Goal: Transaction & Acquisition: Obtain resource

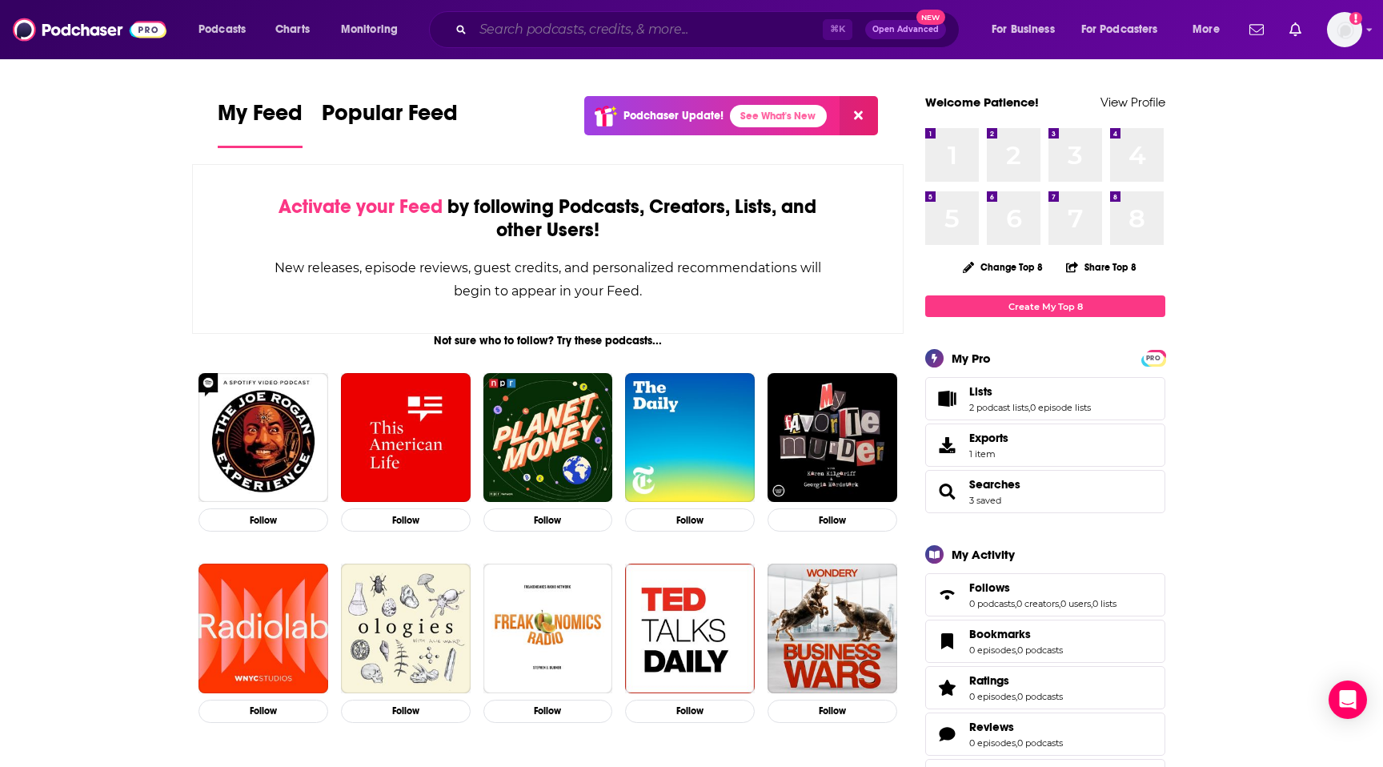
click at [579, 34] on input "Search podcasts, credits, & more..." at bounding box center [648, 30] width 350 height 26
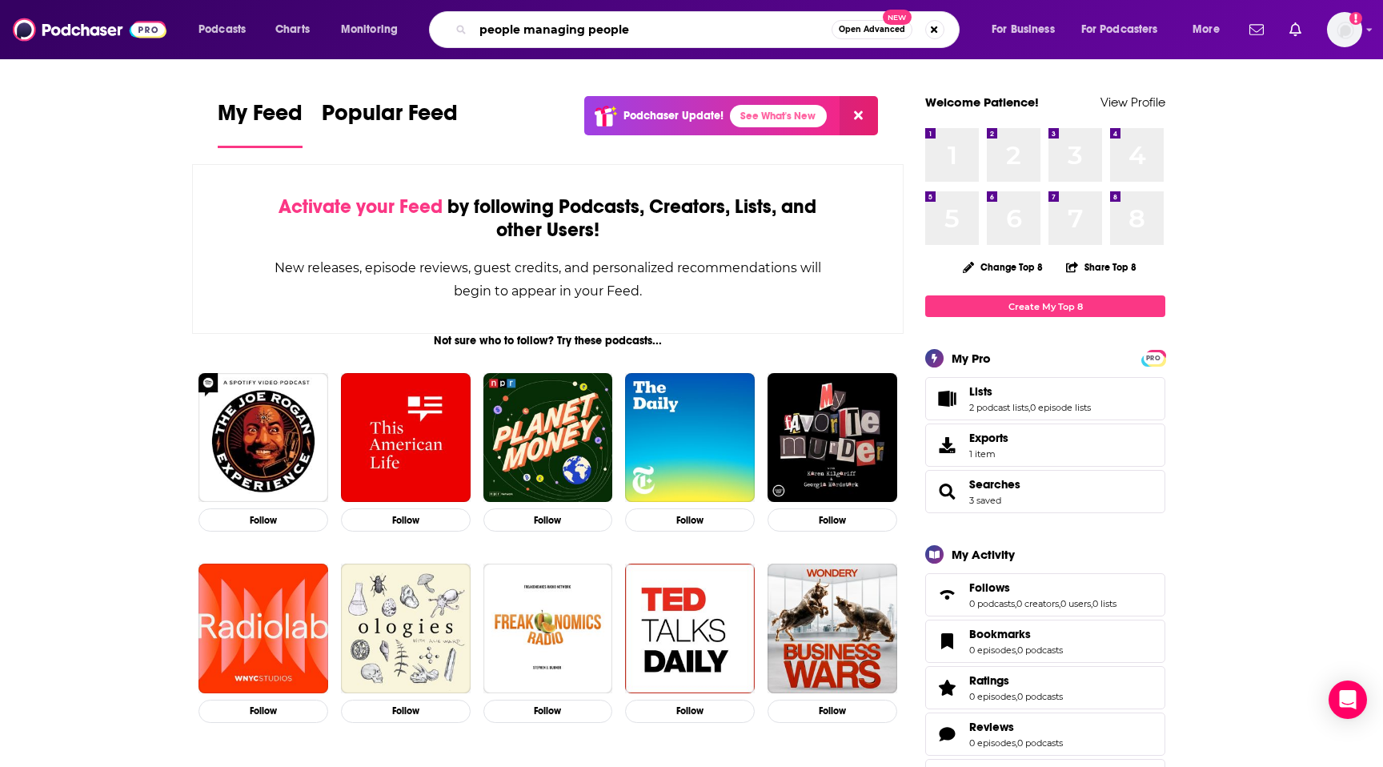
type input "people managing people"
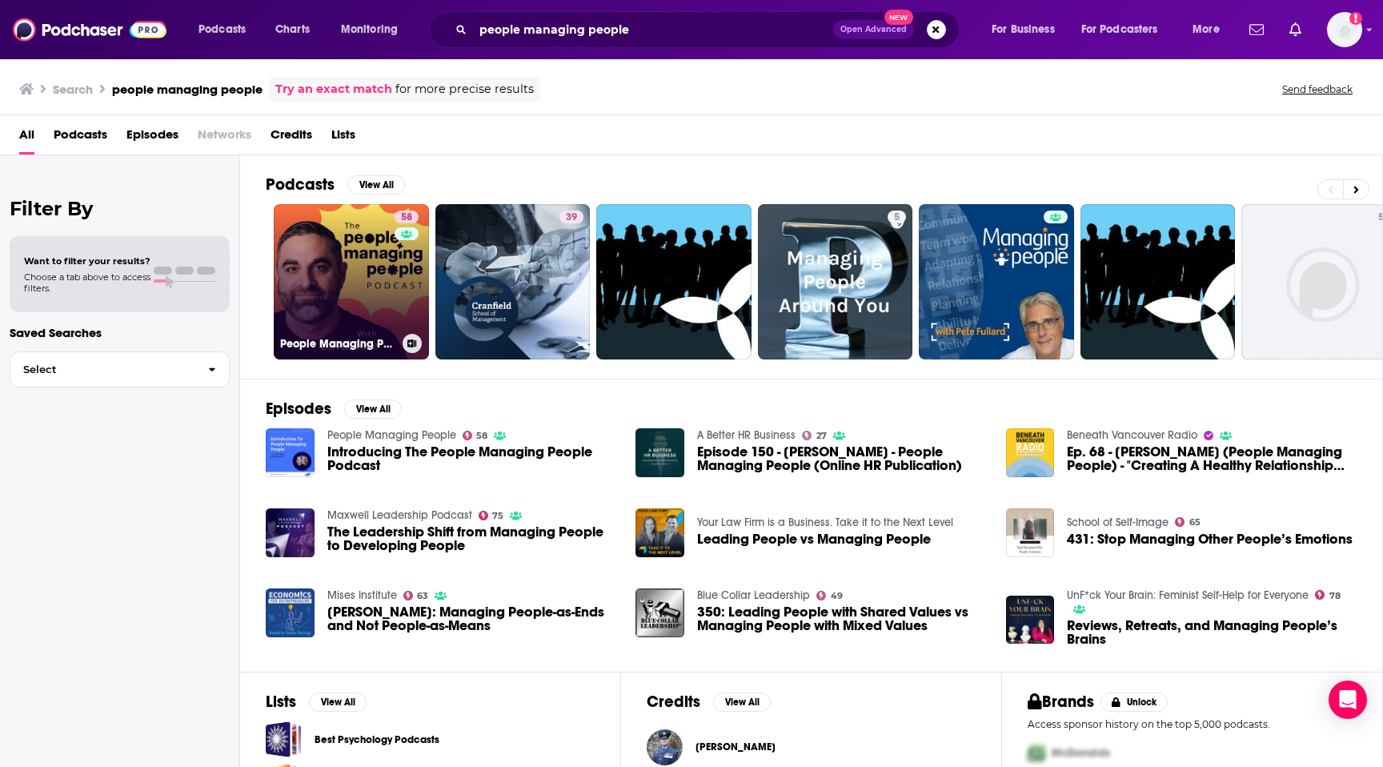
click at [395, 268] on div "58" at bounding box center [409, 272] width 28 height 123
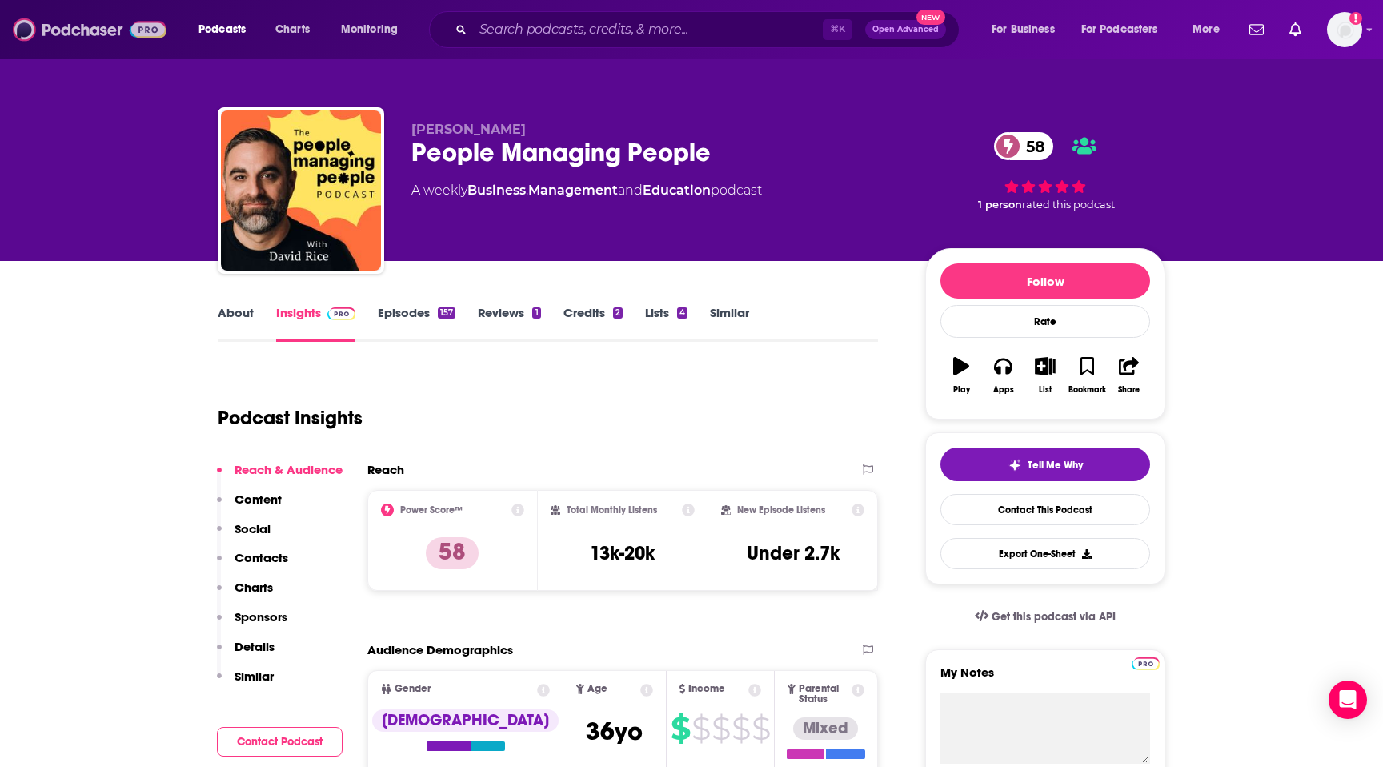
click at [84, 34] on img at bounding box center [90, 29] width 154 height 30
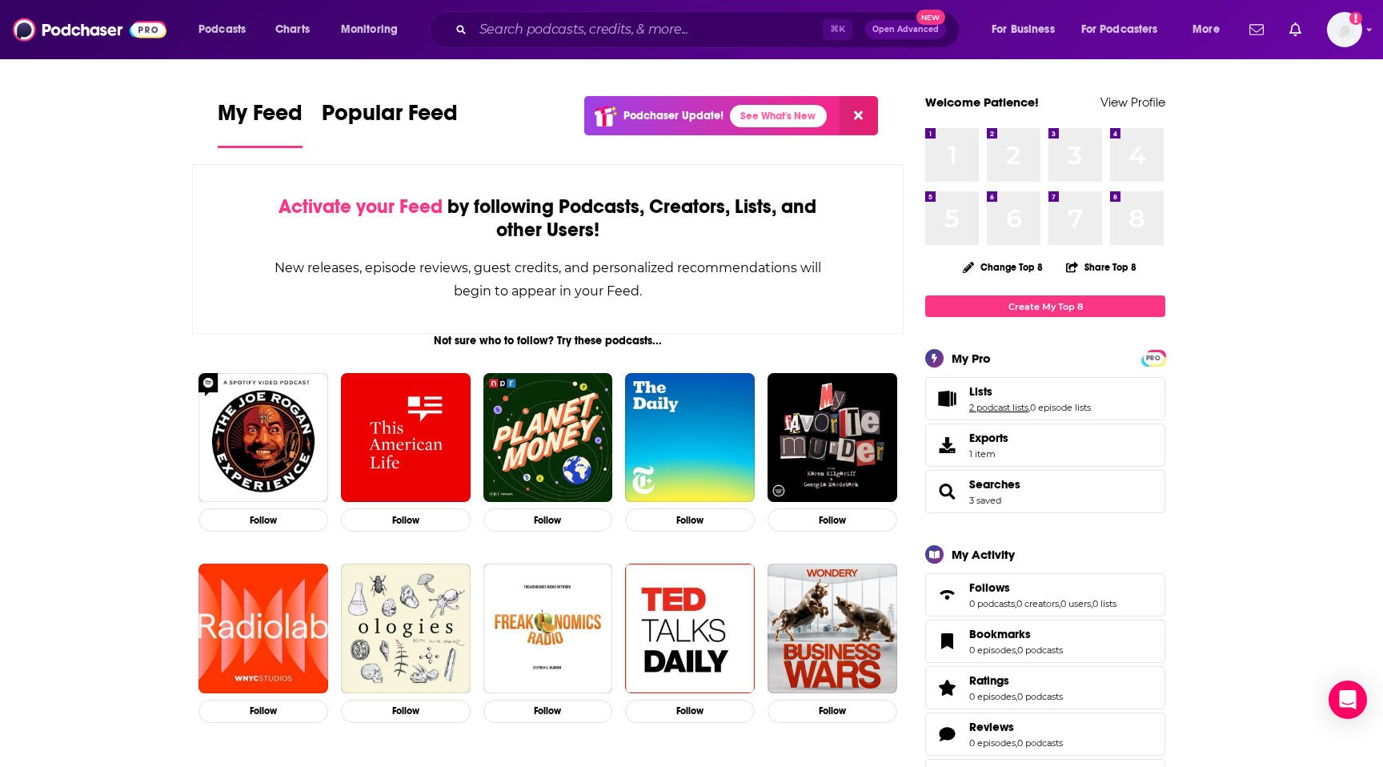
click at [984, 403] on link "2 podcast lists" at bounding box center [998, 407] width 59 height 11
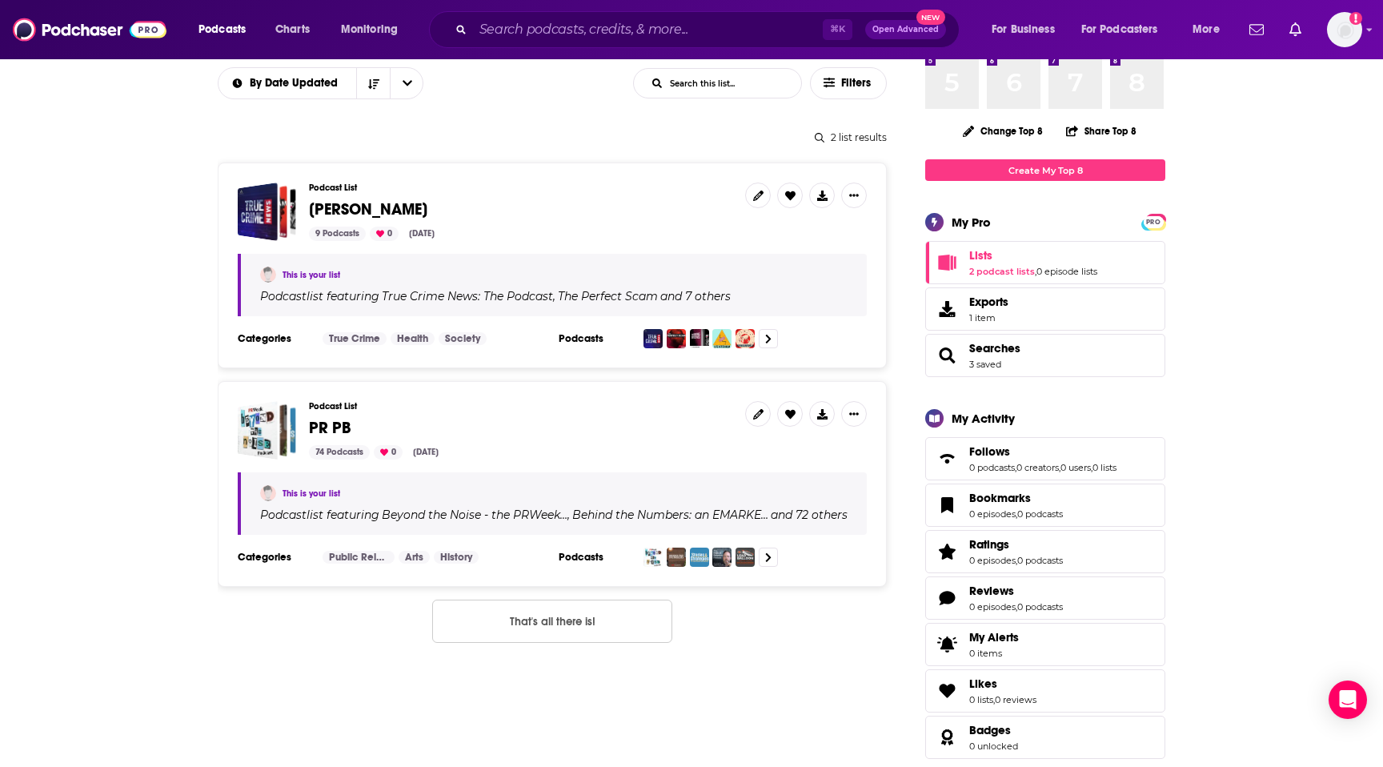
scroll to position [138, 0]
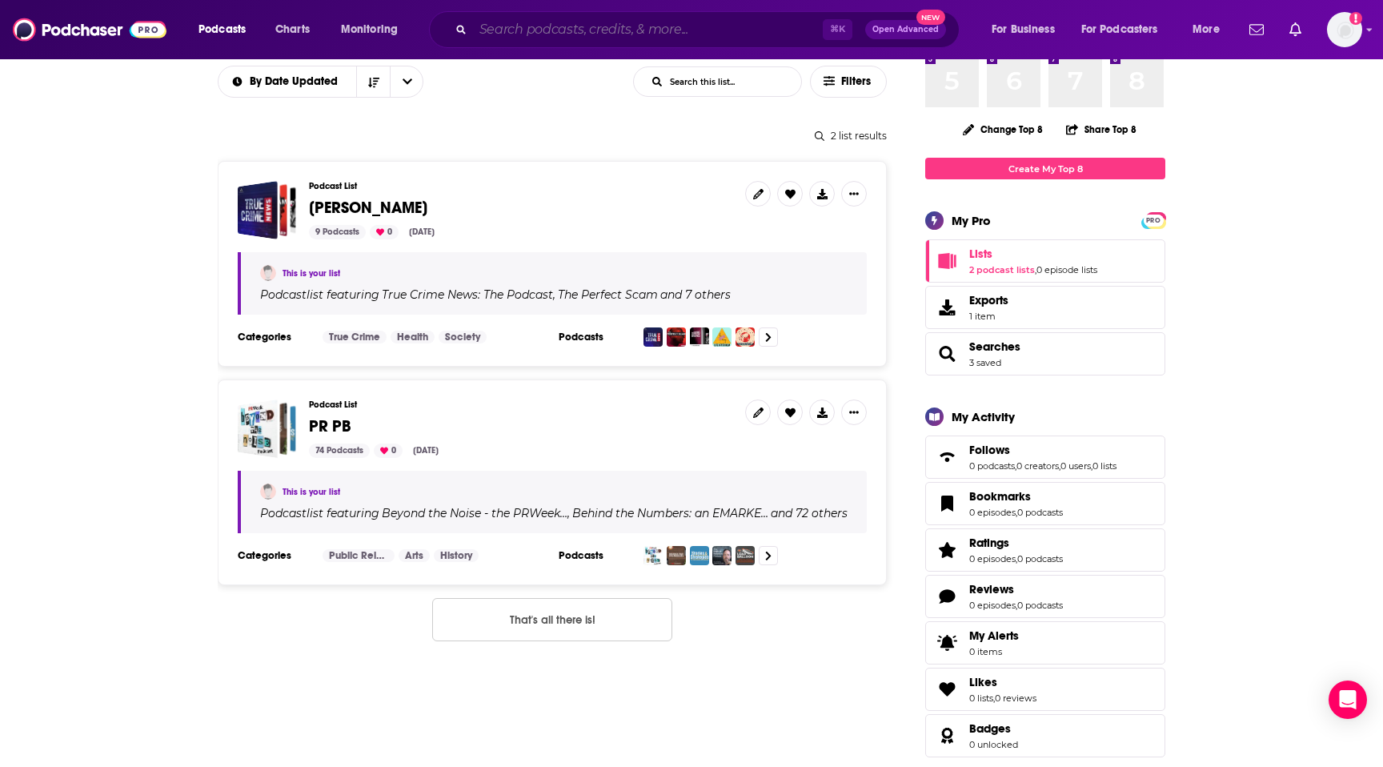
click at [651, 28] on input "Search podcasts, credits, & more..." at bounding box center [648, 30] width 350 height 26
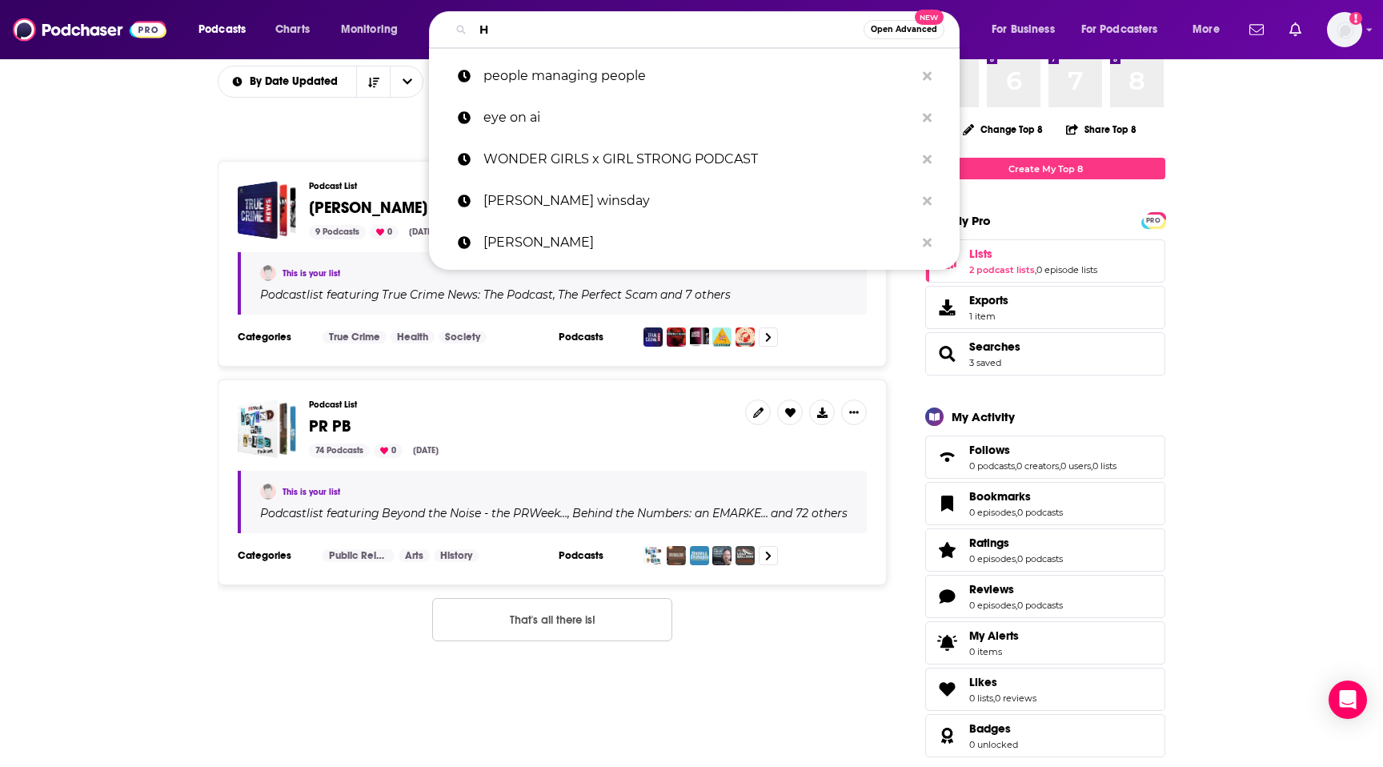
type input "HR"
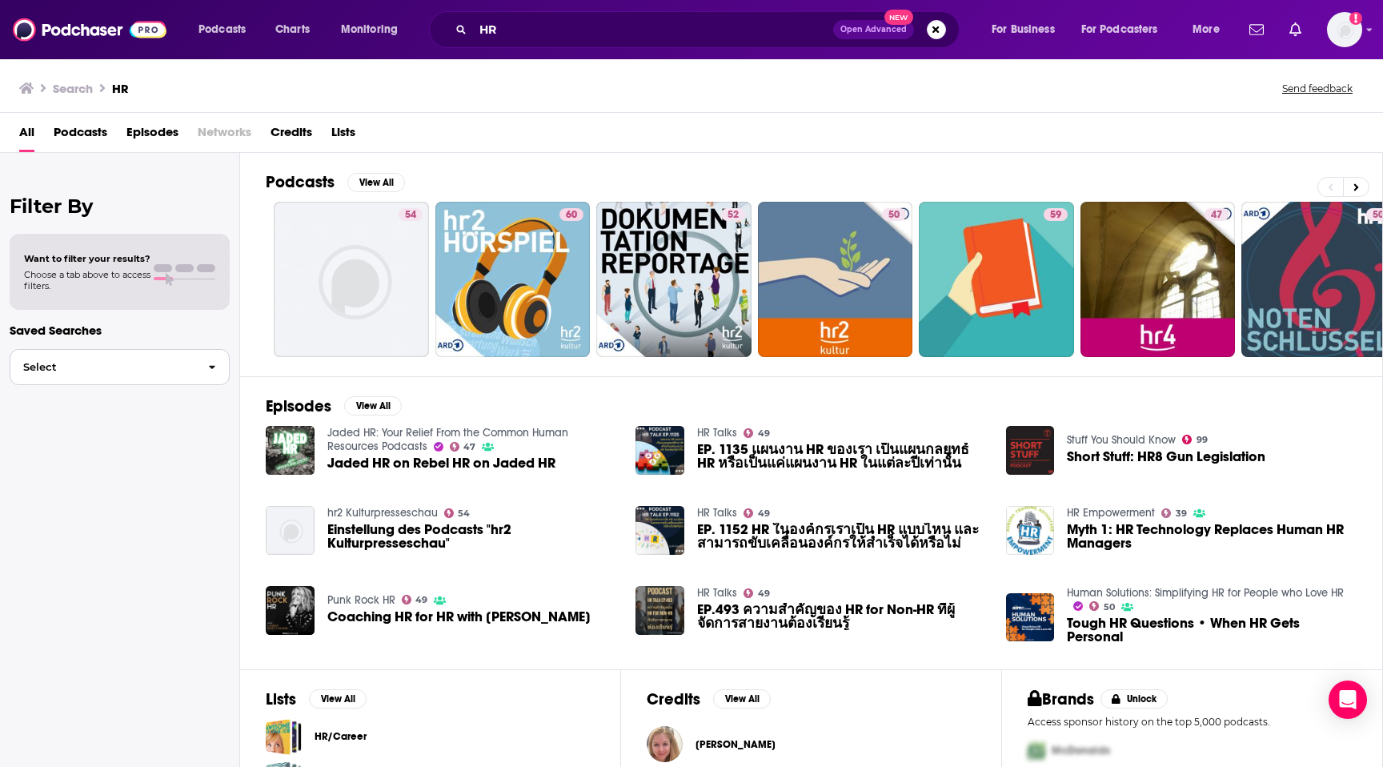
click at [215, 366] on icon "button" at bounding box center [212, 367] width 7 height 11
click at [216, 362] on span "button" at bounding box center [212, 367] width 34 height 34
click at [512, 30] on input "HR" at bounding box center [653, 30] width 360 height 26
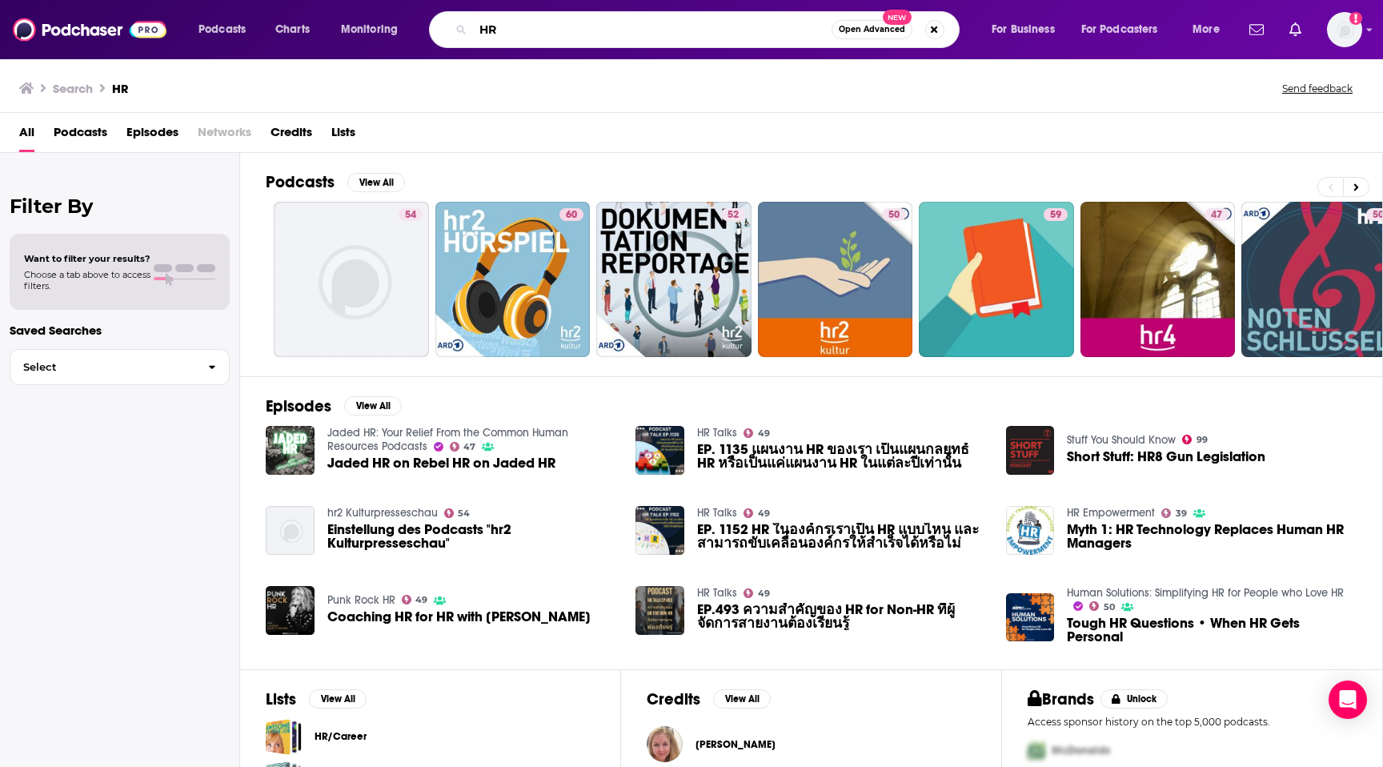
click at [512, 30] on input "HR" at bounding box center [652, 30] width 359 height 26
type input "Human Resources"
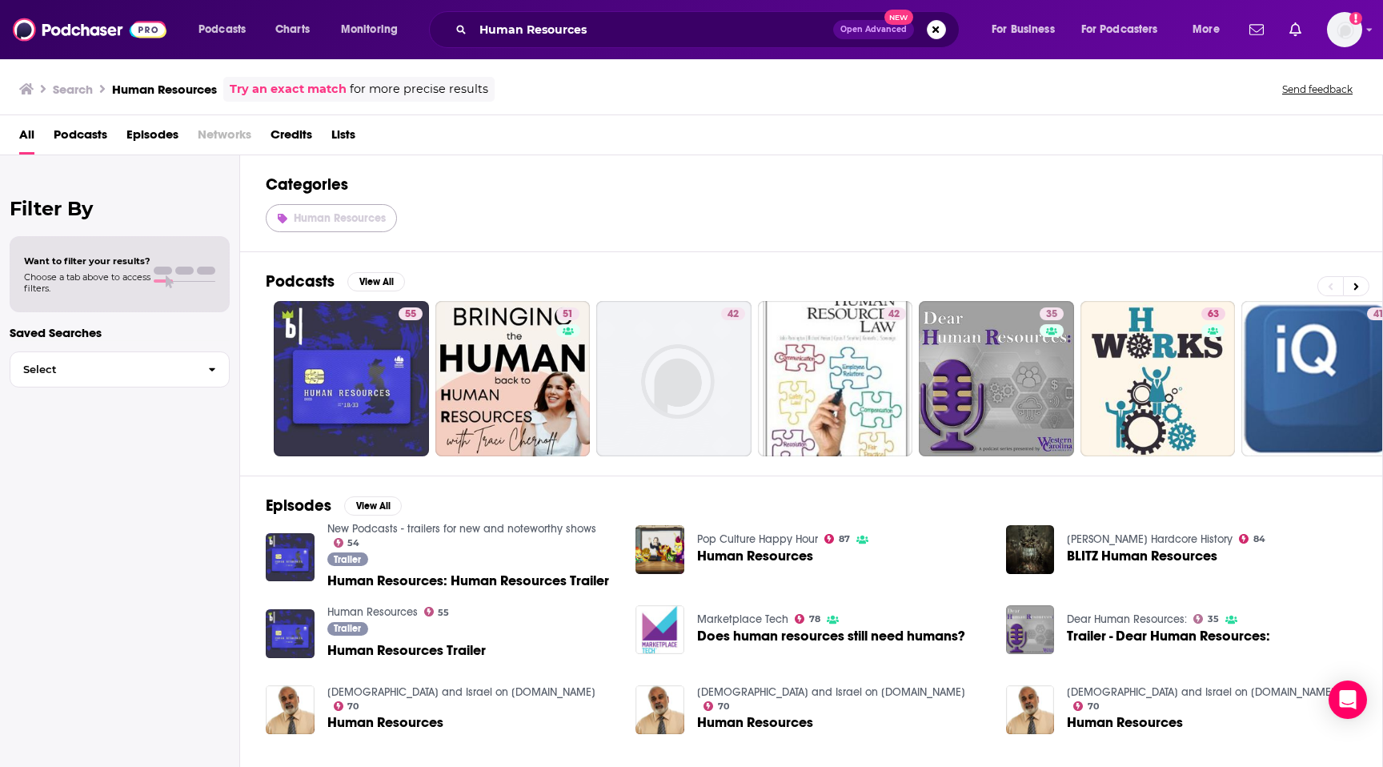
click at [371, 223] on span "Human Resources" at bounding box center [340, 218] width 92 height 14
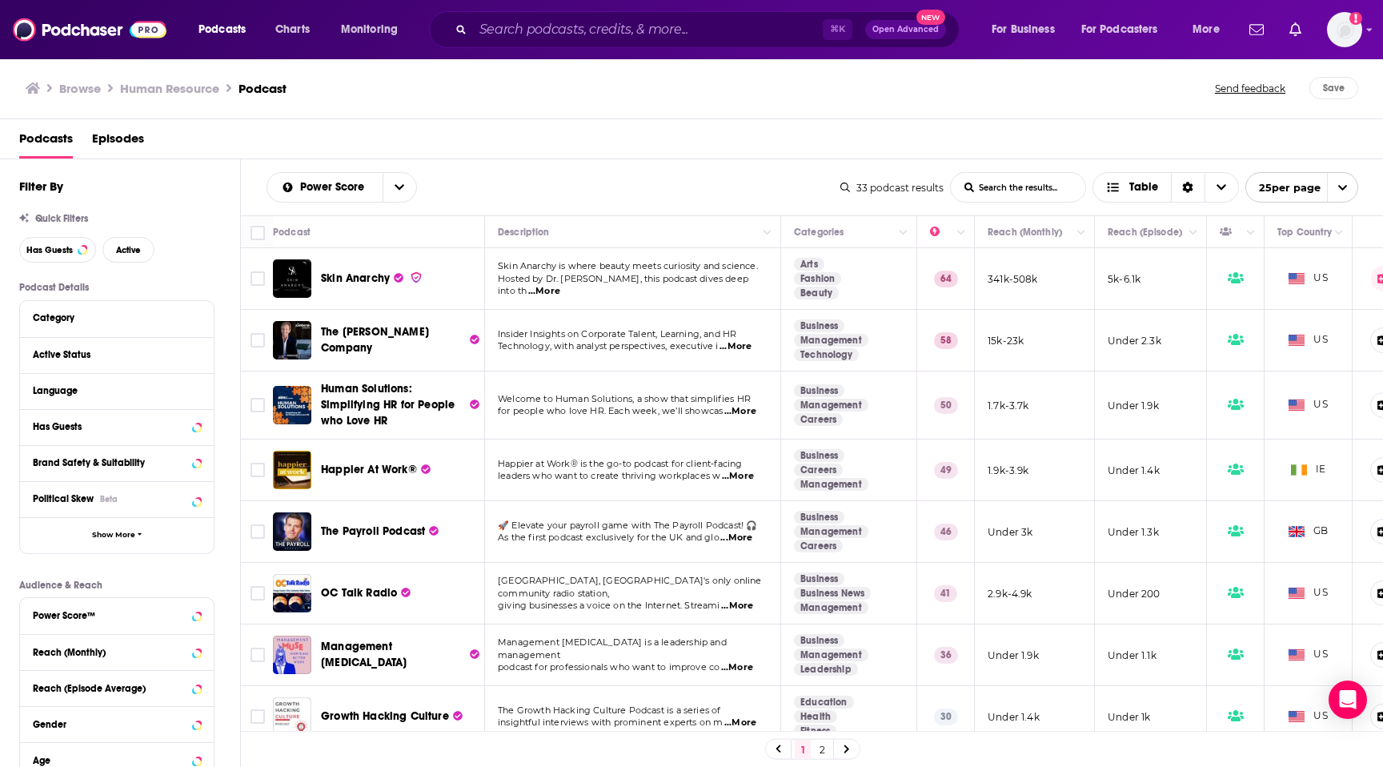
click at [745, 347] on span "...More" at bounding box center [736, 346] width 32 height 13
click at [709, 351] on span "Technology, with analyst perspectives, executive i" at bounding box center [608, 345] width 221 height 11
click at [264, 339] on input "Toggle select row" at bounding box center [258, 340] width 14 height 14
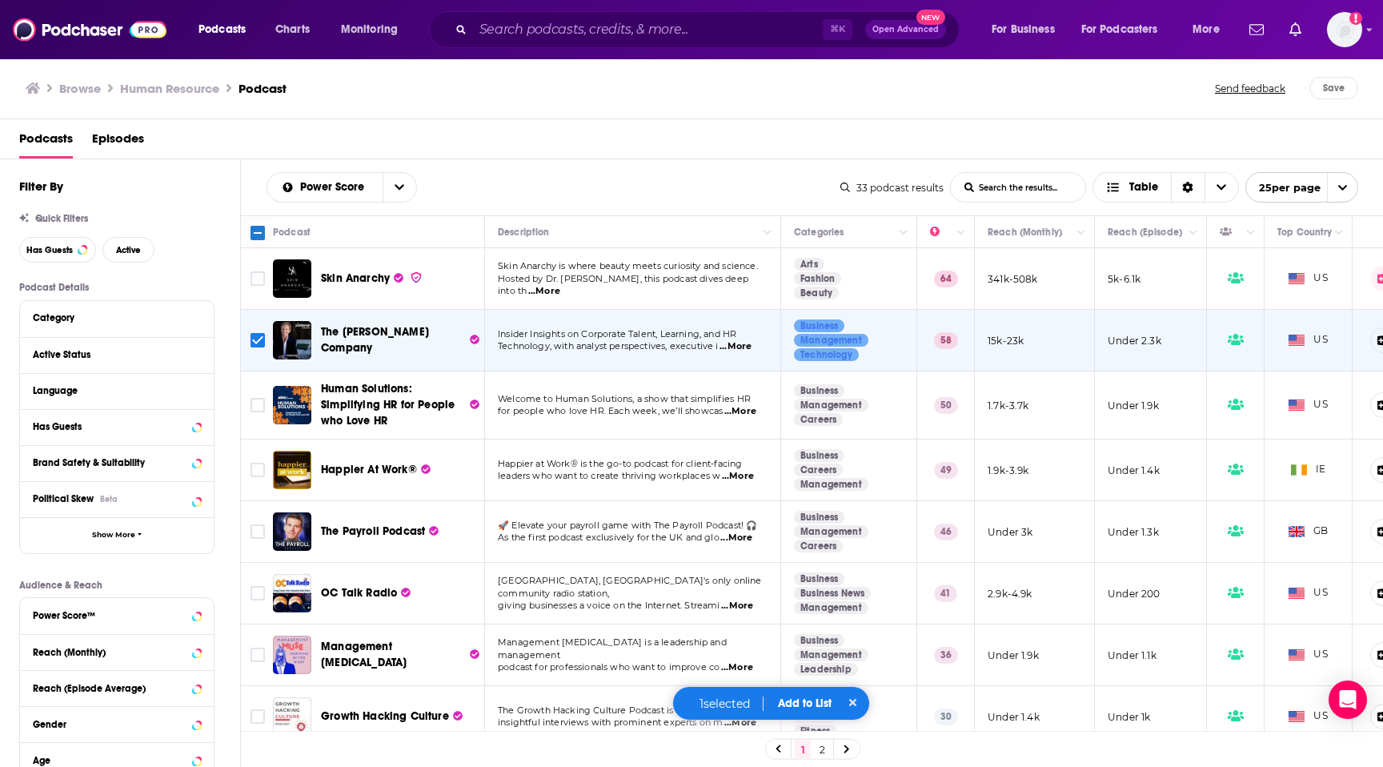
click at [814, 696] on button "Add to List" at bounding box center [804, 703] width 79 height 14
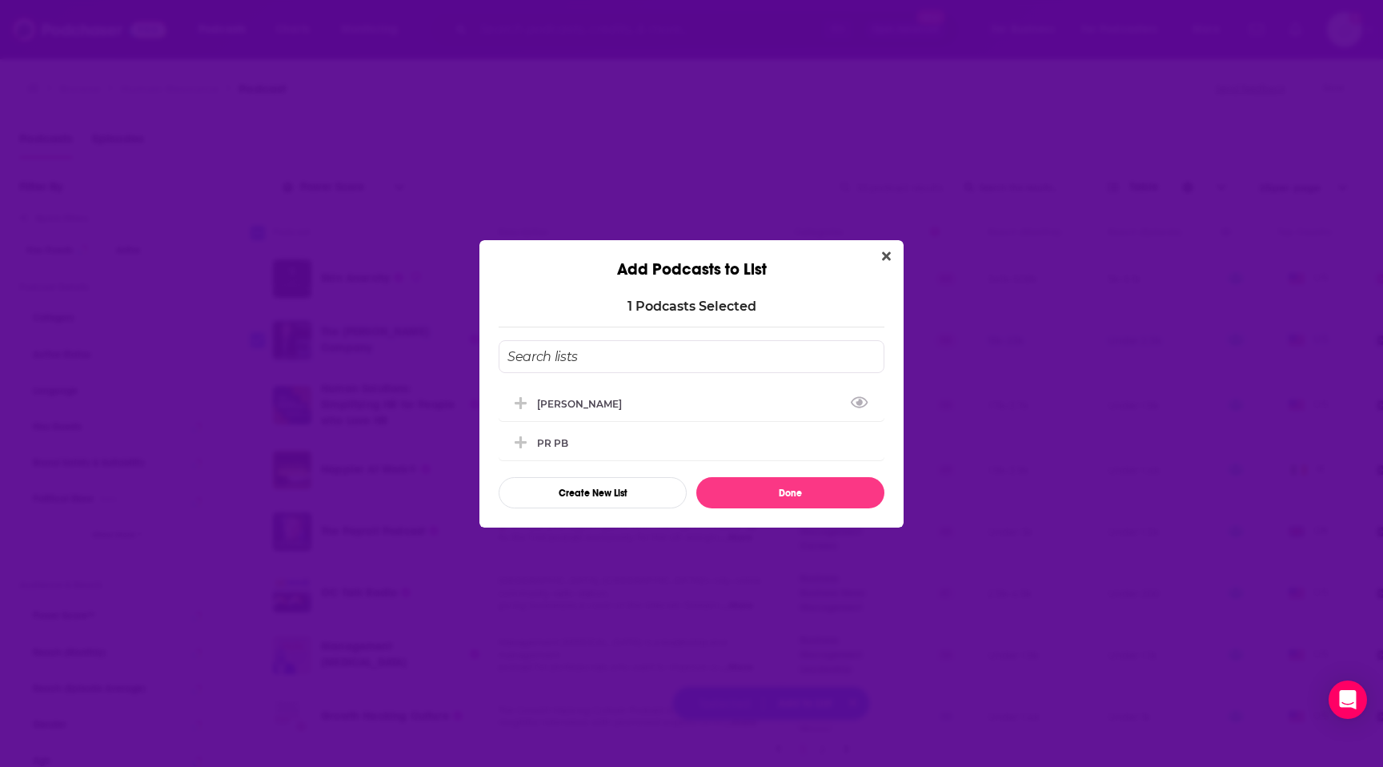
click at [736, 351] on input "Add Podcast To List" at bounding box center [692, 356] width 386 height 33
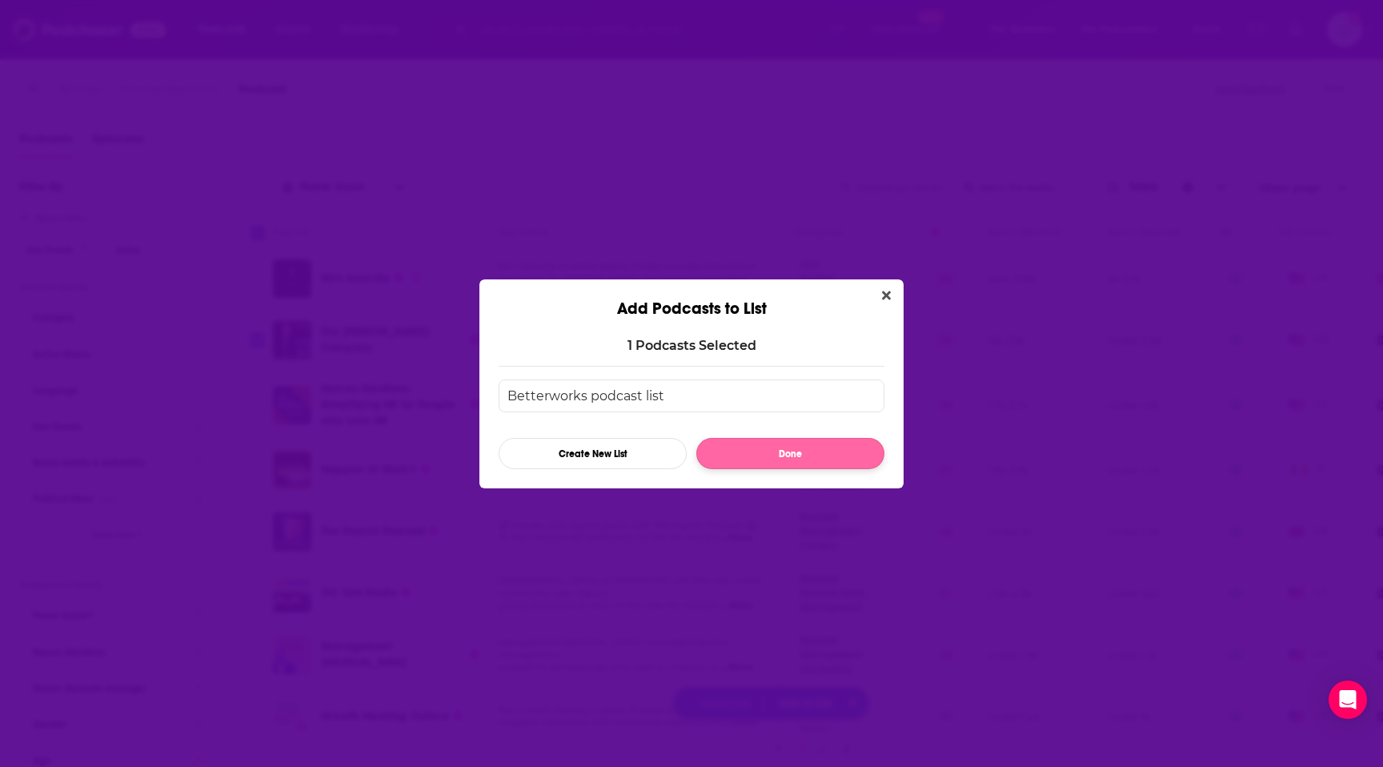
type input "Betterworks podcast list"
click at [837, 455] on button "Done" at bounding box center [790, 453] width 188 height 31
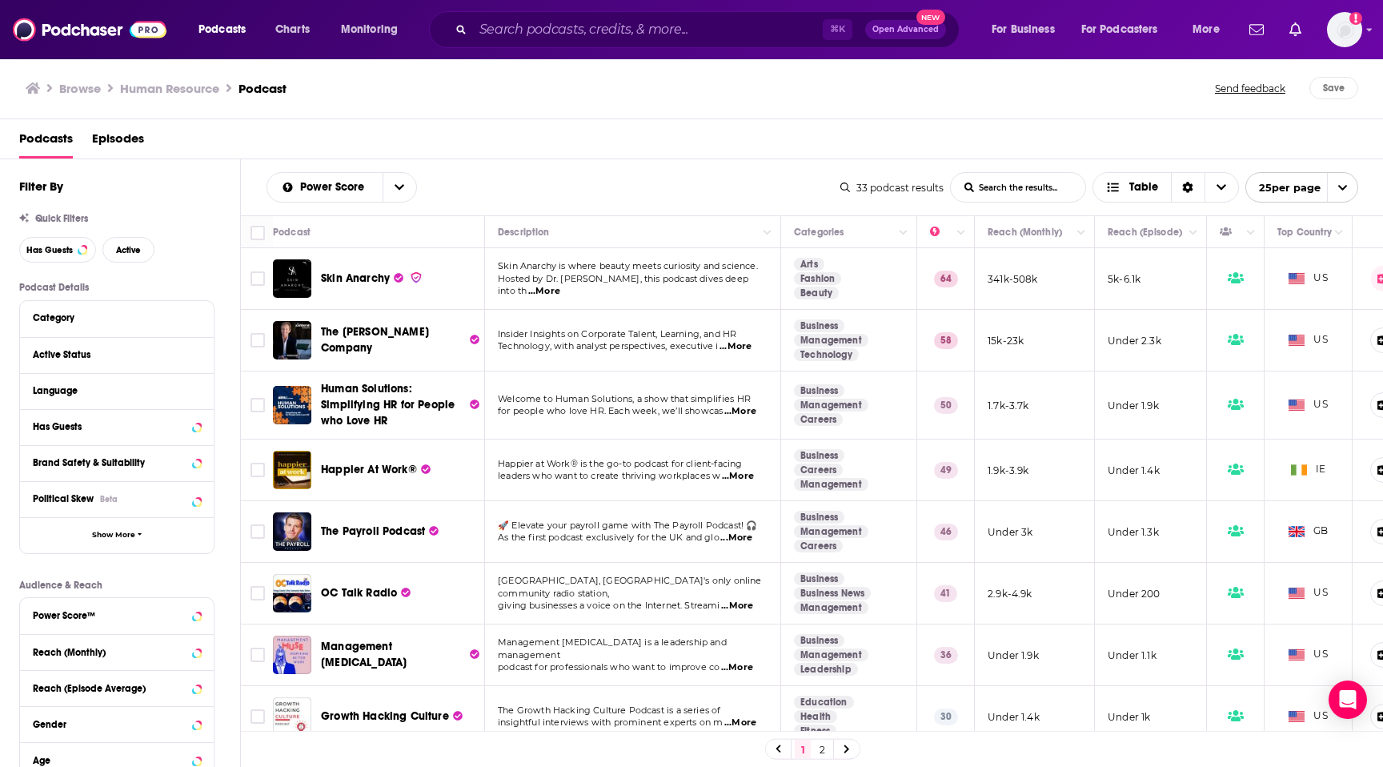
click at [746, 414] on span "...More" at bounding box center [740, 411] width 32 height 13
click at [480, 185] on div "Power Score List Search Input Search the results... Table" at bounding box center [554, 187] width 574 height 30
click at [232, 465] on div "Podcast Details Category Active Status Language Has Guests Brand Safety & Suita…" at bounding box center [129, 566] width 221 height 569
click at [738, 478] on span "...More" at bounding box center [738, 476] width 32 height 13
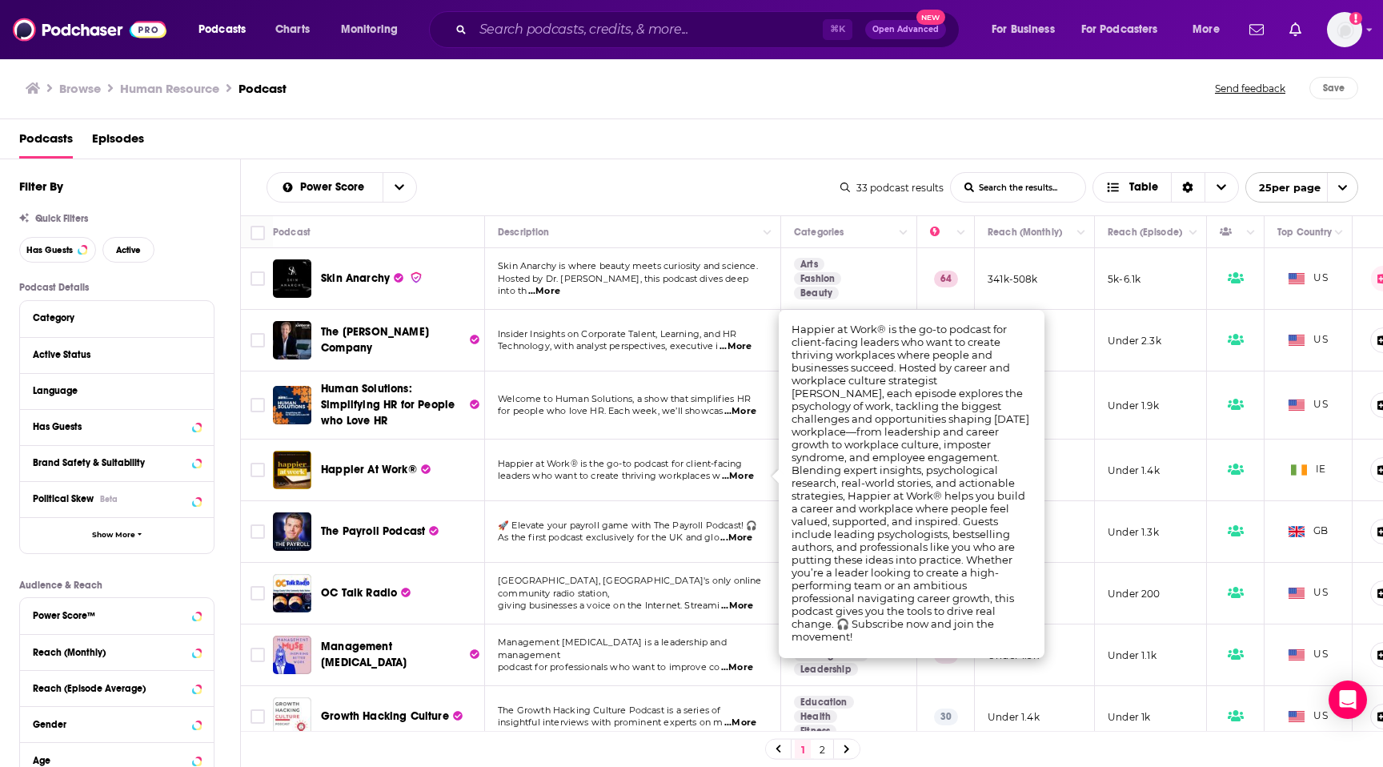
click at [737, 478] on span "...More" at bounding box center [738, 476] width 32 height 13
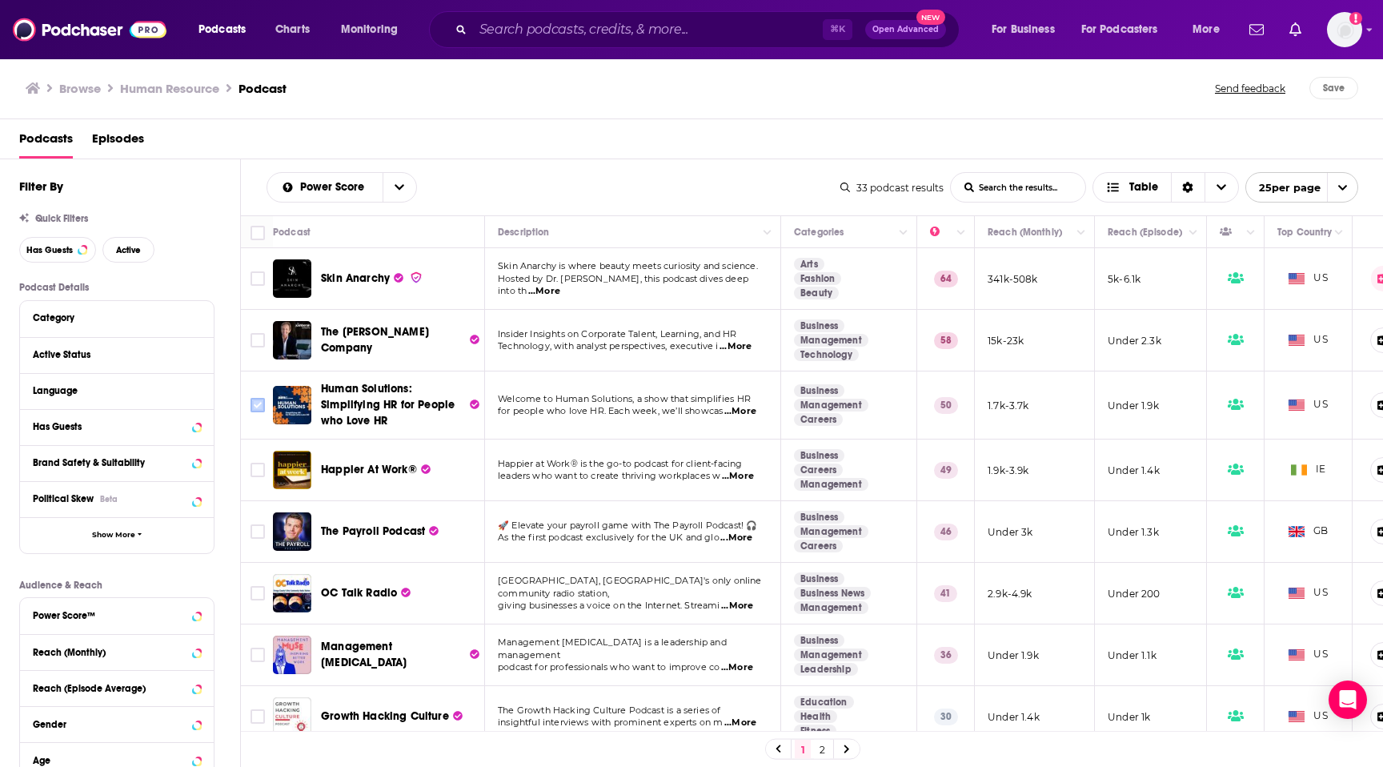
click at [255, 403] on input "Toggle select row" at bounding box center [258, 405] width 14 height 14
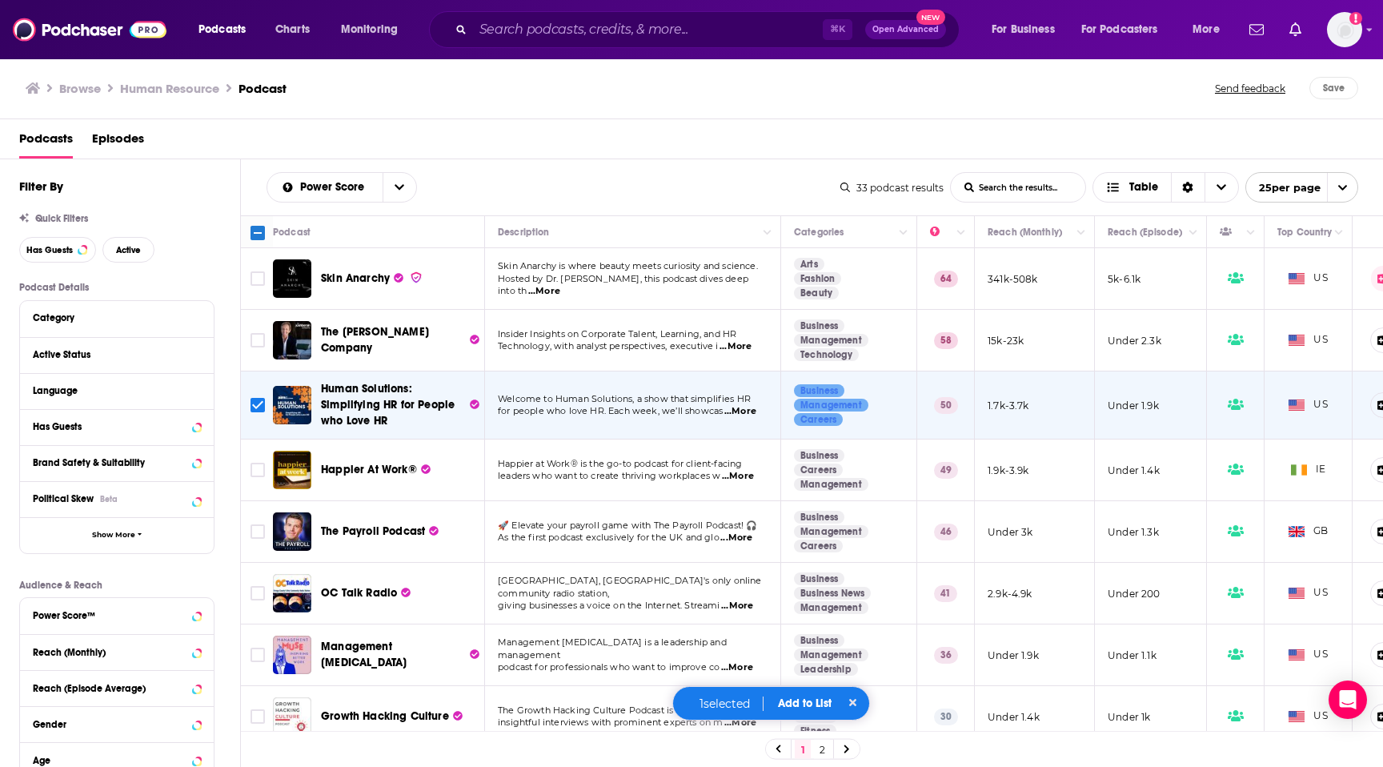
click at [799, 704] on button "Add to List" at bounding box center [804, 703] width 79 height 14
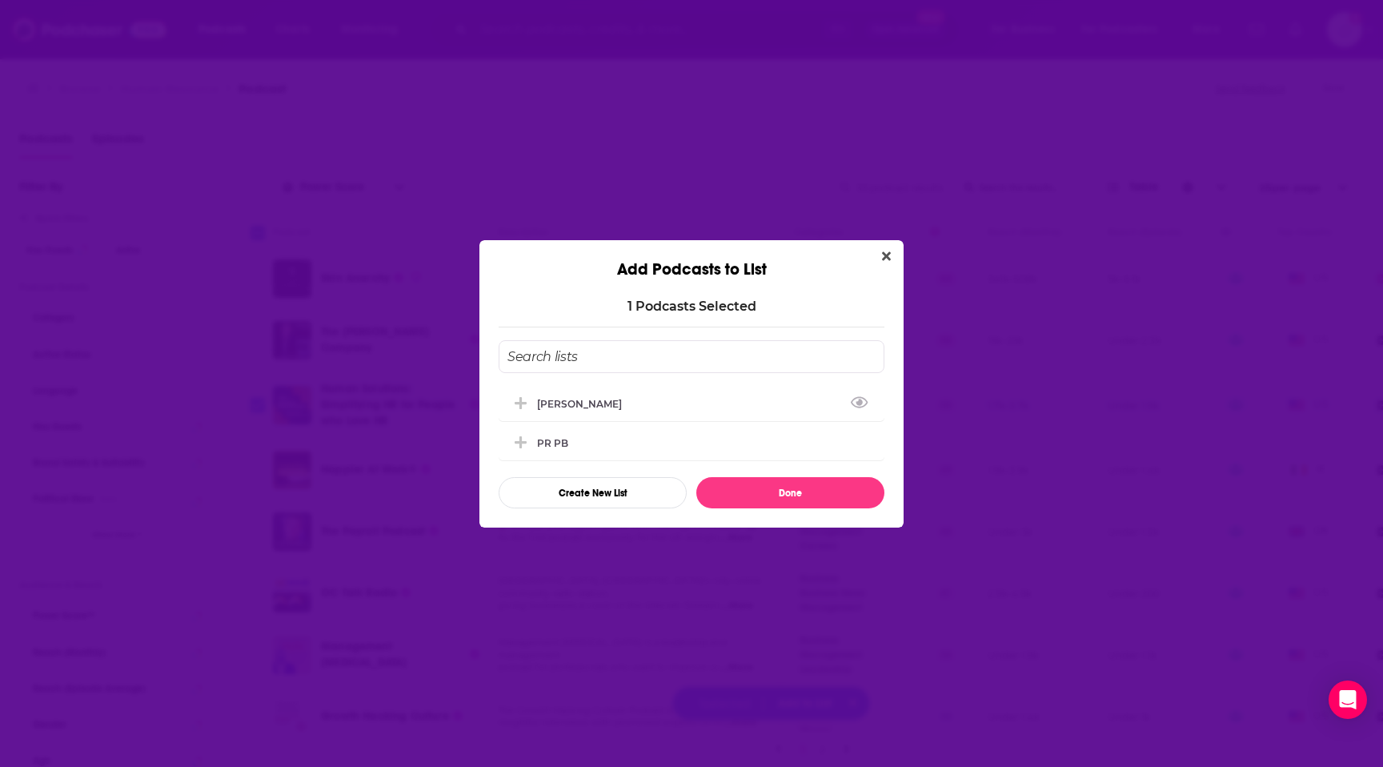
click at [598, 349] on input "Add Podcast To List" at bounding box center [692, 356] width 386 height 33
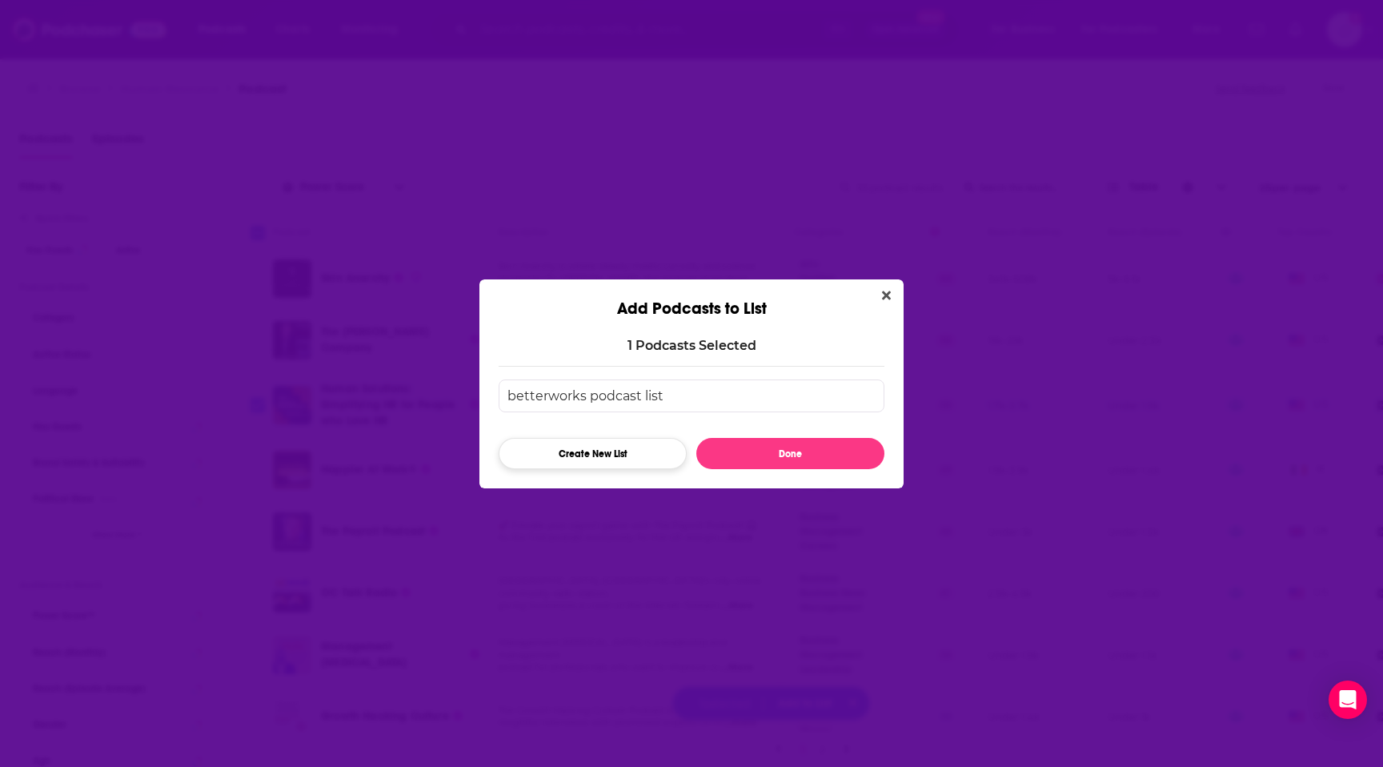
type input "betterworks podcast list"
click at [603, 455] on button "Create New List" at bounding box center [593, 453] width 188 height 31
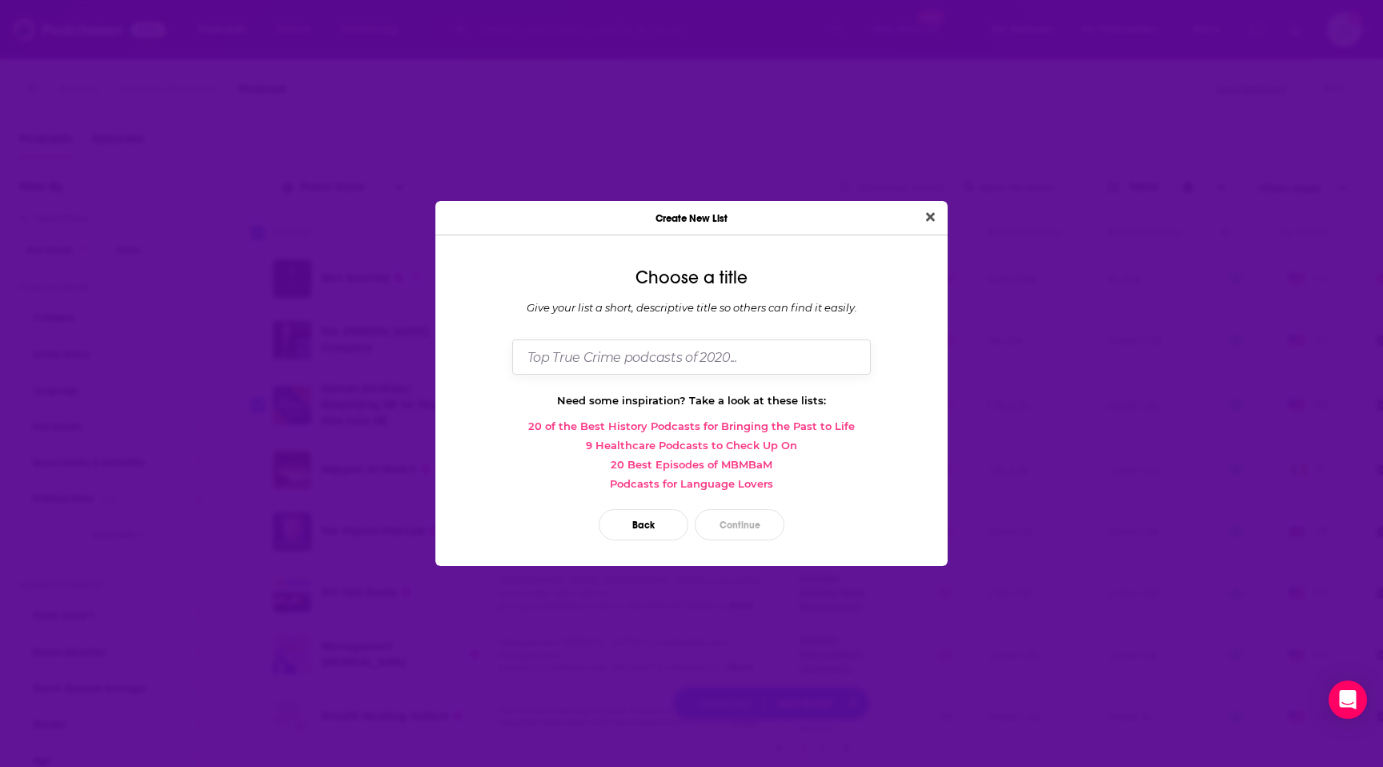
click at [661, 364] on input "Dialog" at bounding box center [691, 356] width 359 height 34
type input "Betterworks podcast list"
click at [755, 517] on button "Continue" at bounding box center [740, 524] width 90 height 31
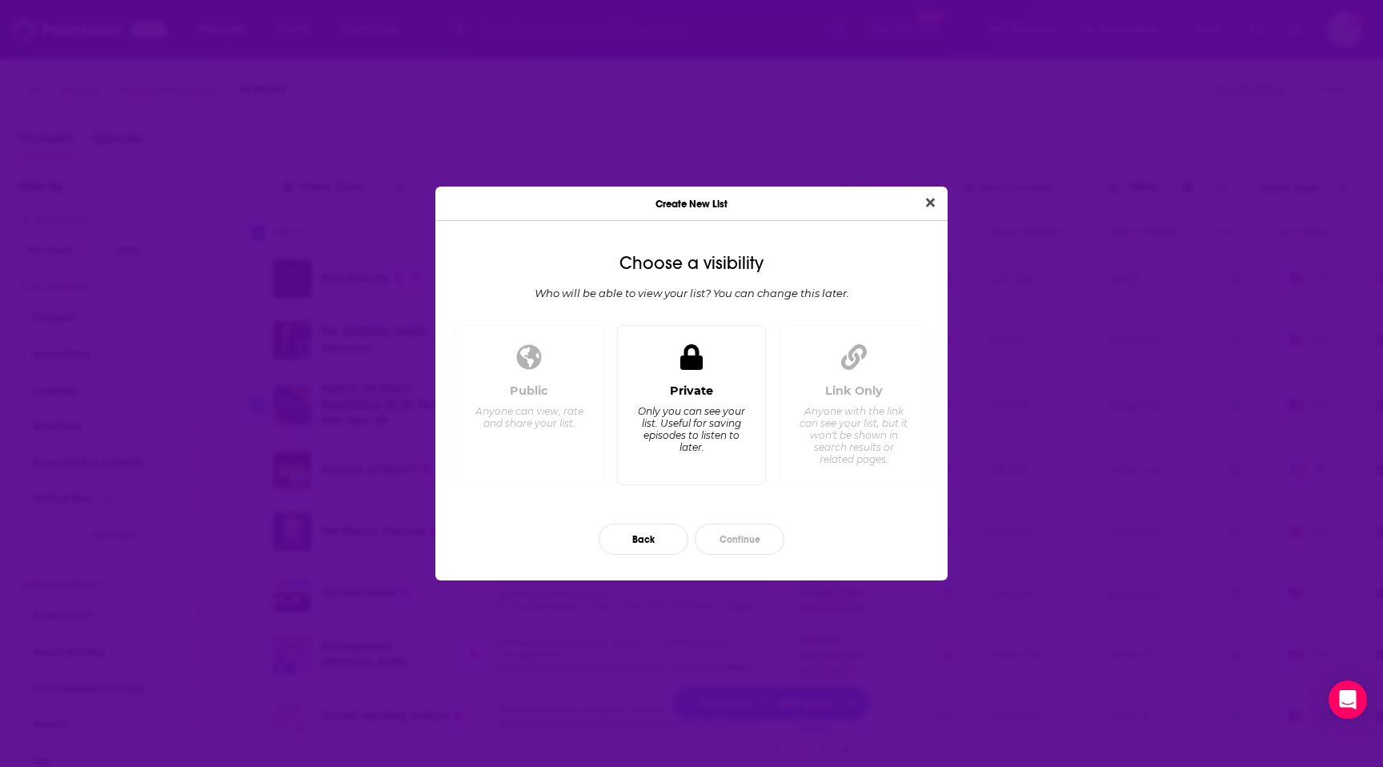
click at [737, 457] on div "Private Only you can see your list. Useful for saving episodes to listen to lat…" at bounding box center [692, 427] width 122 height 89
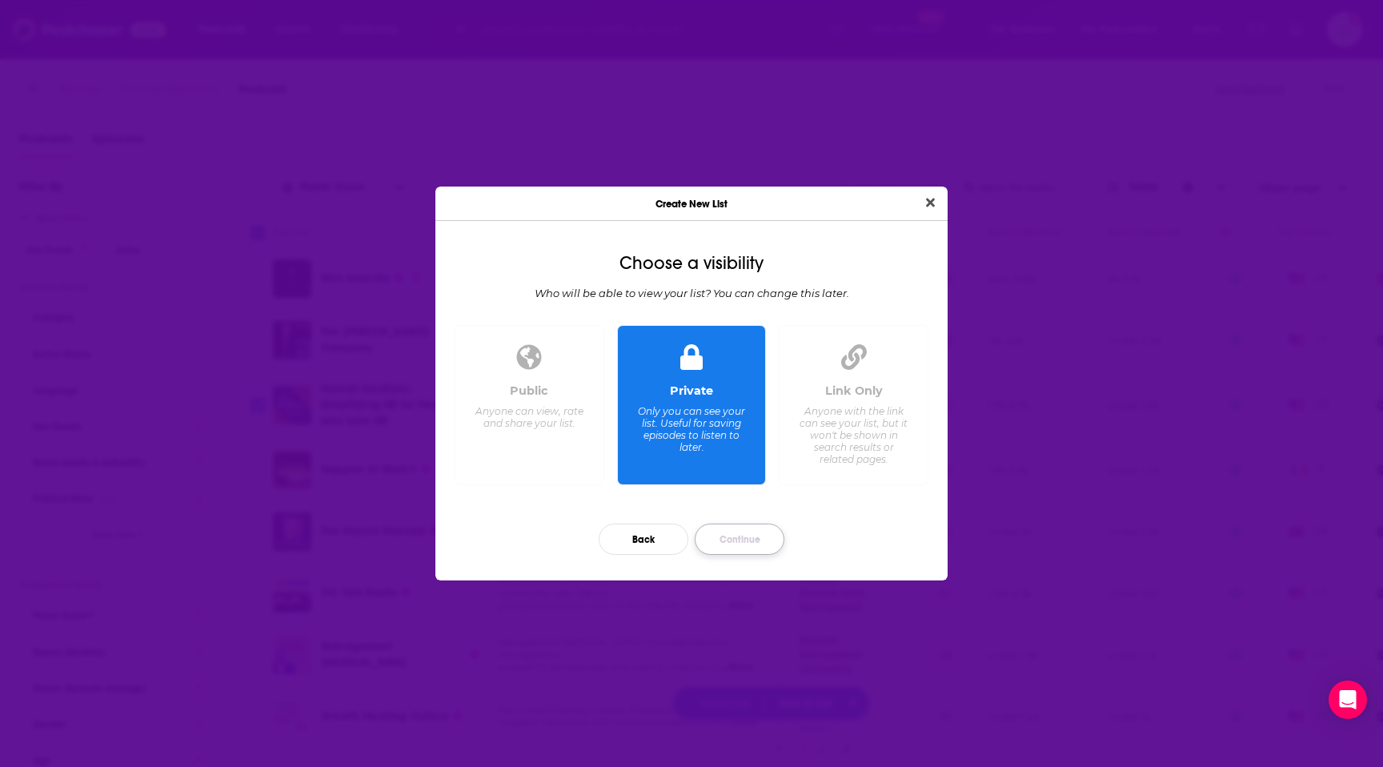
click at [744, 541] on button "Continue" at bounding box center [740, 538] width 90 height 31
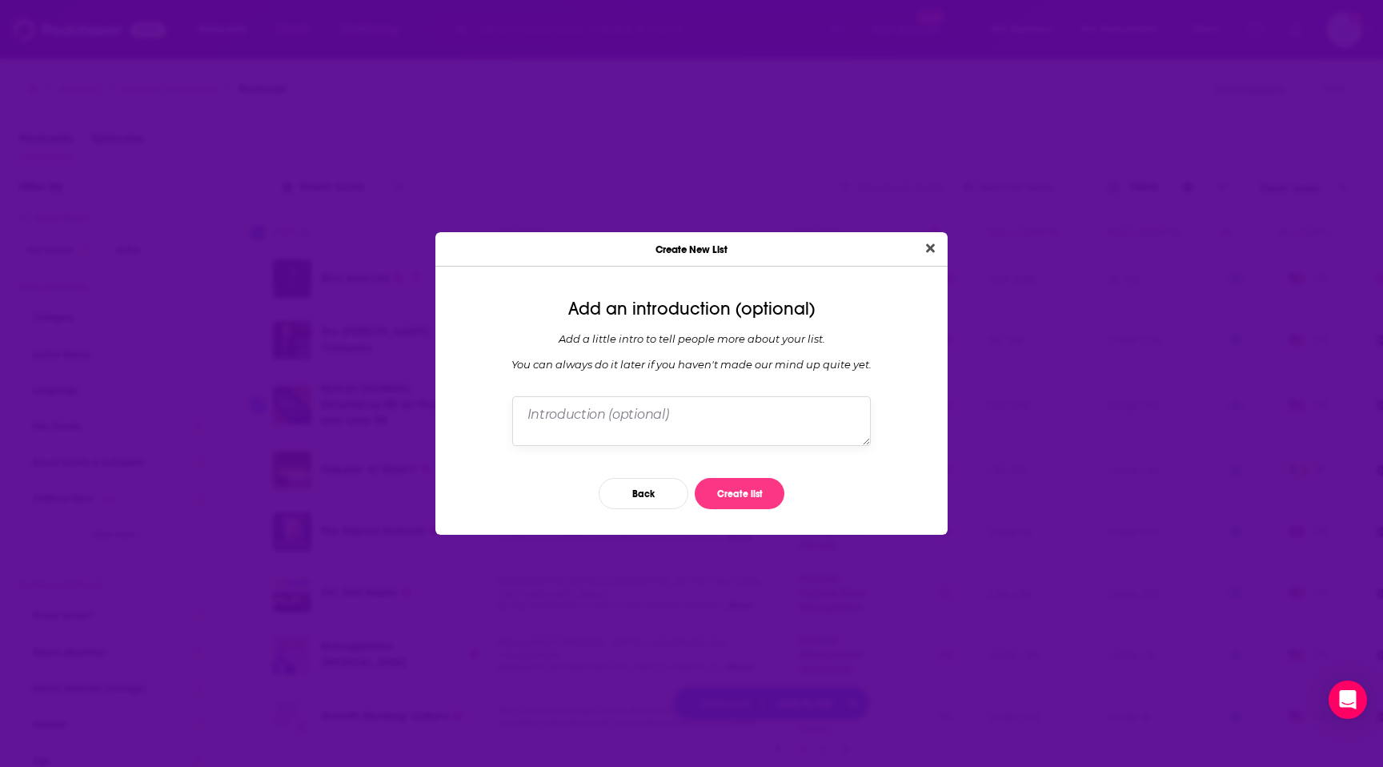
click at [727, 423] on textarea "Dialog" at bounding box center [691, 421] width 359 height 50
click at [736, 486] on button "Create list" at bounding box center [740, 493] width 90 height 31
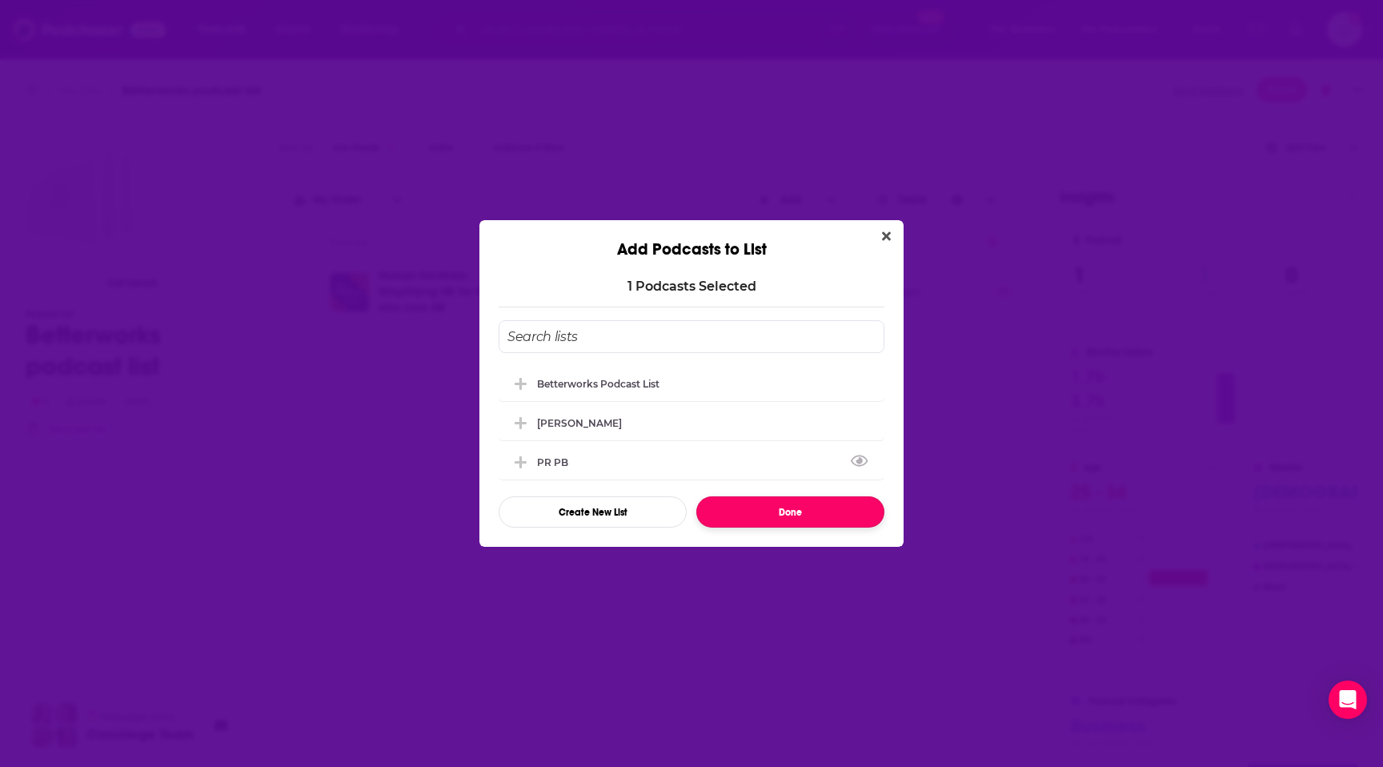
click at [770, 527] on button "Done" at bounding box center [790, 511] width 188 height 31
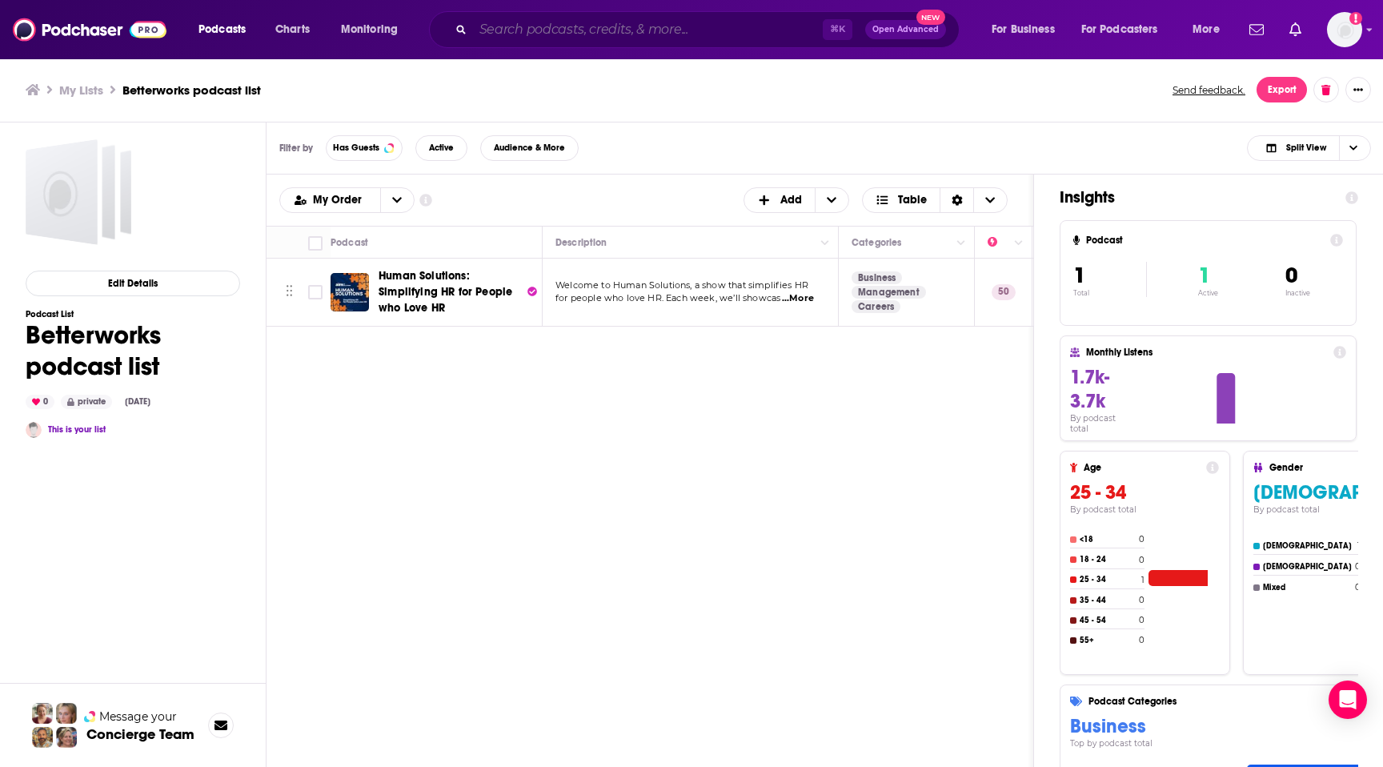
click at [544, 29] on input "Search podcasts, credits, & more..." at bounding box center [648, 30] width 350 height 26
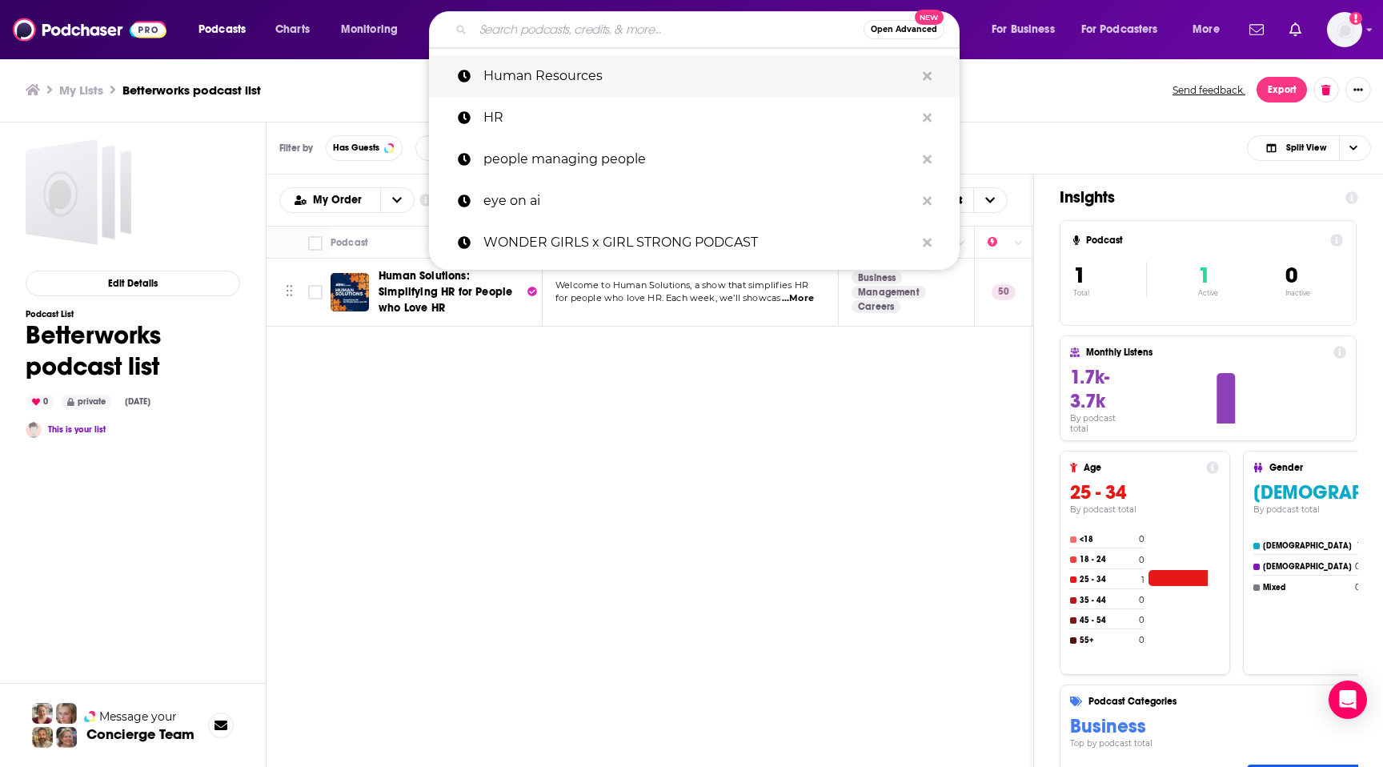
click at [547, 68] on p "Human Resources" at bounding box center [698, 76] width 431 height 42
type input "Human Resources"
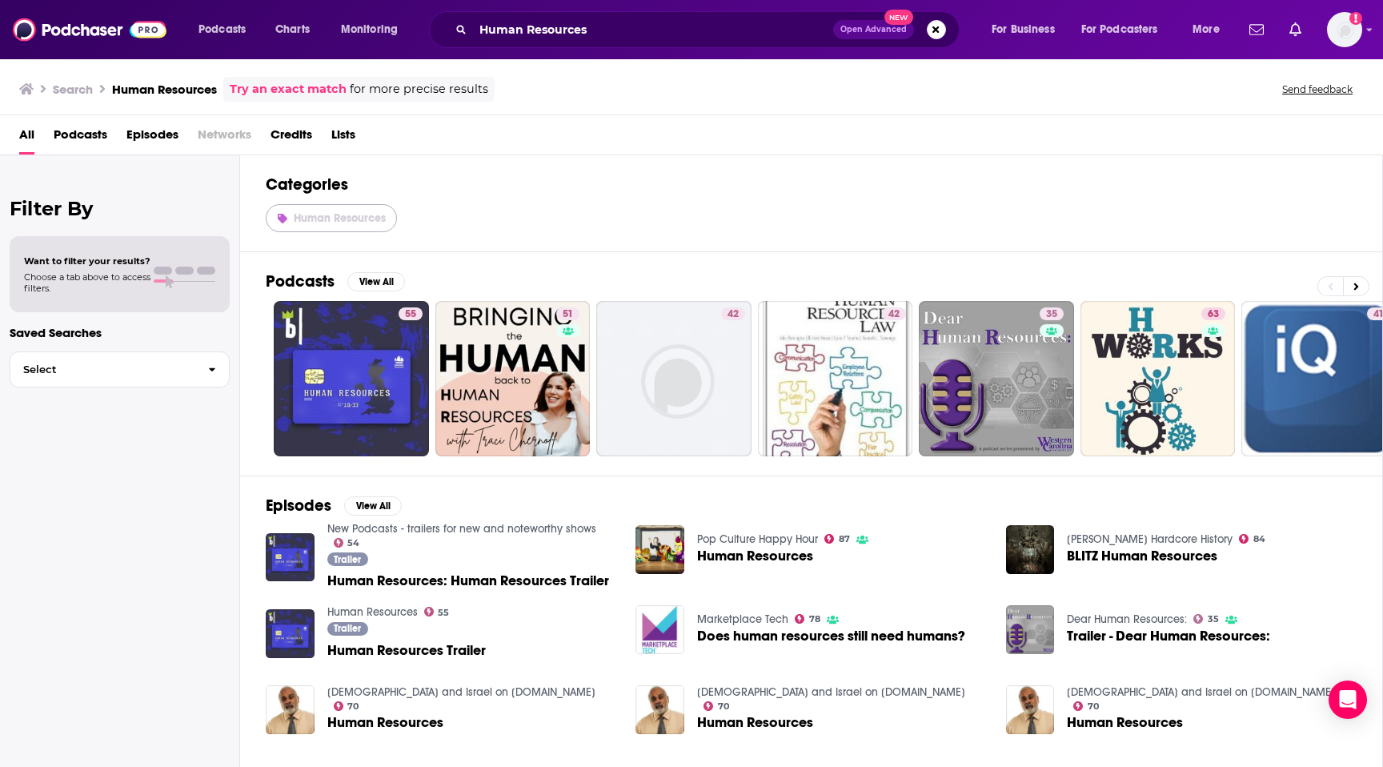
click at [374, 225] on link "Human Resources" at bounding box center [331, 218] width 131 height 28
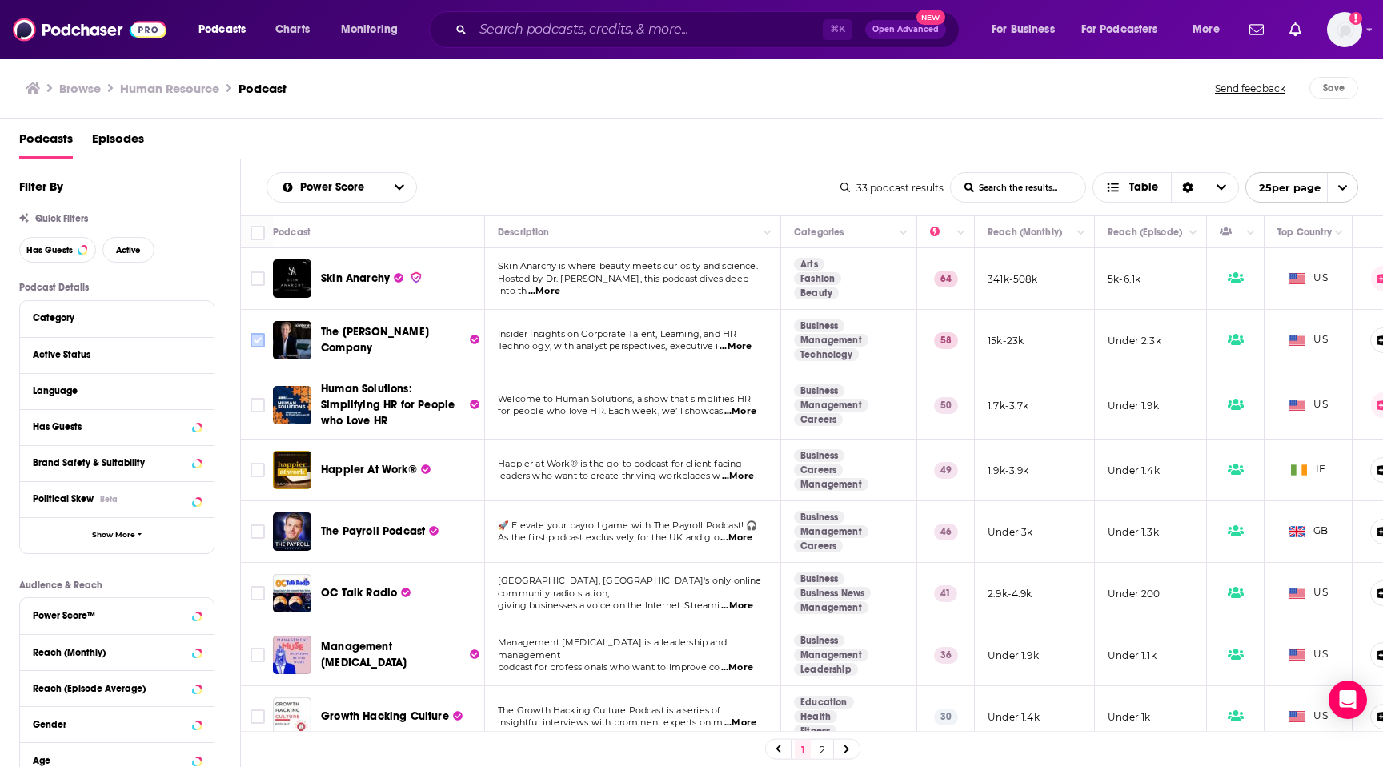
click at [261, 342] on input "Toggle select row" at bounding box center [258, 340] width 14 height 14
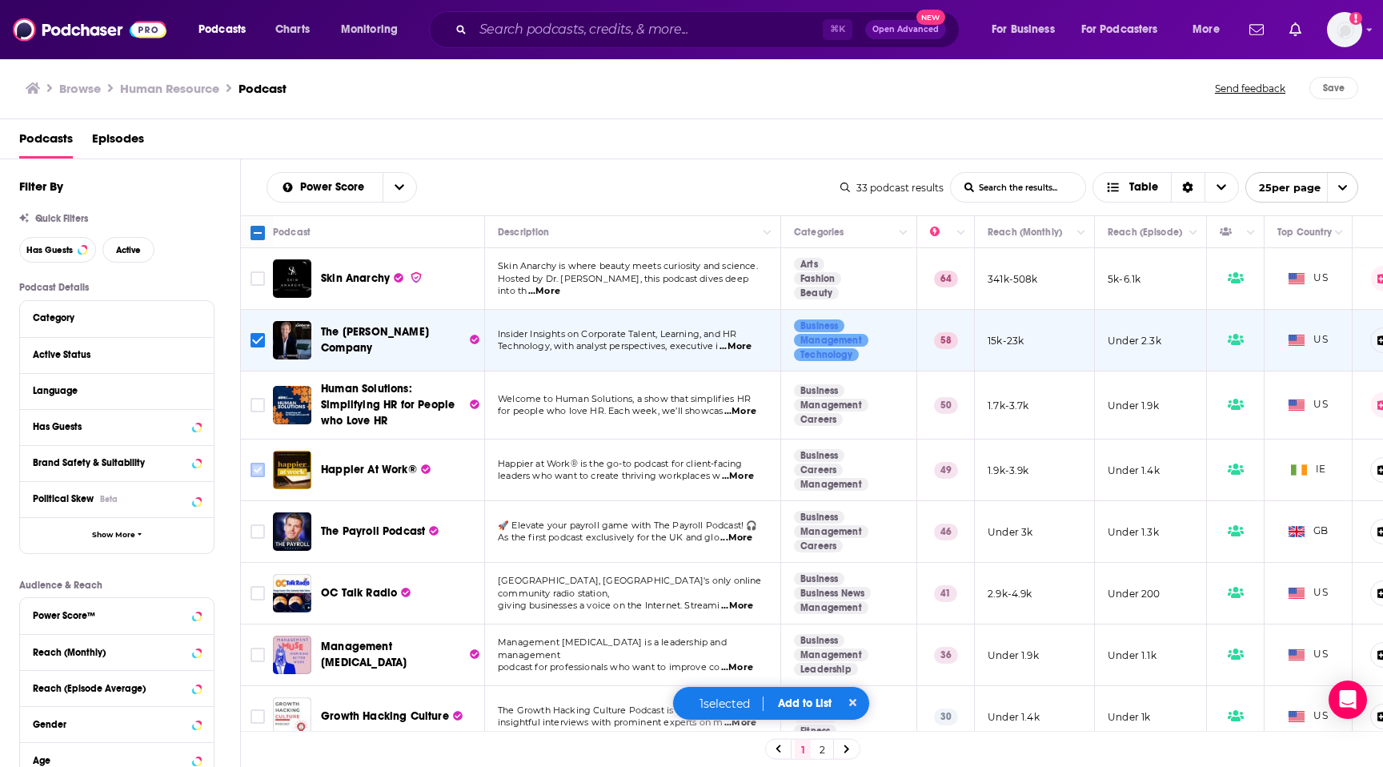
click at [263, 471] on input "Toggle select row" at bounding box center [258, 470] width 14 height 14
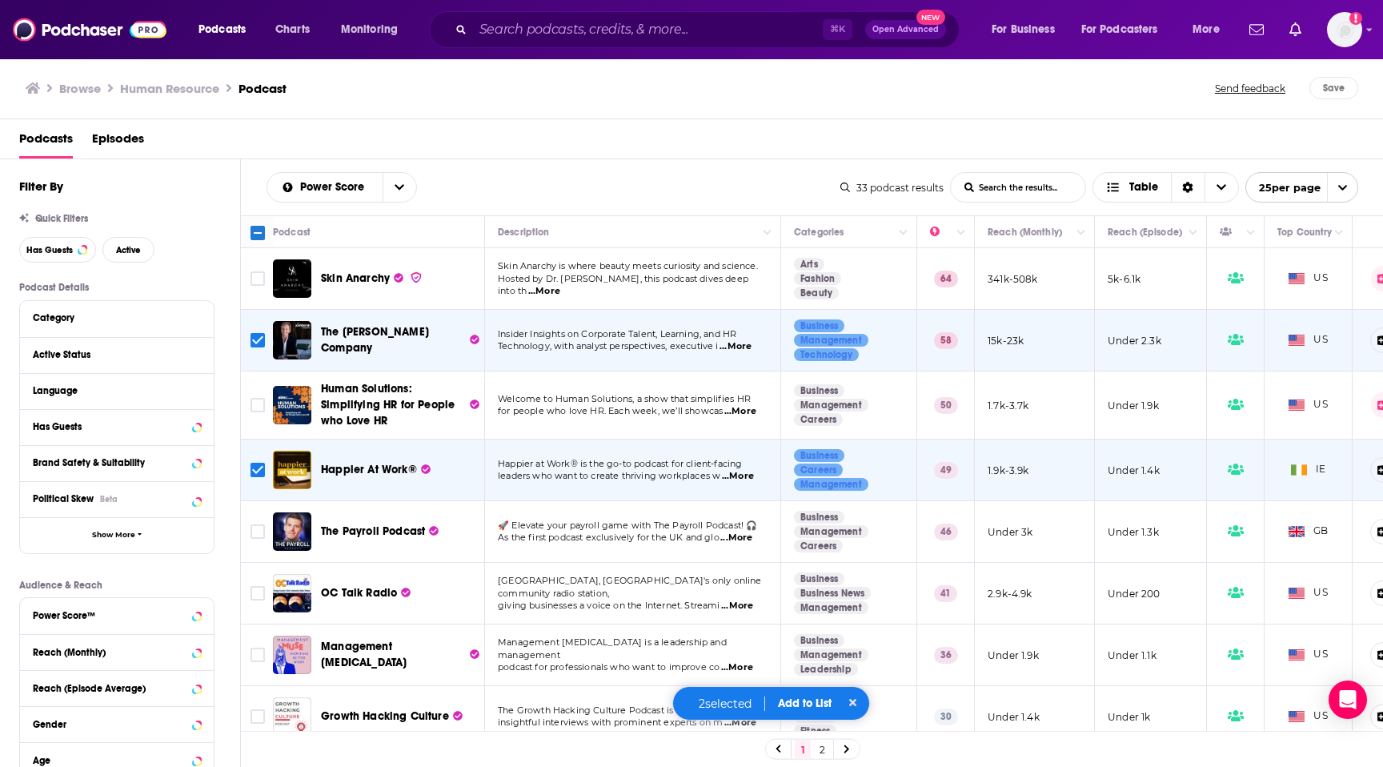
click at [812, 706] on button "Add to List" at bounding box center [804, 703] width 79 height 14
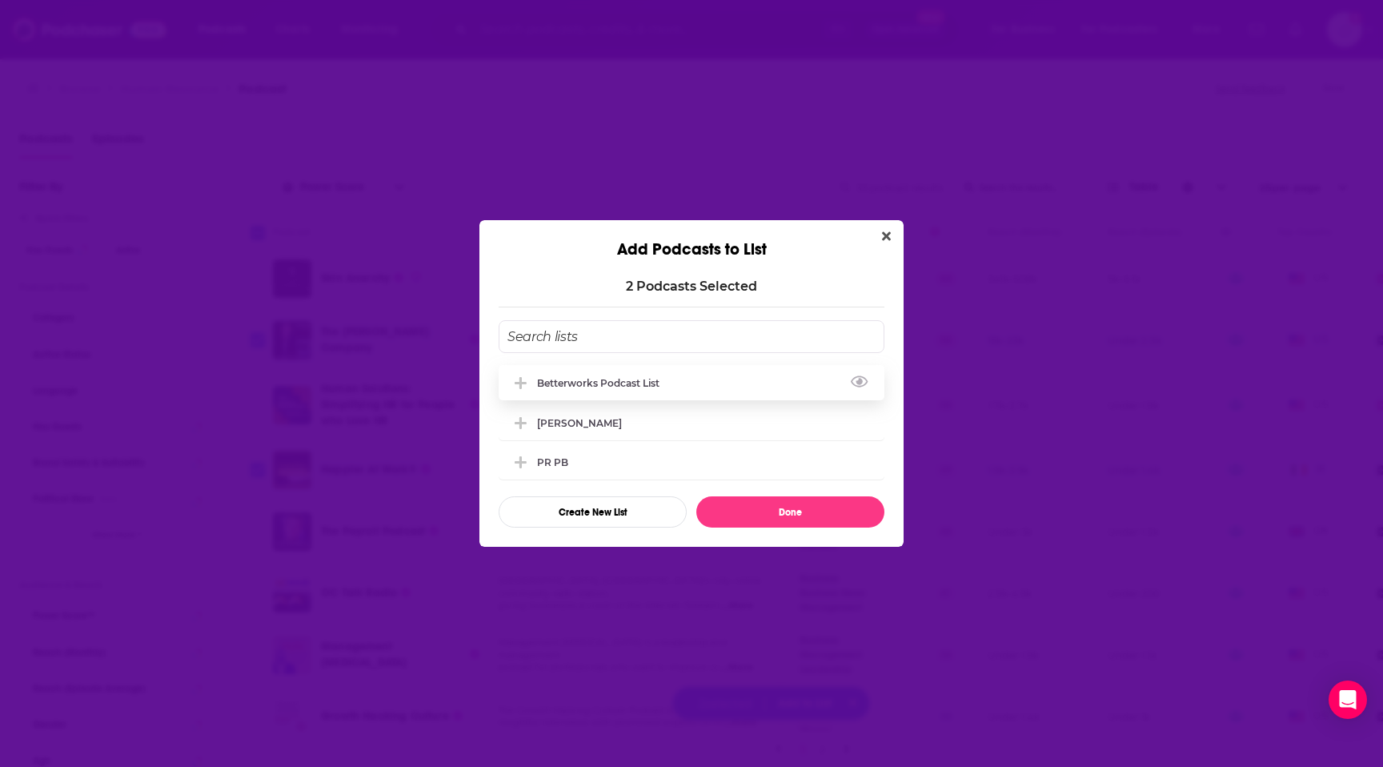
click at [723, 379] on div "Betterworks podcast list" at bounding box center [692, 382] width 386 height 35
click at [788, 514] on button "Done" at bounding box center [790, 511] width 188 height 31
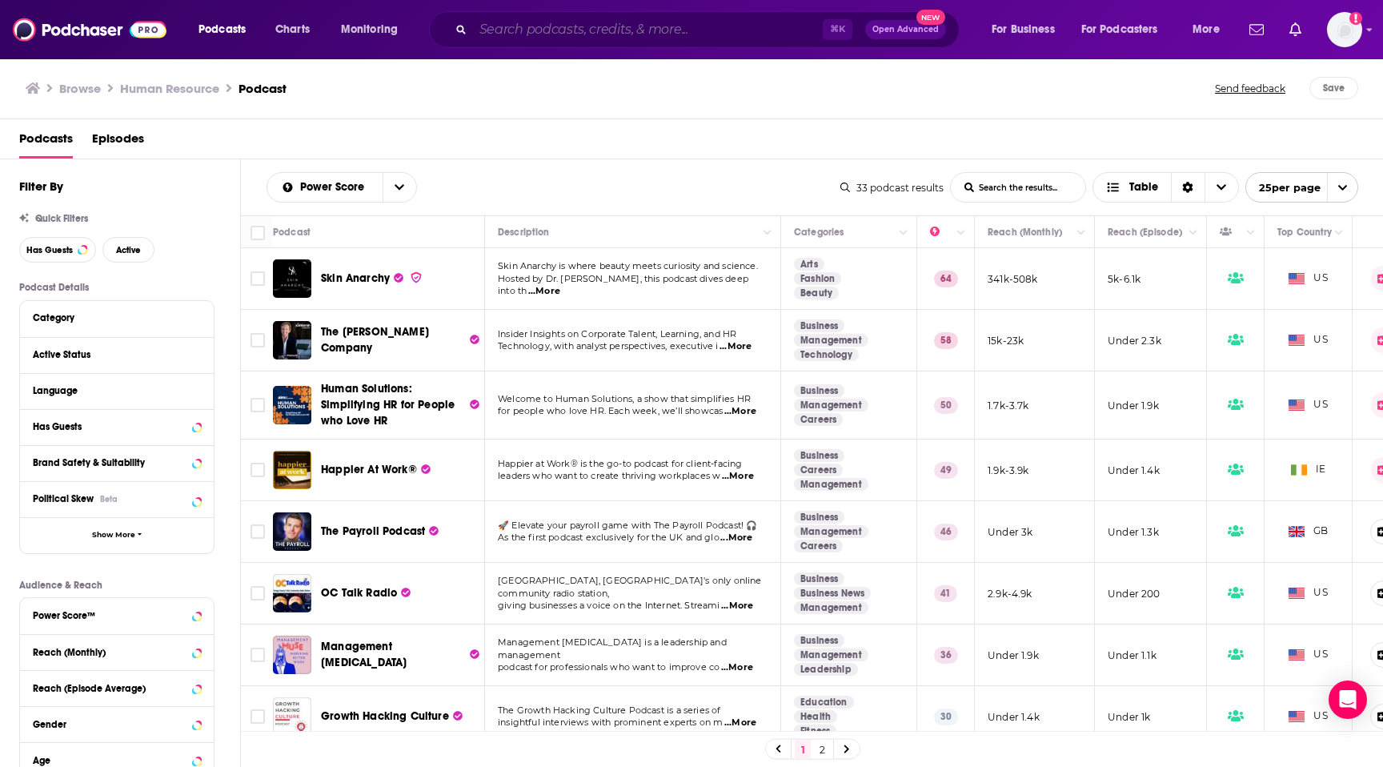
click at [636, 29] on input "Search podcasts, credits, & more..." at bounding box center [648, 30] width 350 height 26
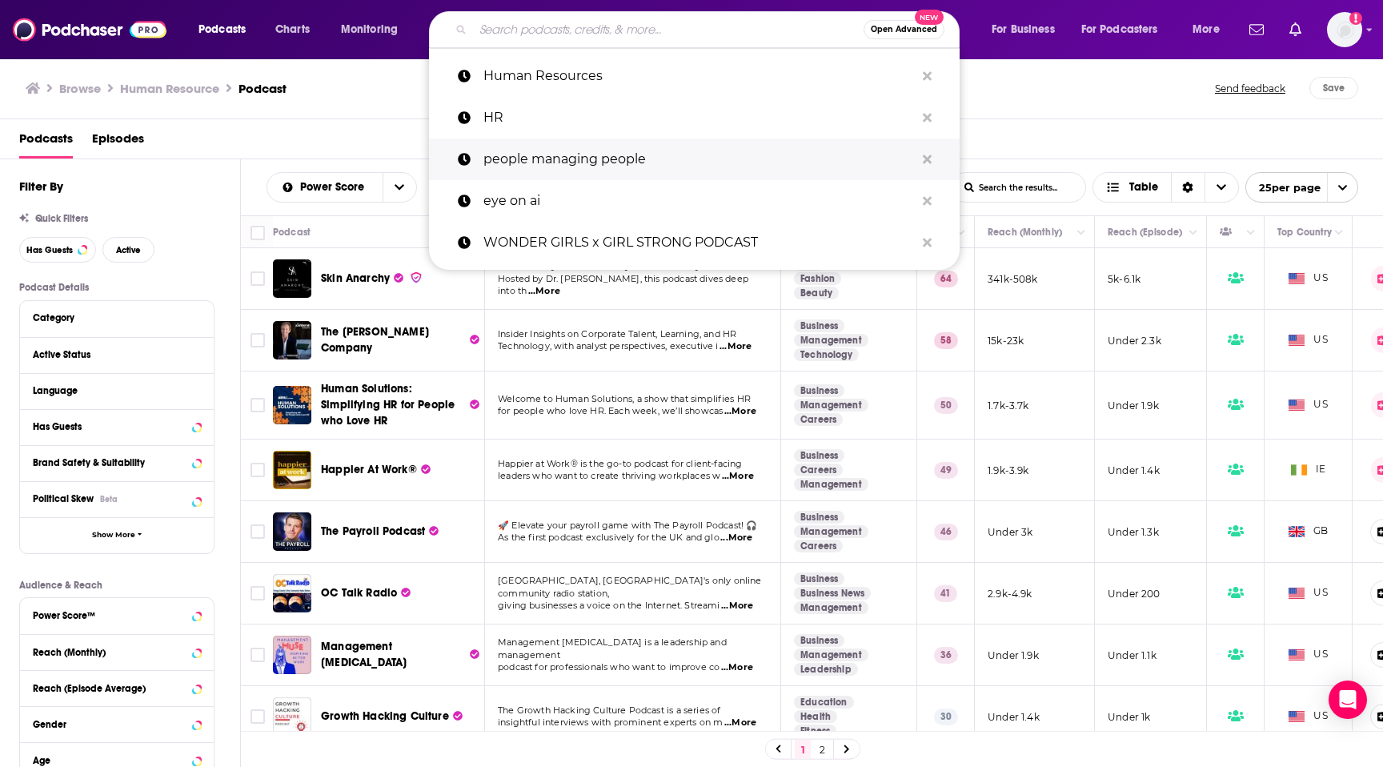
click at [593, 147] on p "people managing people" at bounding box center [698, 159] width 431 height 42
type input "people managing people"
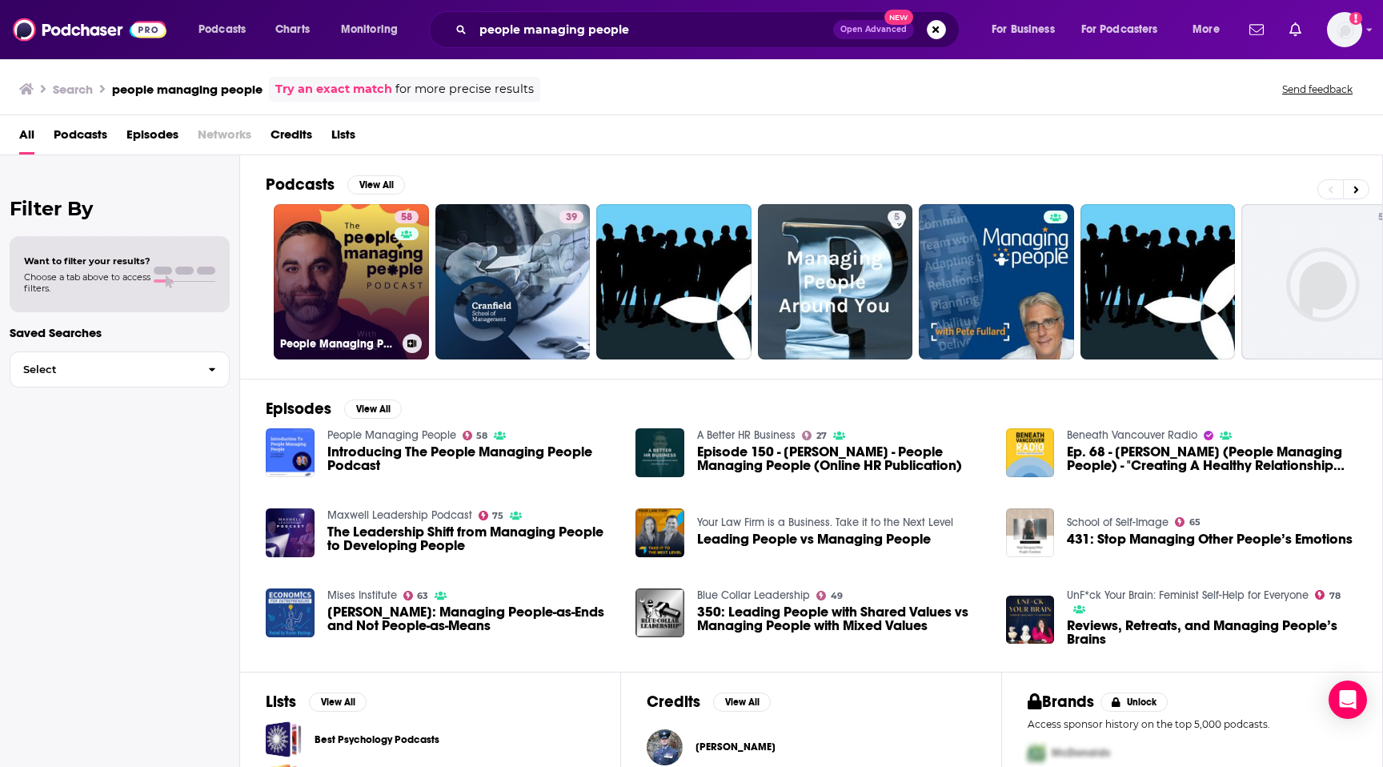
click at [395, 259] on div "58" at bounding box center [409, 272] width 28 height 123
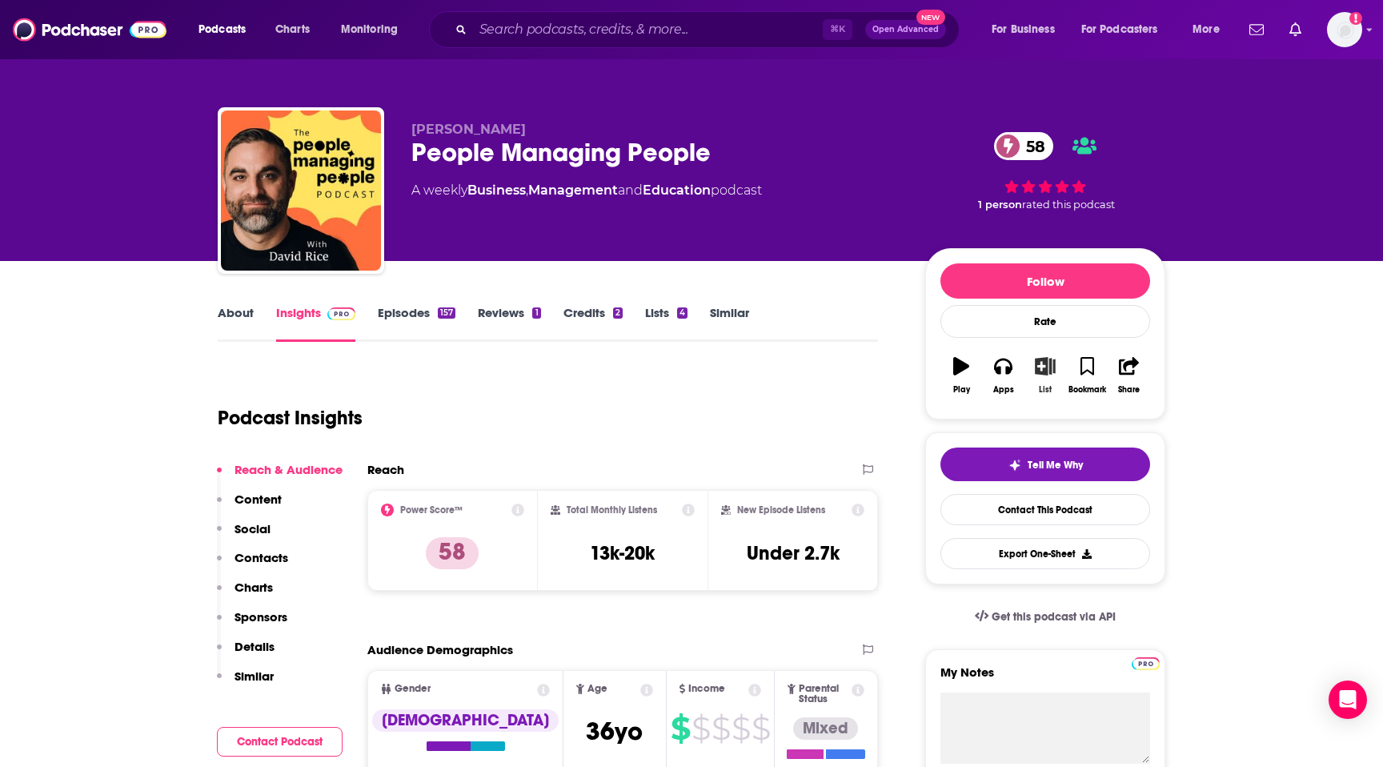
click at [1056, 370] on button "List" at bounding box center [1046, 376] width 42 height 58
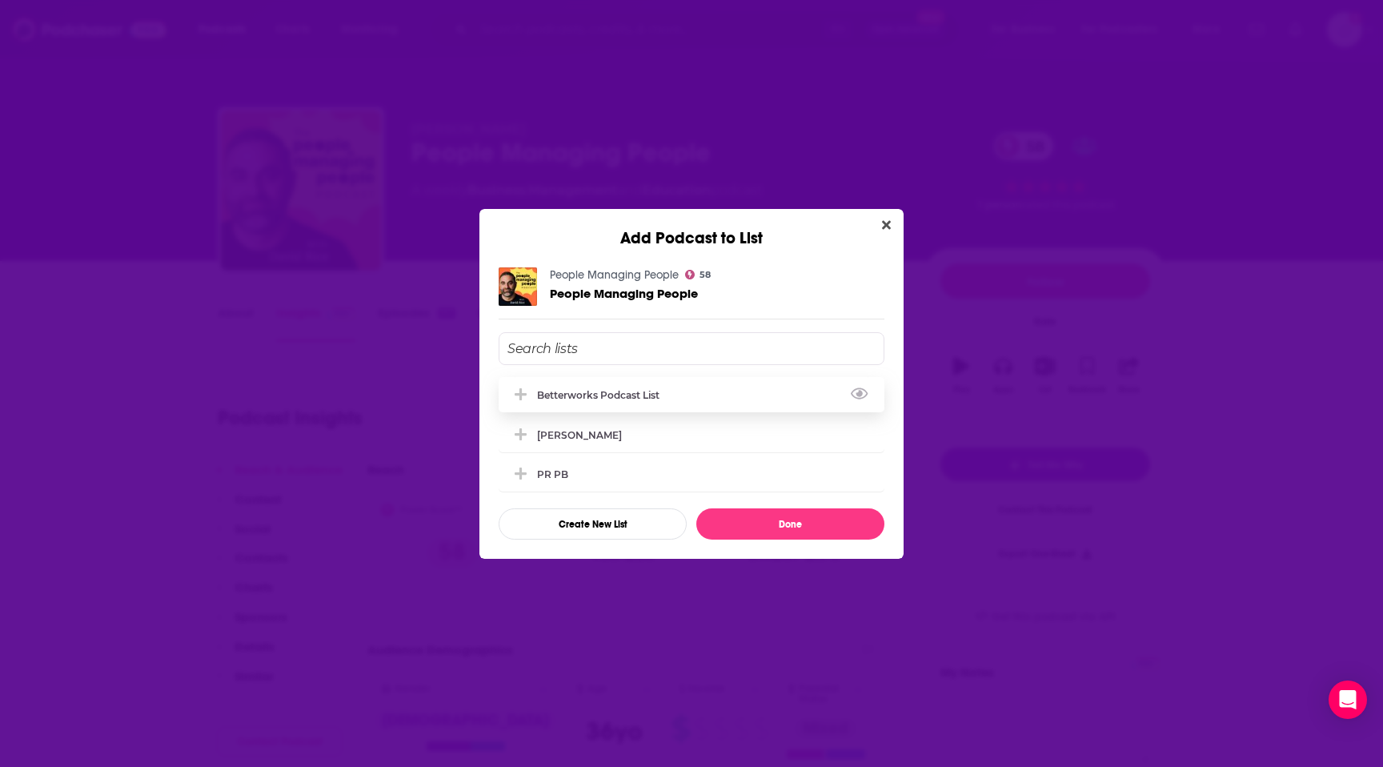
click at [675, 405] on div "Betterworks podcast list" at bounding box center [692, 394] width 386 height 35
click at [756, 525] on button "Done" at bounding box center [790, 523] width 188 height 31
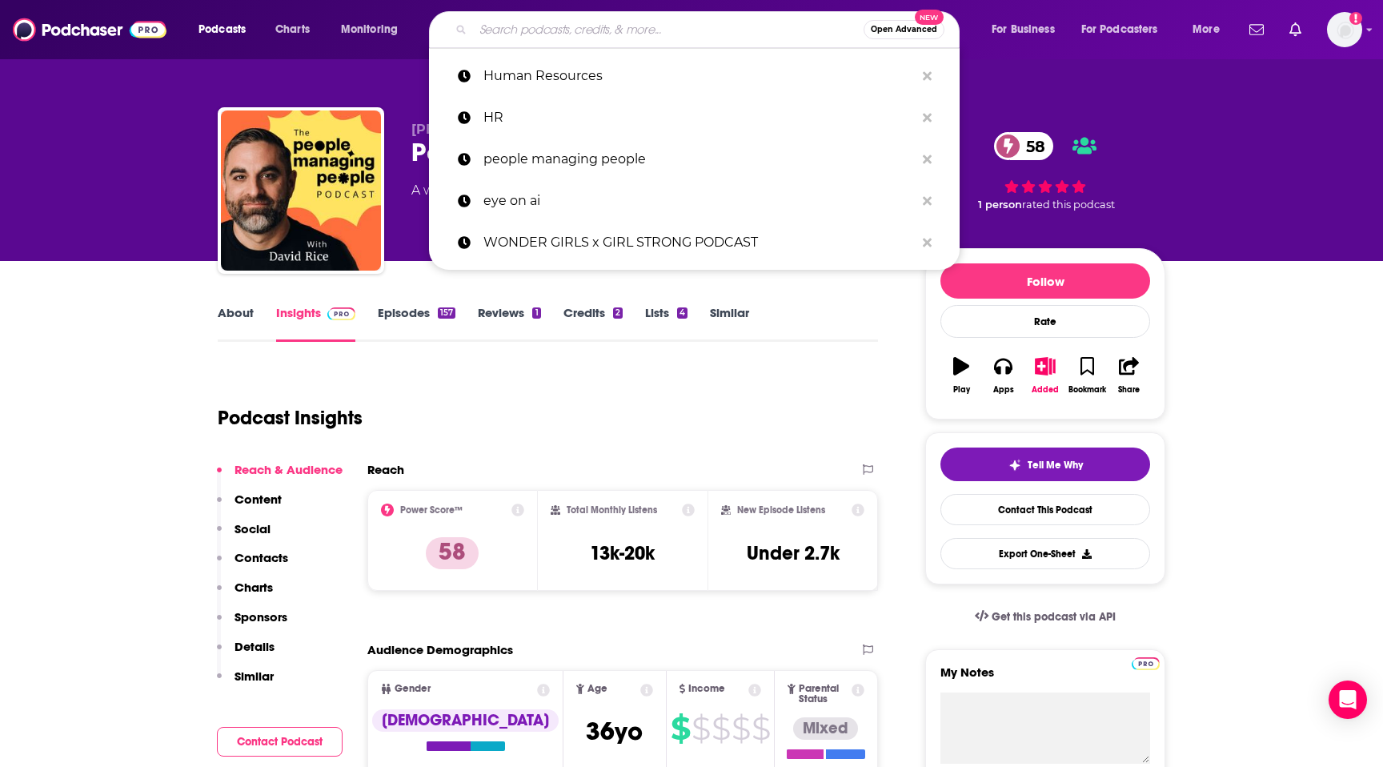
click at [672, 18] on input "Search podcasts, credits, & more..." at bounding box center [668, 30] width 391 height 26
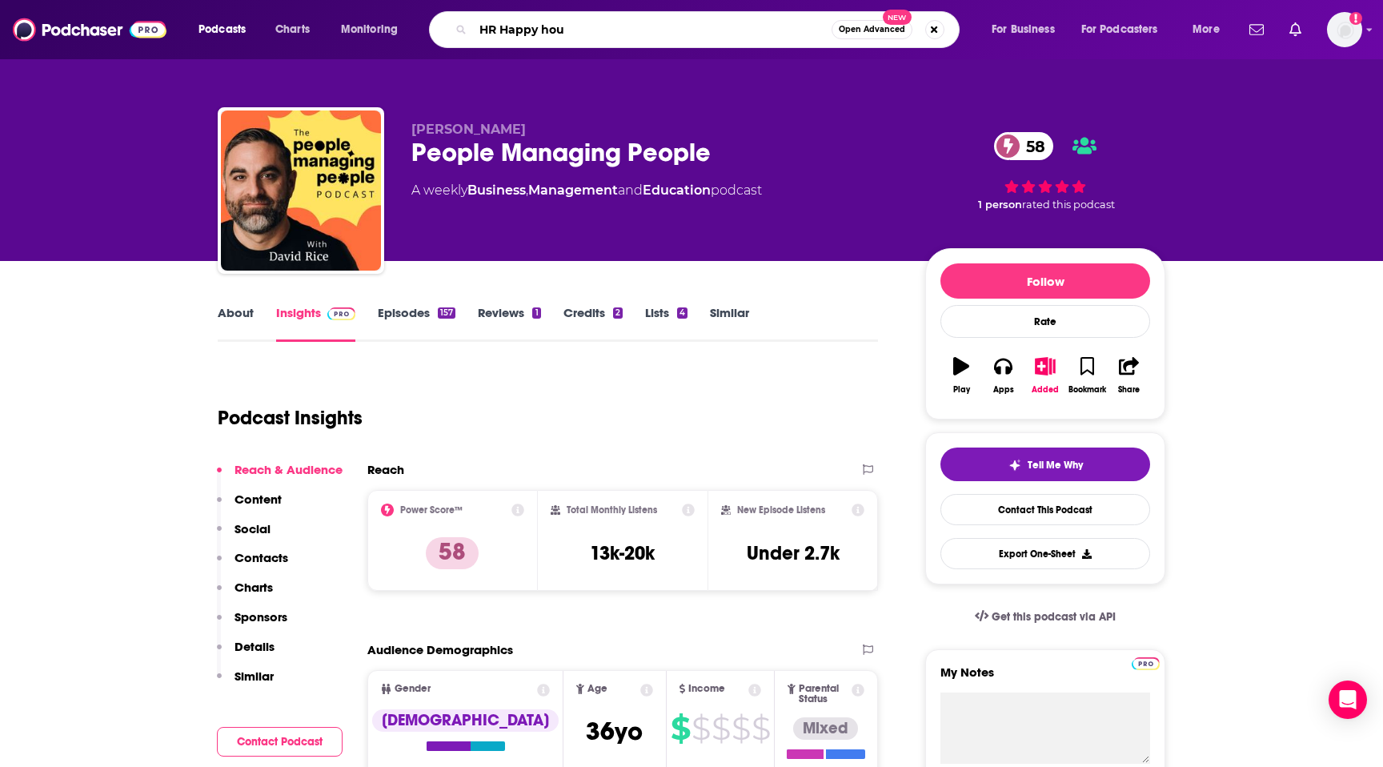
type input "HR Happy hour"
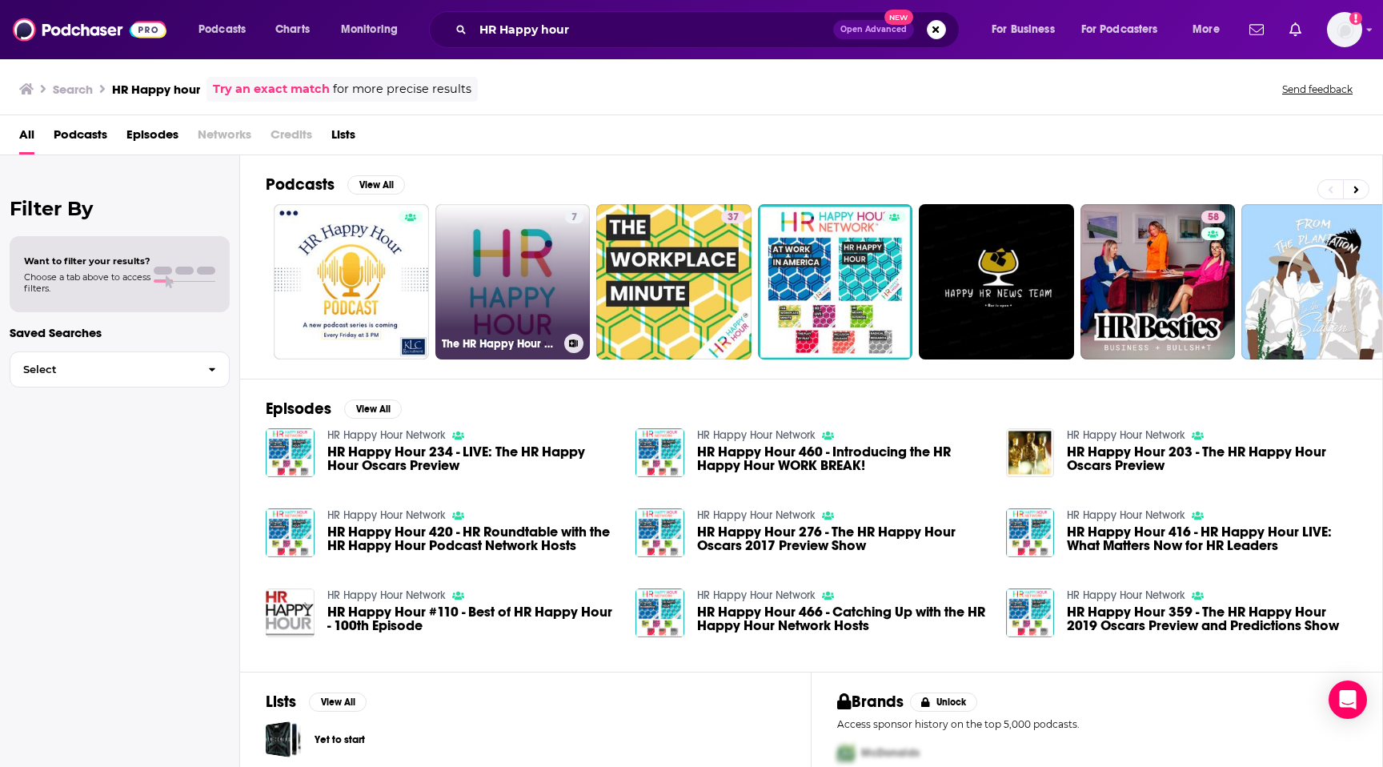
click at [516, 258] on link "7 The HR Happy Hour on Alexa" at bounding box center [512, 281] width 155 height 155
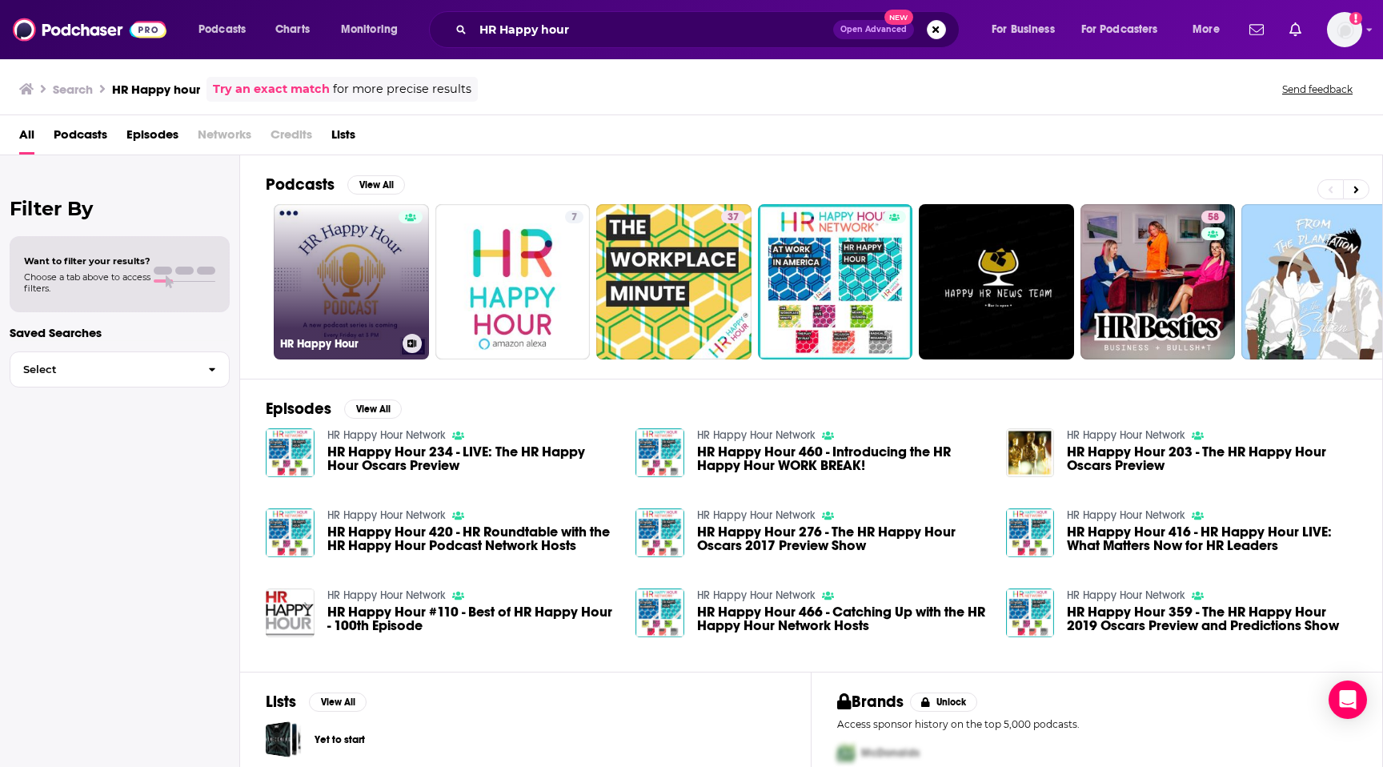
click at [365, 301] on link "HR Happy Hour" at bounding box center [351, 281] width 155 height 155
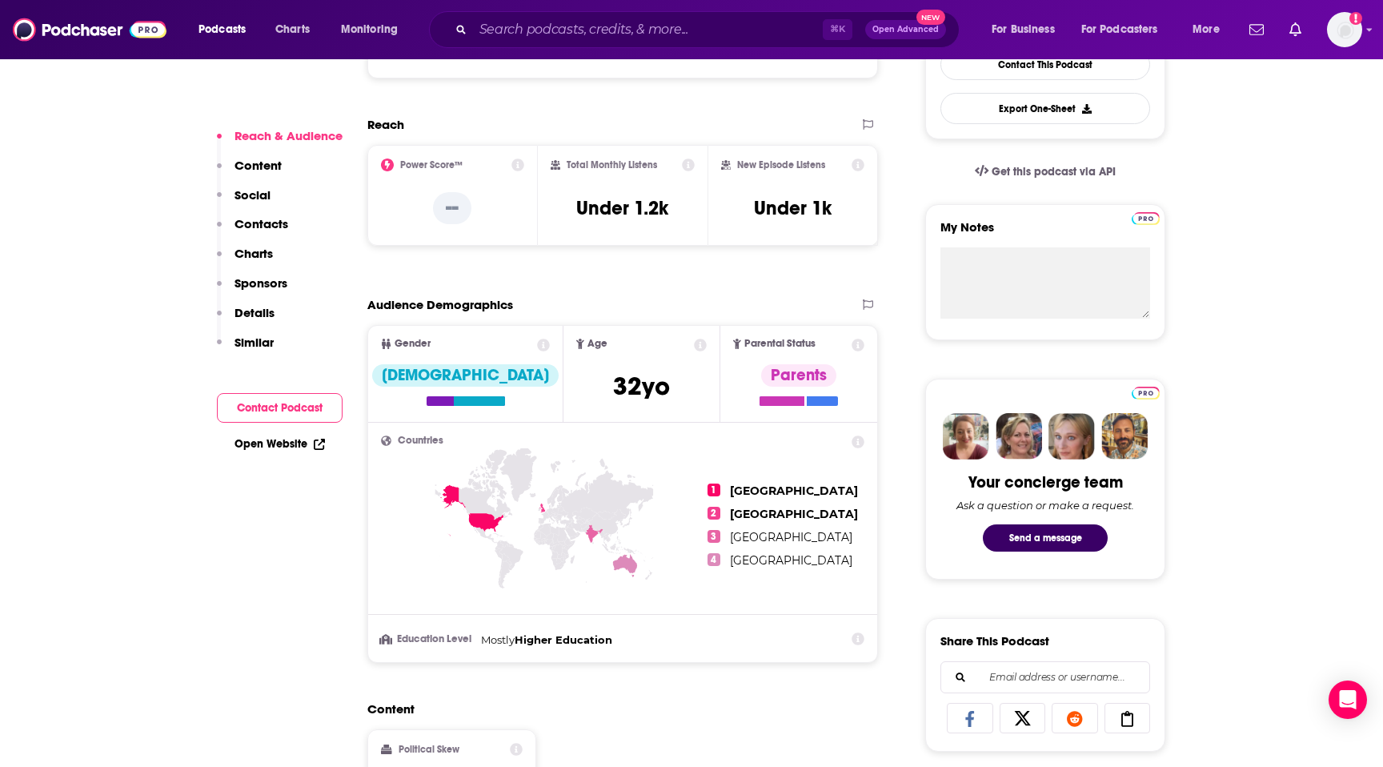
scroll to position [446, 0]
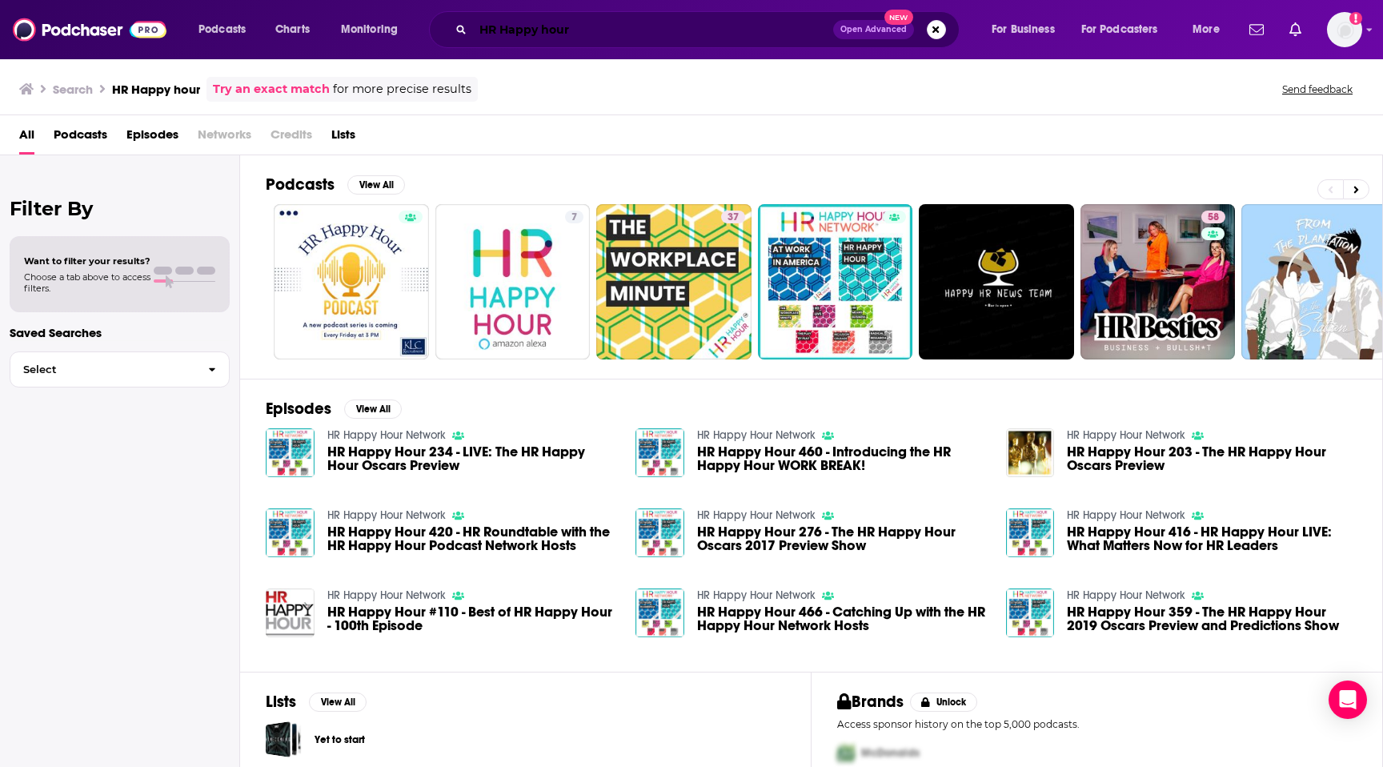
click at [740, 26] on input "HR Happy hour" at bounding box center [653, 30] width 360 height 26
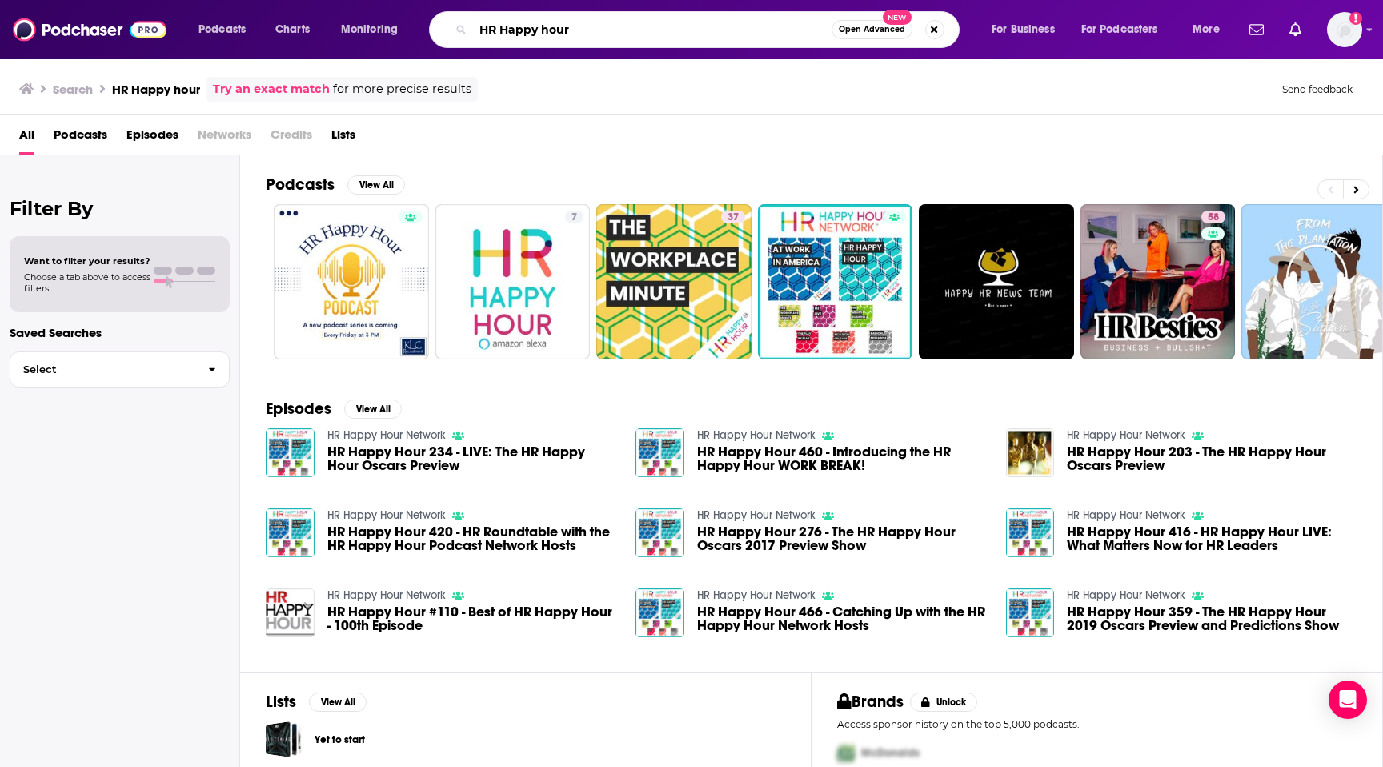
click at [740, 26] on input "HR Happy hour" at bounding box center [652, 30] width 359 height 26
type input "vantage circle"
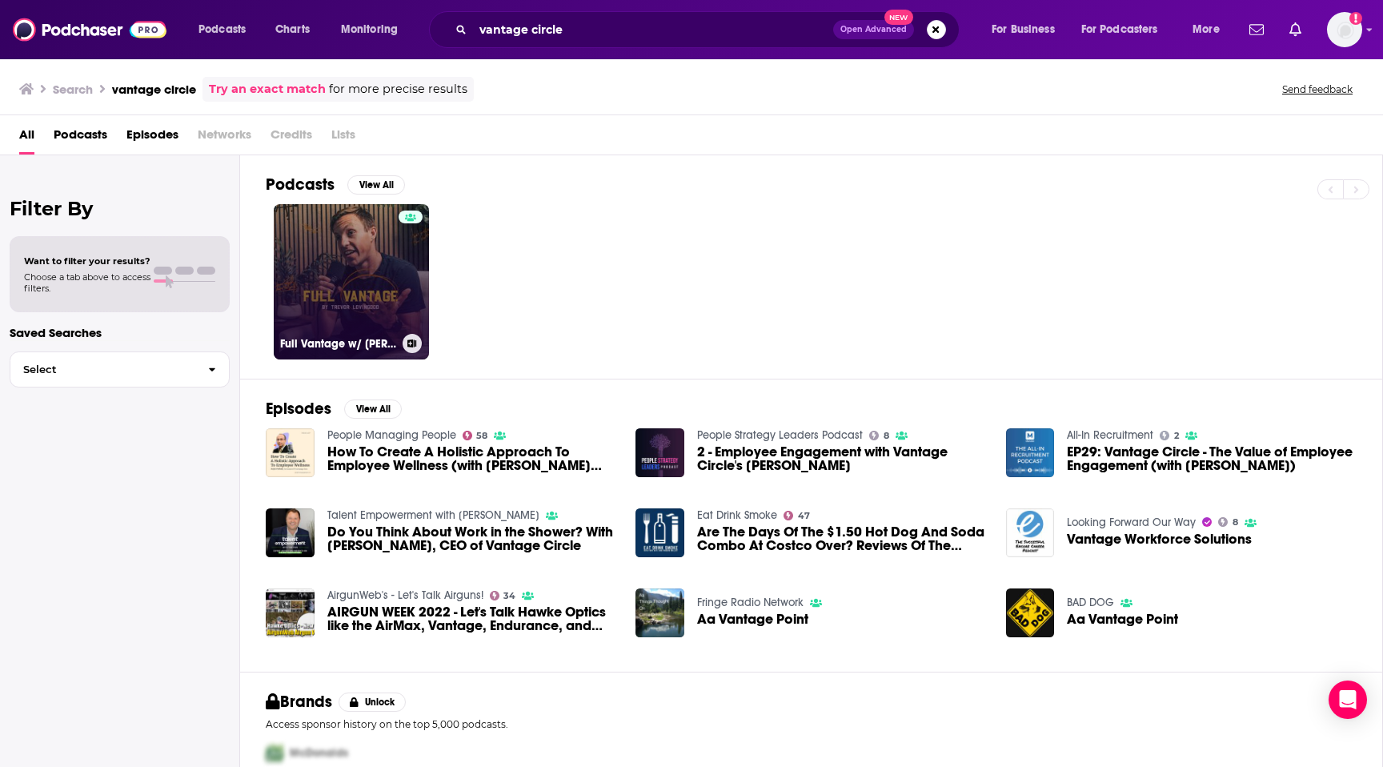
click at [386, 277] on link "Full Vantage w/ Trevor Lovingood" at bounding box center [351, 281] width 155 height 155
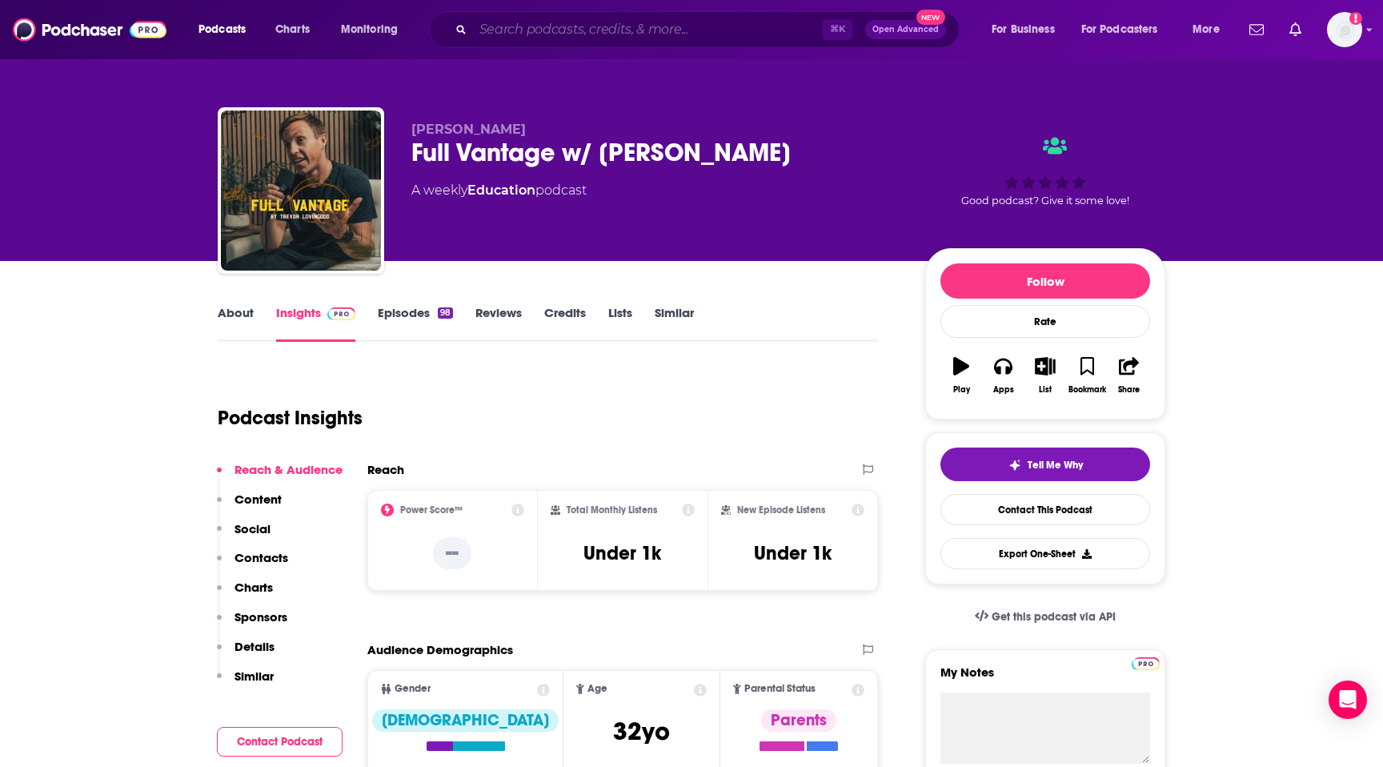
click at [689, 35] on input "Search podcasts, credits, & more..." at bounding box center [648, 30] width 350 height 26
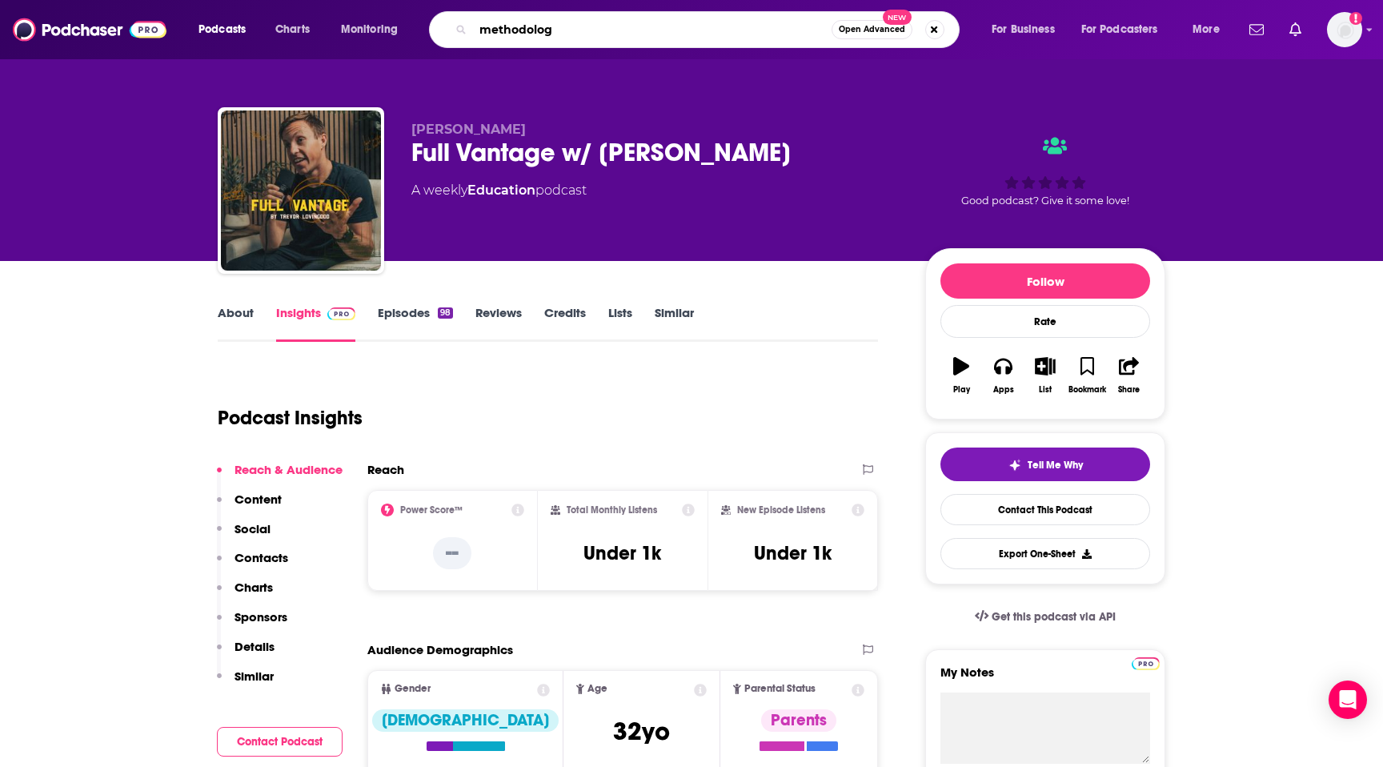
type input "methodology"
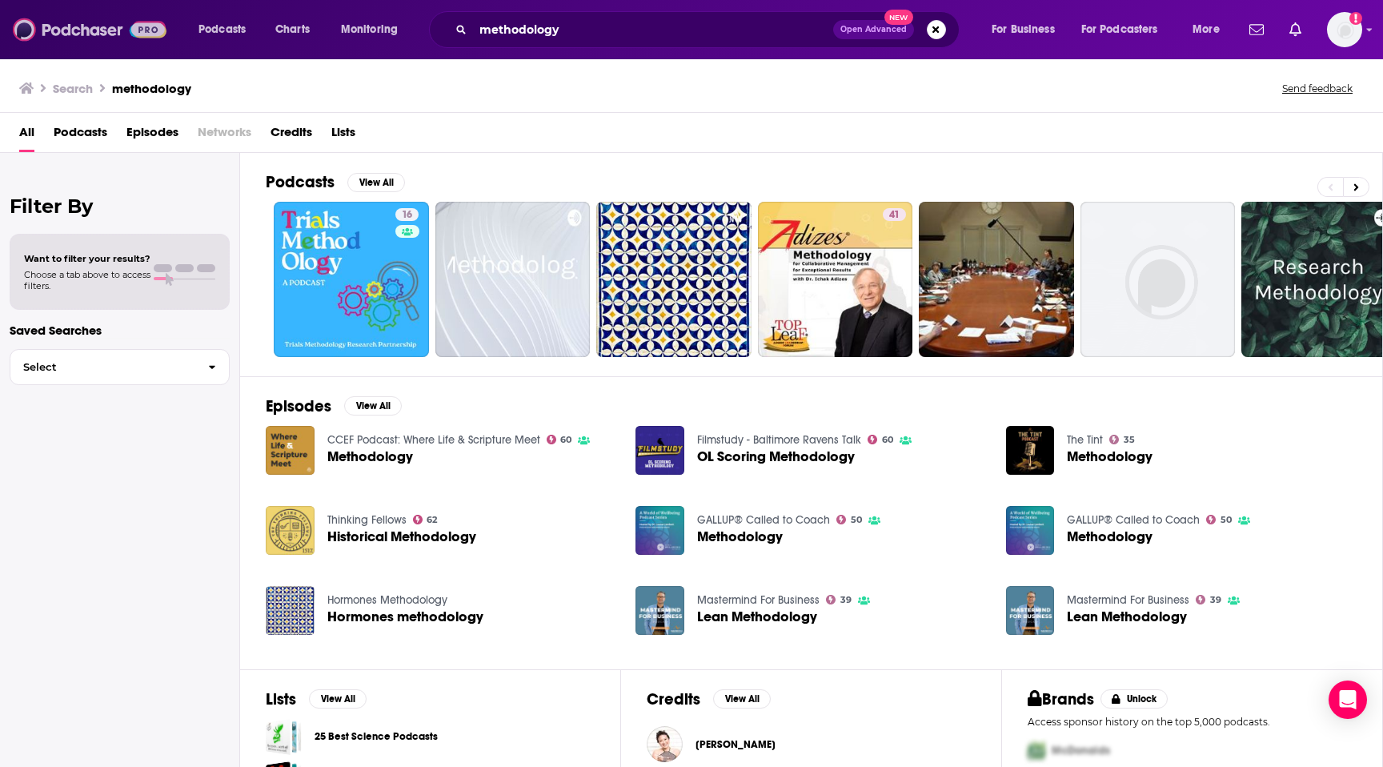
click at [69, 29] on img at bounding box center [90, 29] width 154 height 30
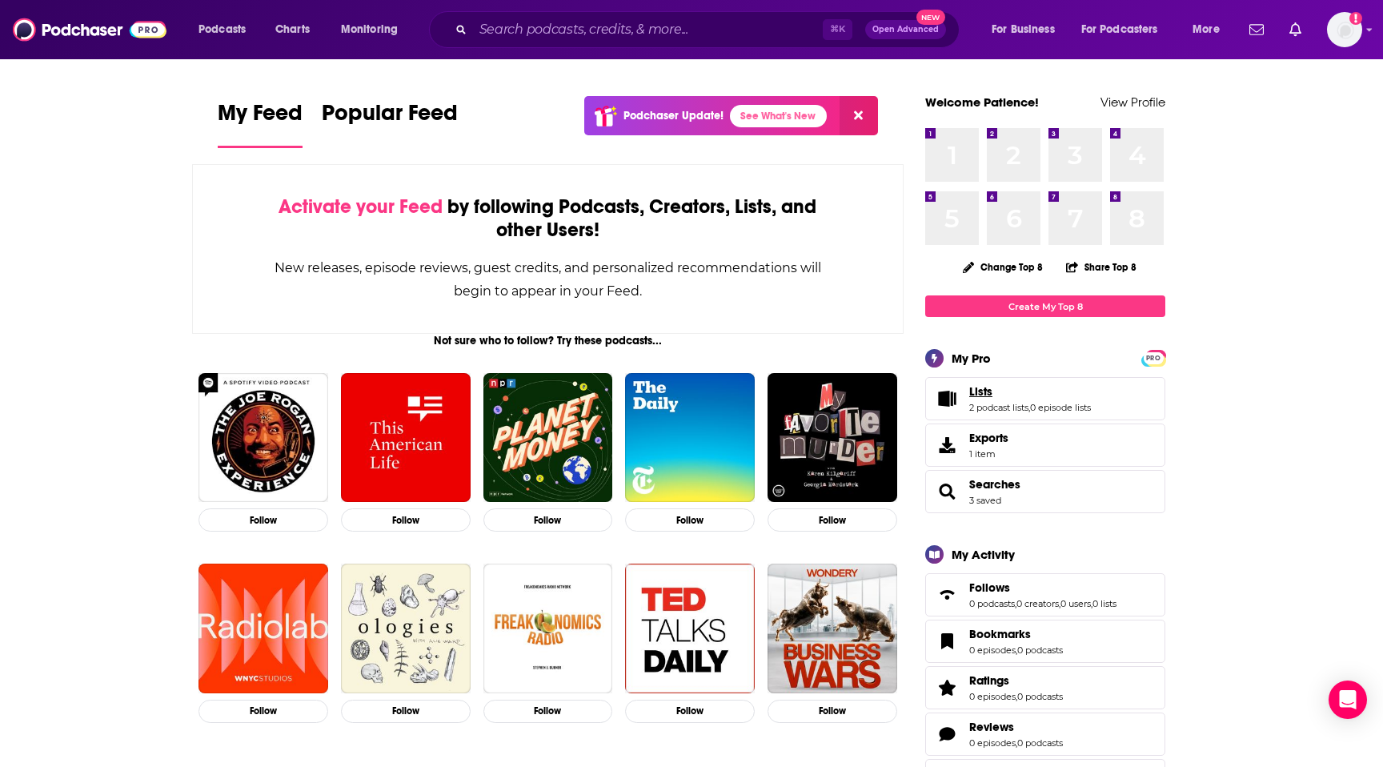
click at [978, 391] on span "Lists" at bounding box center [980, 391] width 23 height 14
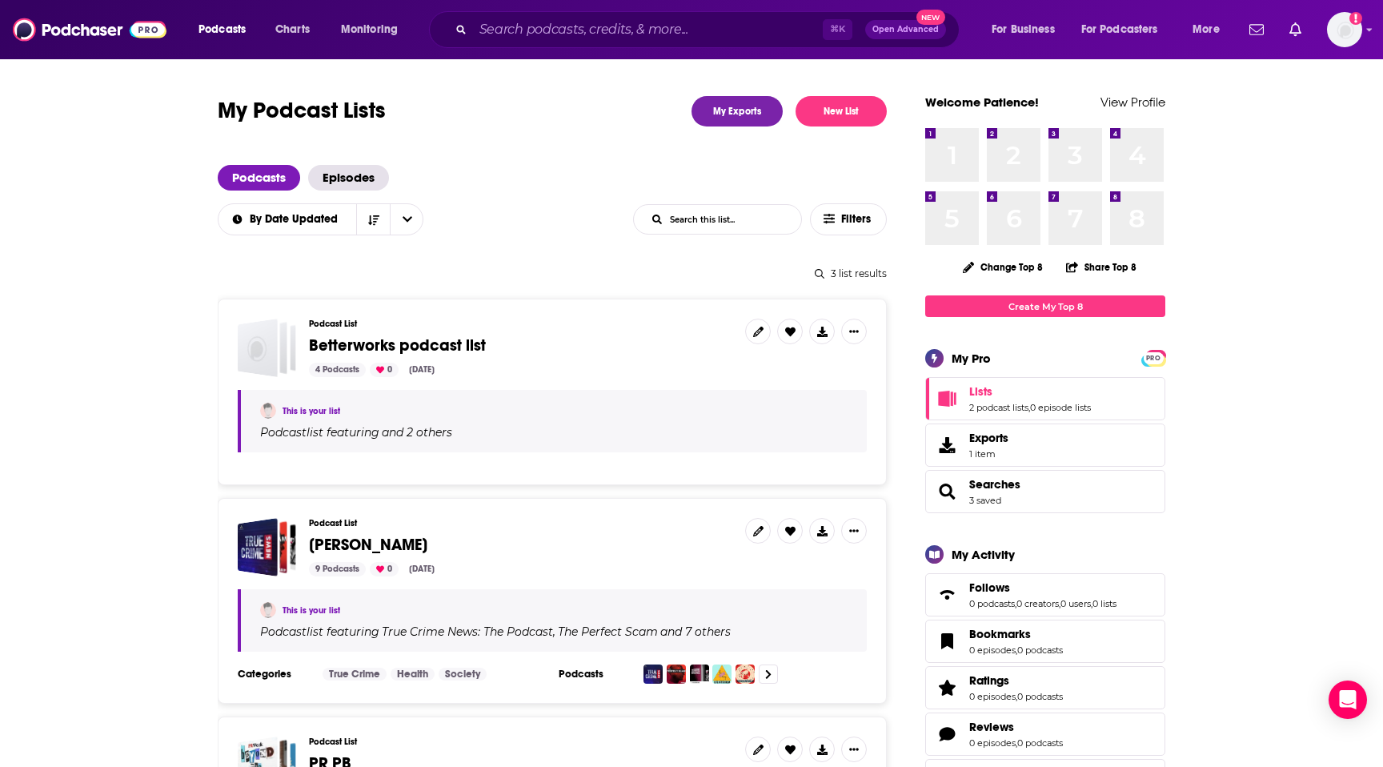
click at [355, 346] on span "Betterworks podcast list" at bounding box center [397, 345] width 177 height 20
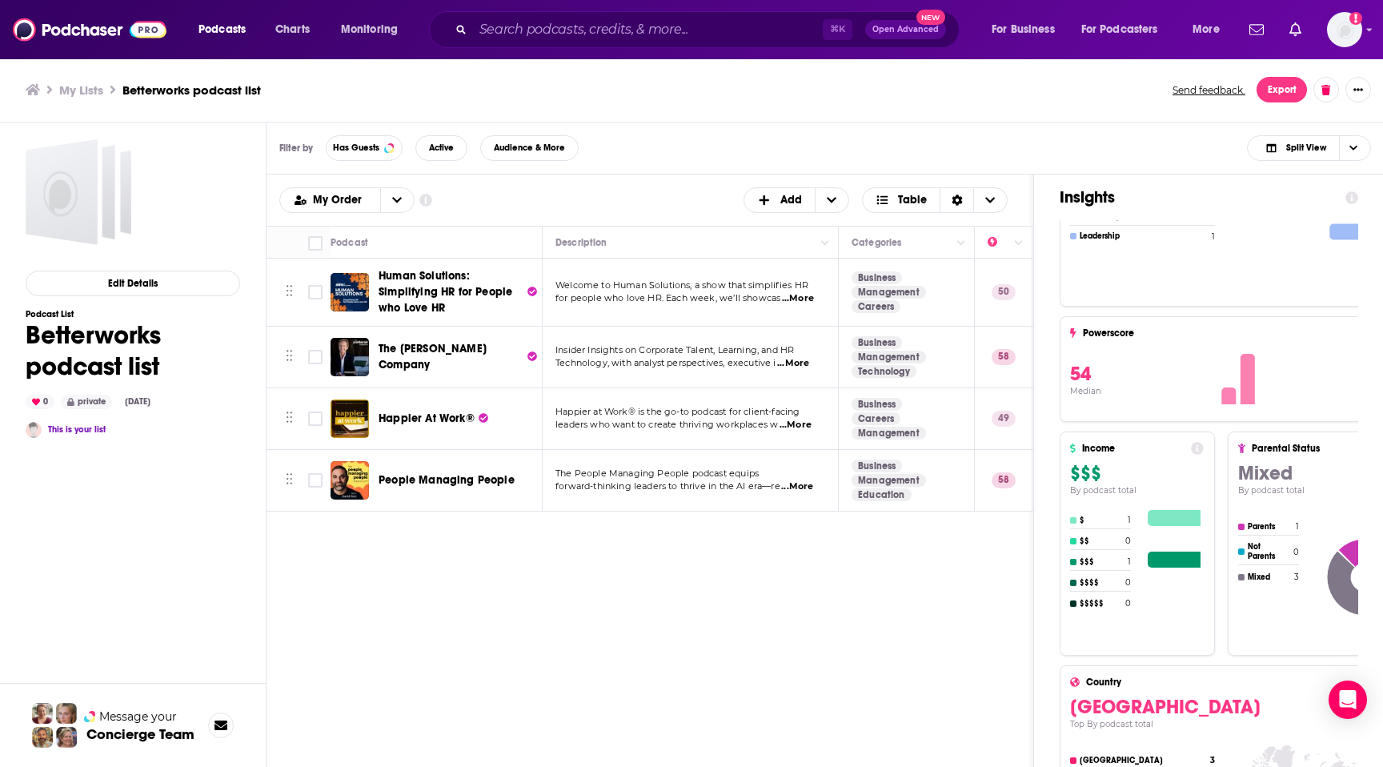
scroll to position [706, 0]
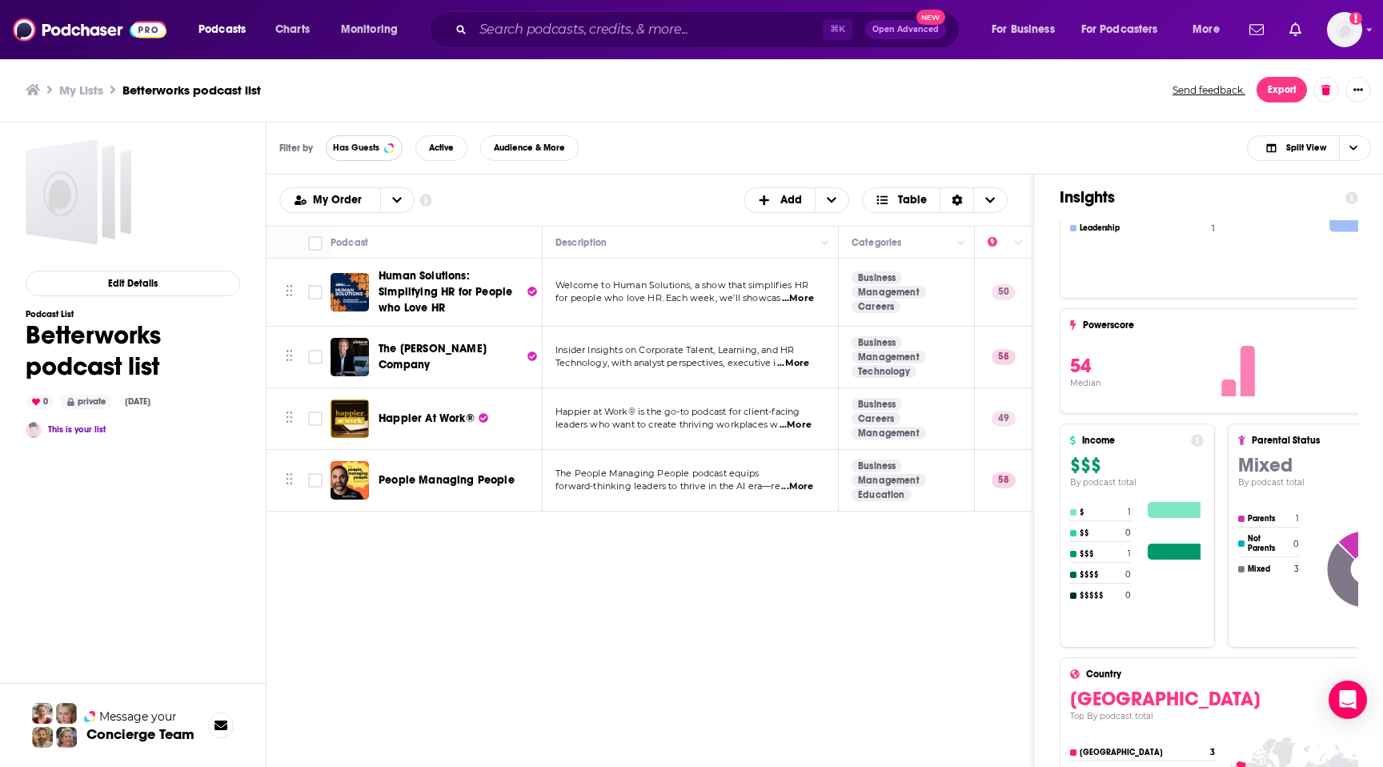
click at [367, 150] on span "Has Guests" at bounding box center [356, 147] width 46 height 9
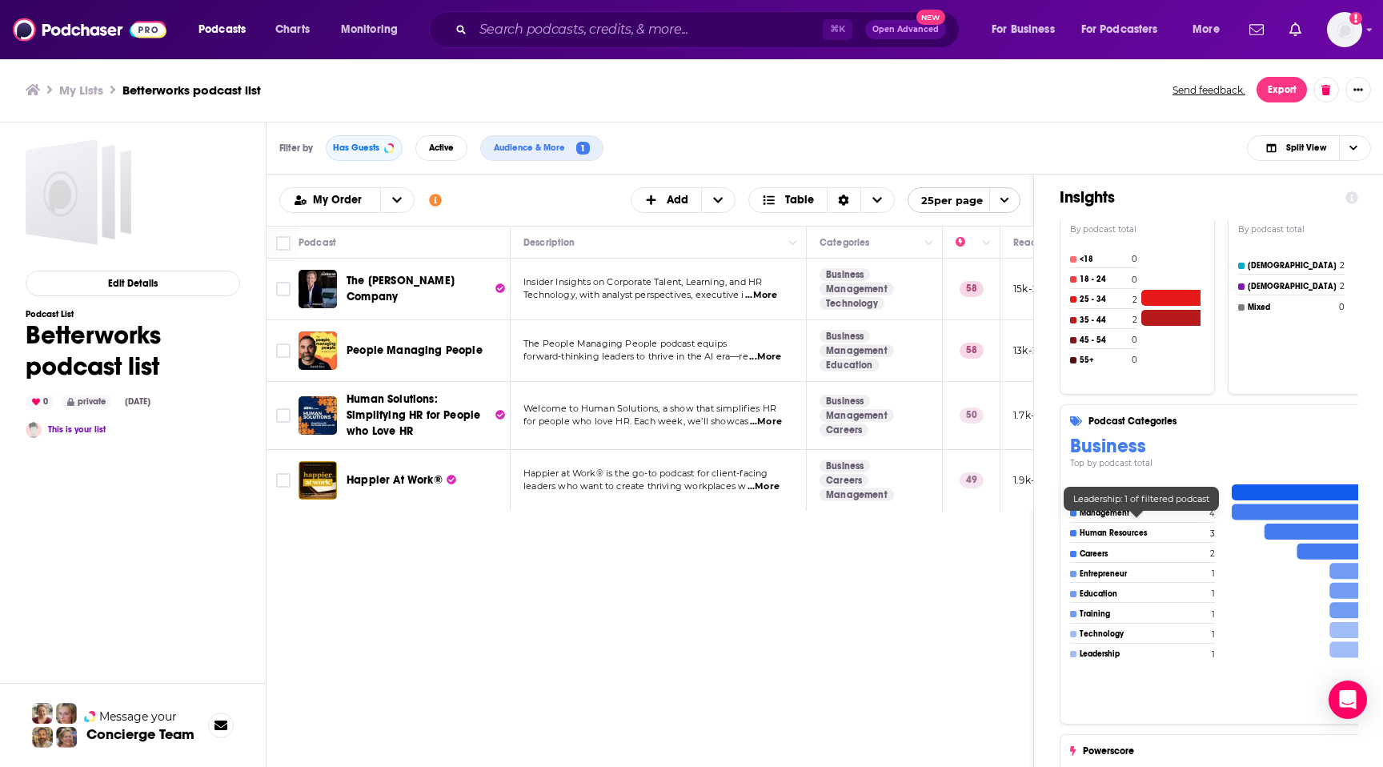
scroll to position [0, 0]
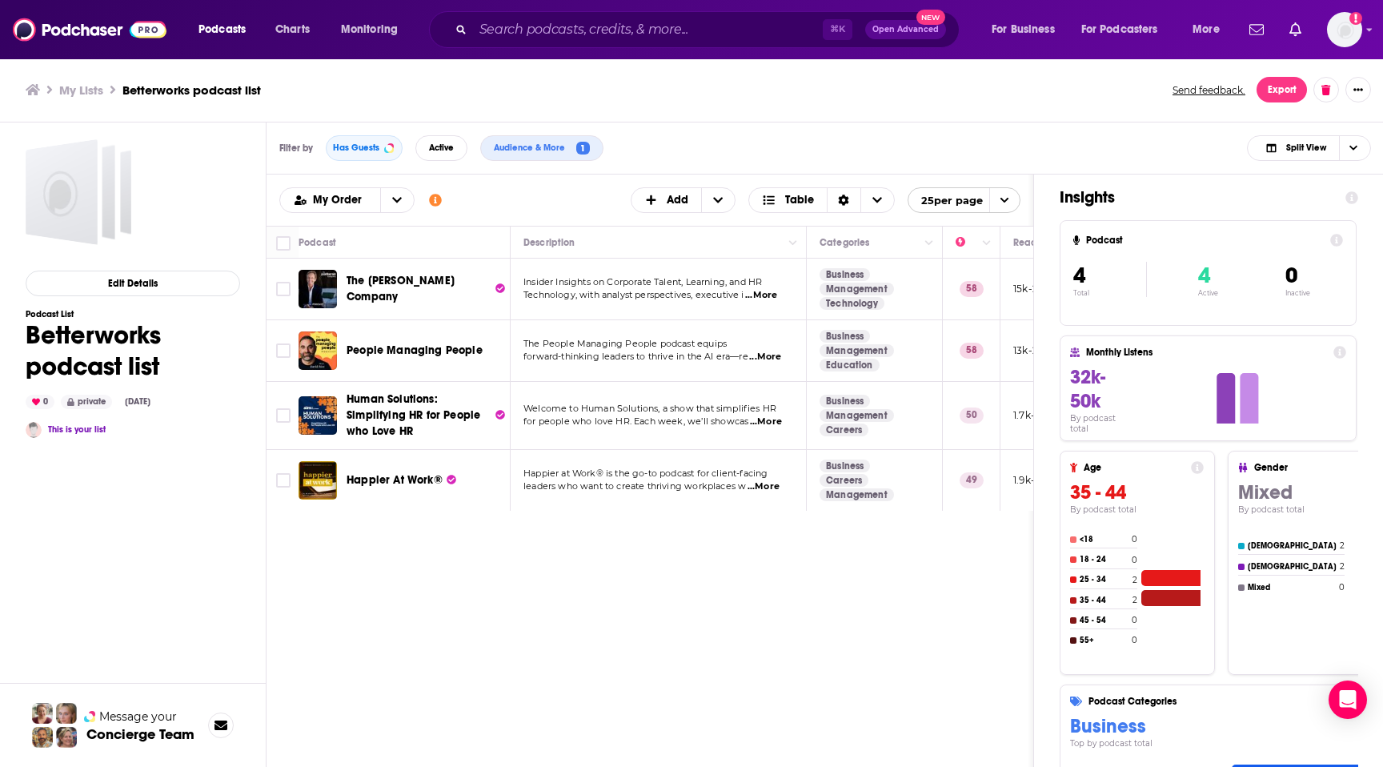
click at [929, 30] on span "Open Advanced" at bounding box center [905, 30] width 66 height 8
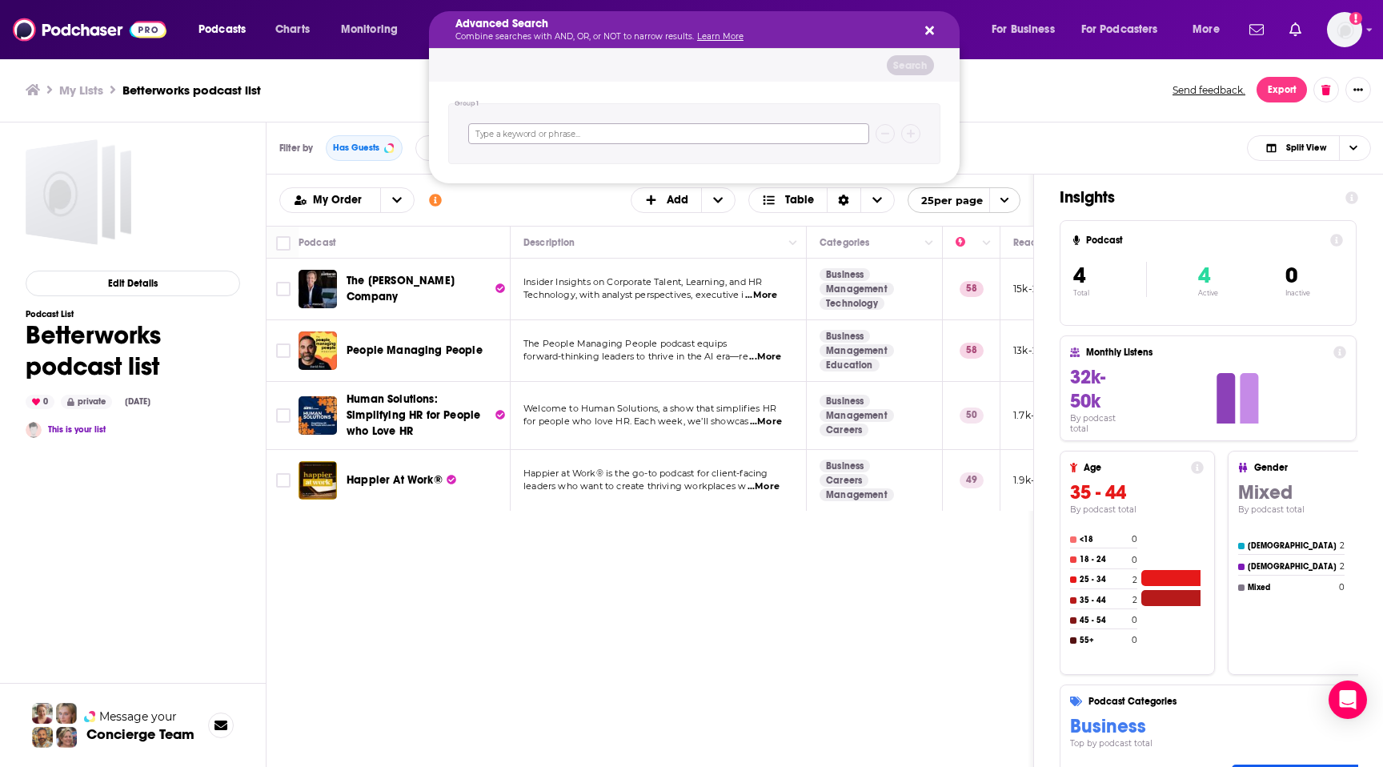
click at [799, 134] on input "Search podcasts, credits, & more..." at bounding box center [668, 133] width 401 height 21
type input "Human resources"
click at [913, 134] on icon "Search podcasts, credits, & more..." at bounding box center [911, 134] width 9 height 10
type input "Tech"
click at [905, 166] on button "Search podcasts, credits, & more..." at bounding box center [910, 167] width 19 height 19
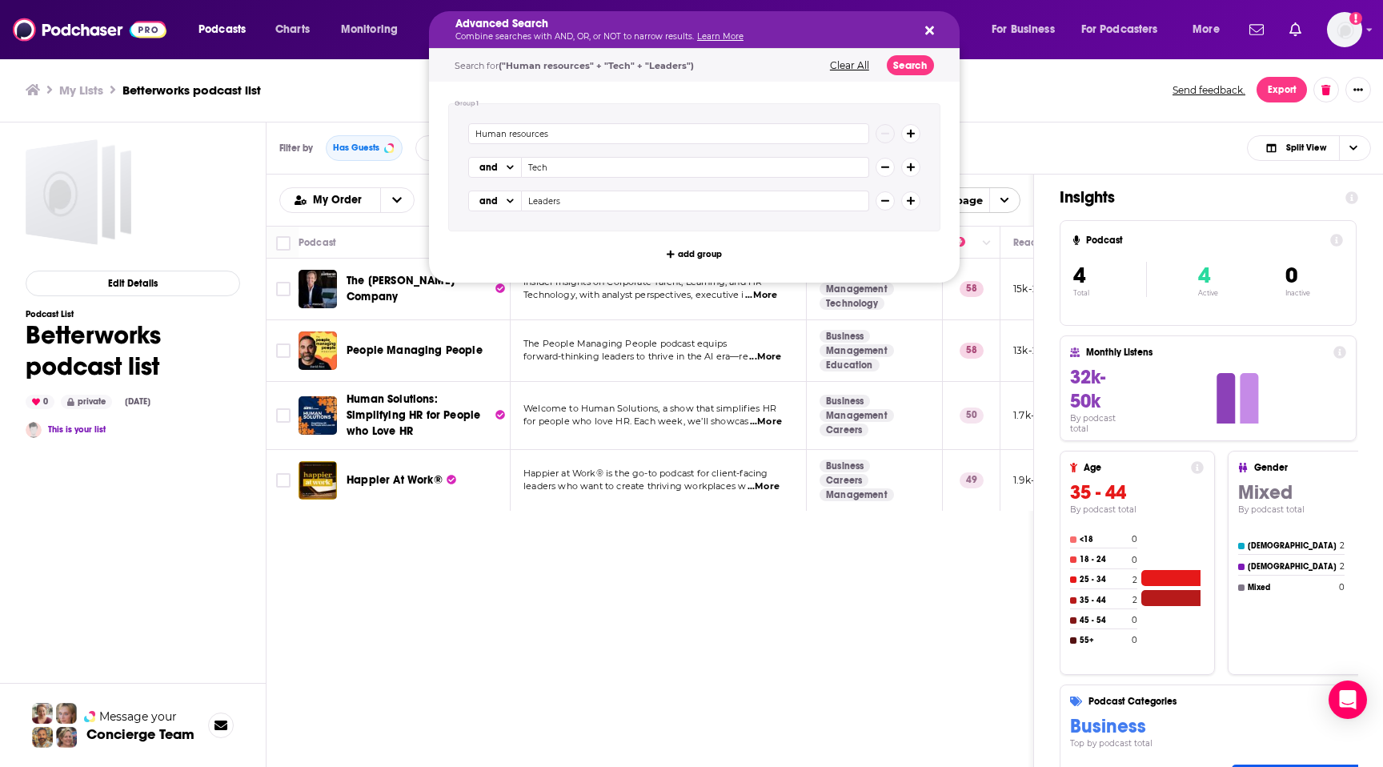
type input "Leaders"
click at [908, 205] on icon "Search podcasts, credits, & more..." at bounding box center [911, 201] width 9 height 10
type input "AI"
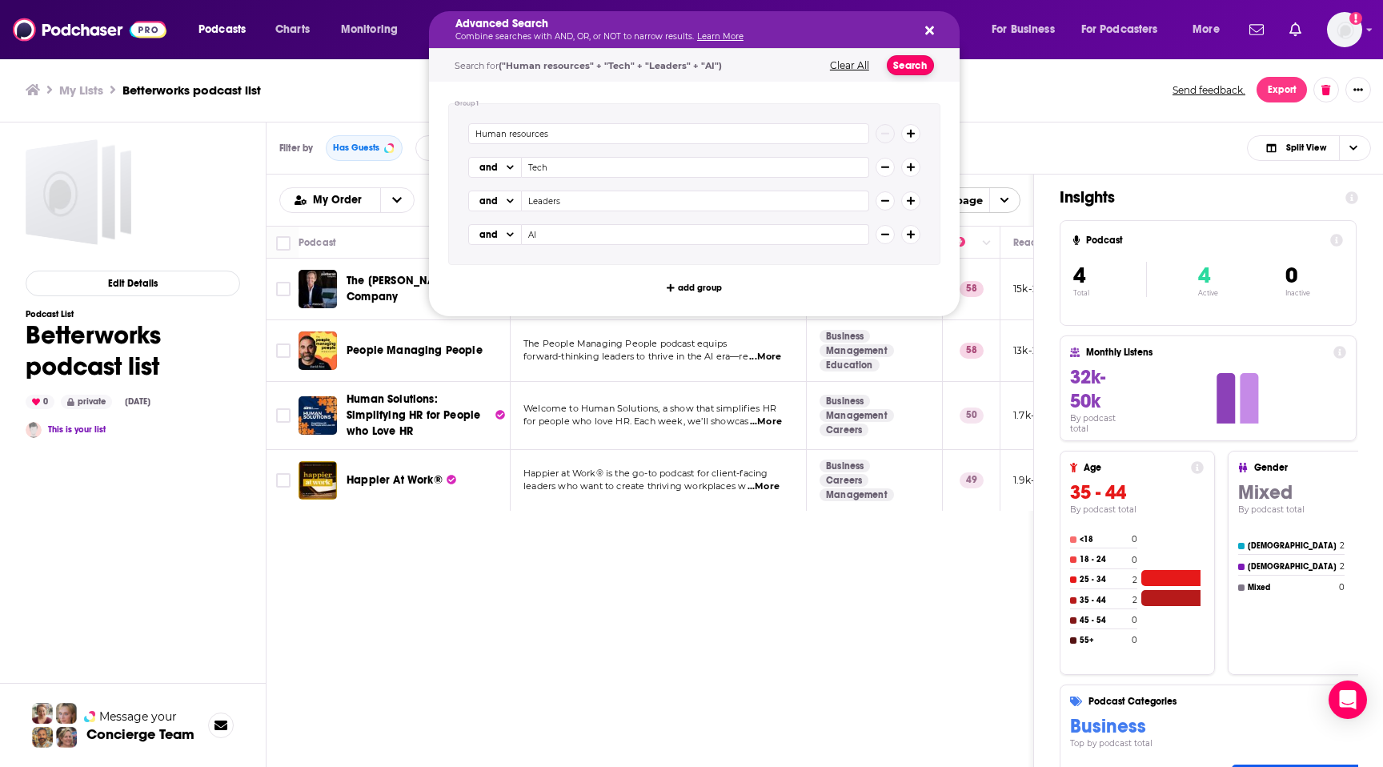
click at [901, 63] on button "Search" at bounding box center [910, 65] width 47 height 20
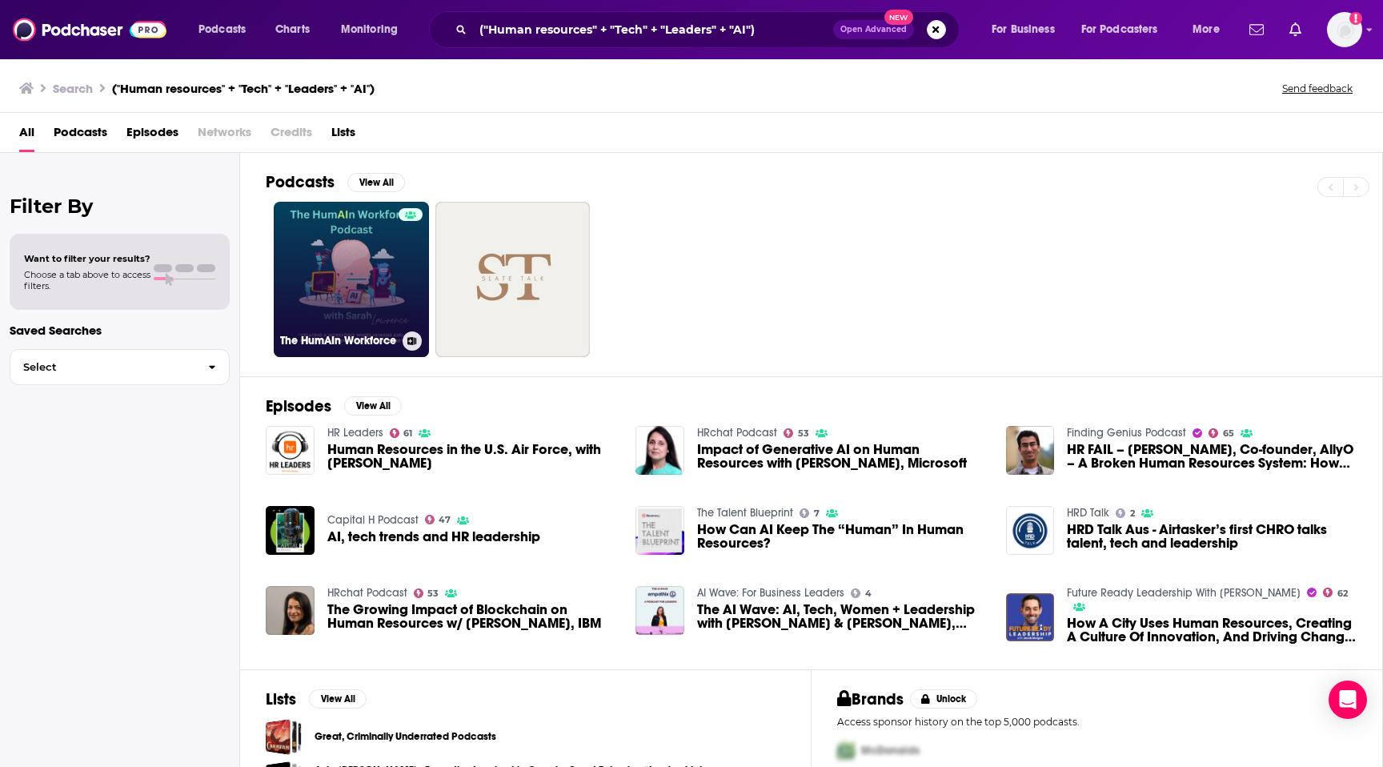
click at [400, 253] on div at bounding box center [411, 269] width 24 height 123
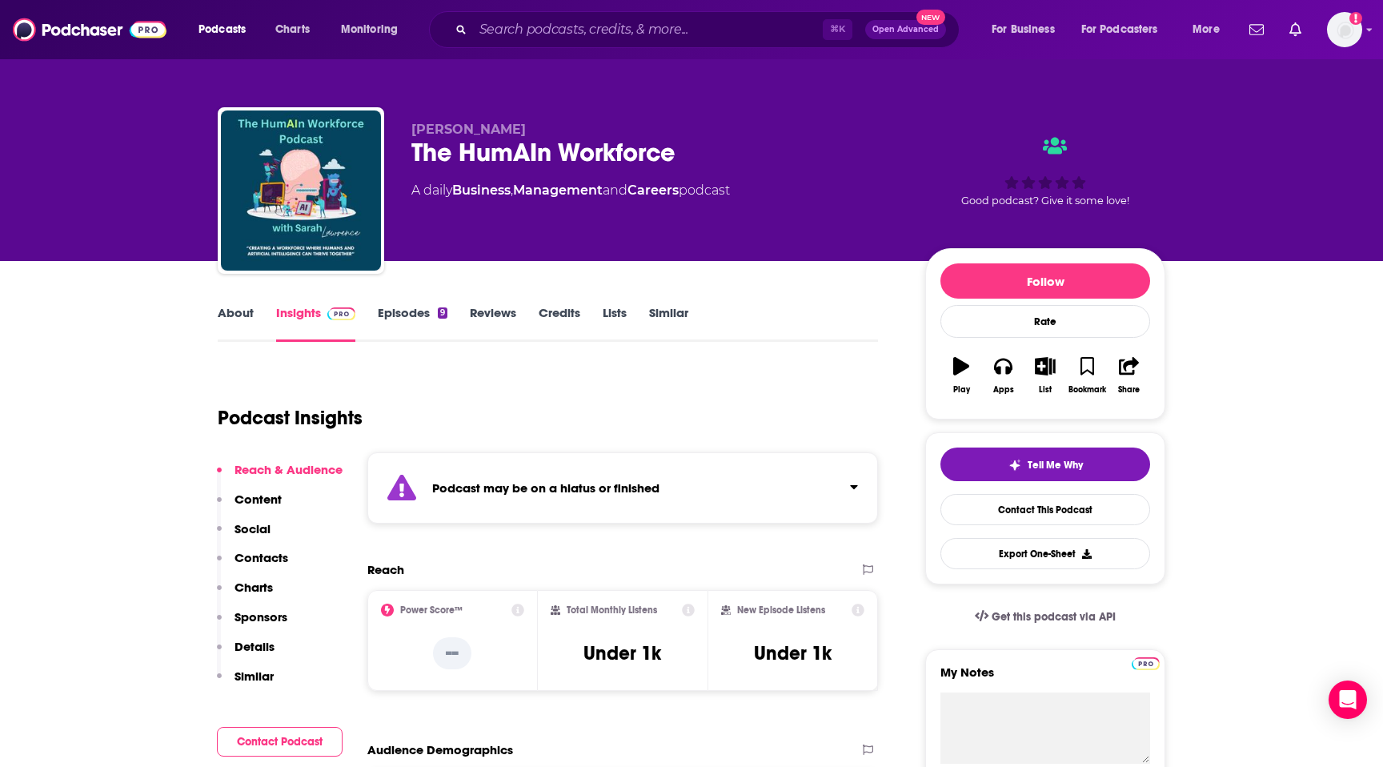
click at [435, 316] on link "Episodes 9" at bounding box center [413, 323] width 70 height 37
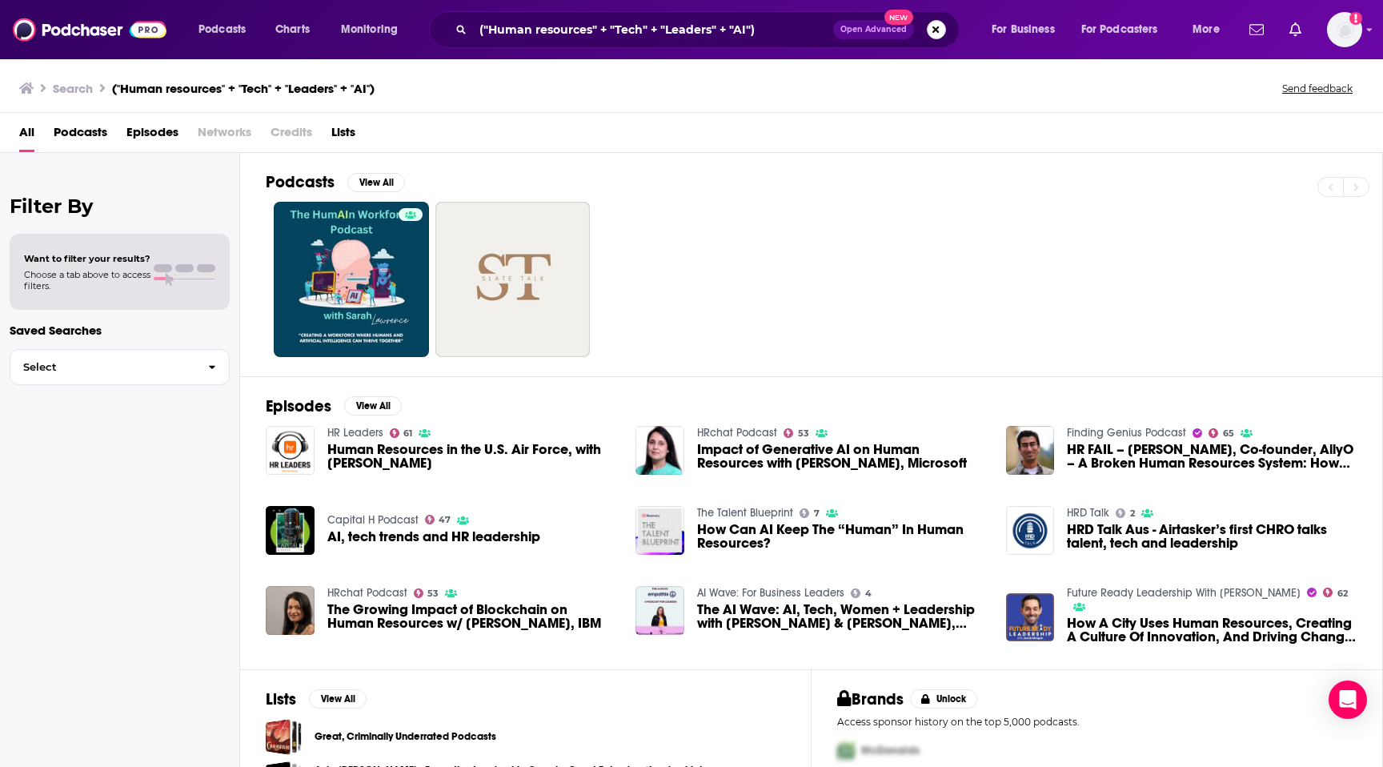
click at [929, 26] on button "Search podcasts, credits, & more..." at bounding box center [936, 29] width 19 height 19
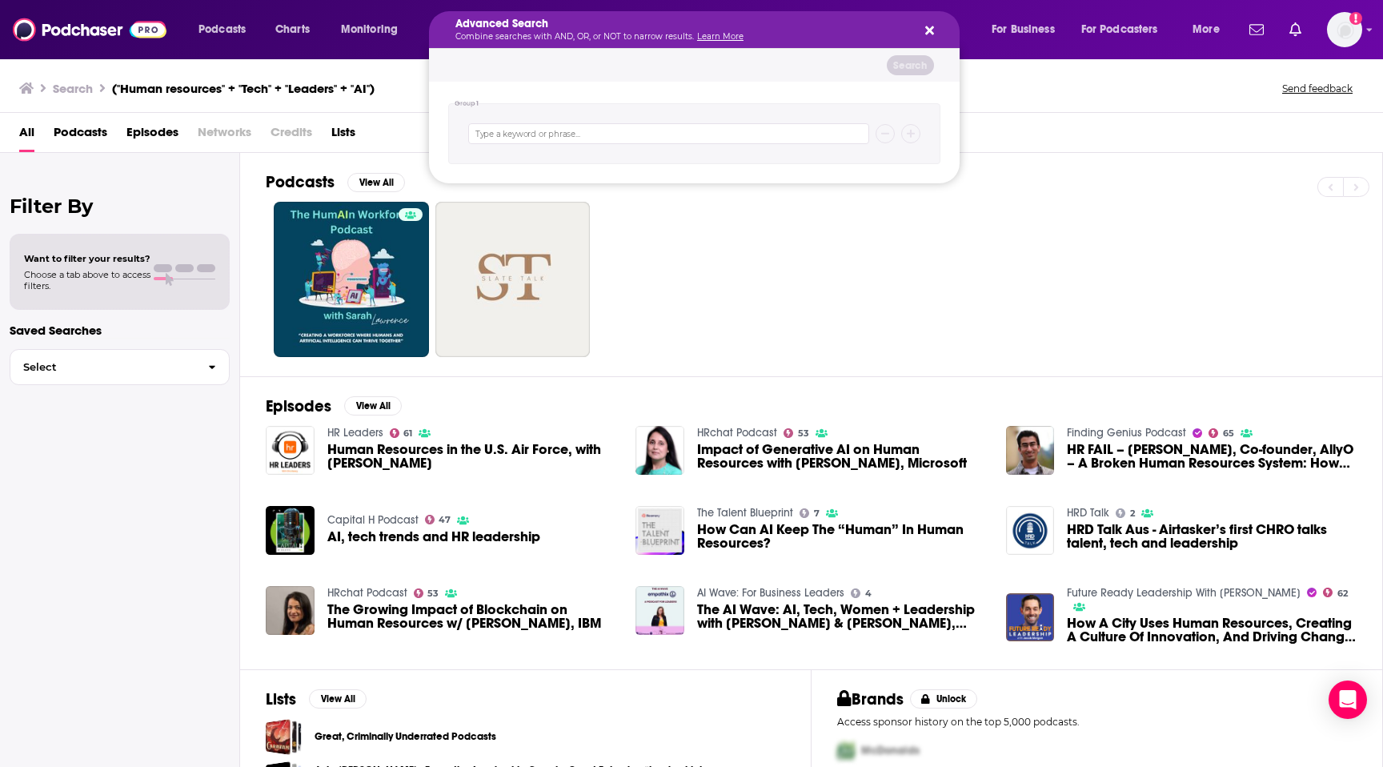
click at [933, 25] on div "Advanced Search Combine searches with AND, OR, or NOT to narrow results. Learn …" at bounding box center [694, 29] width 531 height 37
click at [933, 26] on div "Advanced Search Combine searches with AND, OR, or NOT to narrow results. Learn …" at bounding box center [694, 29] width 531 height 37
click at [929, 33] on icon "Search podcasts, credits, & more..." at bounding box center [929, 30] width 9 height 13
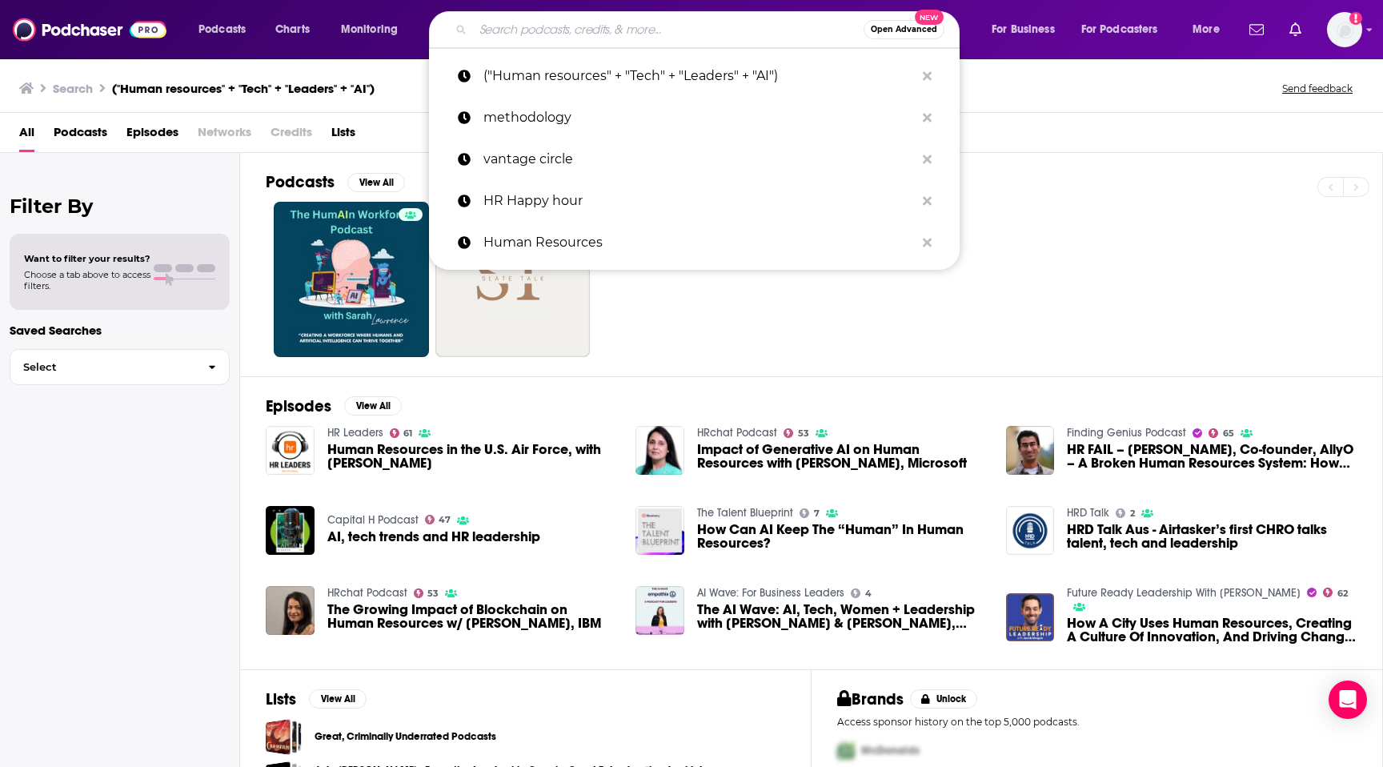
click at [803, 29] on input "Search podcasts, credits, & more..." at bounding box center [668, 30] width 391 height 26
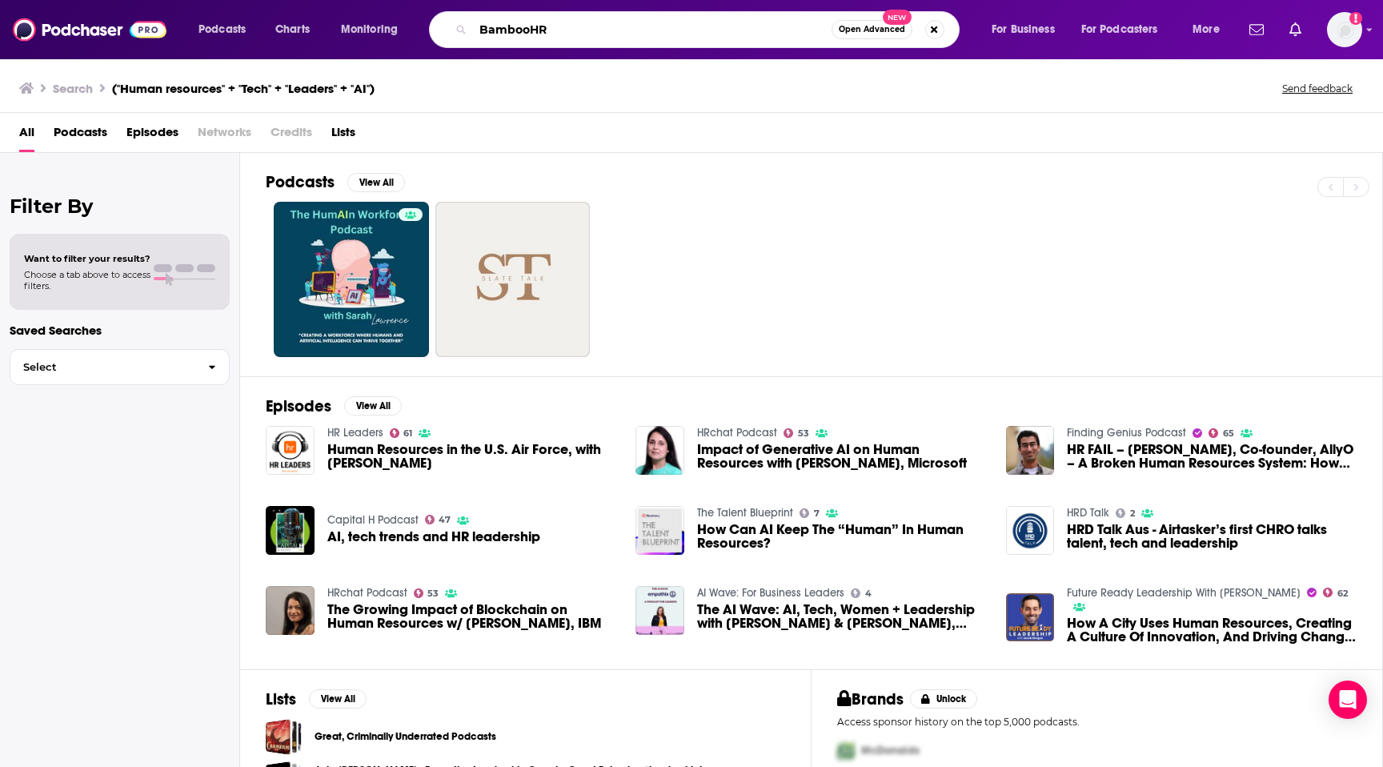
type input "BambooHR"
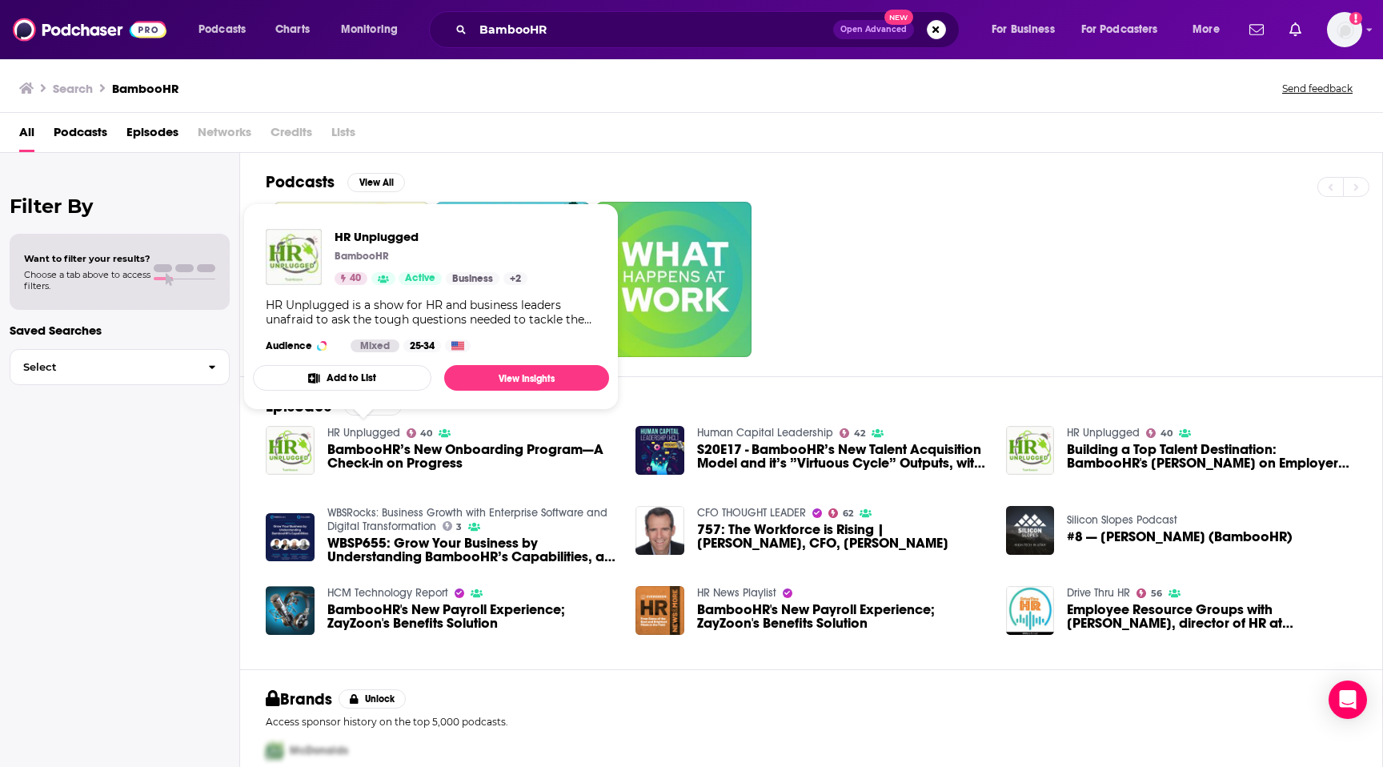
click at [349, 431] on link "HR Unplugged" at bounding box center [363, 433] width 73 height 14
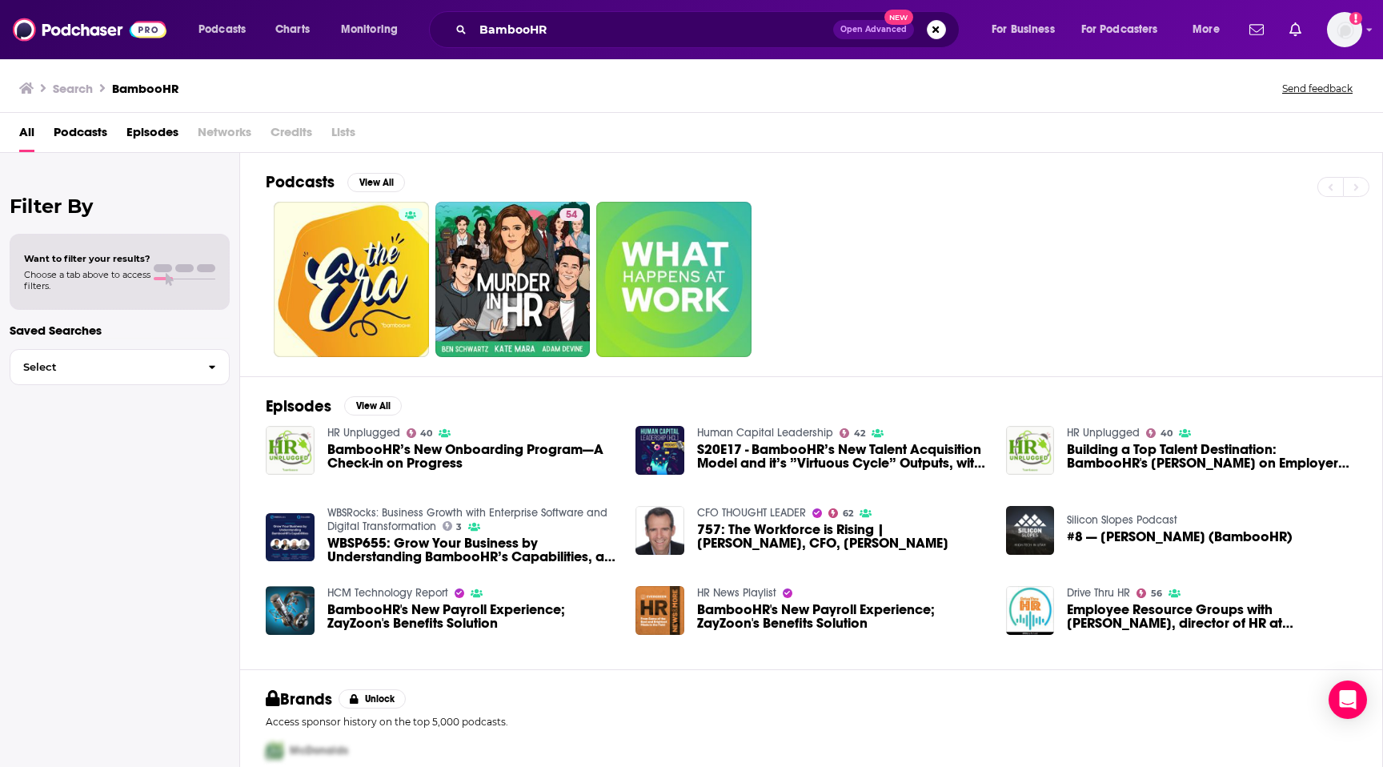
click at [740, 432] on link "Human Capital Leadership" at bounding box center [765, 433] width 136 height 14
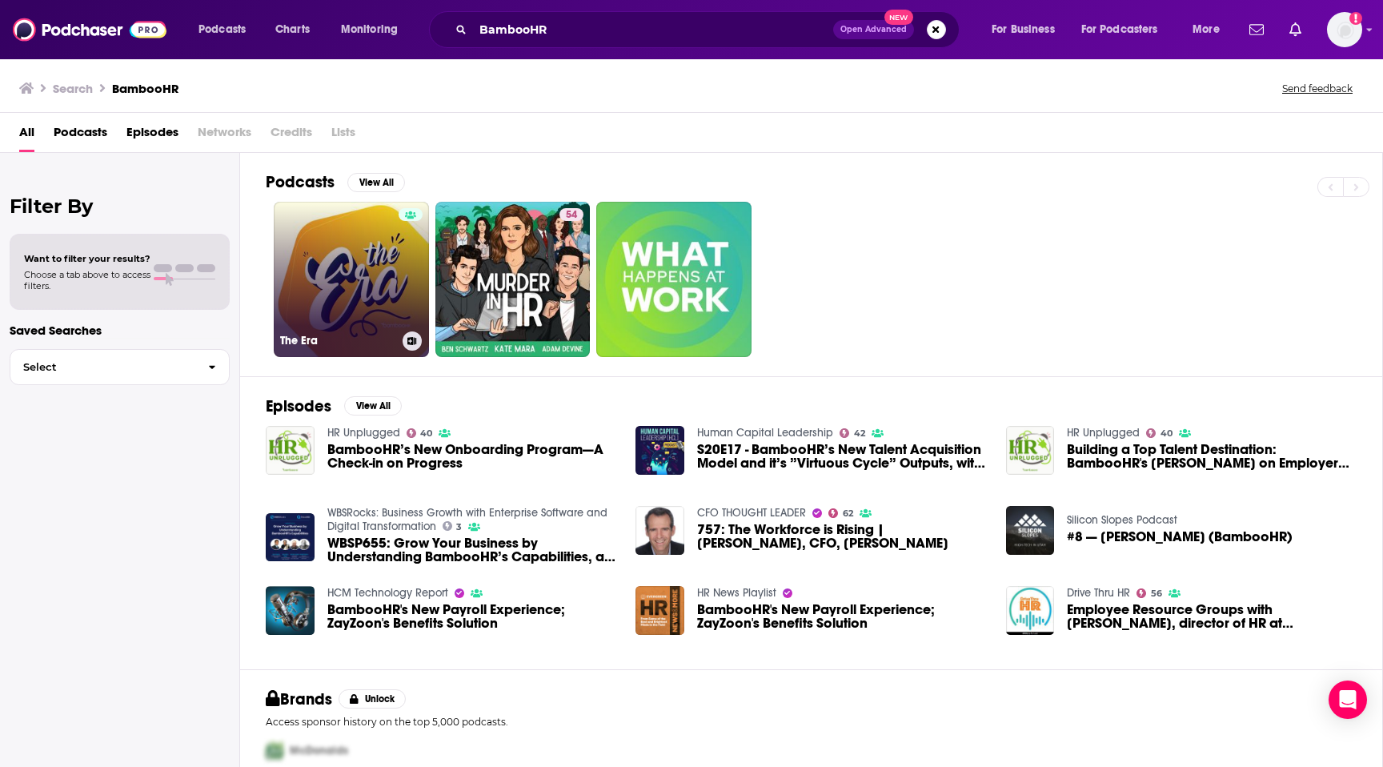
click at [363, 261] on link "The Era" at bounding box center [351, 279] width 155 height 155
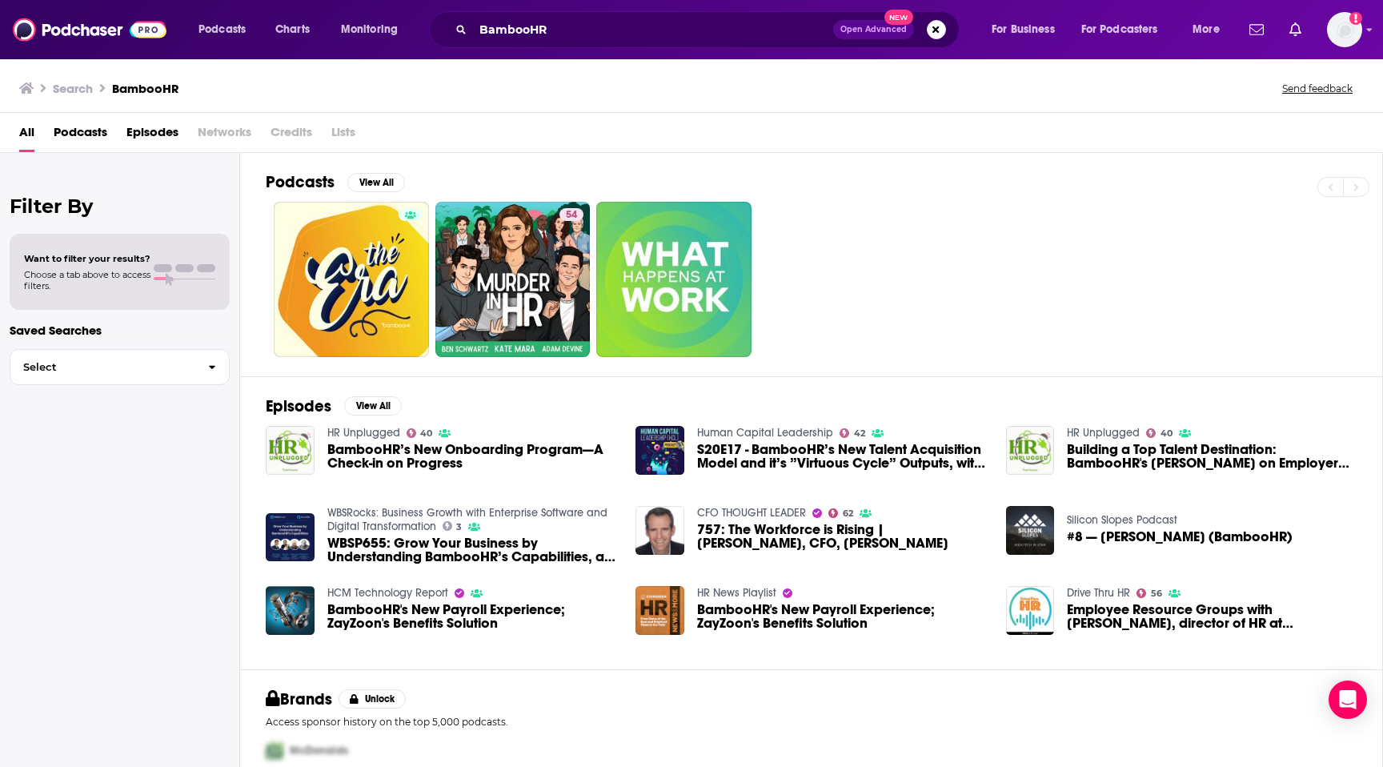
click at [95, 134] on span "Podcasts" at bounding box center [81, 135] width 54 height 33
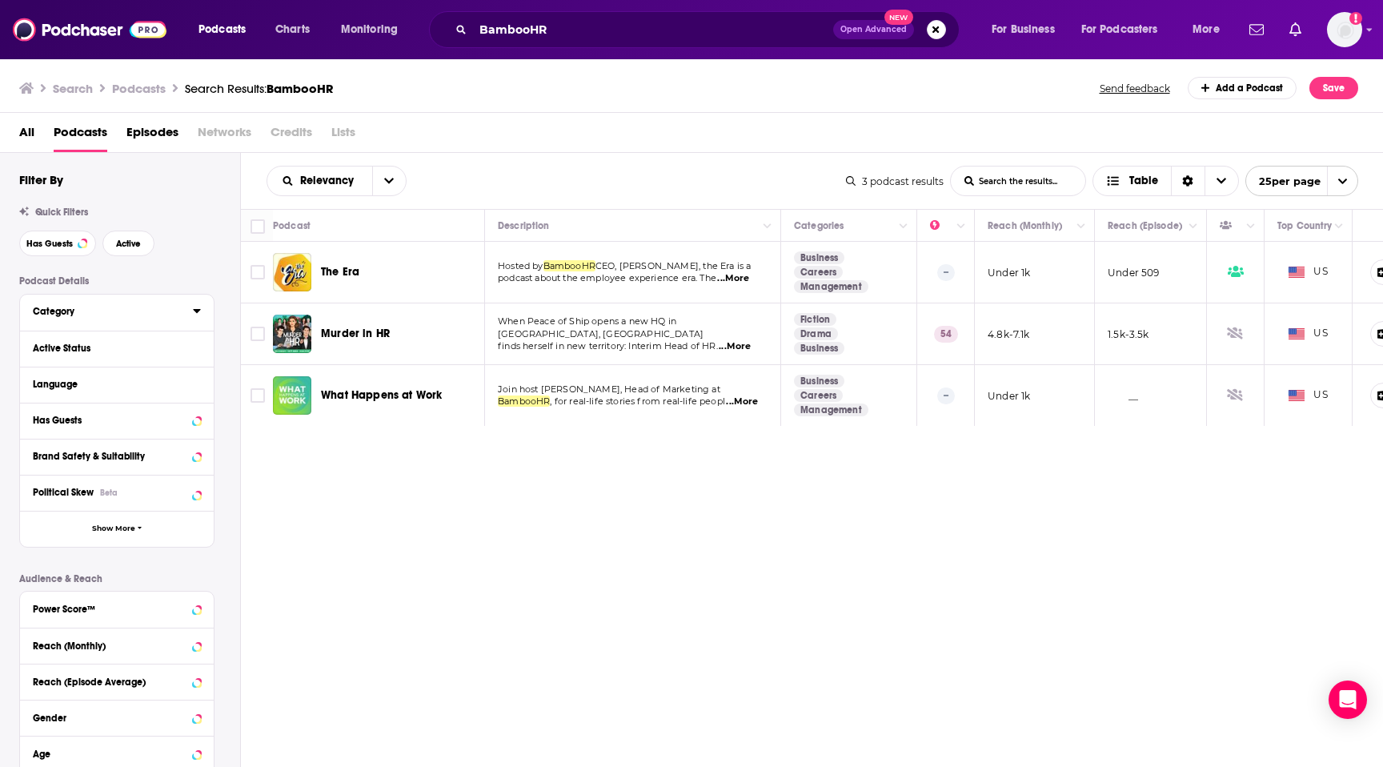
click at [80, 311] on div "Category" at bounding box center [108, 311] width 150 height 11
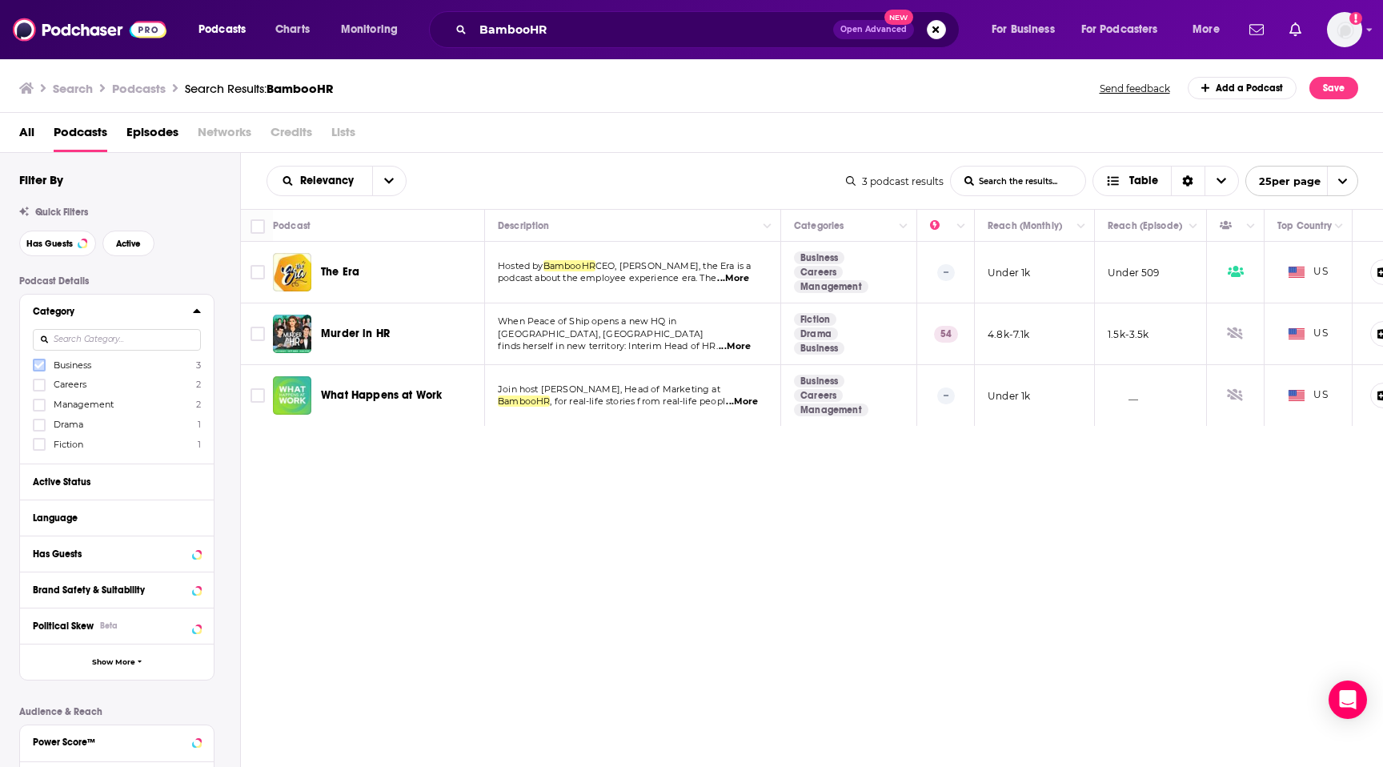
click at [41, 366] on icon at bounding box center [39, 365] width 10 height 7
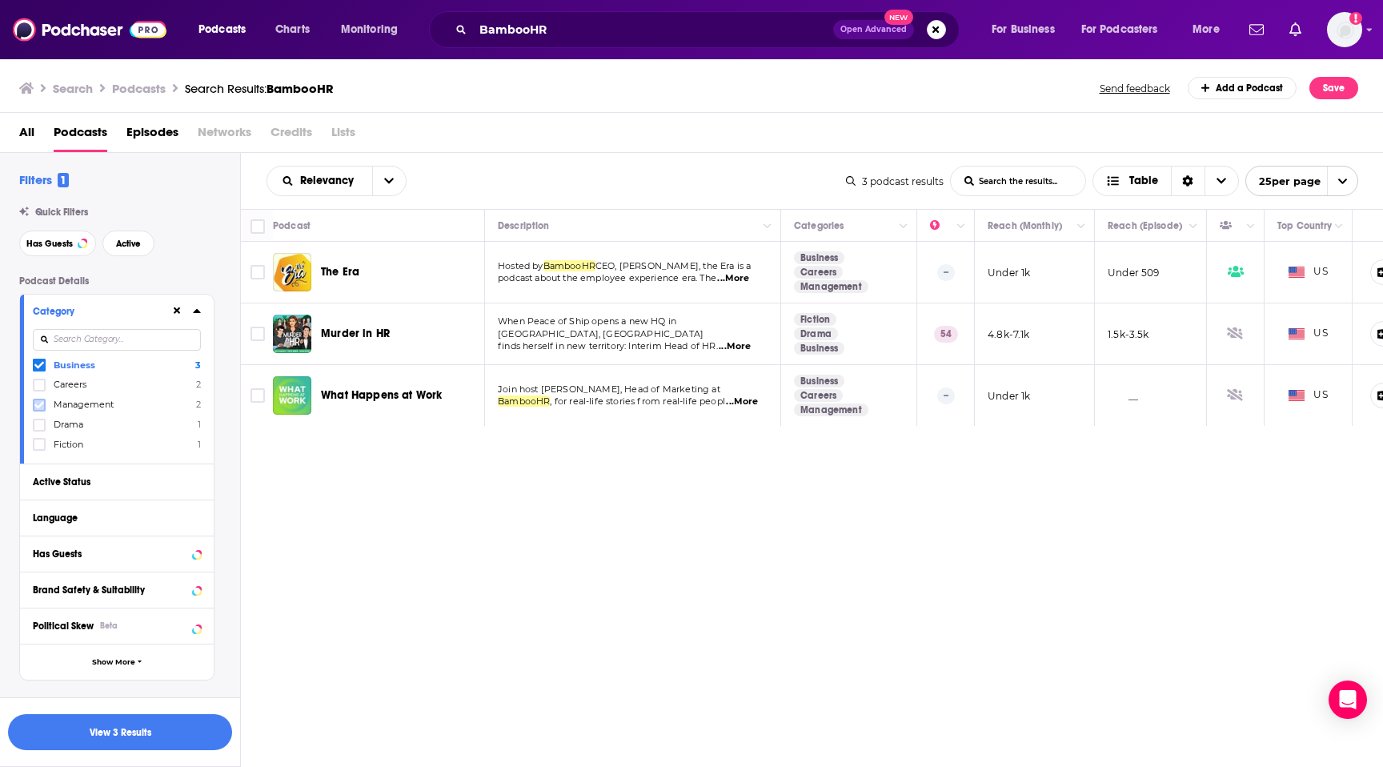
click at [40, 407] on icon at bounding box center [39, 405] width 10 height 10
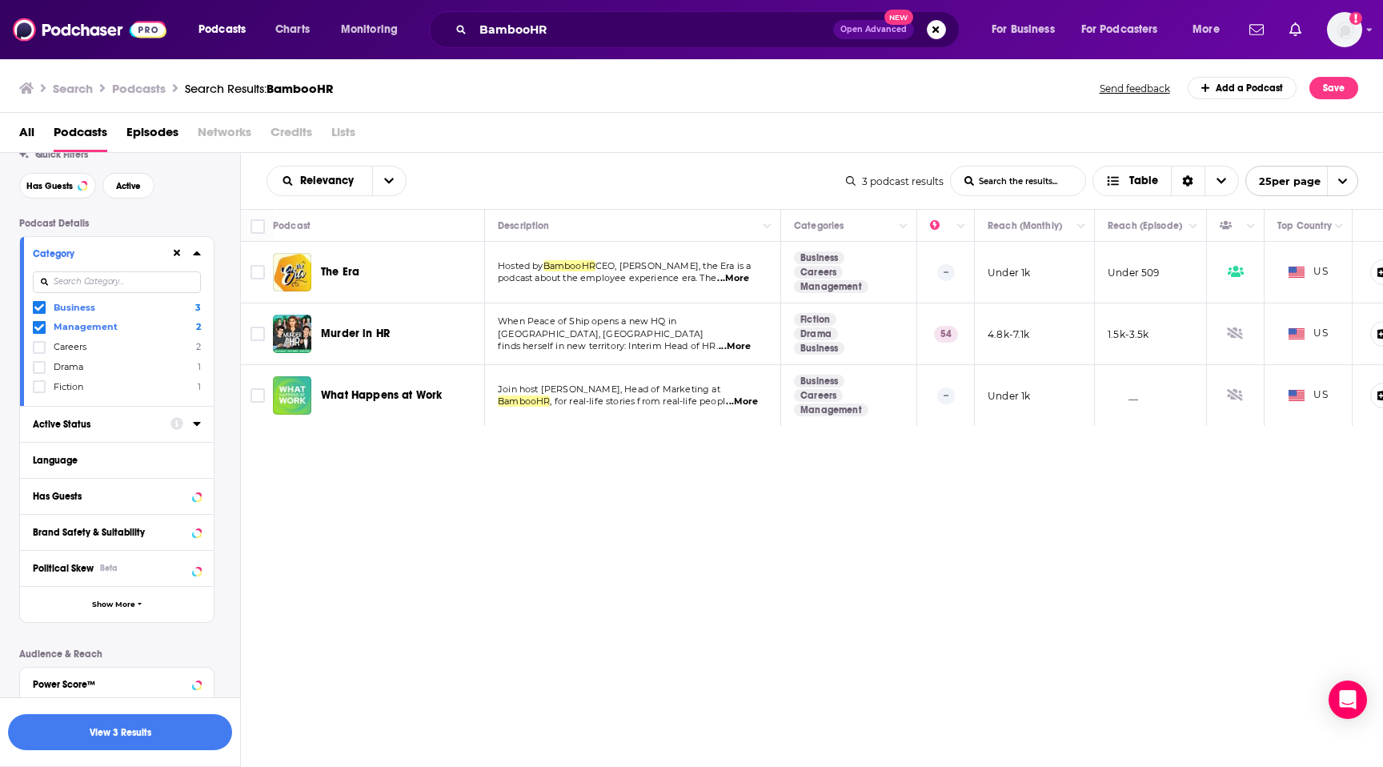
scroll to position [69, 0]
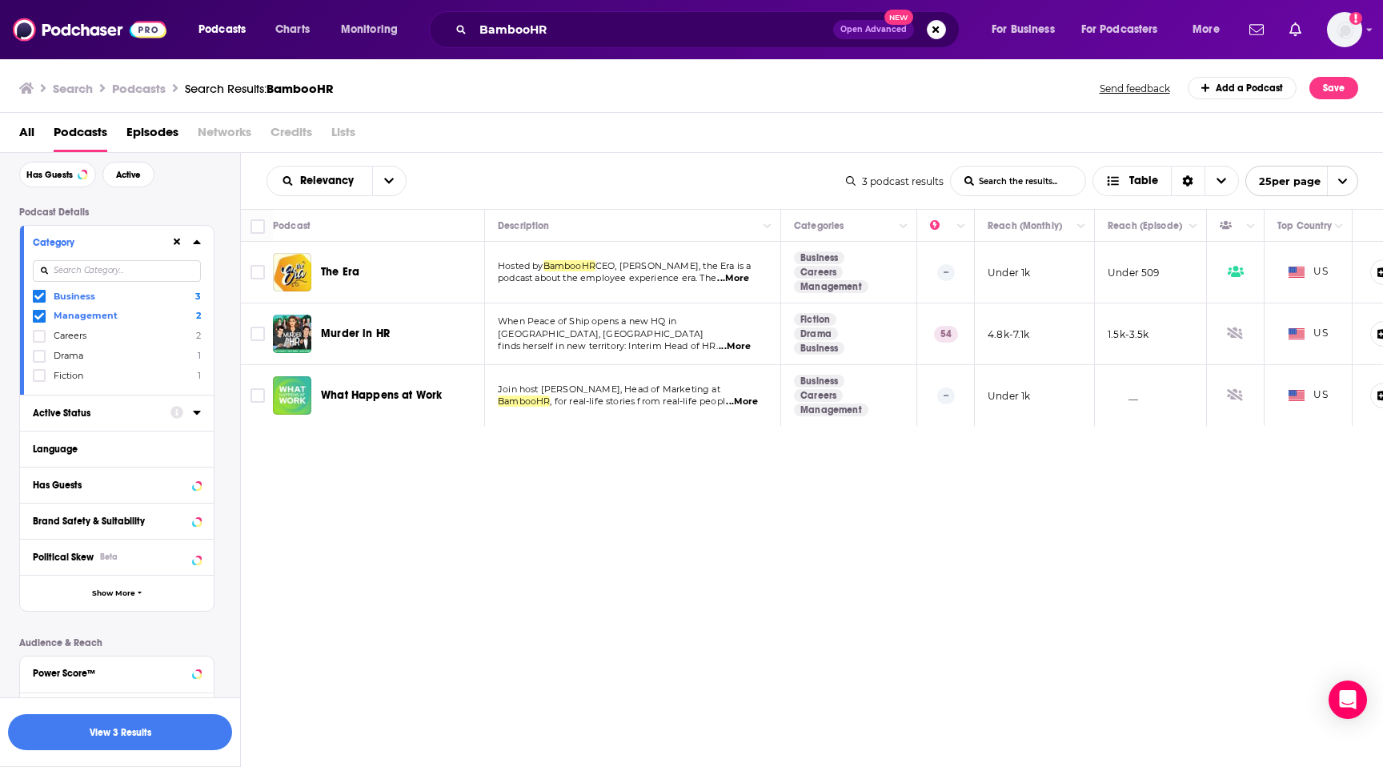
click at [57, 416] on div "Active Status" at bounding box center [96, 412] width 127 height 11
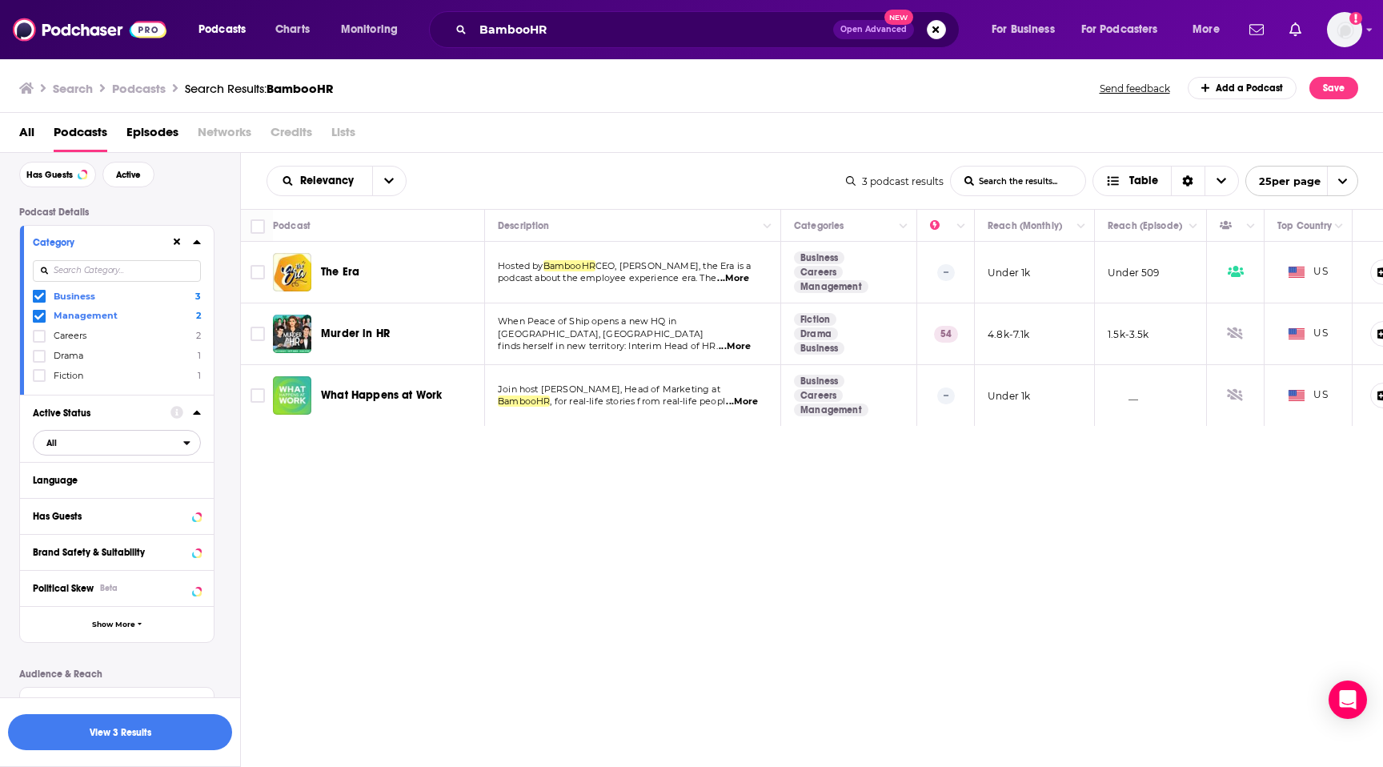
click at [62, 442] on span "All" at bounding box center [109, 442] width 150 height 21
click at [63, 443] on span "All" at bounding box center [109, 442] width 150 height 21
click at [73, 519] on div "Has Guests" at bounding box center [96, 516] width 127 height 11
click at [81, 545] on span "All" at bounding box center [109, 546] width 150 height 21
click at [90, 600] on span "Has guests" at bounding box center [90, 598] width 99 height 9
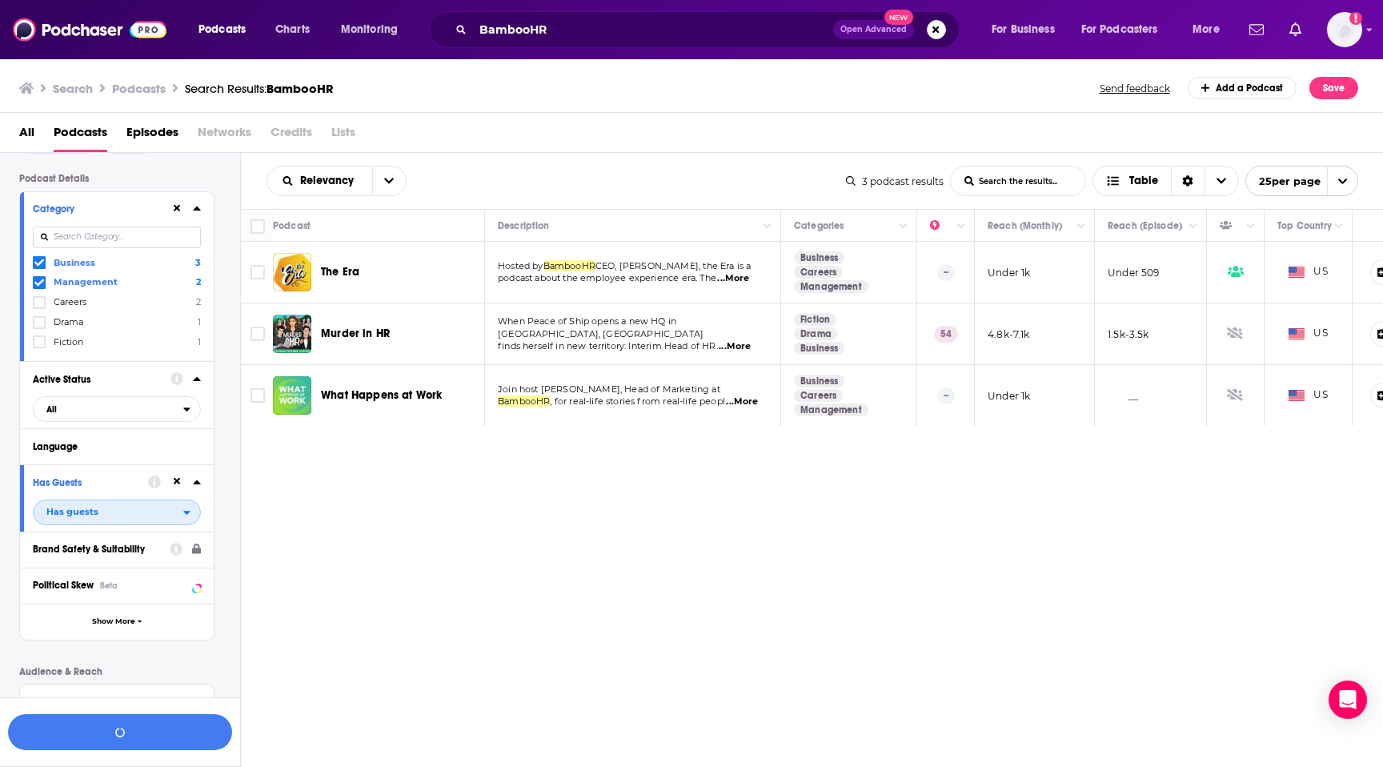
scroll to position [112, 0]
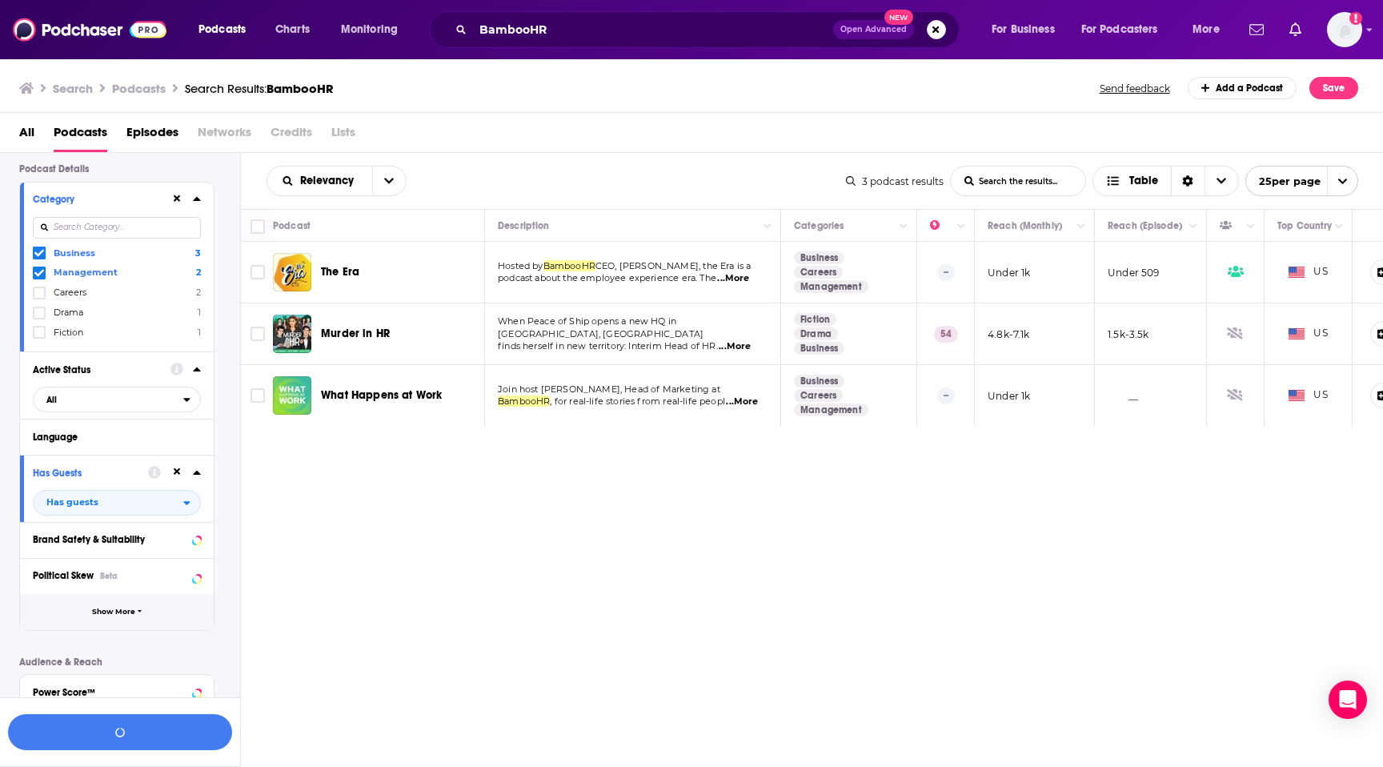
click at [106, 608] on span "Show More" at bounding box center [113, 612] width 43 height 9
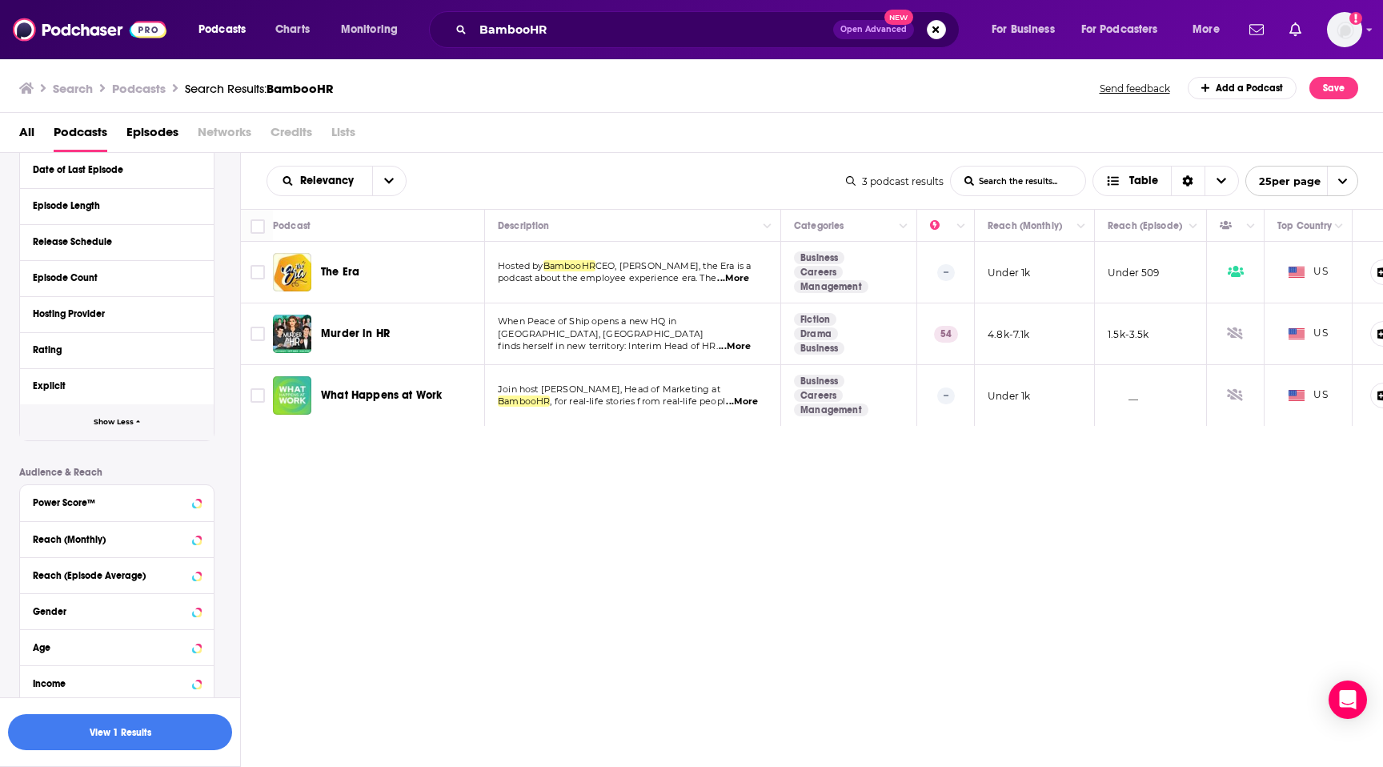
scroll to position [633, 0]
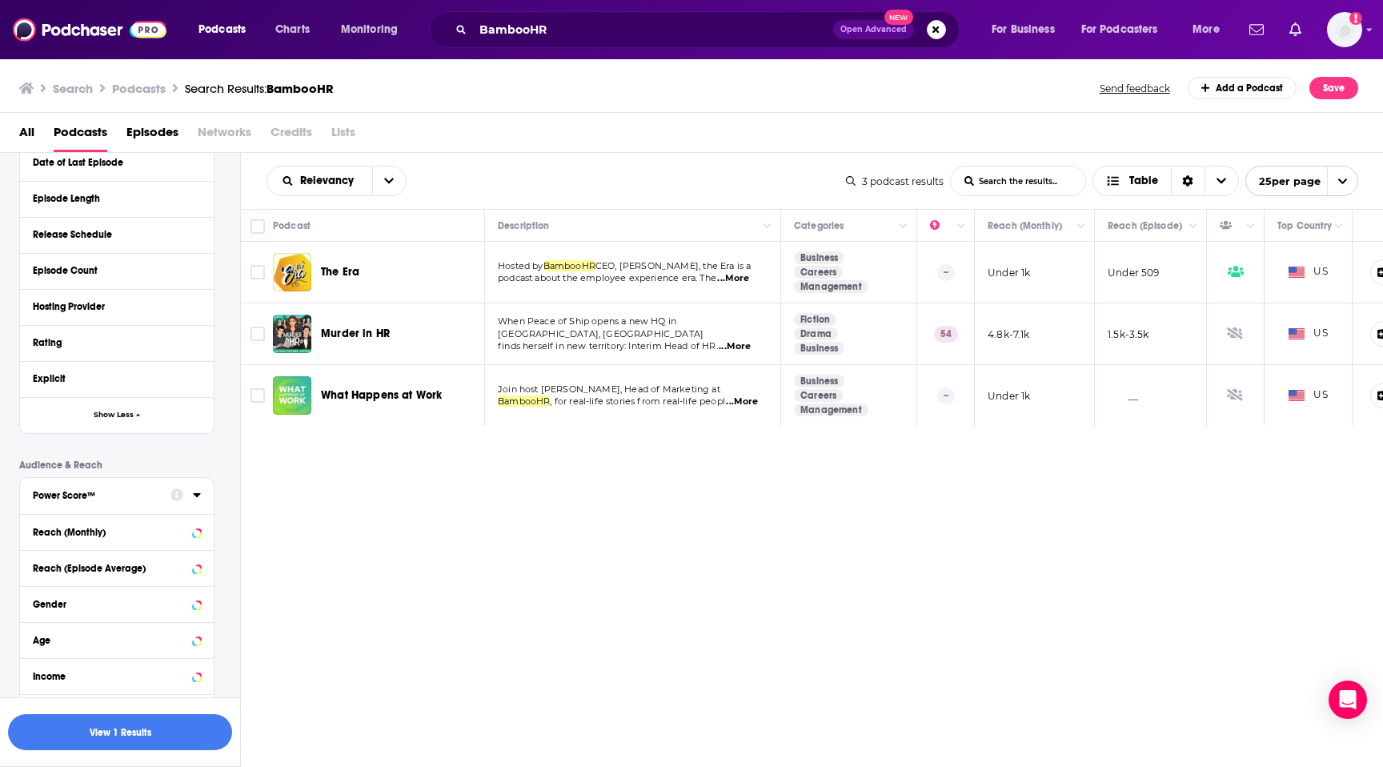
click at [154, 492] on div "Power Score™" at bounding box center [96, 495] width 127 height 11
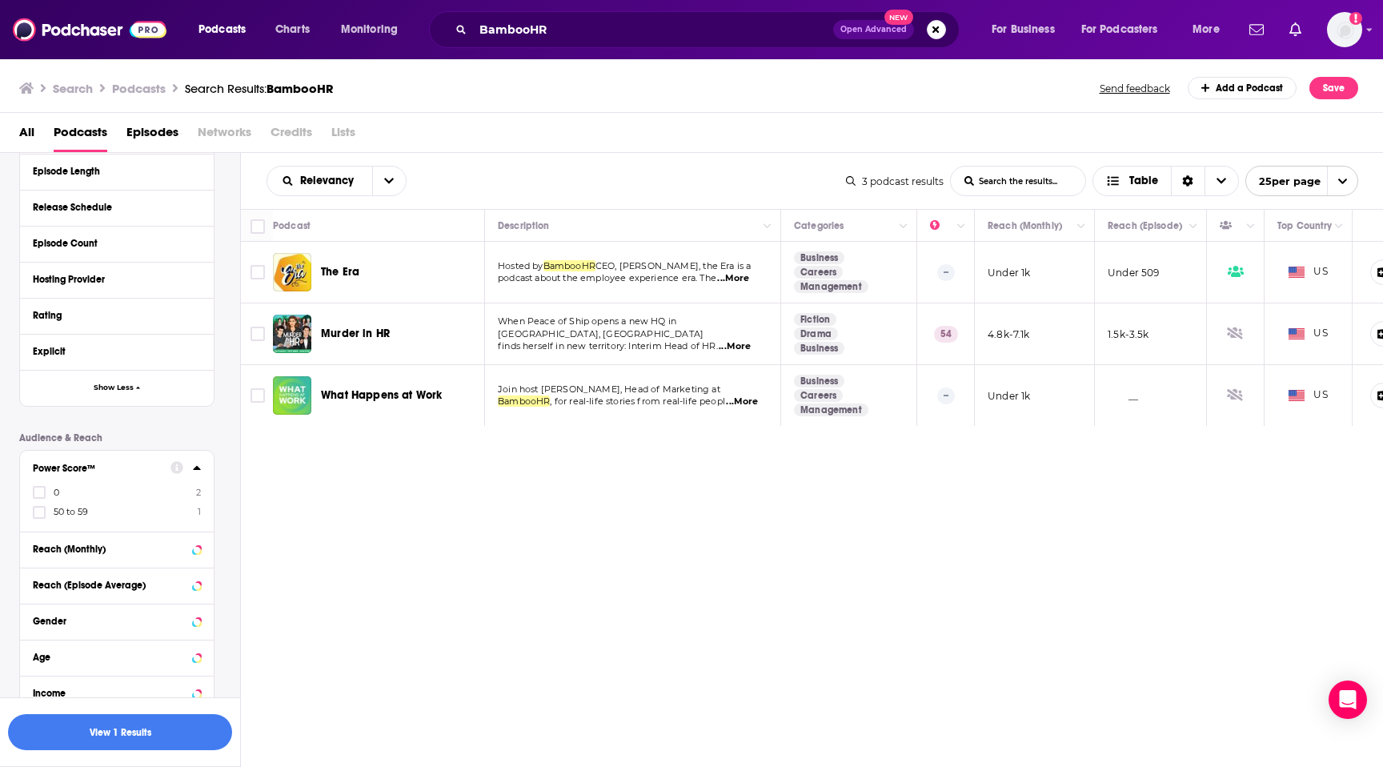
scroll to position [664, 0]
click at [38, 510] on icon at bounding box center [39, 509] width 10 height 10
click at [42, 493] on icon at bounding box center [39, 489] width 10 height 10
click at [93, 38] on img at bounding box center [90, 29] width 154 height 30
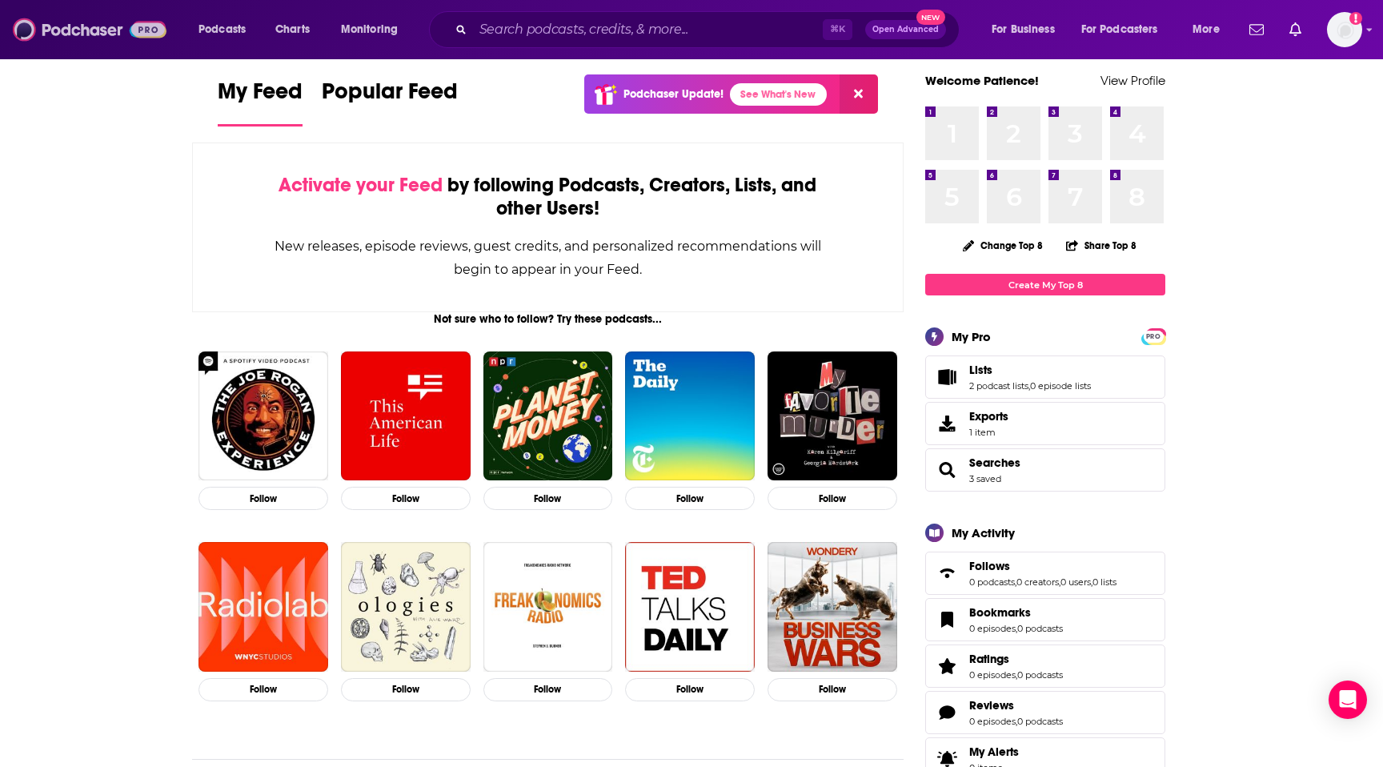
scroll to position [23, 0]
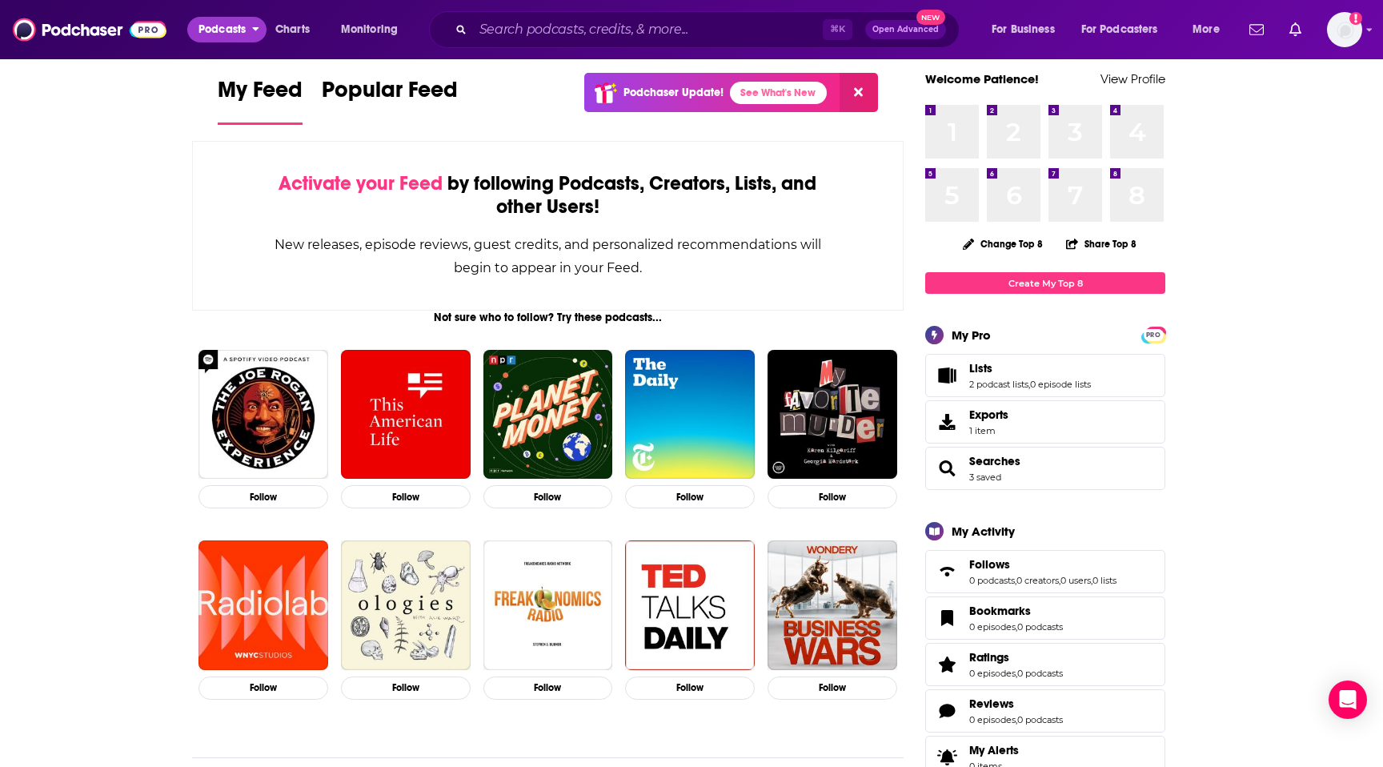
click at [193, 26] on button "Podcasts" at bounding box center [226, 30] width 79 height 26
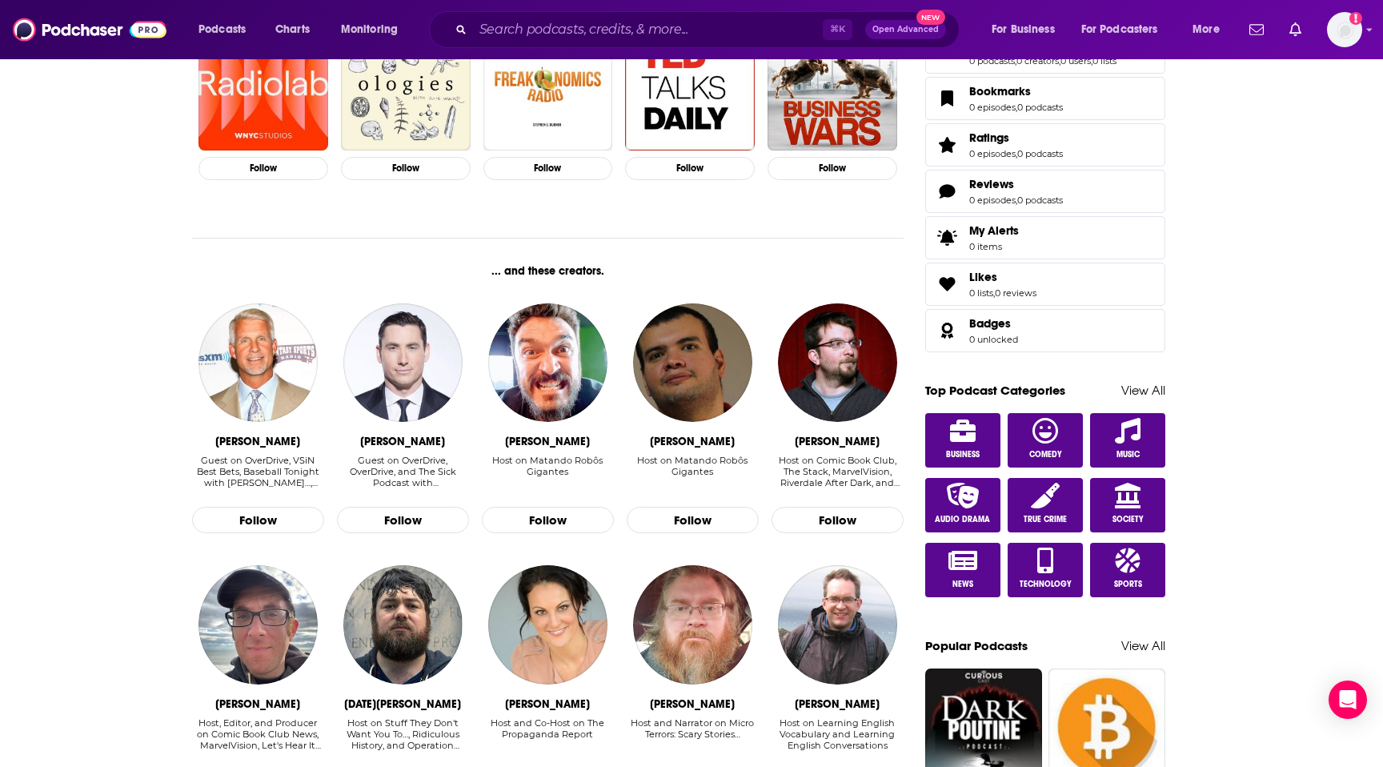
scroll to position [546, 0]
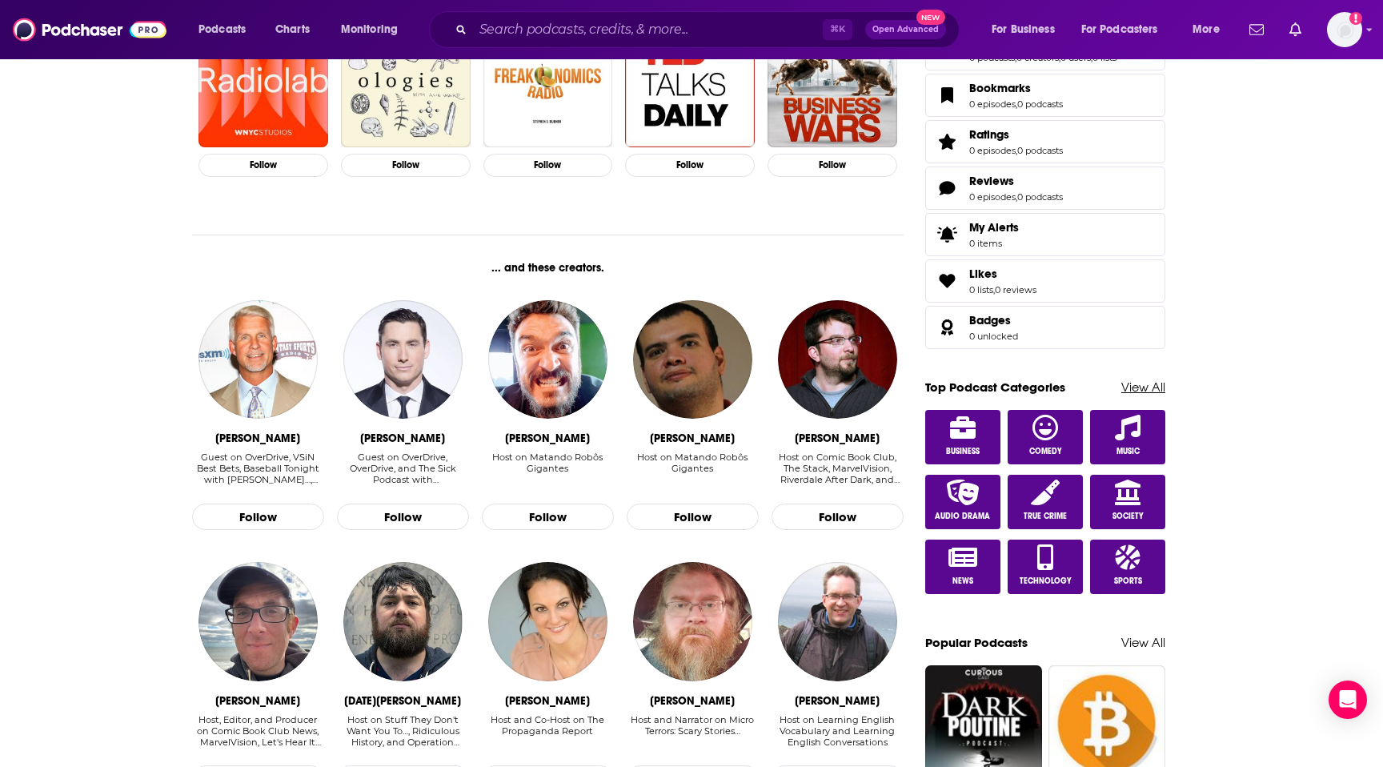
click at [1124, 387] on link "View All" at bounding box center [1143, 386] width 44 height 15
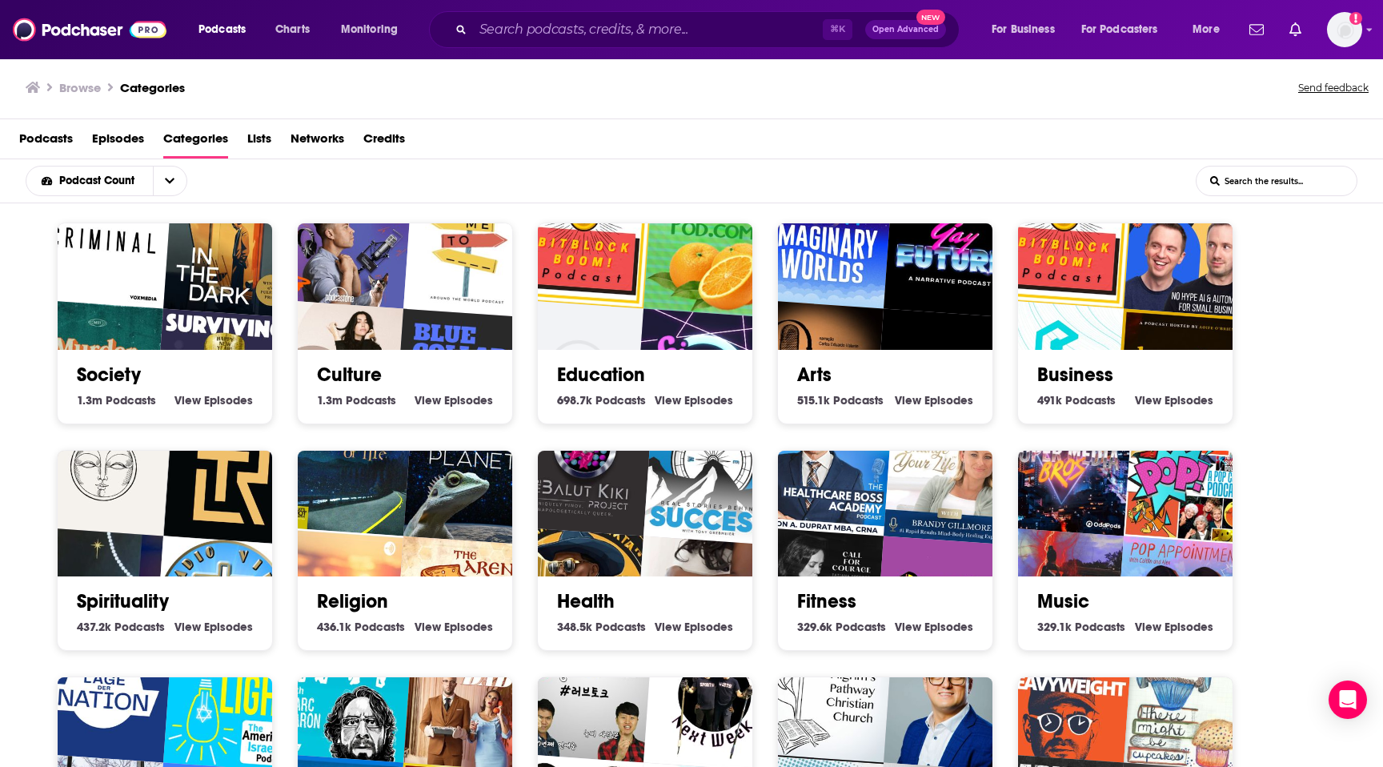
click at [1064, 367] on link "Business" at bounding box center [1075, 375] width 76 height 24
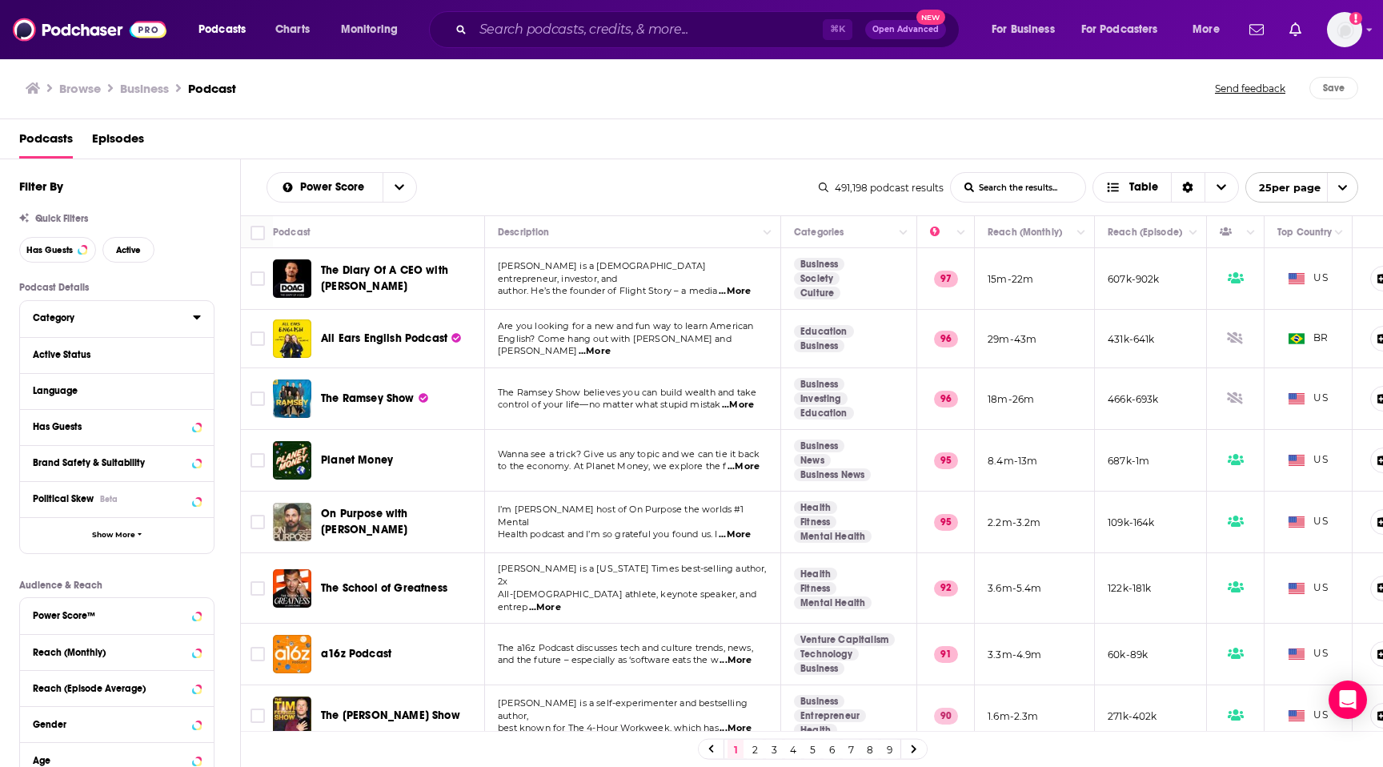
click at [172, 311] on button "Category" at bounding box center [113, 317] width 160 height 20
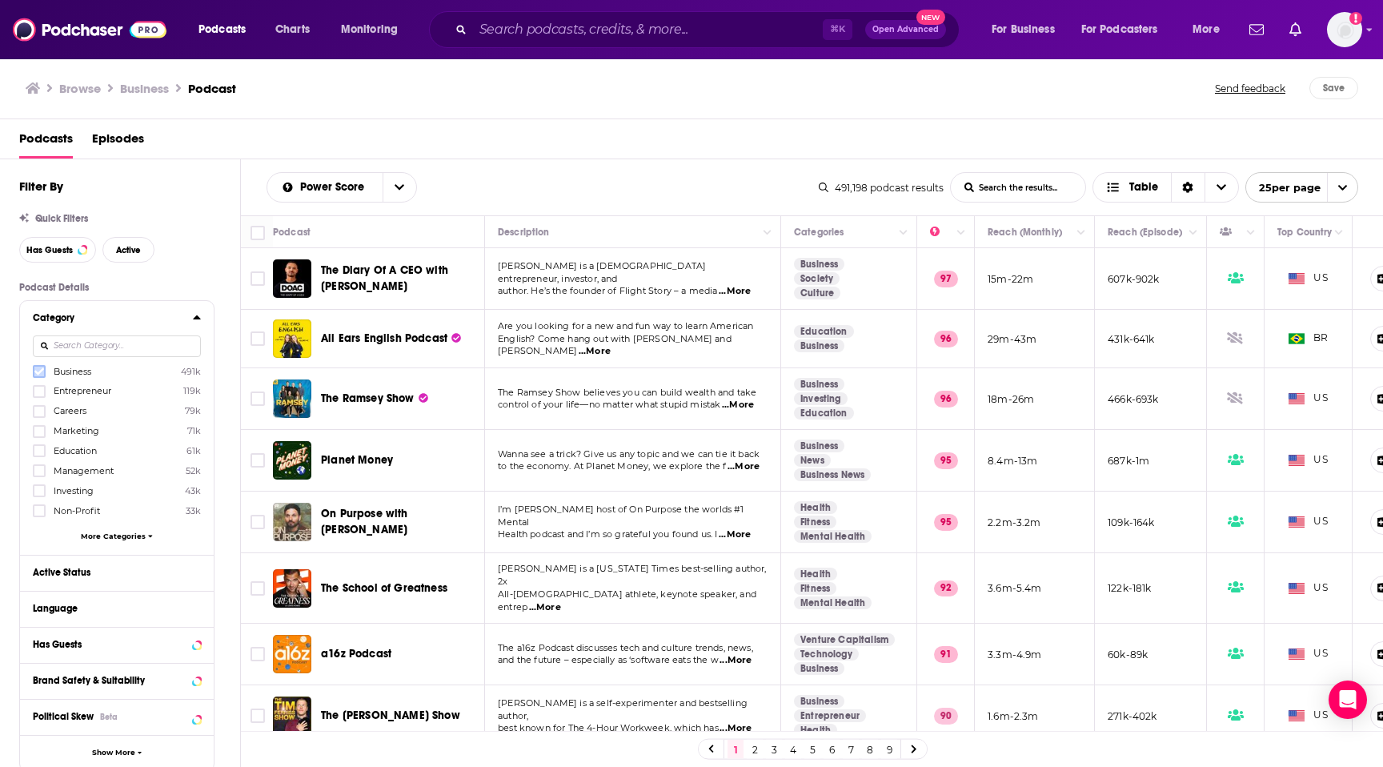
click at [39, 375] on icon at bounding box center [39, 371] width 10 height 7
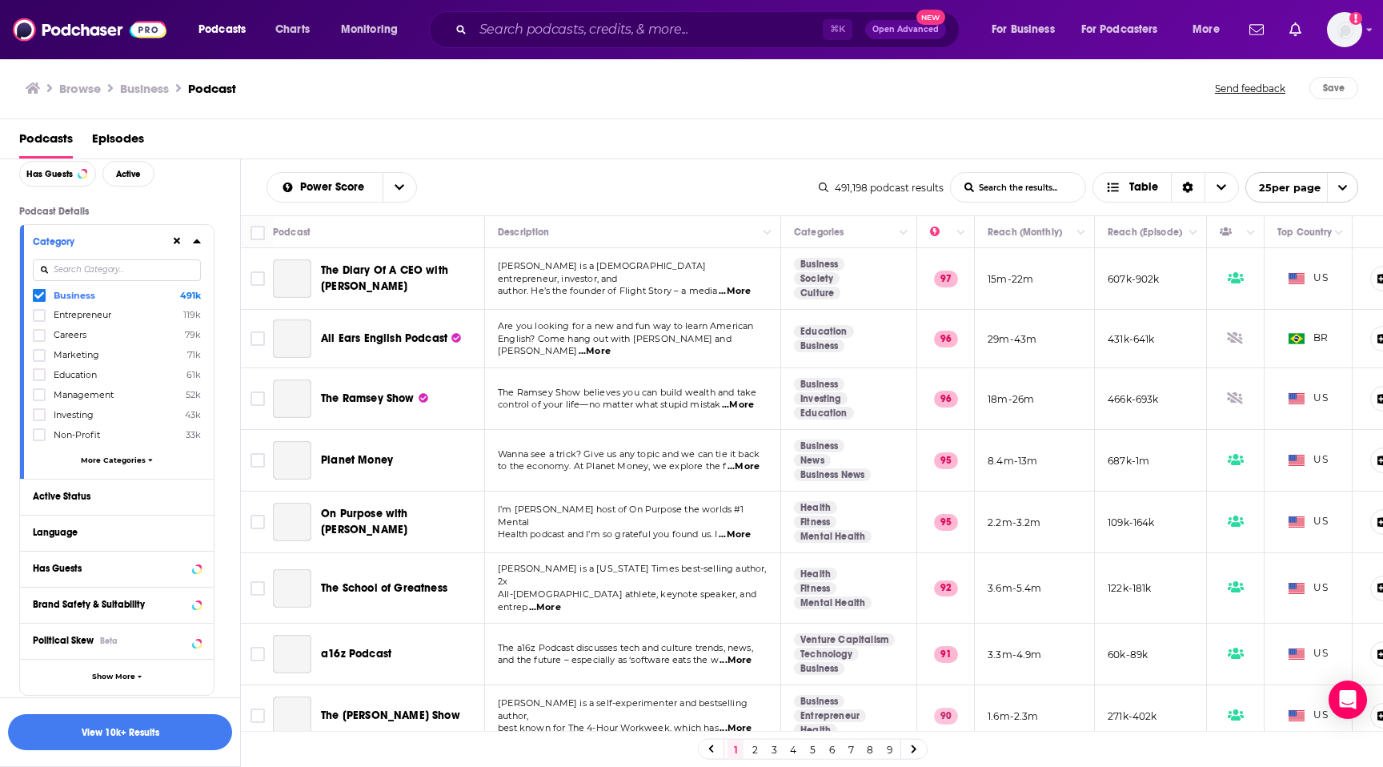
scroll to position [77, 0]
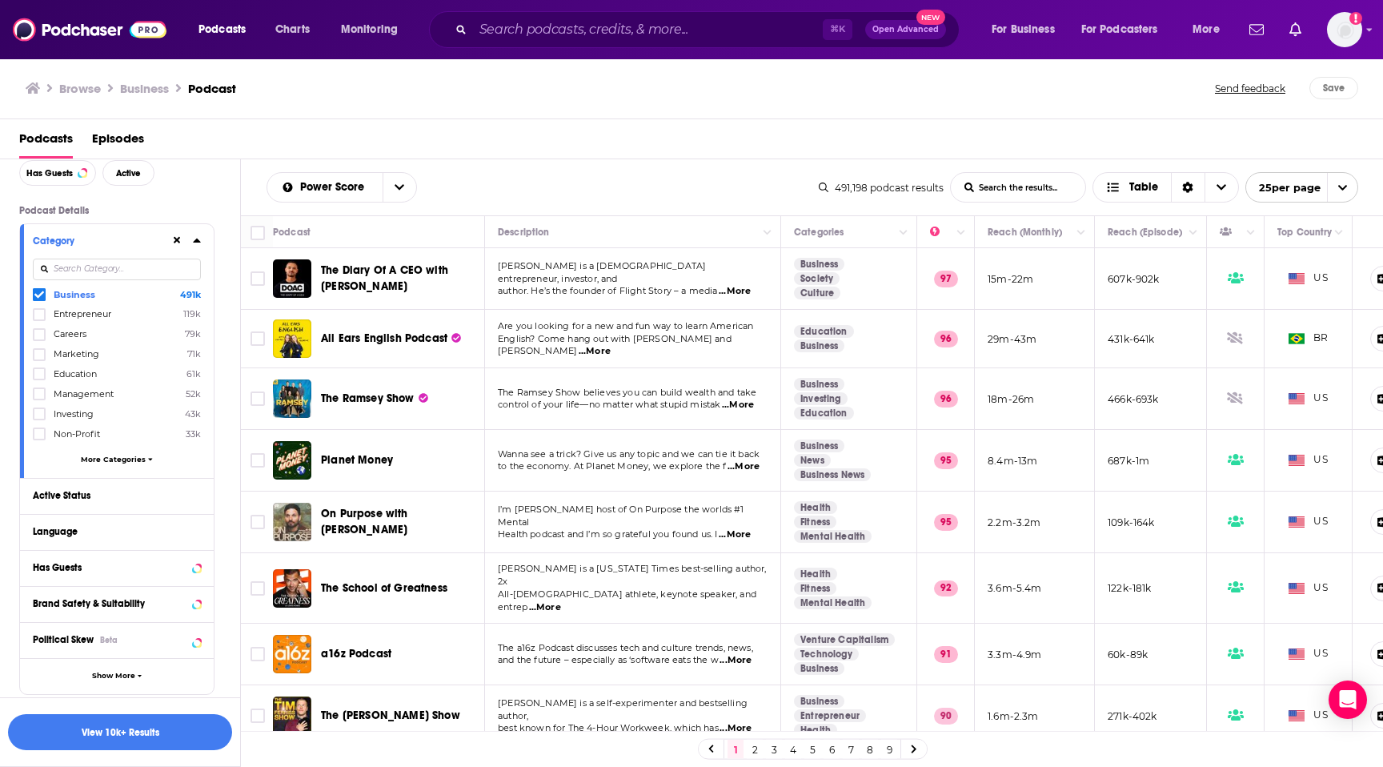
click at [95, 457] on span "More Categories" at bounding box center [113, 459] width 65 height 9
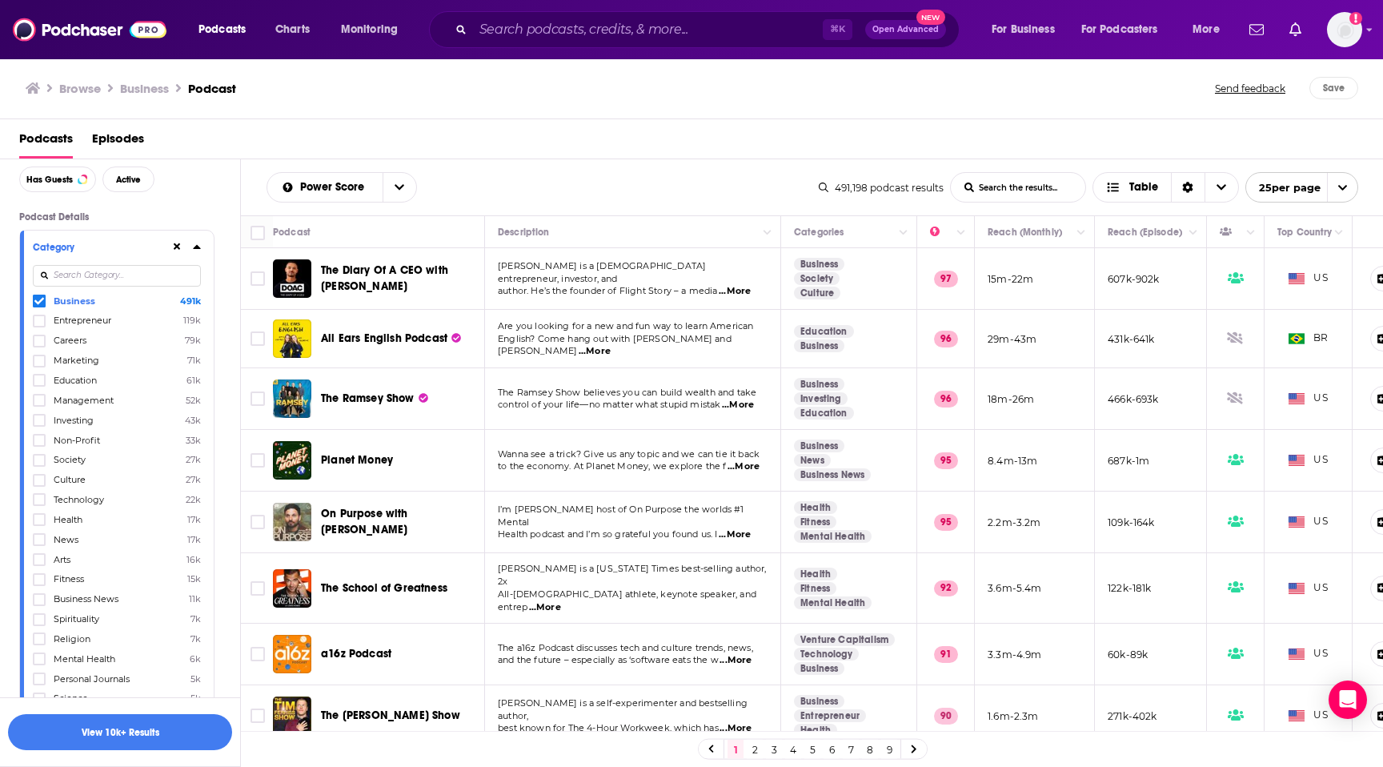
scroll to position [49, 0]
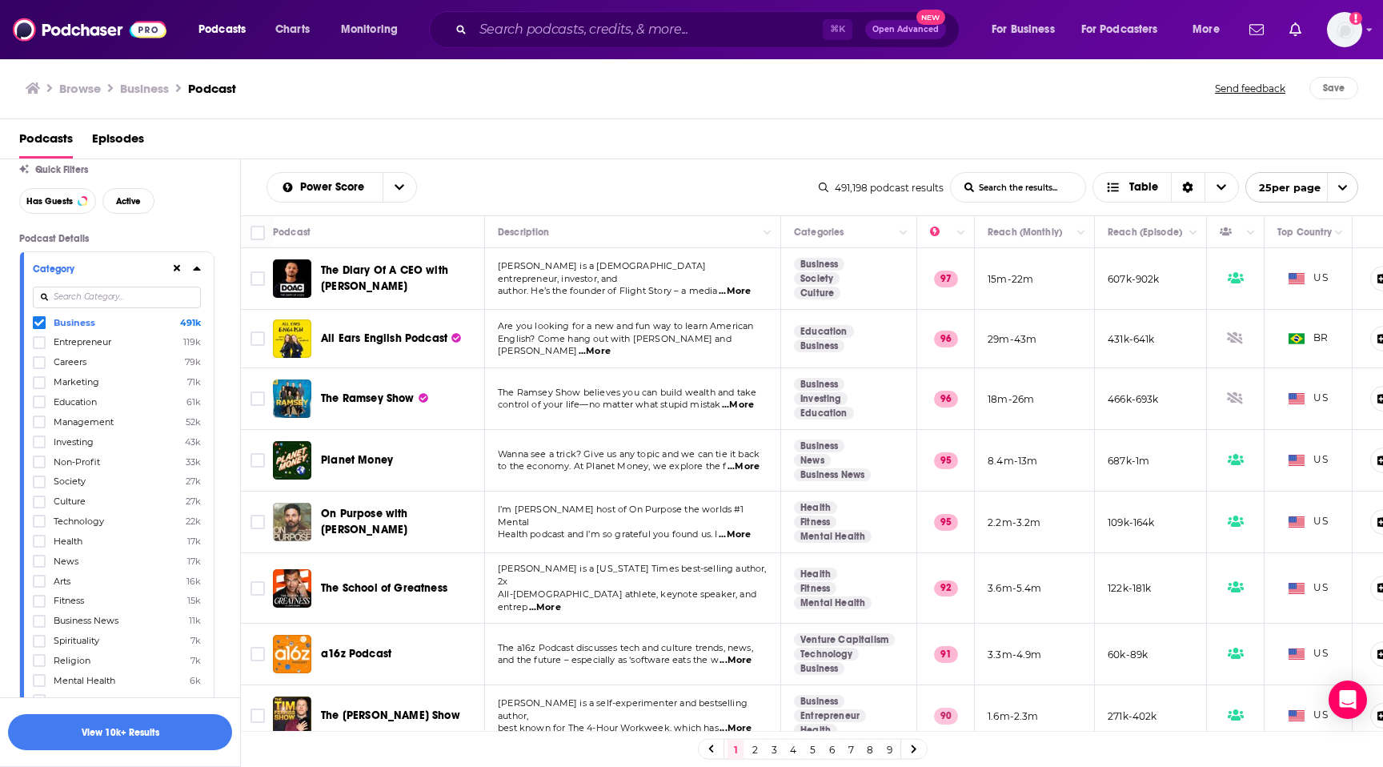
click at [66, 299] on input at bounding box center [117, 298] width 168 height 22
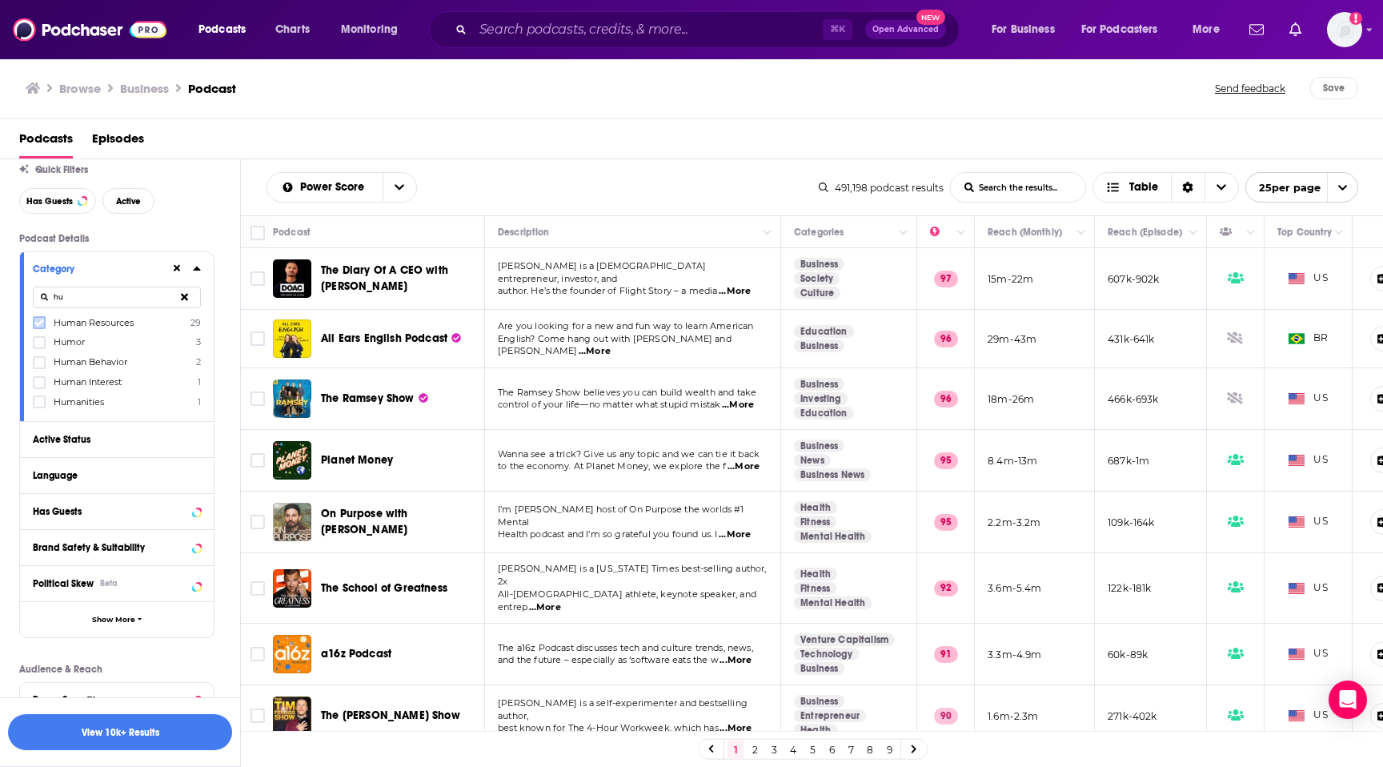
type input "hu"
click at [41, 324] on icon at bounding box center [39, 323] width 10 height 10
click at [86, 435] on div "Active Status" at bounding box center [96, 439] width 127 height 11
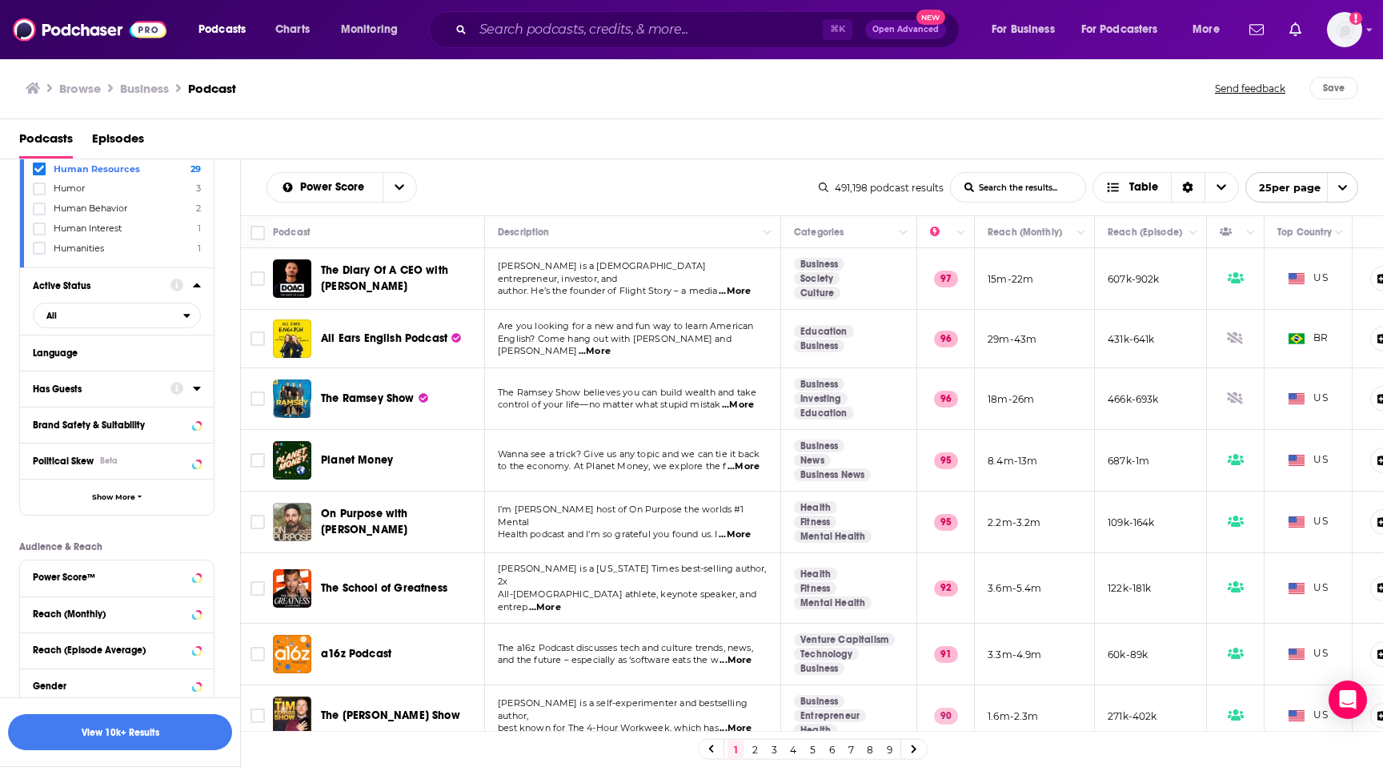
scroll to position [210, 0]
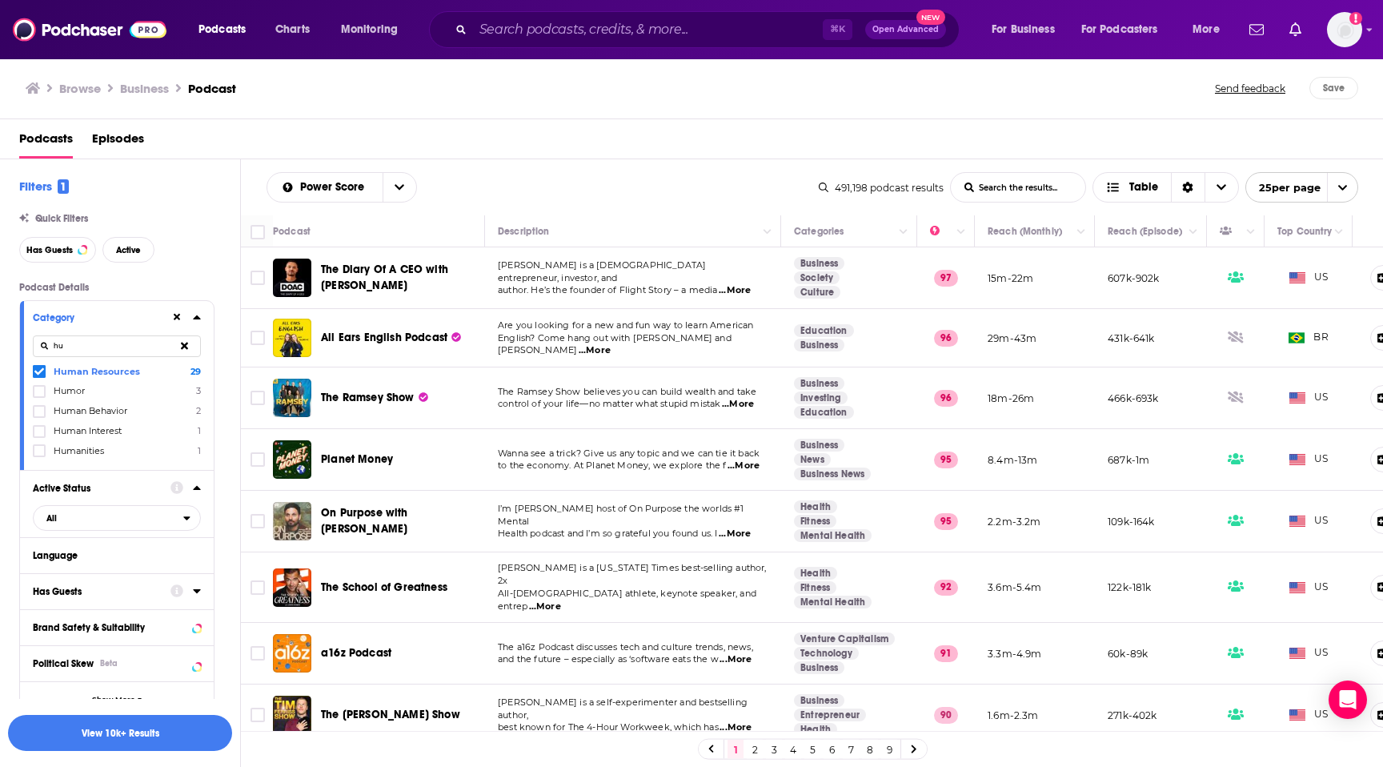
scroll to position [210, 0]
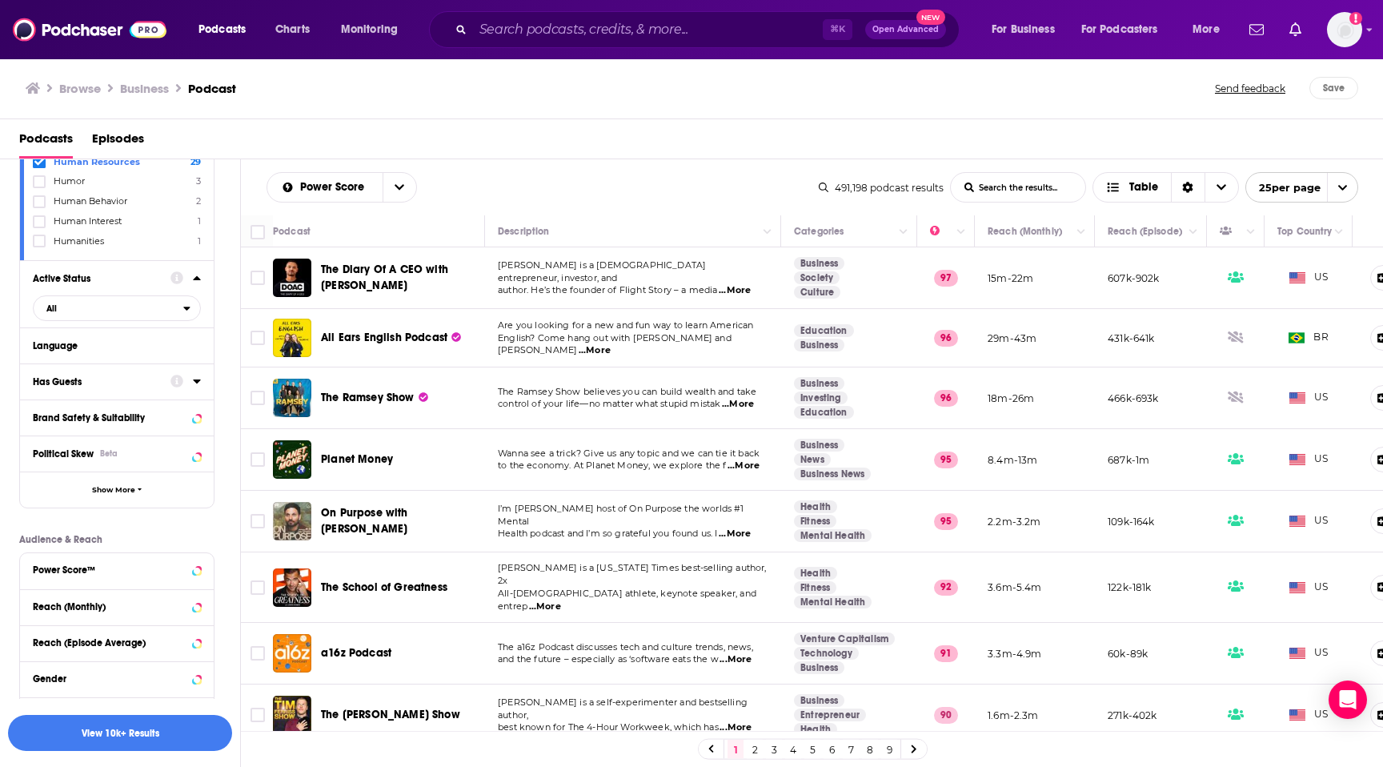
click at [88, 386] on div "Has Guests" at bounding box center [96, 381] width 127 height 11
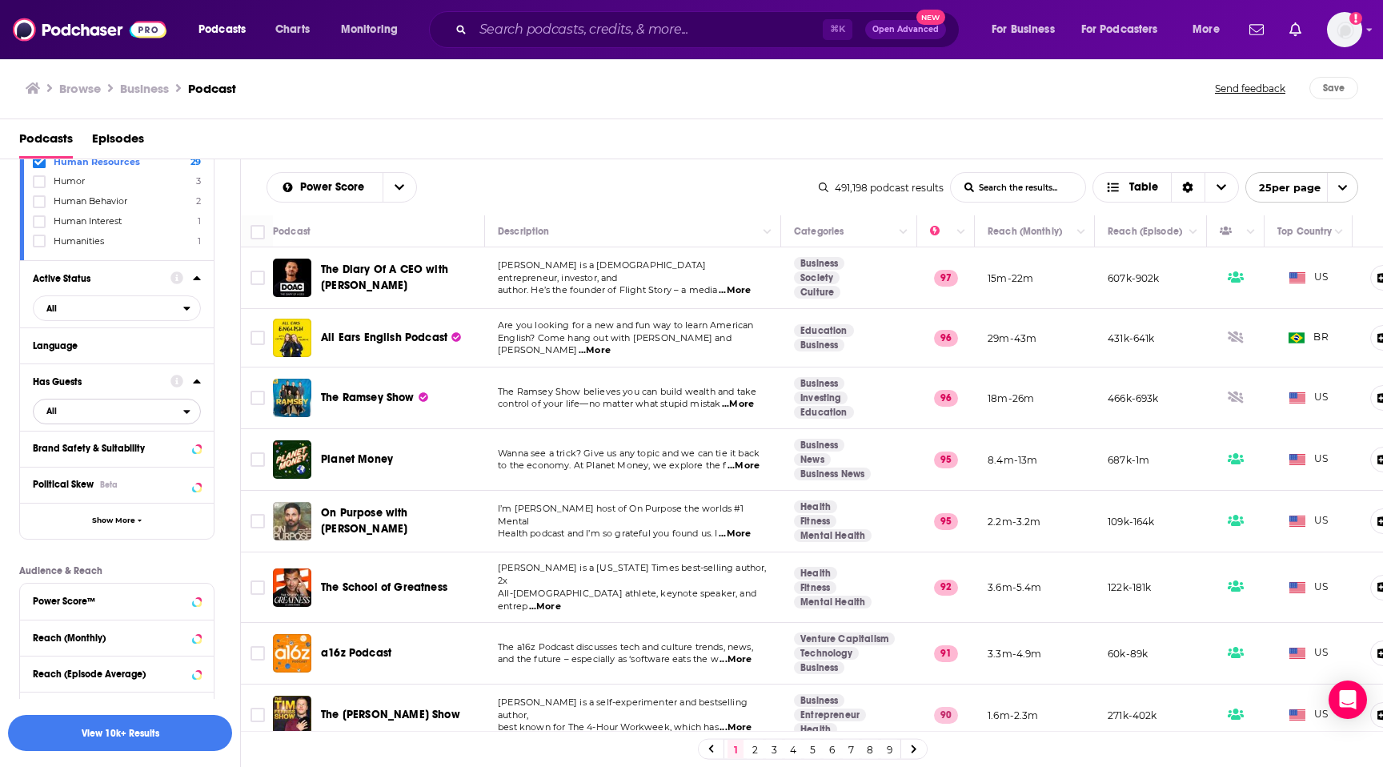
click at [83, 414] on span "All" at bounding box center [109, 411] width 150 height 21
click at [82, 462] on span "Has guests" at bounding box center [87, 463] width 93 height 9
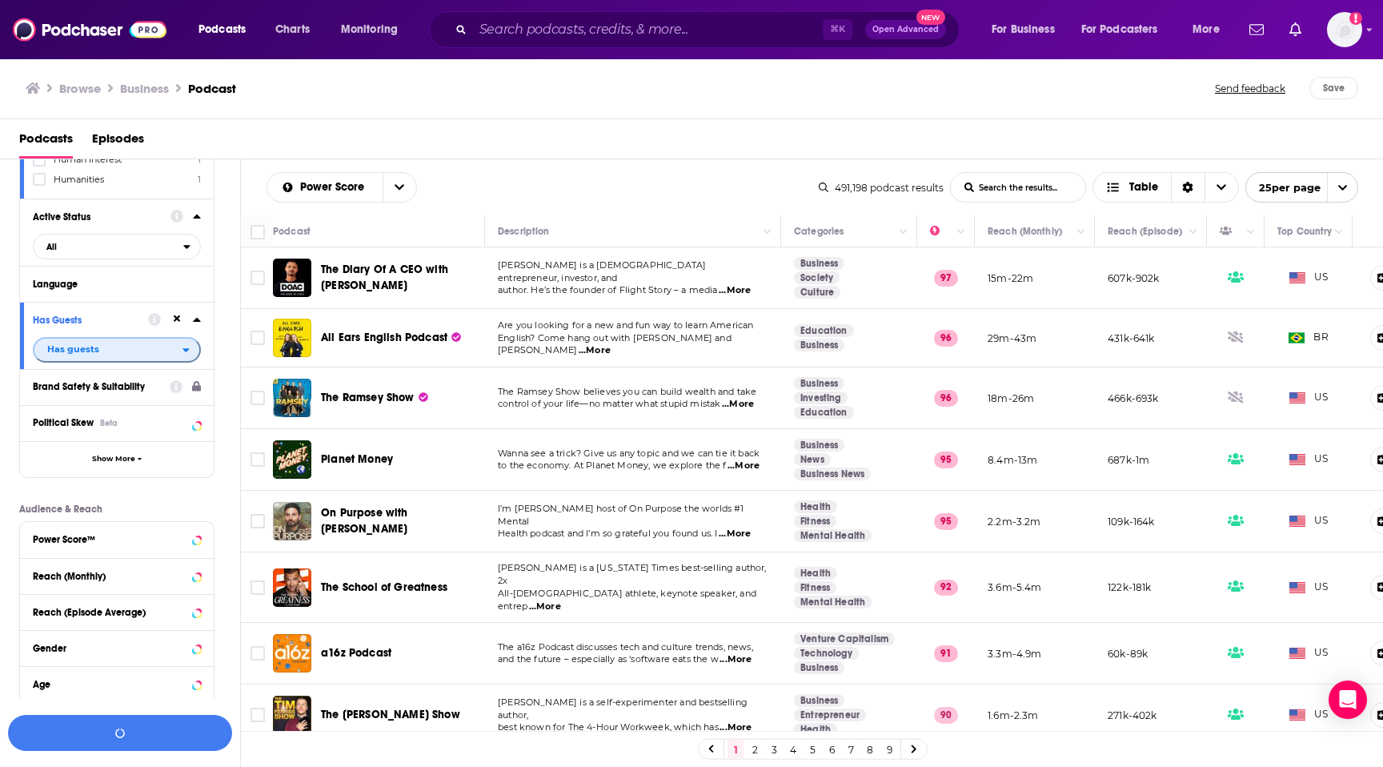
scroll to position [273, 0]
click at [118, 458] on span "Show More" at bounding box center [113, 457] width 43 height 9
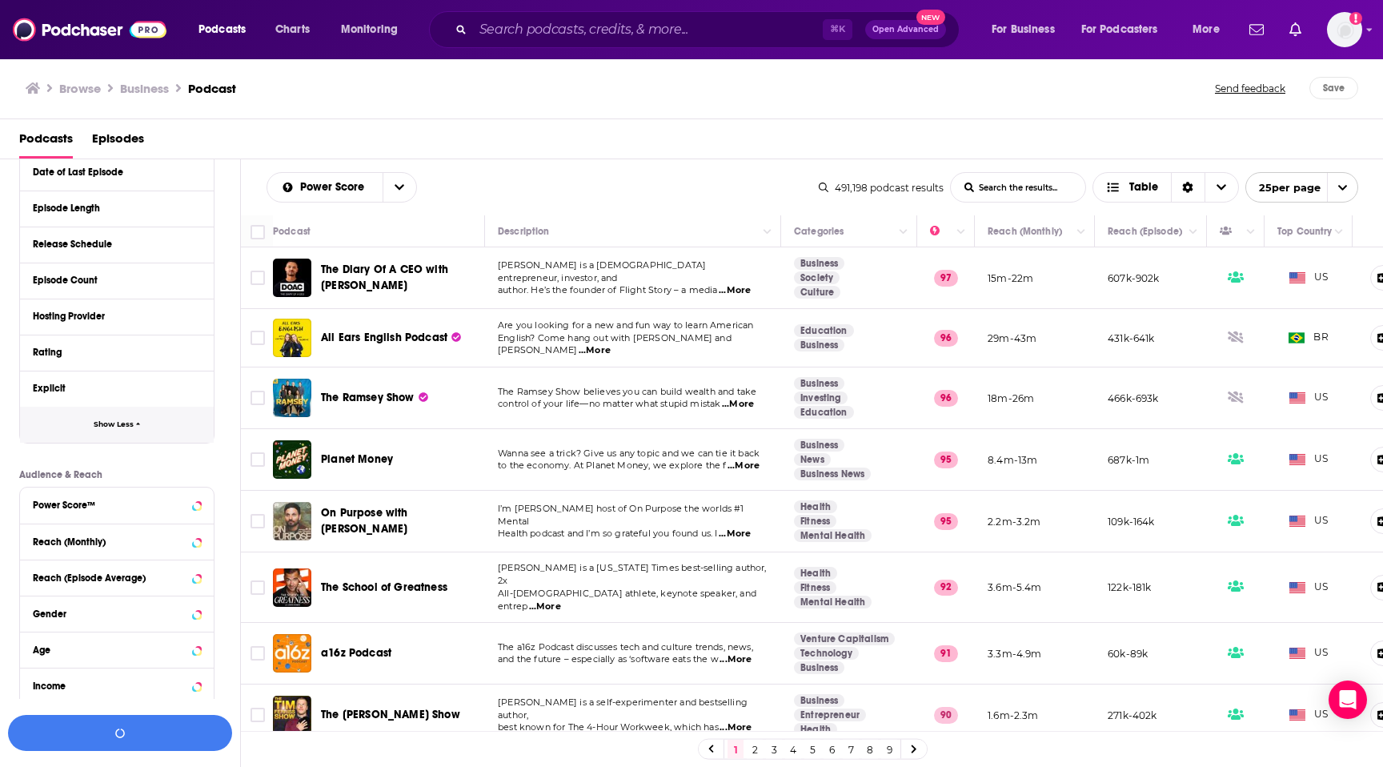
scroll to position [723, 0]
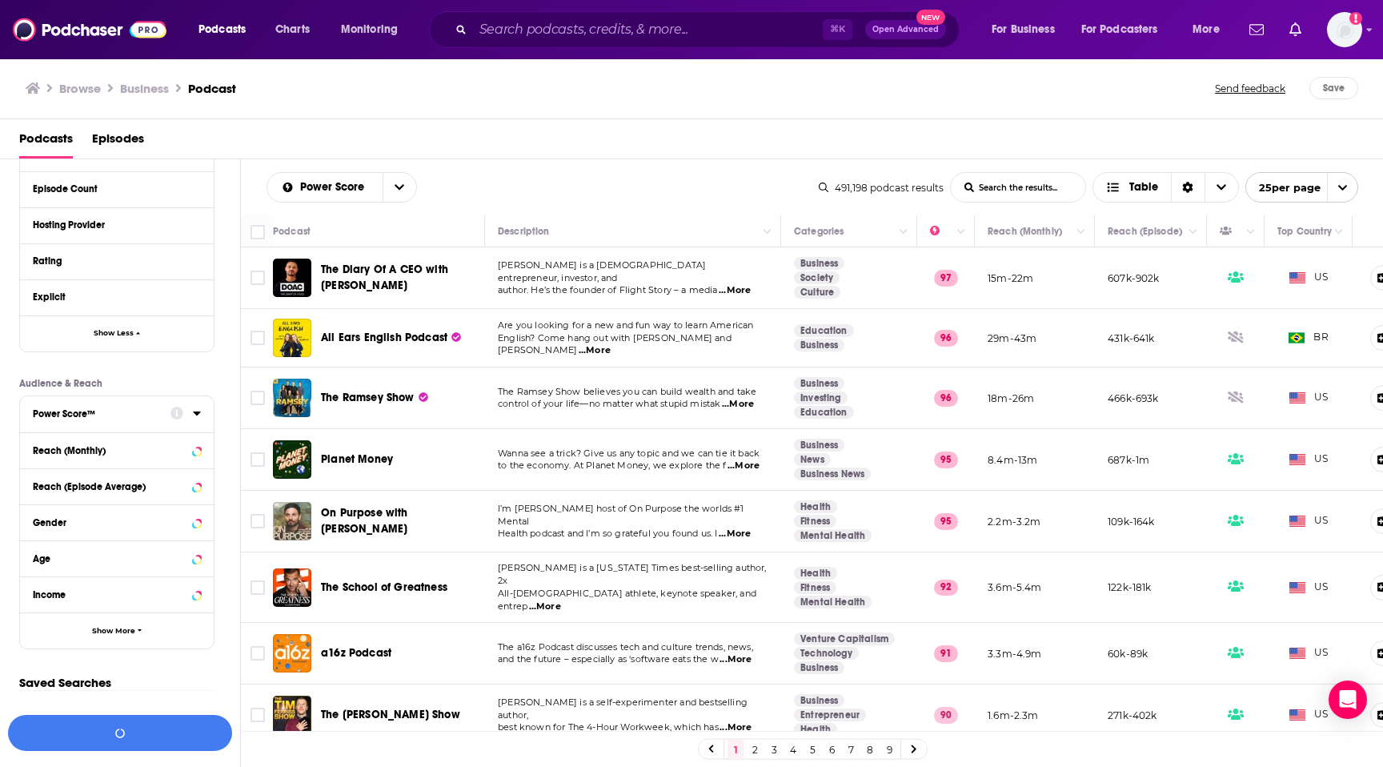
click at [118, 412] on div "Power Score™" at bounding box center [96, 413] width 127 height 11
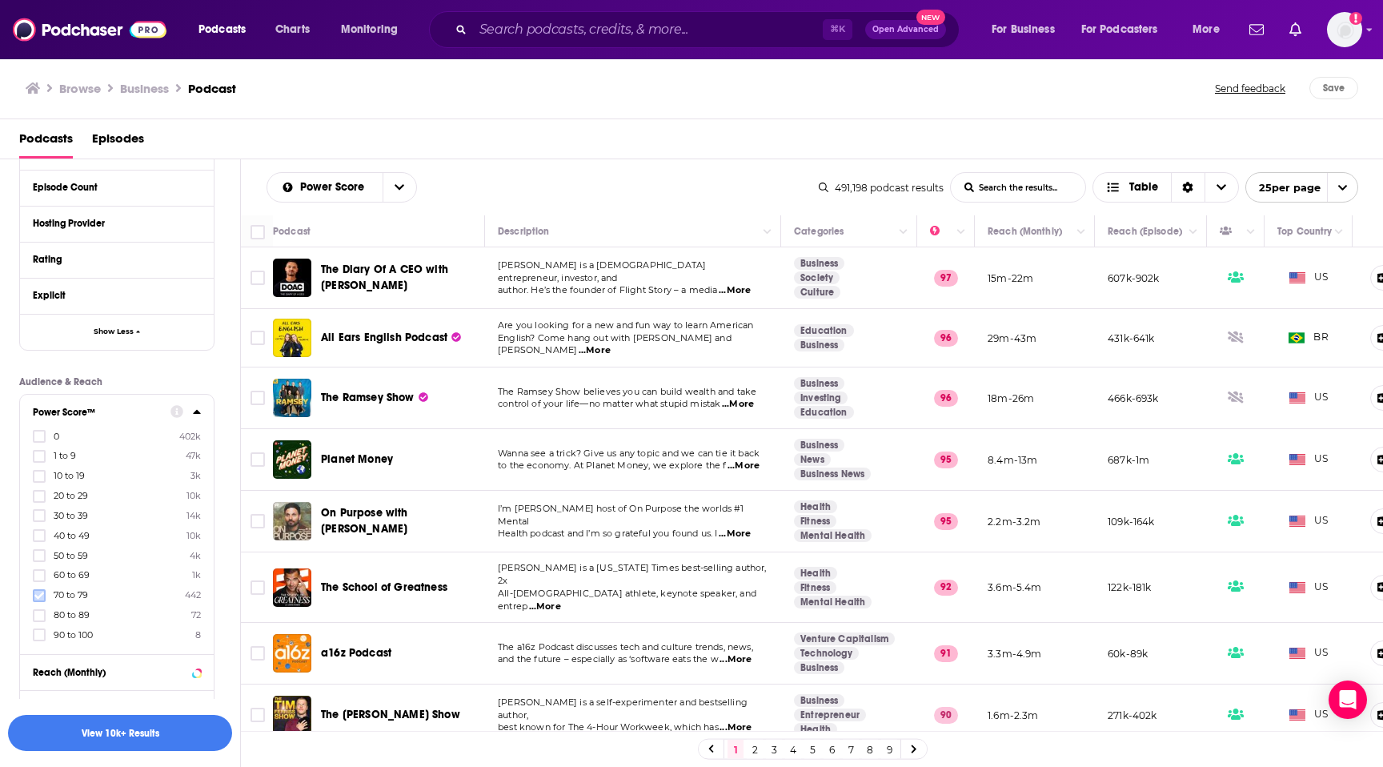
click at [39, 597] on icon at bounding box center [39, 596] width 10 height 10
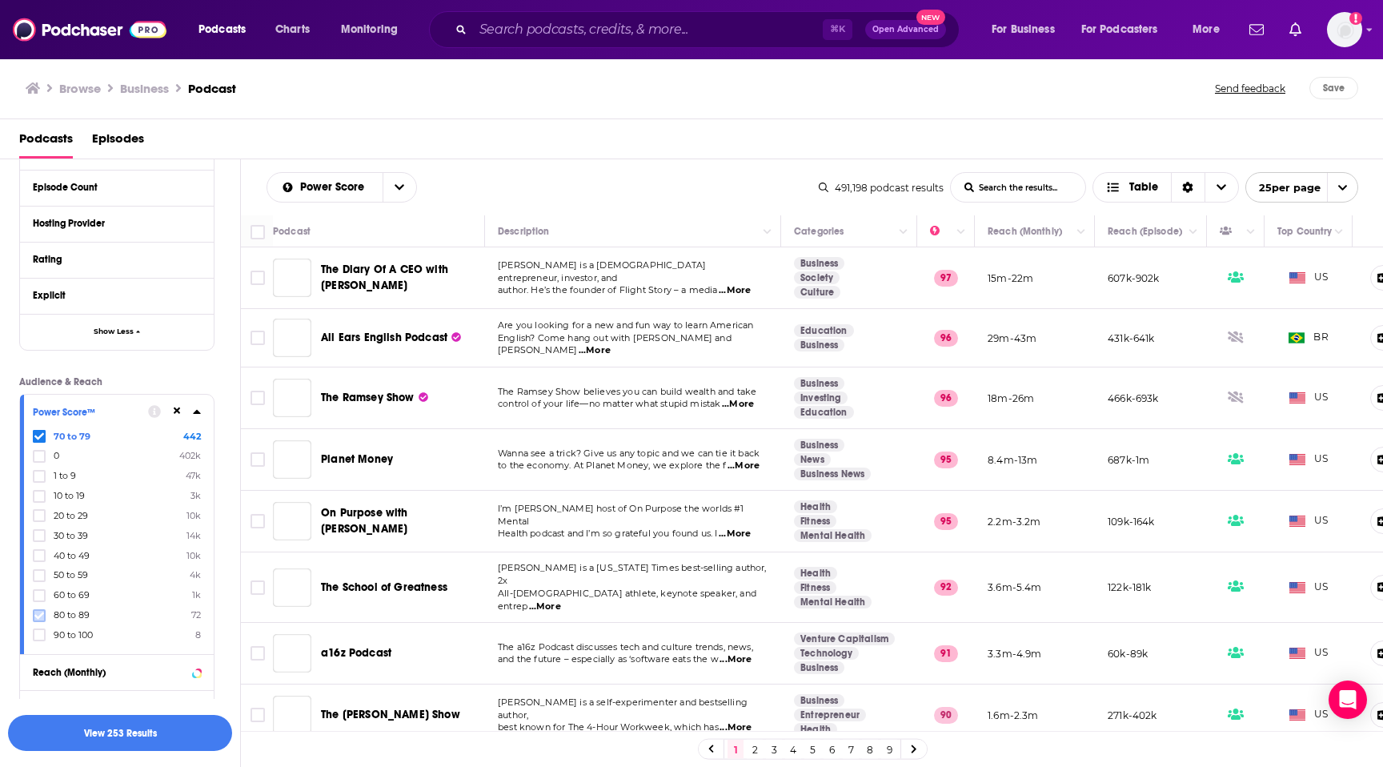
click at [41, 616] on icon at bounding box center [39, 616] width 10 height 10
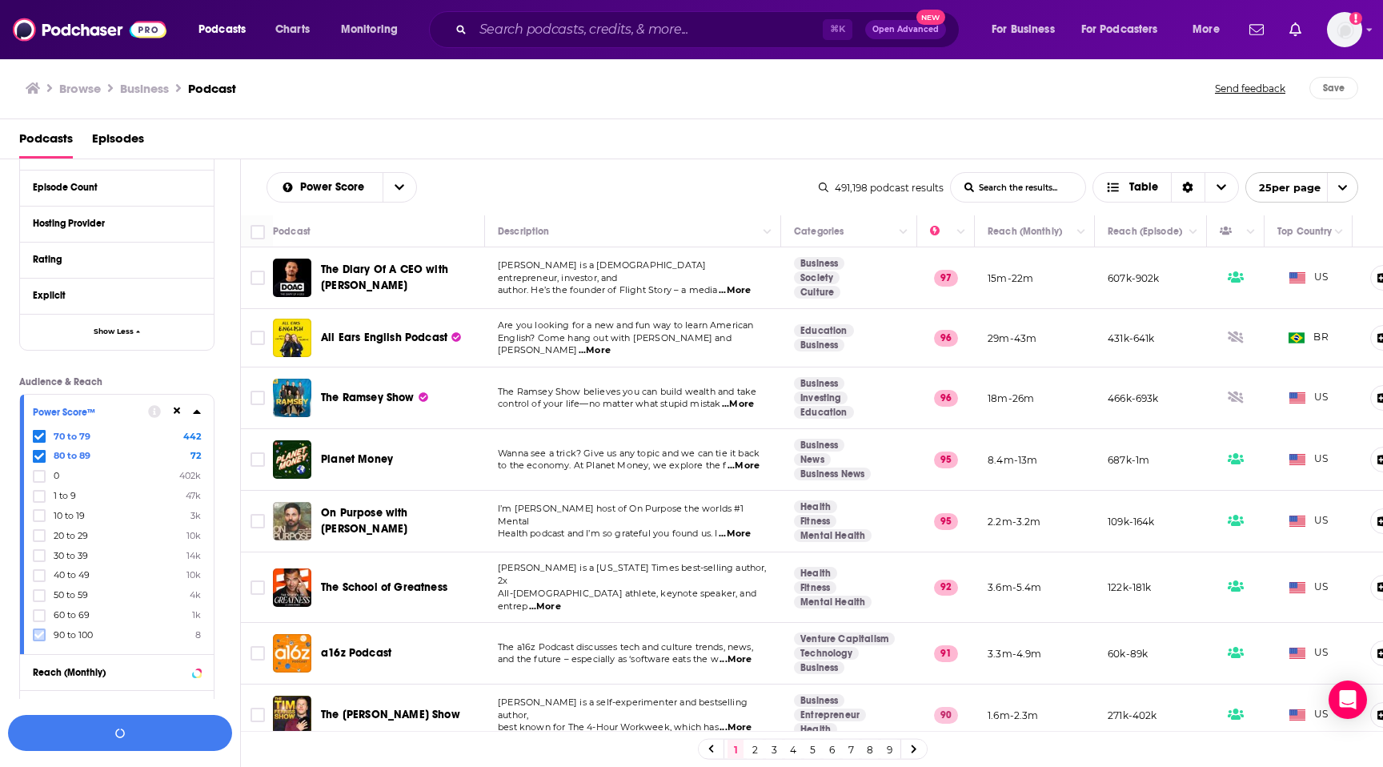
click at [40, 634] on icon at bounding box center [39, 635] width 10 height 7
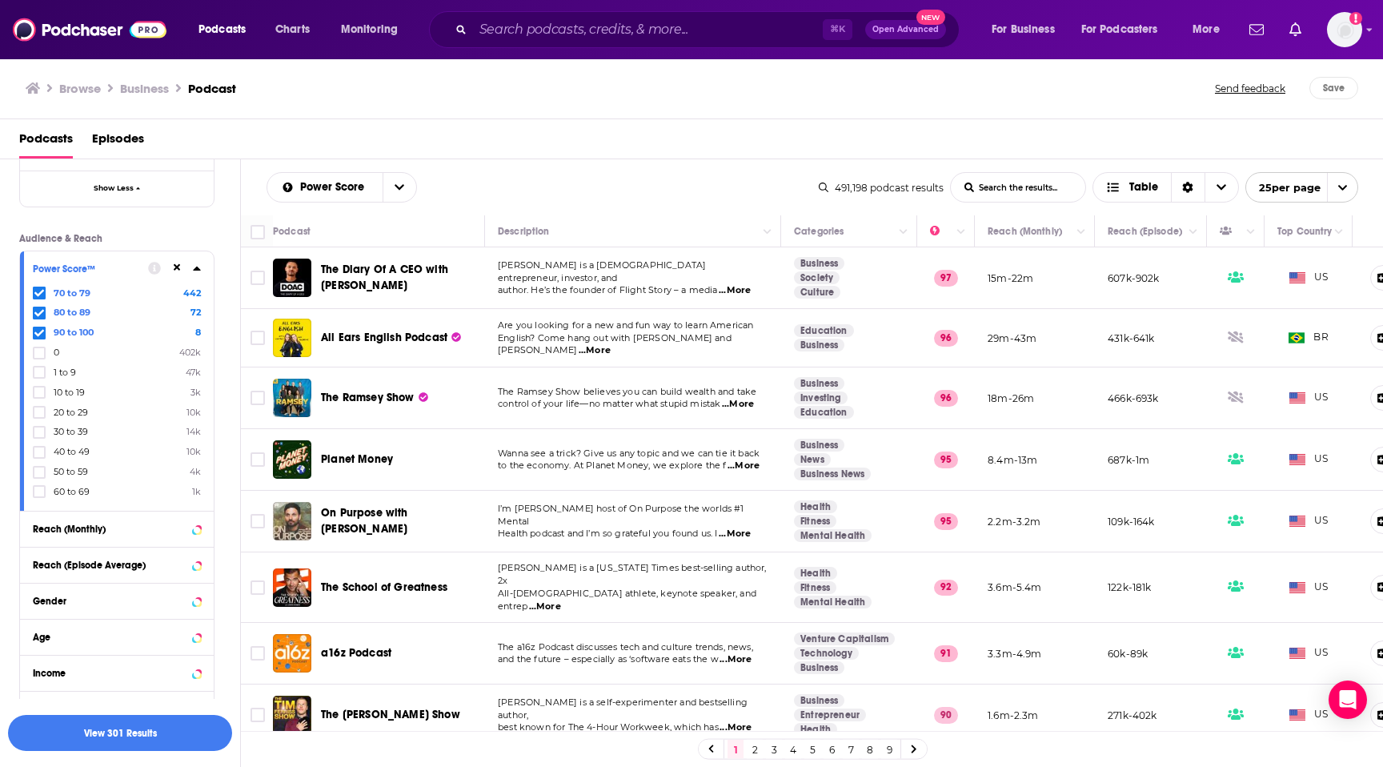
scroll to position [893, 0]
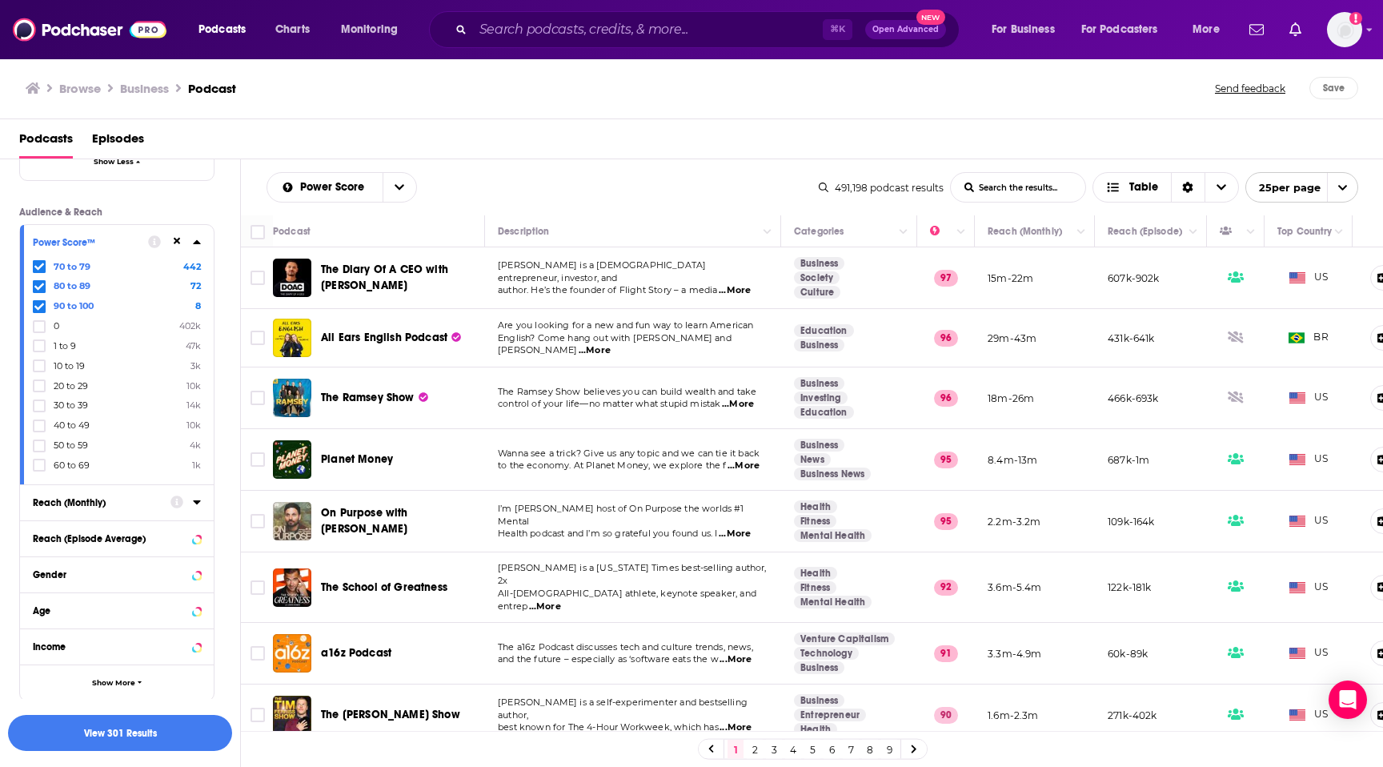
click at [107, 507] on button "Reach (Monthly)" at bounding box center [102, 501] width 138 height 20
click at [90, 528] on input "number" at bounding box center [73, 532] width 80 height 26
type input "10000"
click at [174, 530] on input "number" at bounding box center [161, 532] width 80 height 26
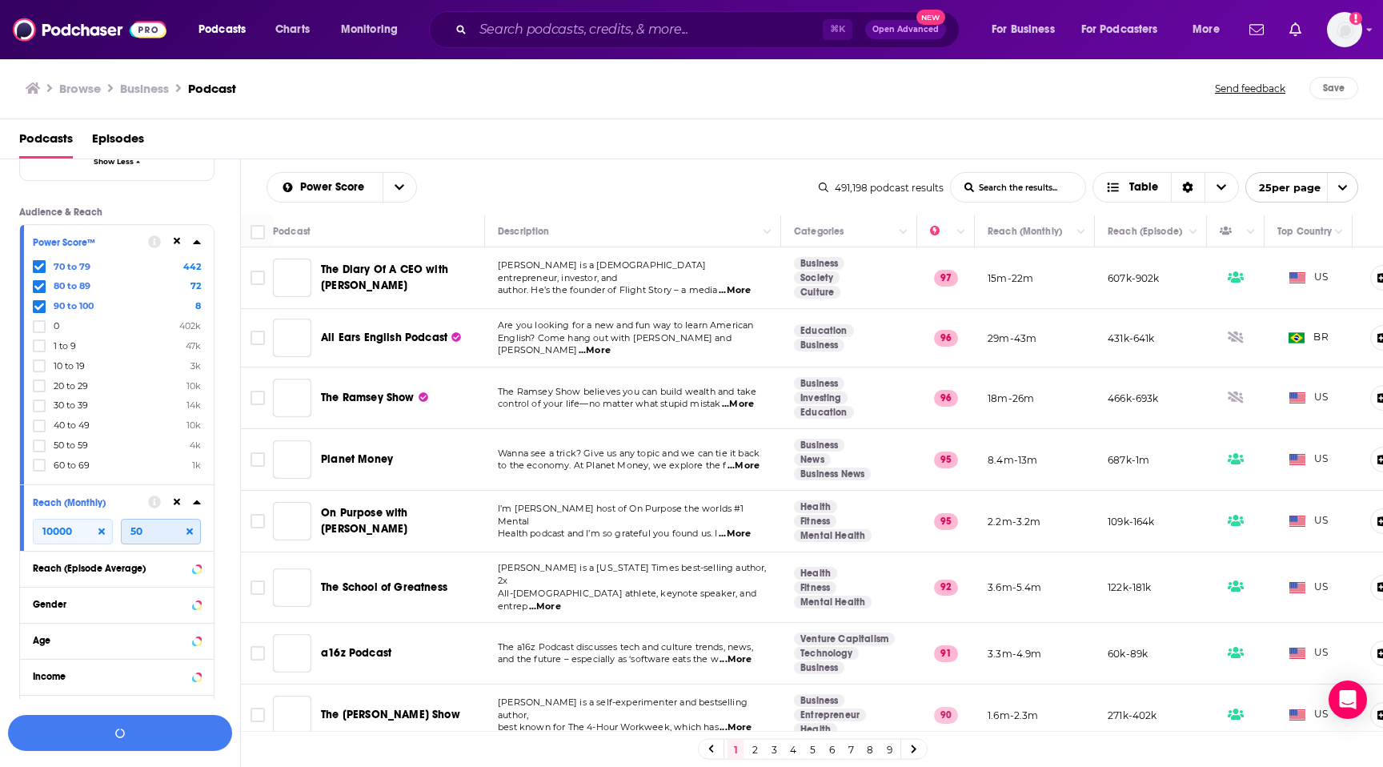
type input "5"
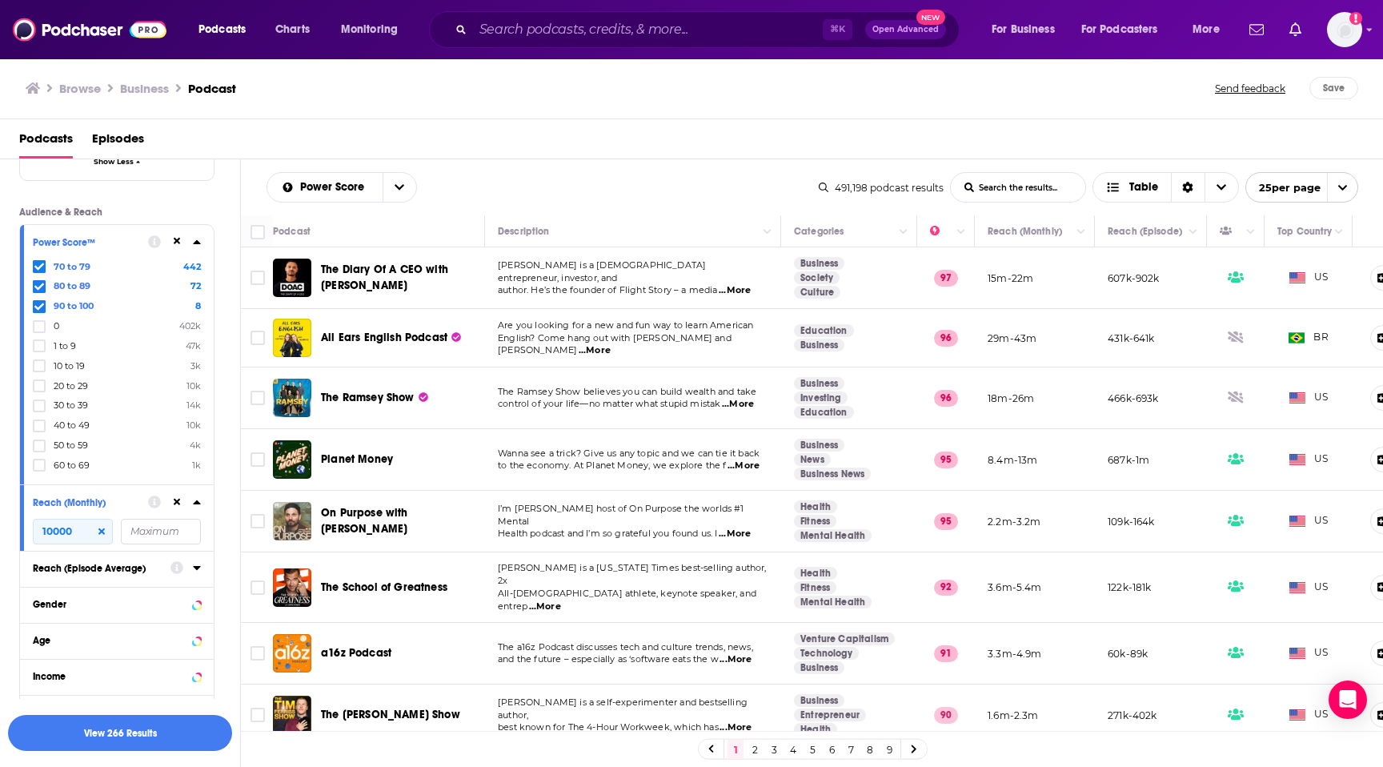
click at [126, 568] on div "Reach (Episode Average)" at bounding box center [96, 568] width 127 height 11
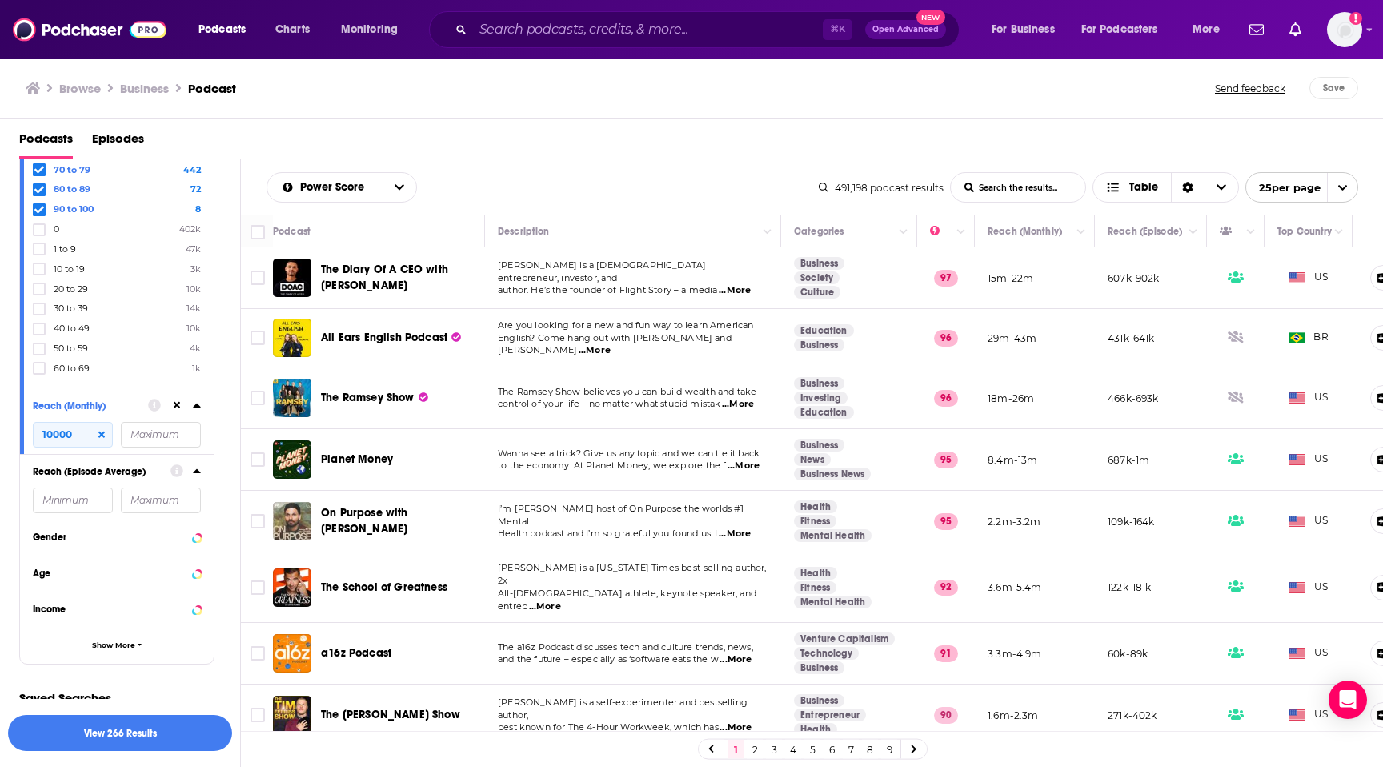
scroll to position [1004, 0]
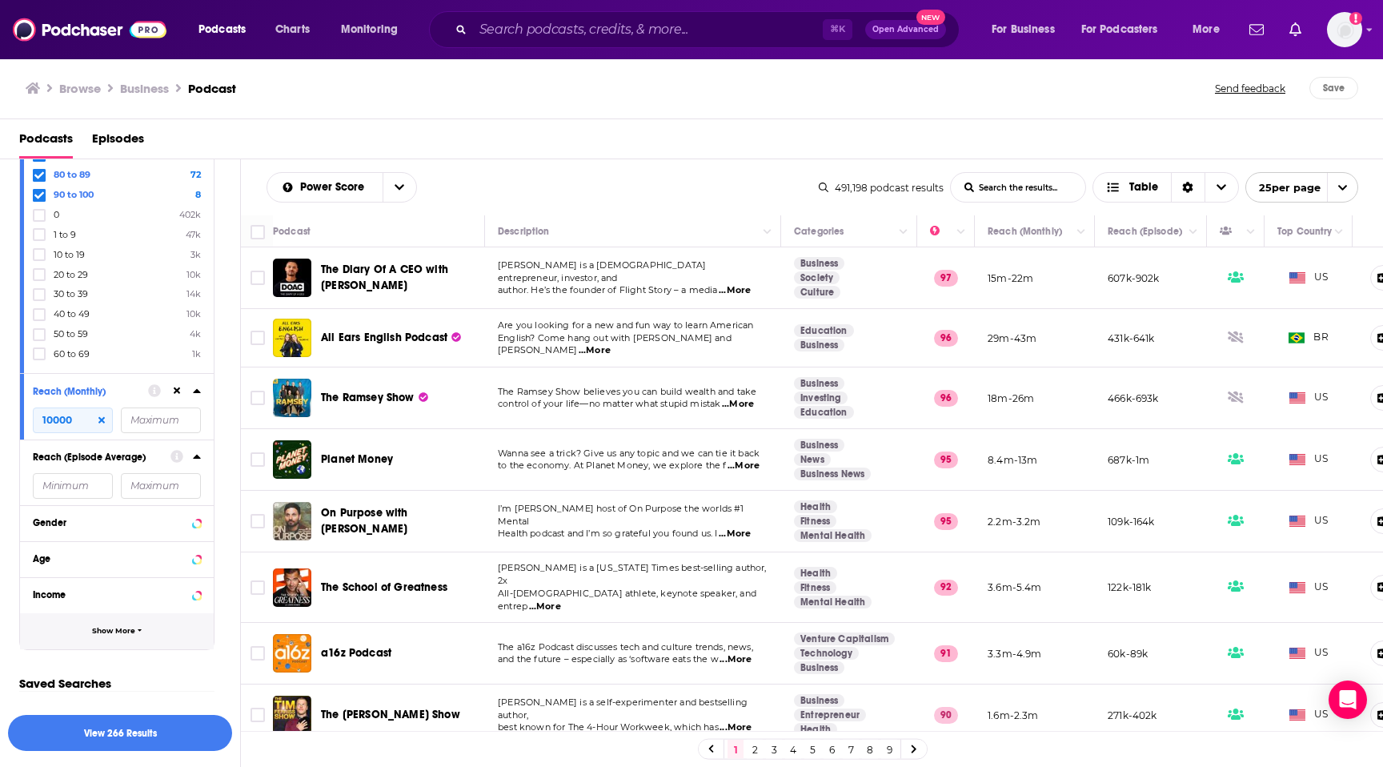
click at [116, 624] on button "Show More" at bounding box center [117, 631] width 194 height 36
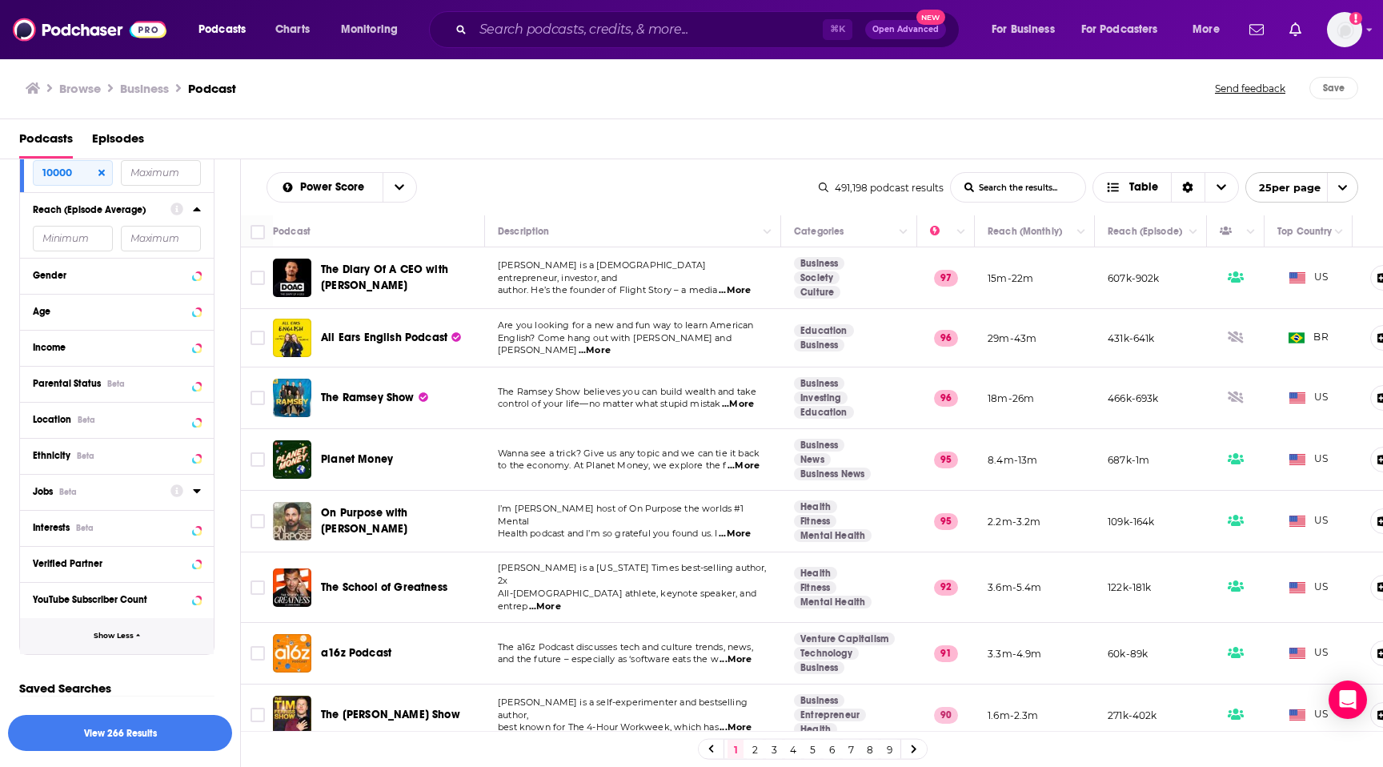
scroll to position [1256, 0]
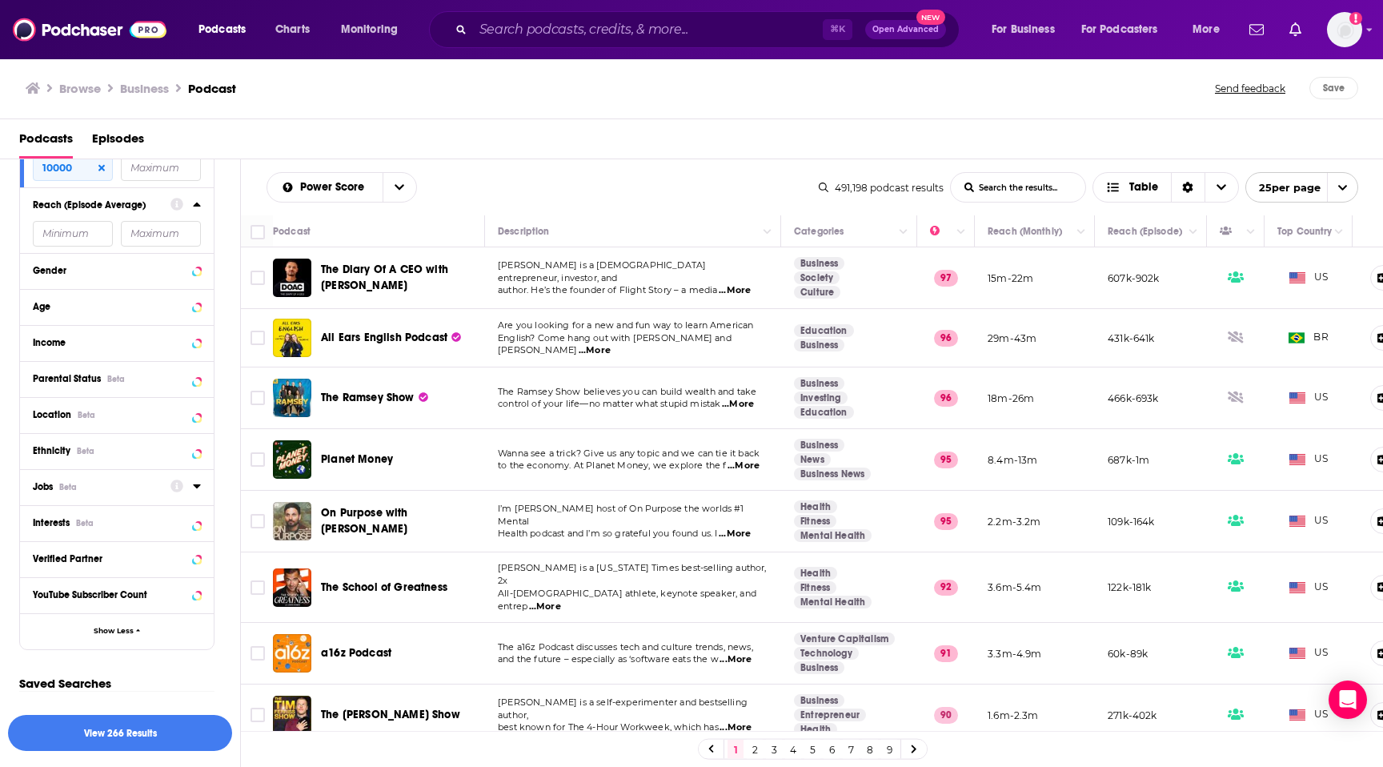
click at [114, 488] on div "Jobs Beta" at bounding box center [96, 486] width 127 height 11
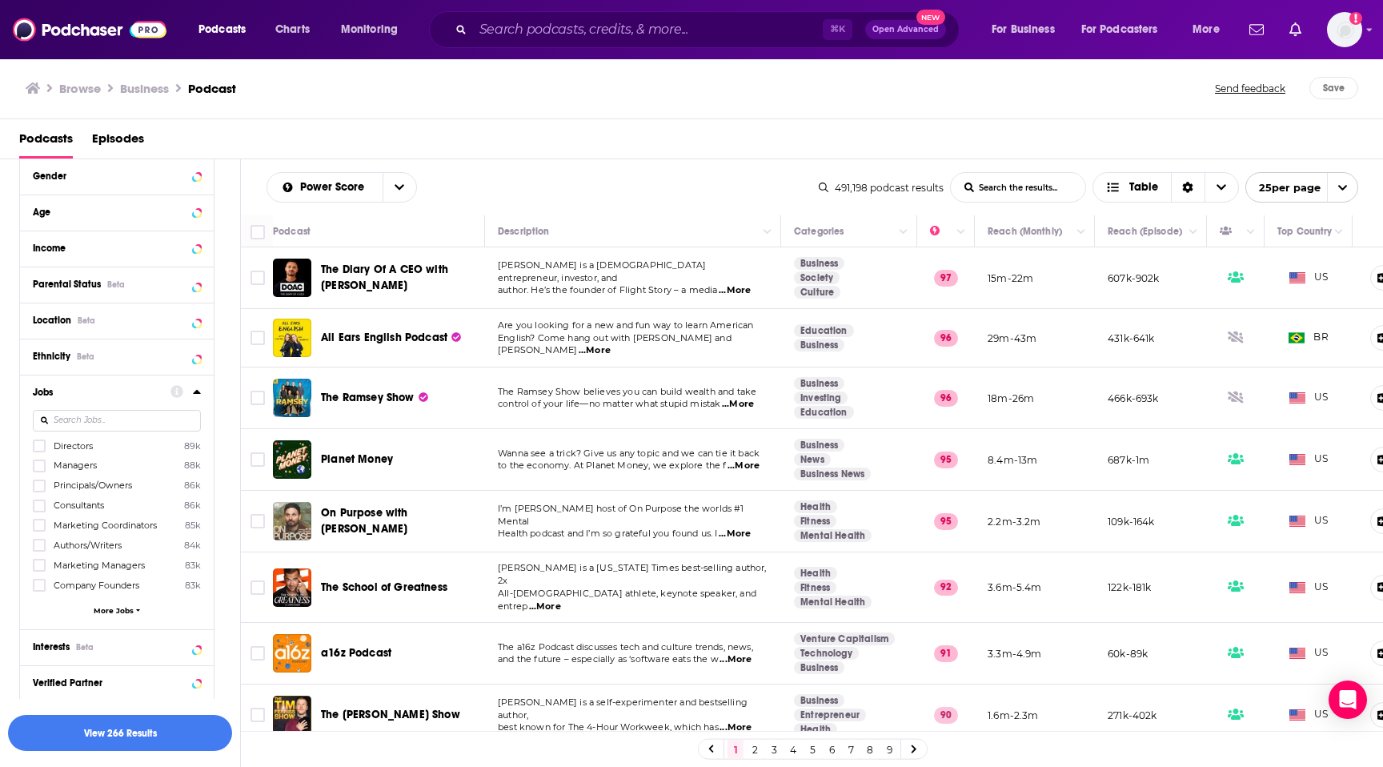
scroll to position [1351, 0]
click at [118, 607] on span "More Jobs" at bounding box center [114, 609] width 40 height 9
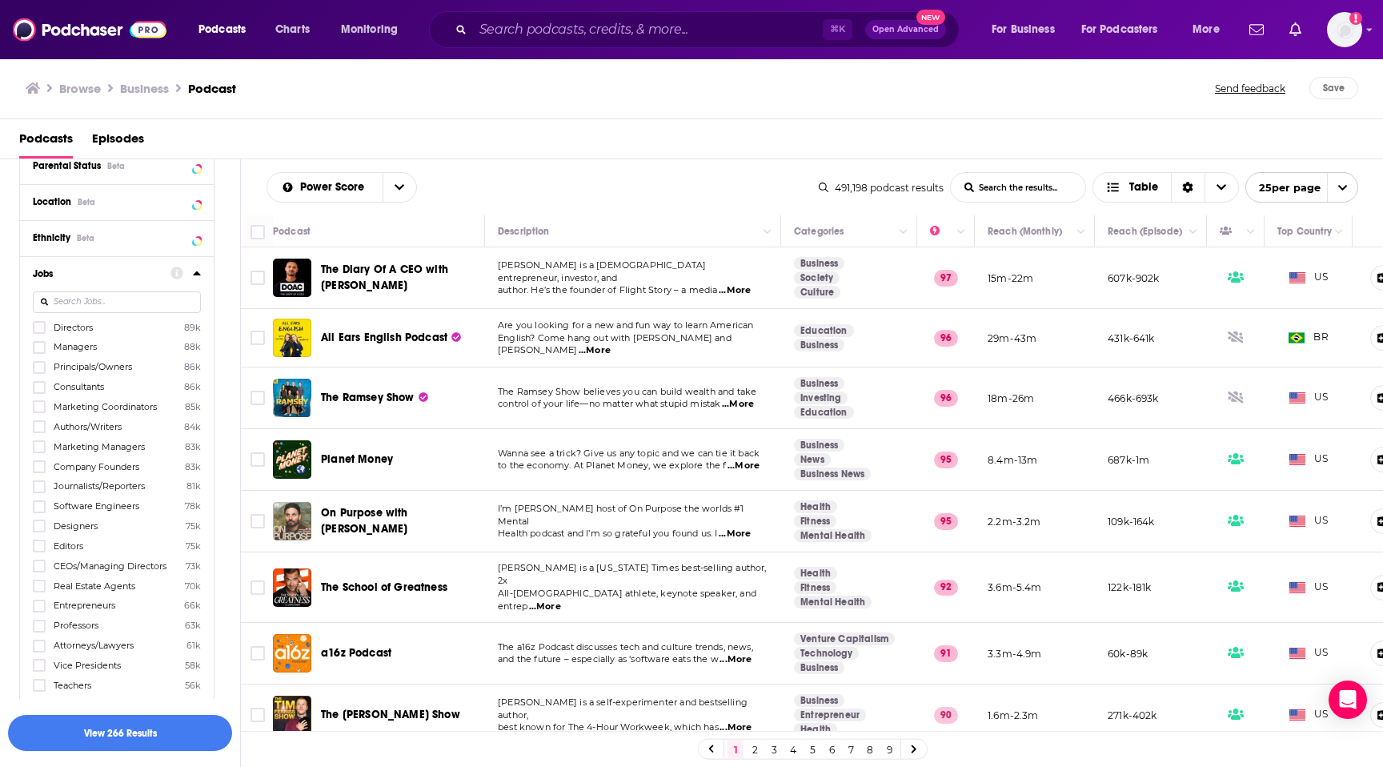
scroll to position [1302, 0]
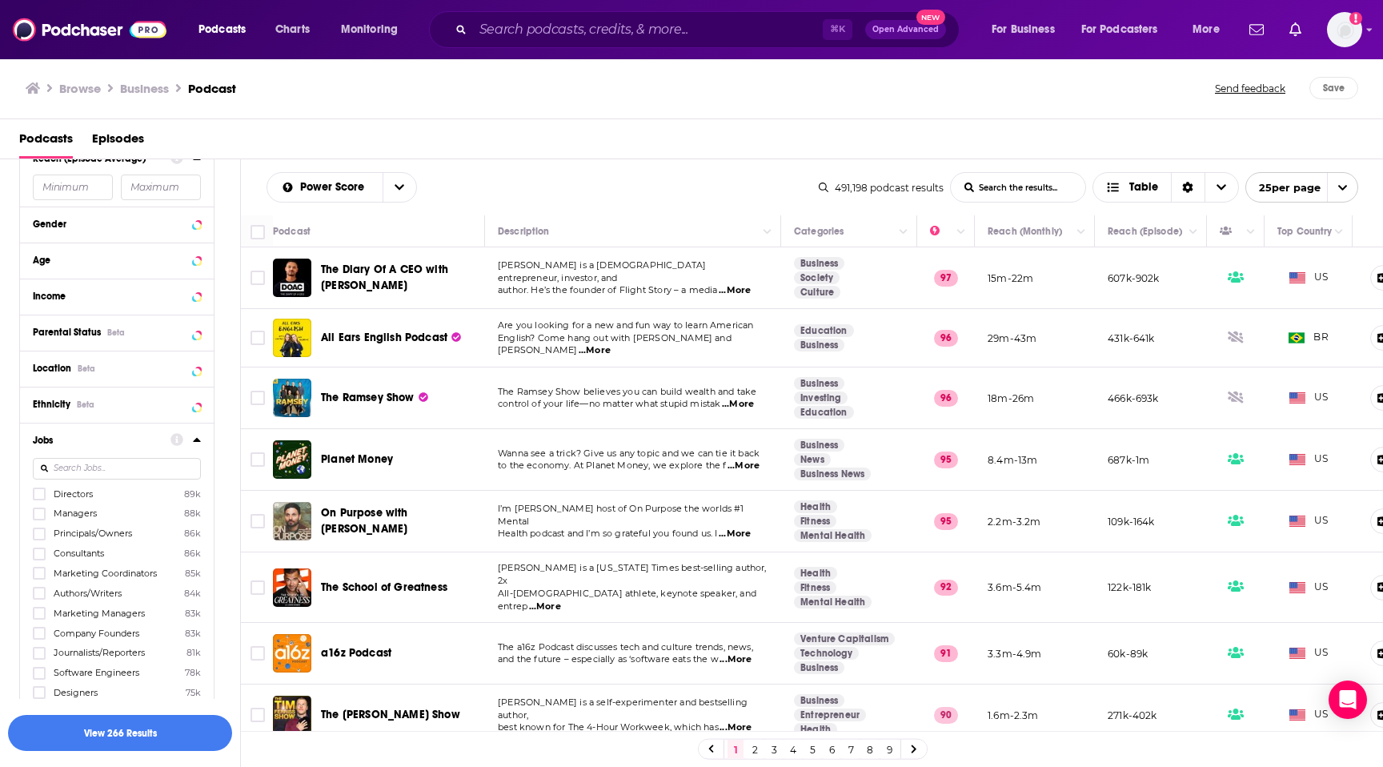
click at [101, 468] on input at bounding box center [117, 469] width 168 height 22
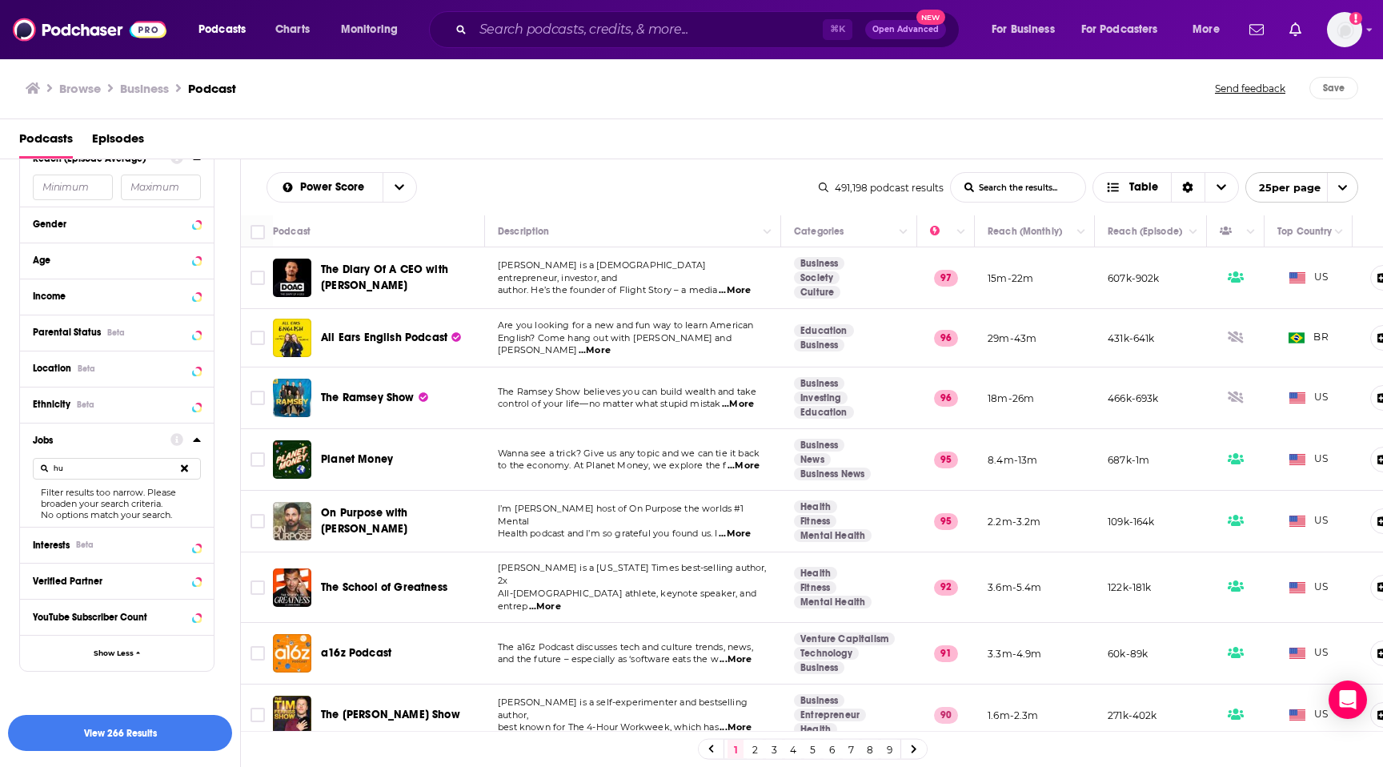
type input "h"
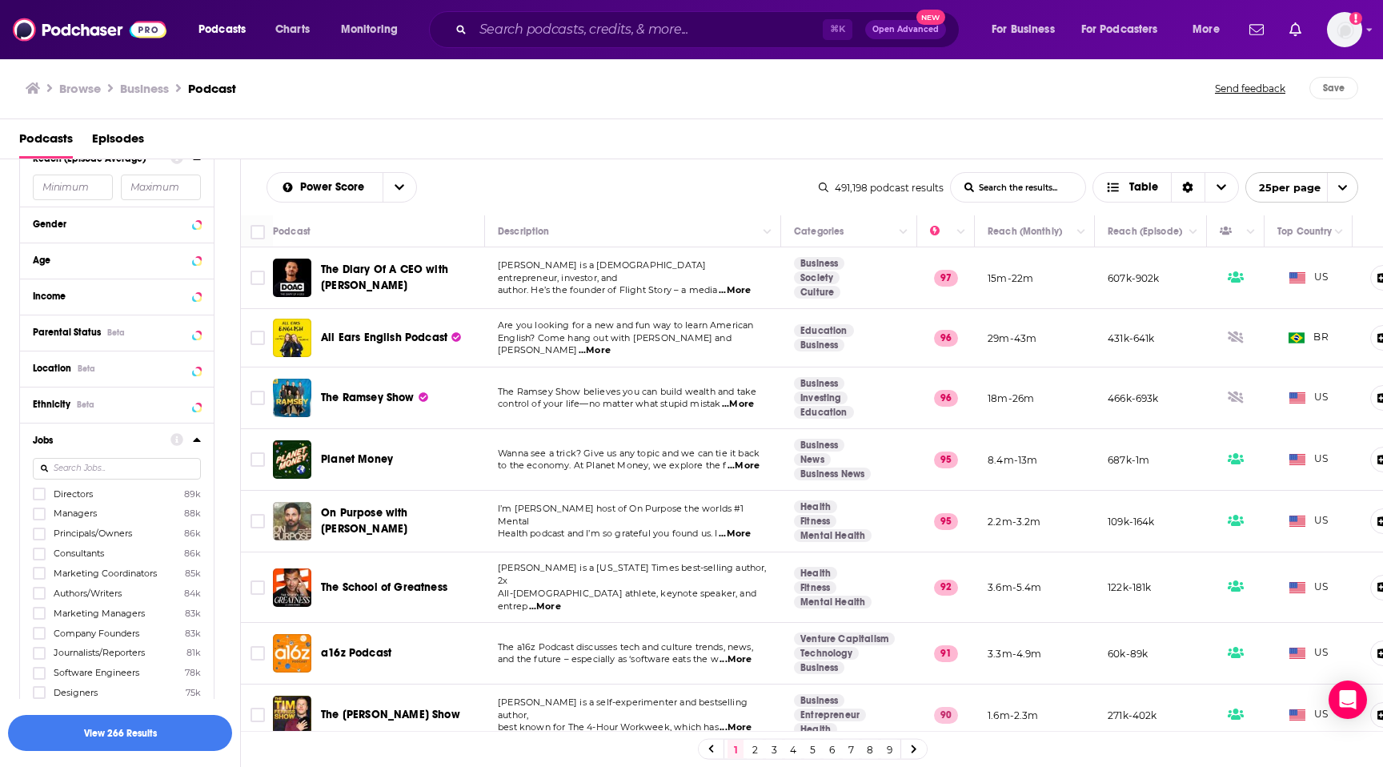
click at [199, 436] on icon at bounding box center [197, 439] width 8 height 13
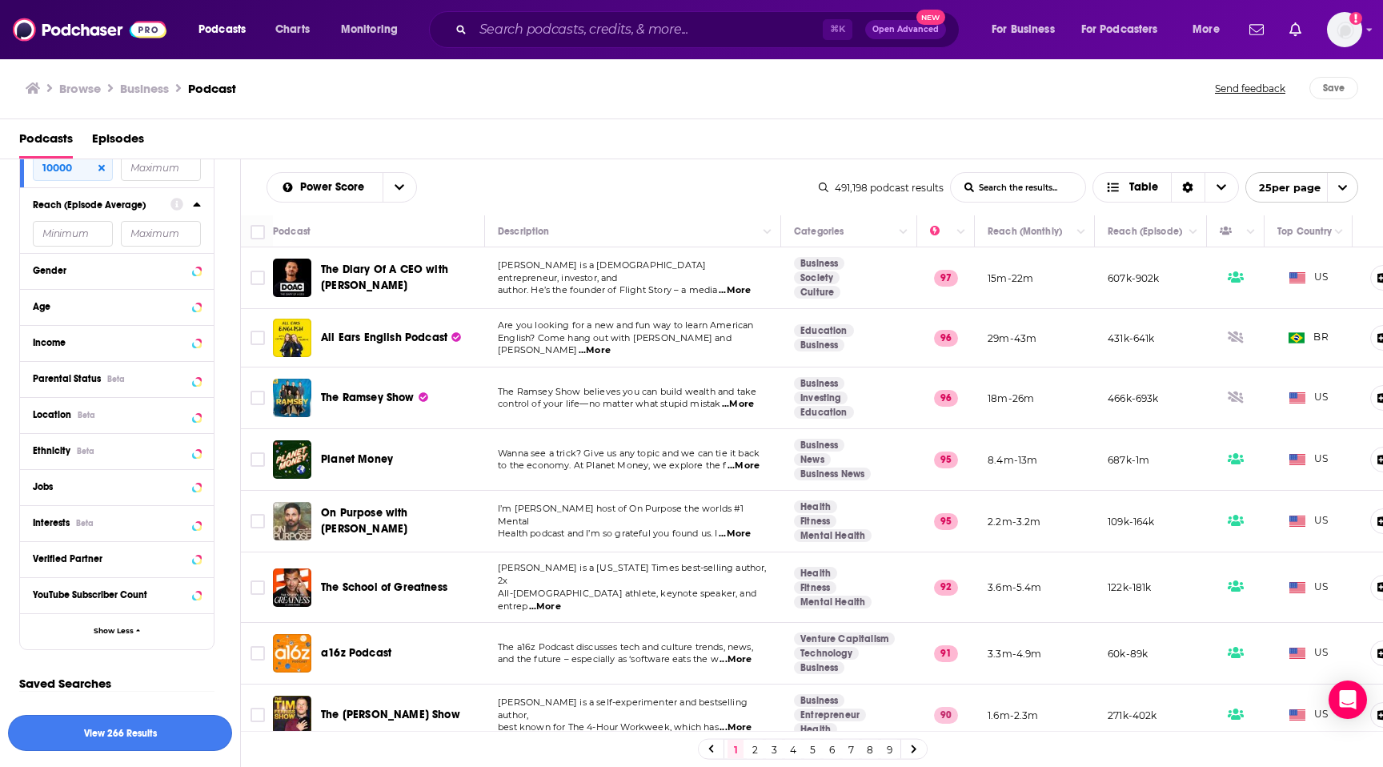
click at [119, 731] on button "View 266 Results" at bounding box center [120, 733] width 224 height 36
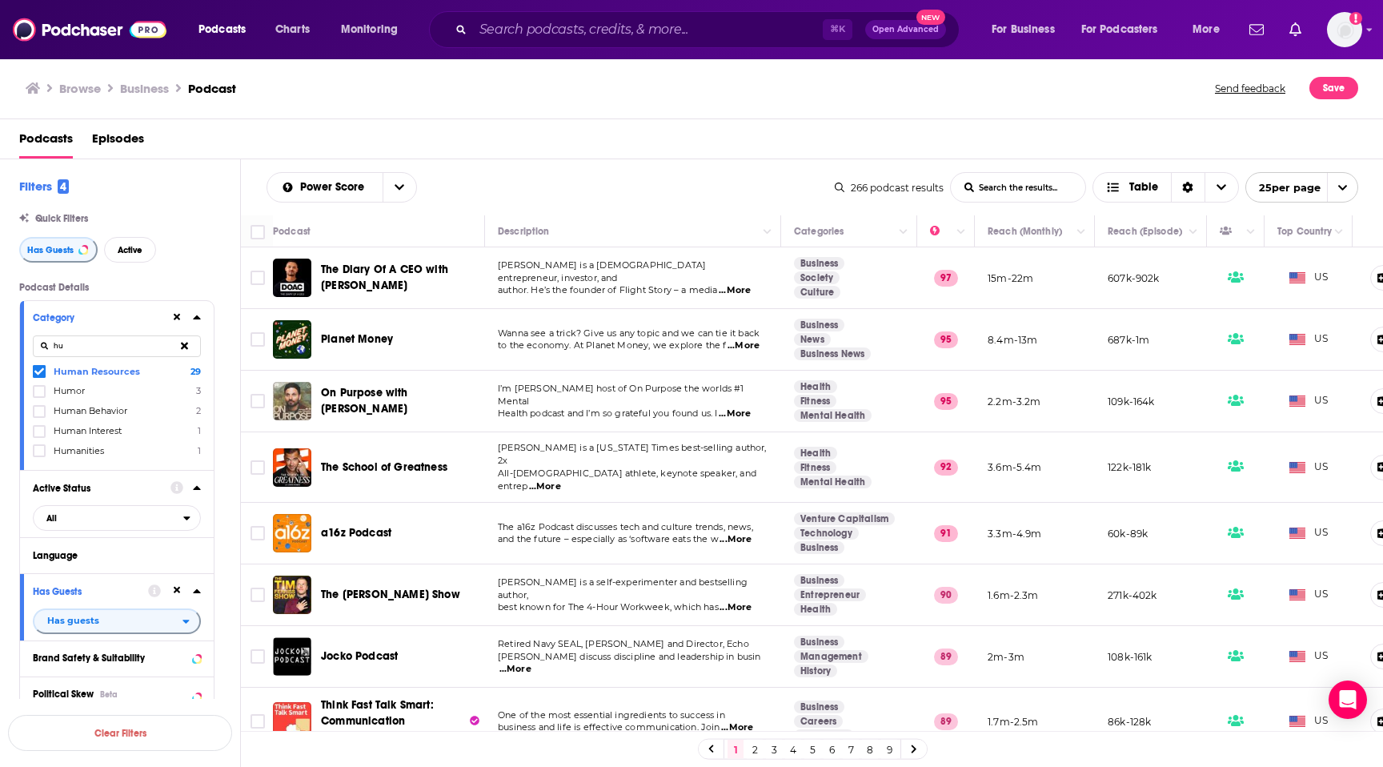
click at [736, 284] on span "...More" at bounding box center [735, 290] width 32 height 13
click at [657, 338] on span "Wanna see a trick? Give us any topic and we can tie it back" at bounding box center [629, 332] width 262 height 11
click at [744, 349] on span "...More" at bounding box center [744, 345] width 32 height 13
click at [751, 395] on p "I’m Jay Shetty host of On Purpose the worlds #1 Mental" at bounding box center [633, 396] width 270 height 26
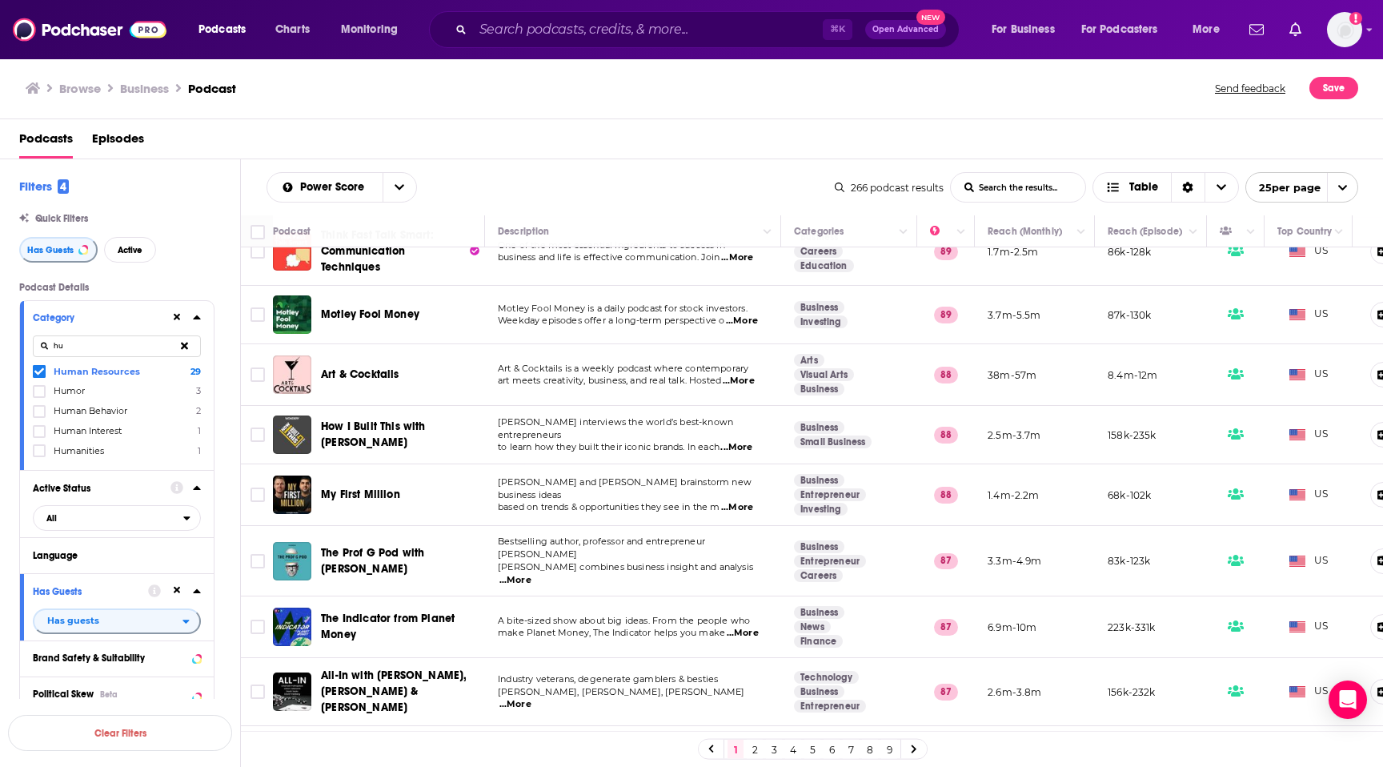
scroll to position [472, 0]
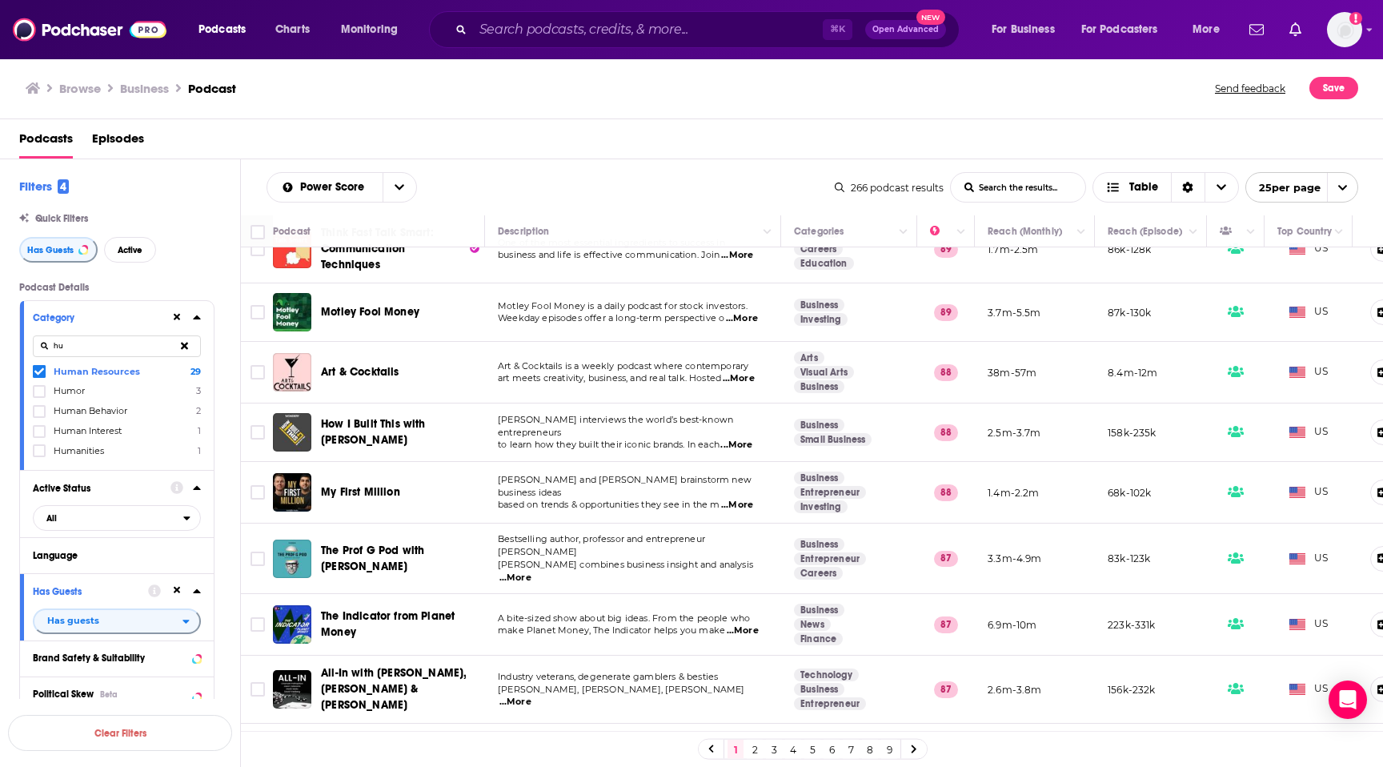
click at [743, 439] on span "...More" at bounding box center [736, 445] width 32 height 13
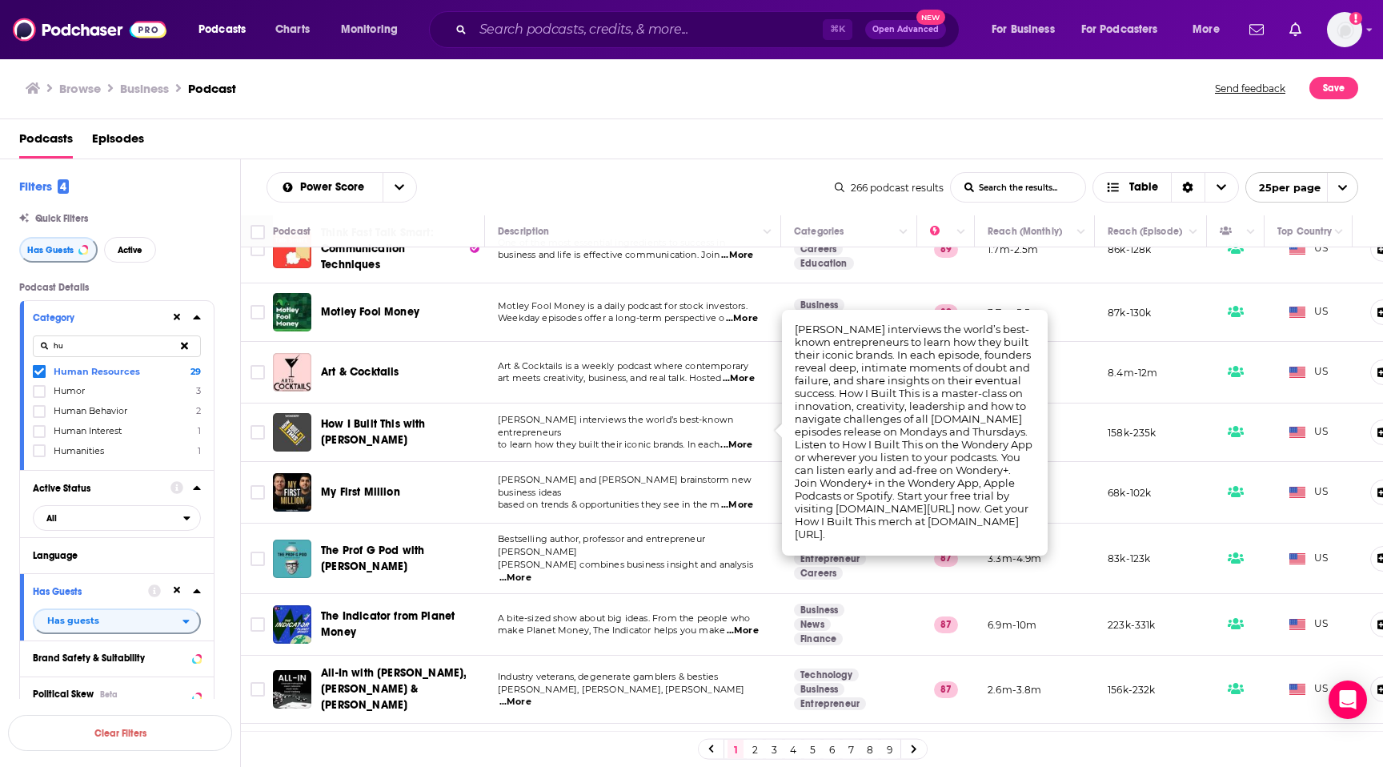
click at [691, 439] on span "to learn how they built their iconic brands. In each" at bounding box center [609, 444] width 222 height 11
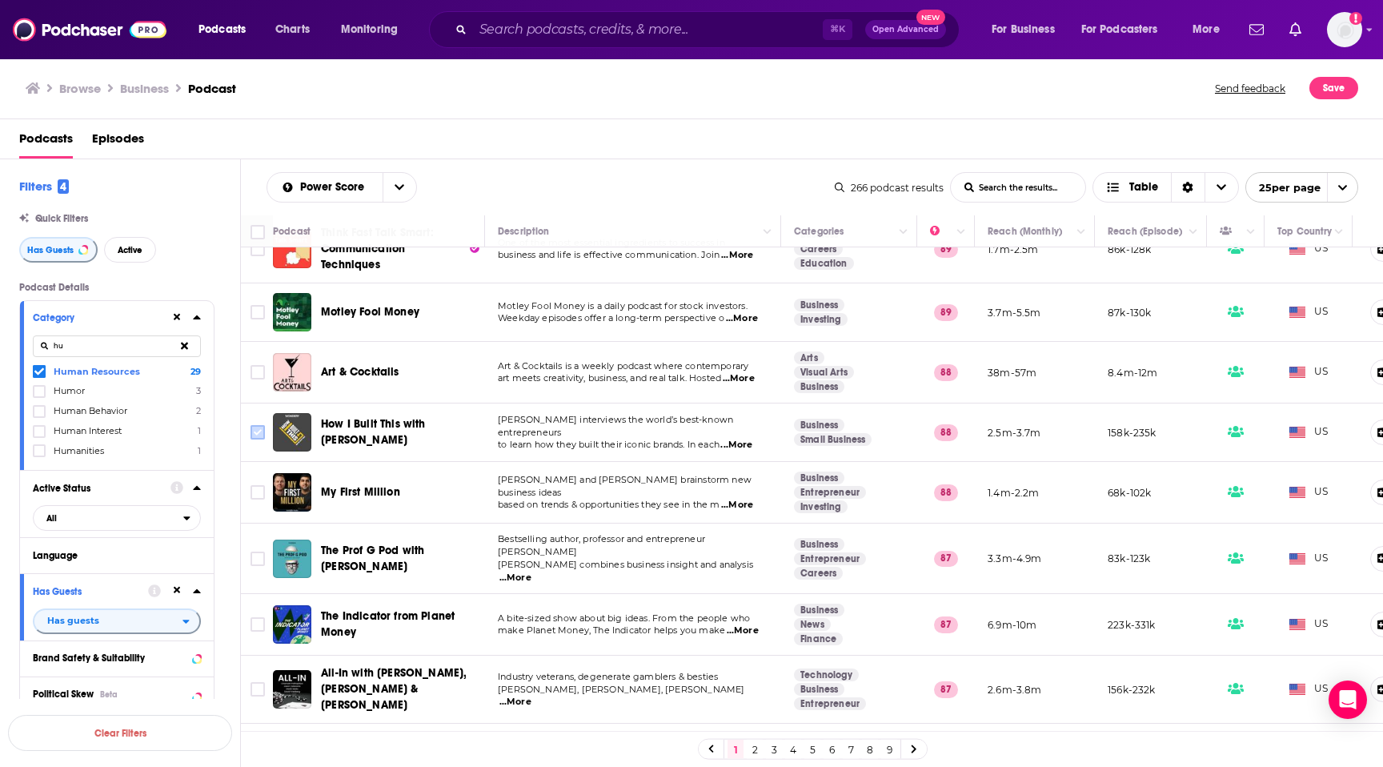
click at [261, 425] on input "Toggle select row" at bounding box center [258, 432] width 14 height 14
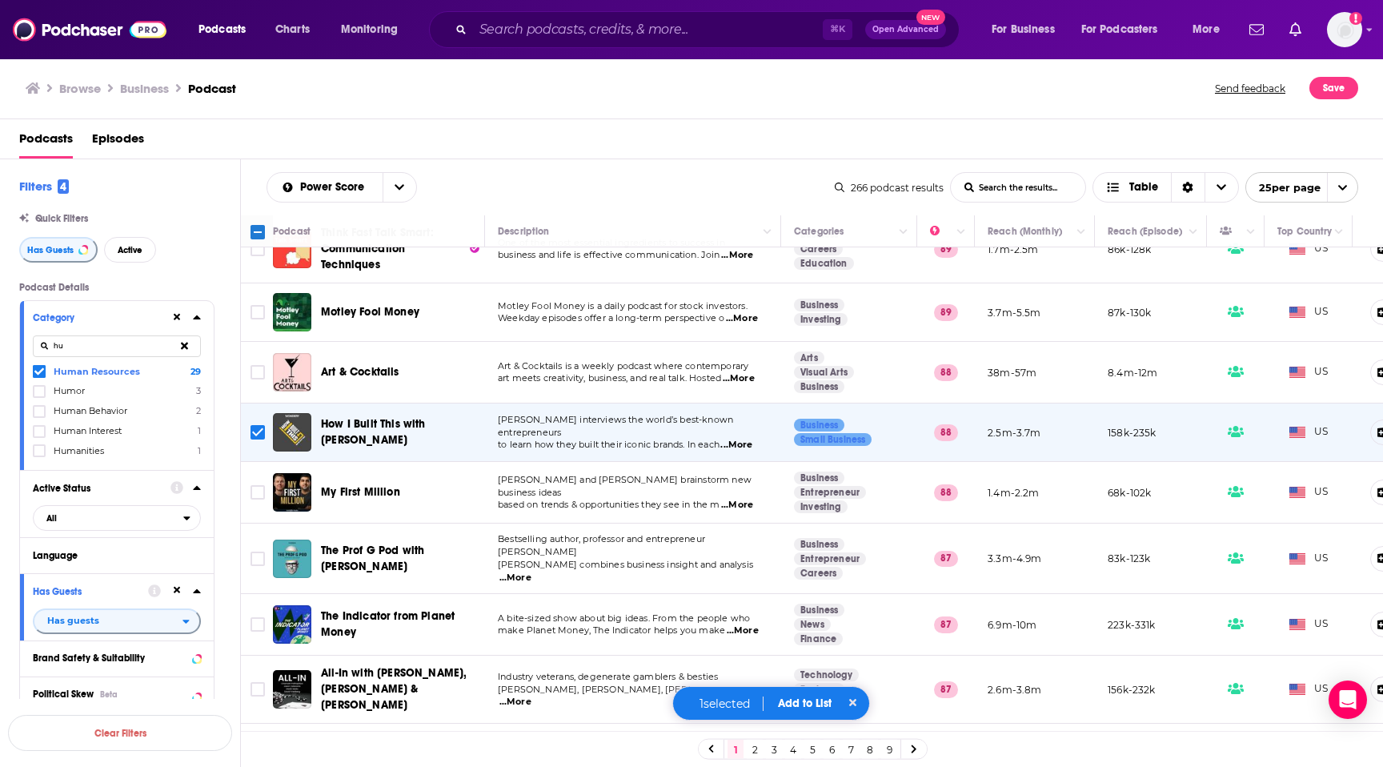
click at [733, 499] on span "...More" at bounding box center [737, 505] width 32 height 13
click at [712, 499] on span "based on trends & opportunities they see in the m" at bounding box center [609, 504] width 222 height 11
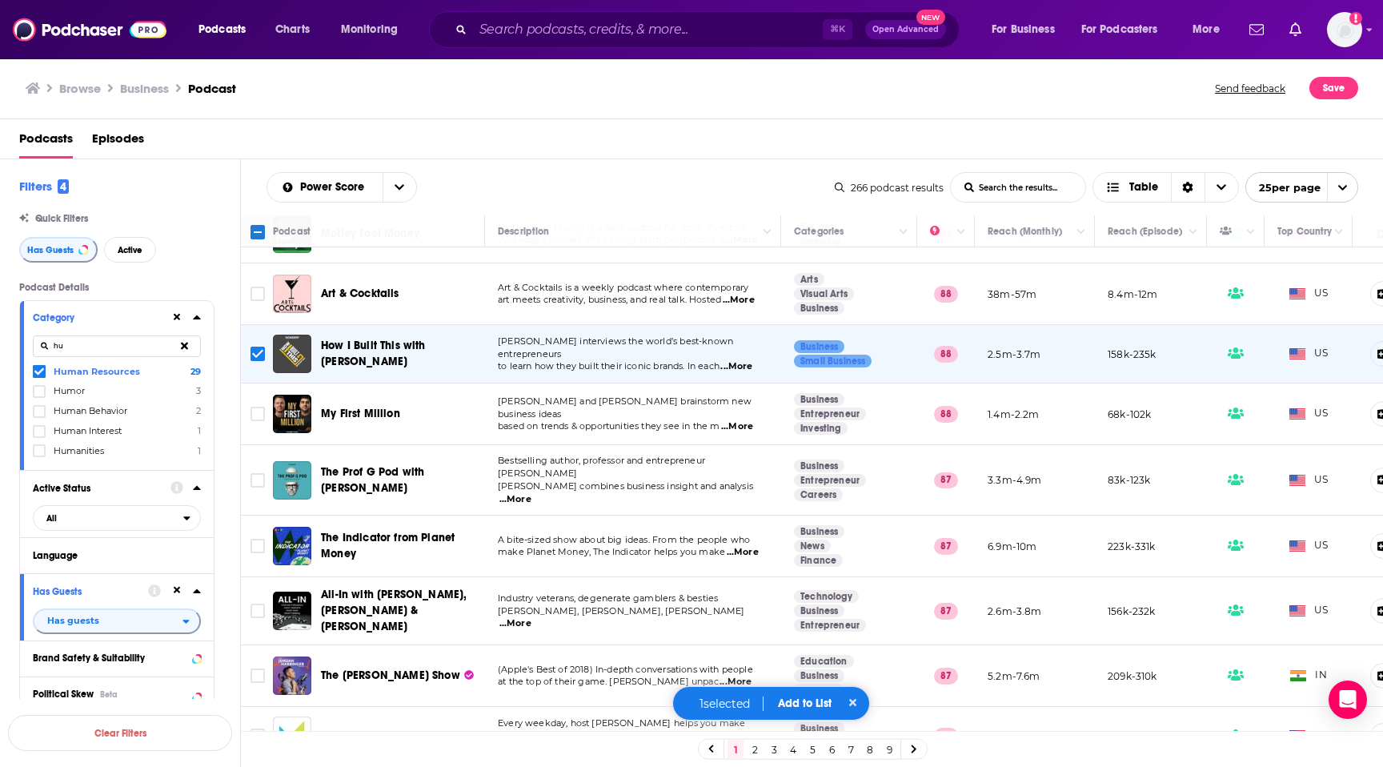
scroll to position [552, 0]
click at [532, 491] on span "...More" at bounding box center [515, 497] width 32 height 13
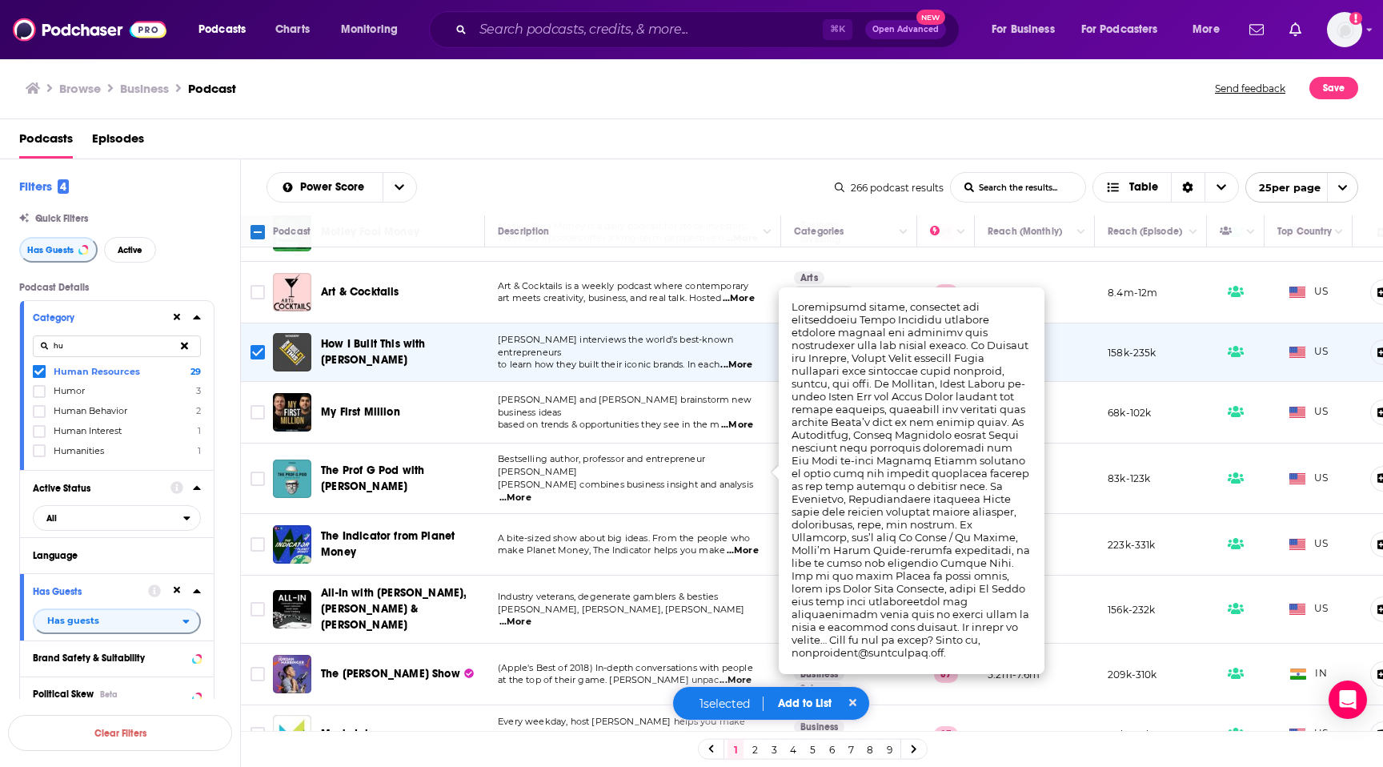
click at [532, 491] on span "...More" at bounding box center [515, 497] width 32 height 13
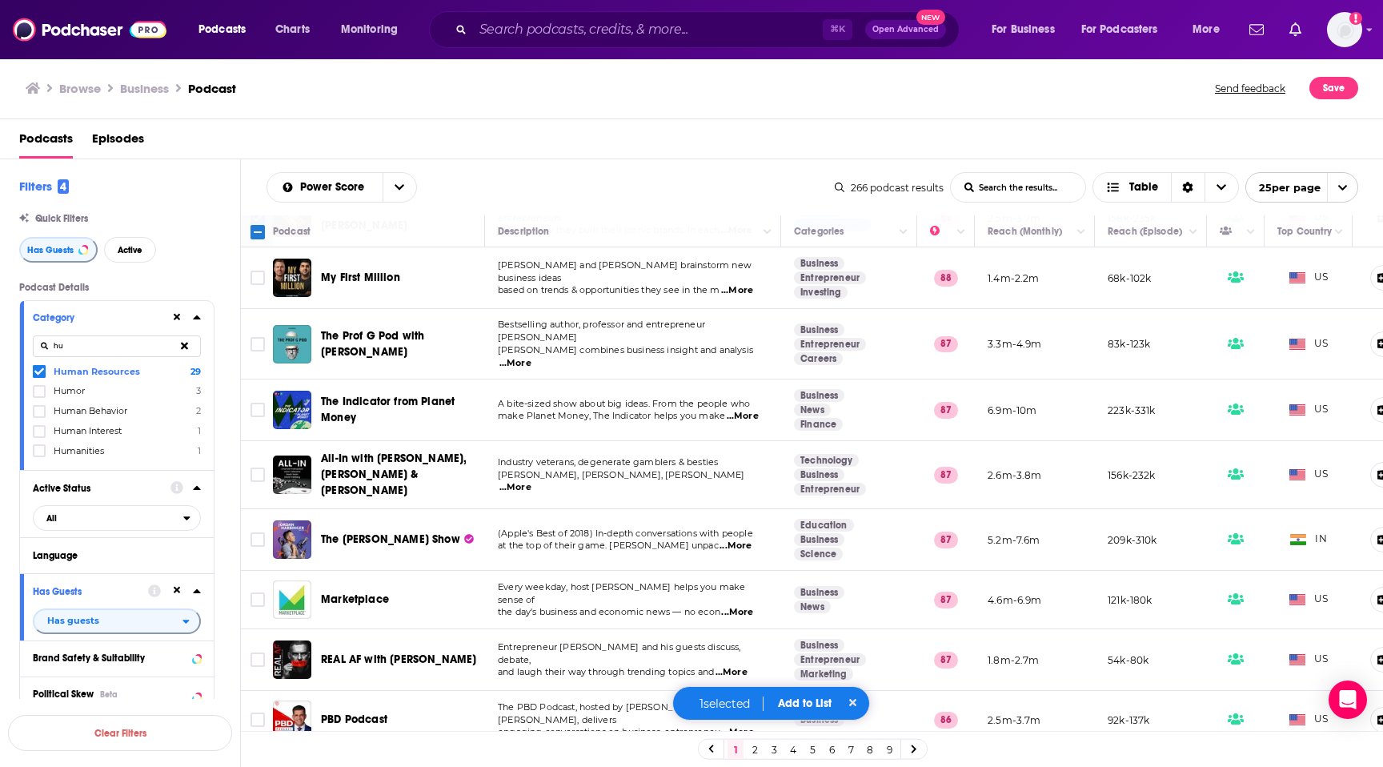
scroll to position [690, 0]
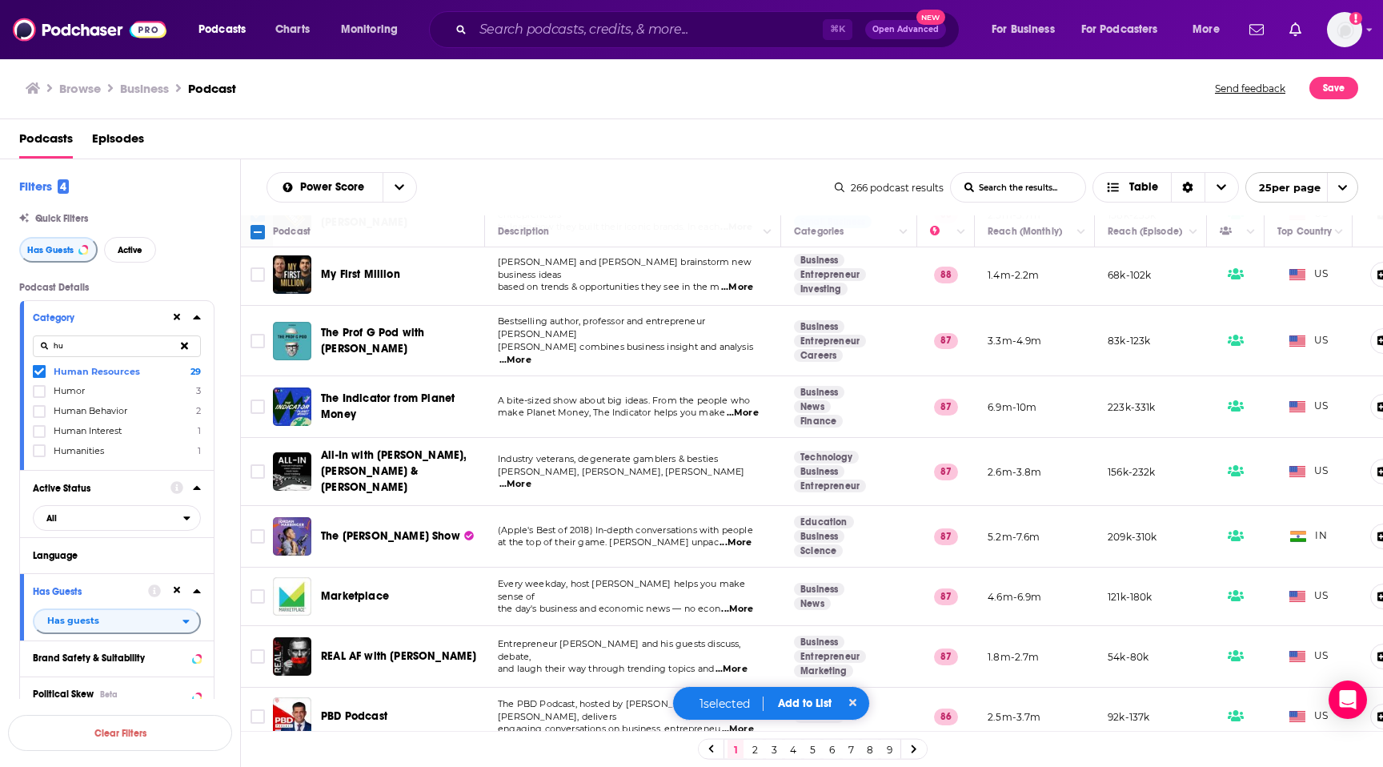
click at [532, 478] on span "...More" at bounding box center [515, 484] width 32 height 13
click at [711, 528] on td "(Apple's Best of 2018) In-depth conversations with people at the top of their g…" at bounding box center [633, 537] width 296 height 62
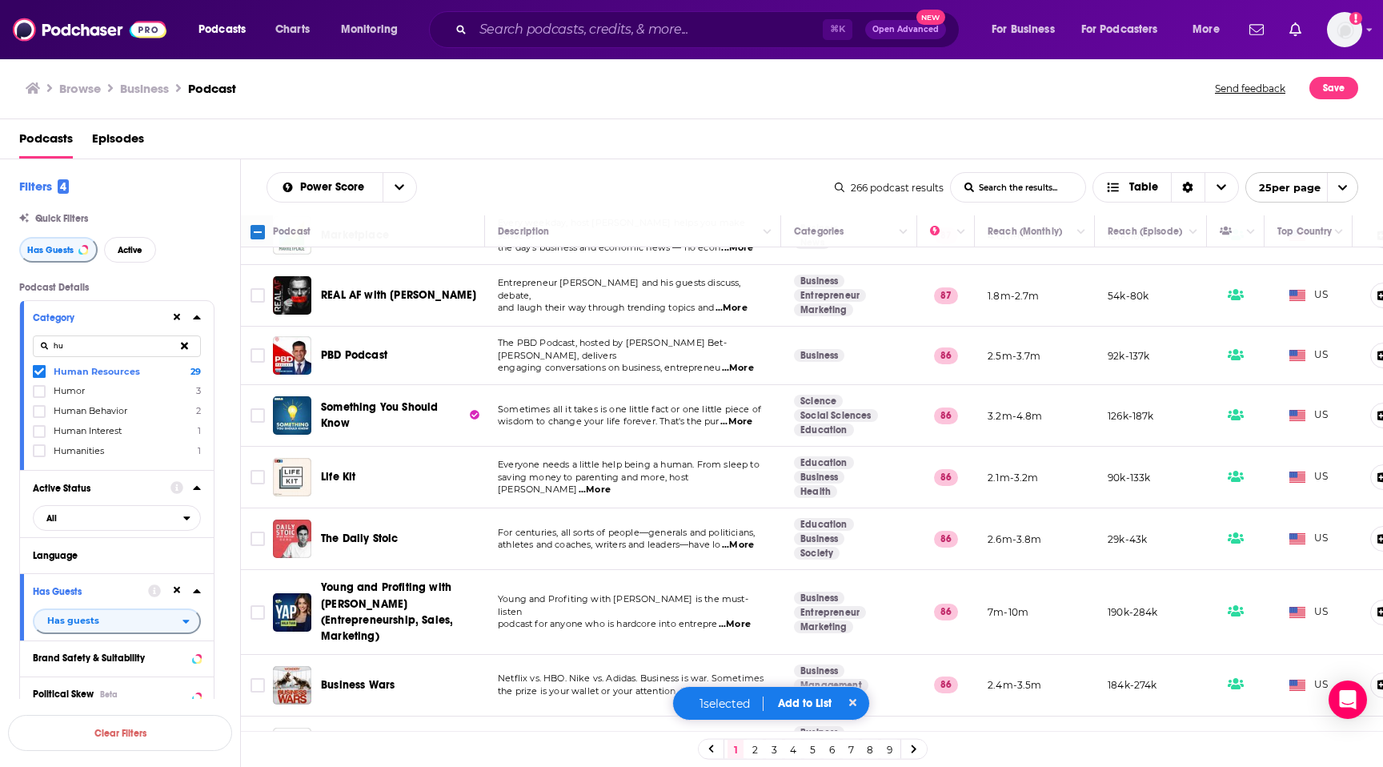
scroll to position [1054, 0]
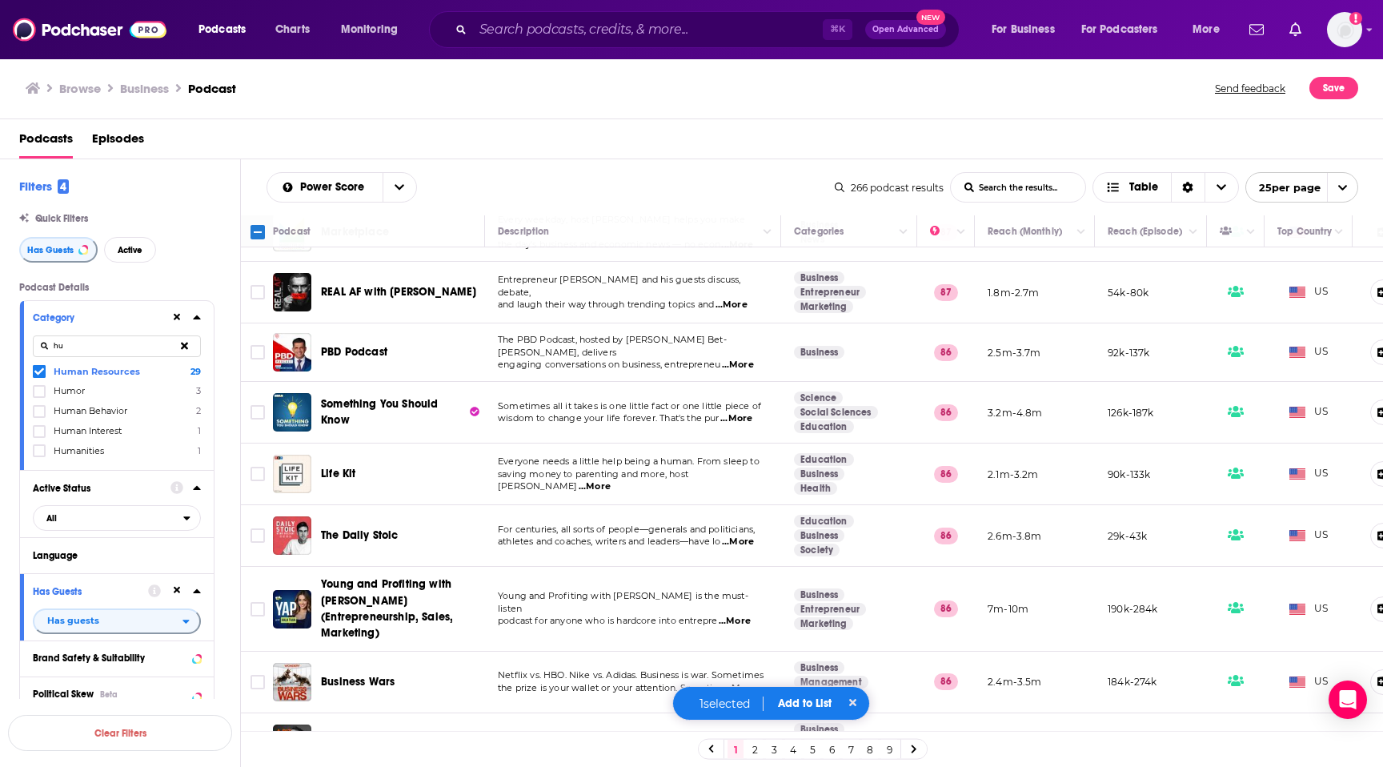
click at [750, 682] on span "...More" at bounding box center [740, 688] width 32 height 13
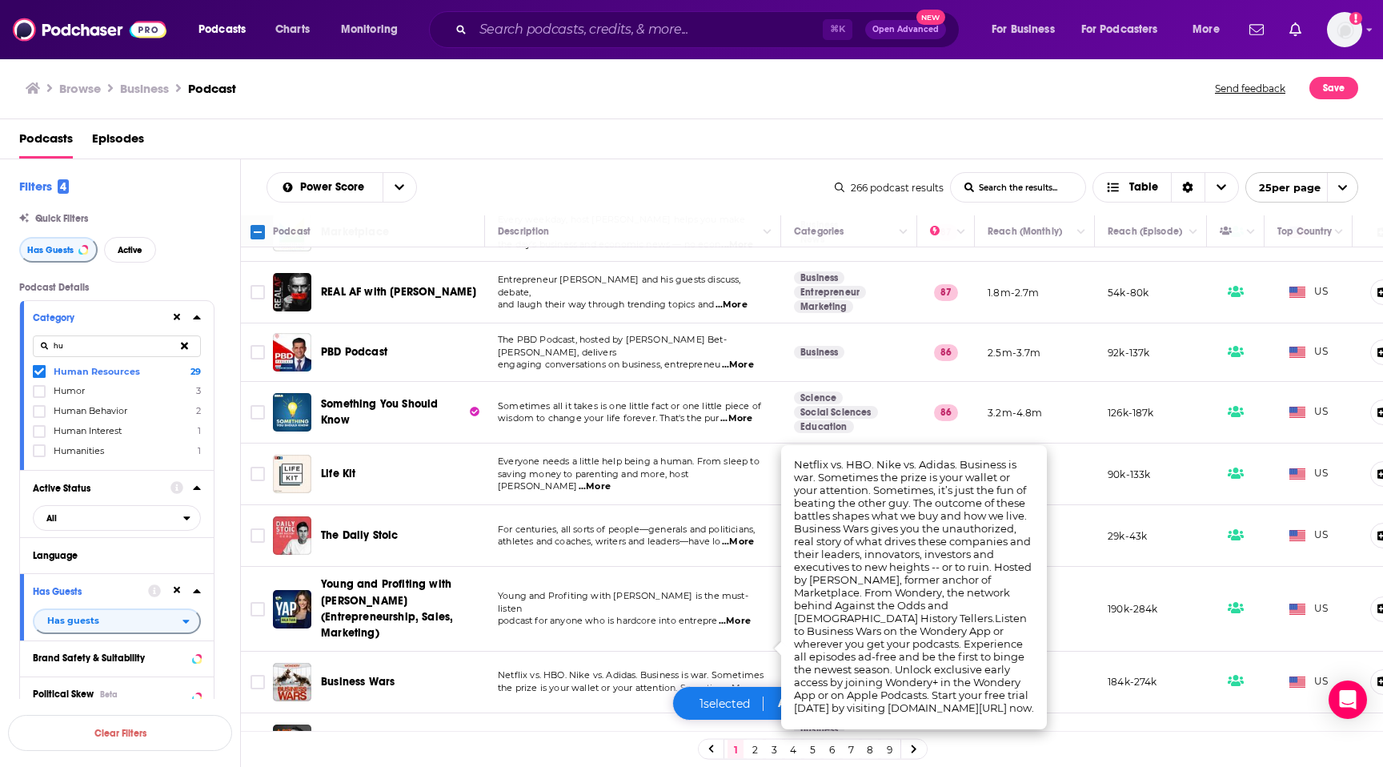
click at [750, 682] on span "...More" at bounding box center [740, 688] width 32 height 13
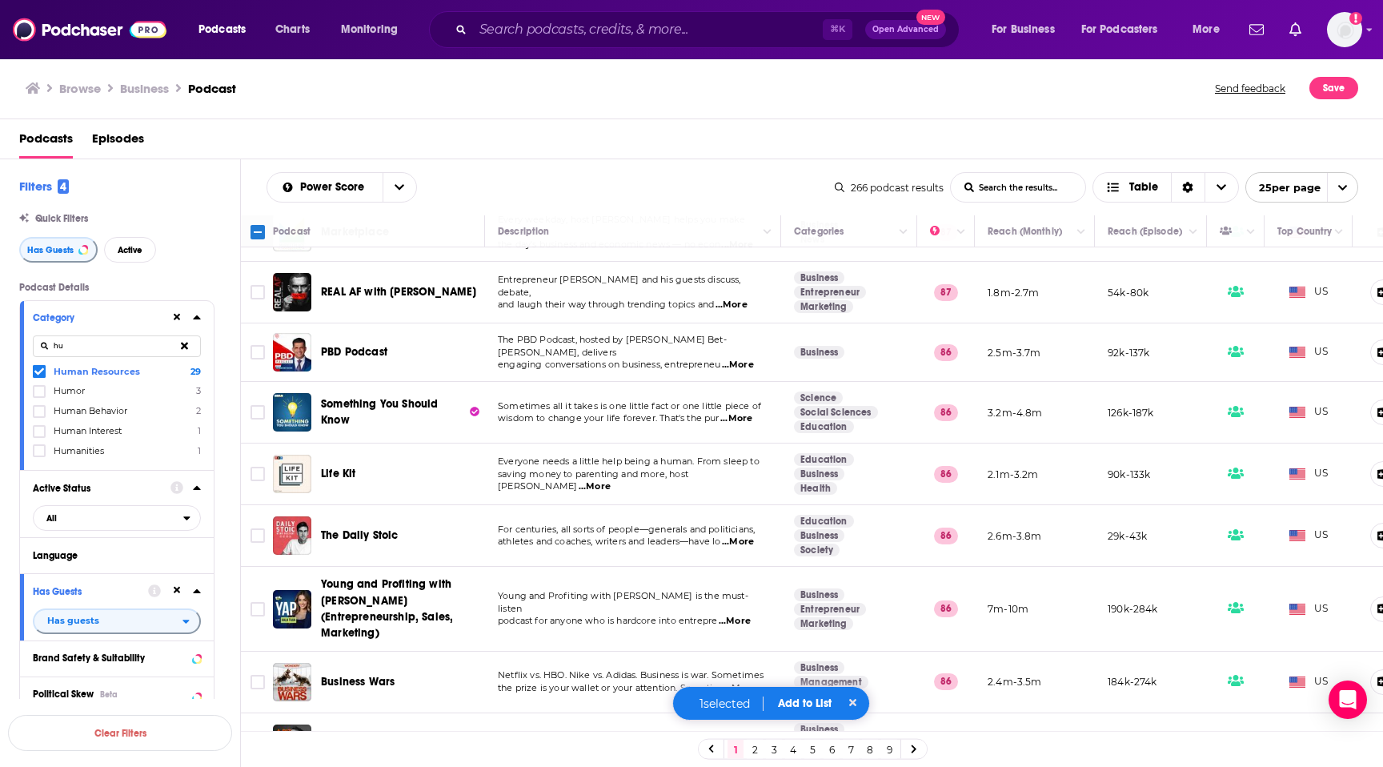
click at [788, 704] on button "Add to List" at bounding box center [804, 703] width 79 height 14
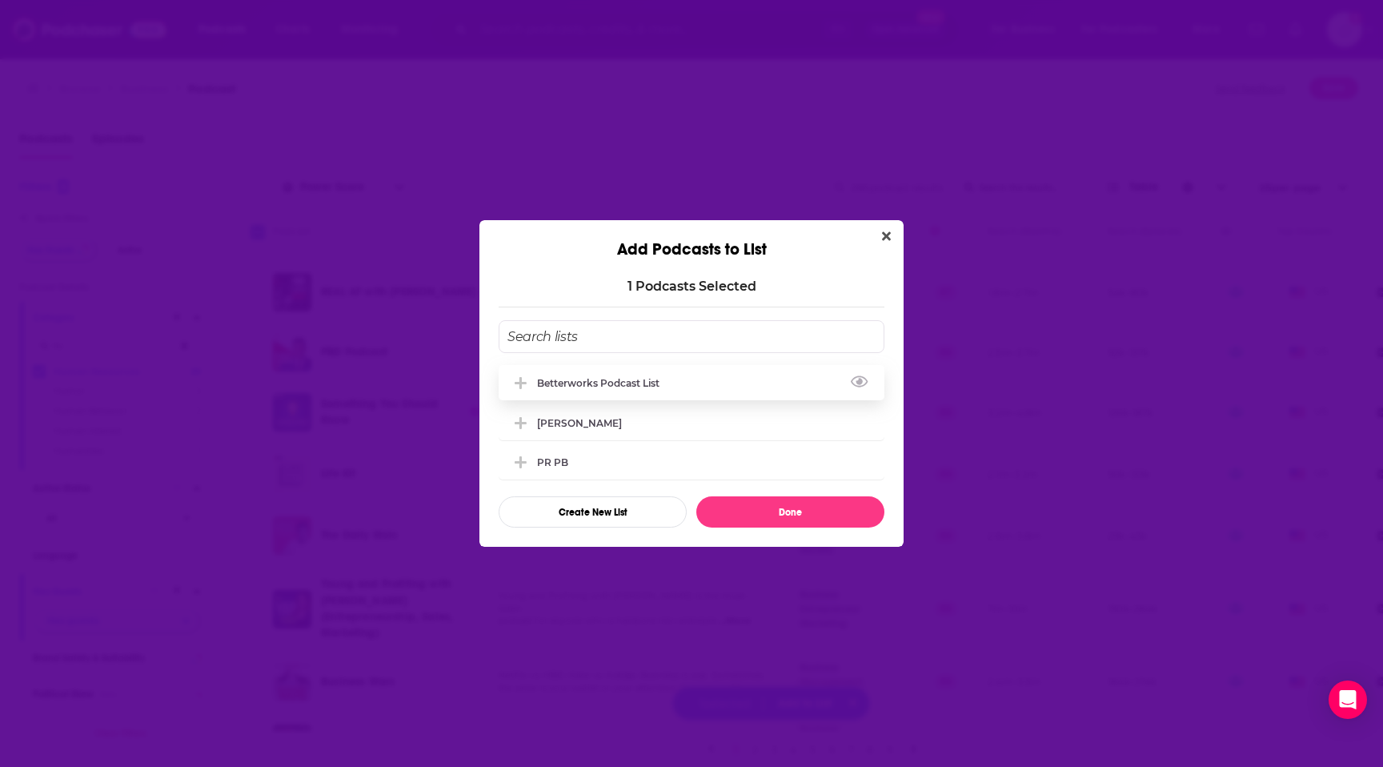
click at [538, 382] on div "Betterworks podcast list" at bounding box center [603, 383] width 132 height 12
click at [736, 505] on button "Done" at bounding box center [790, 511] width 188 height 31
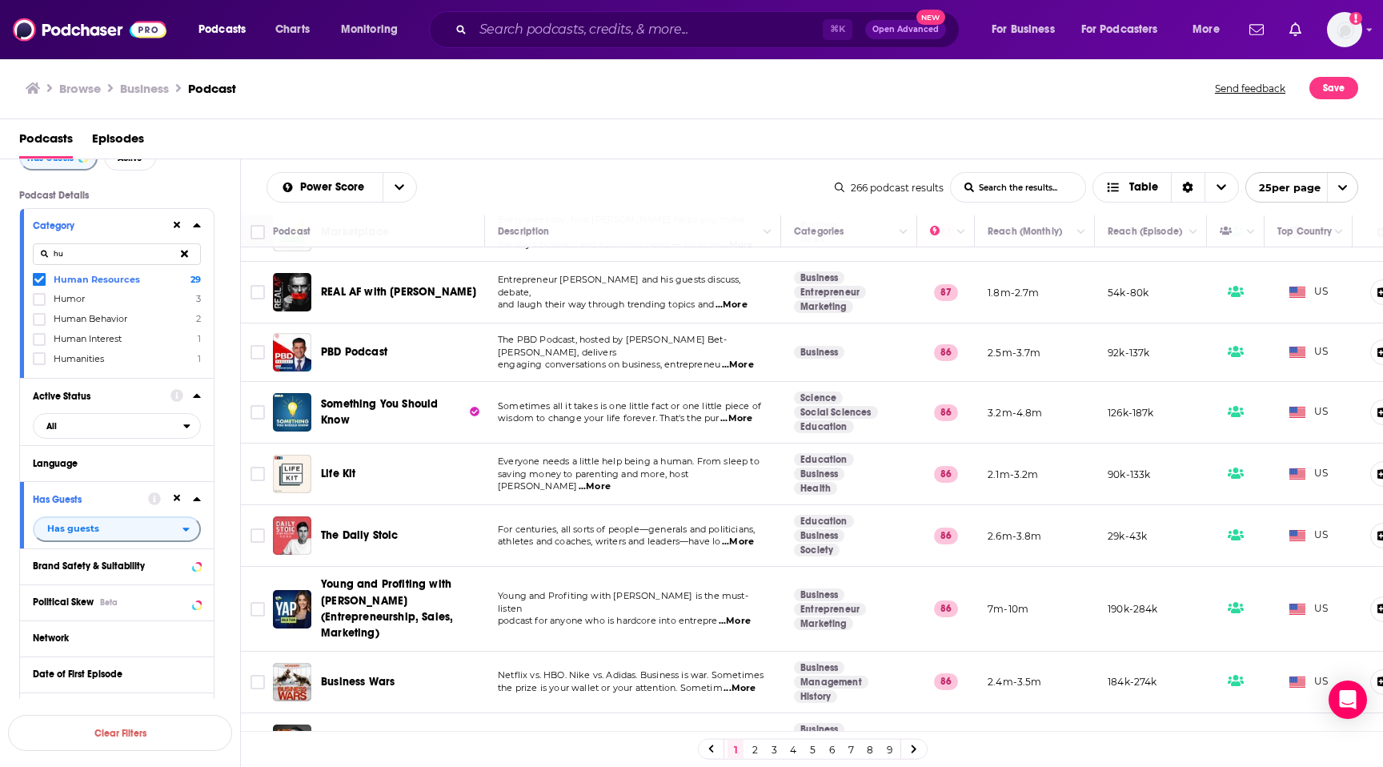
scroll to position [94, 0]
click at [188, 256] on button at bounding box center [184, 252] width 33 height 38
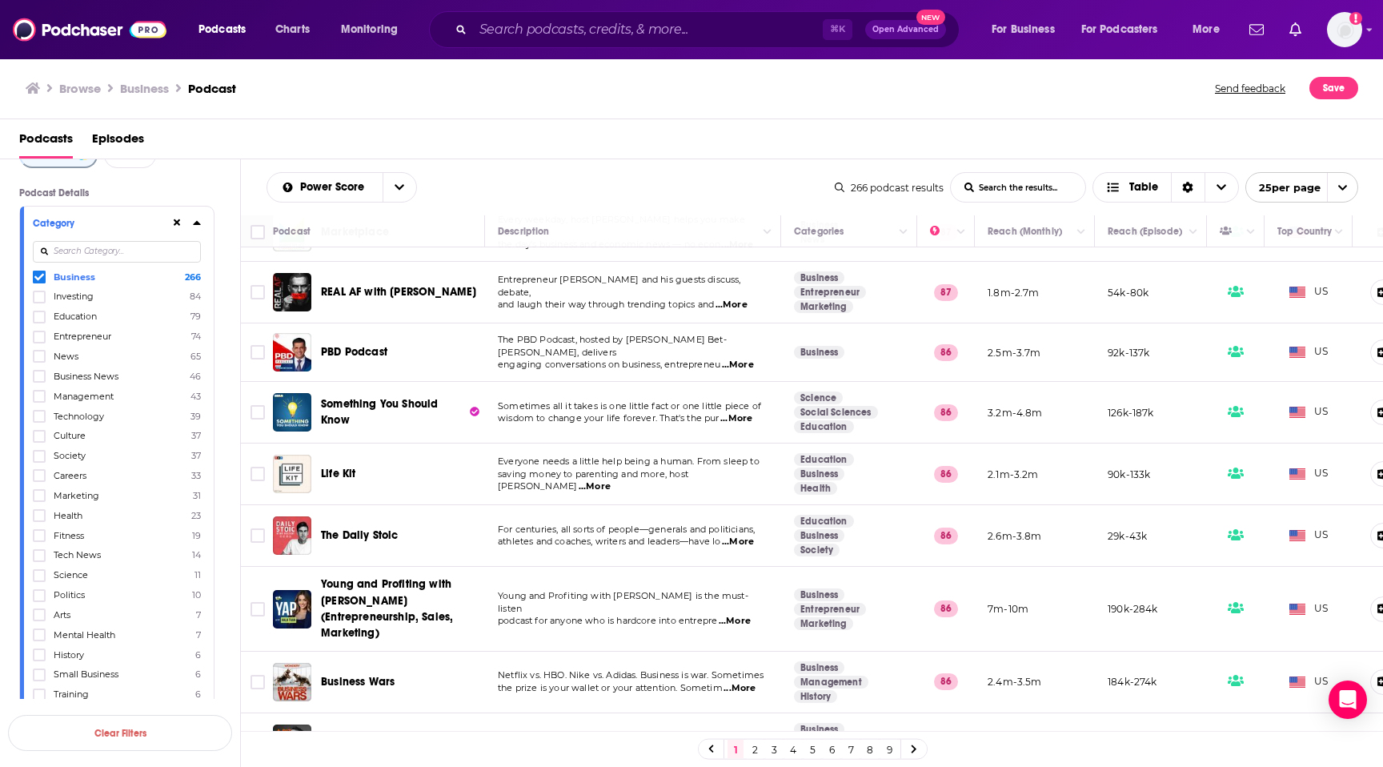
click at [158, 256] on input at bounding box center [117, 252] width 168 height 22
click at [42, 278] on icon at bounding box center [39, 277] width 10 height 7
click at [99, 251] on input at bounding box center [117, 252] width 168 height 22
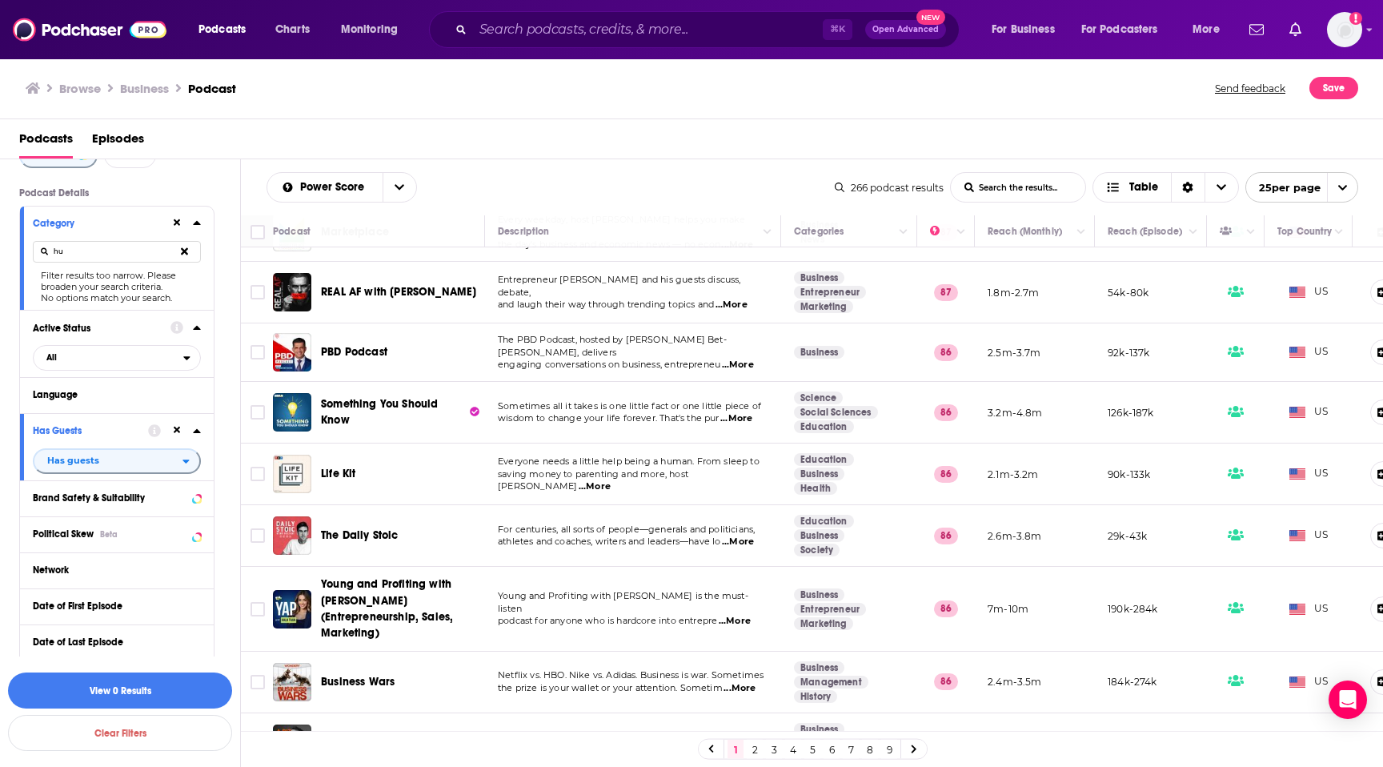
type input "h"
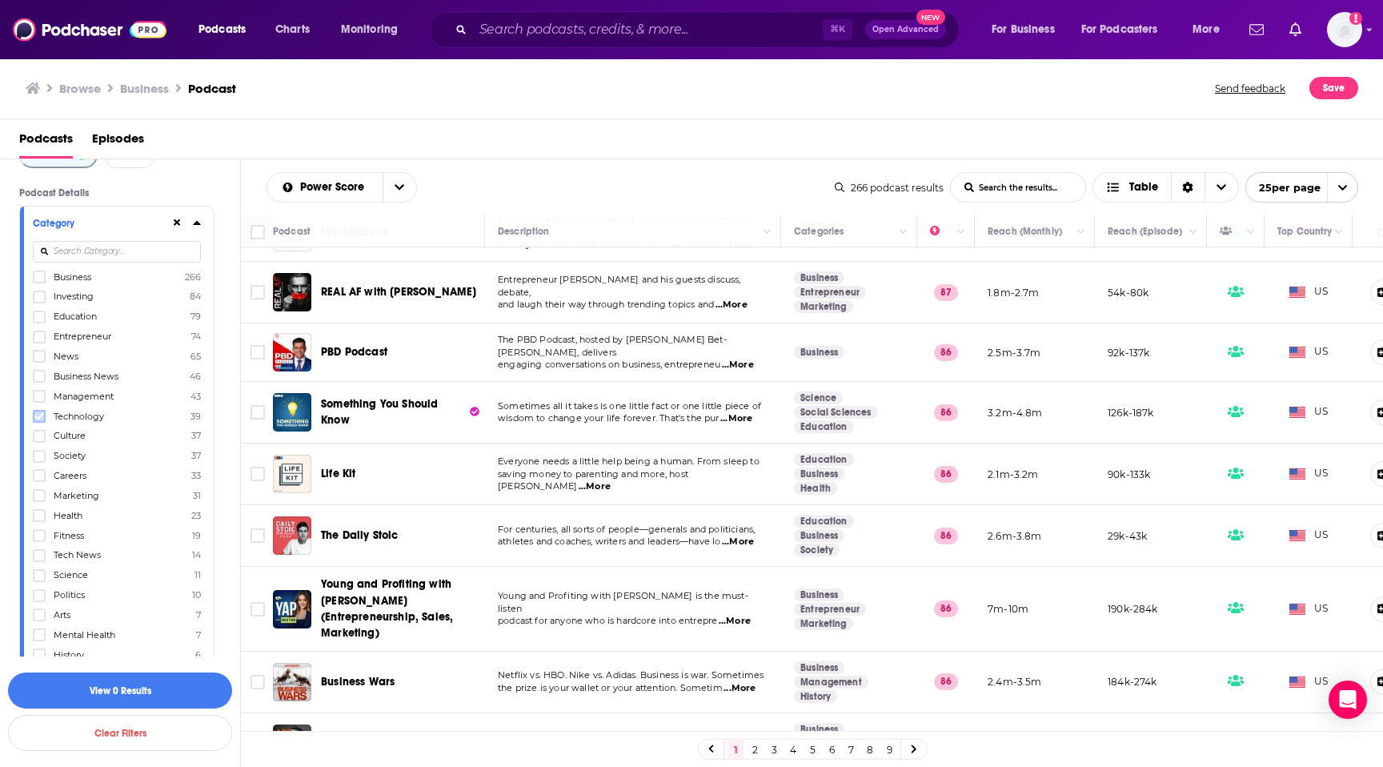
click at [35, 415] on icon at bounding box center [39, 415] width 10 height 7
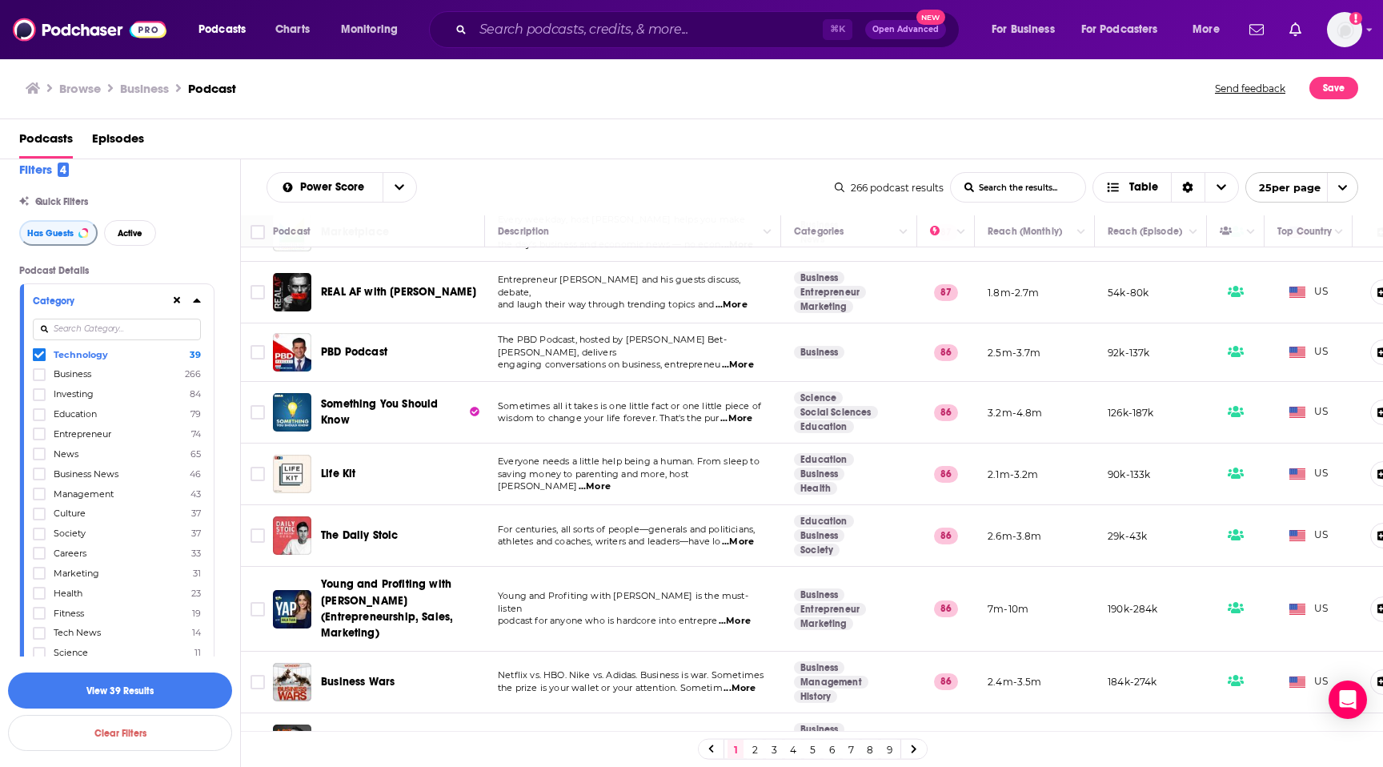
click at [91, 325] on input at bounding box center [117, 330] width 168 height 22
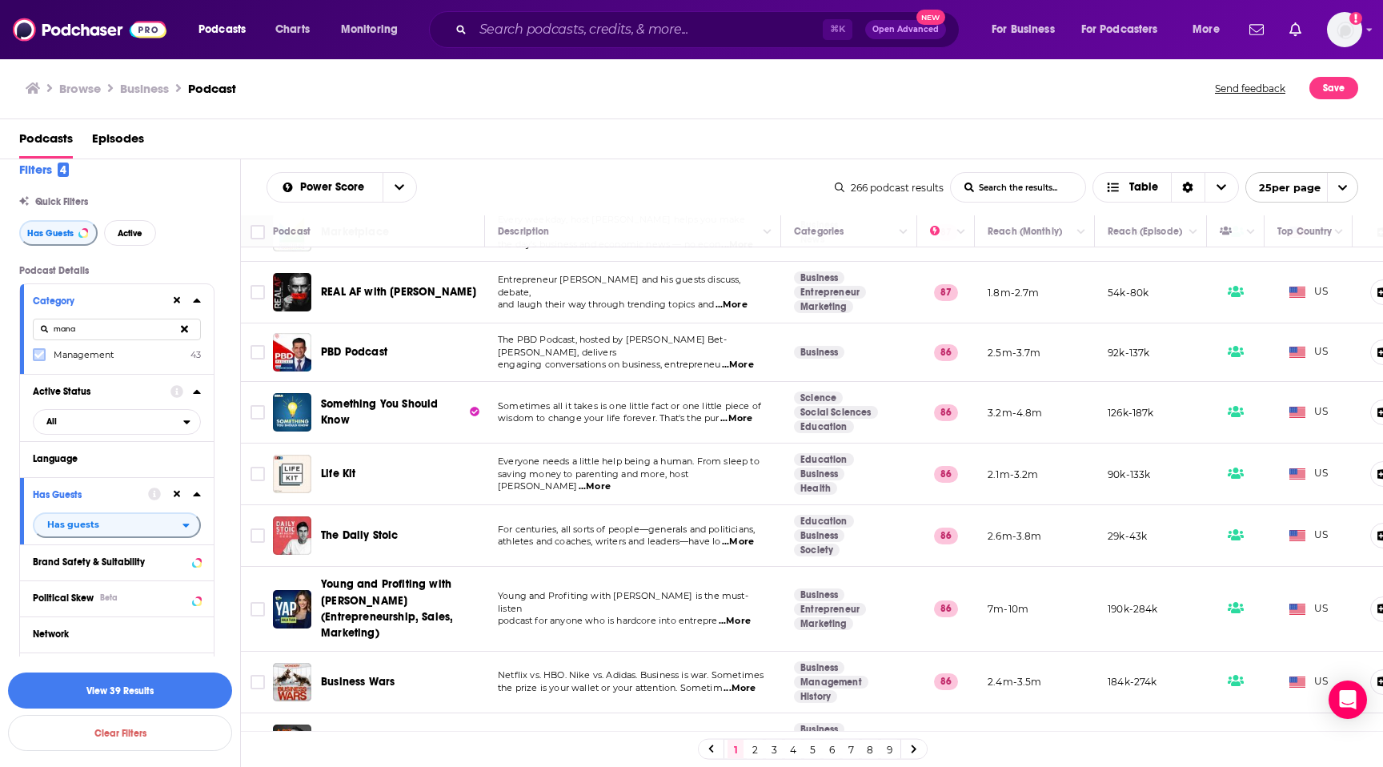
type input "mana"
click at [39, 359] on icon at bounding box center [39, 355] width 10 height 10
click at [183, 331] on icon at bounding box center [184, 328] width 7 height 7
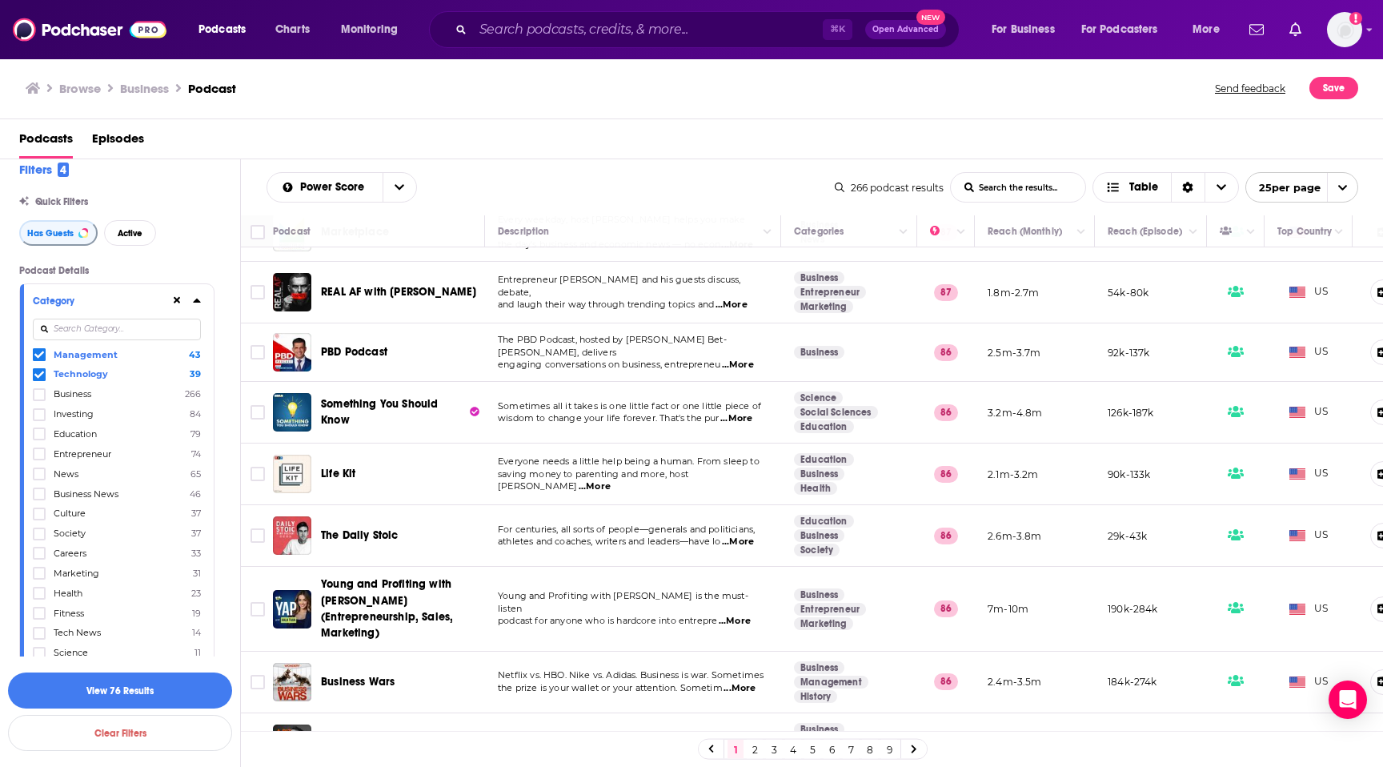
click at [134, 335] on input at bounding box center [117, 330] width 168 height 22
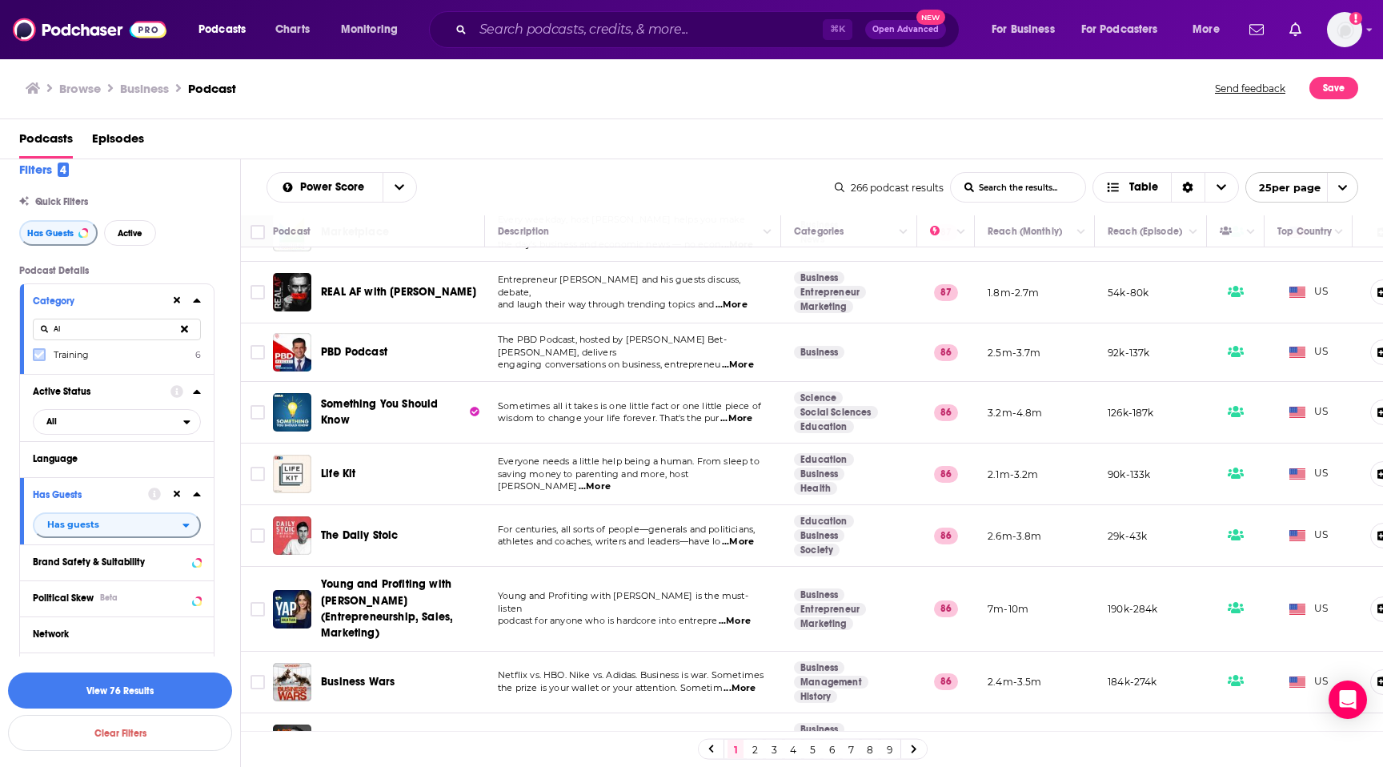
type input "AI"
click at [42, 355] on icon at bounding box center [39, 354] width 10 height 7
click at [140, 694] on button "View 79 Results" at bounding box center [120, 690] width 224 height 36
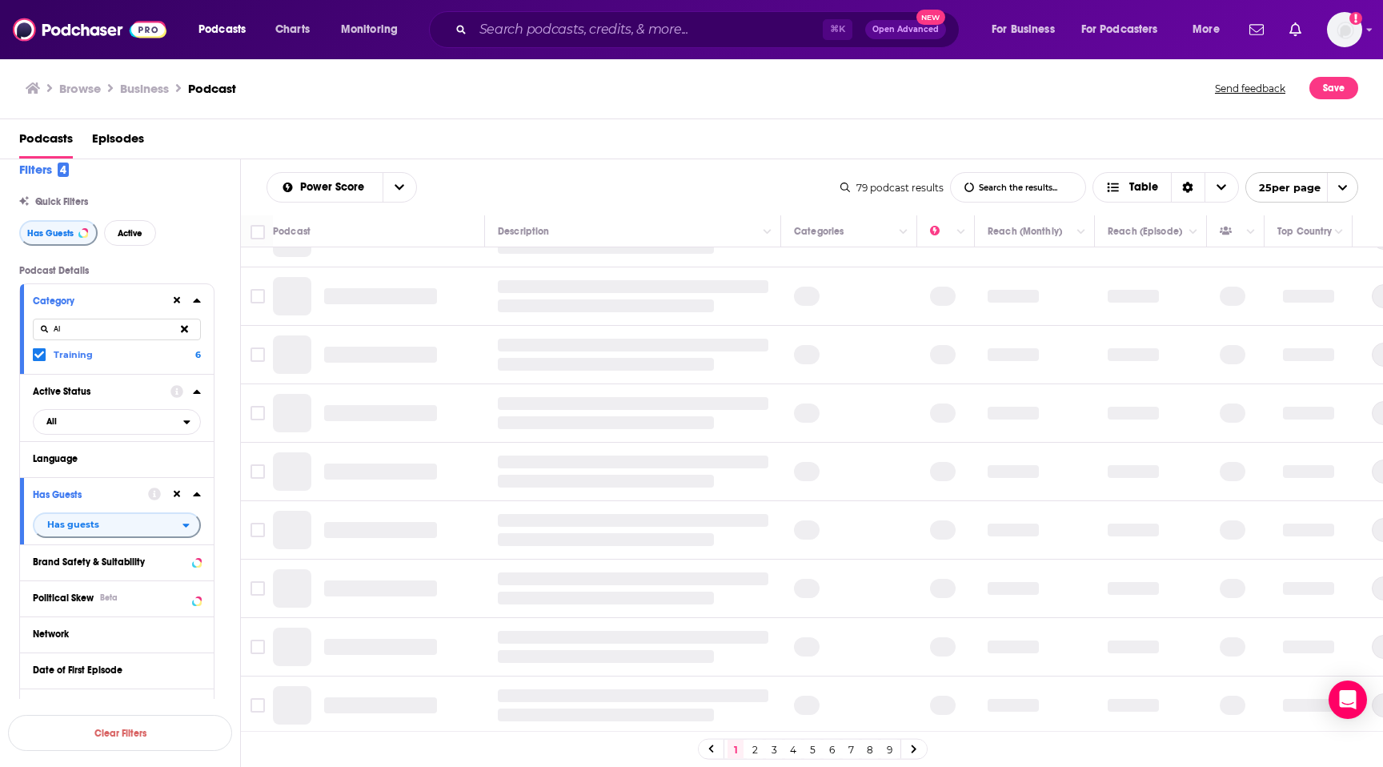
scroll to position [1054, 0]
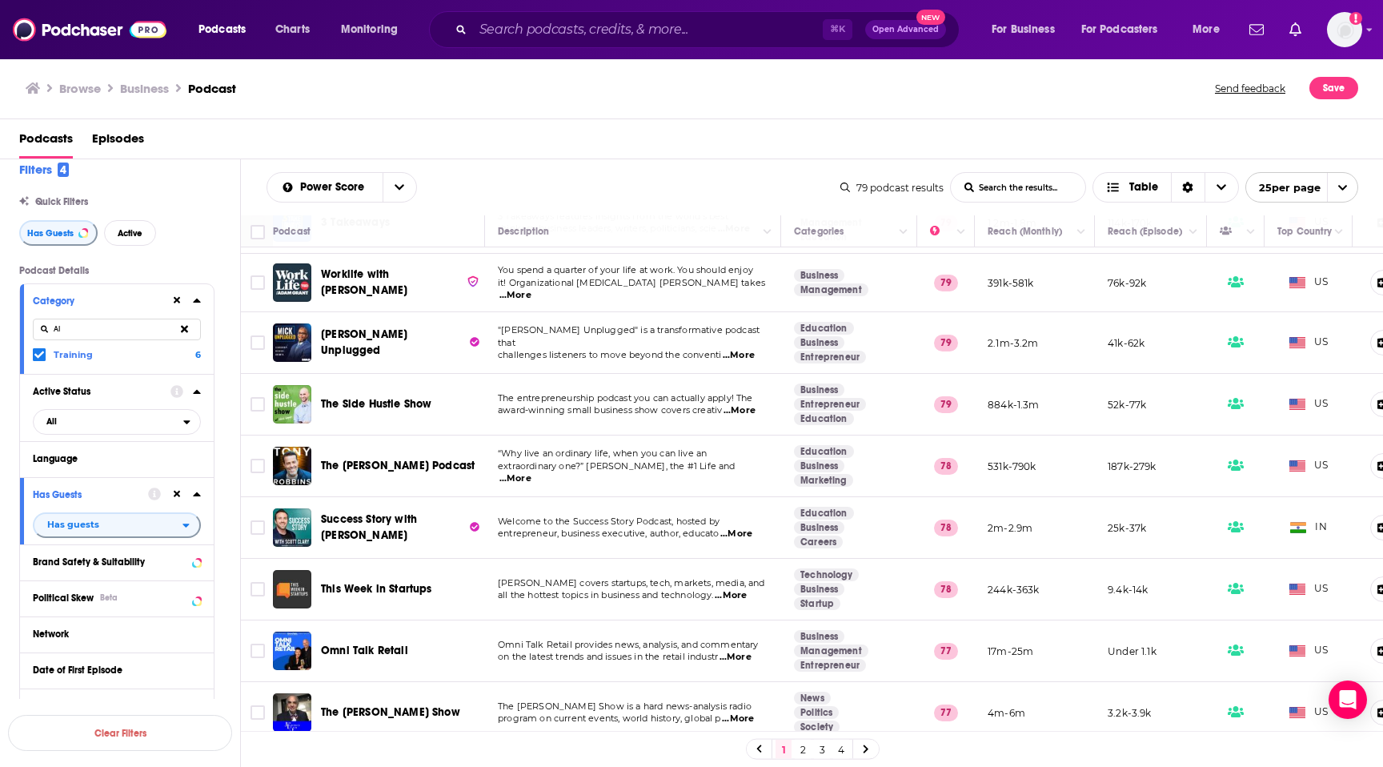
click at [532, 289] on span "...More" at bounding box center [515, 295] width 32 height 13
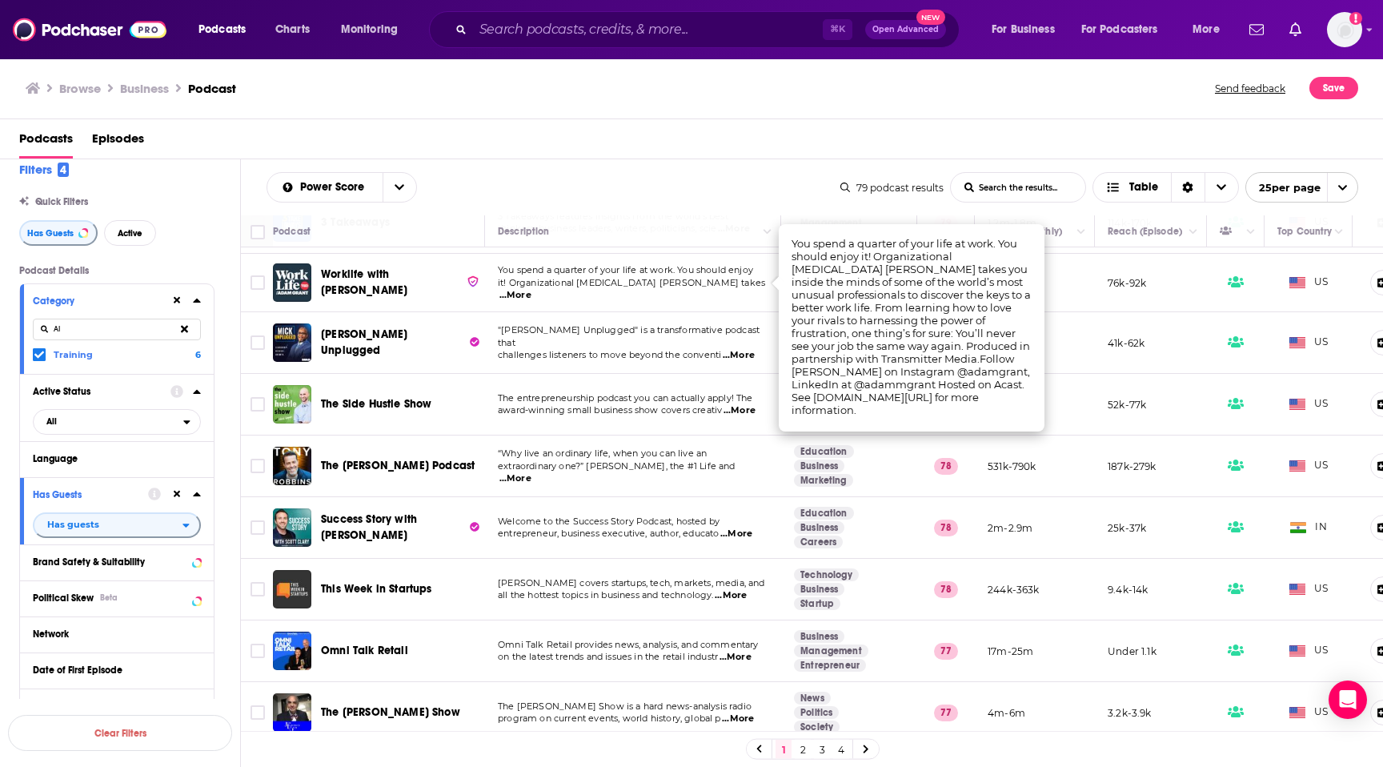
click at [532, 289] on span "...More" at bounding box center [515, 295] width 32 height 13
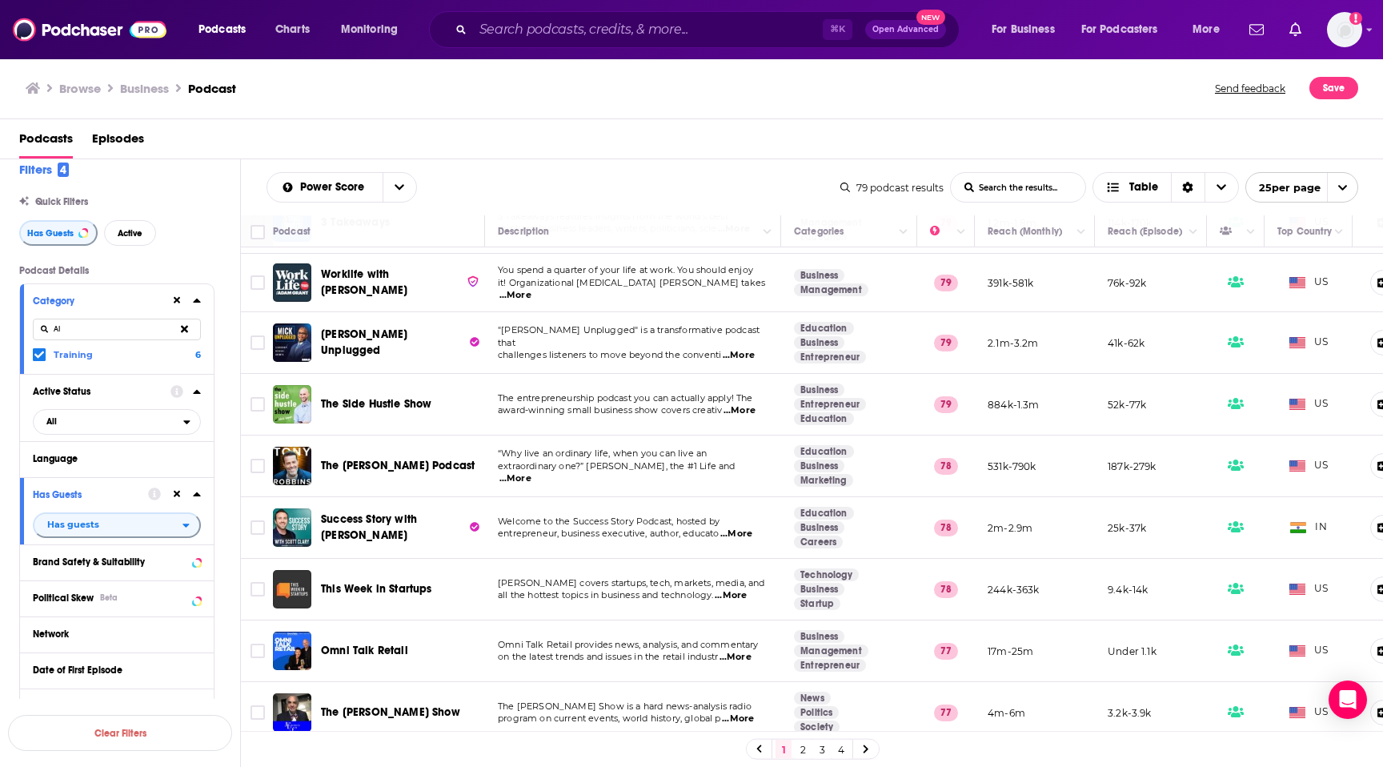
click at [740, 349] on span "...More" at bounding box center [739, 355] width 32 height 13
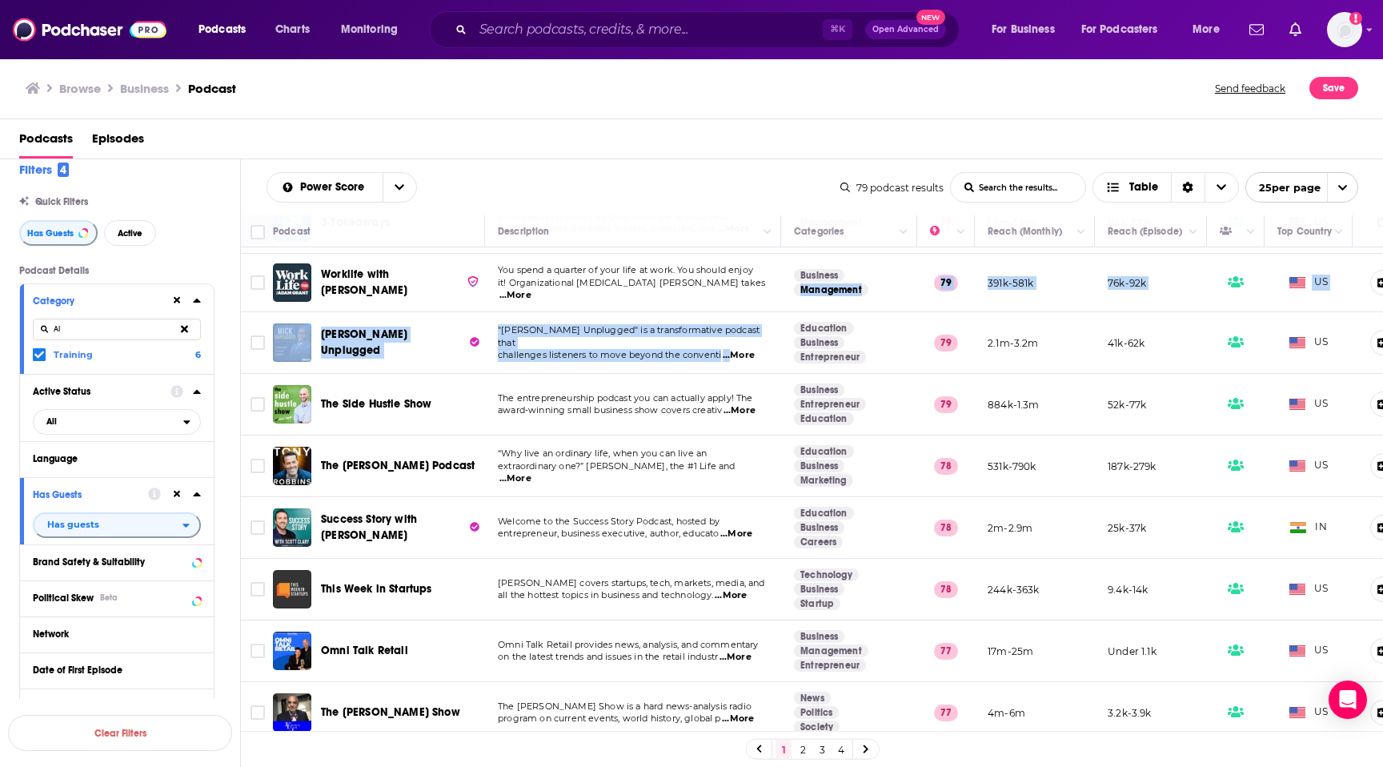
drag, startPoint x: 864, startPoint y: 267, endPoint x: 730, endPoint y: 344, distance: 154.6
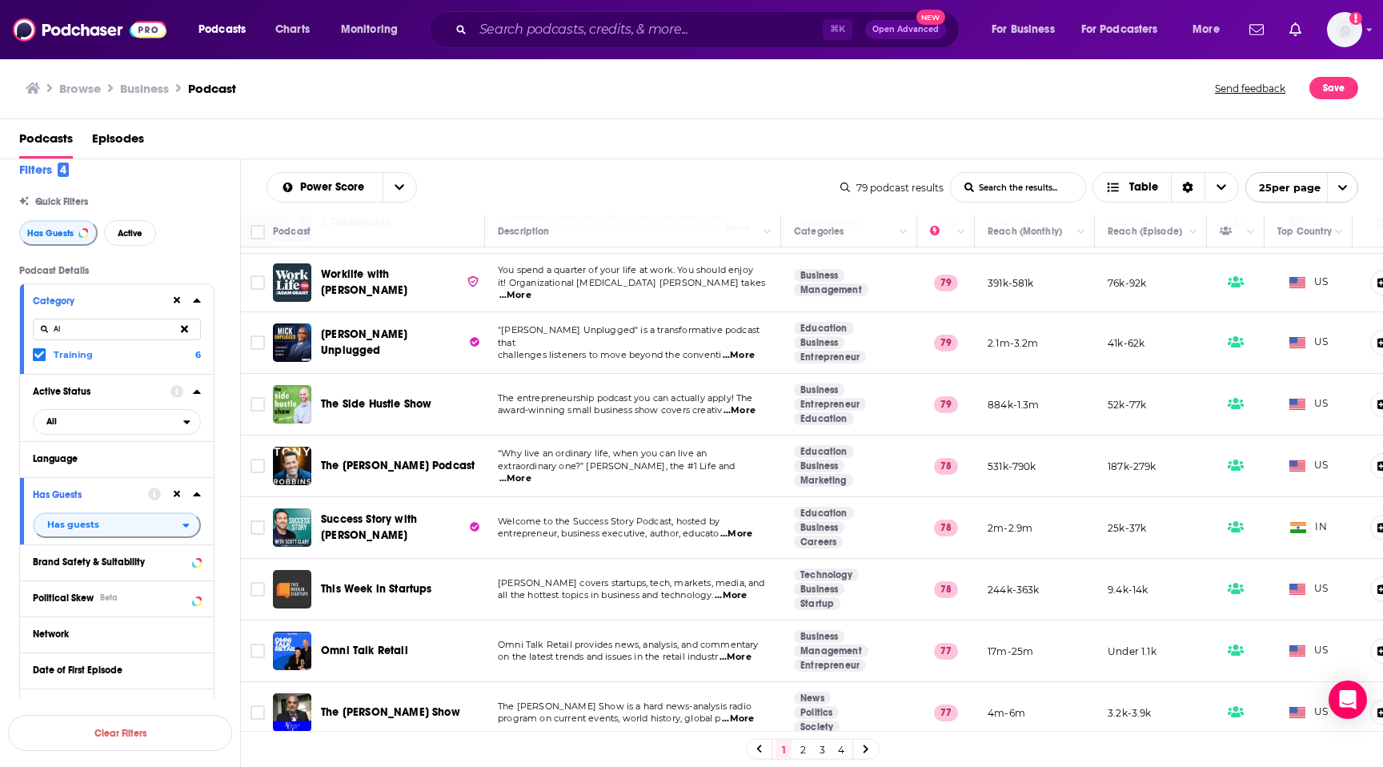
click at [740, 349] on span "...More" at bounding box center [739, 355] width 32 height 13
click at [551, 334] on span ""Mick Unplugged" is a transformative podcast that" at bounding box center [629, 336] width 262 height 24
click at [553, 32] on input "Search podcasts, credits, & more..." at bounding box center [648, 30] width 350 height 26
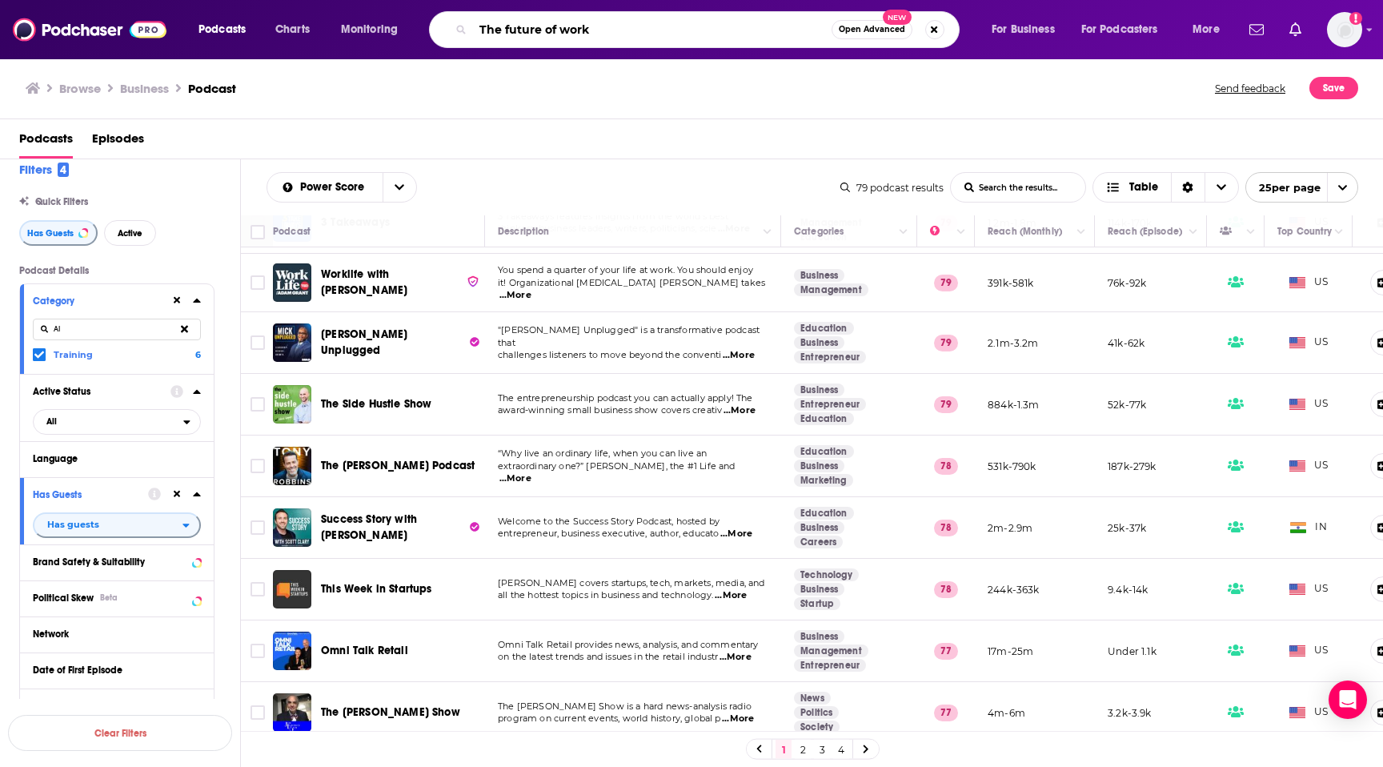
type input "The future of work"
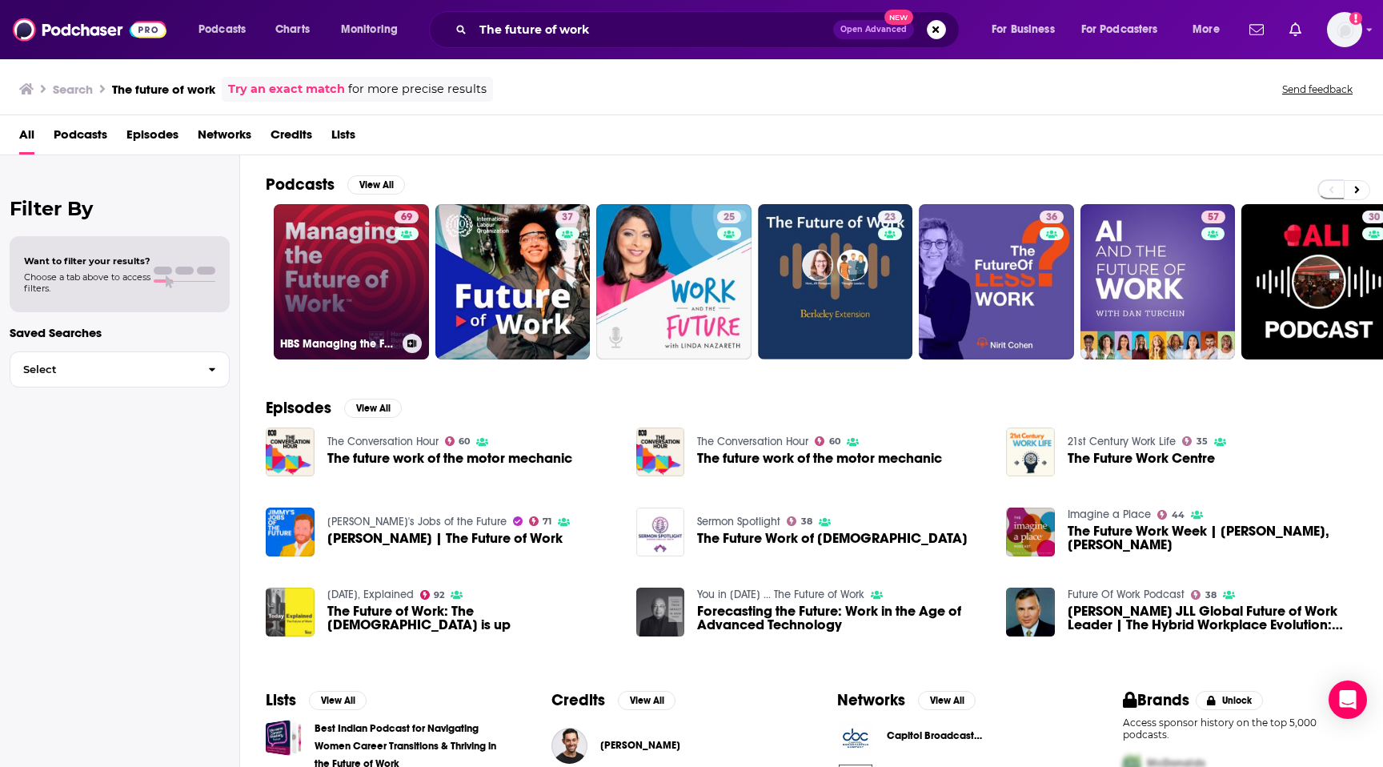
click at [327, 291] on link "69 HBS Managing the Future of Work" at bounding box center [351, 281] width 155 height 155
click at [376, 301] on link "69 HBS Managing the Future of Work" at bounding box center [351, 281] width 155 height 155
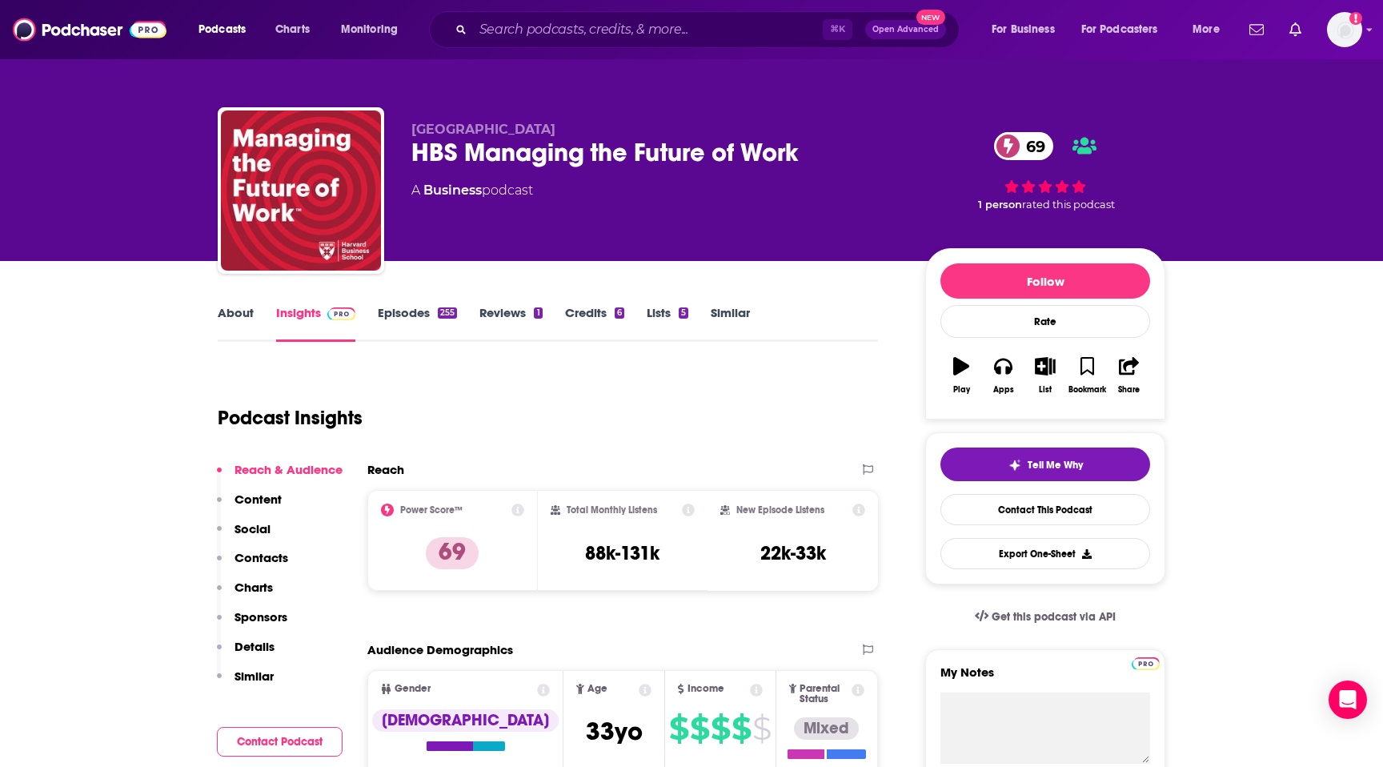
click at [231, 316] on link "About" at bounding box center [236, 323] width 36 height 37
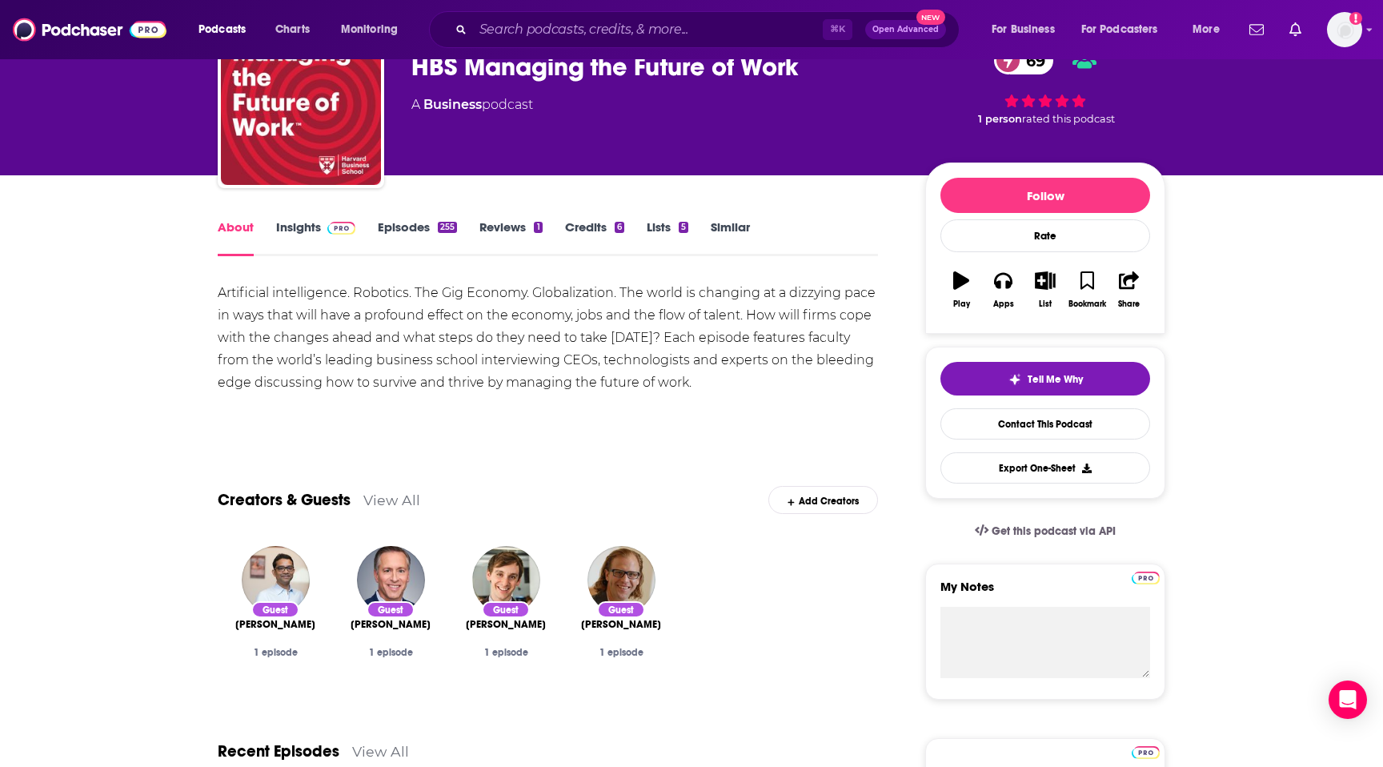
scroll to position [70, 0]
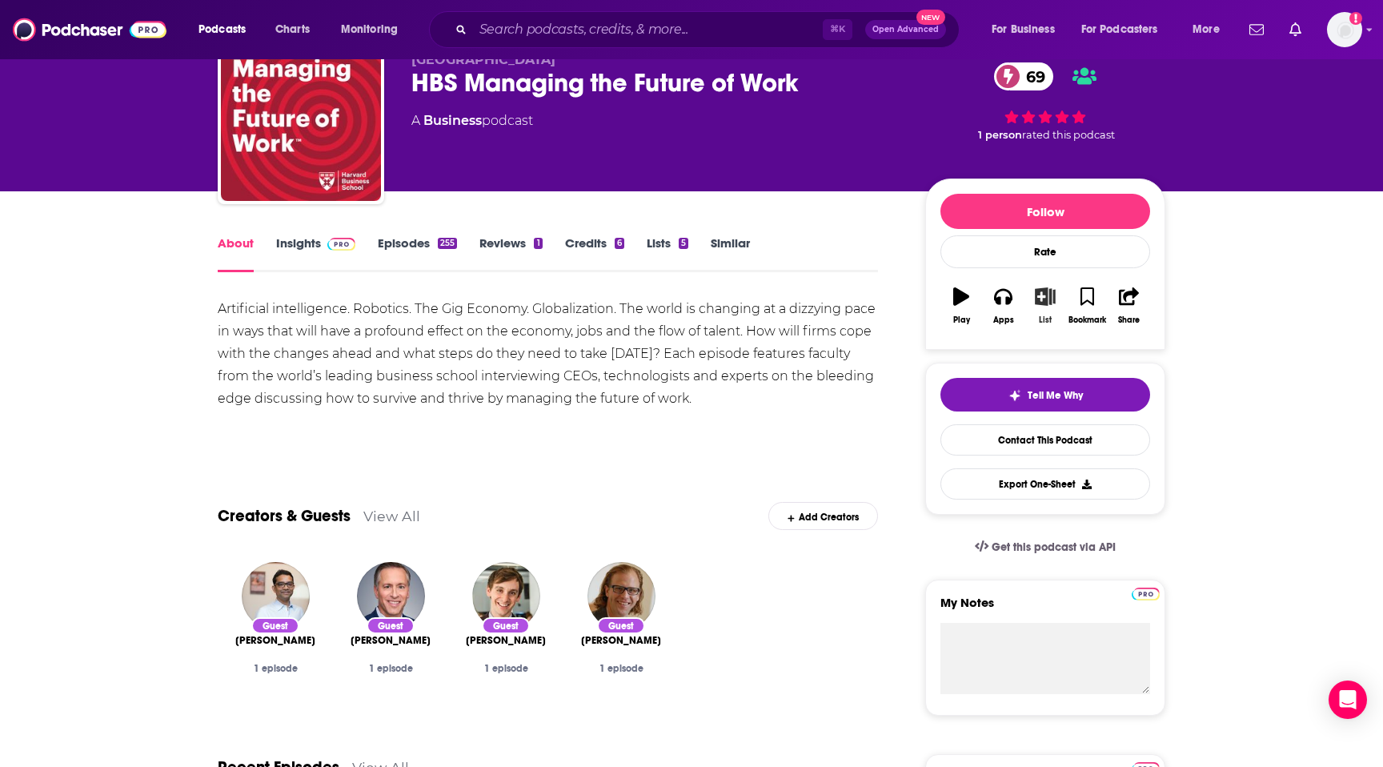
click at [1045, 312] on button "List" at bounding box center [1046, 306] width 42 height 58
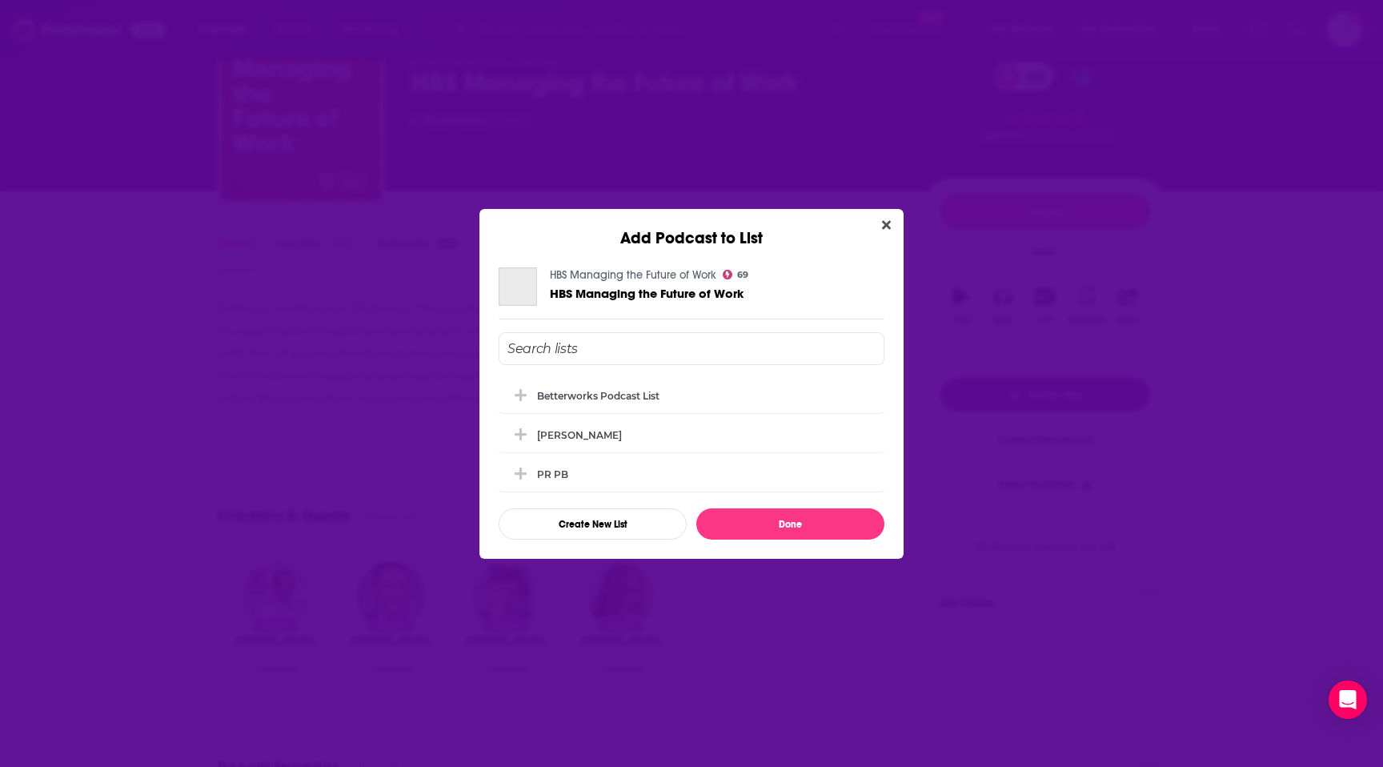
scroll to position [0, 0]
click at [720, 401] on div "Betterworks podcast list" at bounding box center [692, 394] width 386 height 35
click at [737, 523] on button "Done" at bounding box center [790, 523] width 188 height 31
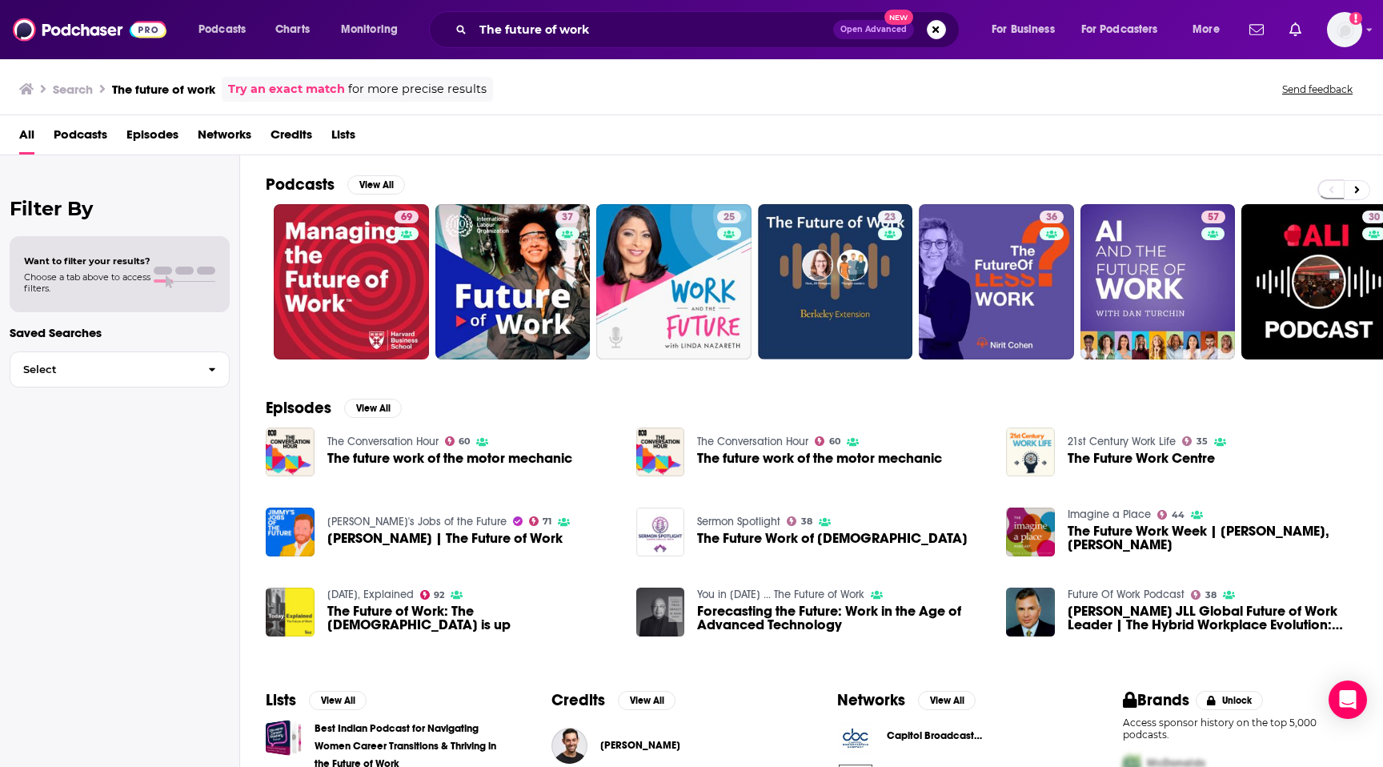
click at [560, 45] on div "The future of work Open Advanced New" at bounding box center [694, 29] width 531 height 37
click at [558, 39] on input "The future of work" at bounding box center [653, 30] width 360 height 26
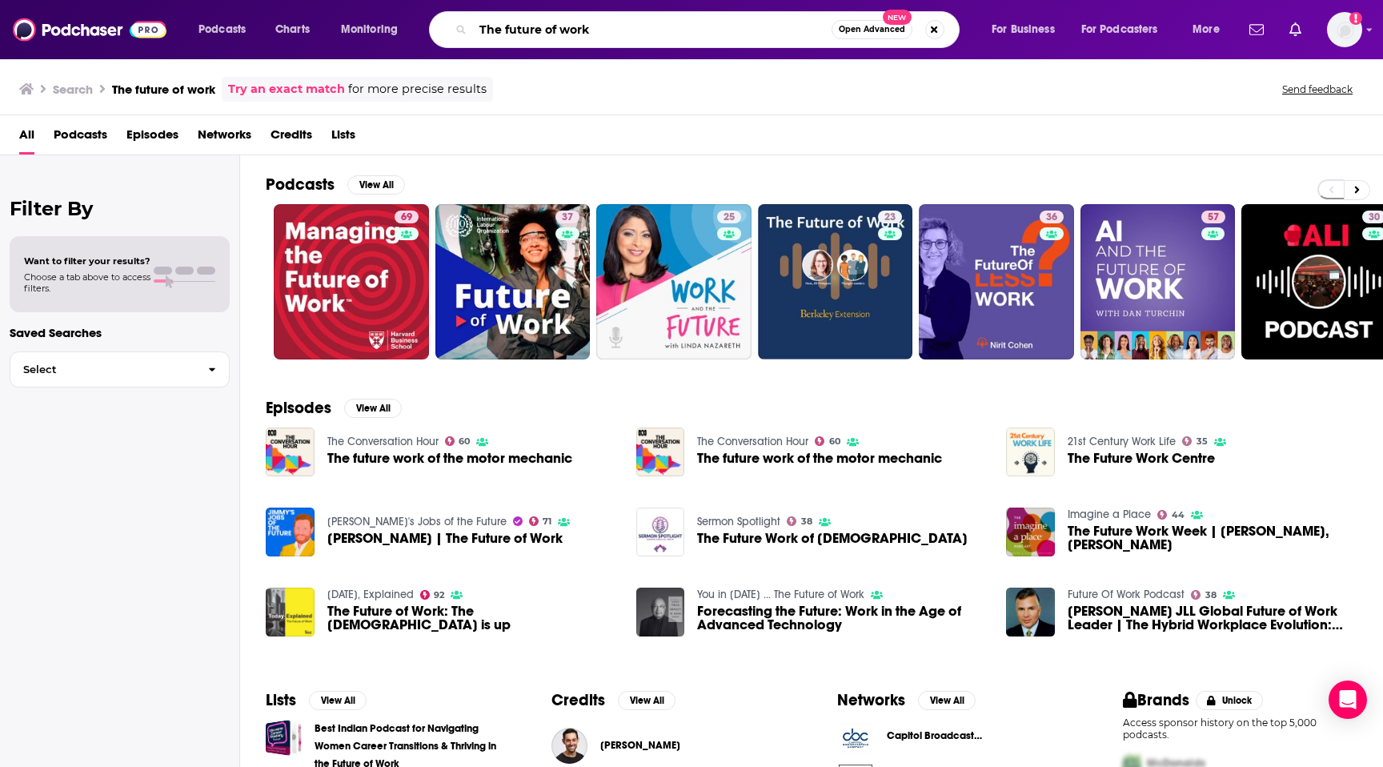
click at [558, 39] on input "The future of work" at bounding box center [652, 30] width 359 height 26
paste input "HR Works: The Podcast for Human Resources"
type input "HR Works: The Podcast for Human Resources"
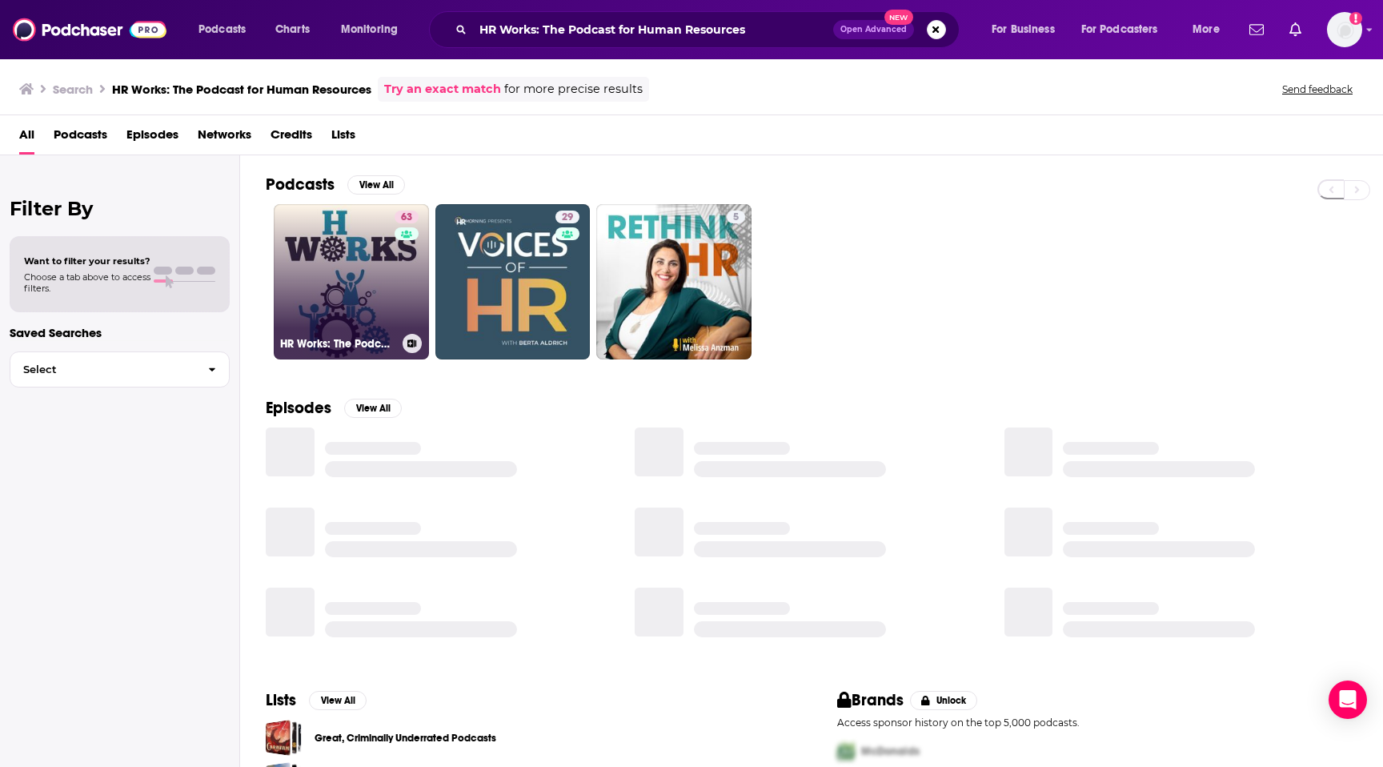
click at [319, 271] on link "63 HR Works: The Podcast for Human Resources" at bounding box center [351, 281] width 155 height 155
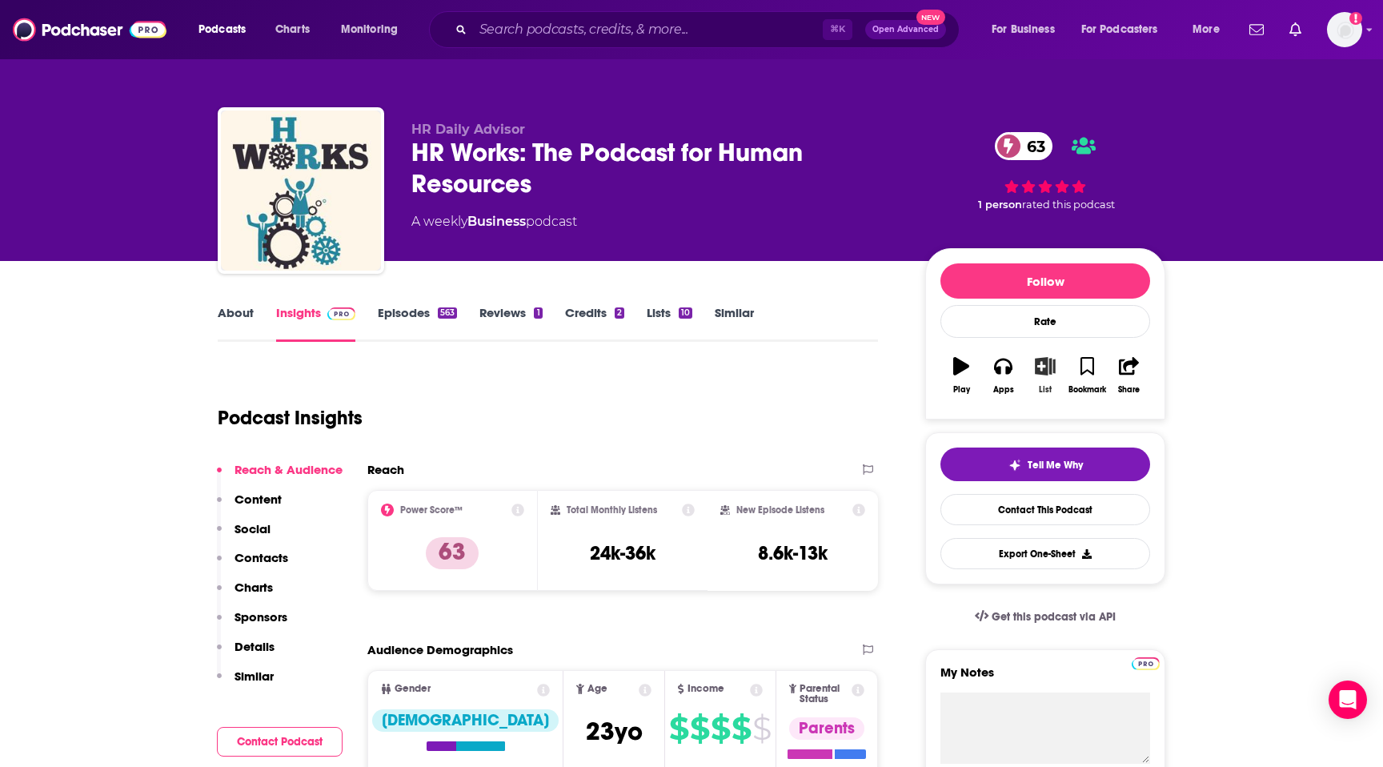
click at [1048, 365] on icon "button" at bounding box center [1045, 366] width 20 height 18
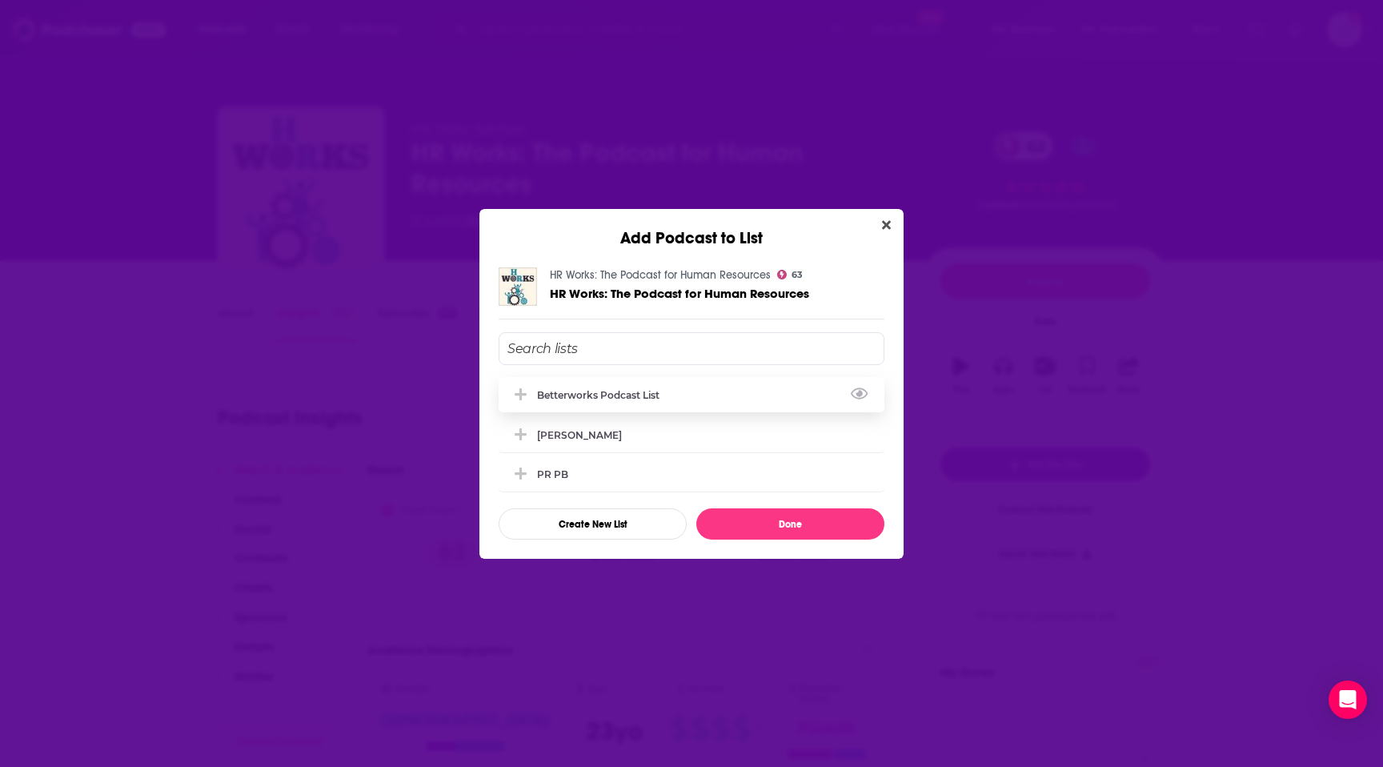
click at [652, 389] on div "Betterworks podcast list" at bounding box center [603, 395] width 132 height 12
click at [776, 511] on button "Done" at bounding box center [790, 523] width 188 height 31
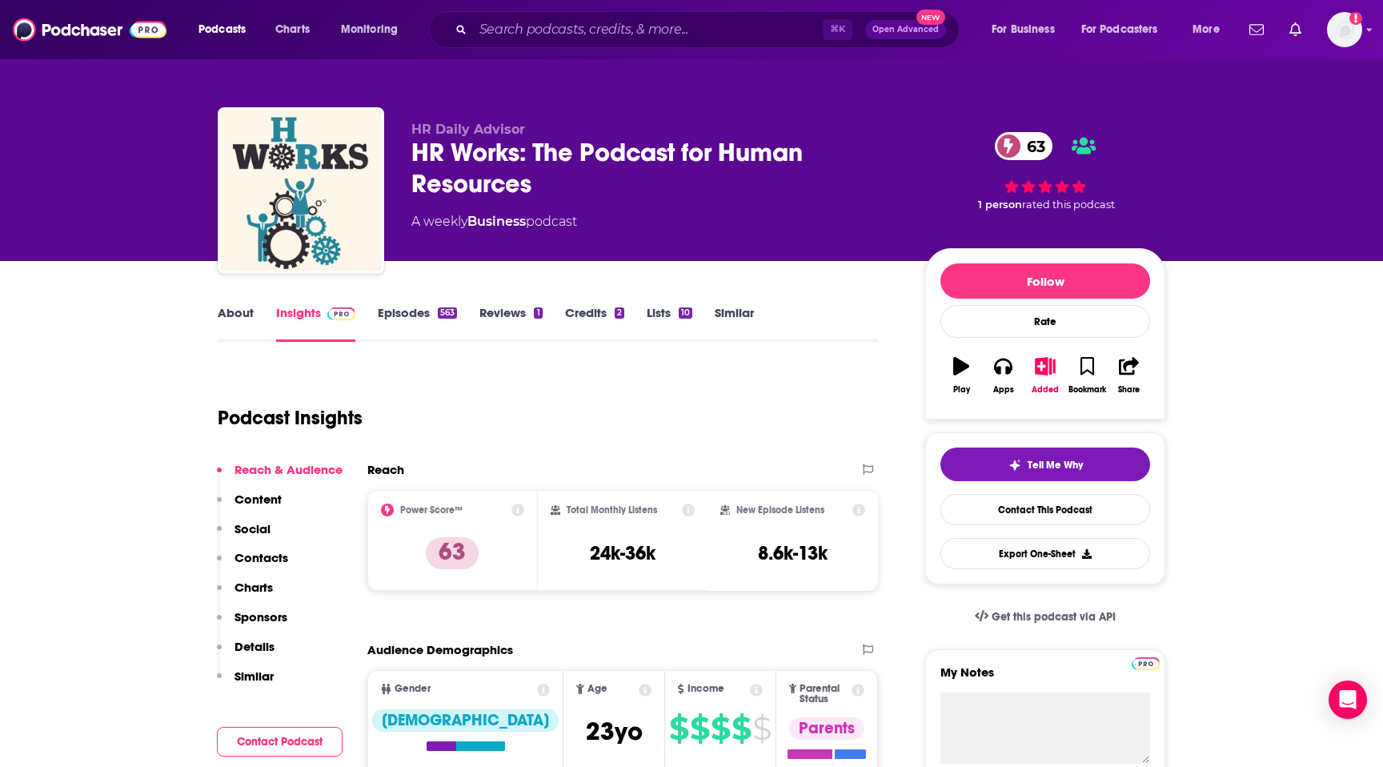
click at [253, 311] on div "About" at bounding box center [247, 323] width 58 height 37
click at [247, 311] on link "About" at bounding box center [236, 323] width 36 height 37
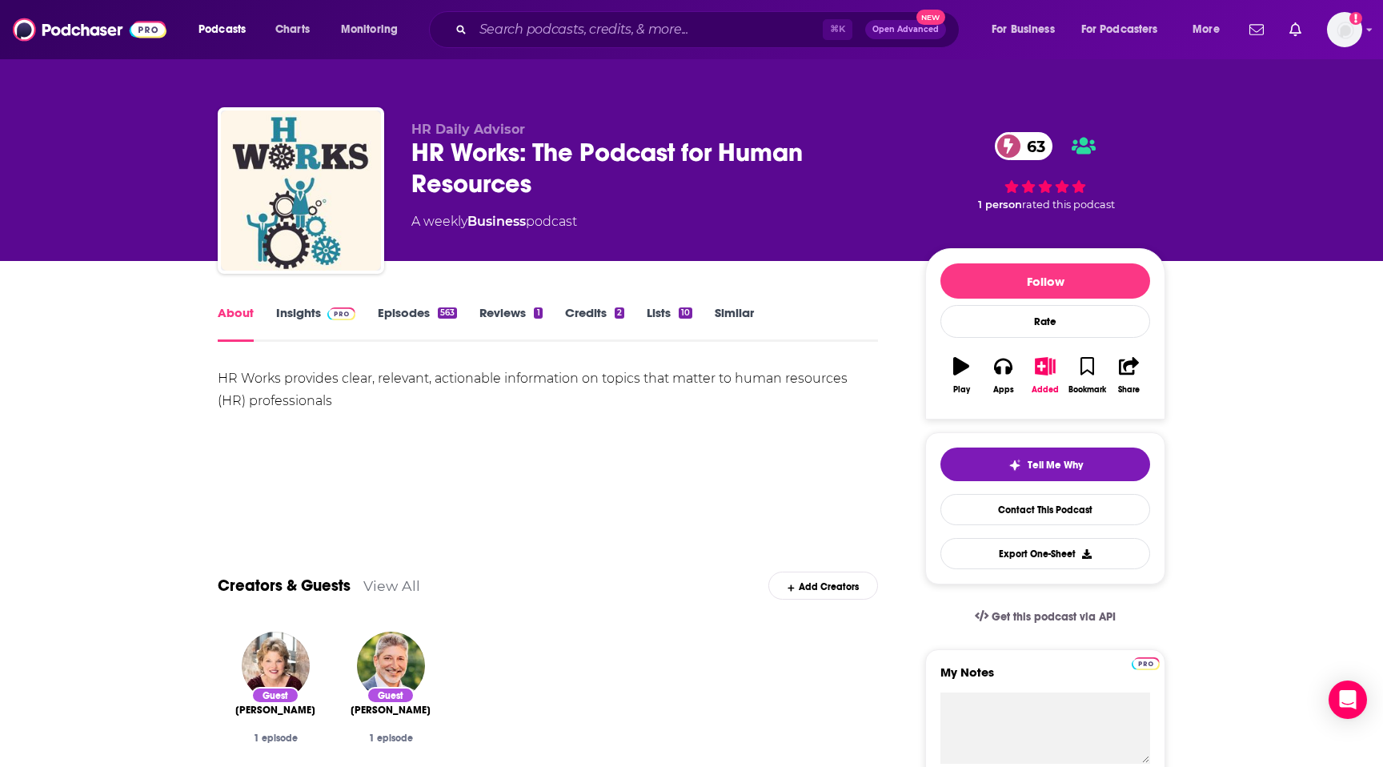
click at [526, 43] on div "⌘ K Open Advanced New" at bounding box center [694, 29] width 531 height 37
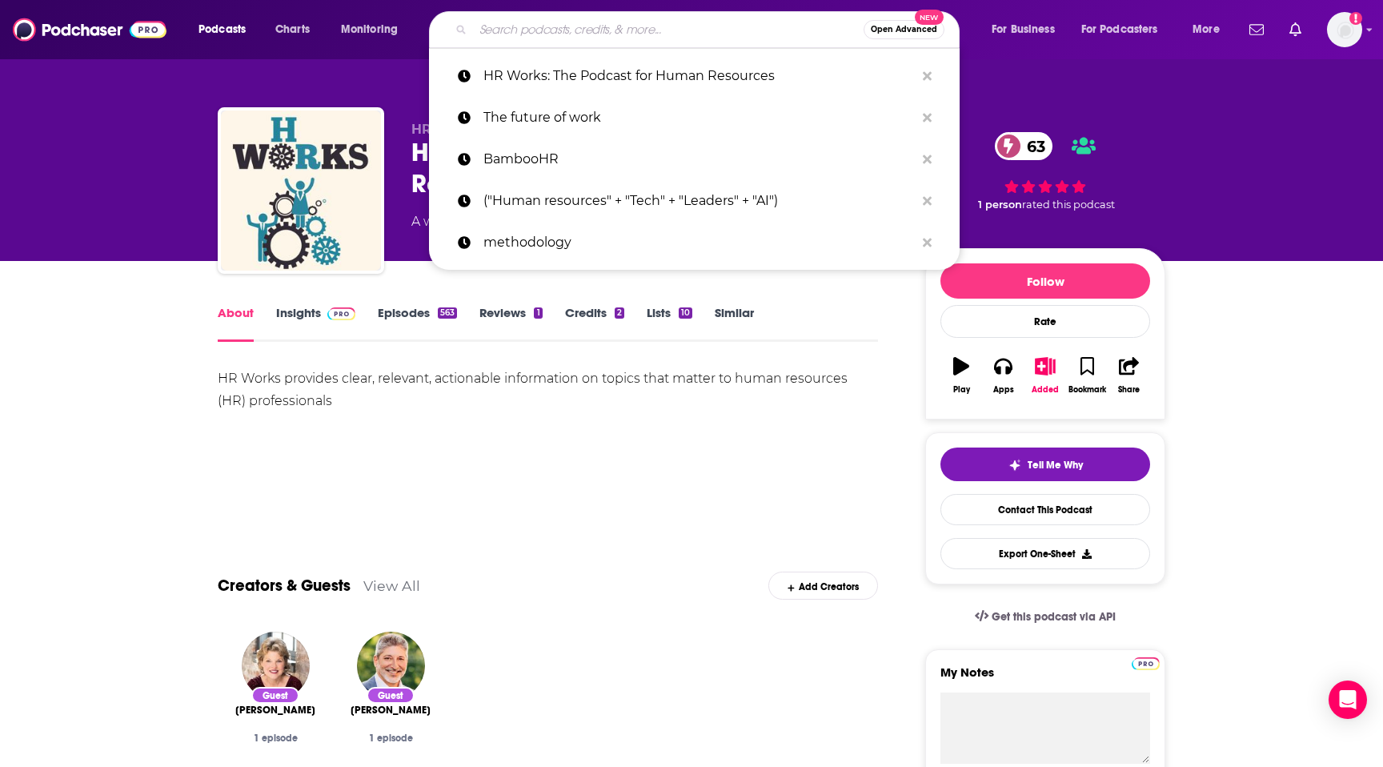
click at [526, 38] on input "Search podcasts, credits, & more..." at bounding box center [668, 30] width 391 height 26
paste input "Good Morning, HR"
type input "Good Morning, HR"
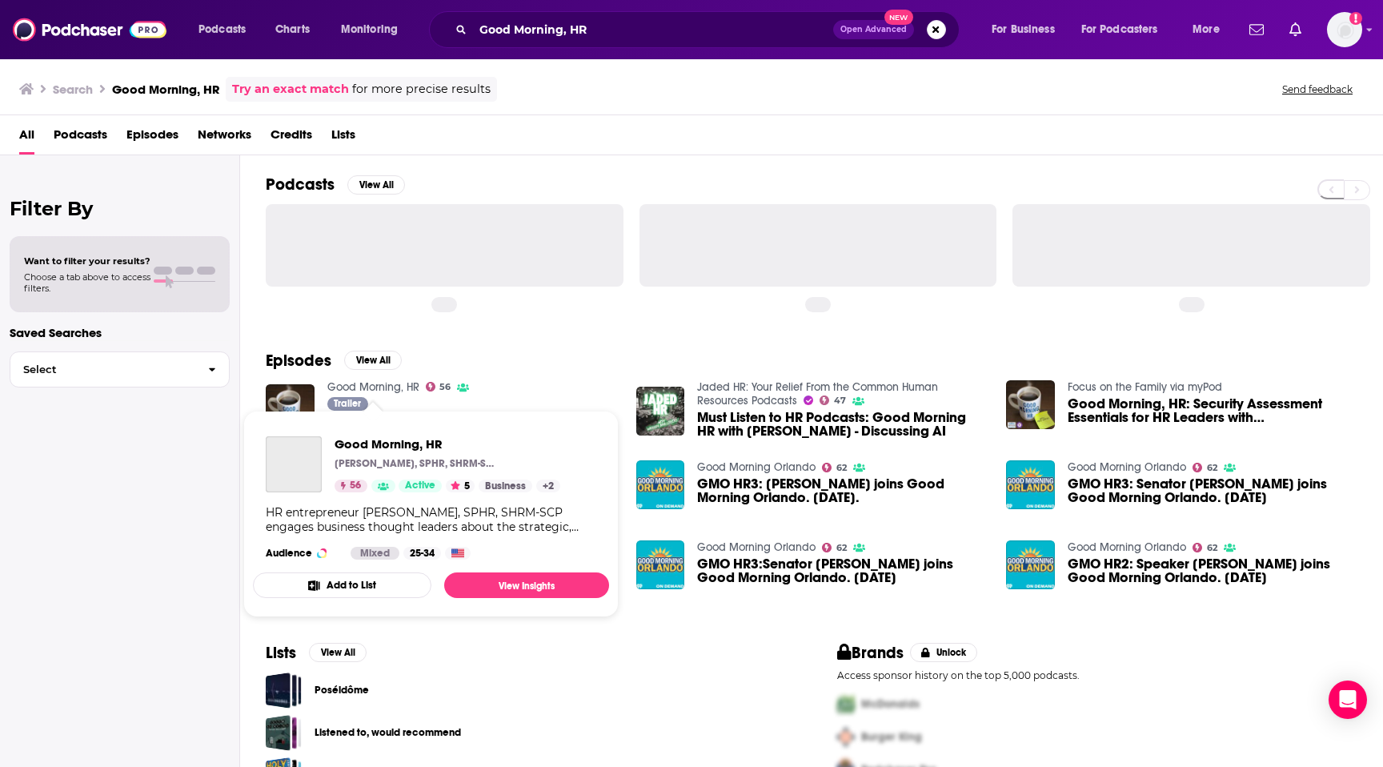
click at [358, 387] on link "Good Morning, HR" at bounding box center [373, 387] width 92 height 14
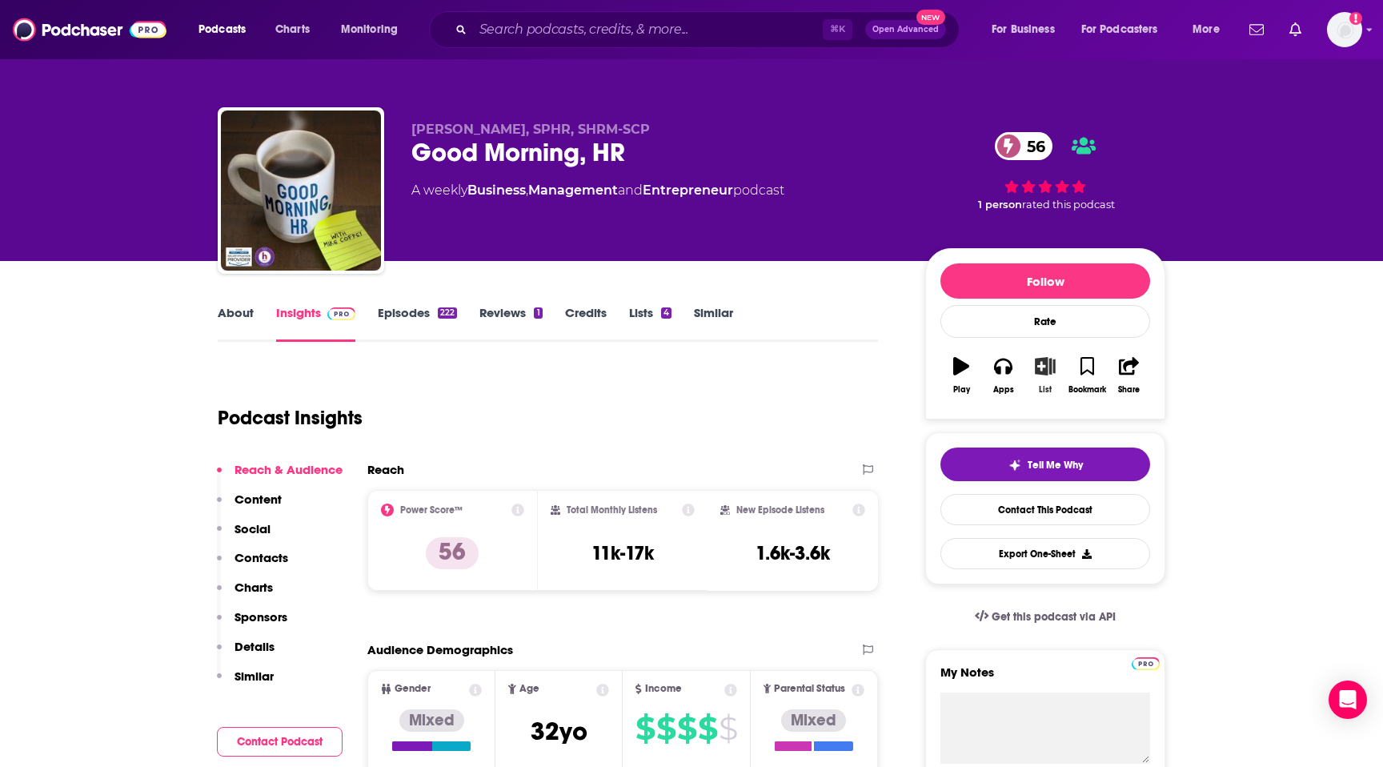
click at [1040, 364] on icon "button" at bounding box center [1046, 366] width 20 height 18
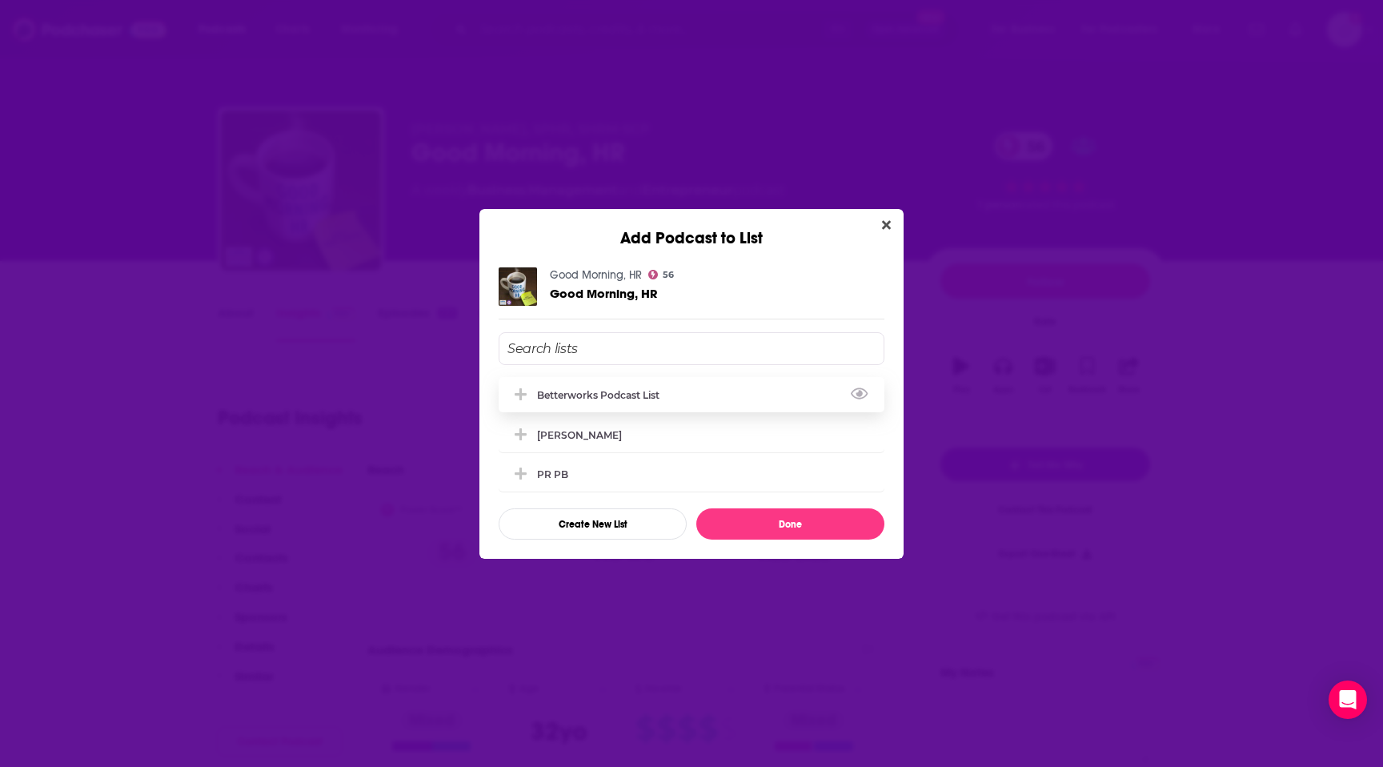
click at [700, 395] on div "Betterworks podcast list" at bounding box center [692, 394] width 386 height 35
click at [752, 509] on button "Done" at bounding box center [790, 523] width 188 height 31
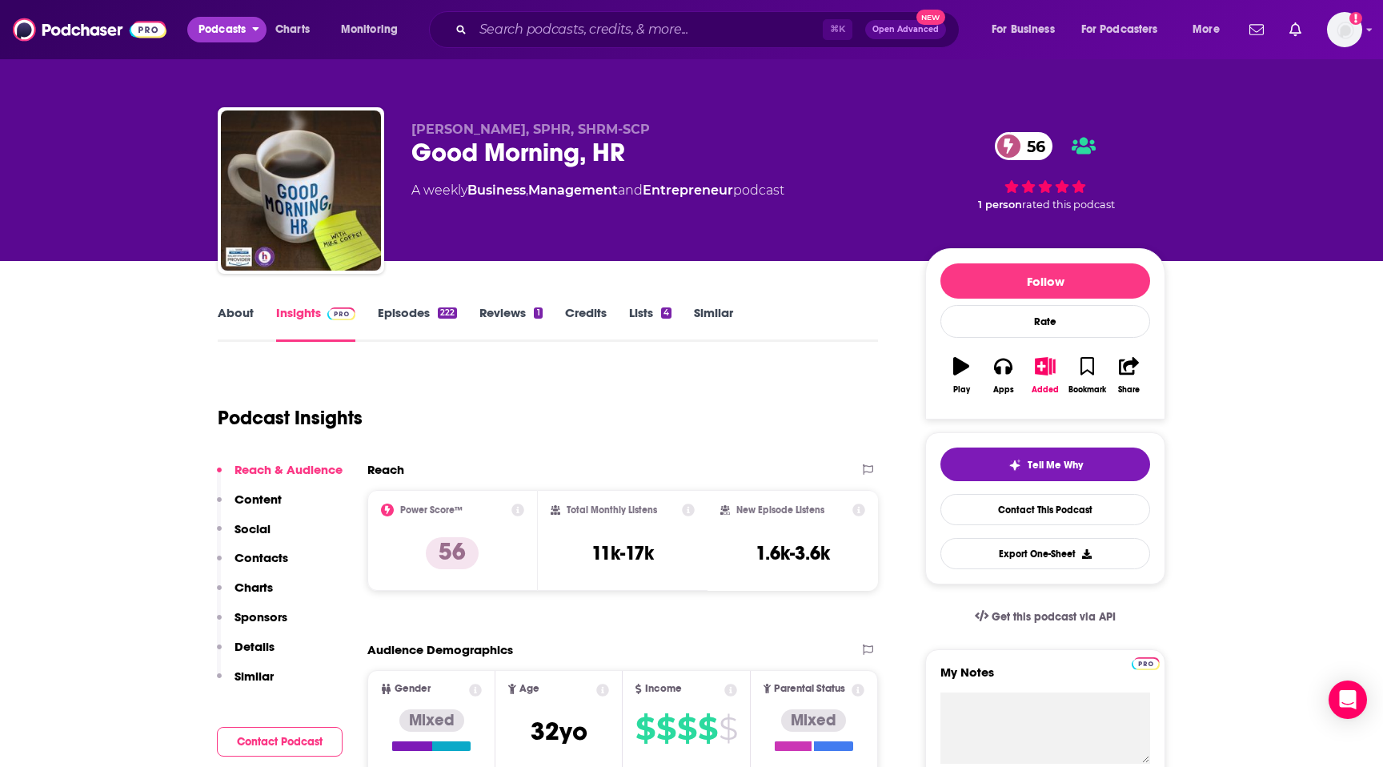
click at [253, 32] on icon "open menu" at bounding box center [255, 26] width 7 height 11
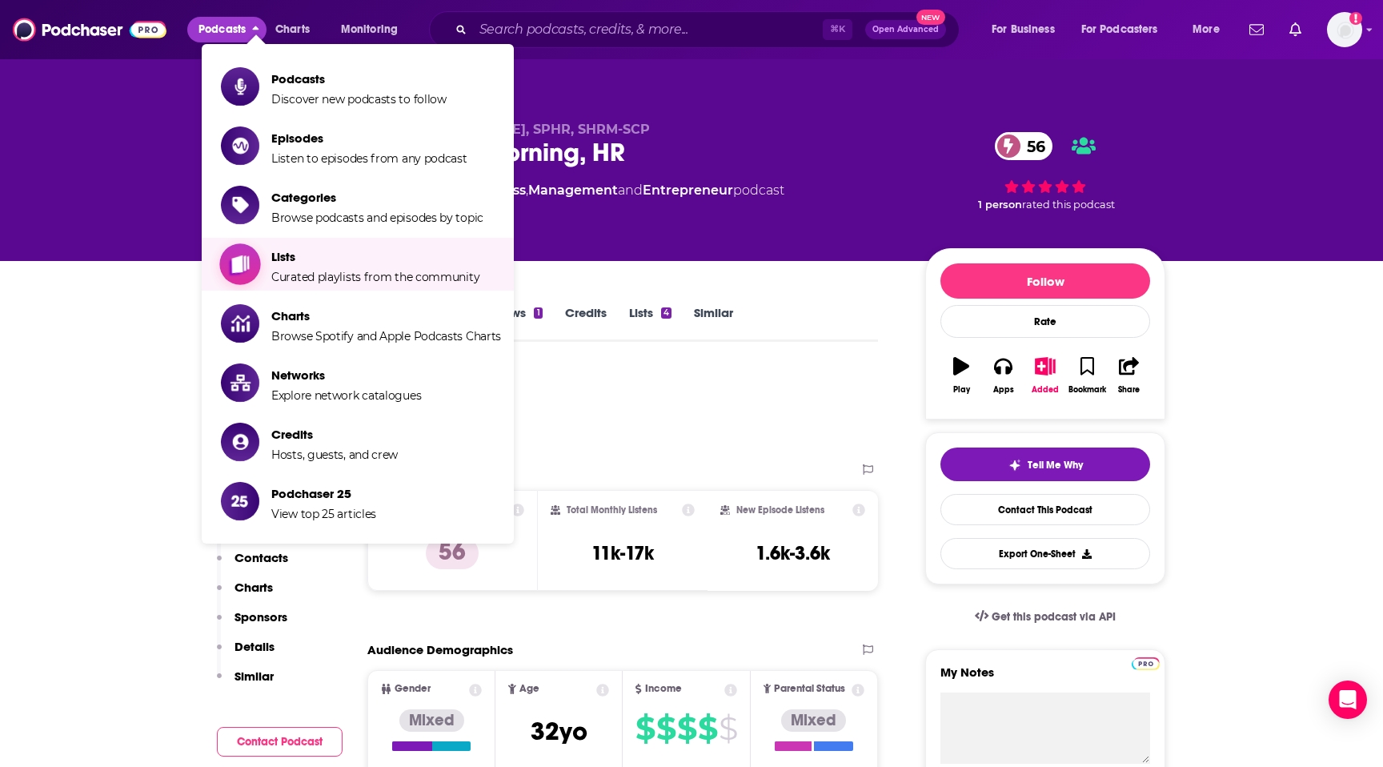
click at [291, 255] on span "Lists" at bounding box center [375, 256] width 208 height 15
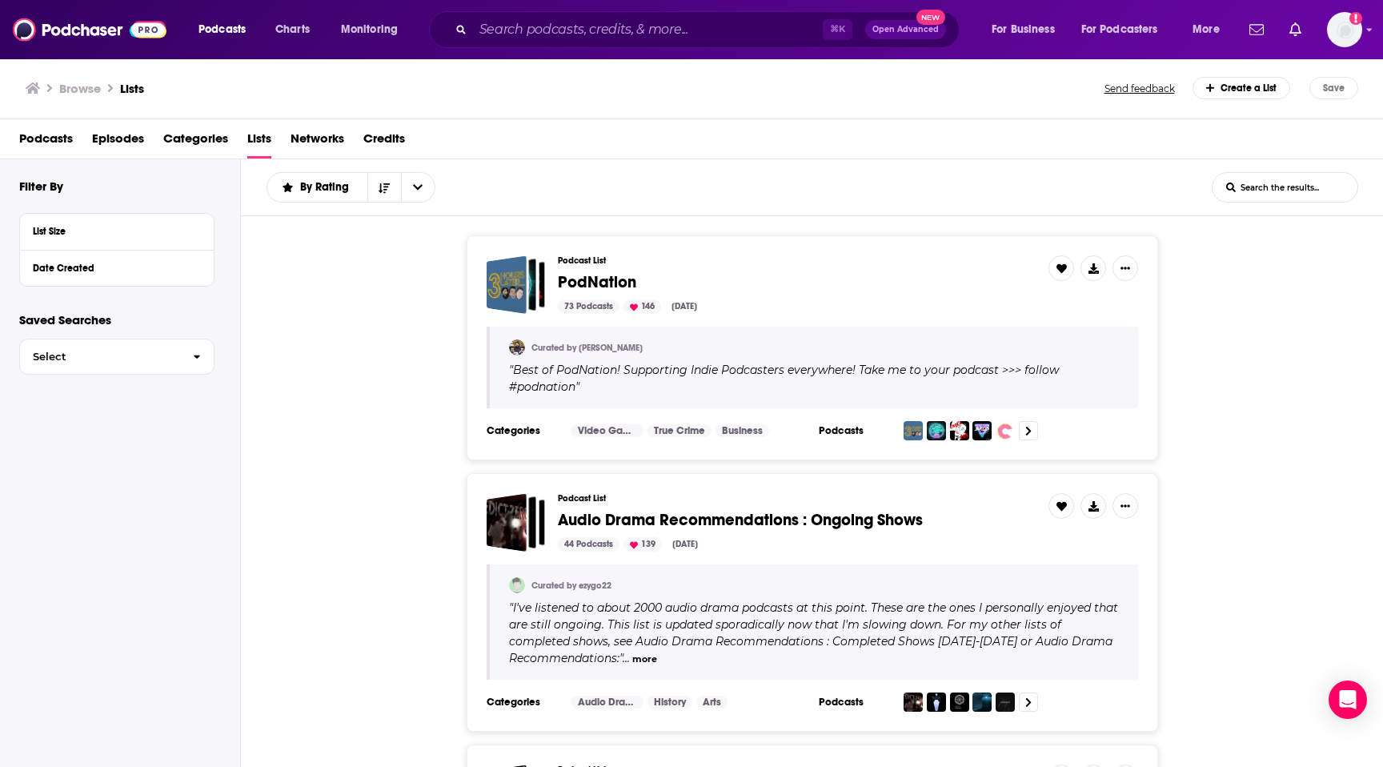
click at [1263, 196] on input "List Search Input" at bounding box center [1285, 187] width 145 height 29
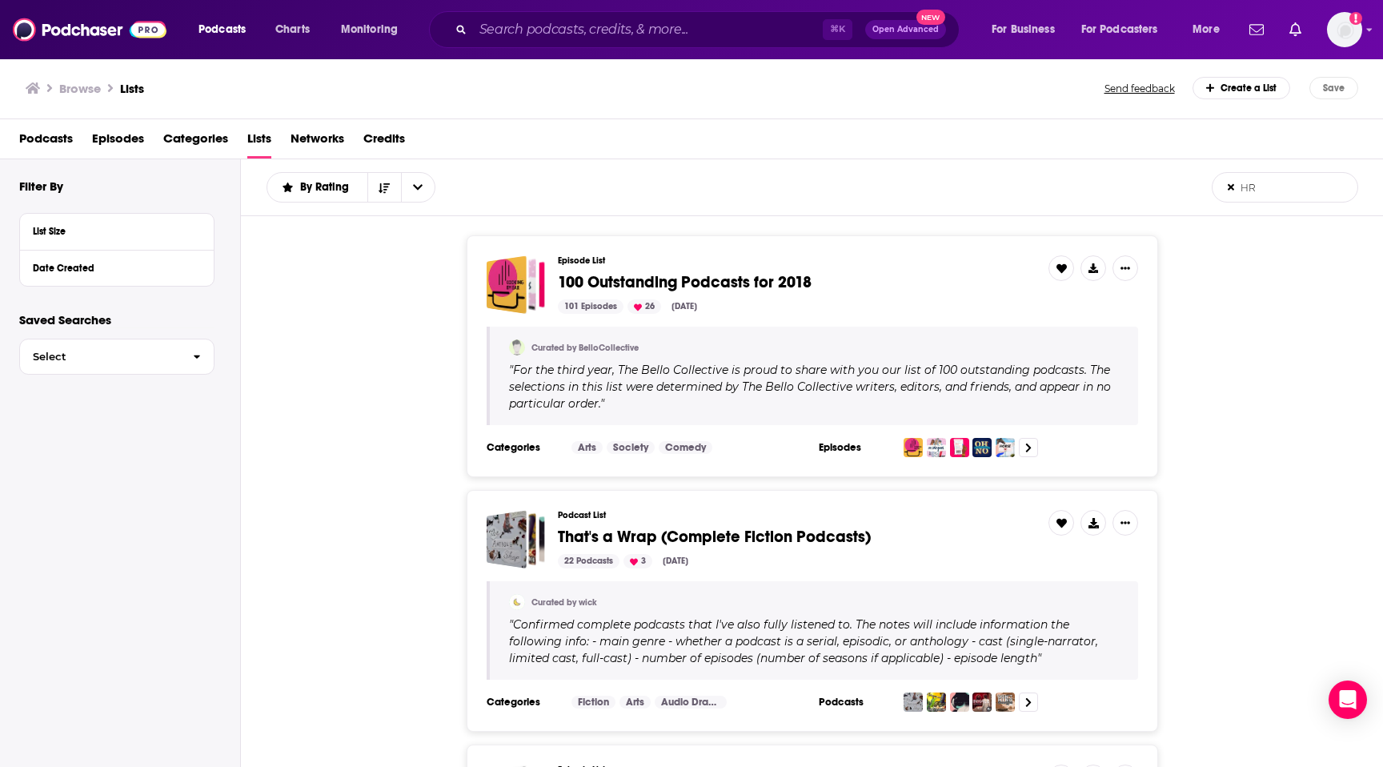
click at [1332, 186] on input "HR" at bounding box center [1285, 187] width 145 height 29
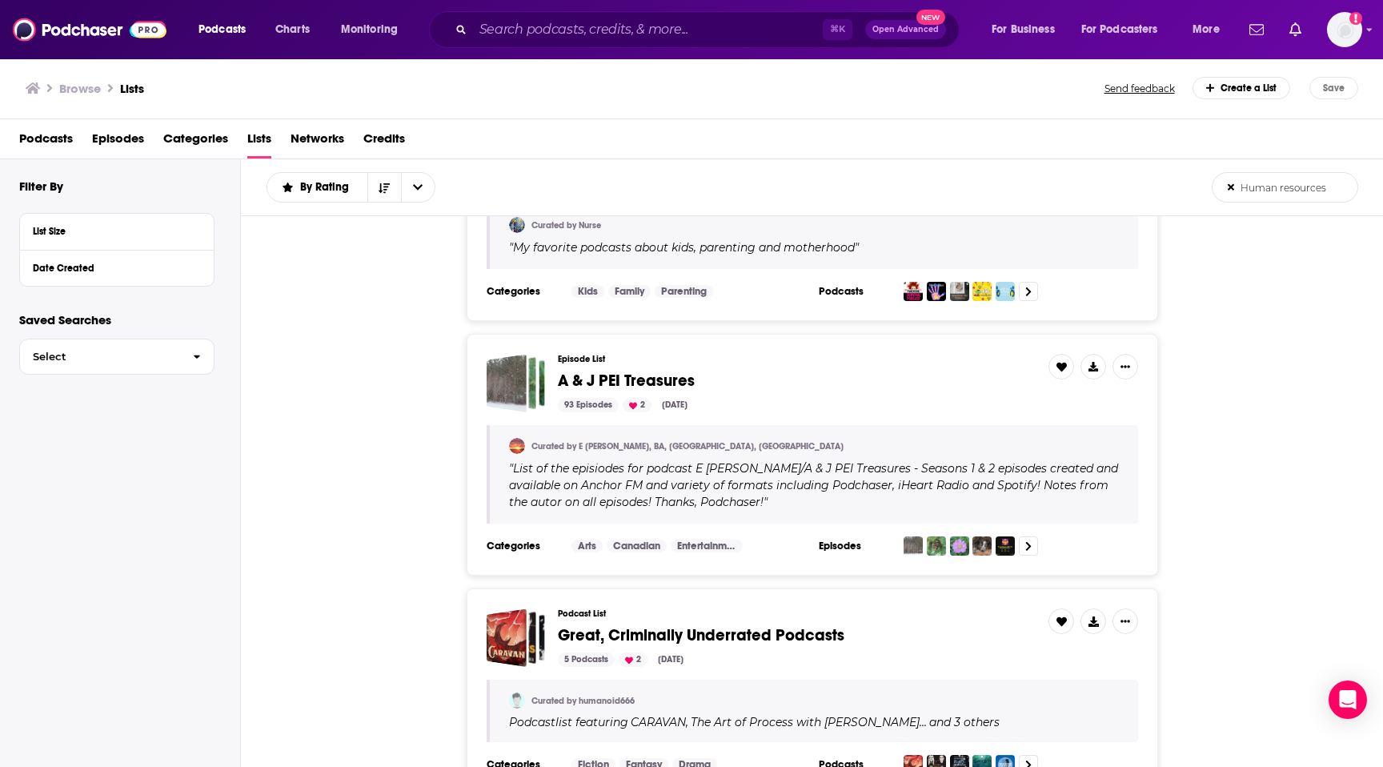
scroll to position [821, 0]
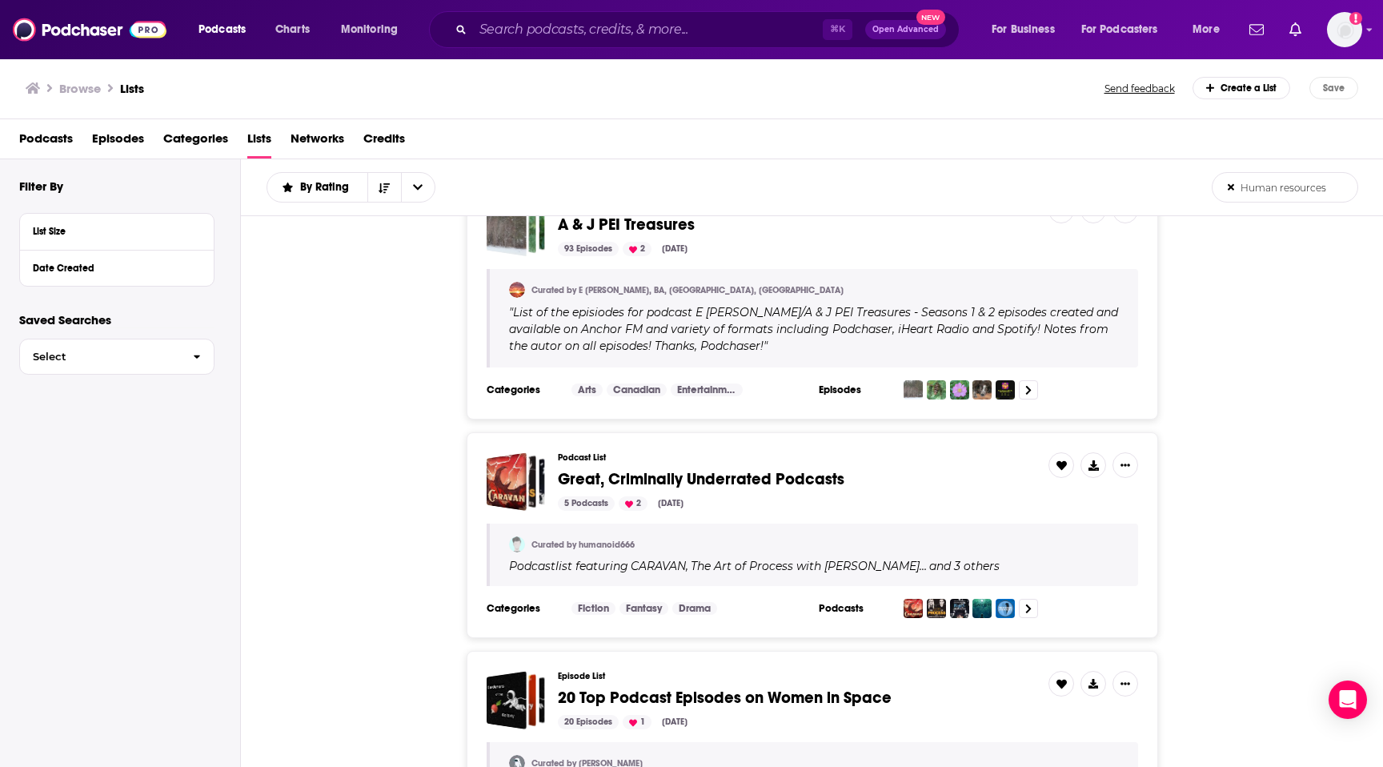
type input "Human resources"
click at [134, 86] on h1 "Lists" at bounding box center [132, 88] width 24 height 15
click at [47, 130] on span "Podcasts" at bounding box center [46, 142] width 54 height 33
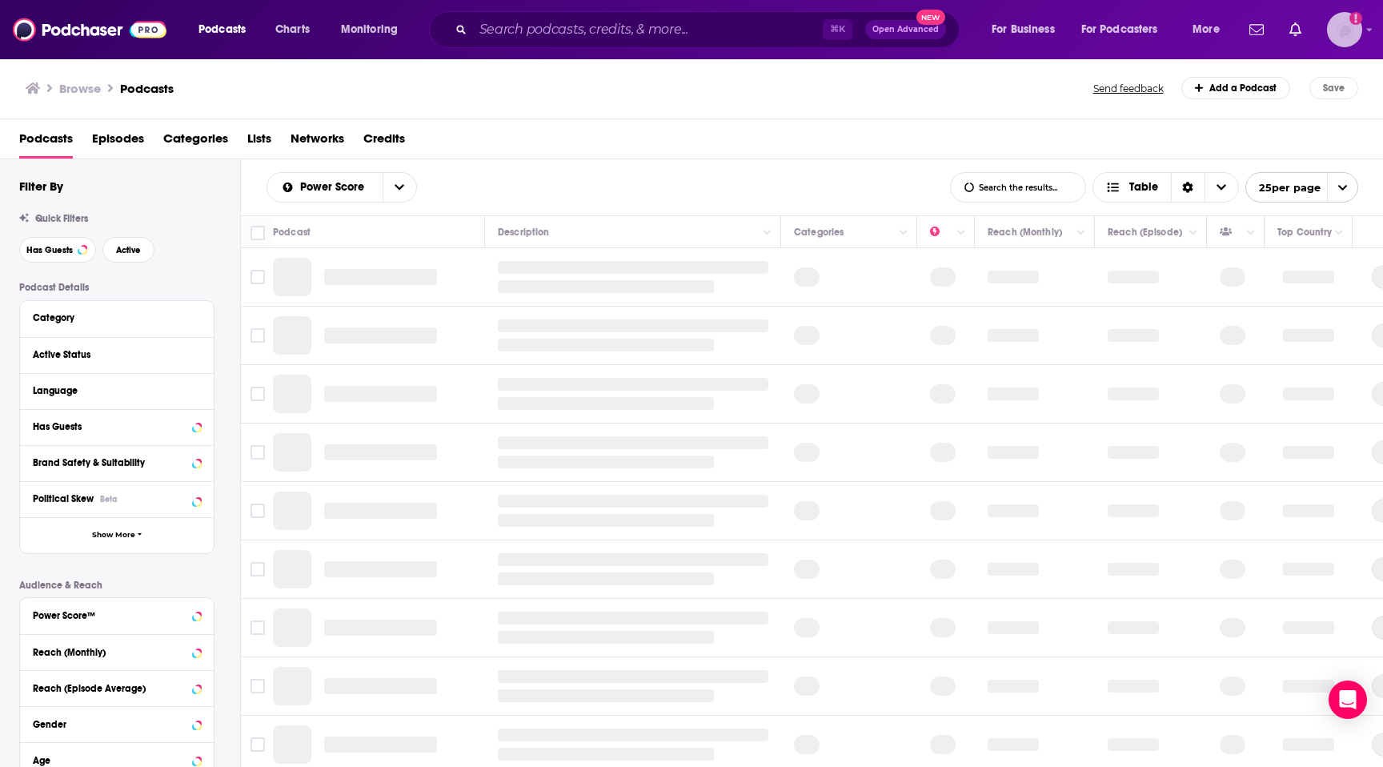
click at [1348, 31] on img "Logged in as patiencebaldacci" at bounding box center [1344, 29] width 35 height 35
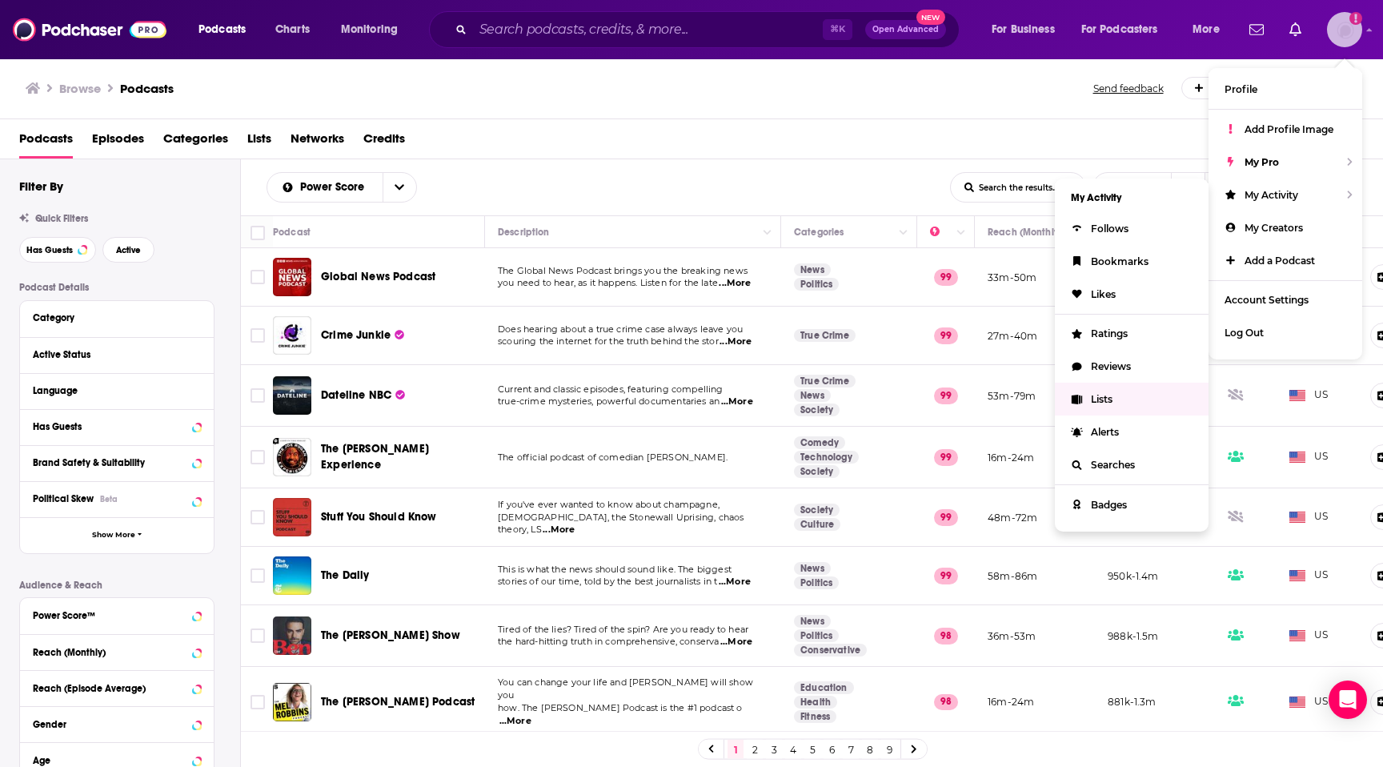
click at [1103, 395] on span "Lists" at bounding box center [1102, 399] width 22 height 12
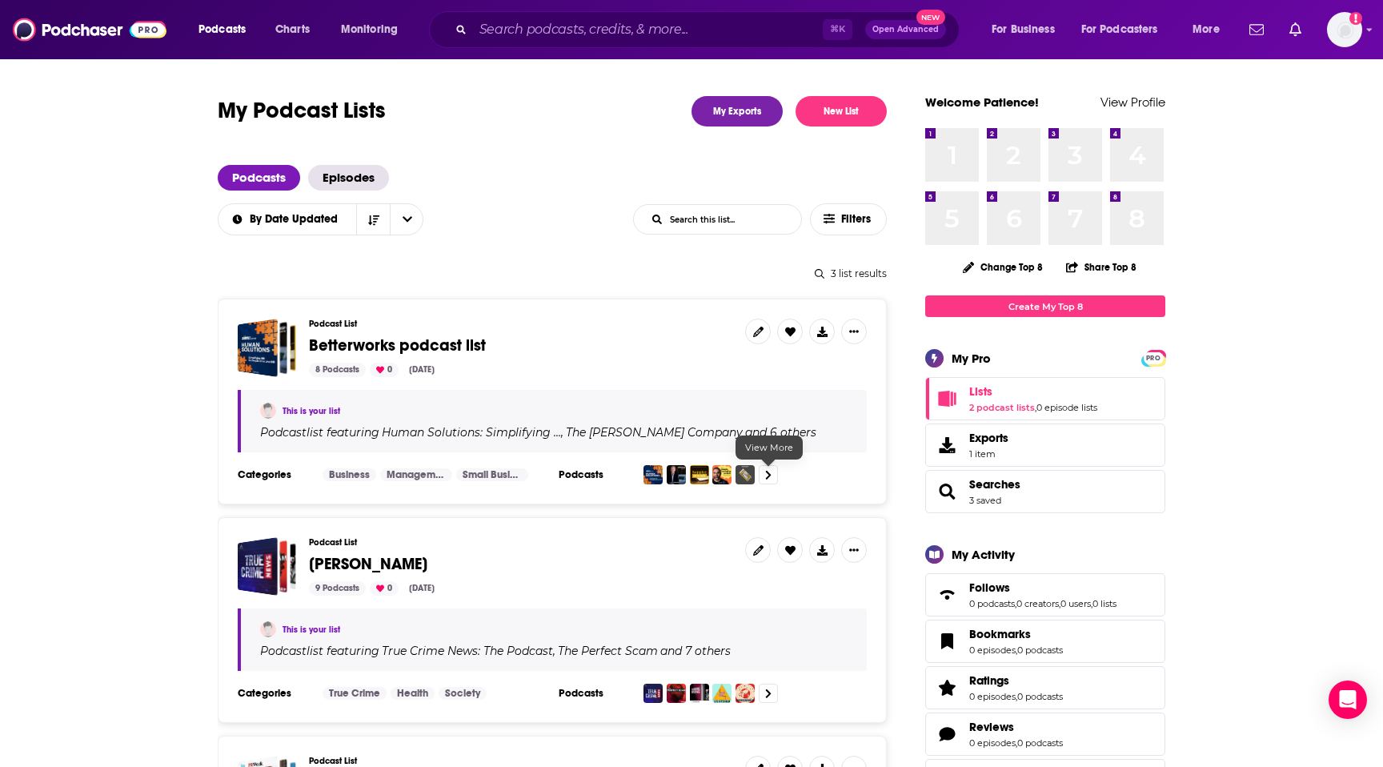
click at [765, 472] on icon at bounding box center [768, 475] width 6 height 10
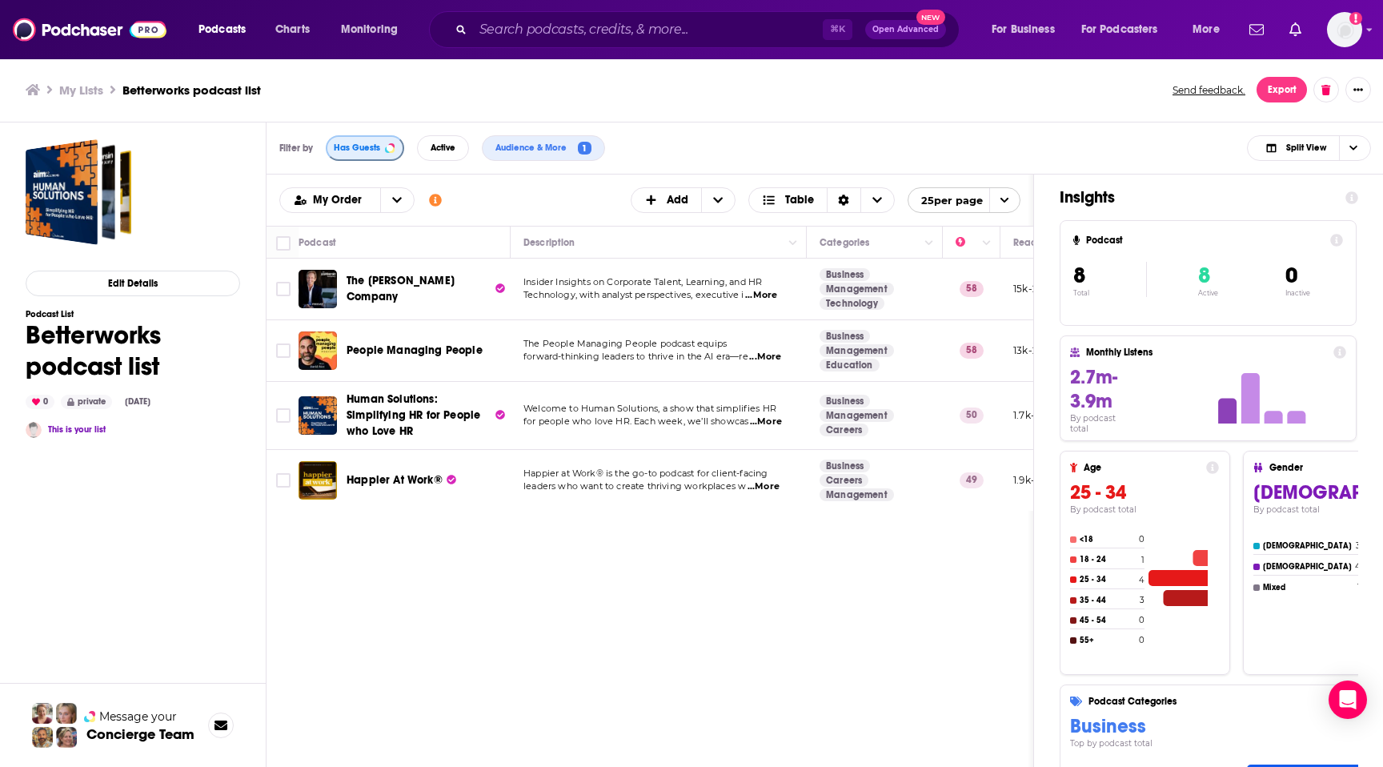
click at [380, 142] on button "Has Guests" at bounding box center [365, 148] width 78 height 26
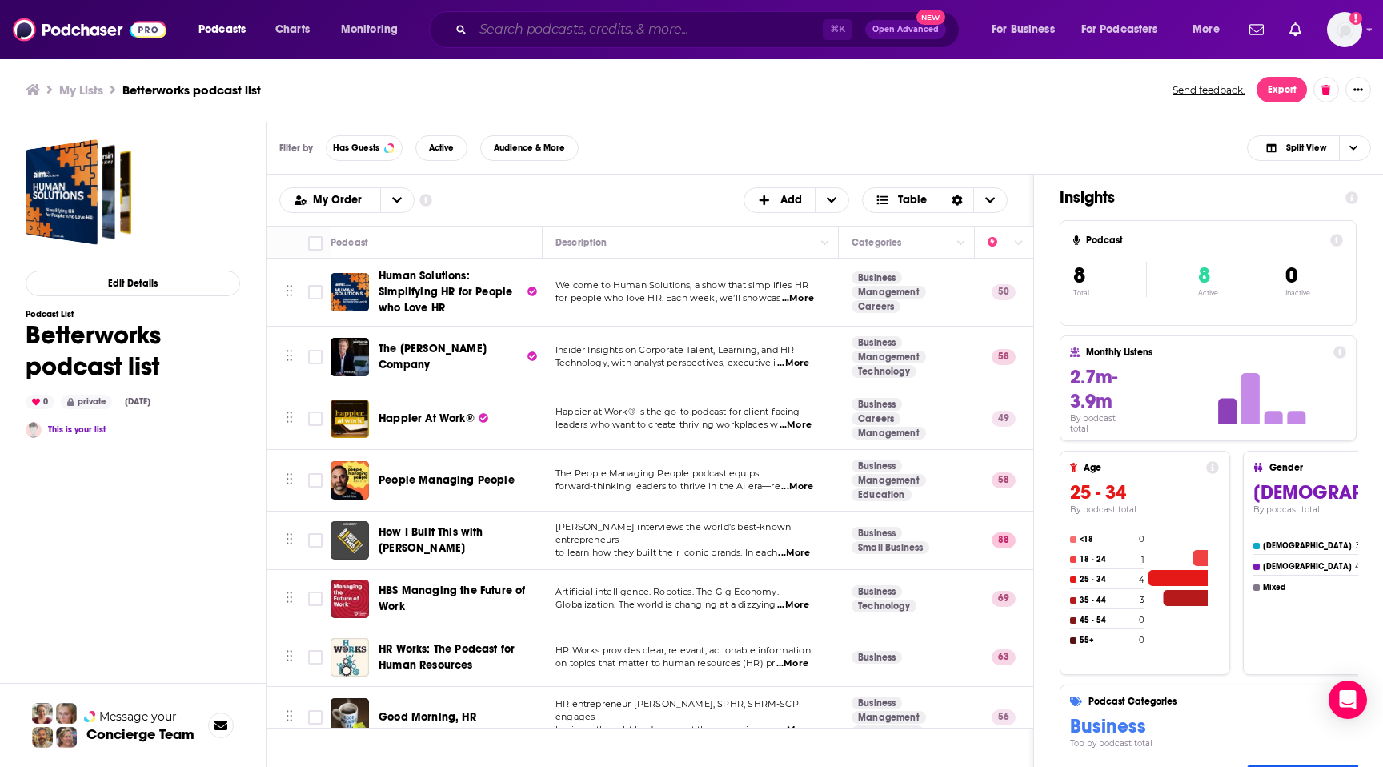
click at [536, 31] on input "Search podcasts, credits, & more..." at bounding box center [648, 30] width 350 height 26
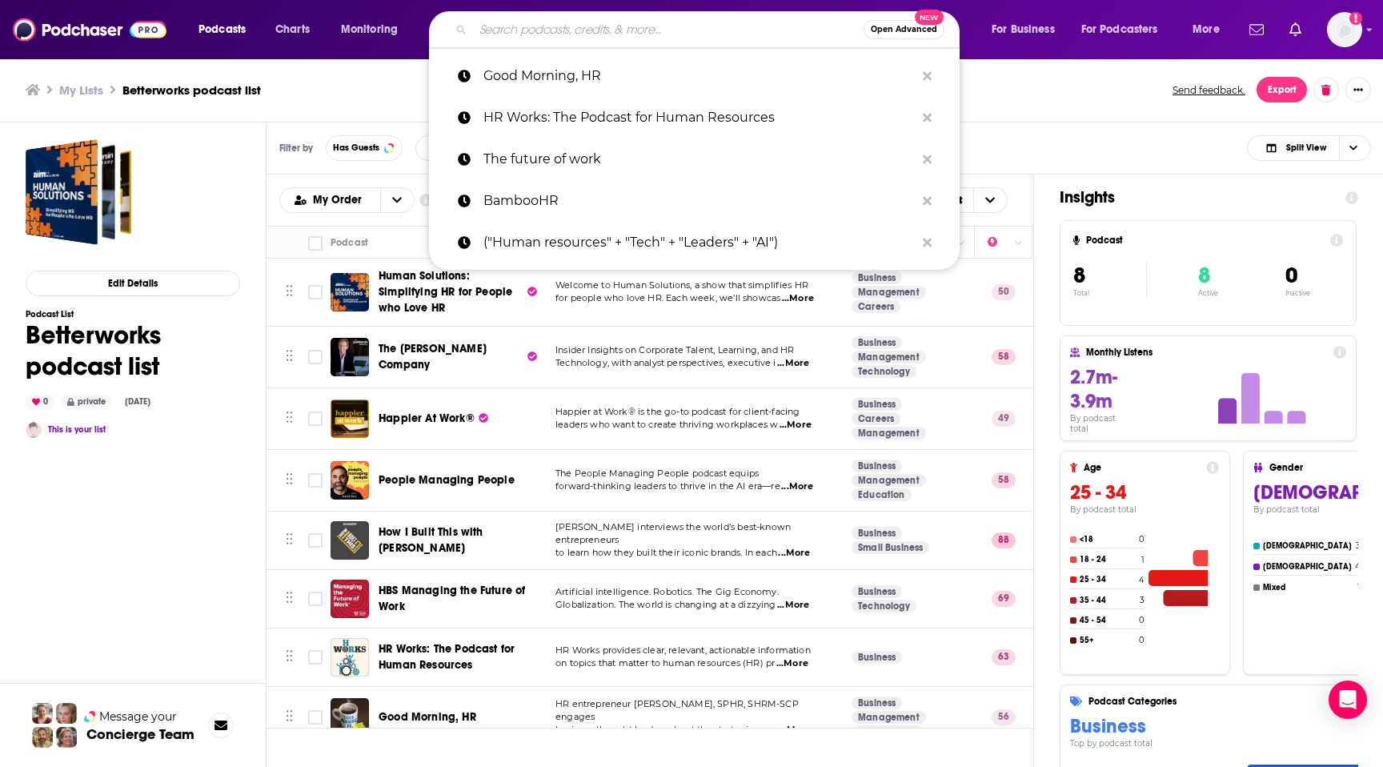
paste input "Terms of Service with Clare Duffy"
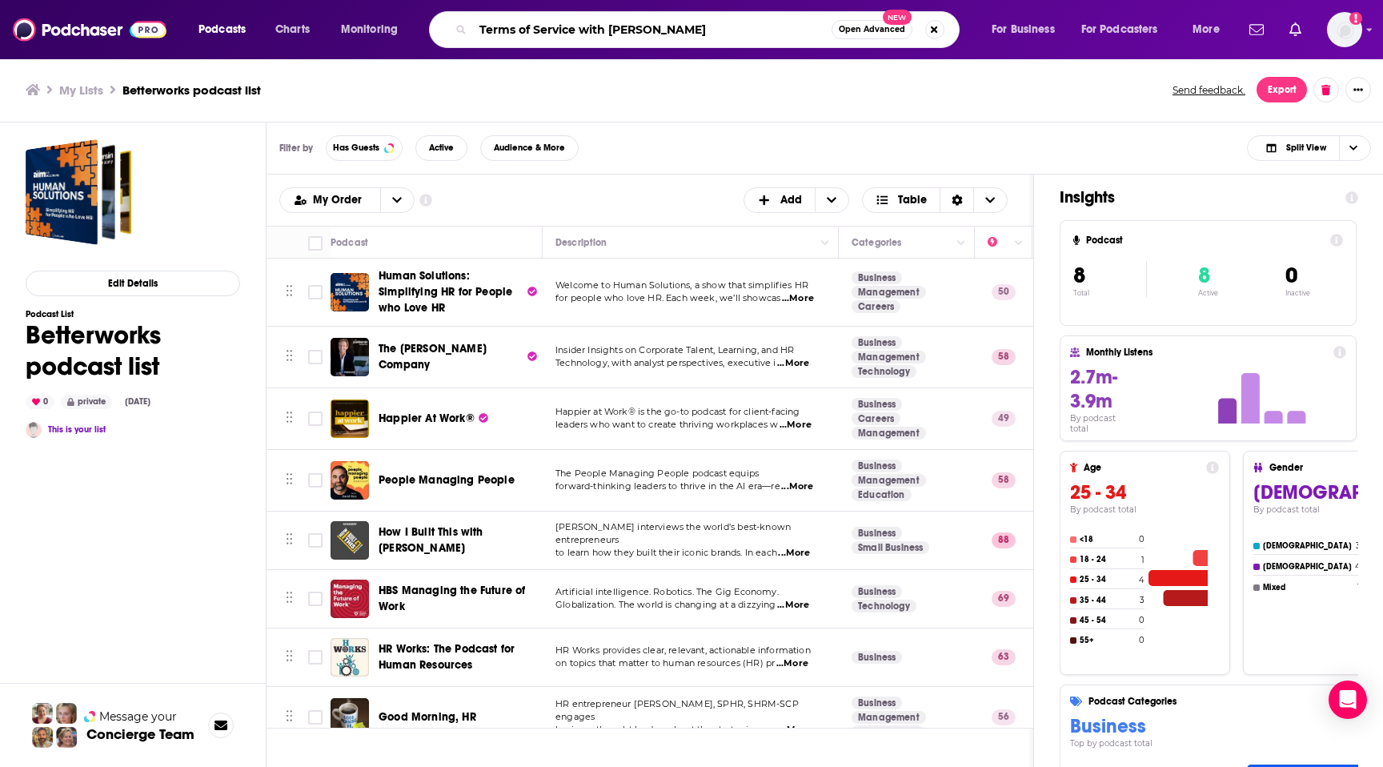
type input "Terms of Service with Clare Duffy"
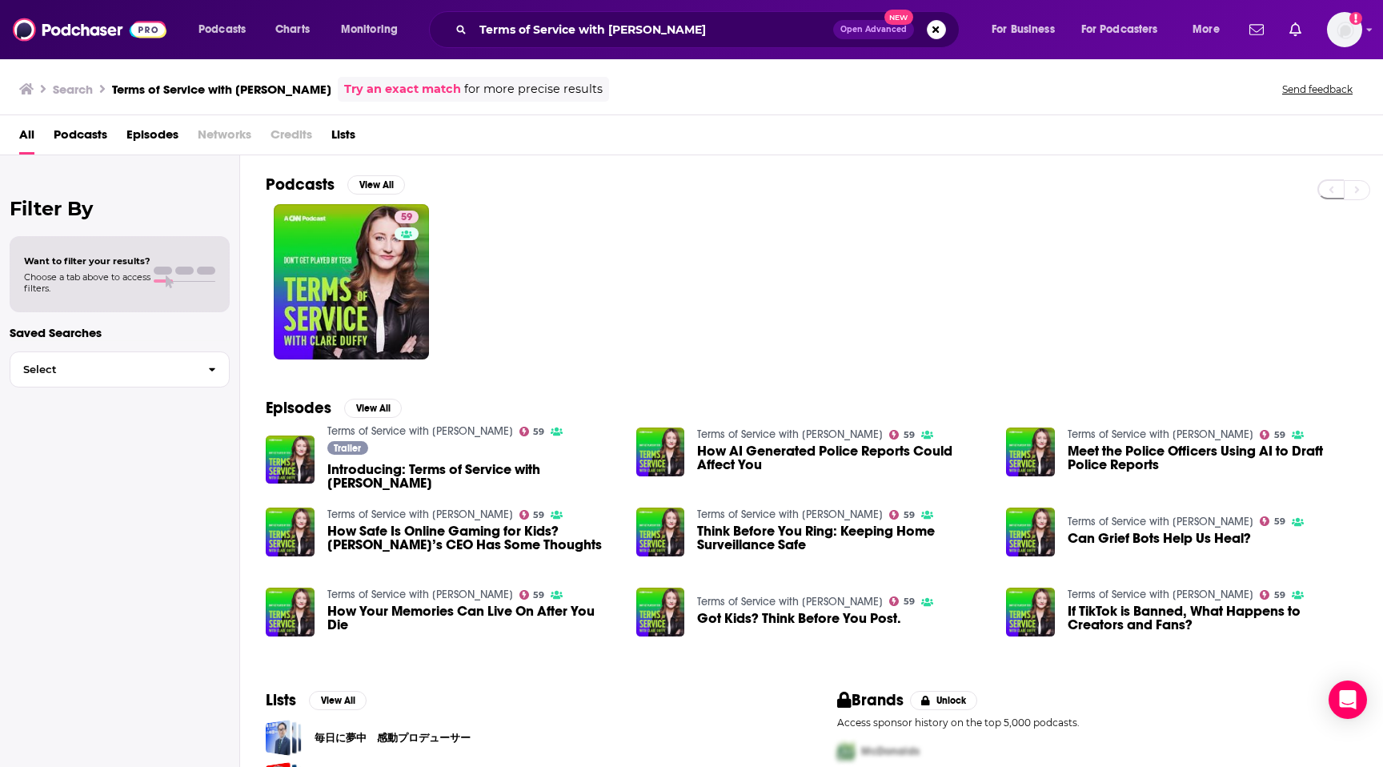
click at [449, 433] on link "Terms of Service with Clare Duffy" at bounding box center [420, 431] width 186 height 14
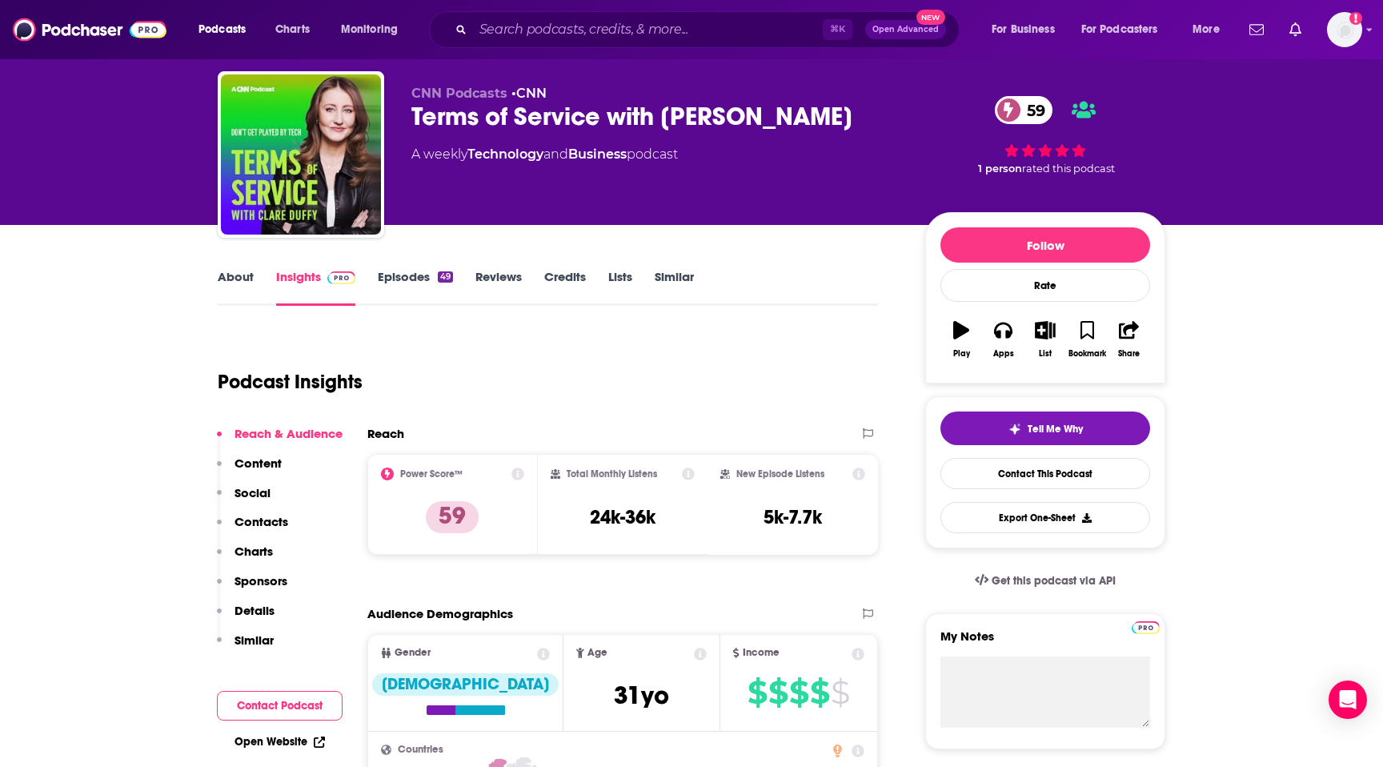
scroll to position [38, 0]
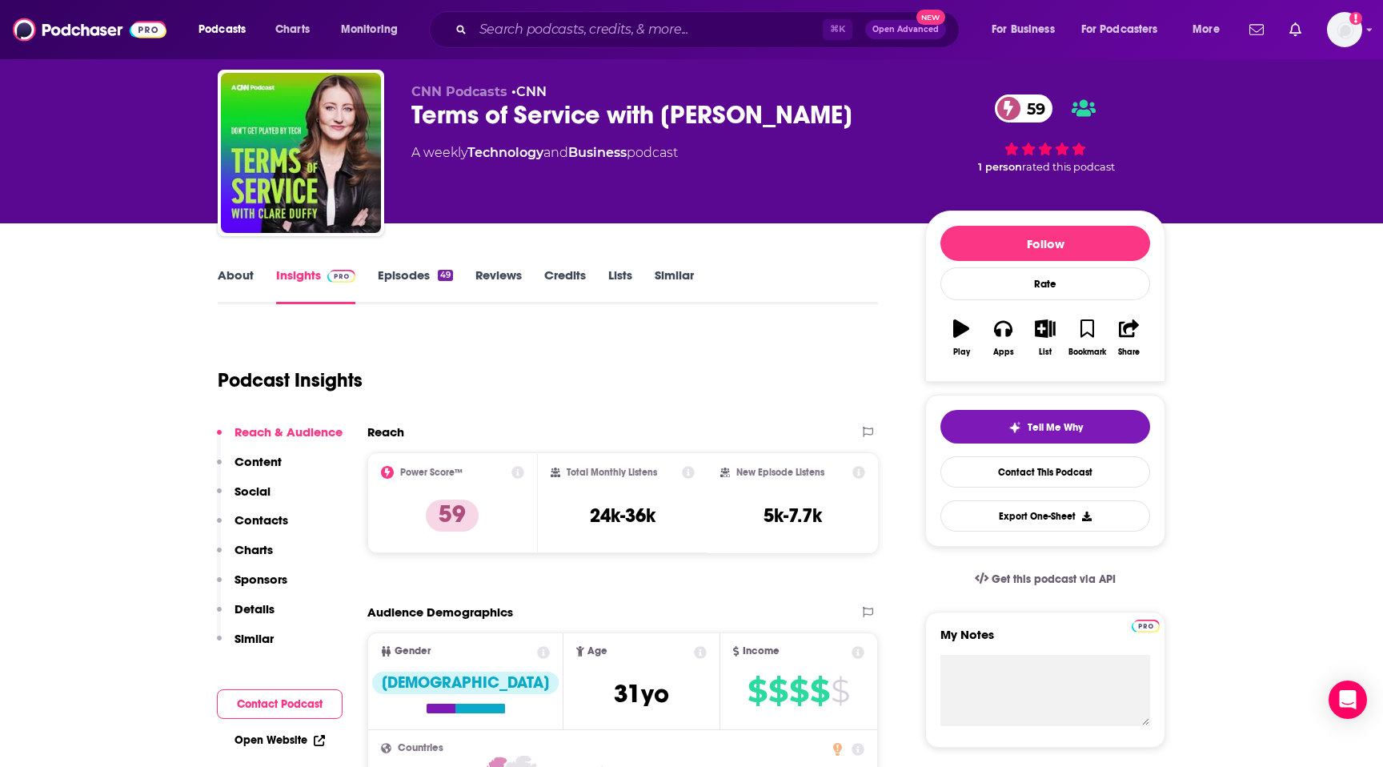
click at [423, 280] on link "Episodes 49" at bounding box center [415, 285] width 75 height 37
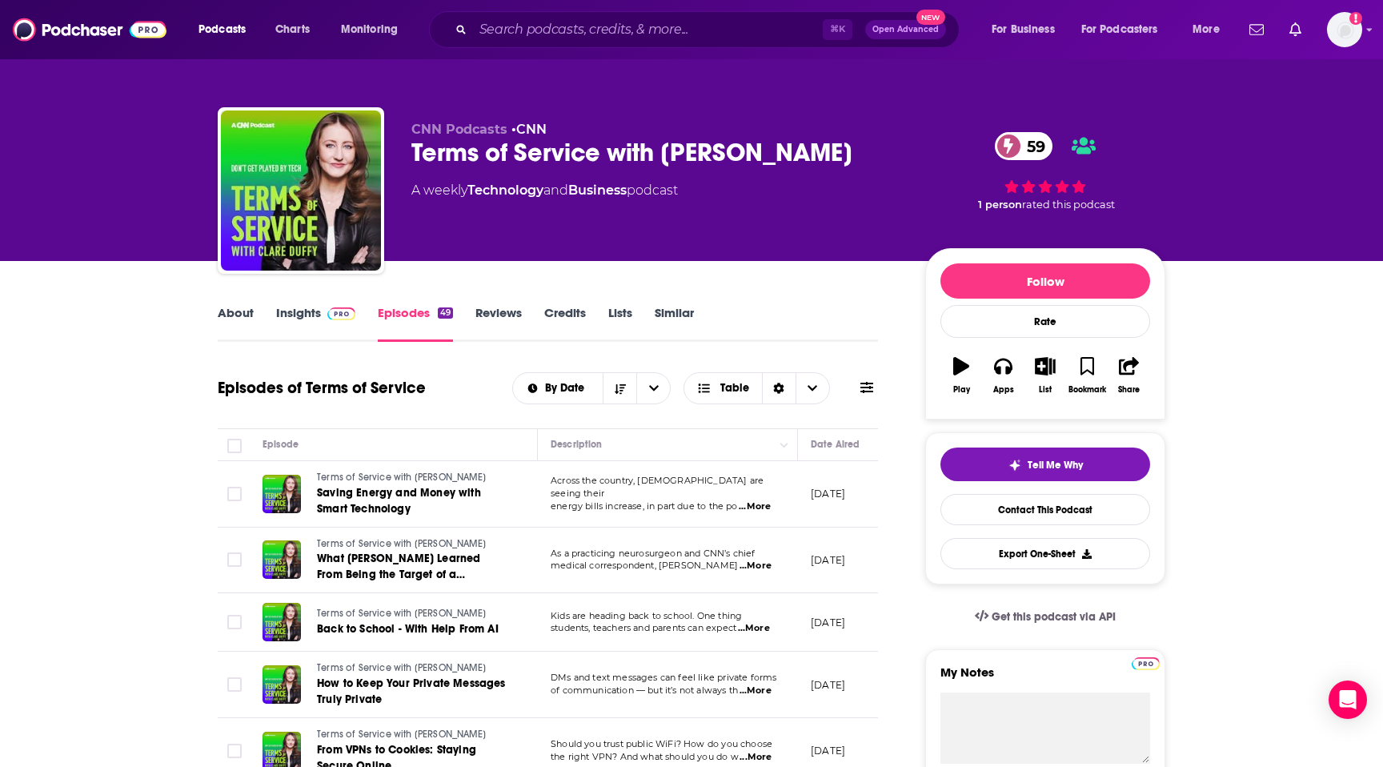
click at [319, 324] on link "Insights" at bounding box center [315, 323] width 79 height 37
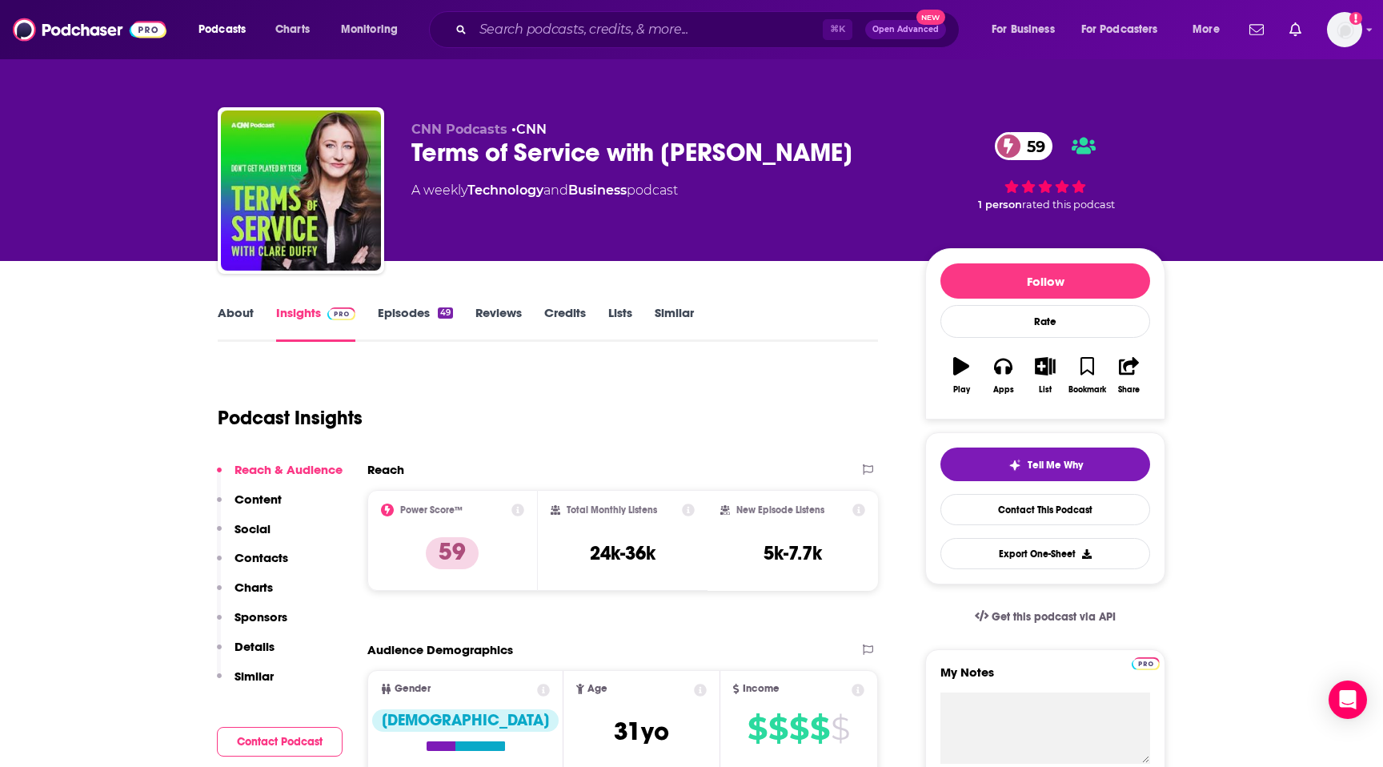
click at [245, 311] on link "About" at bounding box center [236, 323] width 36 height 37
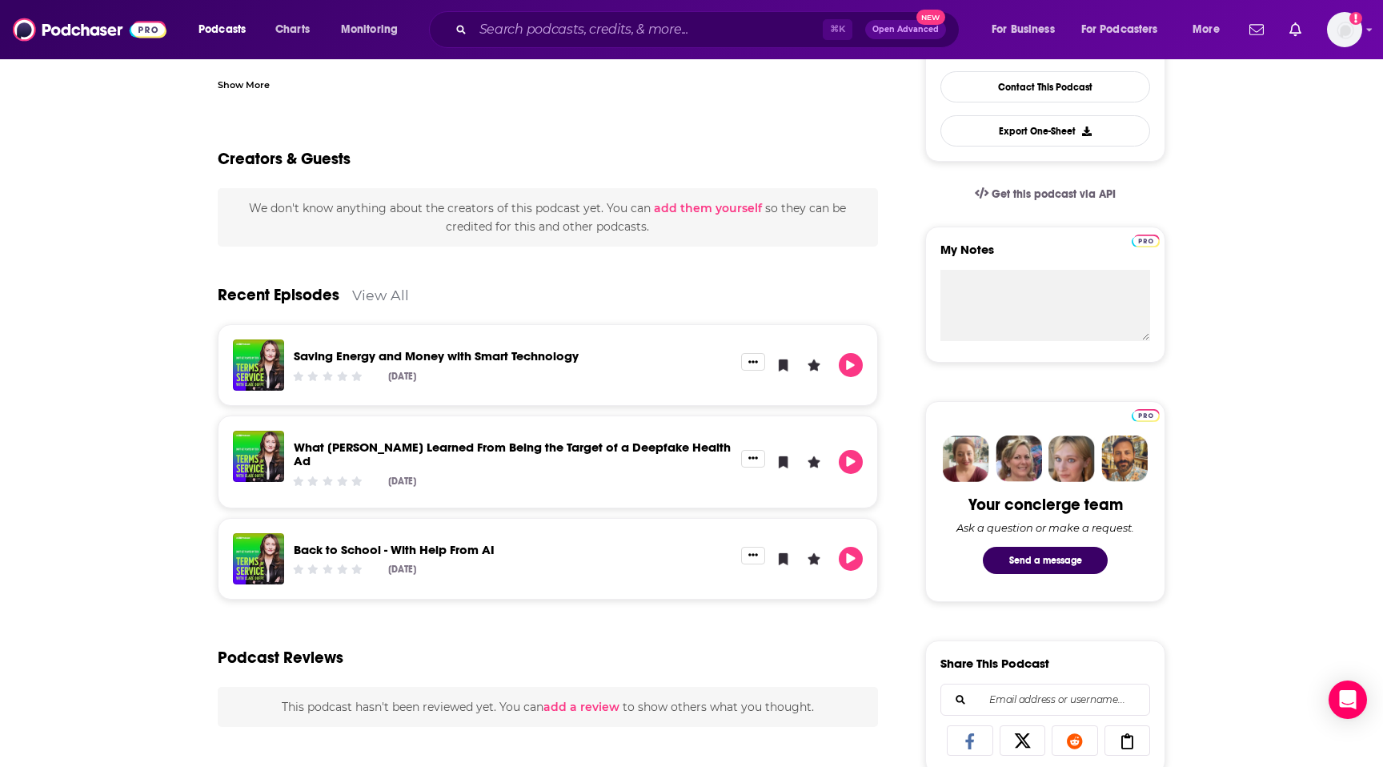
scroll to position [458, 0]
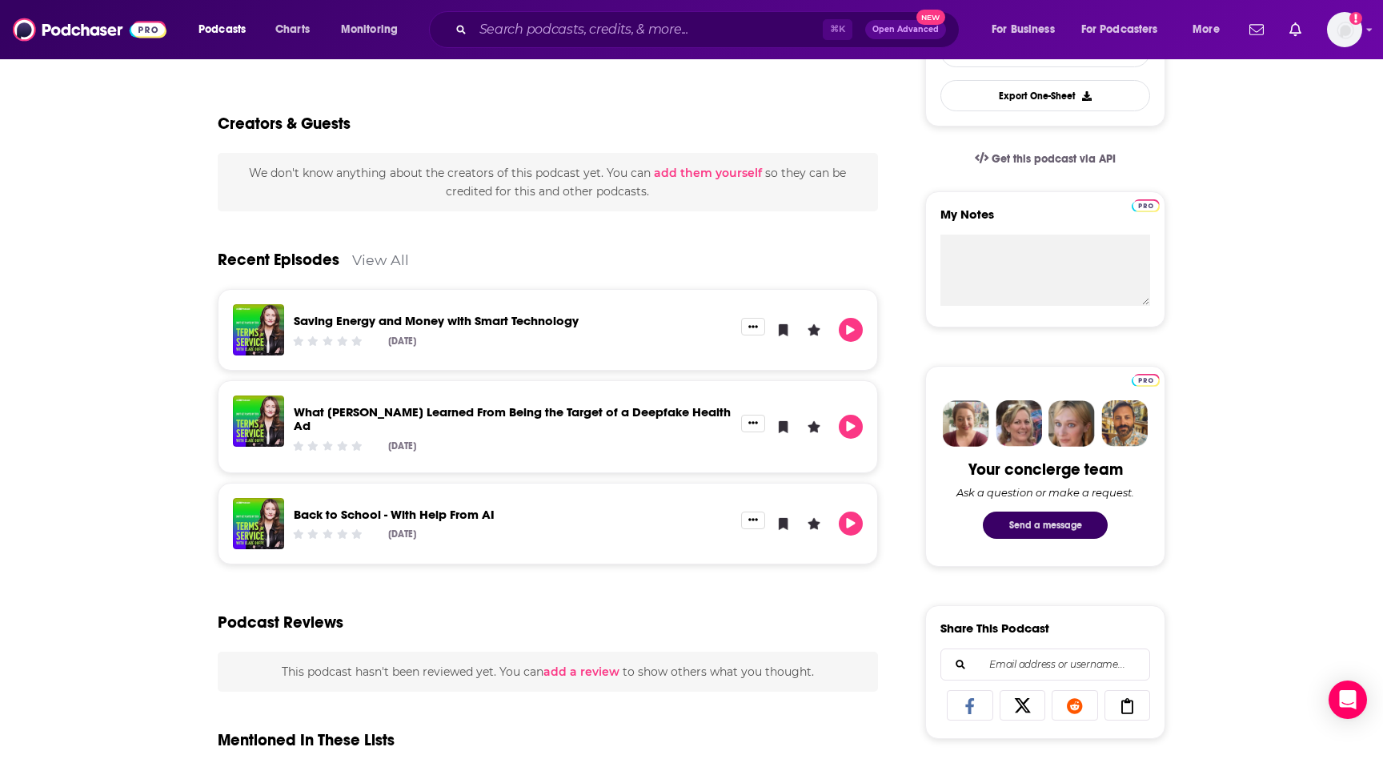
click at [1049, 525] on button "Send a message" at bounding box center [1045, 524] width 125 height 27
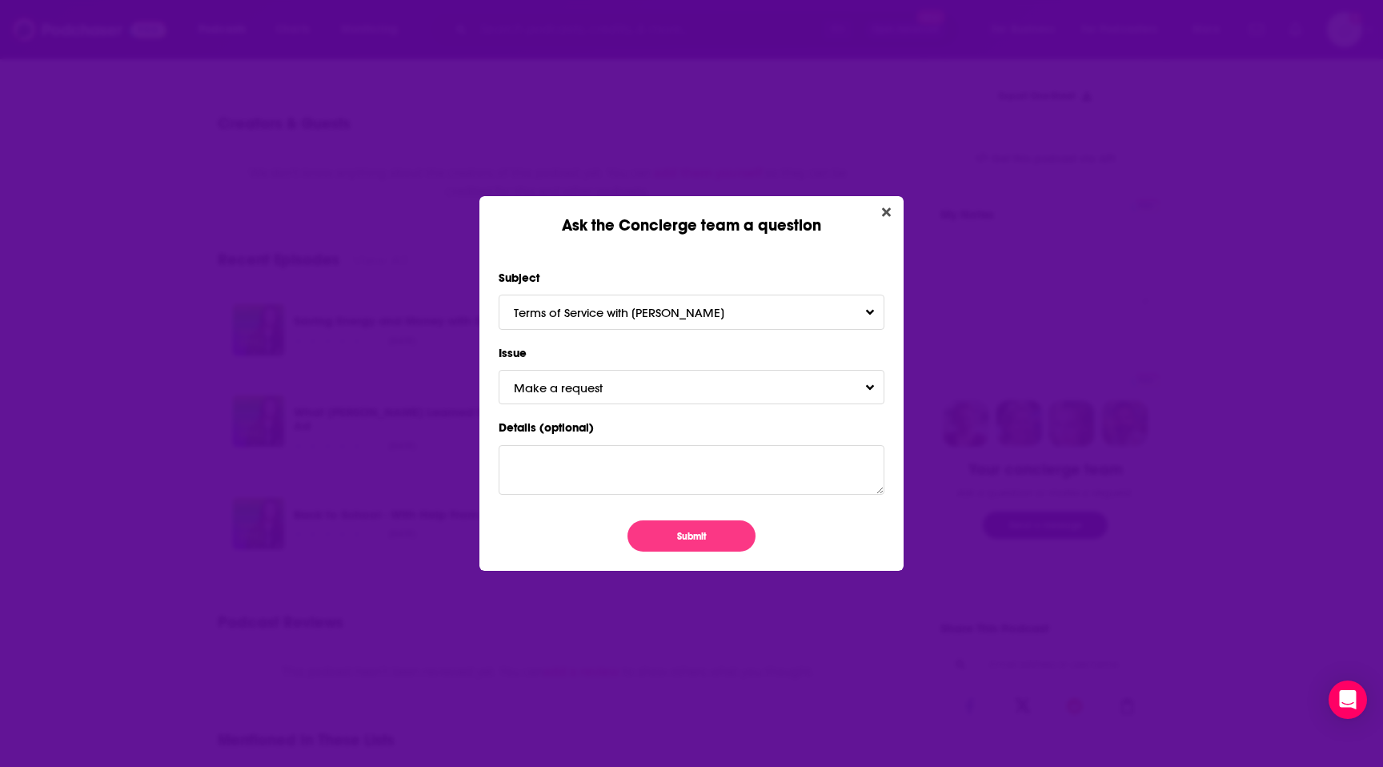
scroll to position [0, 0]
click at [680, 318] on span "Terms of Service with Clare Duffy" at bounding box center [635, 312] width 243 height 15
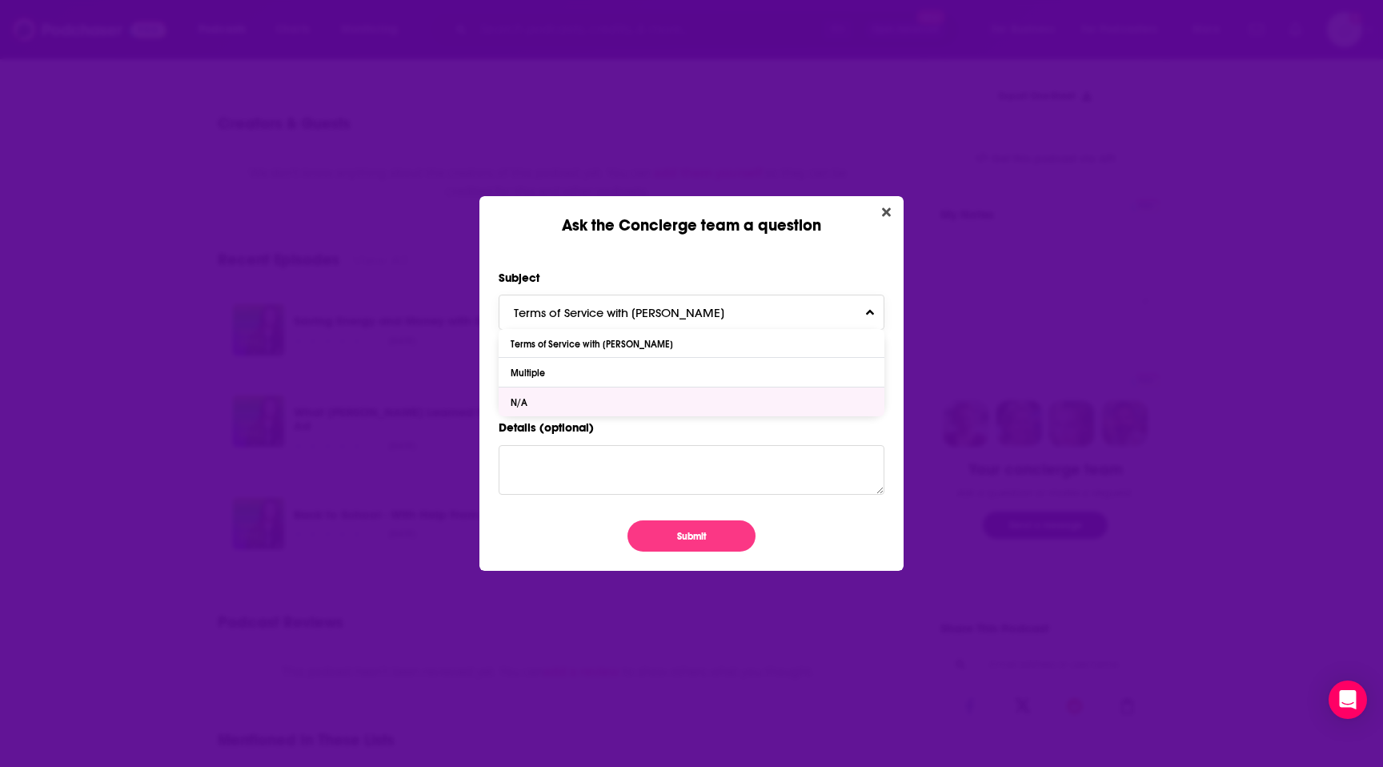
click at [644, 399] on div "N/A" at bounding box center [692, 401] width 386 height 29
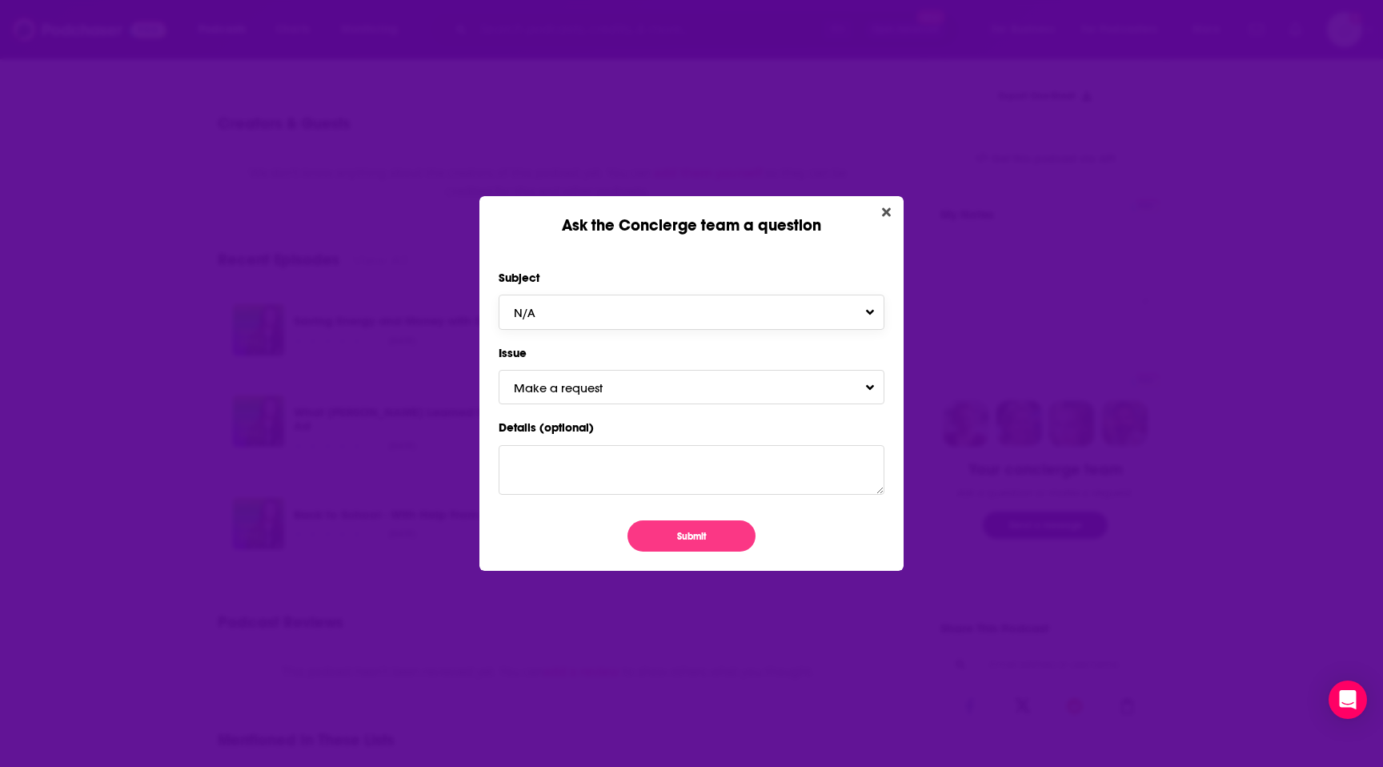
click at [634, 315] on button "N/A" at bounding box center [692, 312] width 386 height 34
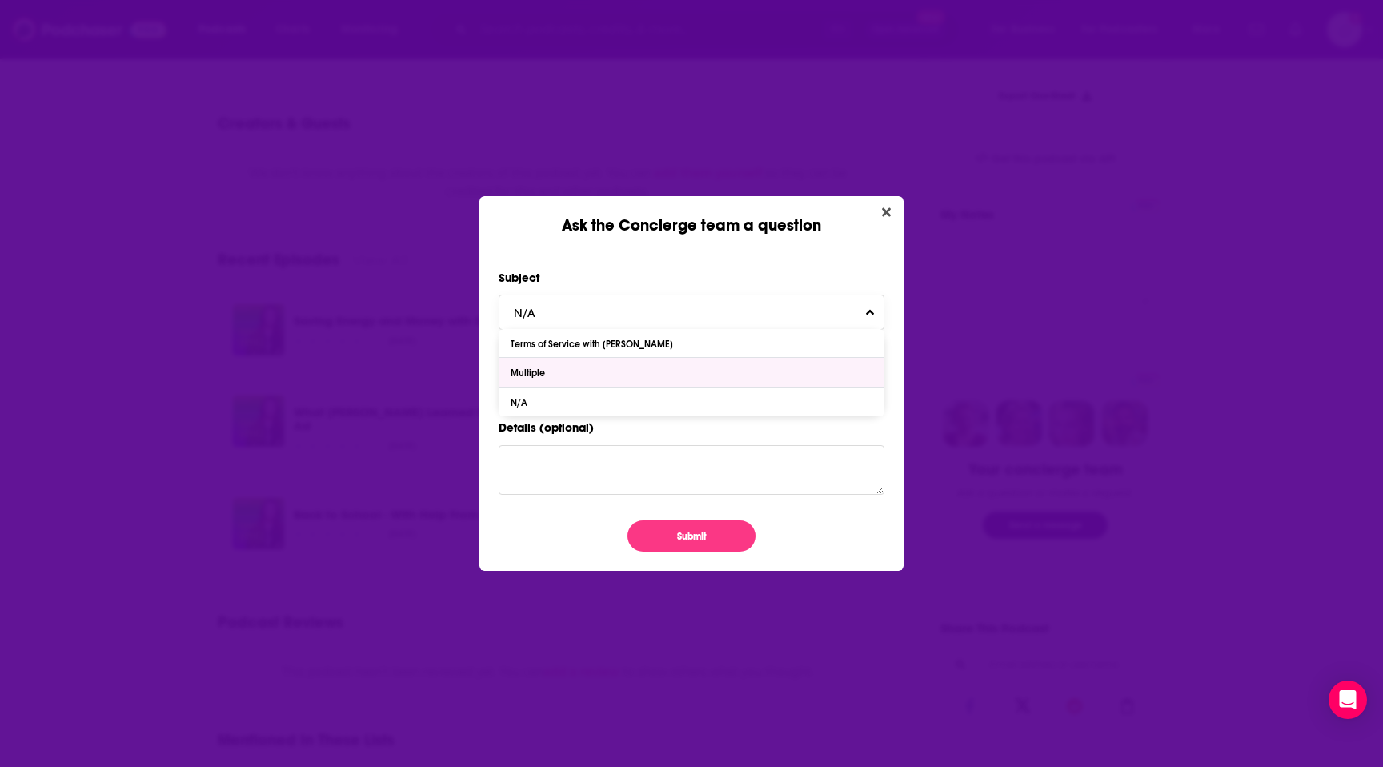
click at [624, 368] on div "Multiple" at bounding box center [692, 372] width 386 height 29
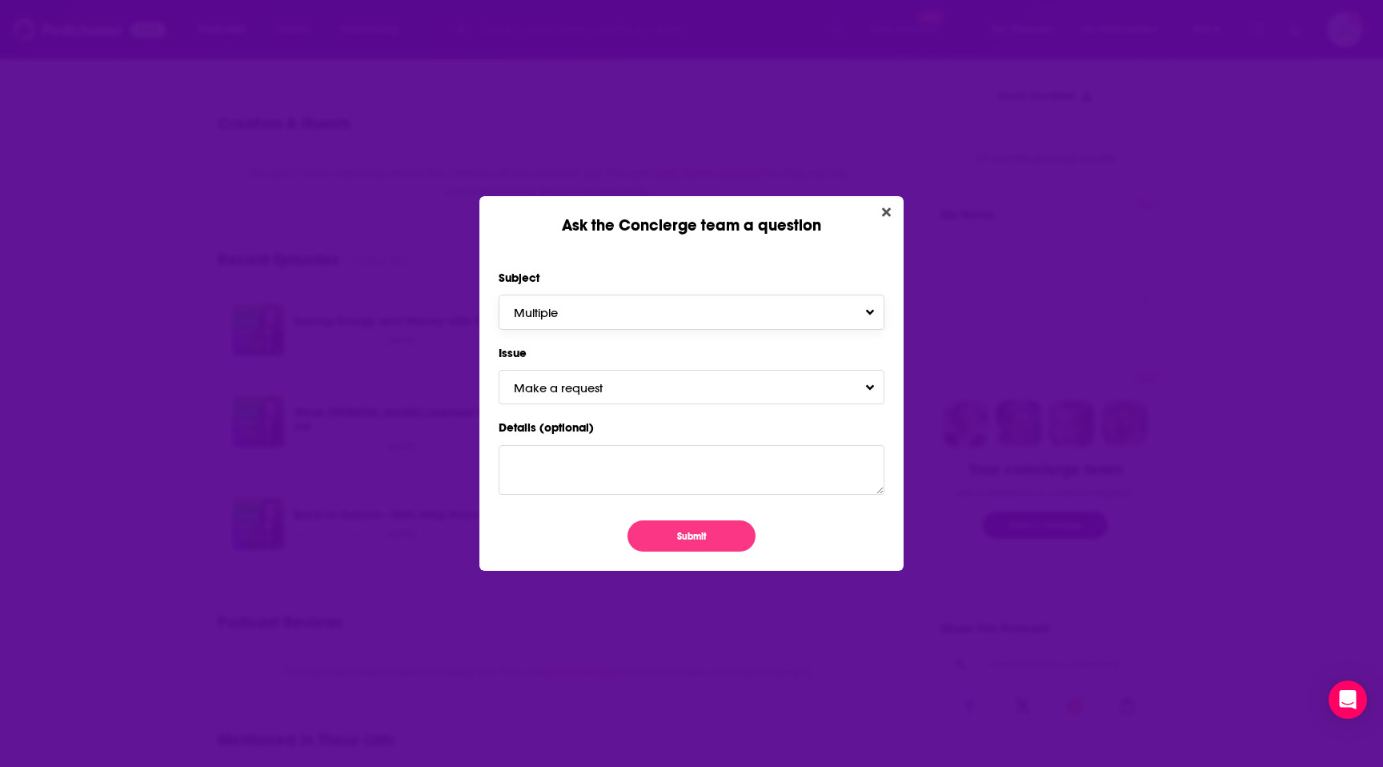
click at [645, 323] on button "Multiple" at bounding box center [692, 312] width 386 height 34
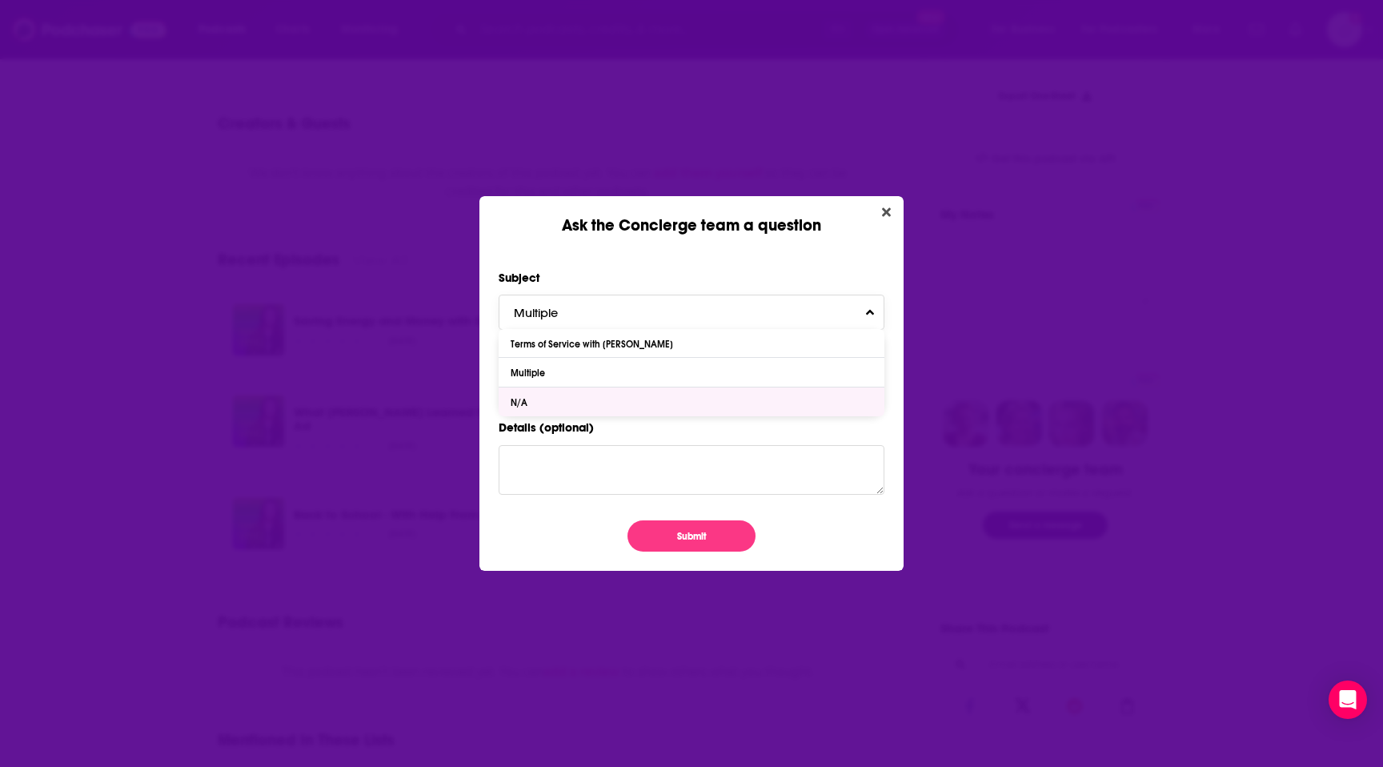
click at [630, 407] on div "N/A" at bounding box center [692, 401] width 386 height 29
click at [628, 393] on span "Make a request" at bounding box center [574, 387] width 121 height 15
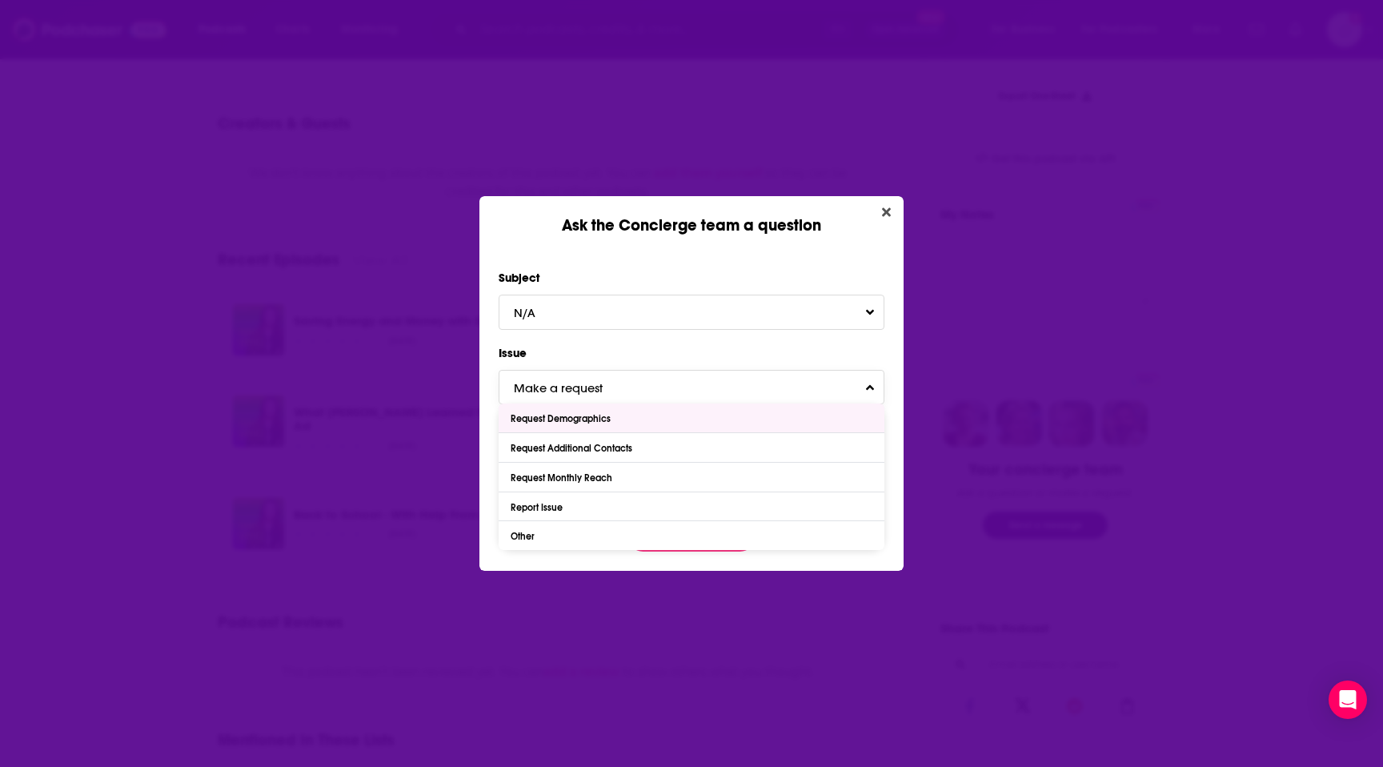
click at [671, 396] on button "Make a request" at bounding box center [692, 387] width 386 height 34
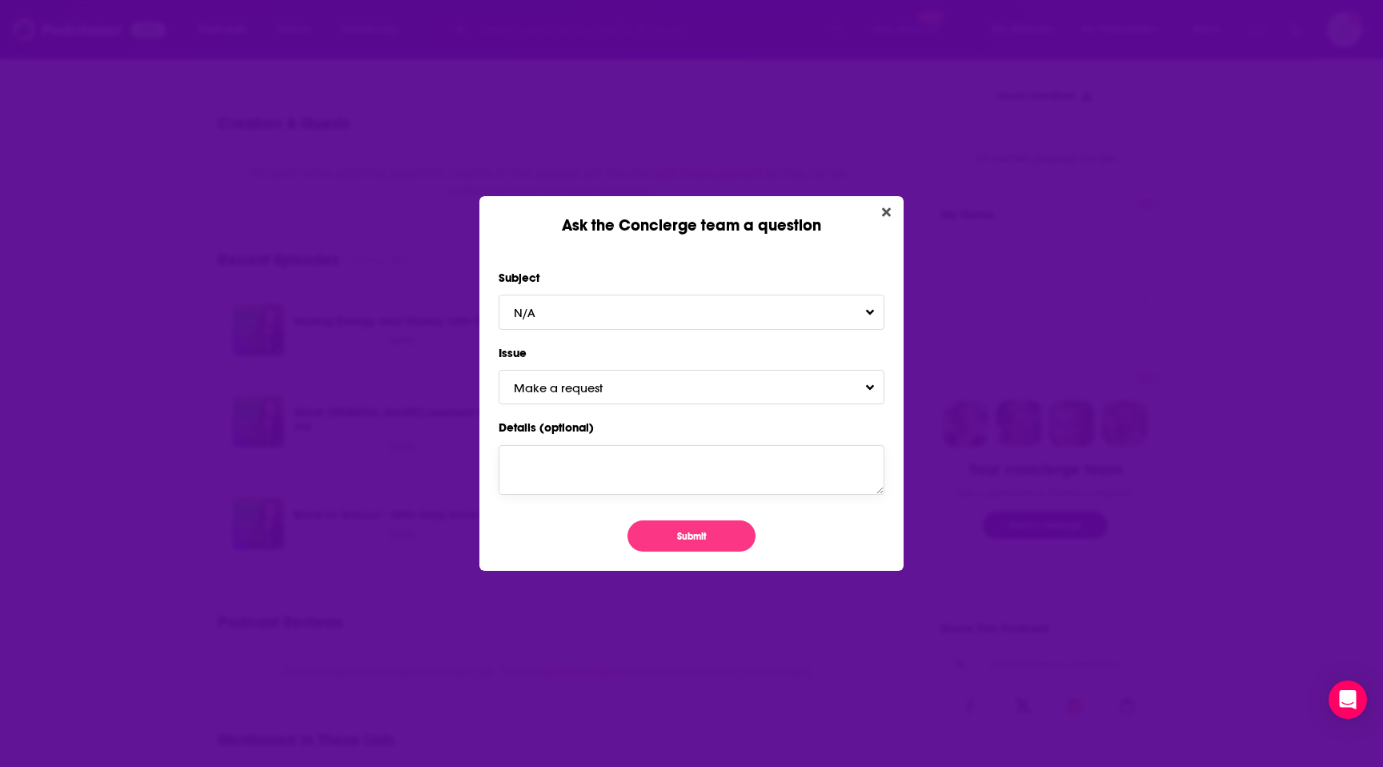
click at [654, 457] on textarea "Details (optional)" at bounding box center [692, 470] width 386 height 50
click at [885, 211] on icon "Close" at bounding box center [886, 212] width 9 height 9
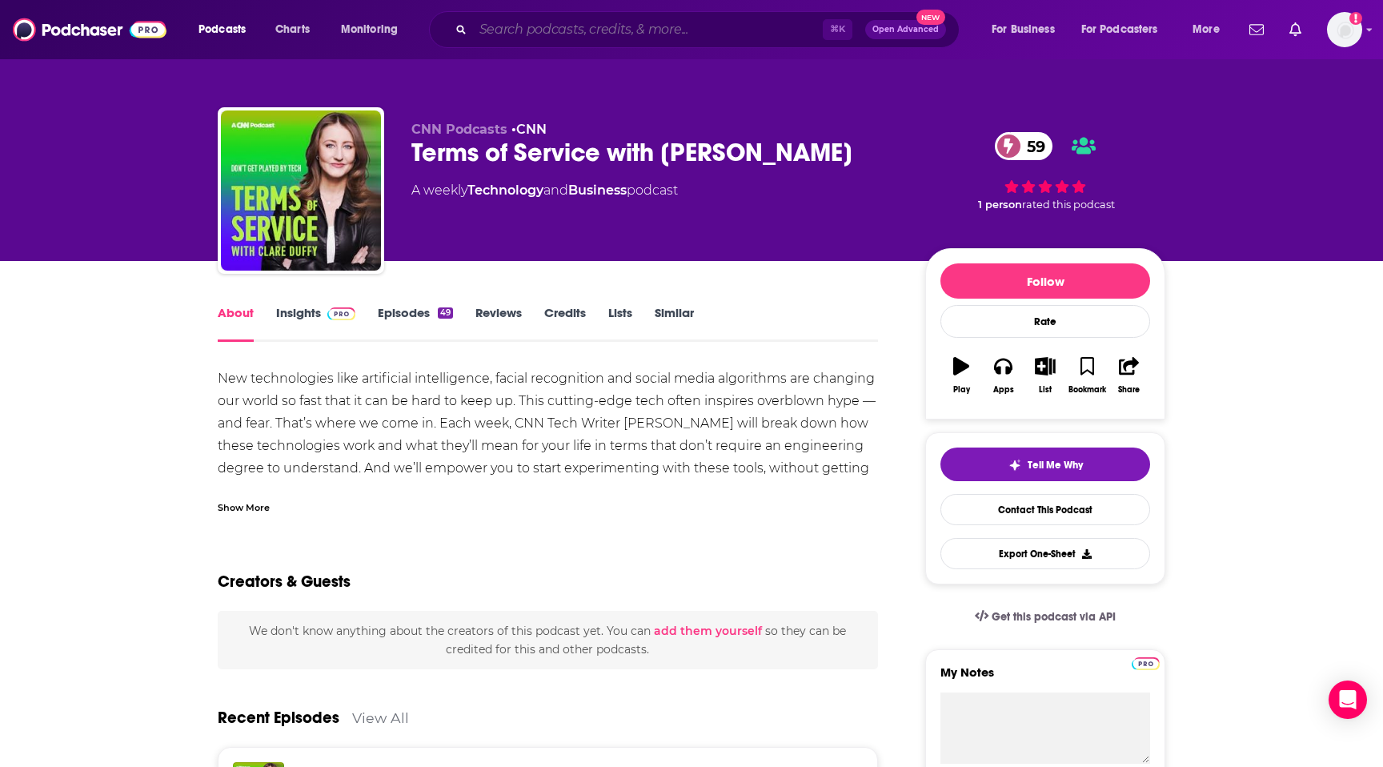
click at [661, 33] on input "Search podcasts, credits, & more..." at bounding box center [648, 30] width 350 height 26
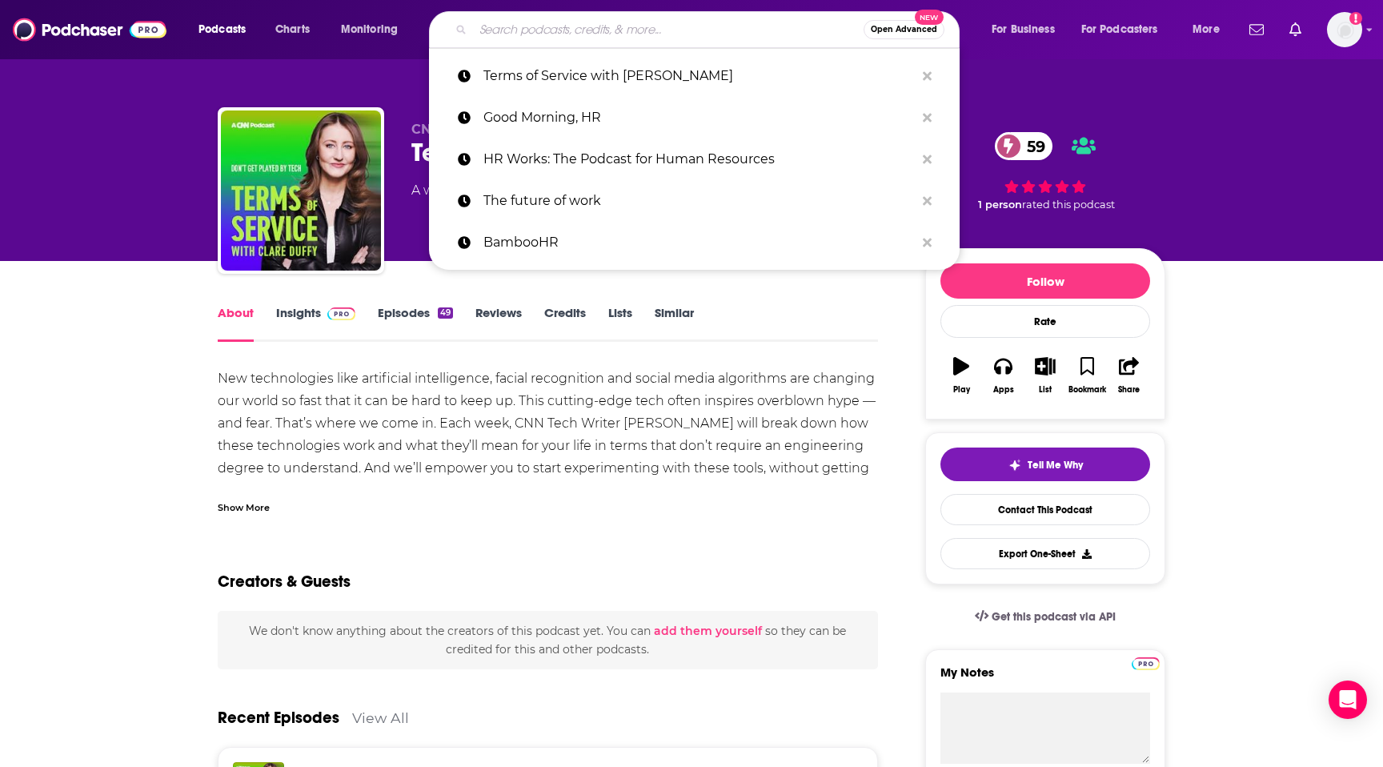
paste input "Find Your Dream Job: Insider Tips for Finding Work, Advancing your Career, and …"
type input "Find Your Dream Job: Insider Tips for Finding Work, Advancing your Career, and …"
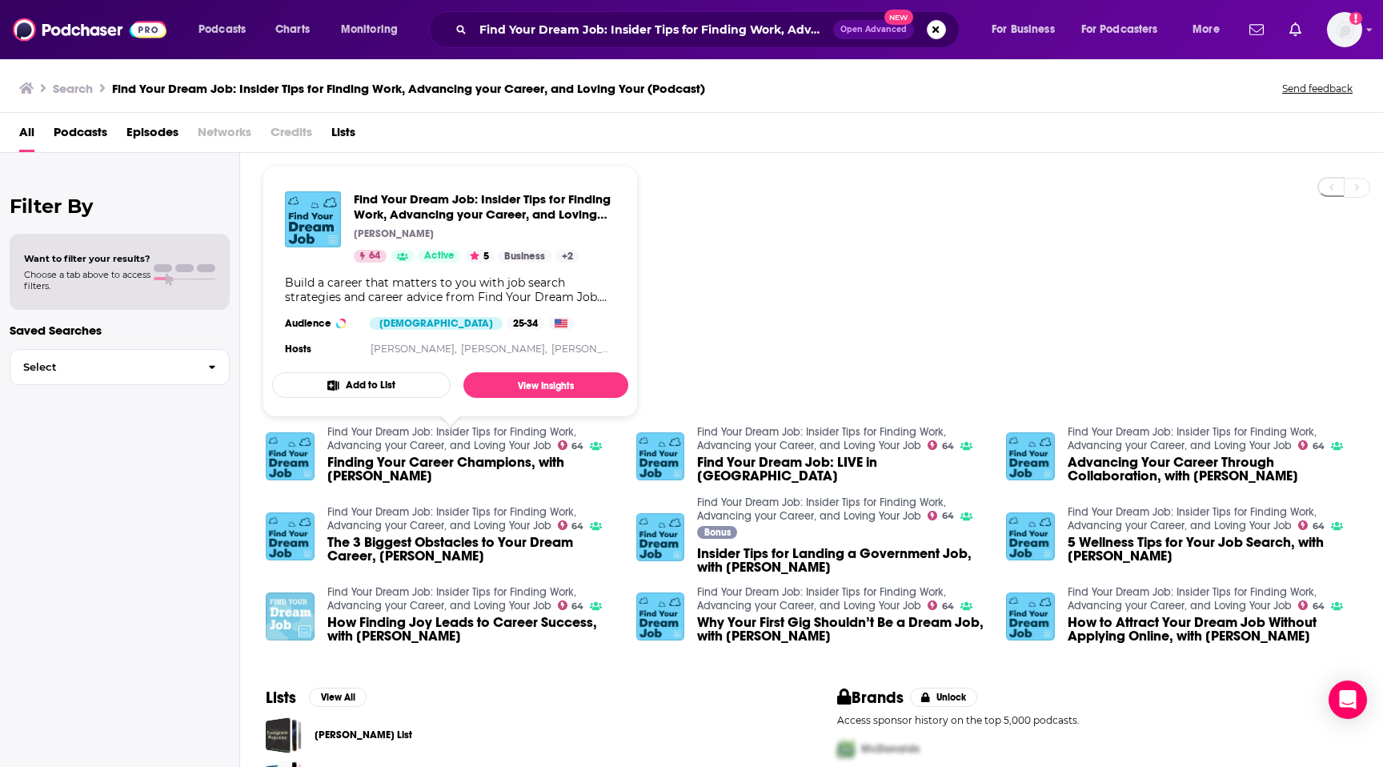
click at [342, 431] on link "Find Your Dream Job: Insider Tips for Finding Work, Advancing your Career, and …" at bounding box center [451, 438] width 249 height 27
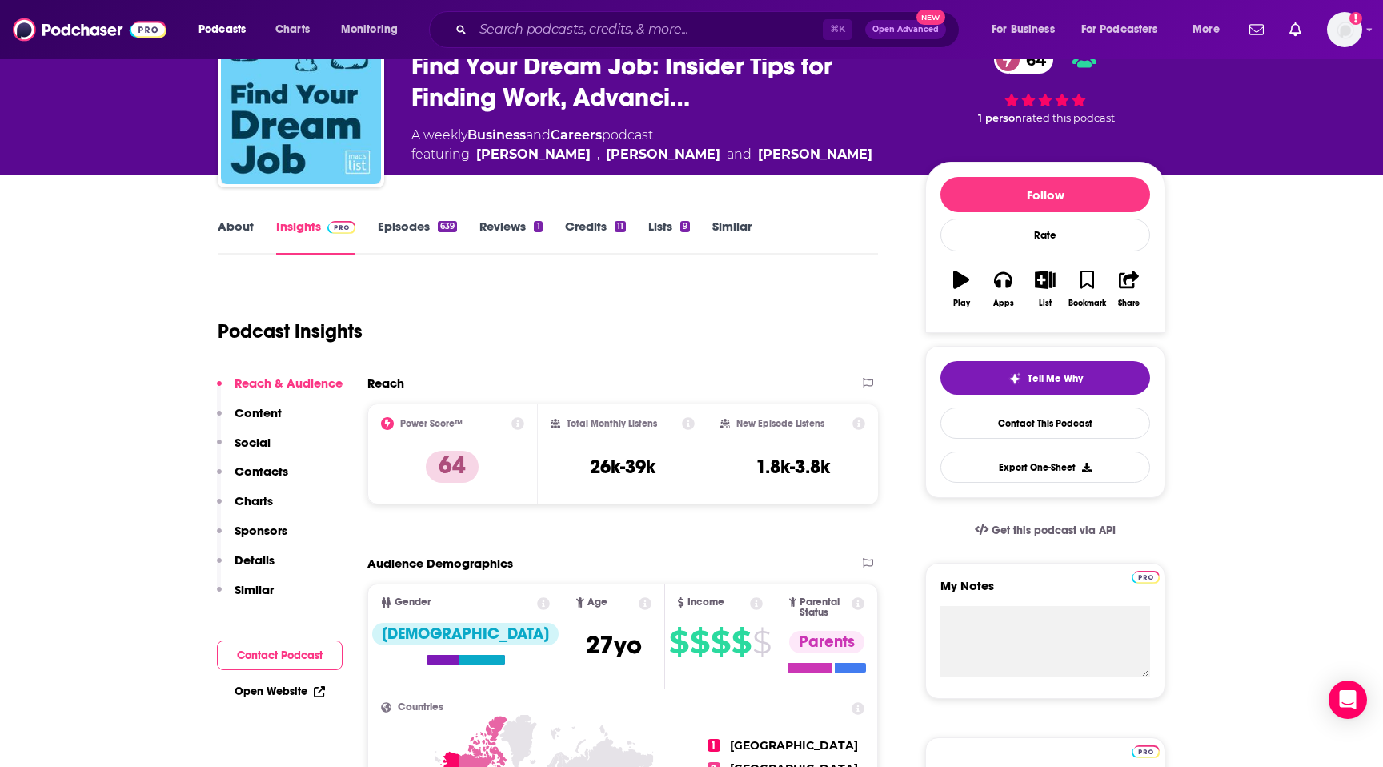
scroll to position [85, 0]
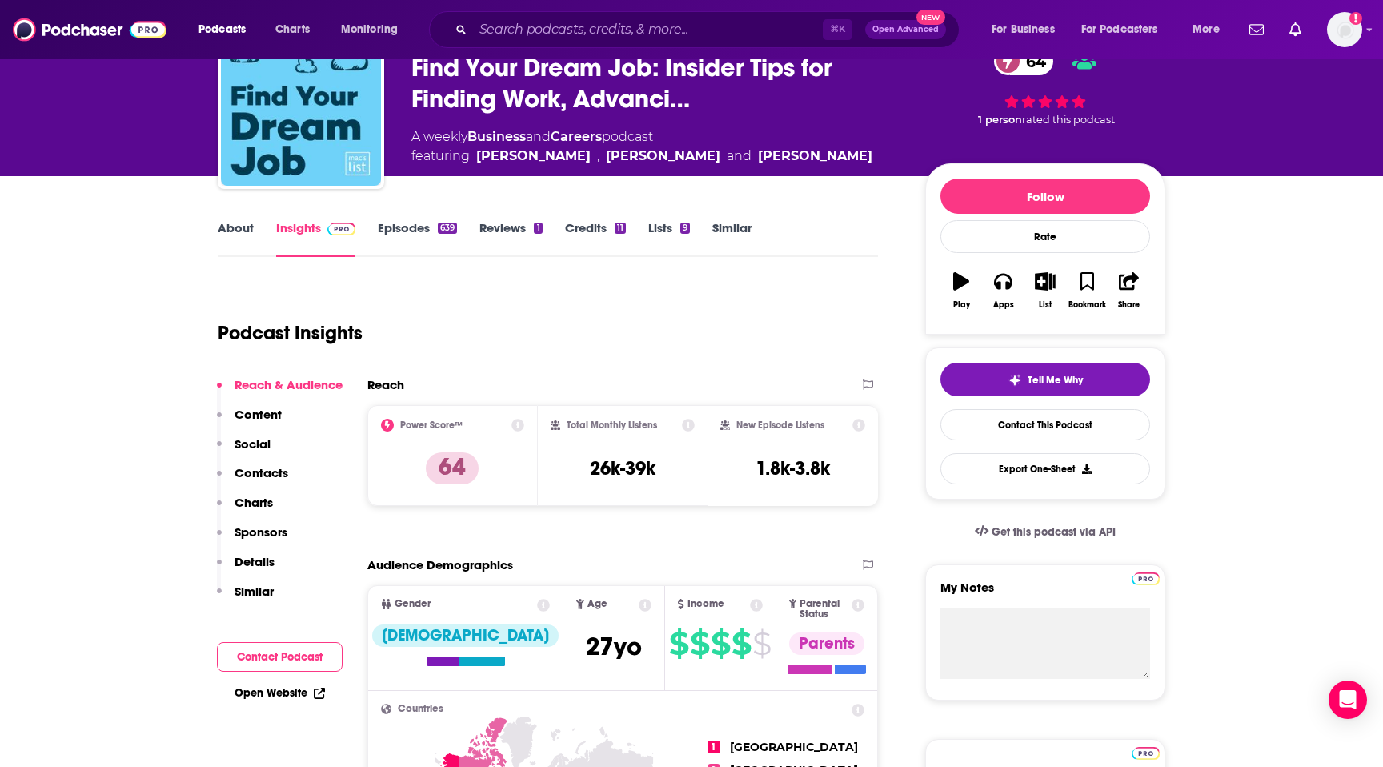
click at [231, 230] on link "About" at bounding box center [236, 238] width 36 height 37
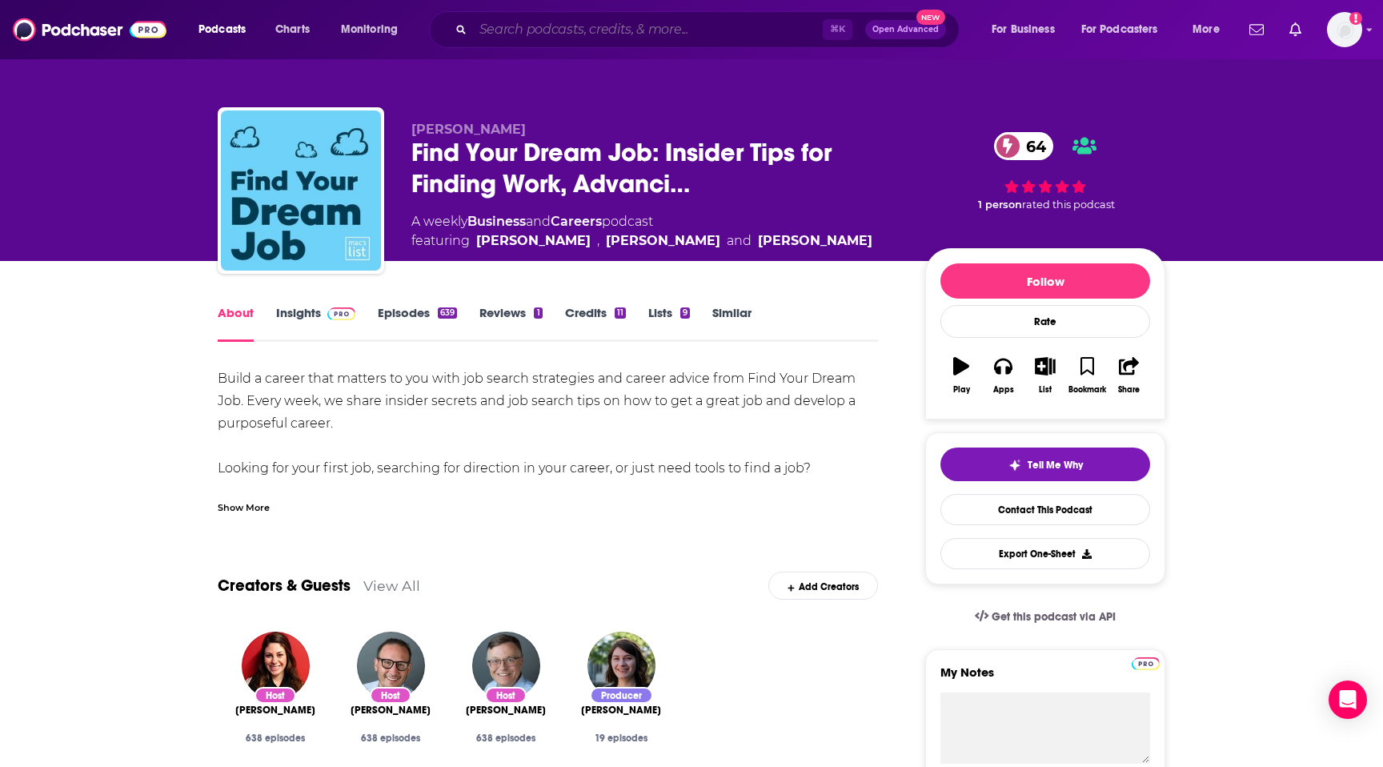
click at [544, 34] on input "Search podcasts, credits, & more..." at bounding box center [648, 30] width 350 height 26
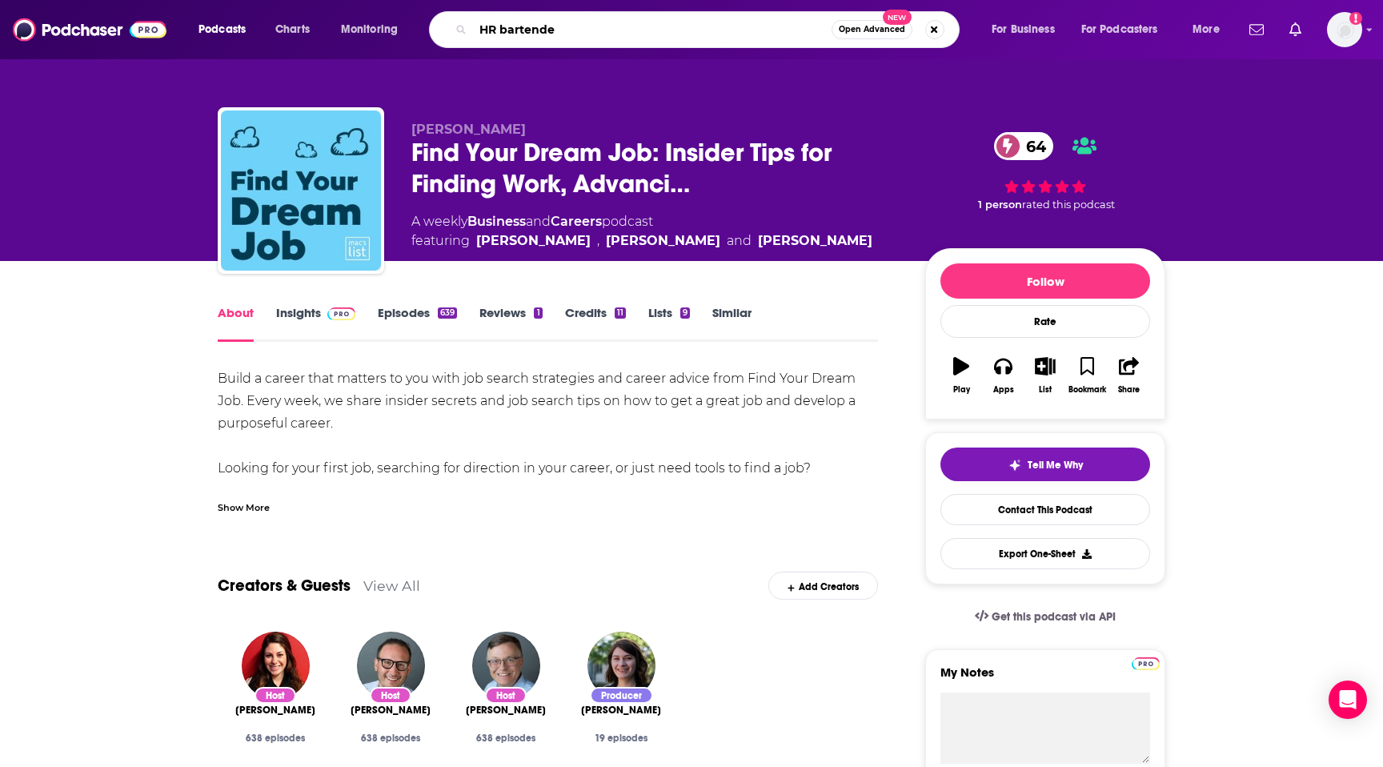
type input "HR bartender"
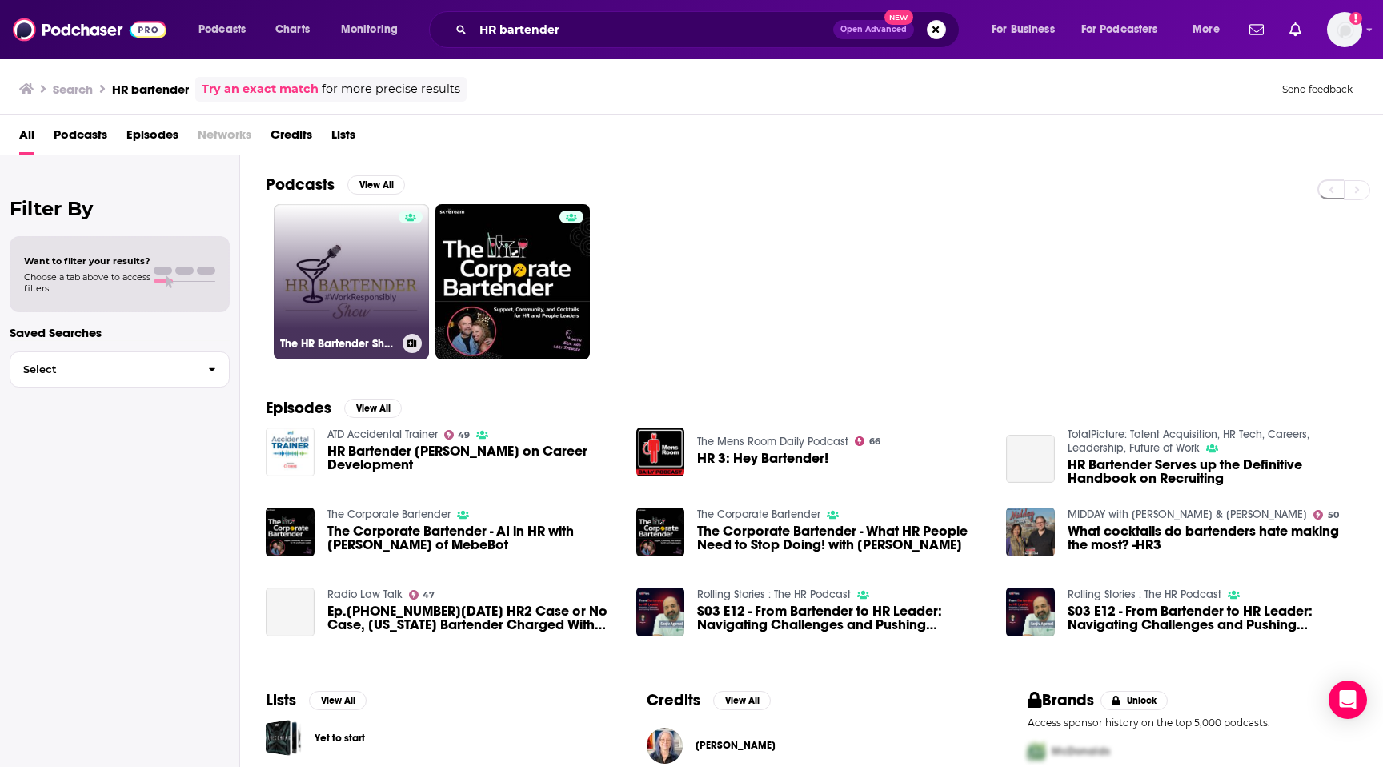
click at [397, 273] on link "The HR Bartender Show" at bounding box center [351, 281] width 155 height 155
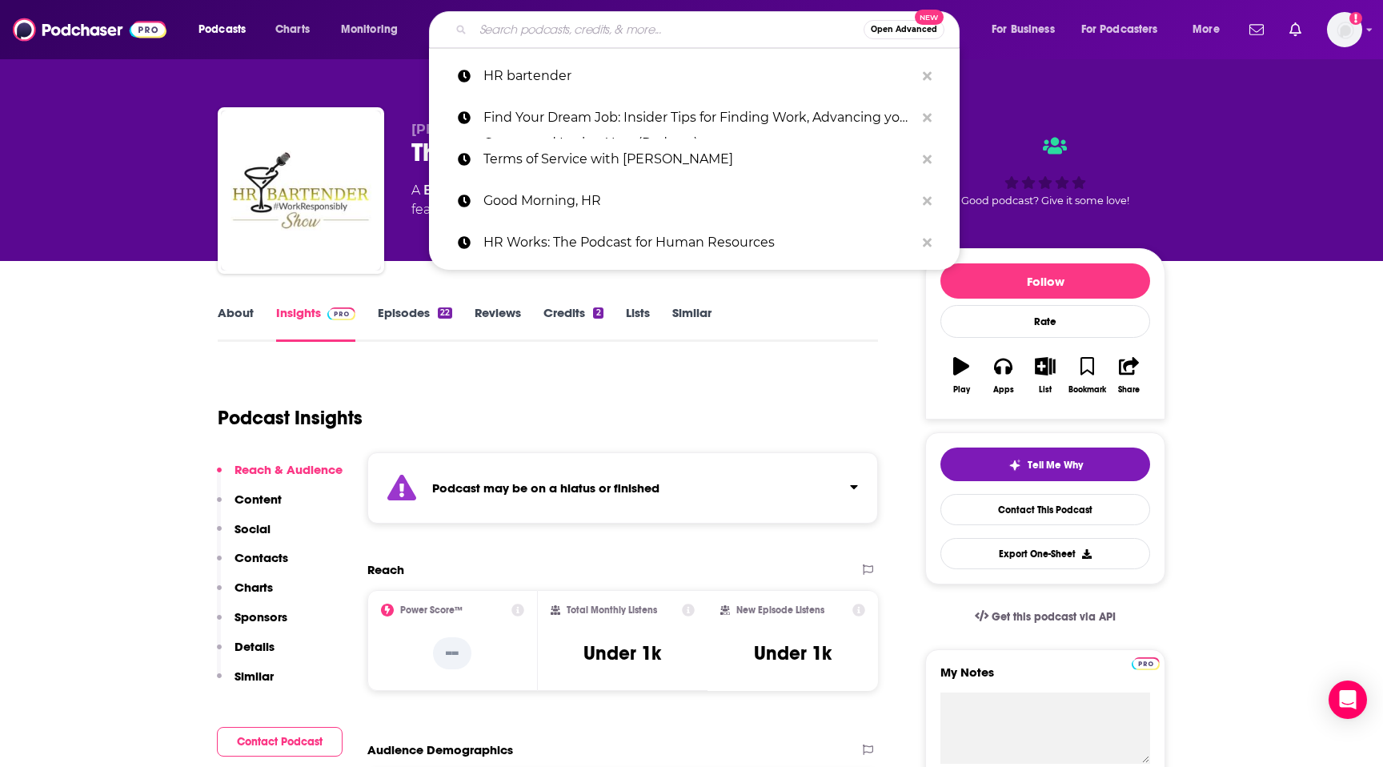
click at [595, 26] on input "Search podcasts, credits, & more..." at bounding box center [668, 30] width 391 height 26
paste input "The CMO Podcast"
type input "The CMO Podcast"
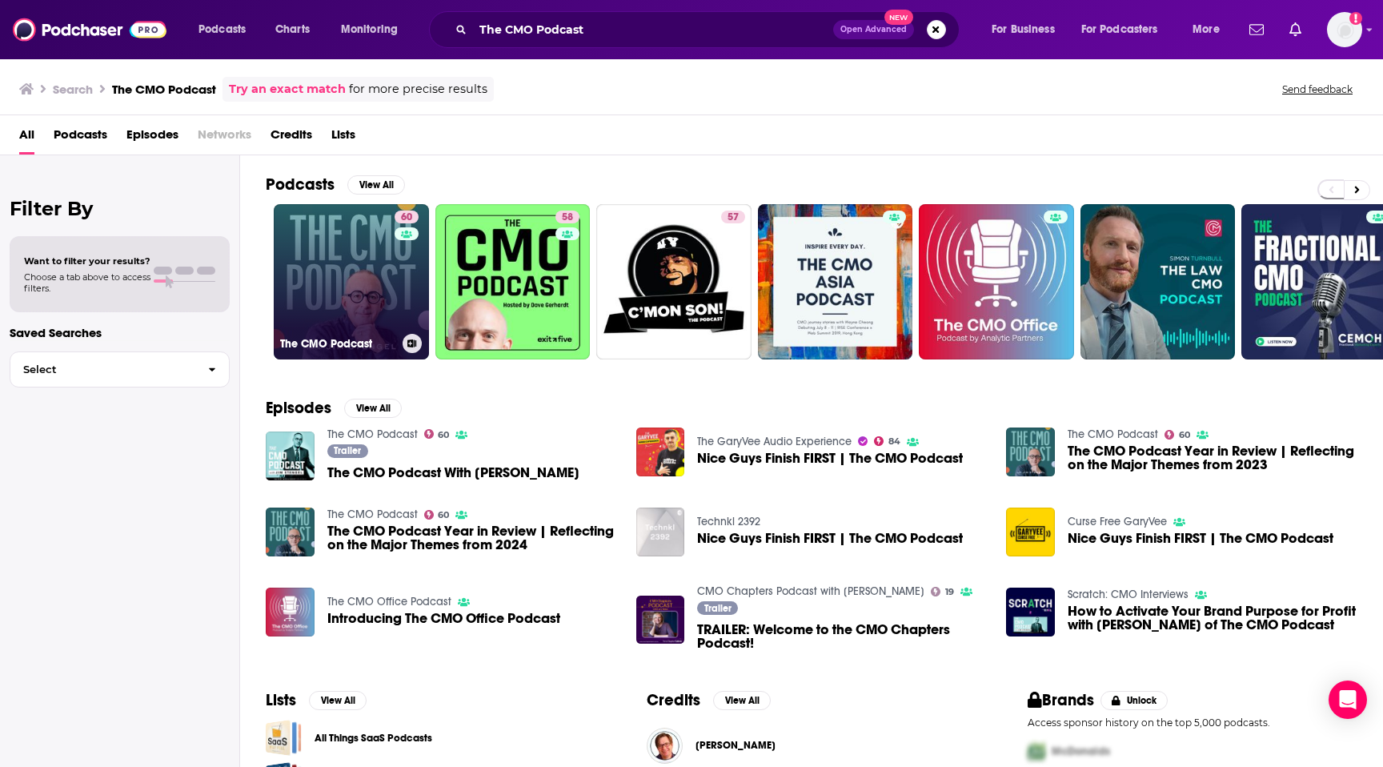
click at [358, 256] on link "60 The CMO Podcast" at bounding box center [351, 281] width 155 height 155
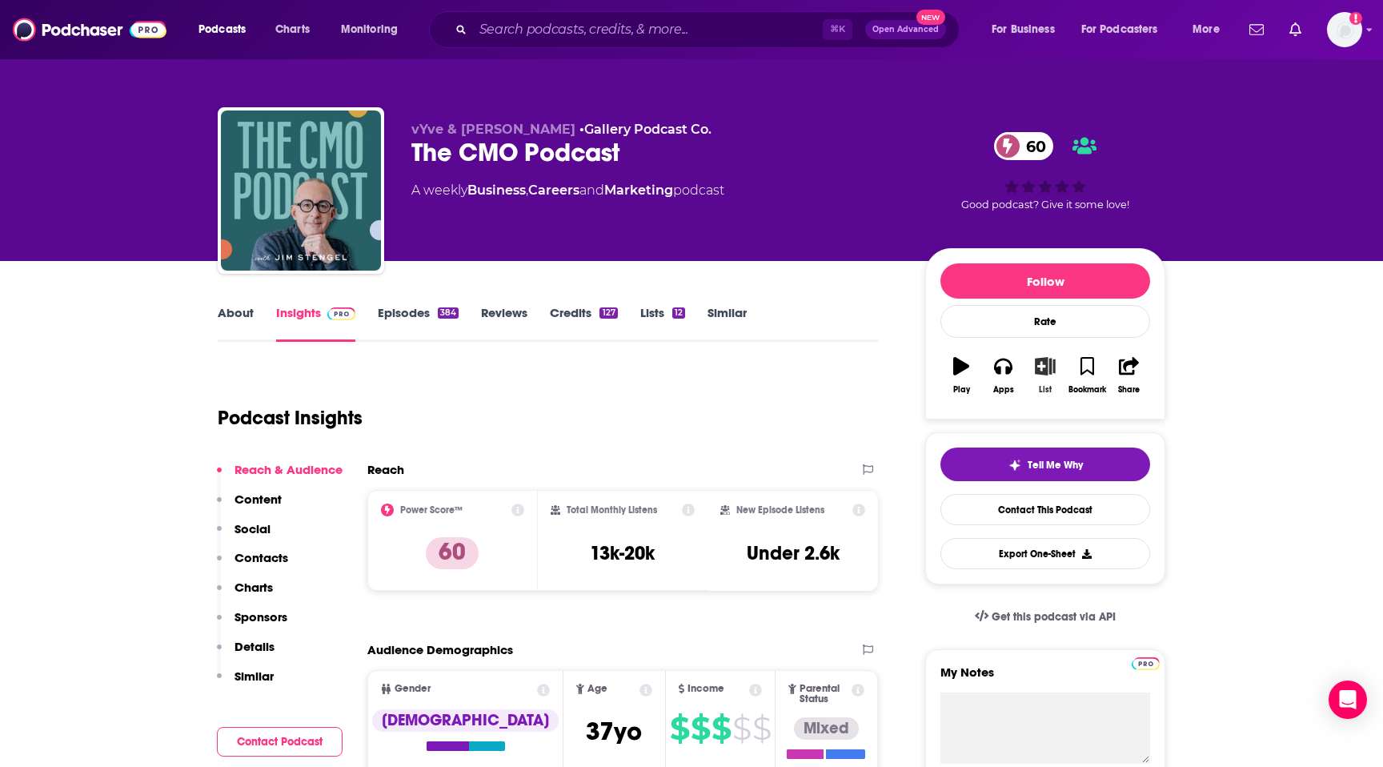
click at [1045, 365] on icon "button" at bounding box center [1046, 366] width 20 height 18
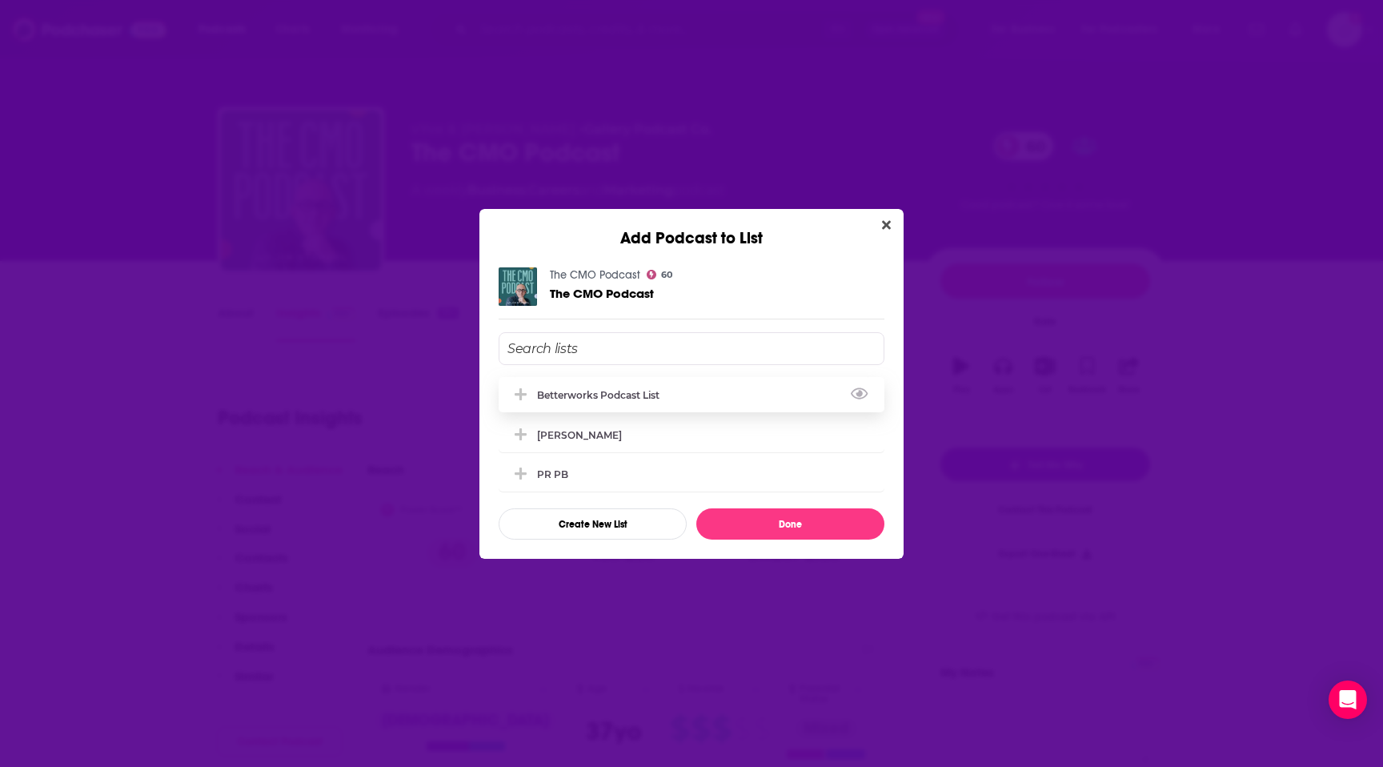
click at [749, 393] on div "Betterworks podcast list" at bounding box center [692, 394] width 386 height 35
click at [784, 526] on button "Done" at bounding box center [790, 523] width 188 height 31
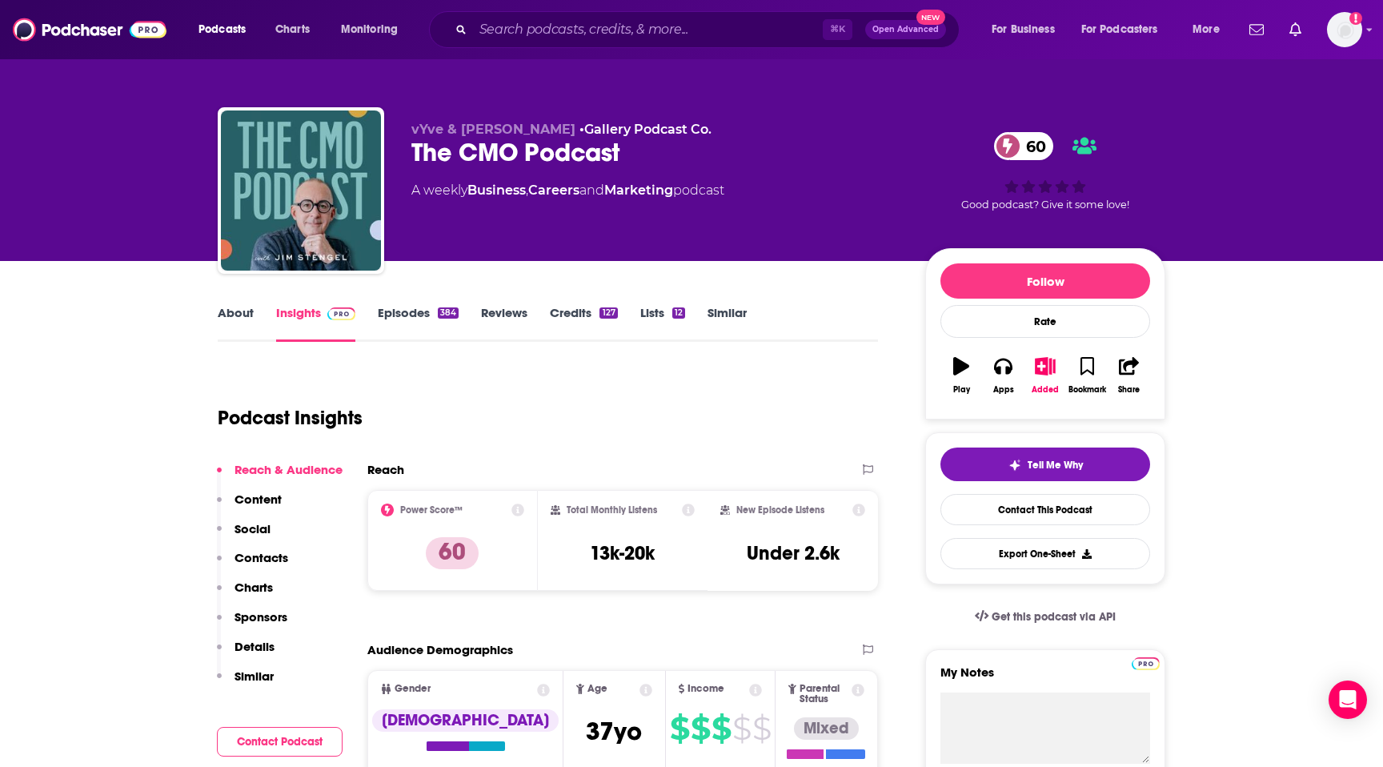
click at [436, 310] on link "Episodes 384" at bounding box center [418, 323] width 81 height 37
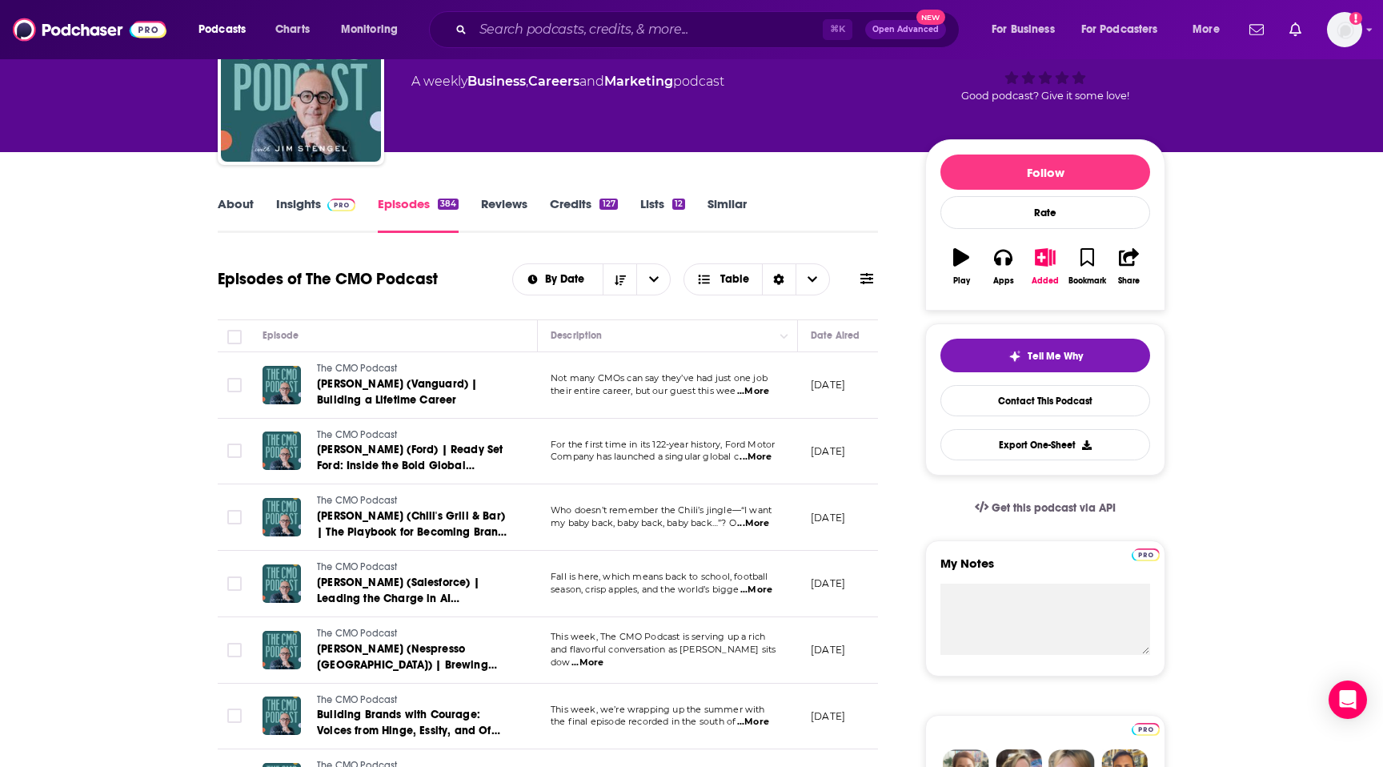
scroll to position [106, 0]
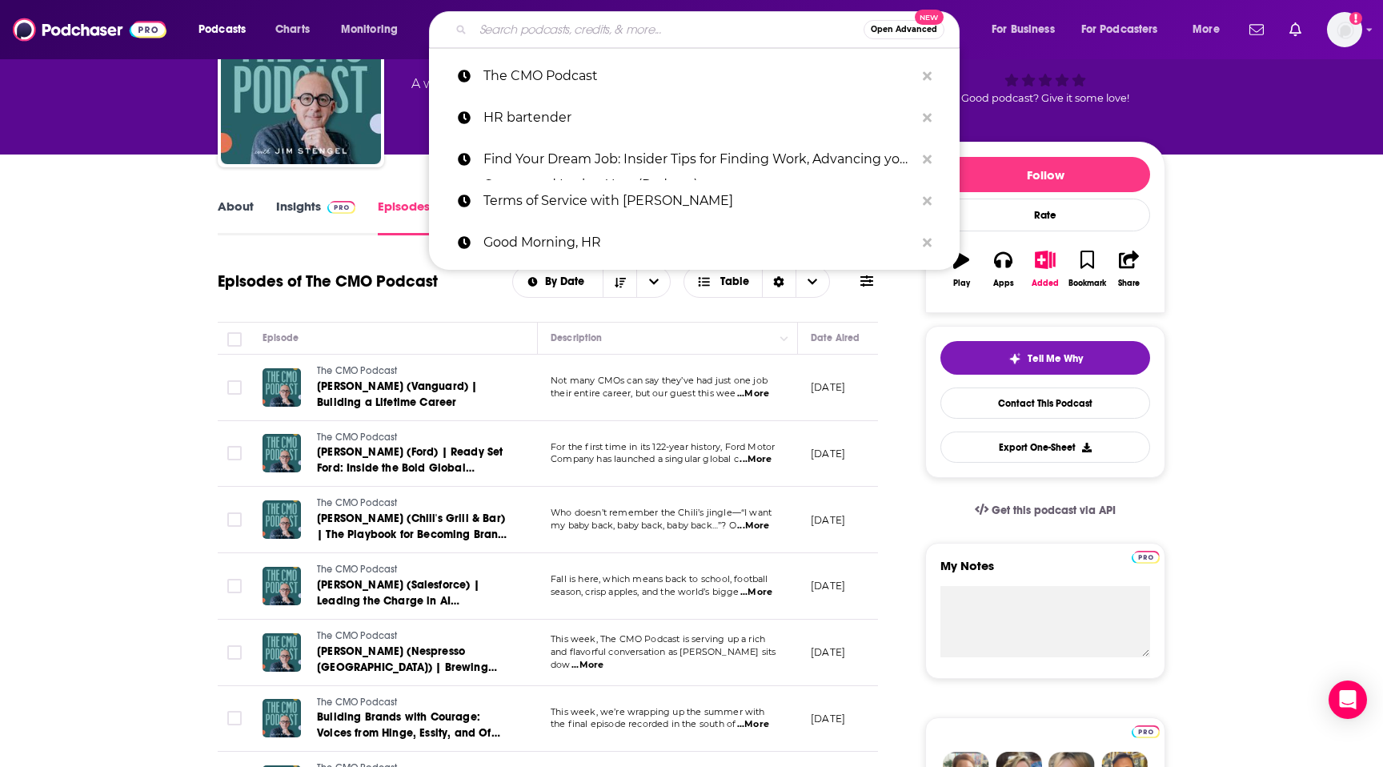
click at [495, 22] on input "Search podcasts, credits, & more..." at bounding box center [668, 30] width 391 height 26
paste input "Marketing Today With Alan Hart"
type input "Marketing Today With Alan Hart"
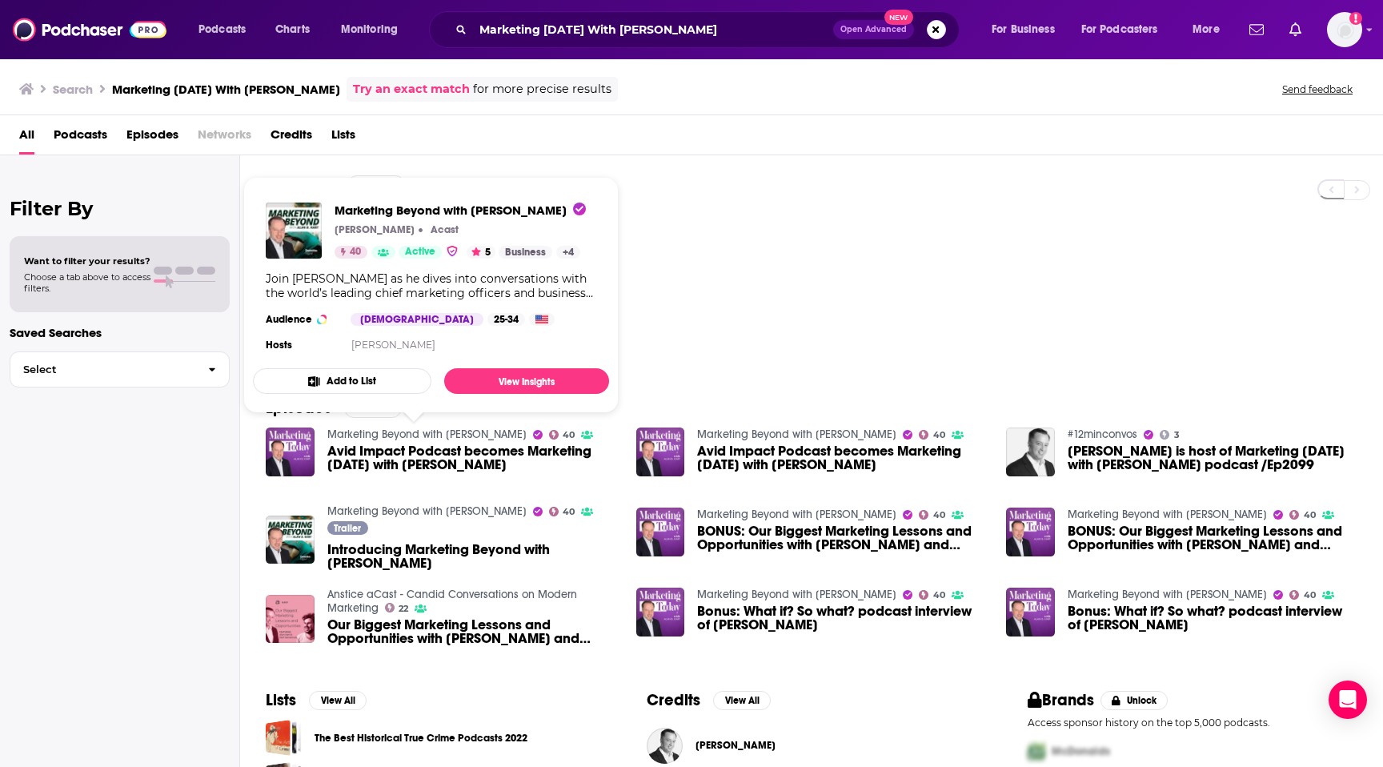
click at [360, 432] on link "Marketing Beyond with Alan B. Hart" at bounding box center [426, 434] width 199 height 14
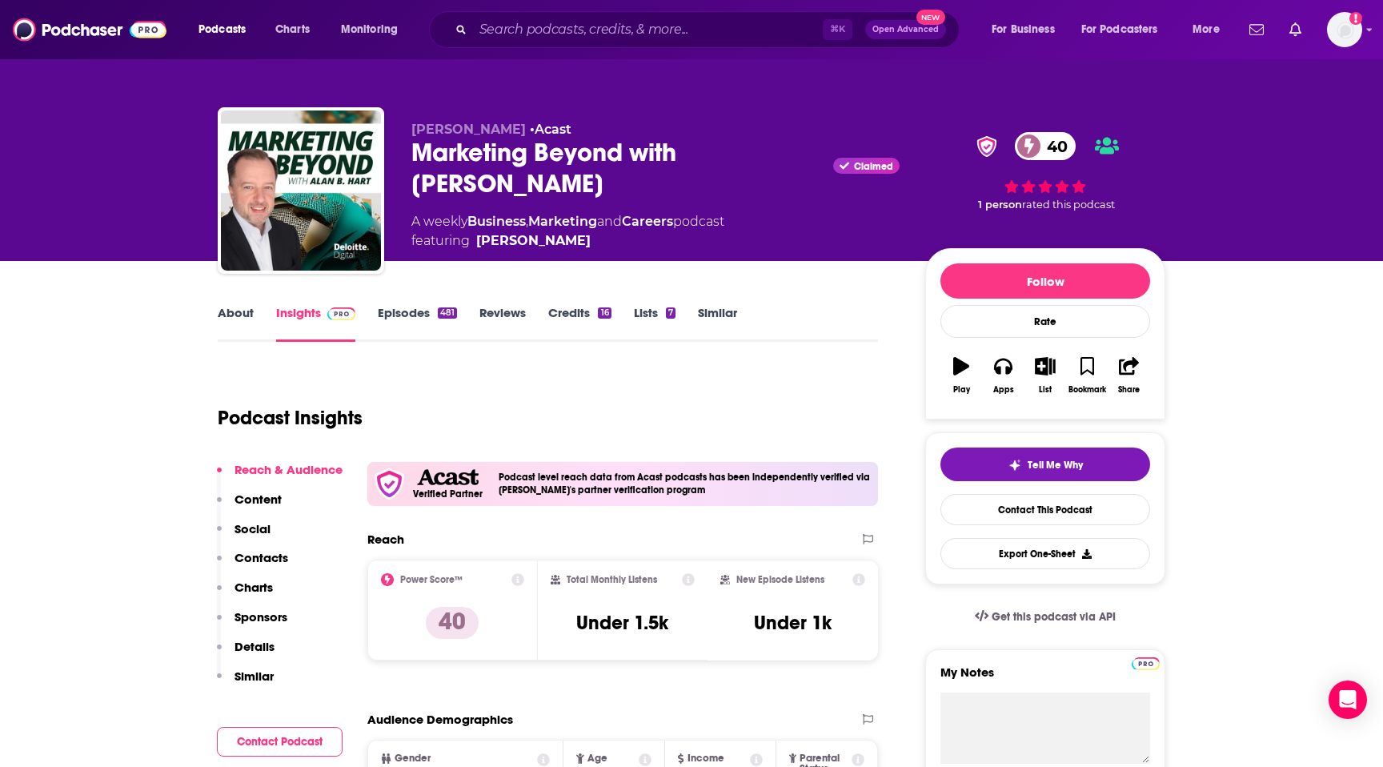
click at [425, 309] on link "Episodes 481" at bounding box center [417, 323] width 79 height 37
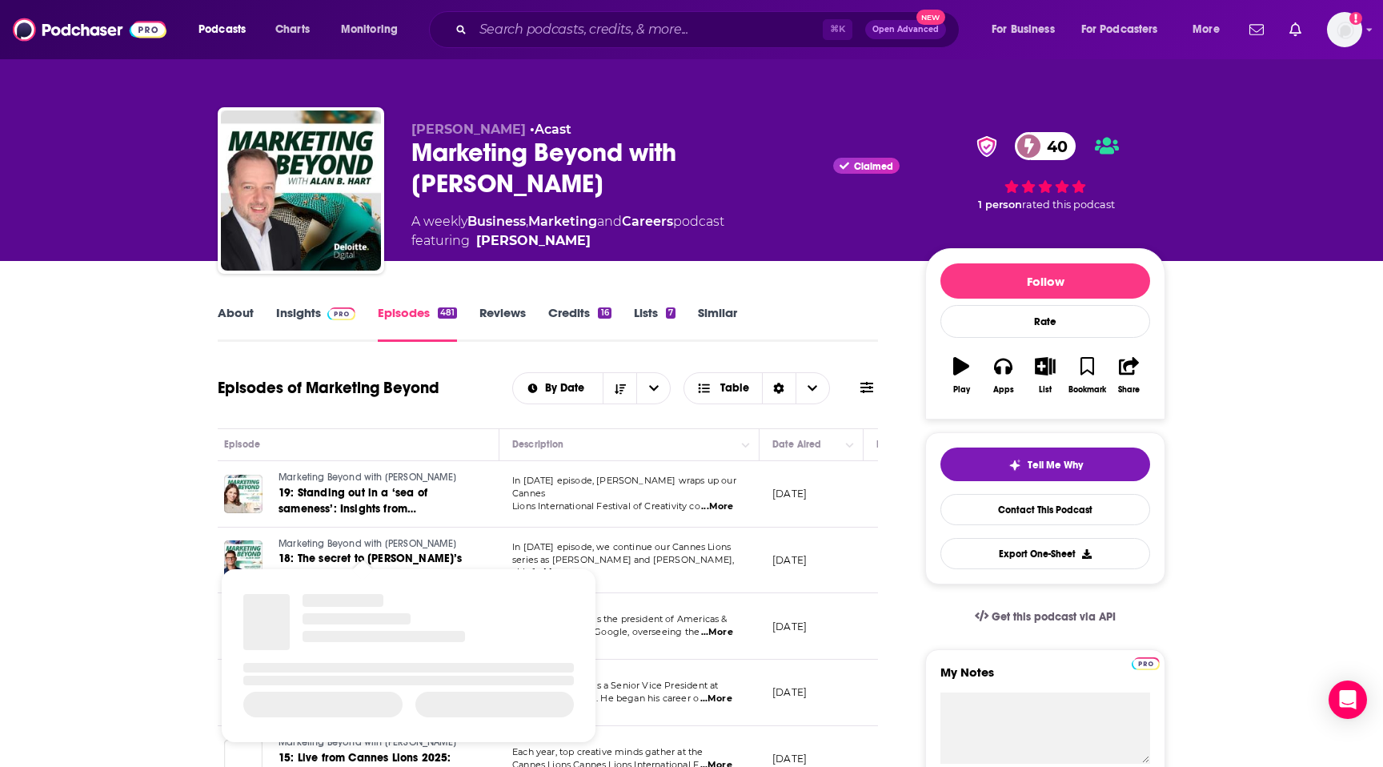
scroll to position [0, 98]
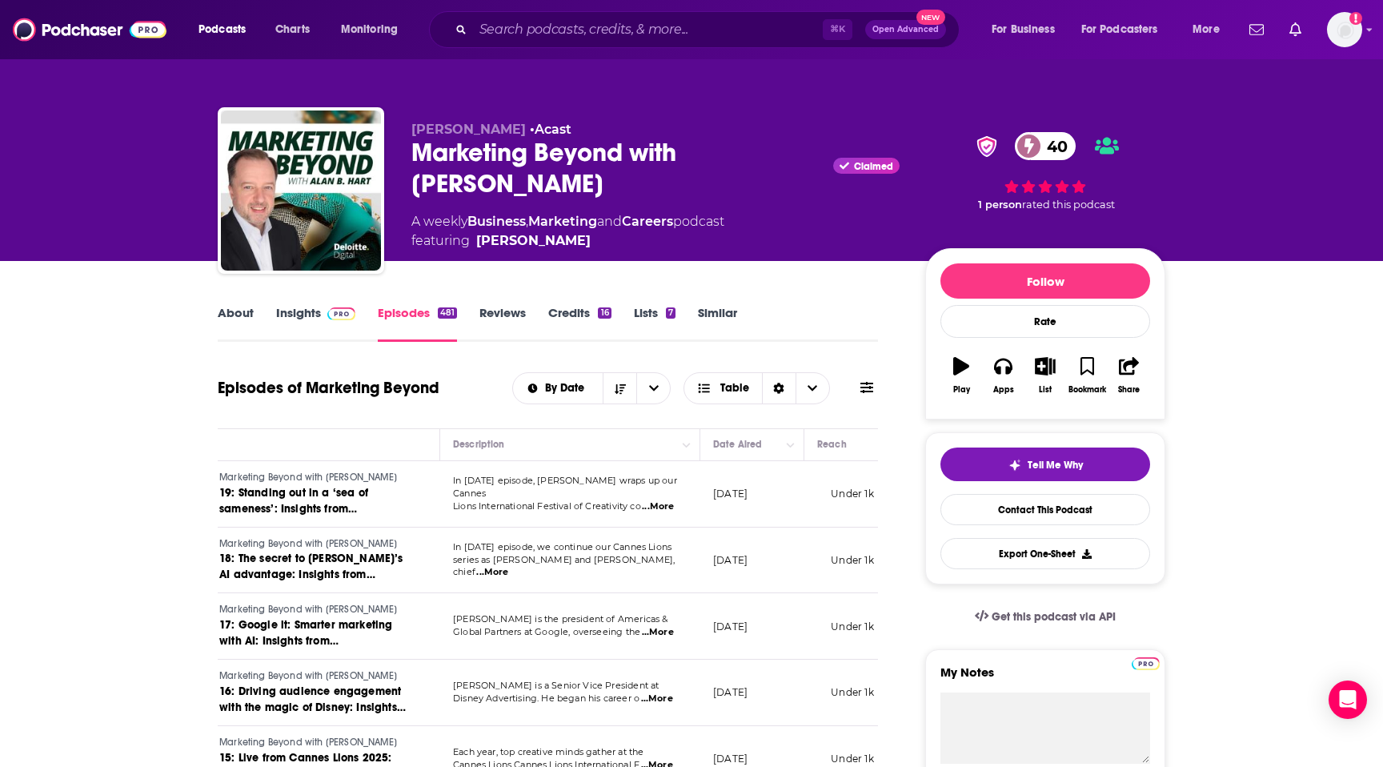
click at [251, 315] on link "About" at bounding box center [236, 323] width 36 height 37
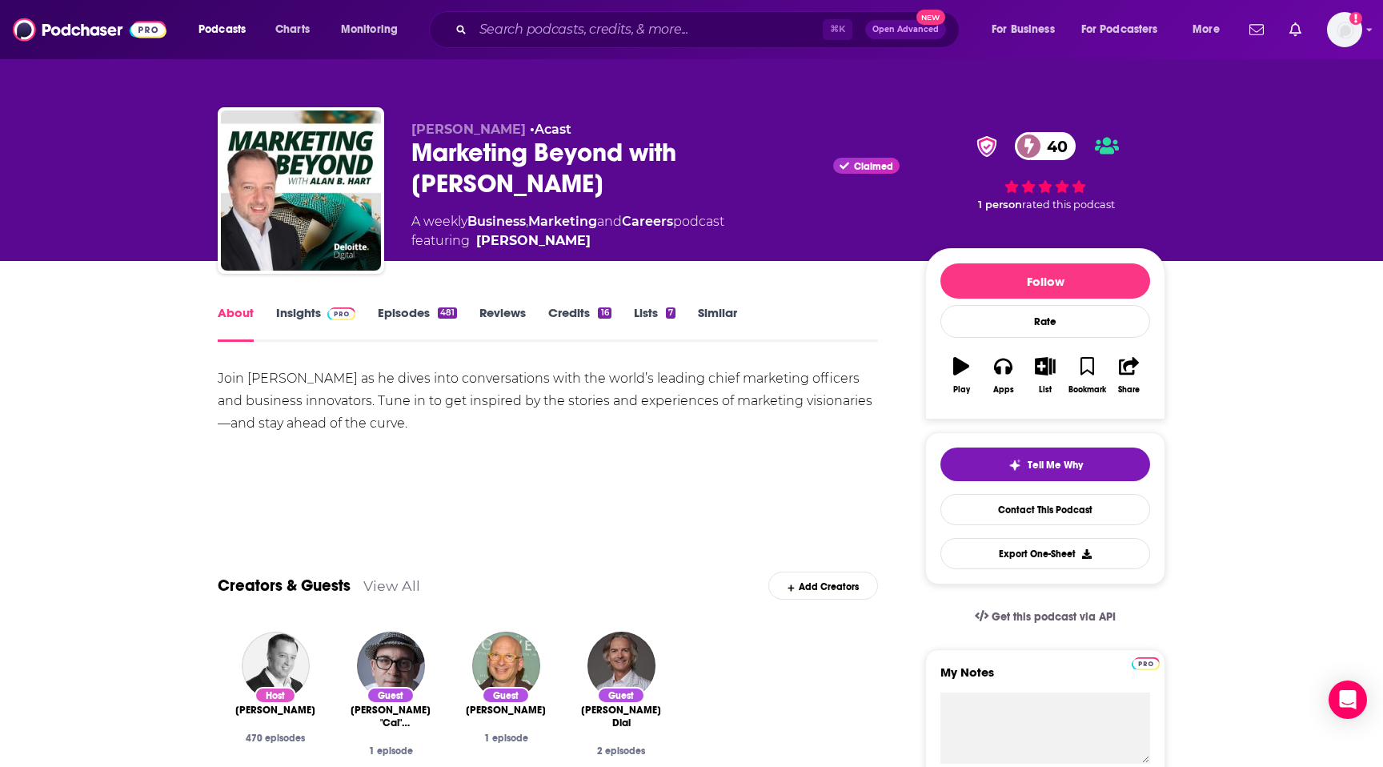
click at [284, 323] on link "Insights" at bounding box center [315, 323] width 79 height 37
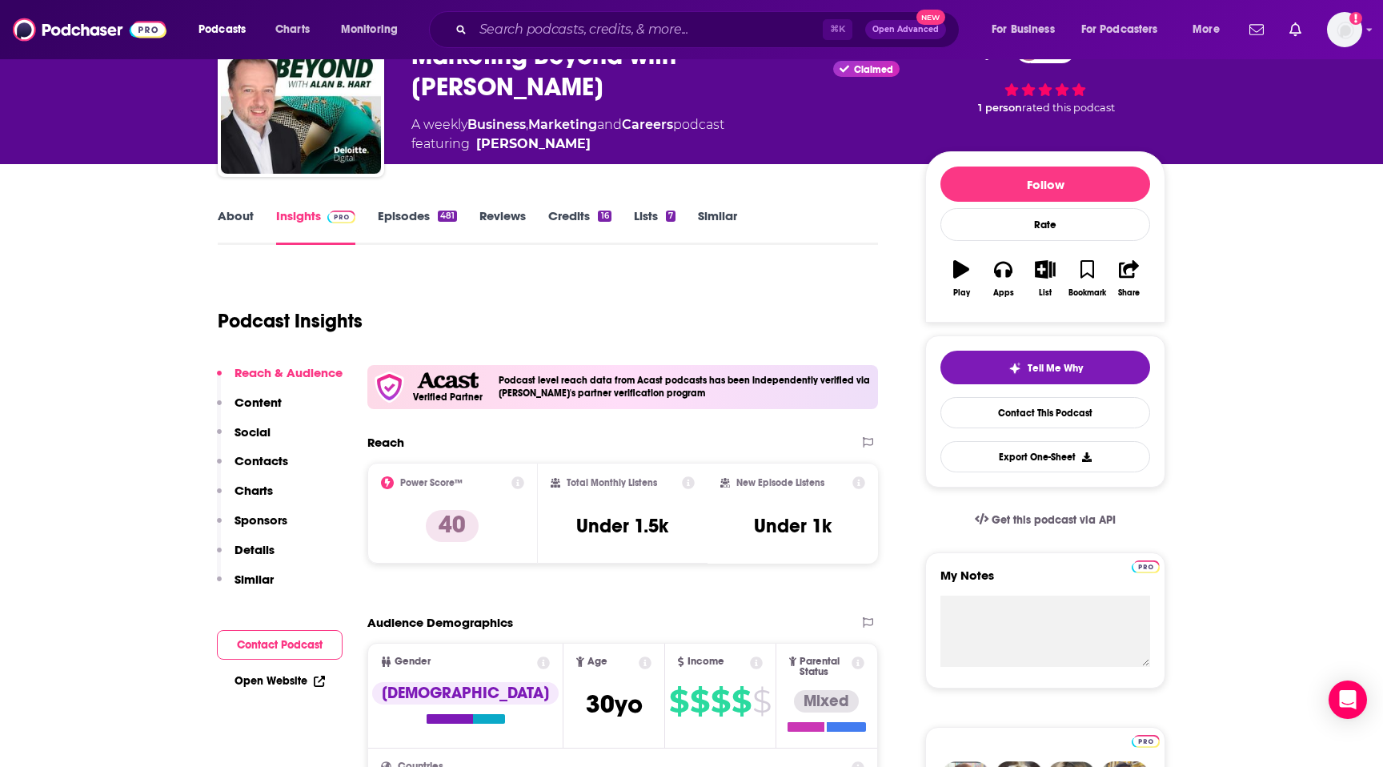
scroll to position [120, 0]
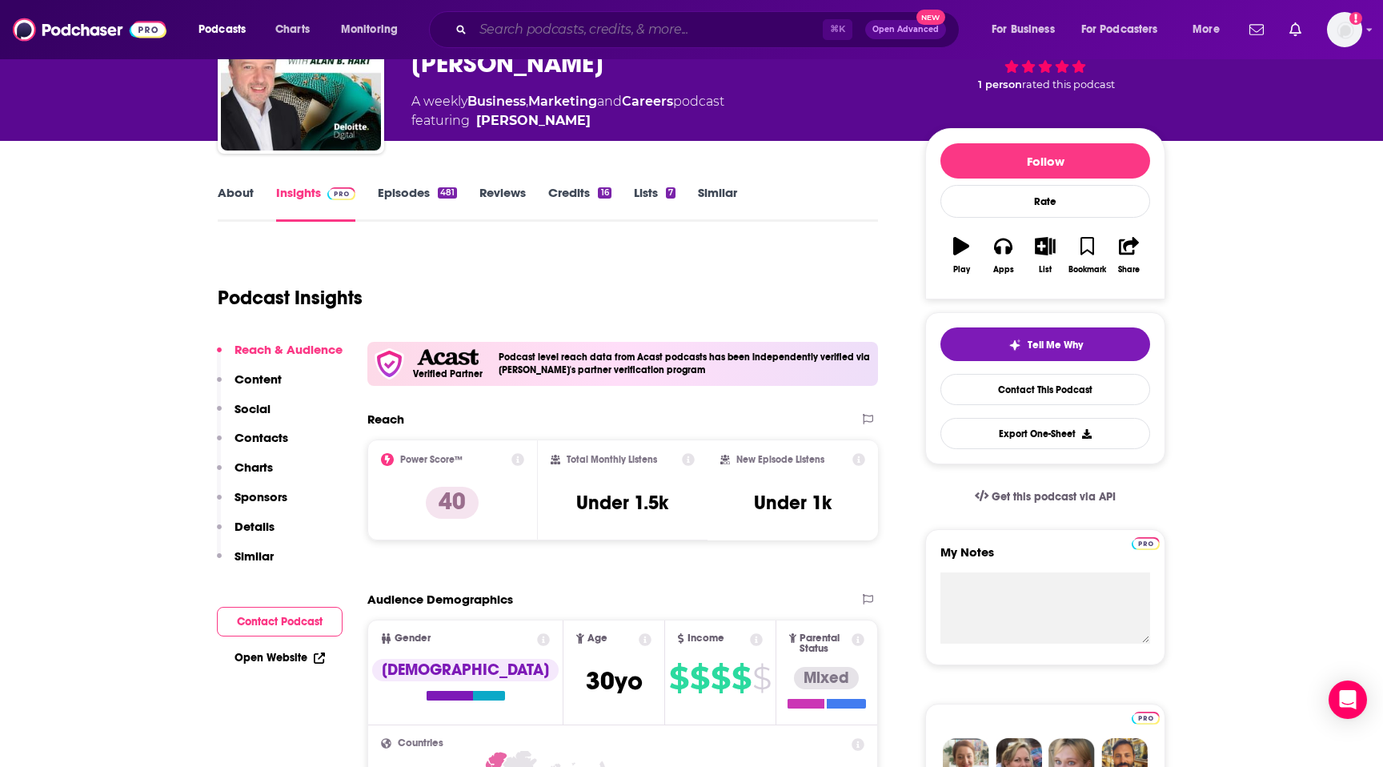
click at [490, 26] on input "Search podcasts, credits, & more..." at bounding box center [648, 30] width 350 height 26
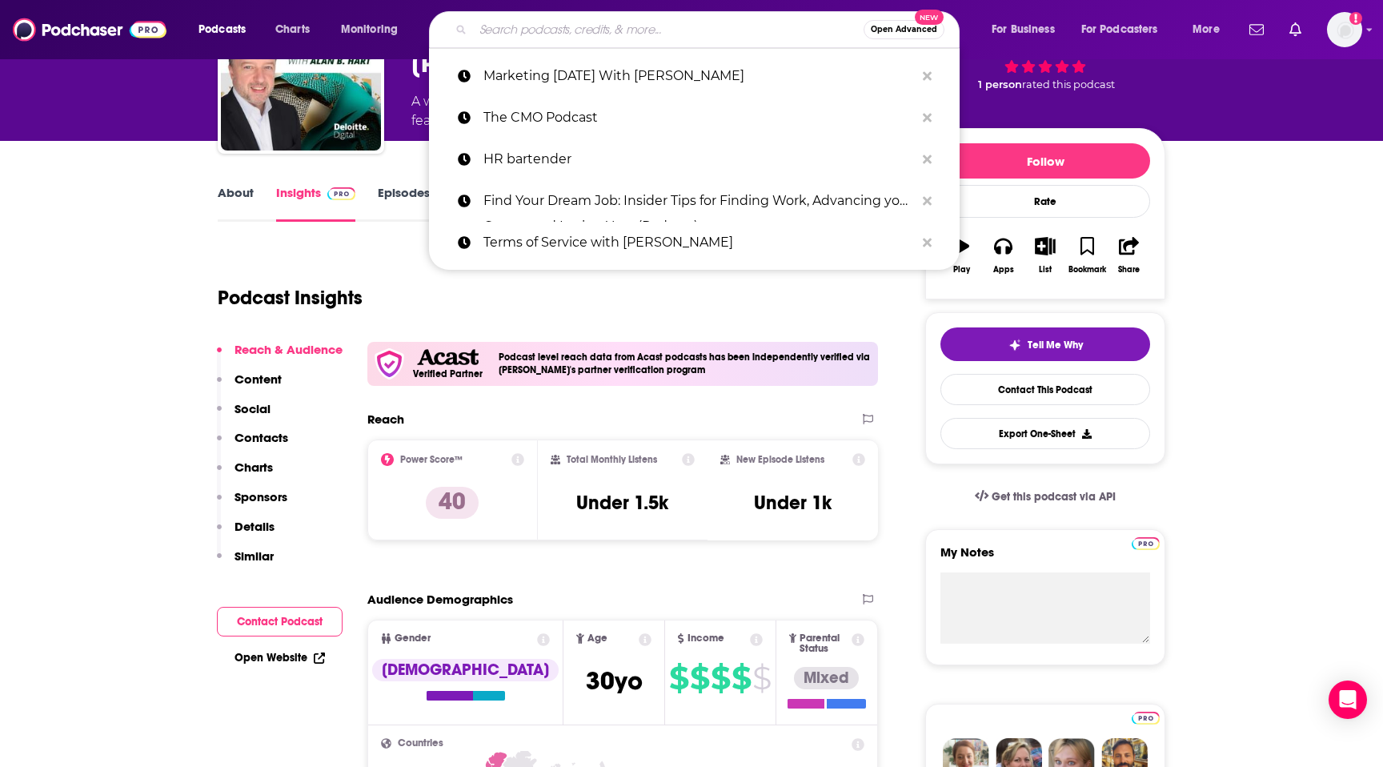
paste input "Marketing Vanguard (AdWeek)"
type input "Marketing Vanguard (AdWeek)"
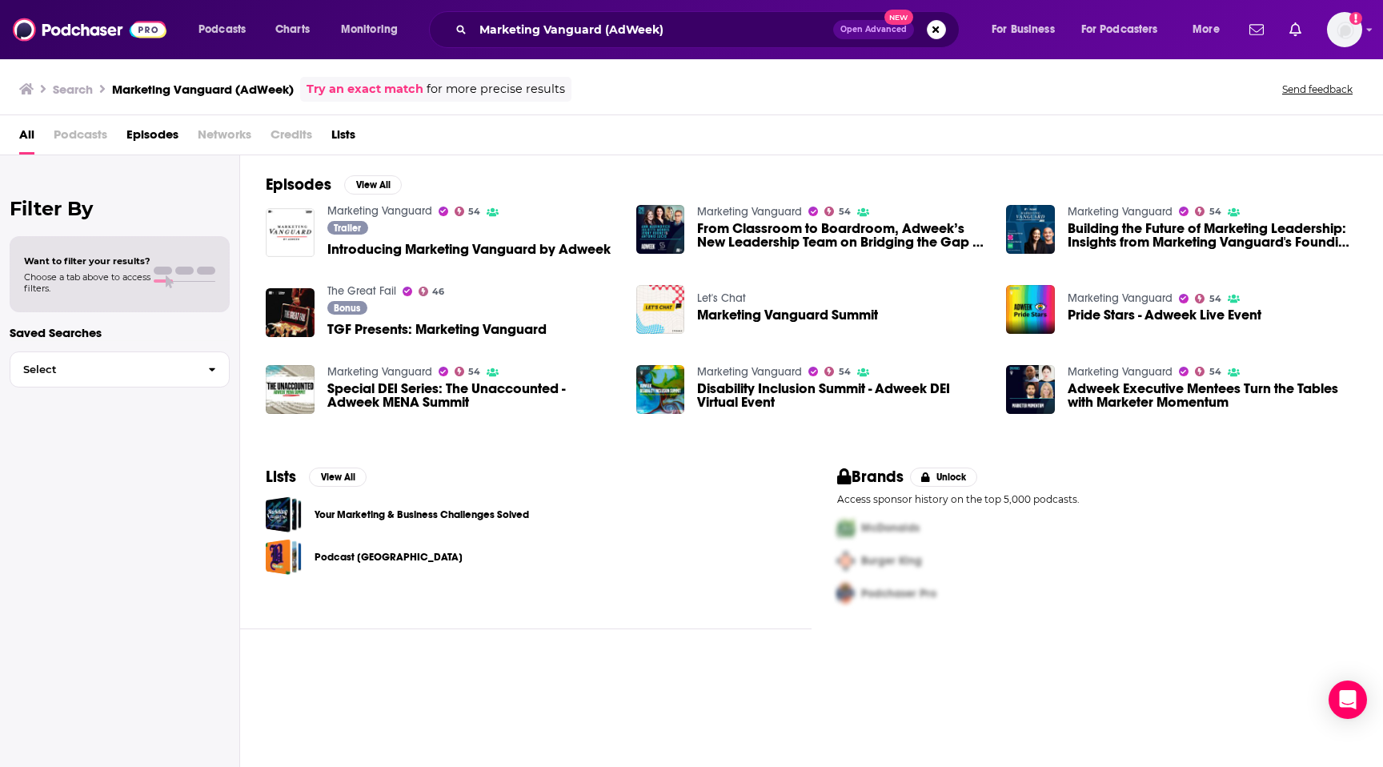
click at [399, 210] on link "Marketing Vanguard" at bounding box center [379, 211] width 105 height 14
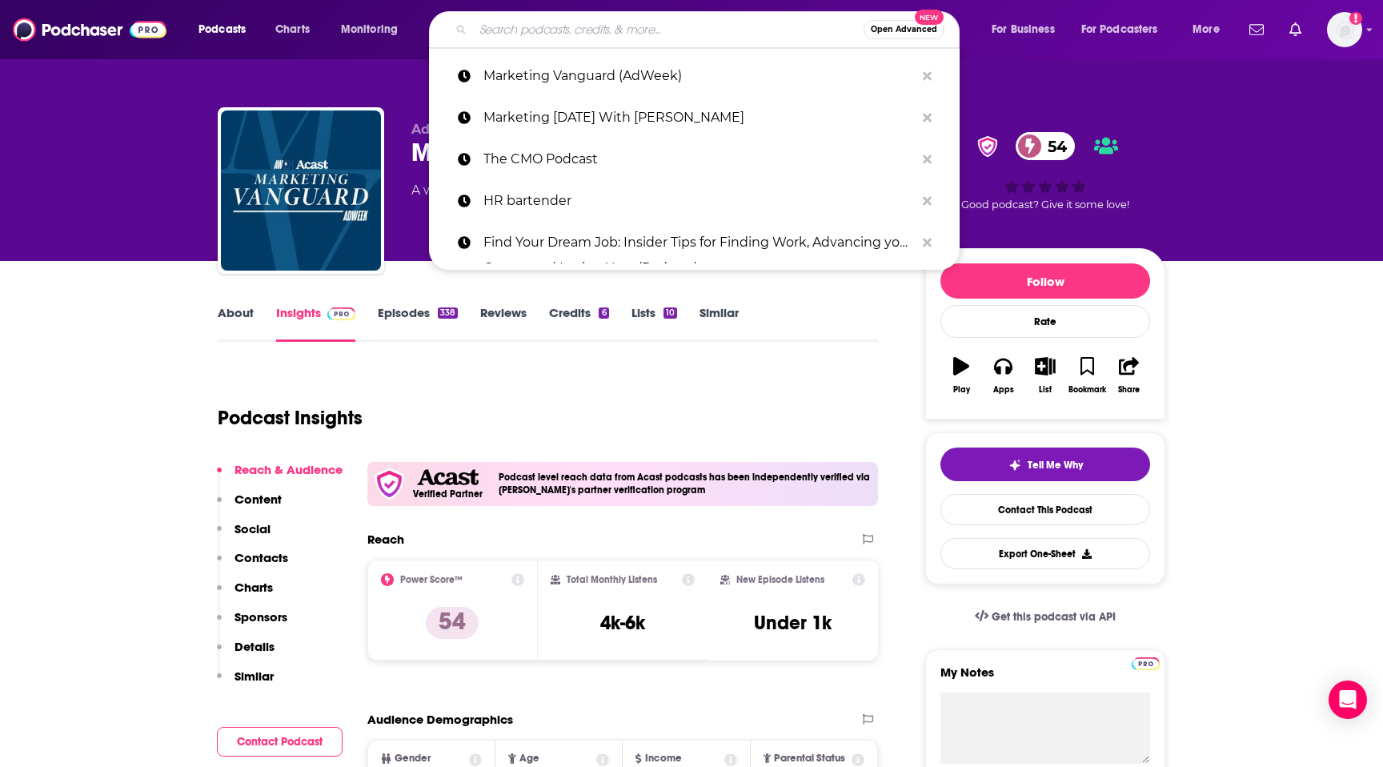
click at [525, 34] on input "Search podcasts, credits, & more..." at bounding box center [668, 30] width 391 height 26
paste input "Uncensored CMO"
type input "Uncensored CMO"
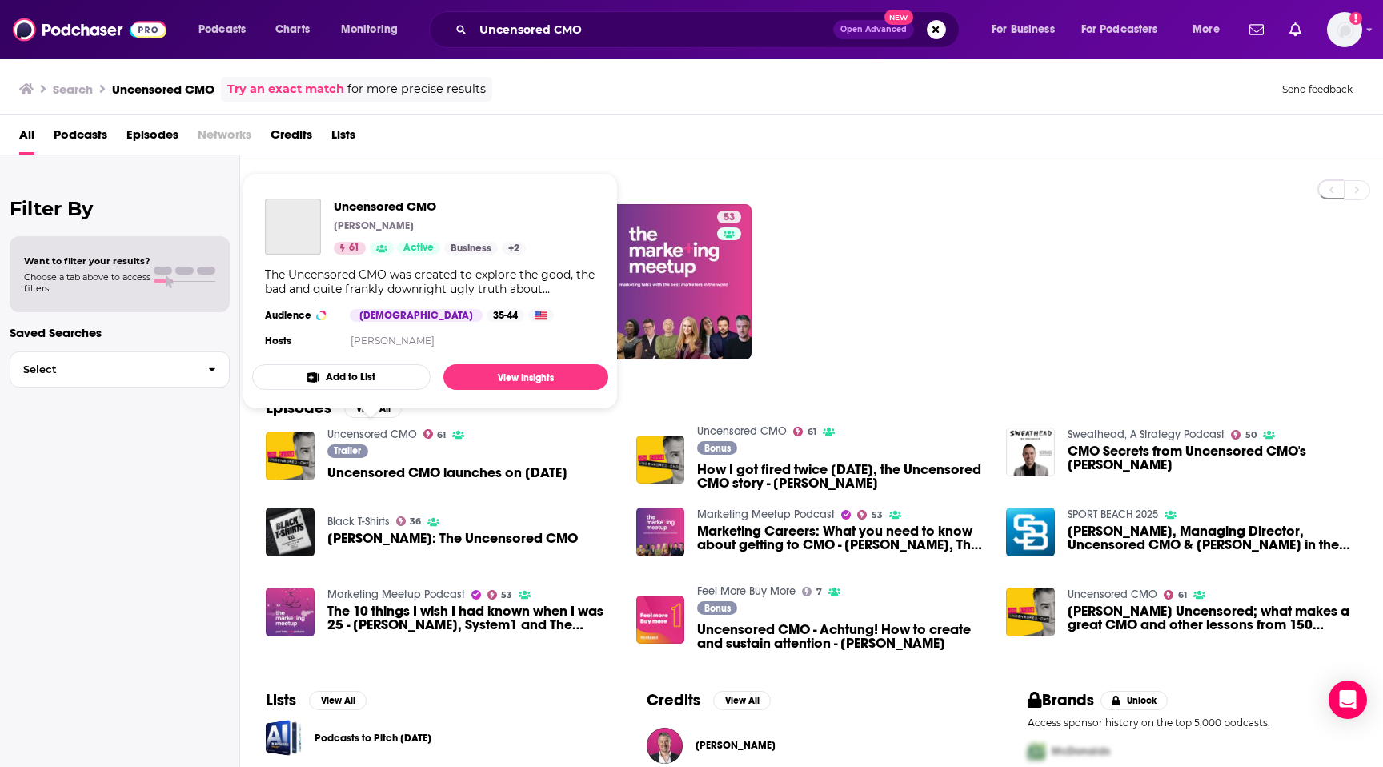
click at [375, 429] on link "Uncensored CMO" at bounding box center [372, 434] width 90 height 14
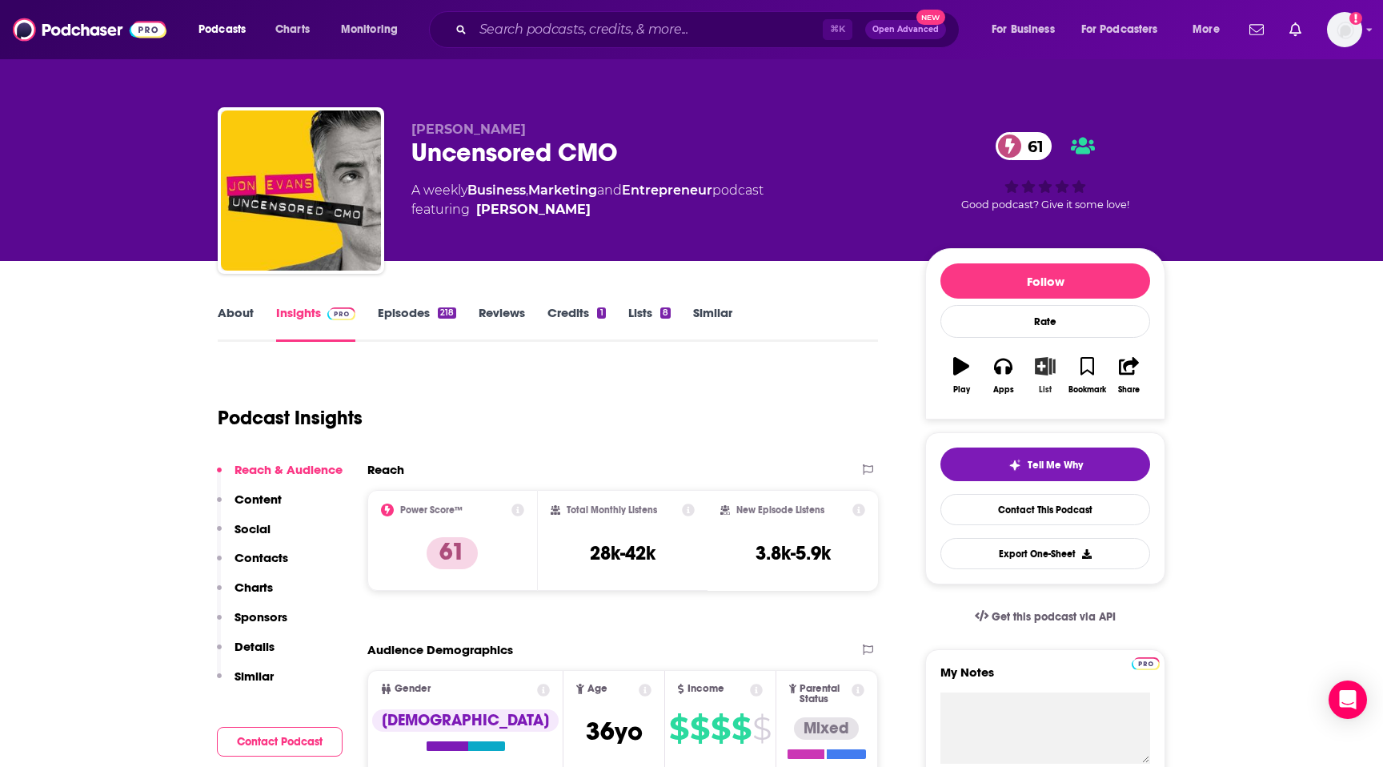
click at [1048, 367] on icon "button" at bounding box center [1046, 366] width 20 height 18
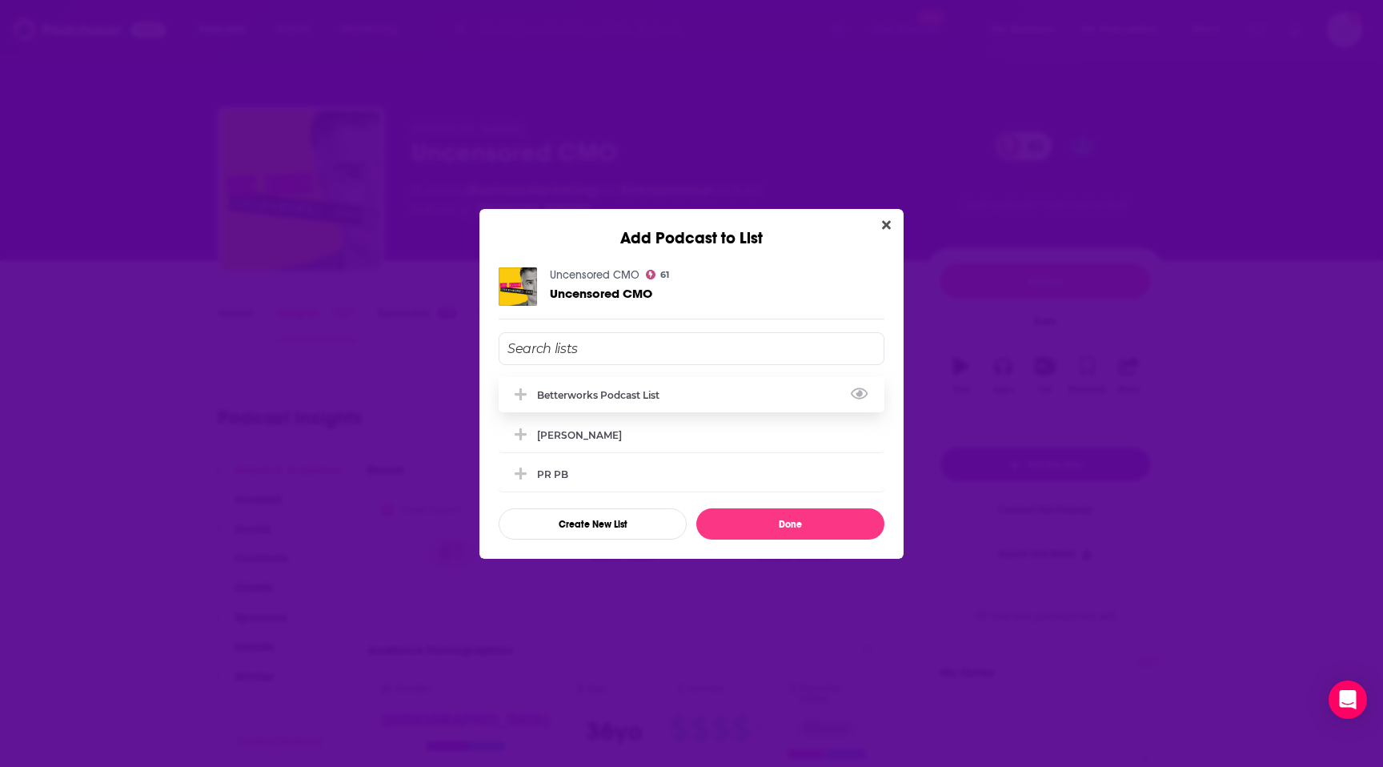
click at [752, 400] on div "Betterworks podcast list" at bounding box center [692, 394] width 386 height 35
click at [783, 528] on button "Done" at bounding box center [790, 523] width 188 height 31
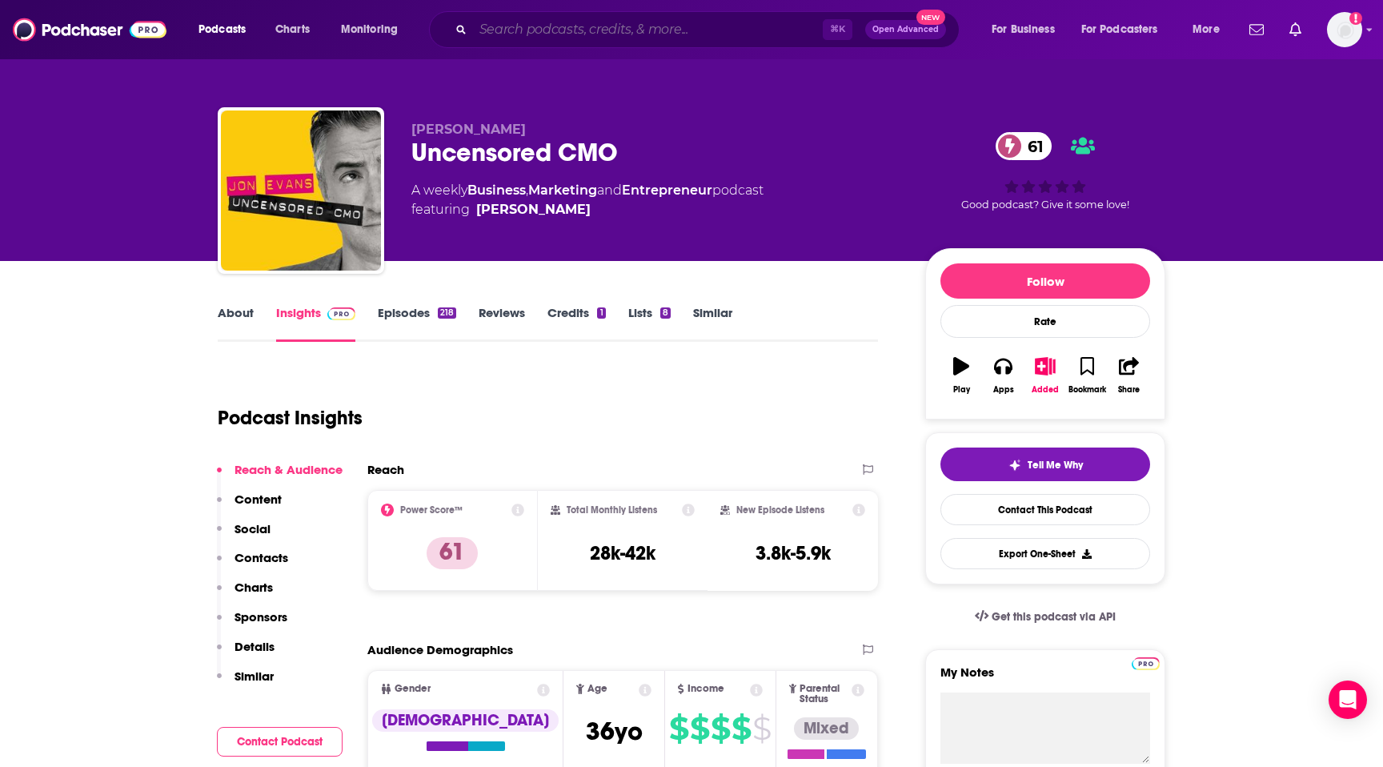
click at [517, 34] on input "Search podcasts, credits, & more..." at bounding box center [648, 30] width 350 height 26
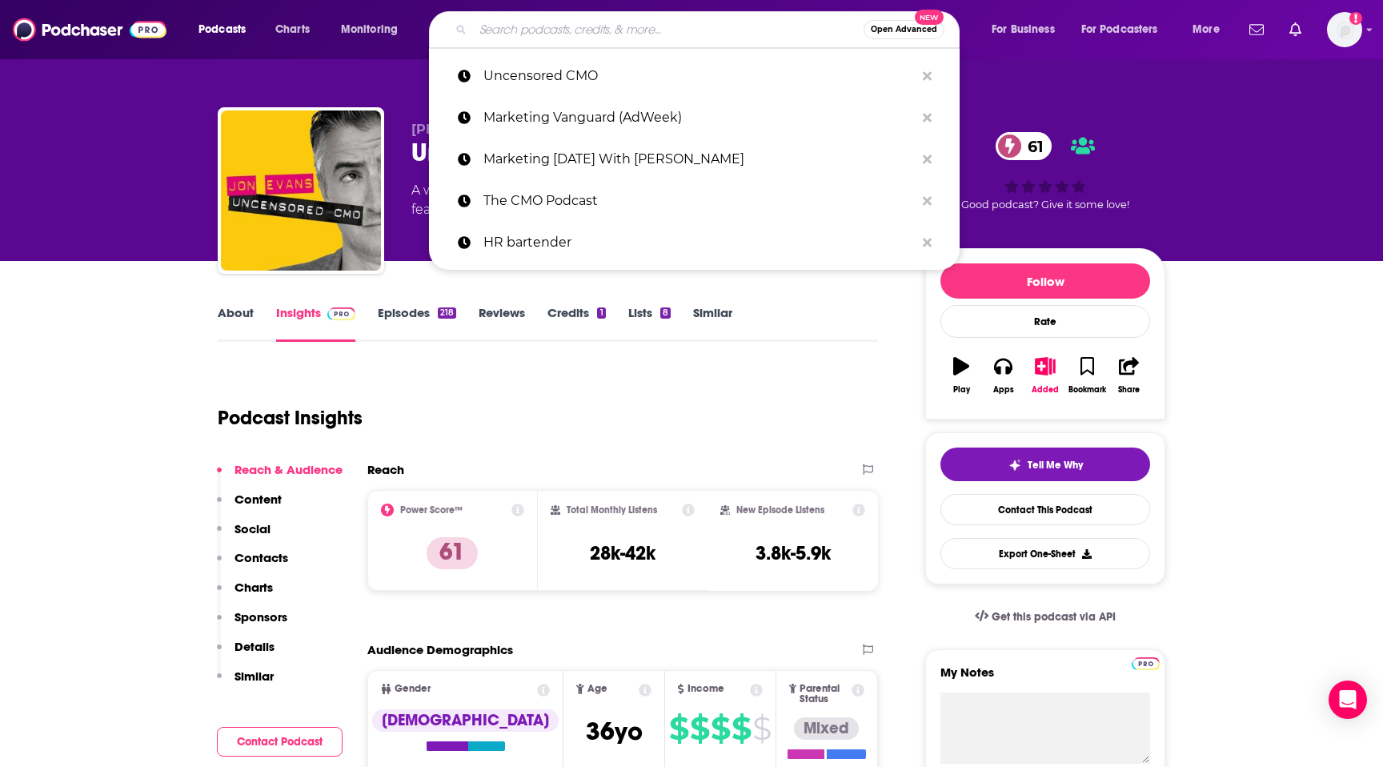
paste input "The Digital Marketing Podcast"
type input "The Digital Marketing Podcast"
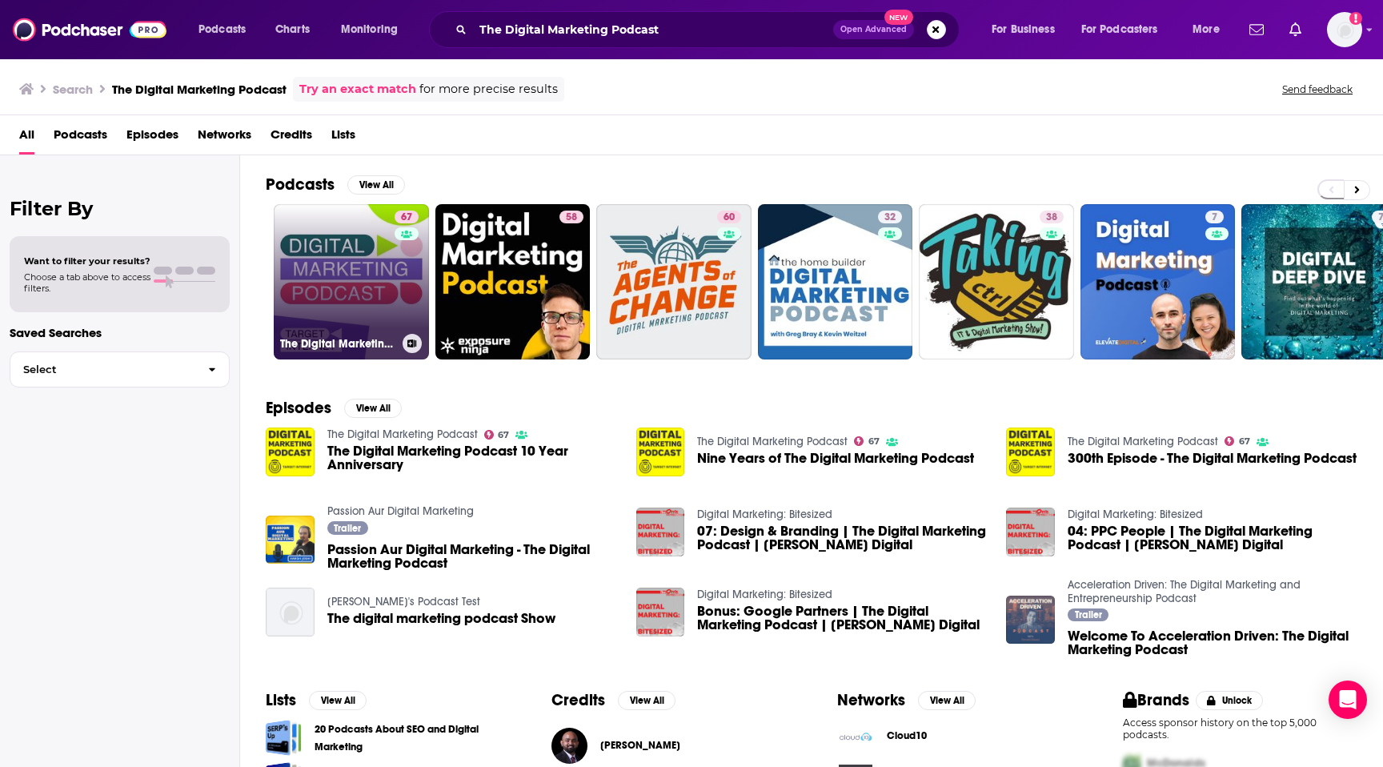
click at [400, 271] on div "67" at bounding box center [409, 272] width 28 height 123
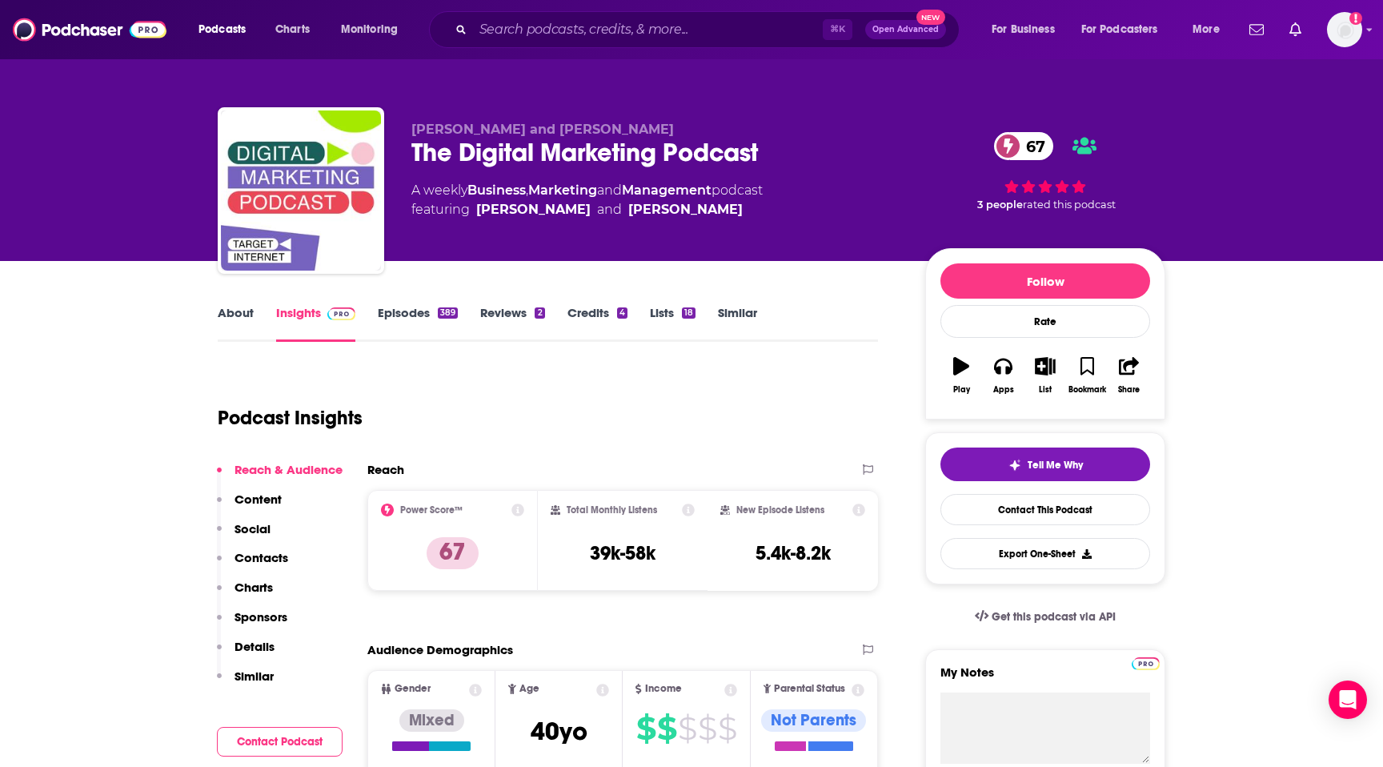
scroll to position [5, 0]
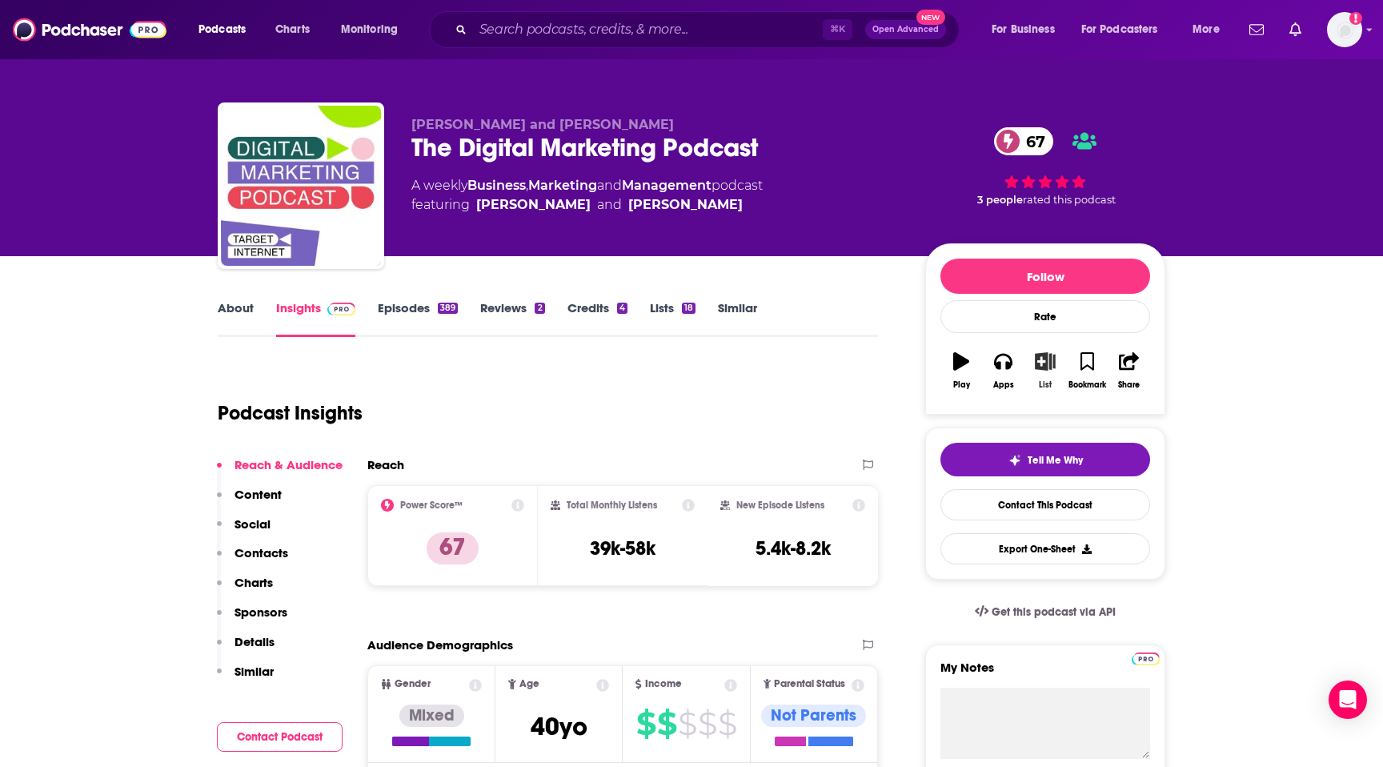
click at [1040, 365] on icon "button" at bounding box center [1046, 361] width 20 height 18
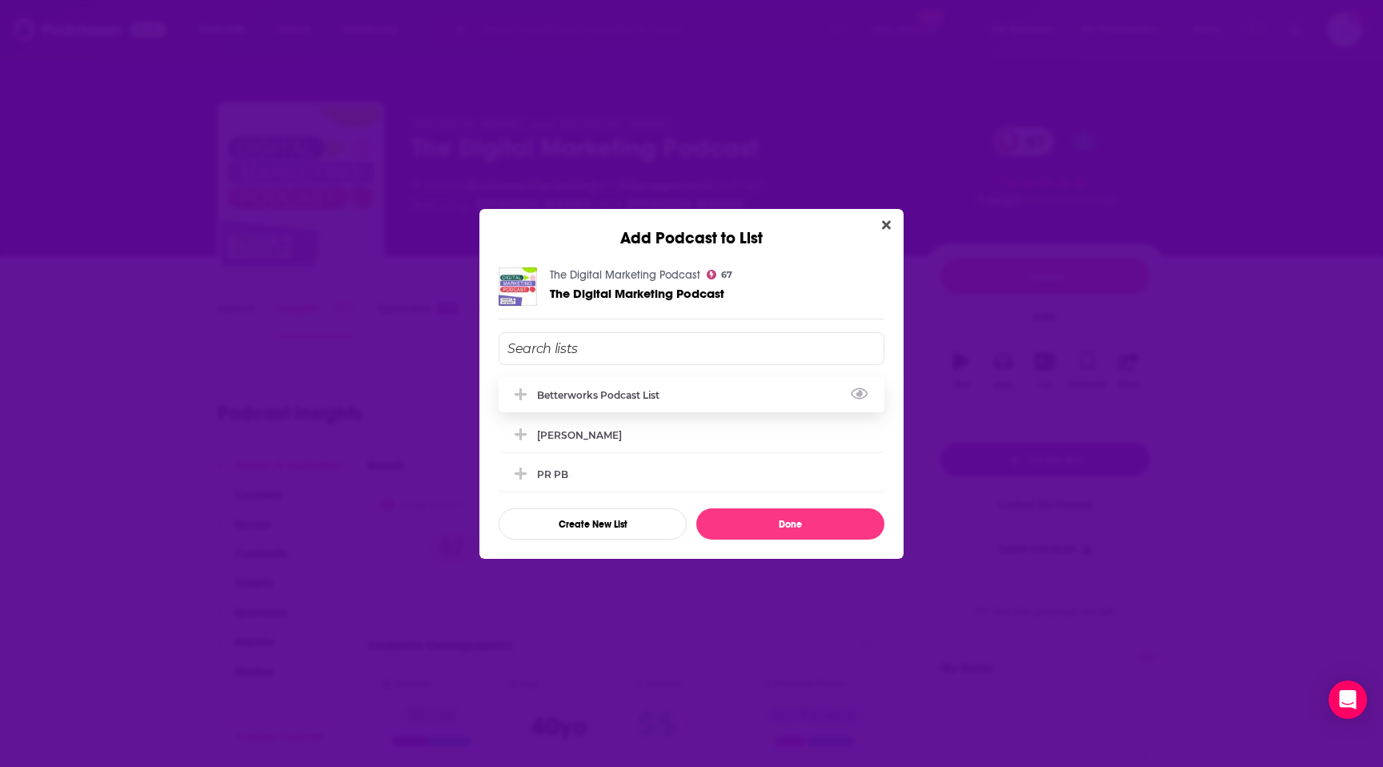
click at [767, 399] on div "Betterworks podcast list" at bounding box center [692, 394] width 386 height 35
click at [767, 528] on button "Done" at bounding box center [790, 523] width 188 height 31
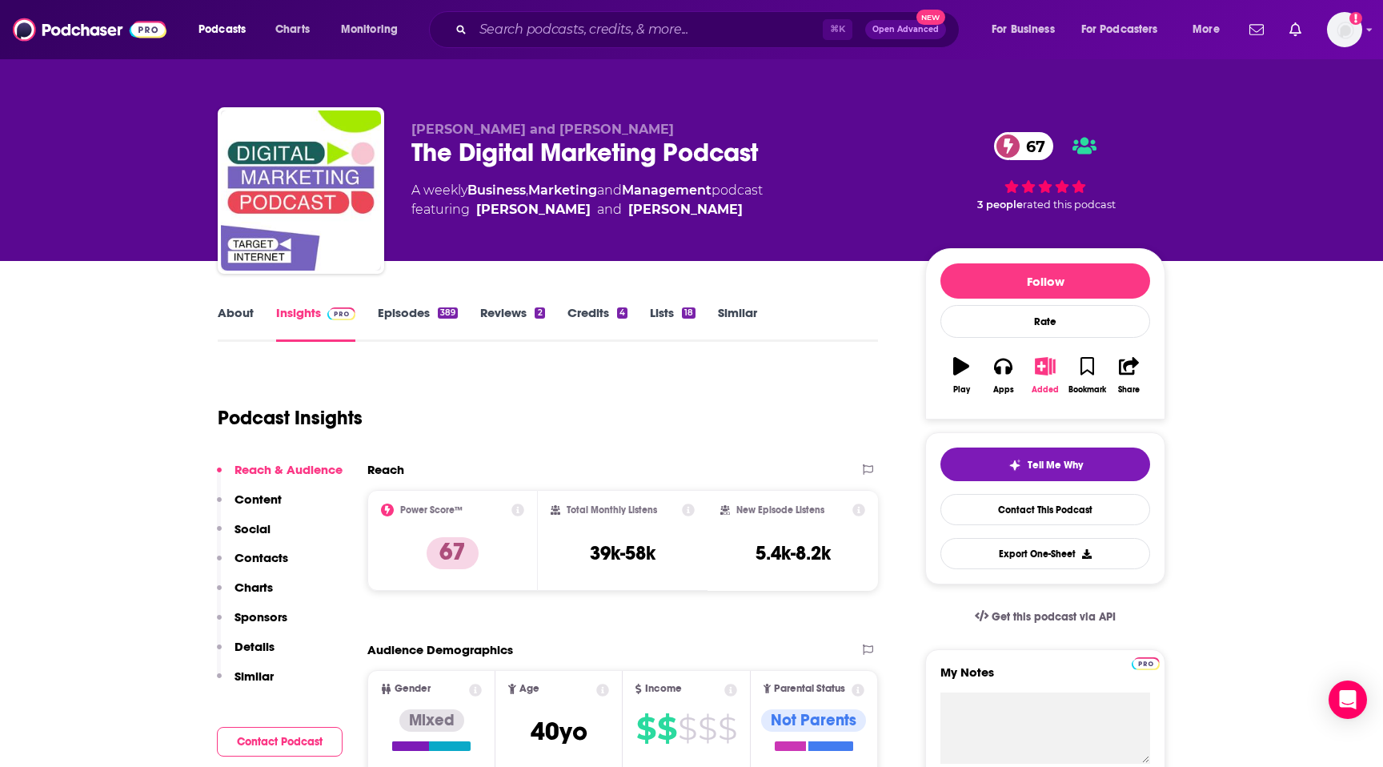
scroll to position [5, 0]
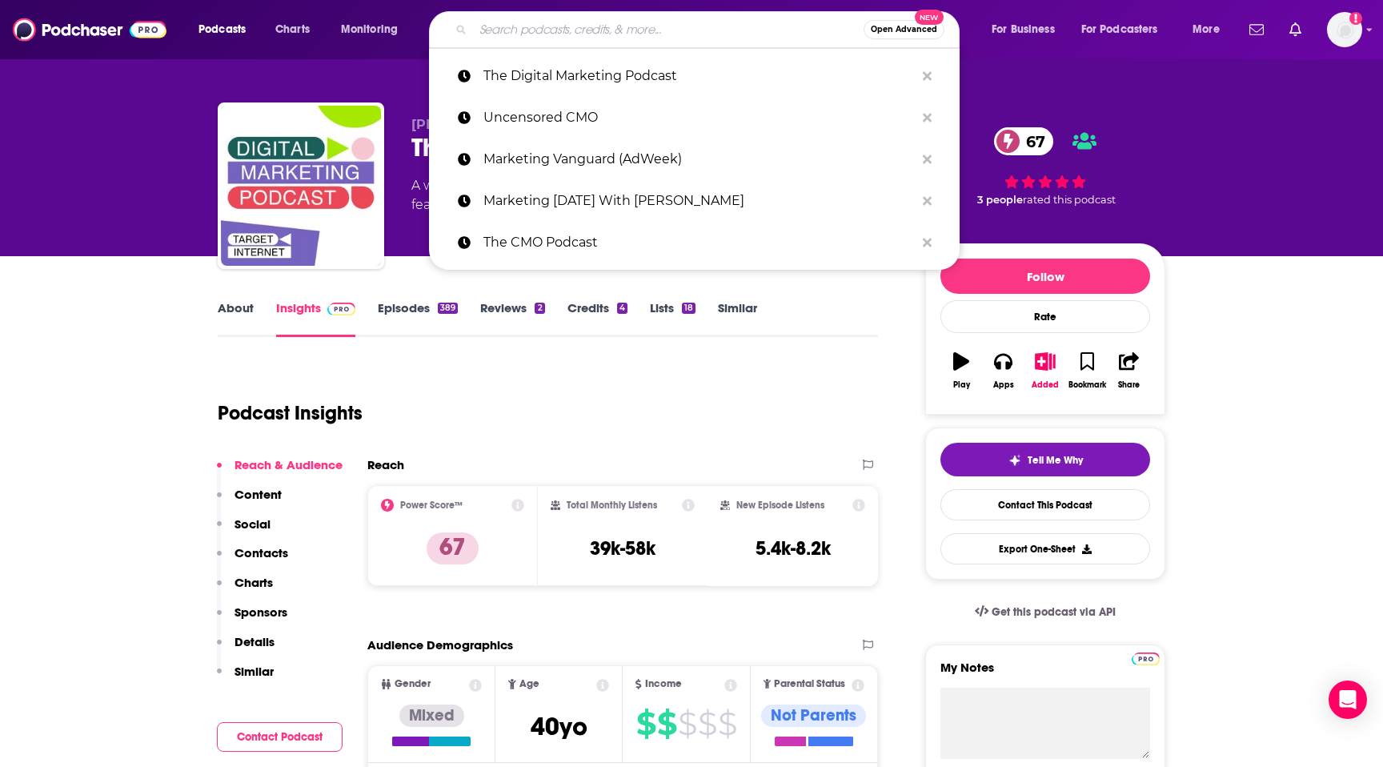
click at [562, 30] on input "Search podcasts, credits, & more..." at bounding box center [668, 30] width 391 height 26
paste input "Marketing Over Coffee Marketing Podcast"
type input "Marketing Over Coffee Marketing Podcast"
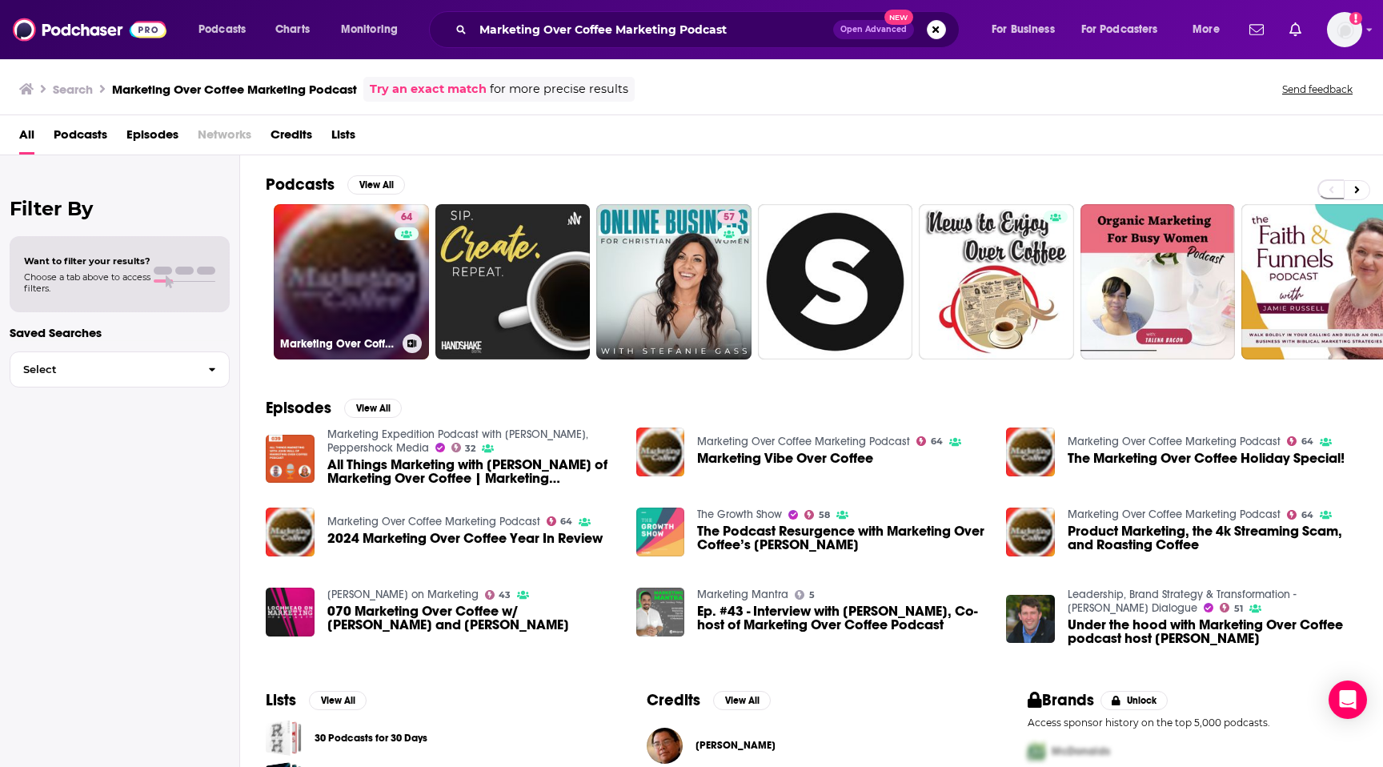
click at [400, 289] on div "64" at bounding box center [409, 272] width 28 height 123
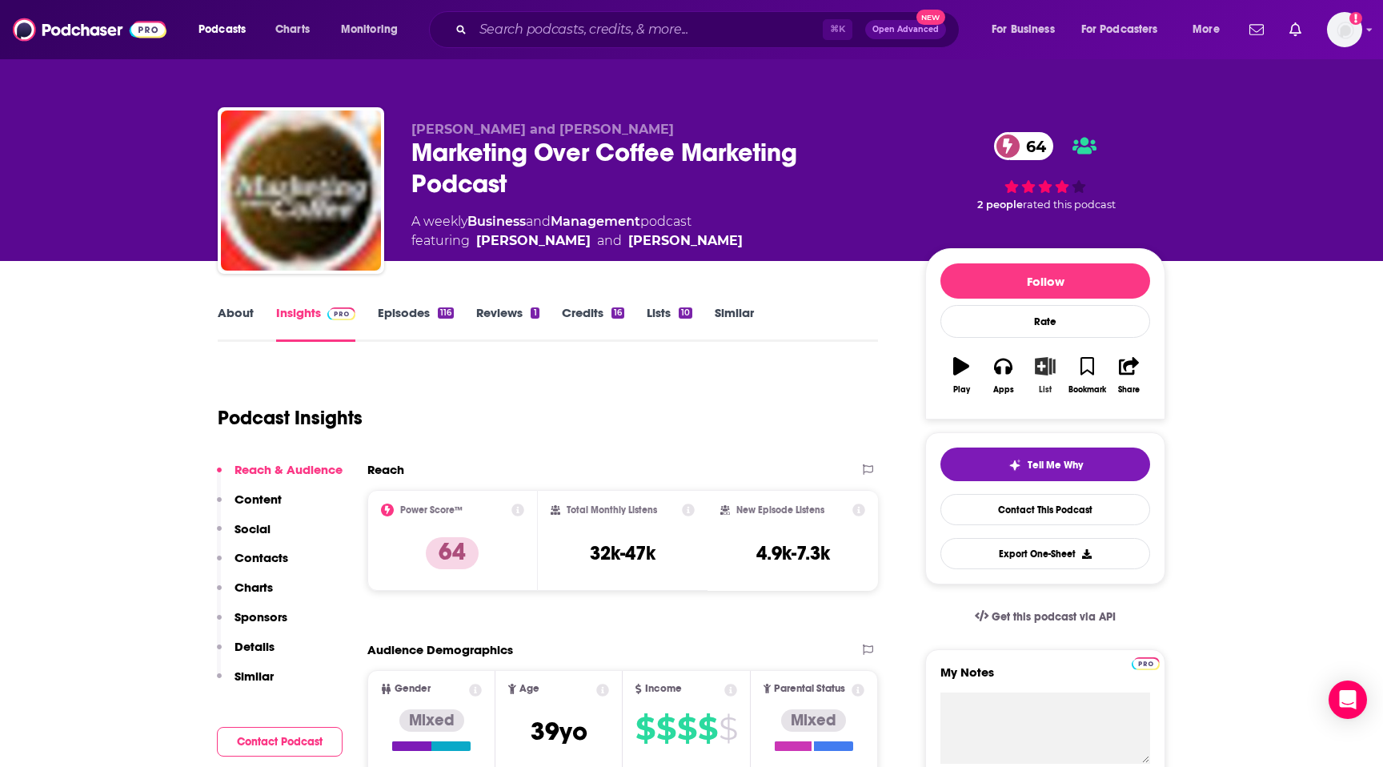
click at [1038, 367] on icon "button" at bounding box center [1046, 366] width 20 height 18
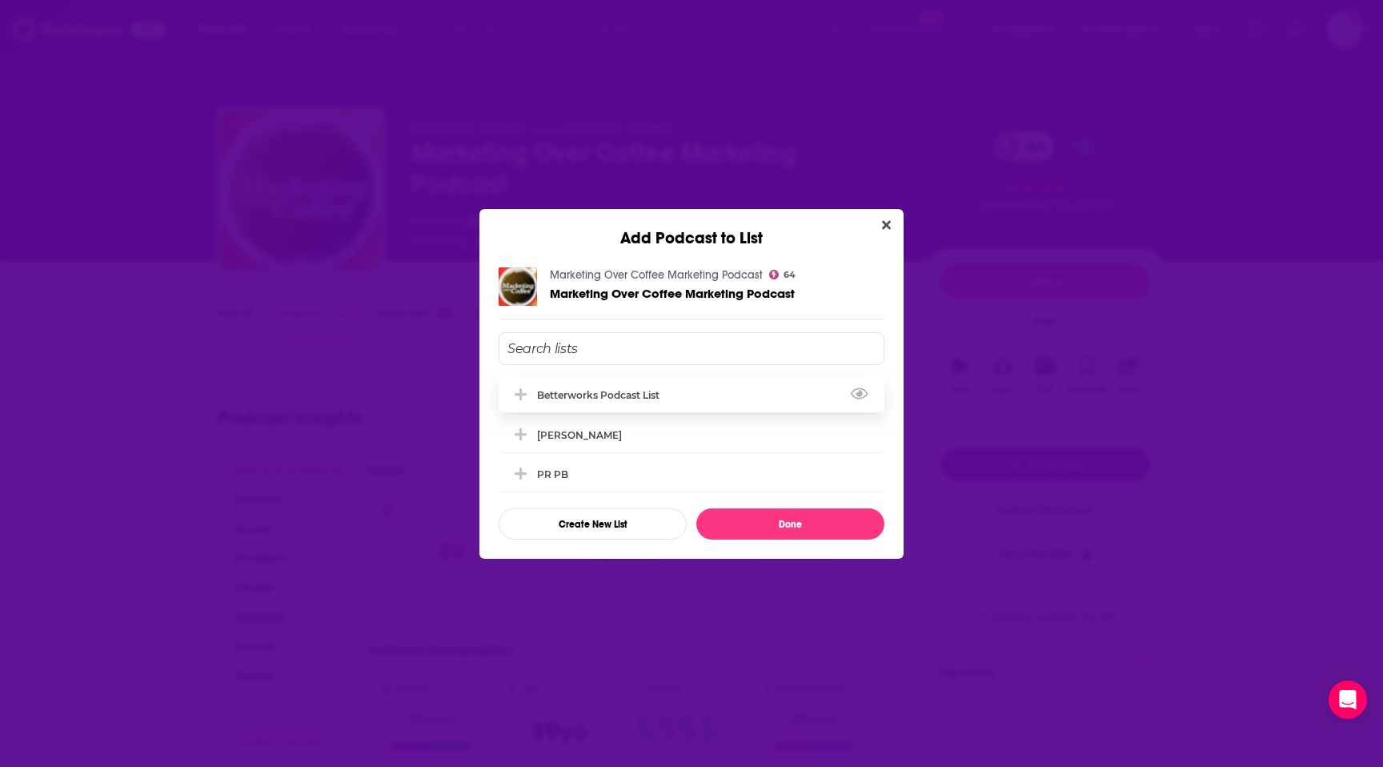
click at [654, 396] on div "Betterworks podcast list" at bounding box center [603, 395] width 132 height 12
click at [749, 519] on button "Done" at bounding box center [790, 523] width 188 height 31
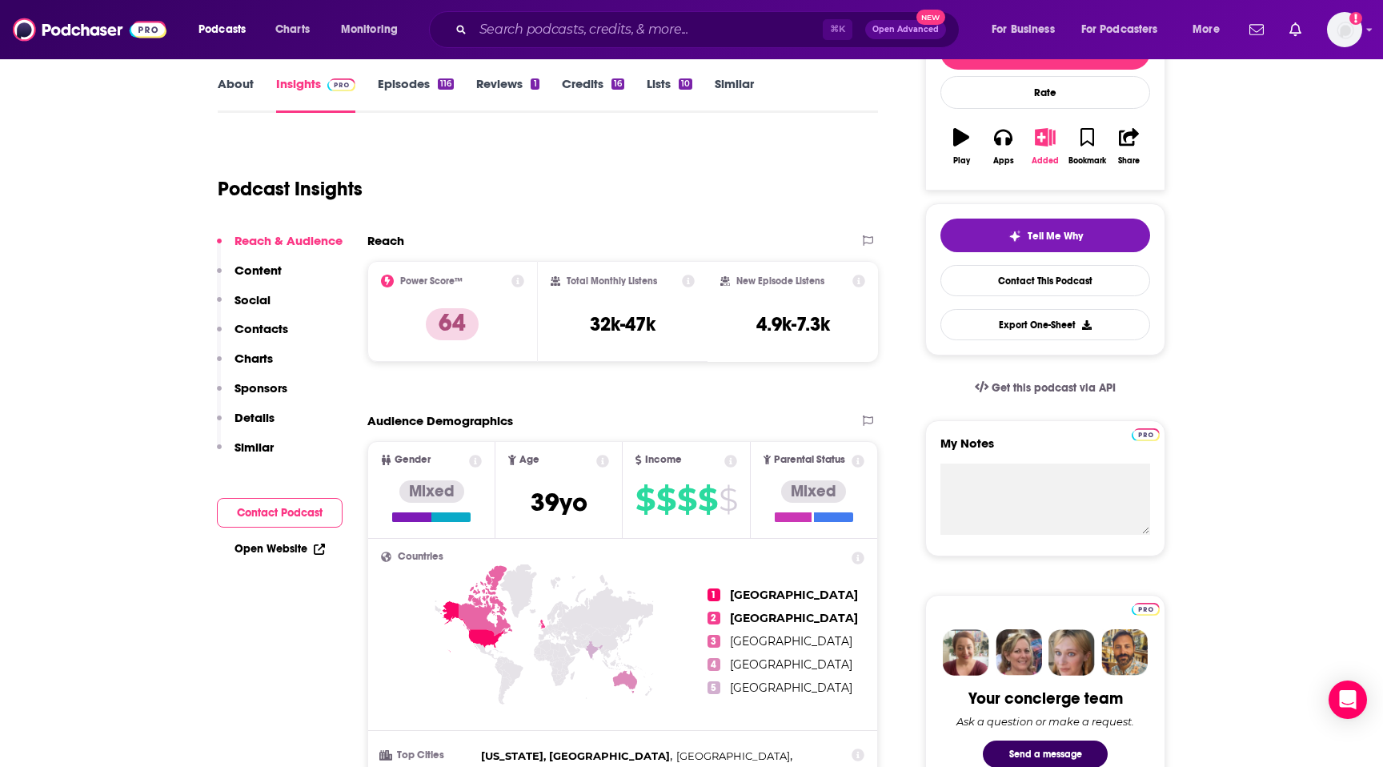
scroll to position [235, 0]
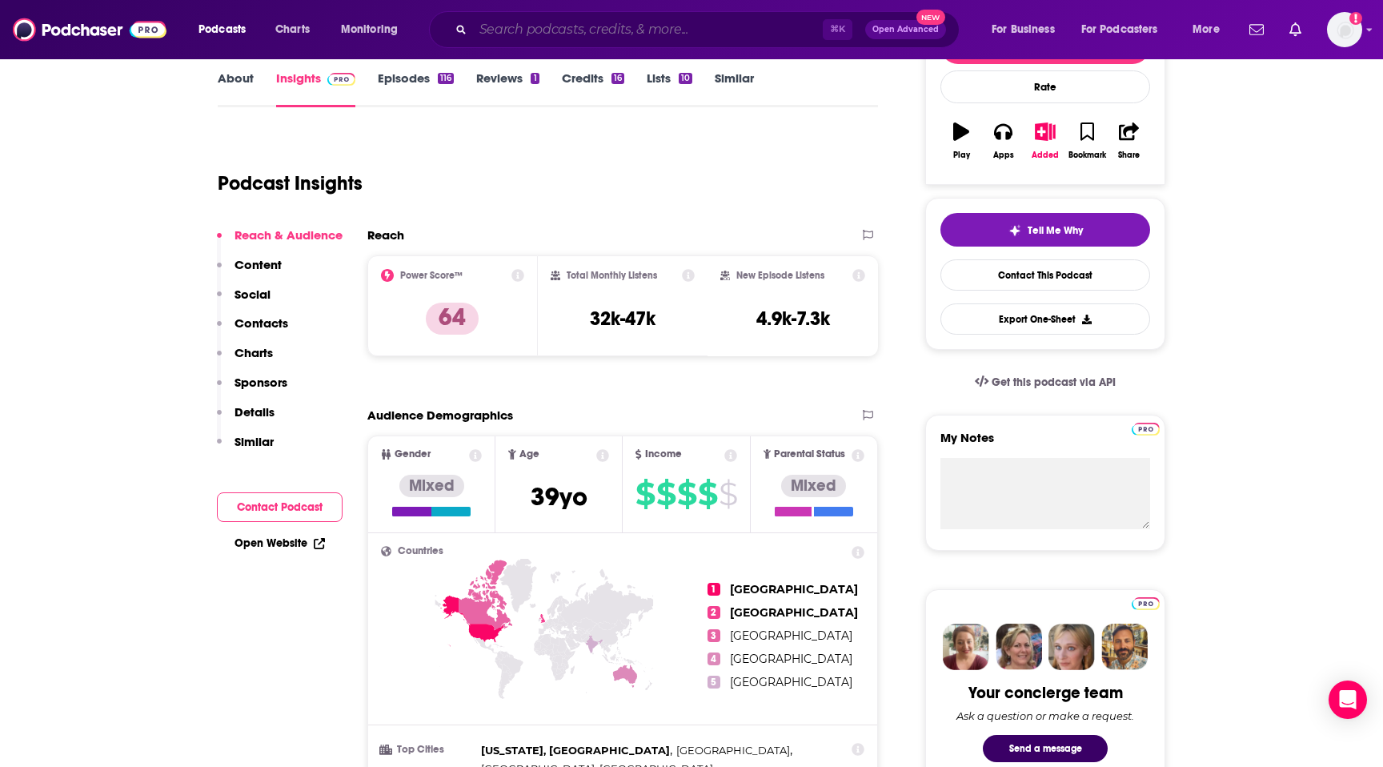
click at [487, 29] on input "Search podcasts, credits, & more..." at bounding box center [648, 30] width 350 height 26
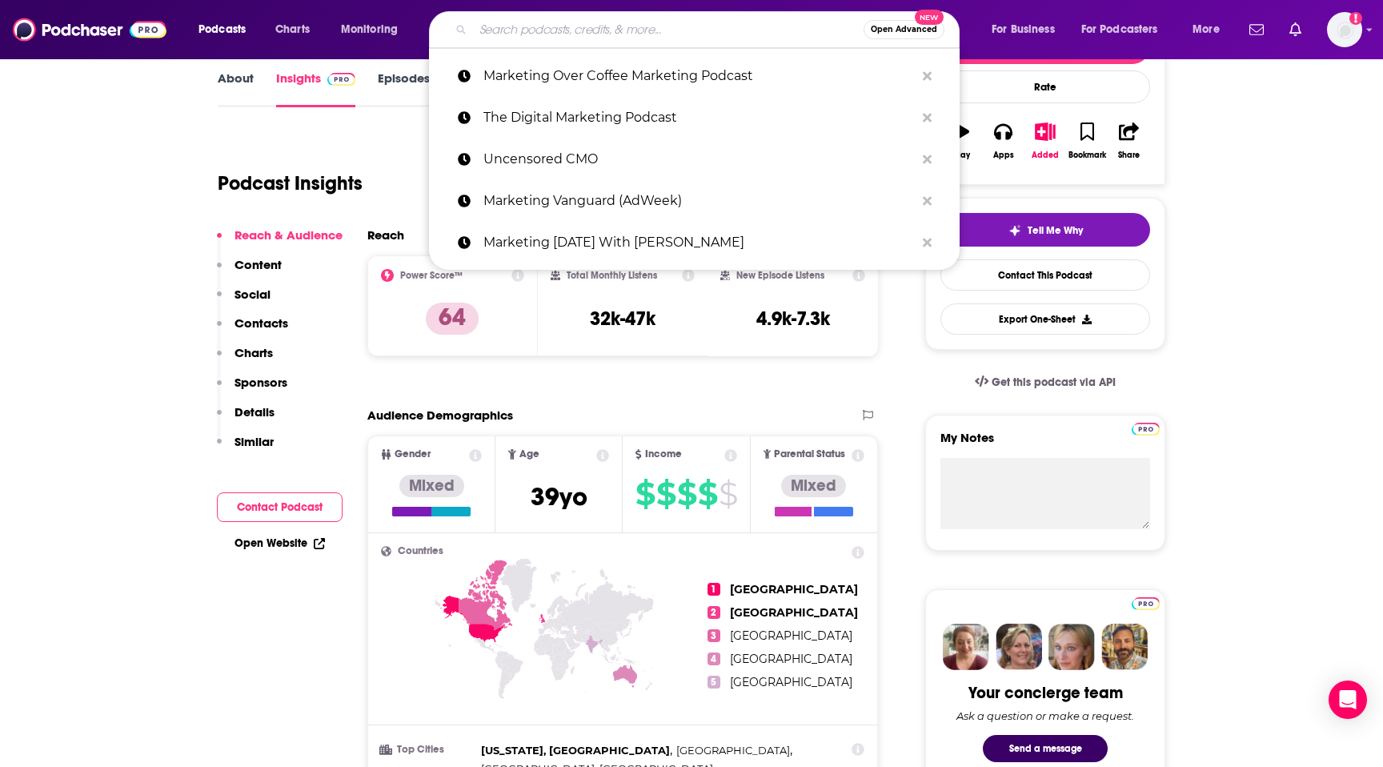
paste input "CMO Moves (Adweek)"
type input "CMO Moves (Adweek)"
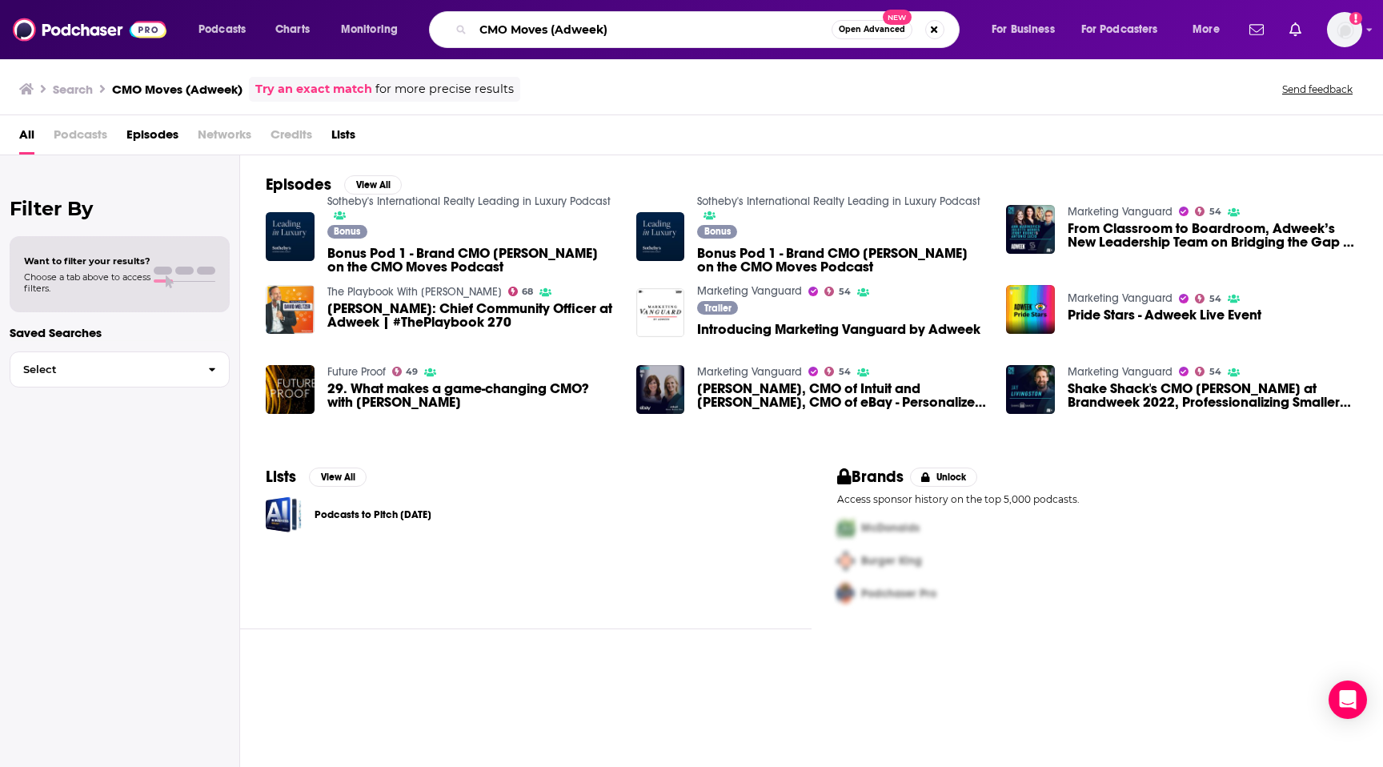
click at [495, 32] on input "CMO Moves (Adweek)" at bounding box center [652, 30] width 359 height 26
paste input "Last Week in AI"
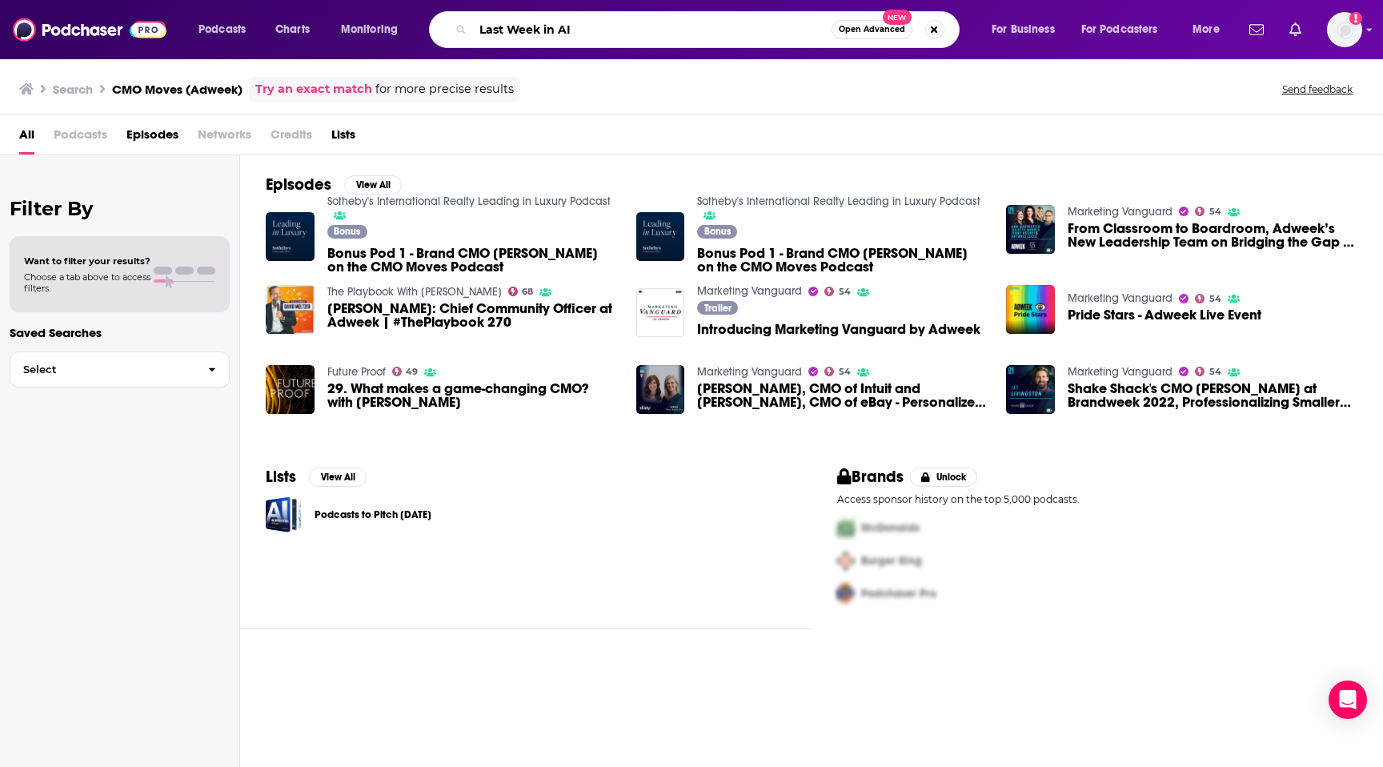
type input "Last Week in AI"
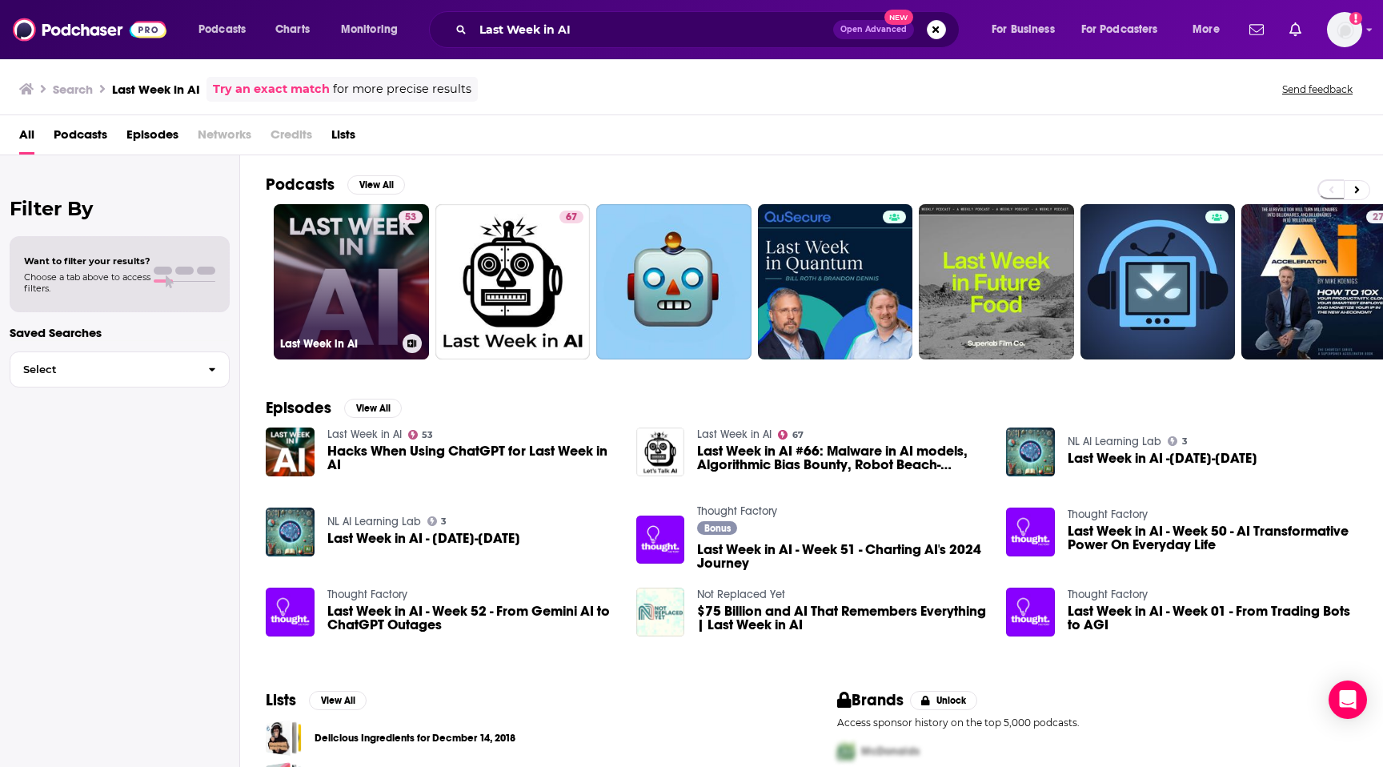
click at [392, 260] on link "53 Last Week in AI" at bounding box center [351, 281] width 155 height 155
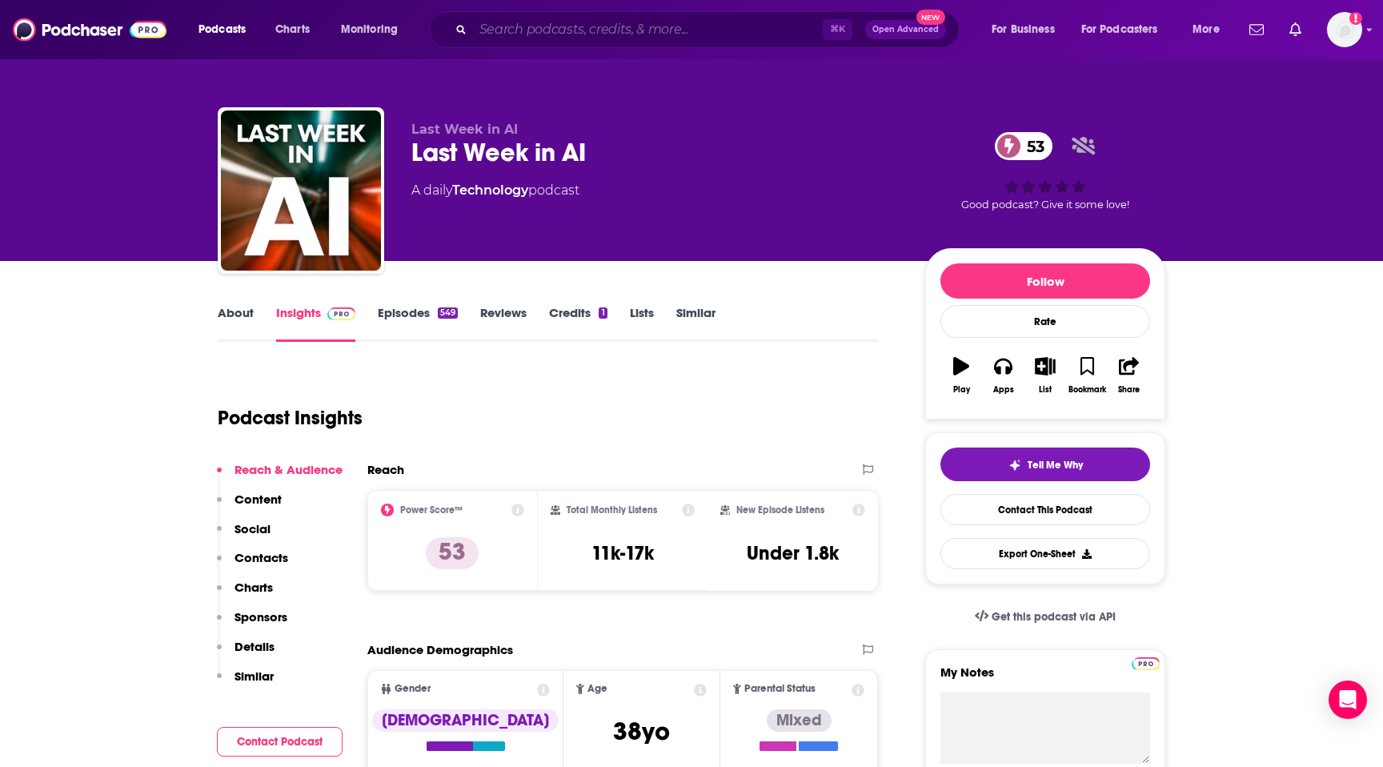
click at [494, 26] on input "Search podcasts, credits, & more..." at bounding box center [648, 30] width 350 height 26
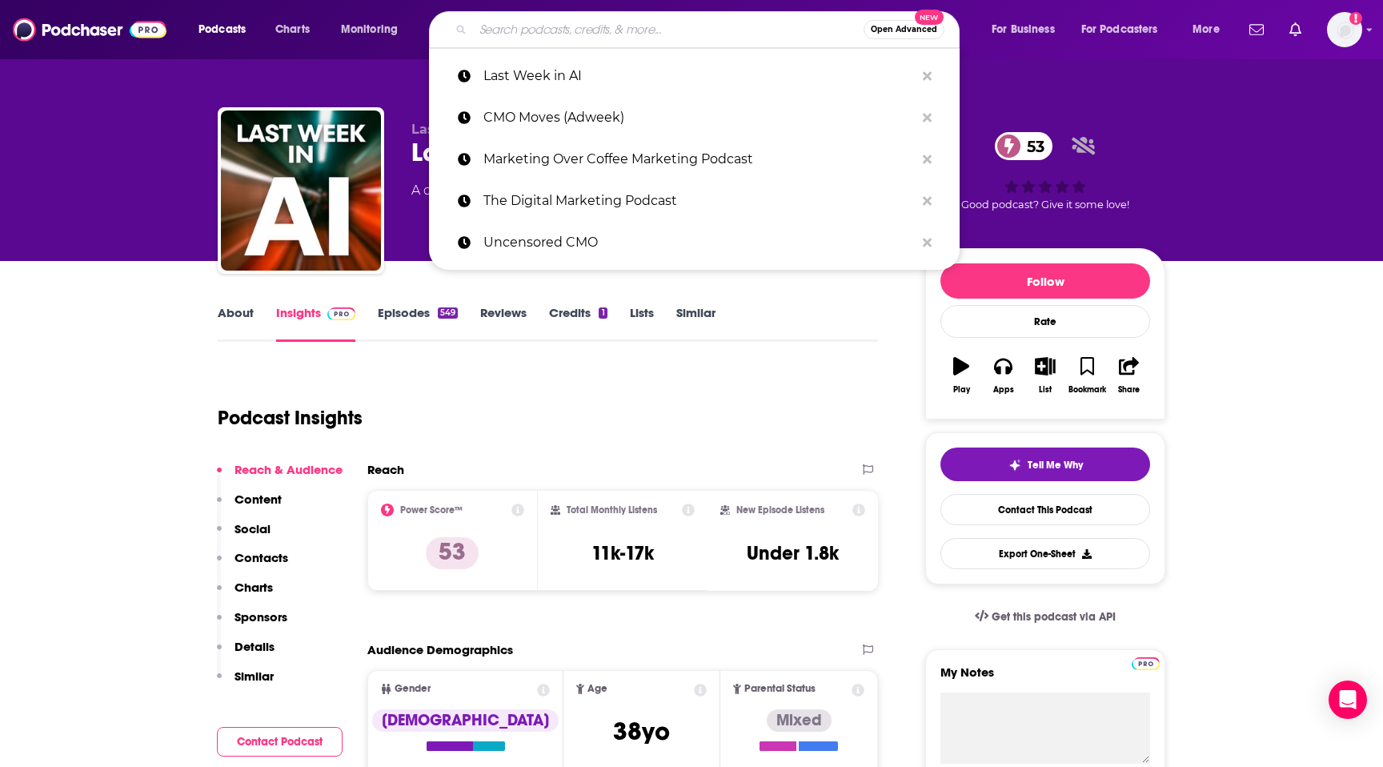
paste input "Eye on AI"
type input "Eye on AI"
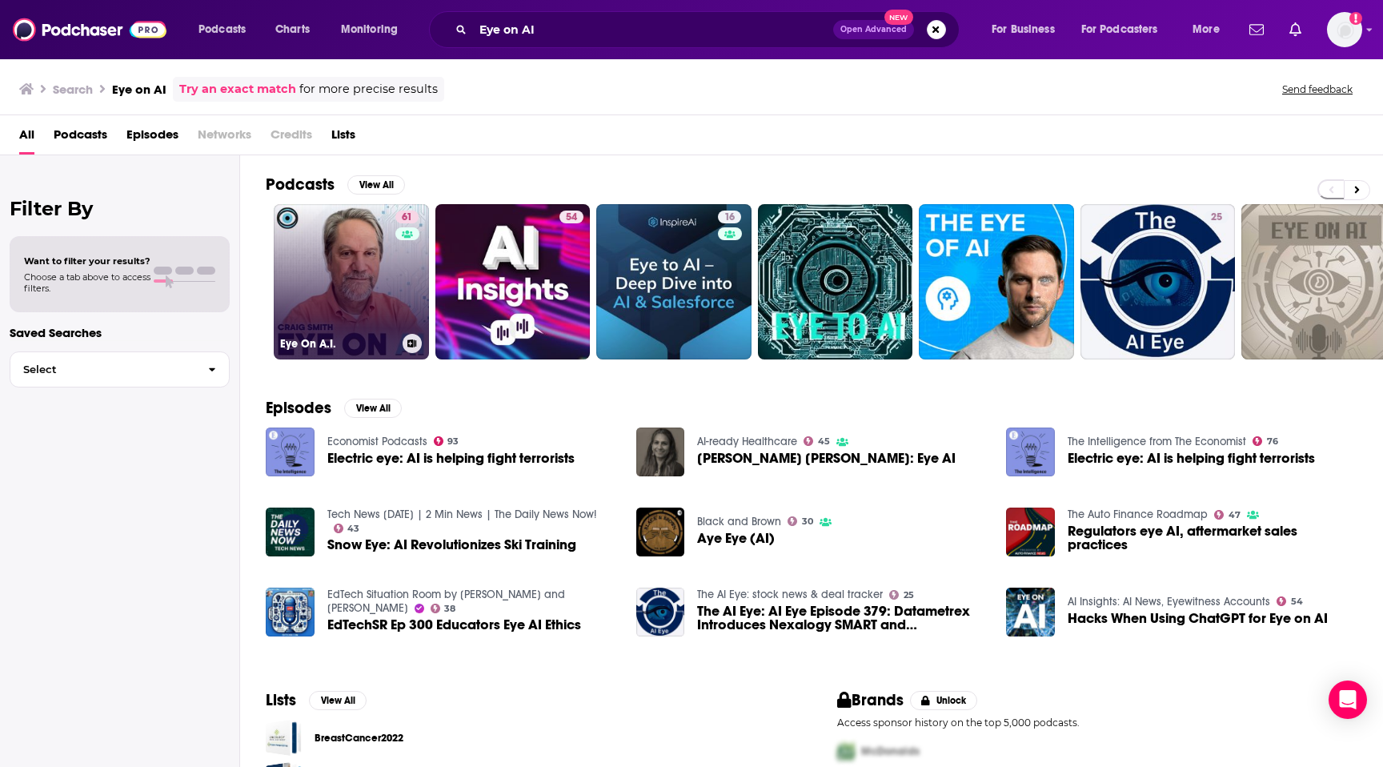
click at [395, 294] on div "61" at bounding box center [408, 272] width 27 height 123
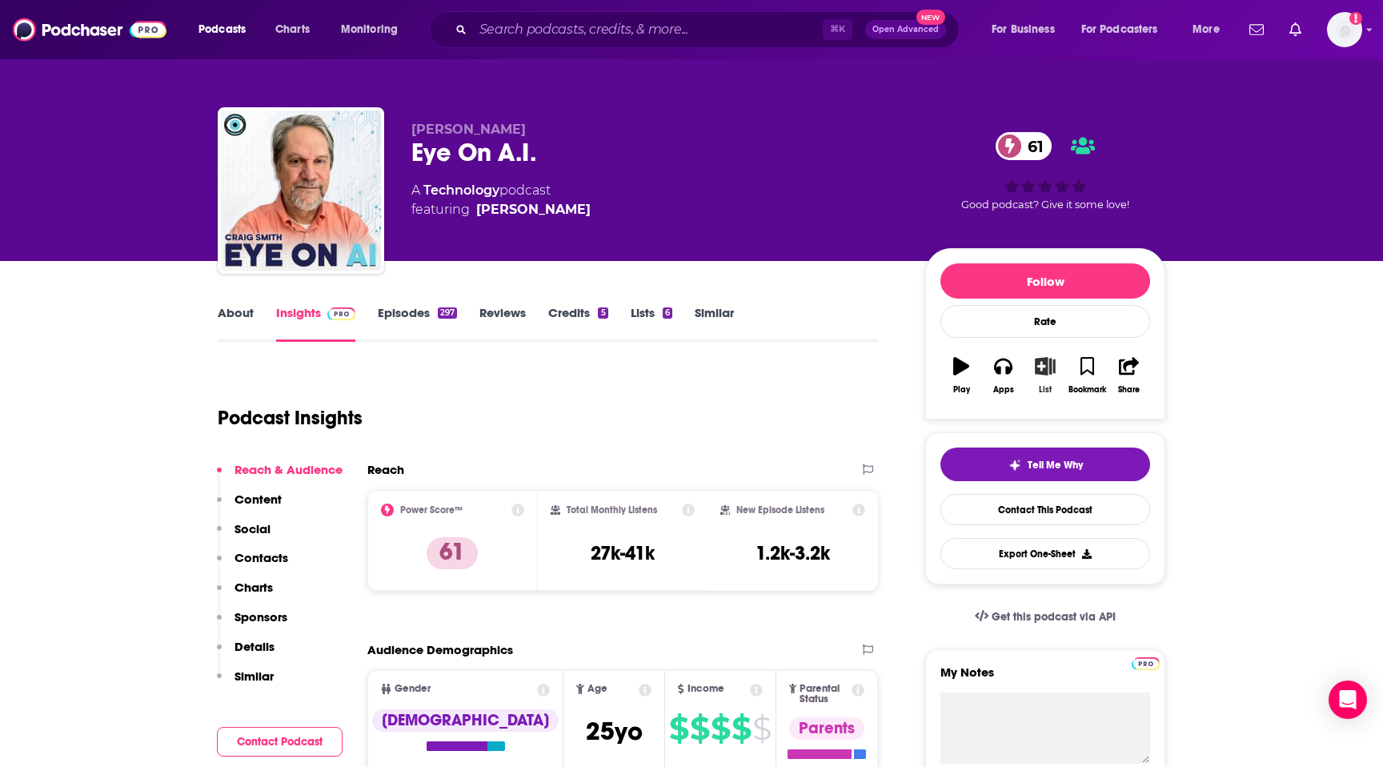
click at [1045, 366] on icon "button" at bounding box center [1045, 366] width 20 height 18
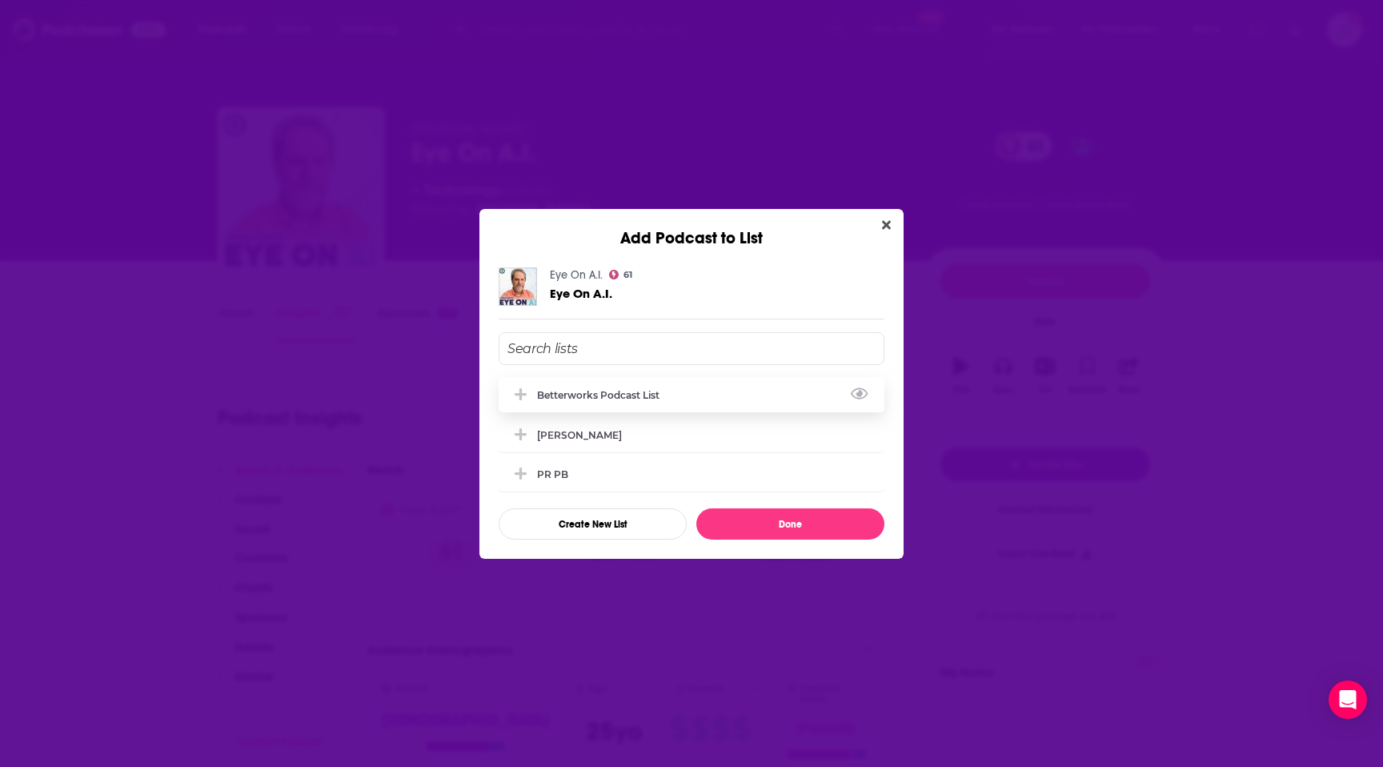
click at [708, 392] on div "Betterworks podcast list" at bounding box center [692, 394] width 386 height 35
click at [730, 533] on button "Done" at bounding box center [790, 523] width 188 height 31
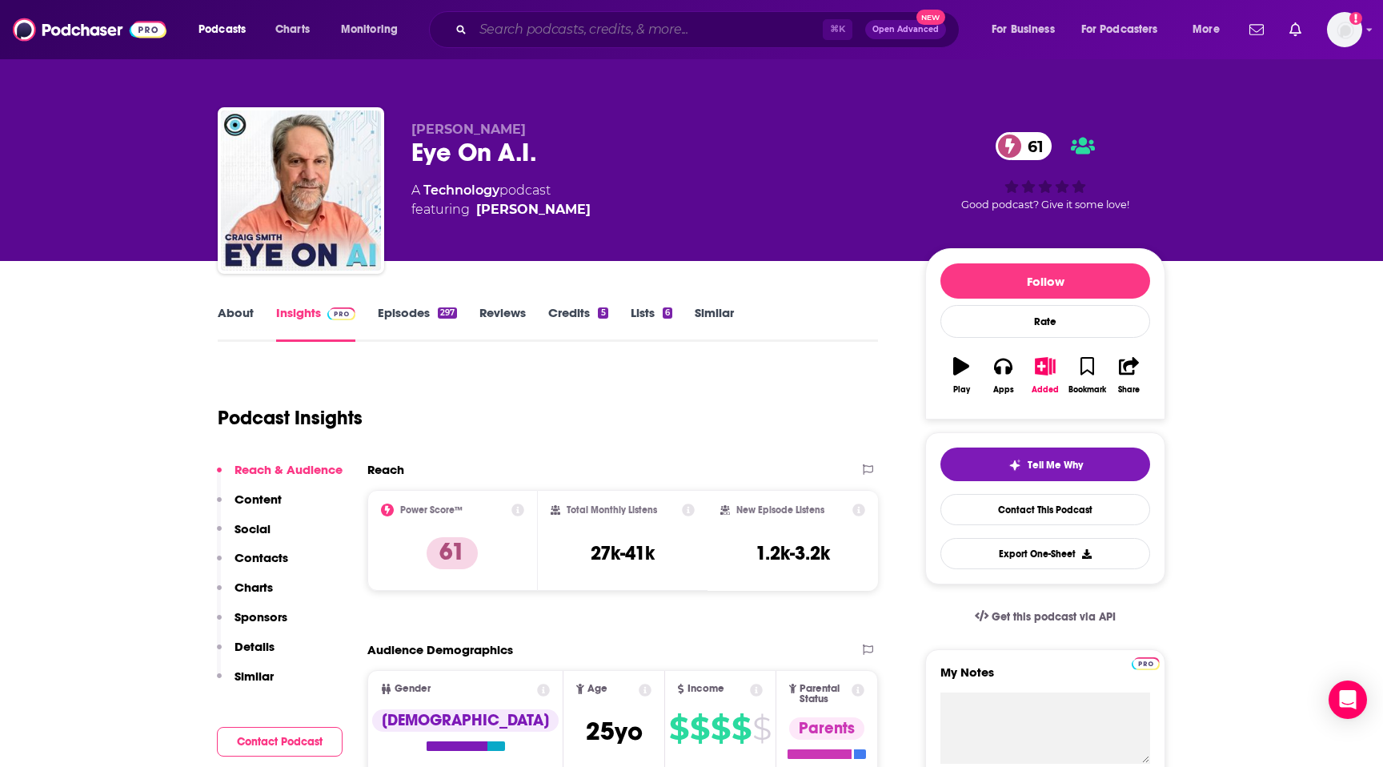
click at [543, 32] on input "Search podcasts, credits, & more..." at bounding box center [648, 30] width 350 height 26
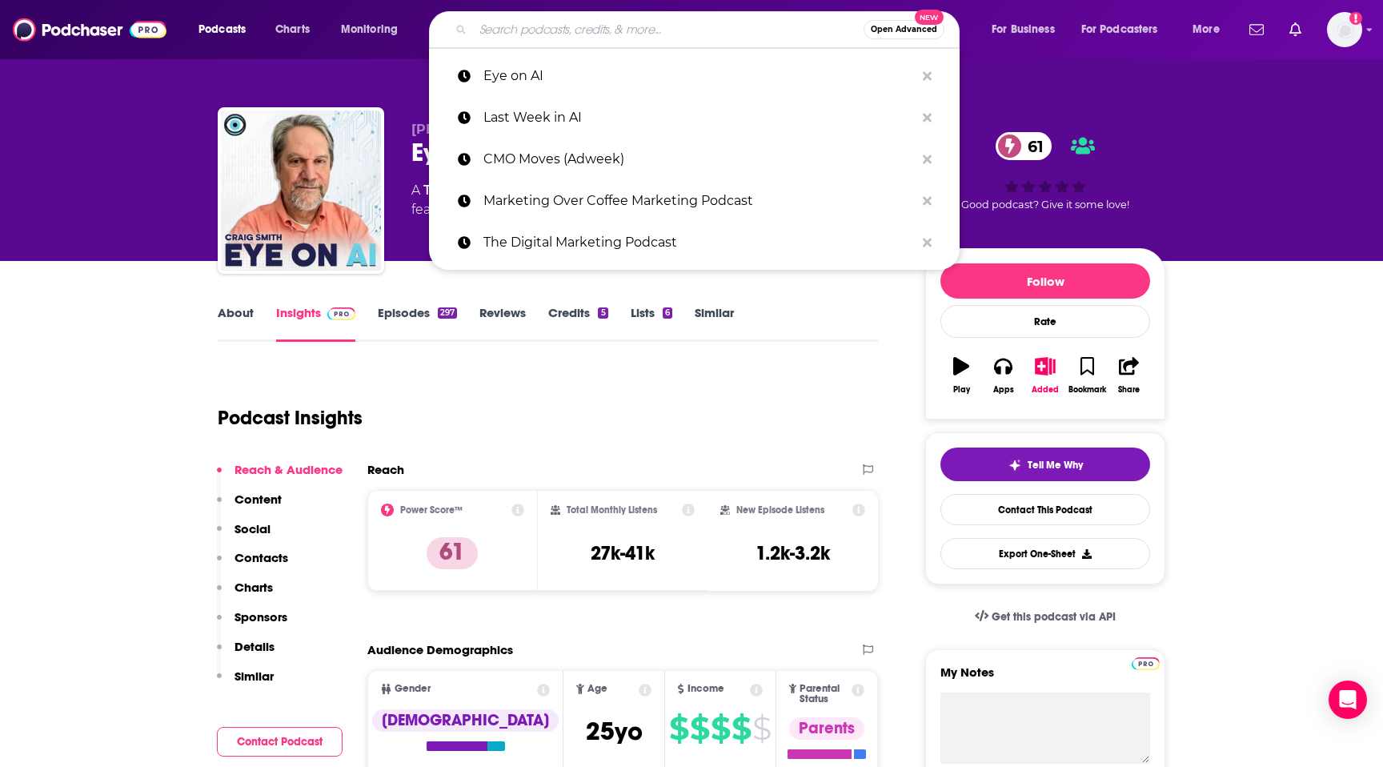
paste input "AI Hustle"
type input "AI Hustle"
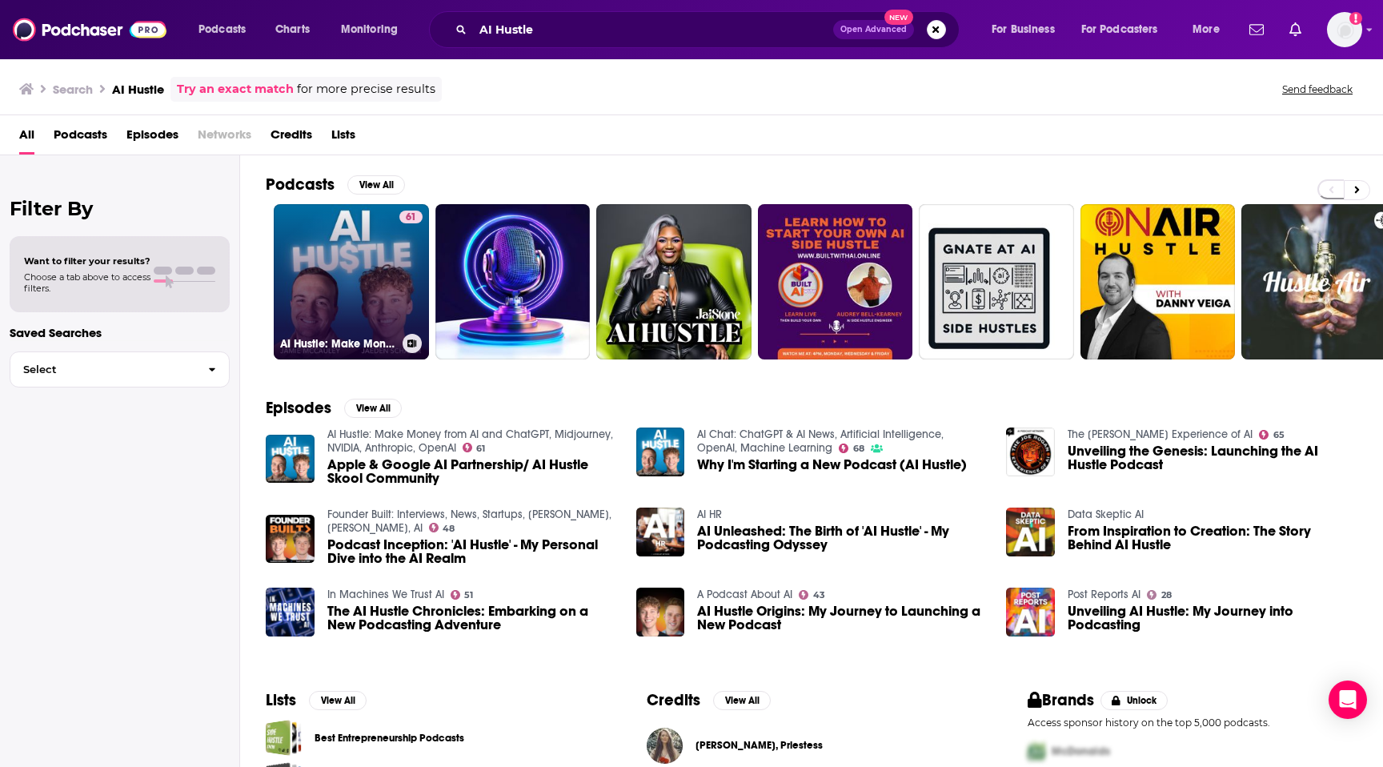
click at [378, 300] on link "61 AI Hustle: Make Money from AI and ChatGPT, Midjourney, NVIDIA, Anthropic, Op…" at bounding box center [351, 281] width 155 height 155
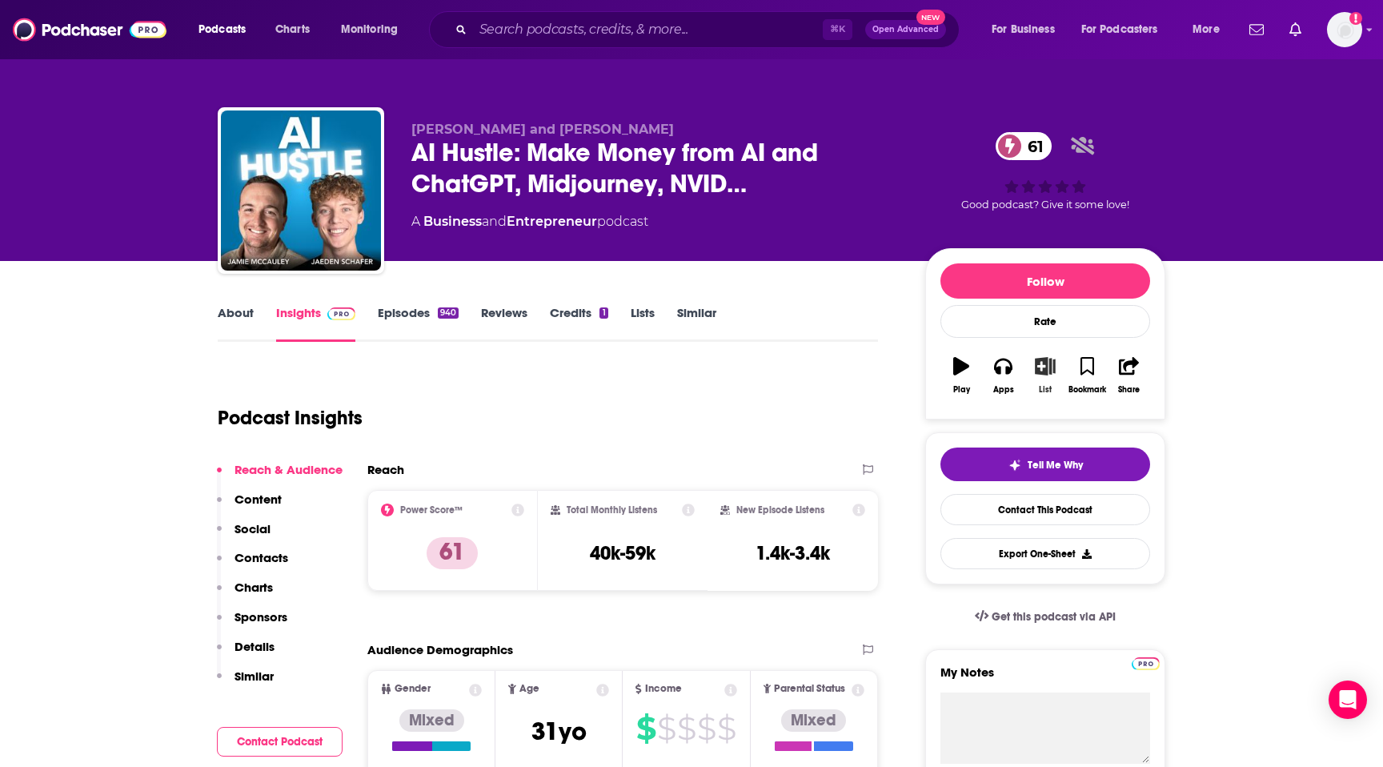
click at [1044, 368] on icon "button" at bounding box center [1046, 366] width 20 height 18
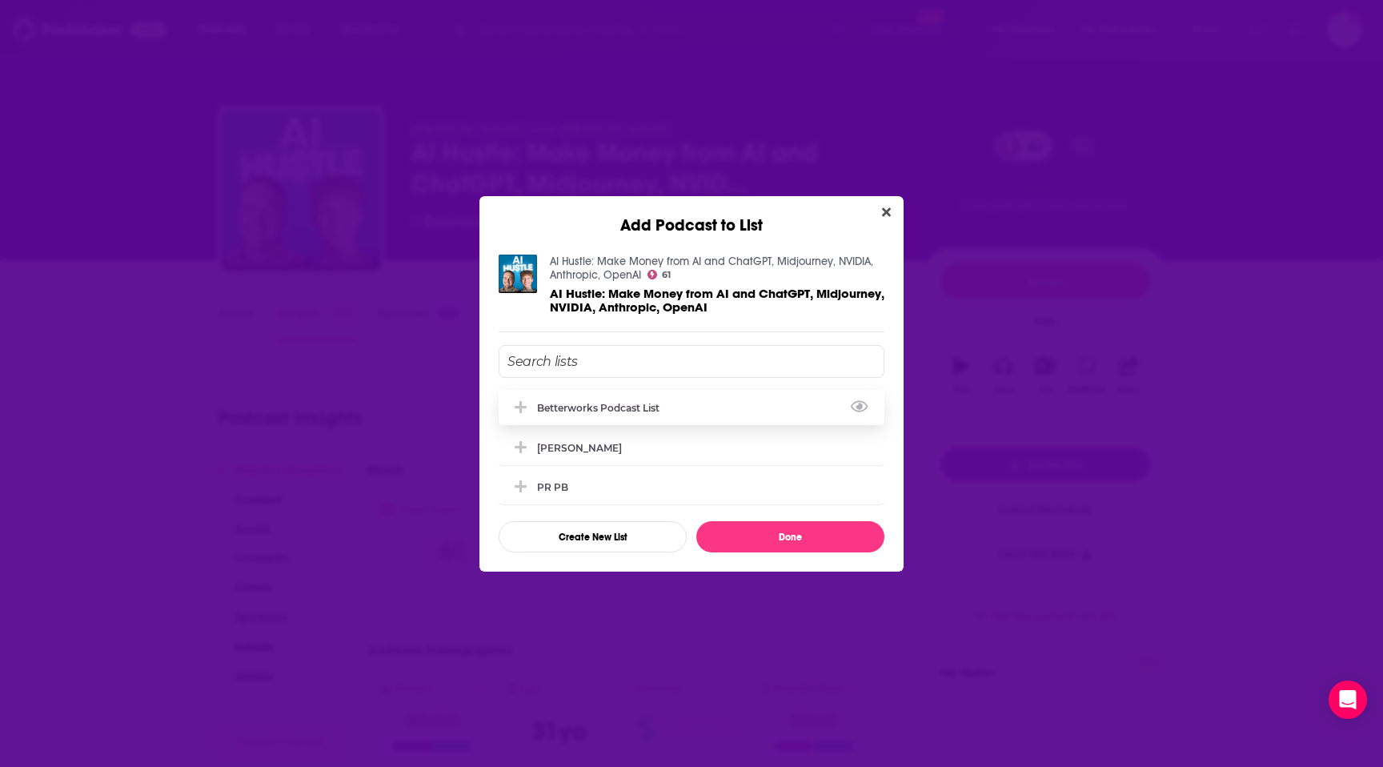
click at [744, 402] on div "Betterworks podcast list" at bounding box center [692, 407] width 386 height 35
click at [751, 536] on button "Done" at bounding box center [790, 536] width 188 height 31
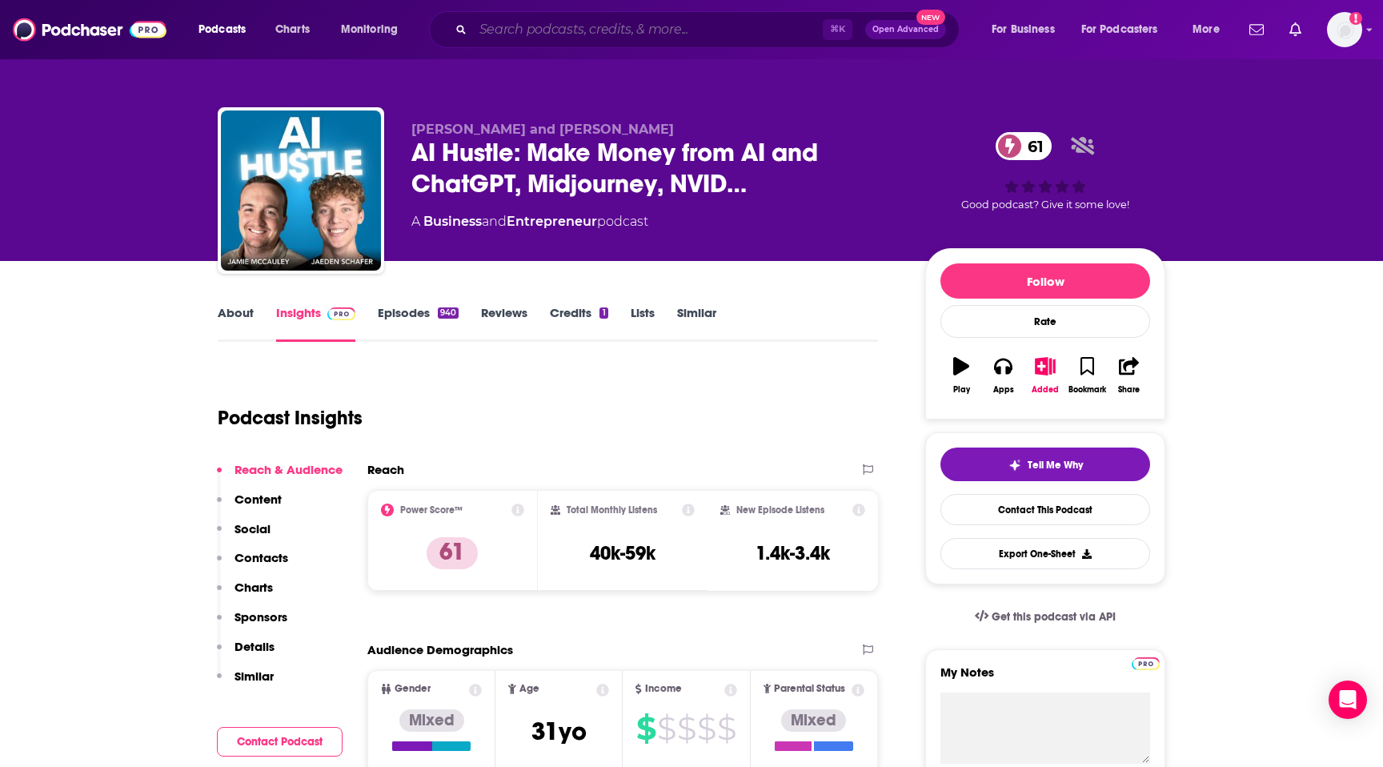
click at [499, 40] on input "Search podcasts, credits, & more..." at bounding box center [648, 30] width 350 height 26
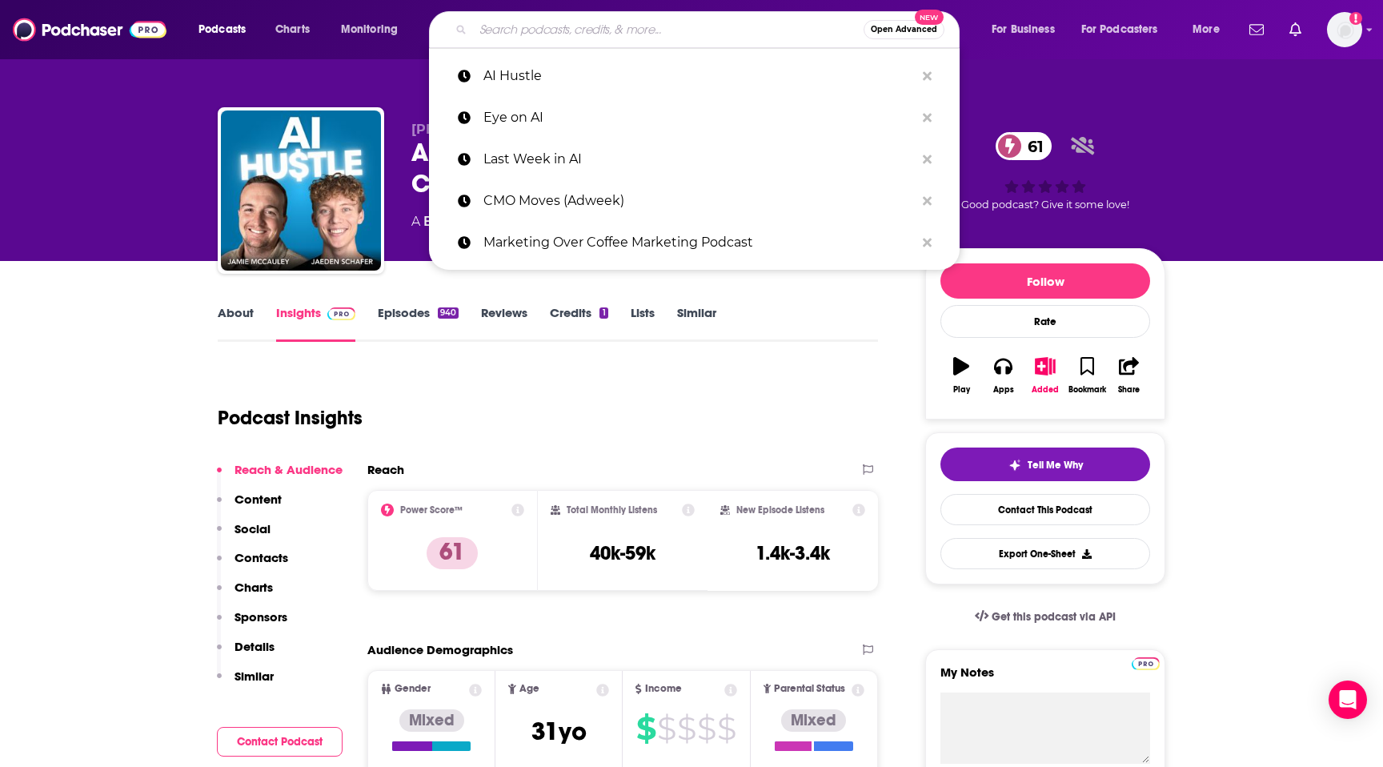
paste input "The AI in Business Podcast"
type input "The AI in Business Podcast"
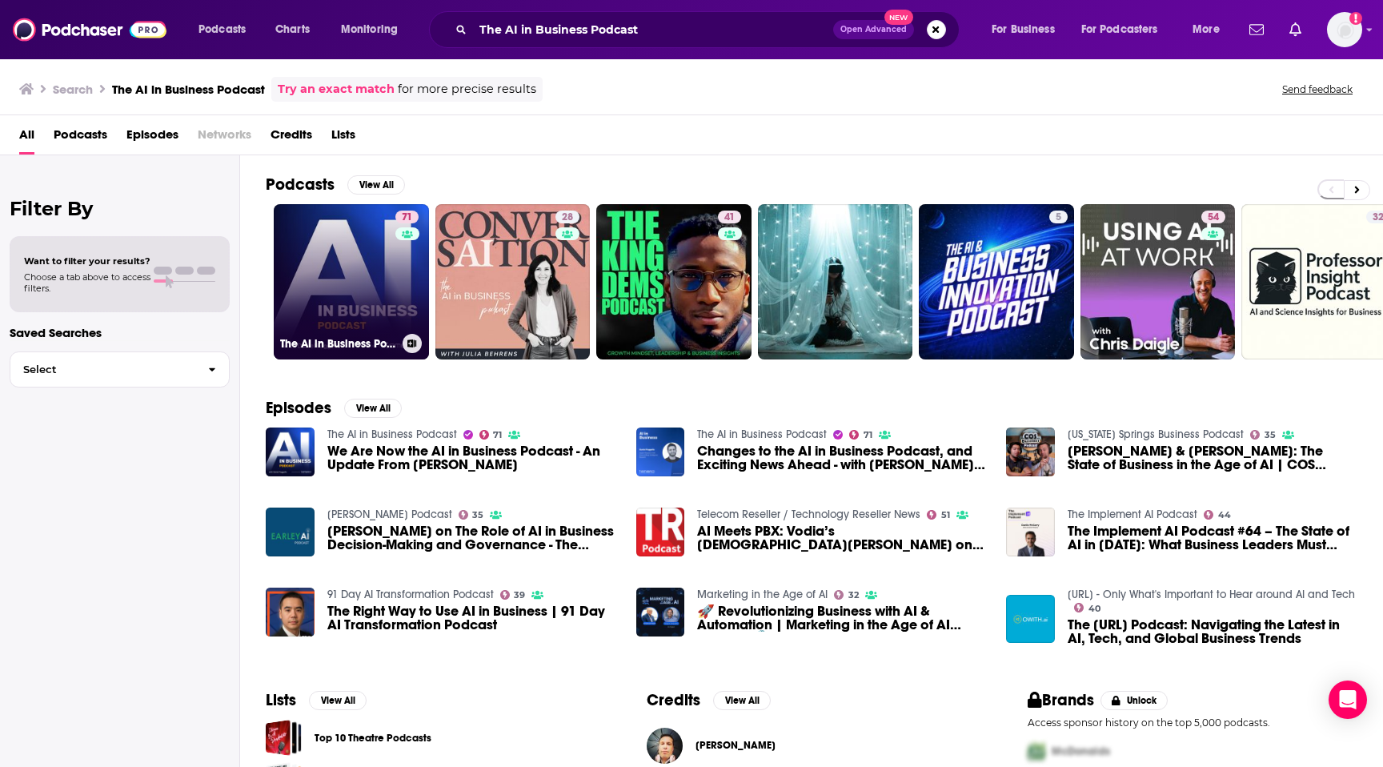
click at [394, 266] on link "71 The AI in Business Podcast" at bounding box center [351, 281] width 155 height 155
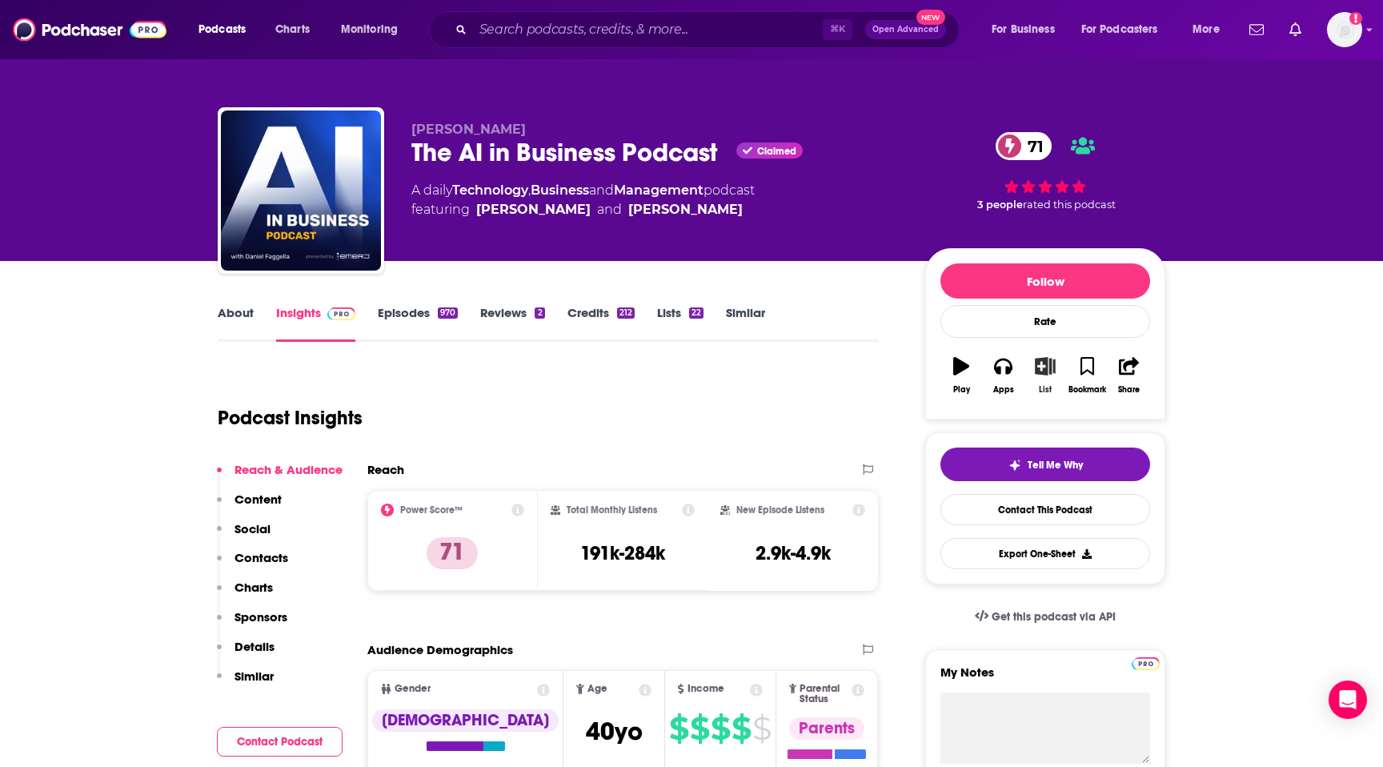
click at [1048, 371] on icon "button" at bounding box center [1046, 366] width 20 height 18
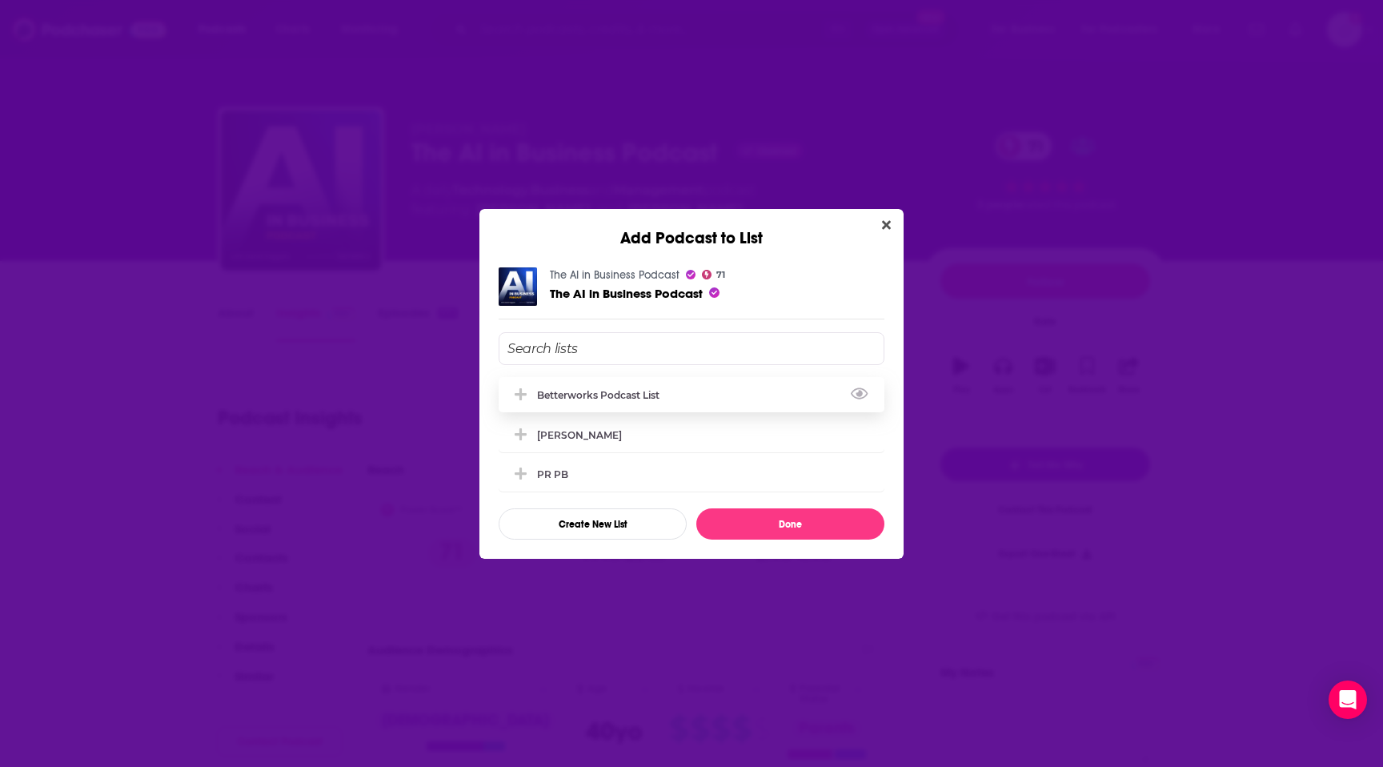
click at [716, 389] on div "Betterworks podcast list" at bounding box center [692, 394] width 386 height 35
click at [764, 523] on button "Done" at bounding box center [790, 523] width 188 height 31
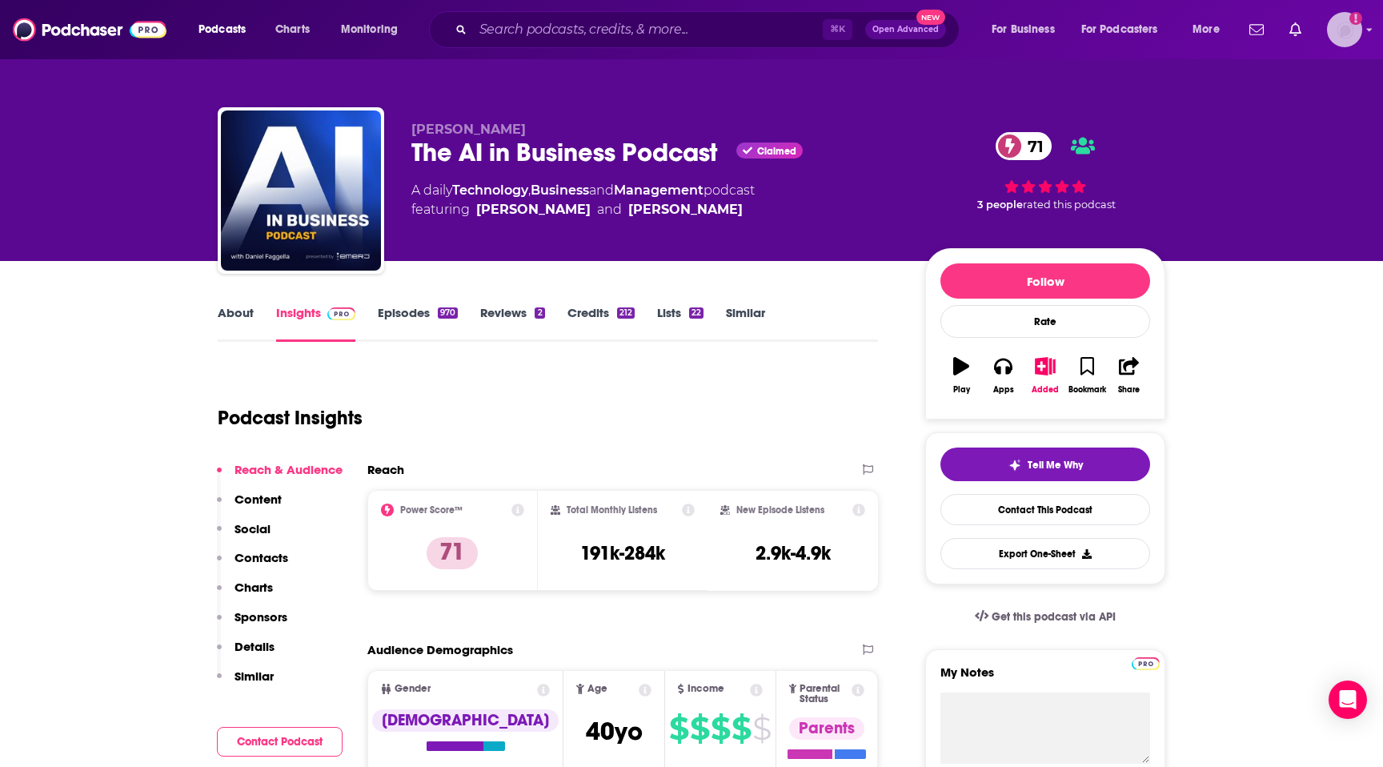
click at [1360, 25] on img "Logged in as patiencebaldacci" at bounding box center [1344, 29] width 35 height 35
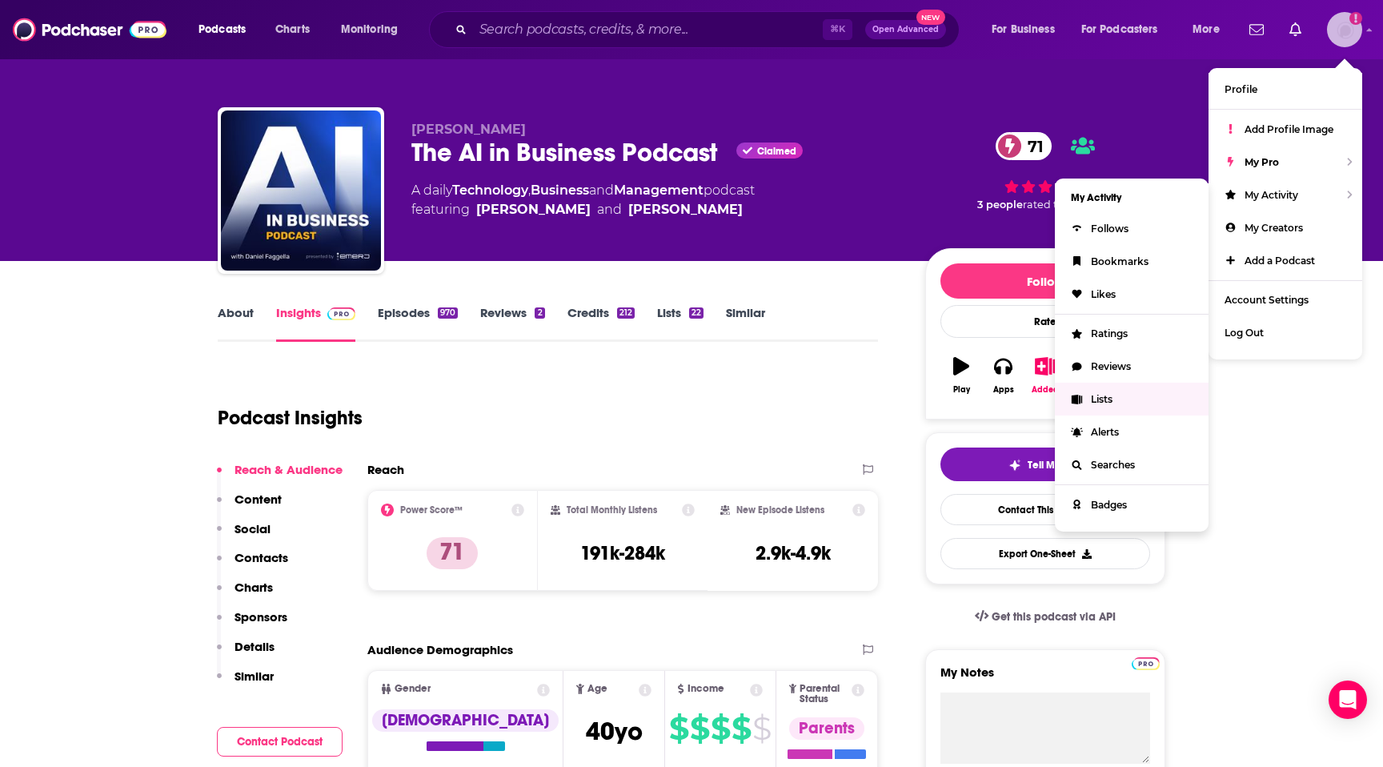
click at [1094, 399] on span "Lists" at bounding box center [1102, 399] width 22 height 12
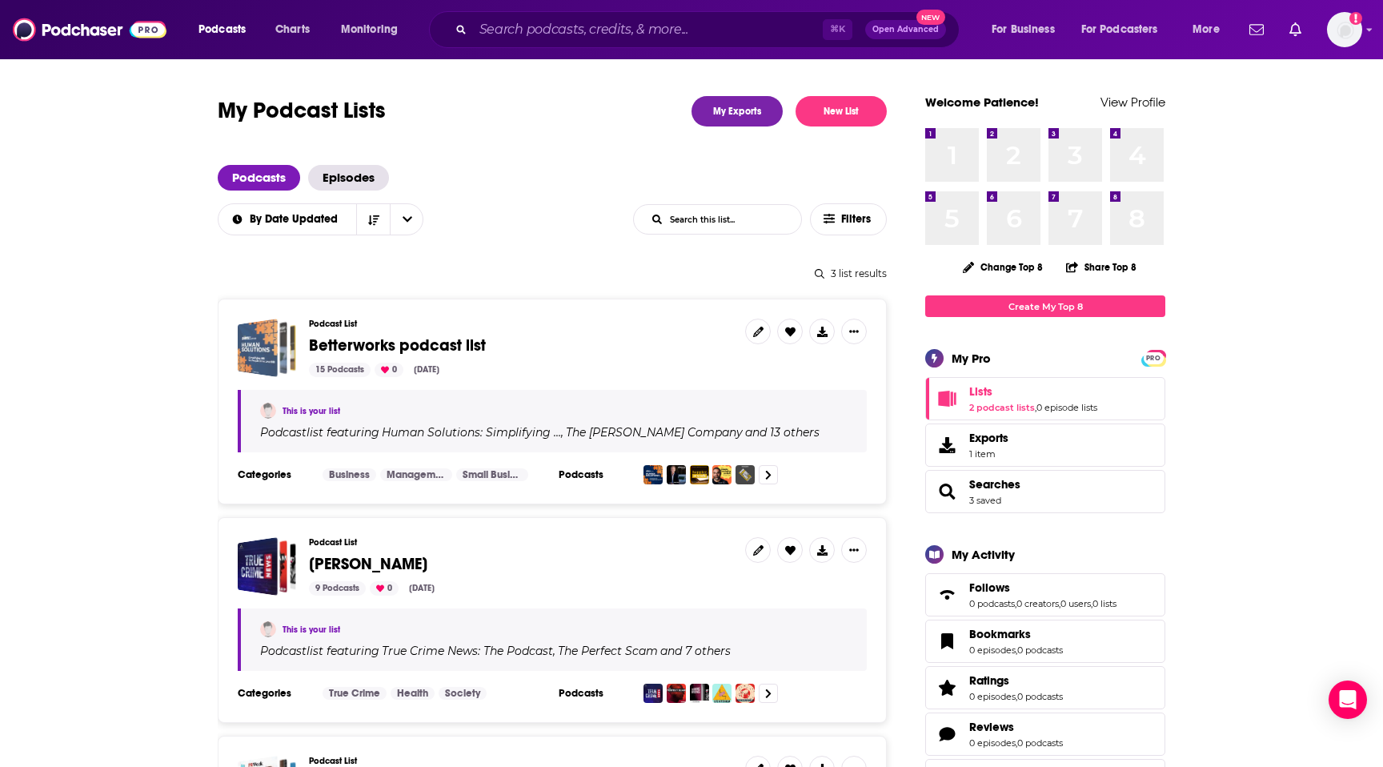
click at [271, 355] on div "Betterworks podcast list" at bounding box center [258, 348] width 40 height 58
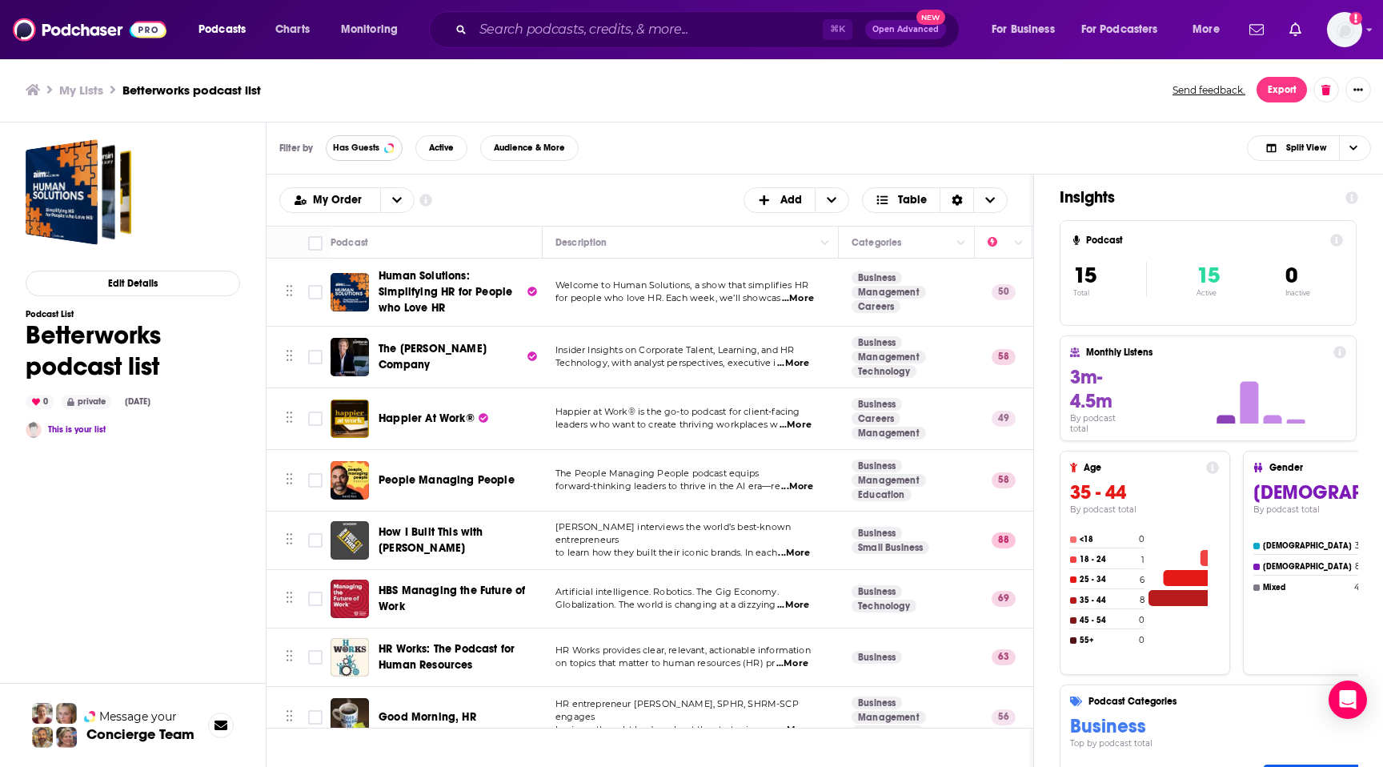
click at [371, 160] on button "Has Guests" at bounding box center [364, 148] width 77 height 26
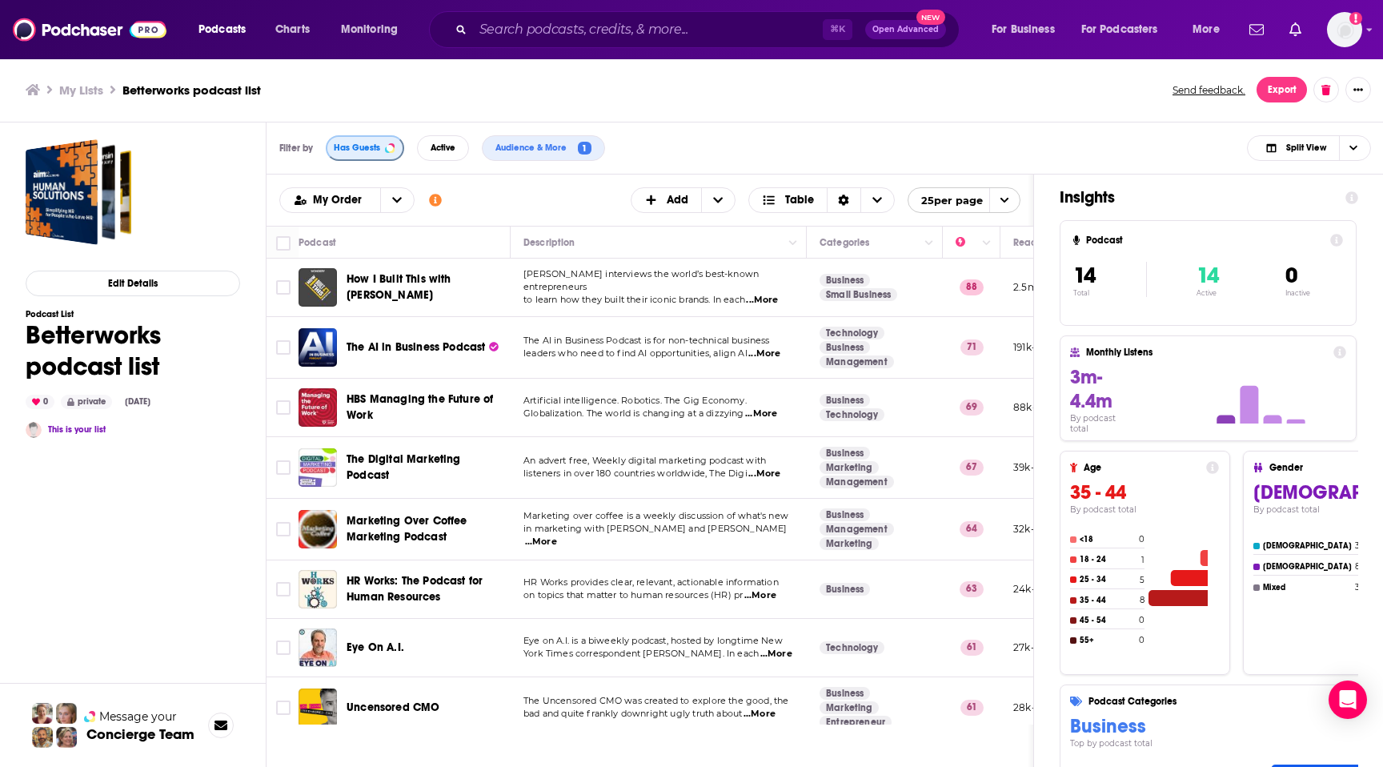
click at [373, 147] on span "Has Guests" at bounding box center [357, 147] width 46 height 9
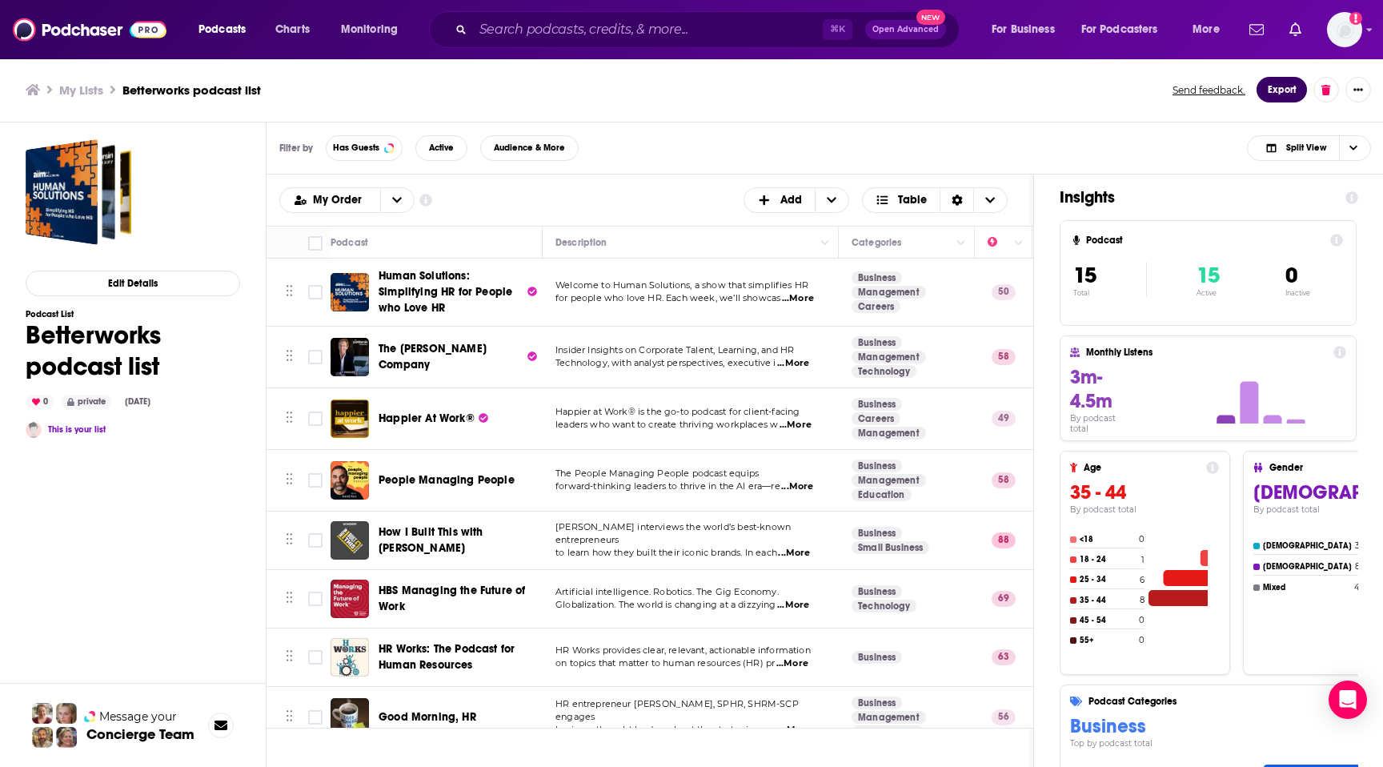
click at [1274, 93] on button "Export" at bounding box center [1282, 90] width 50 height 26
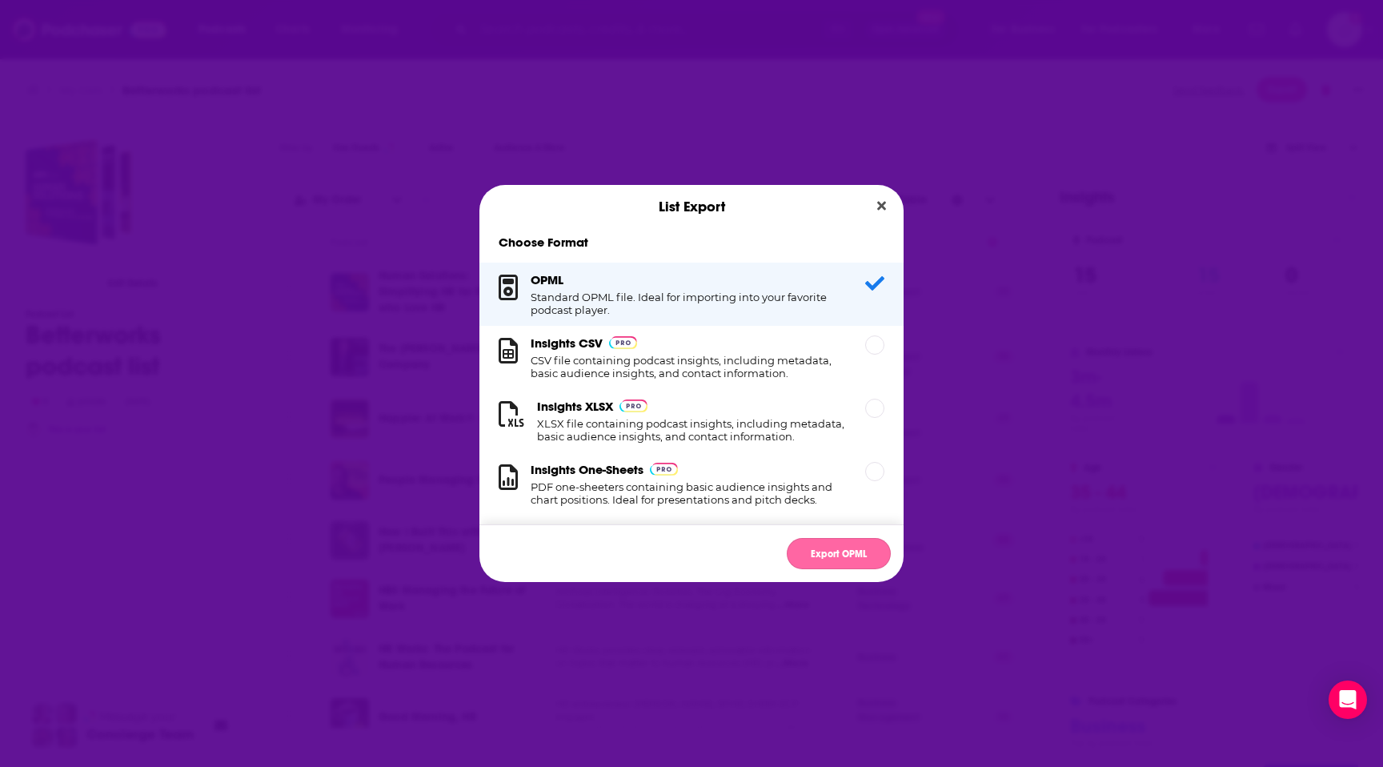
click at [820, 551] on button "Export OPML" at bounding box center [839, 553] width 104 height 31
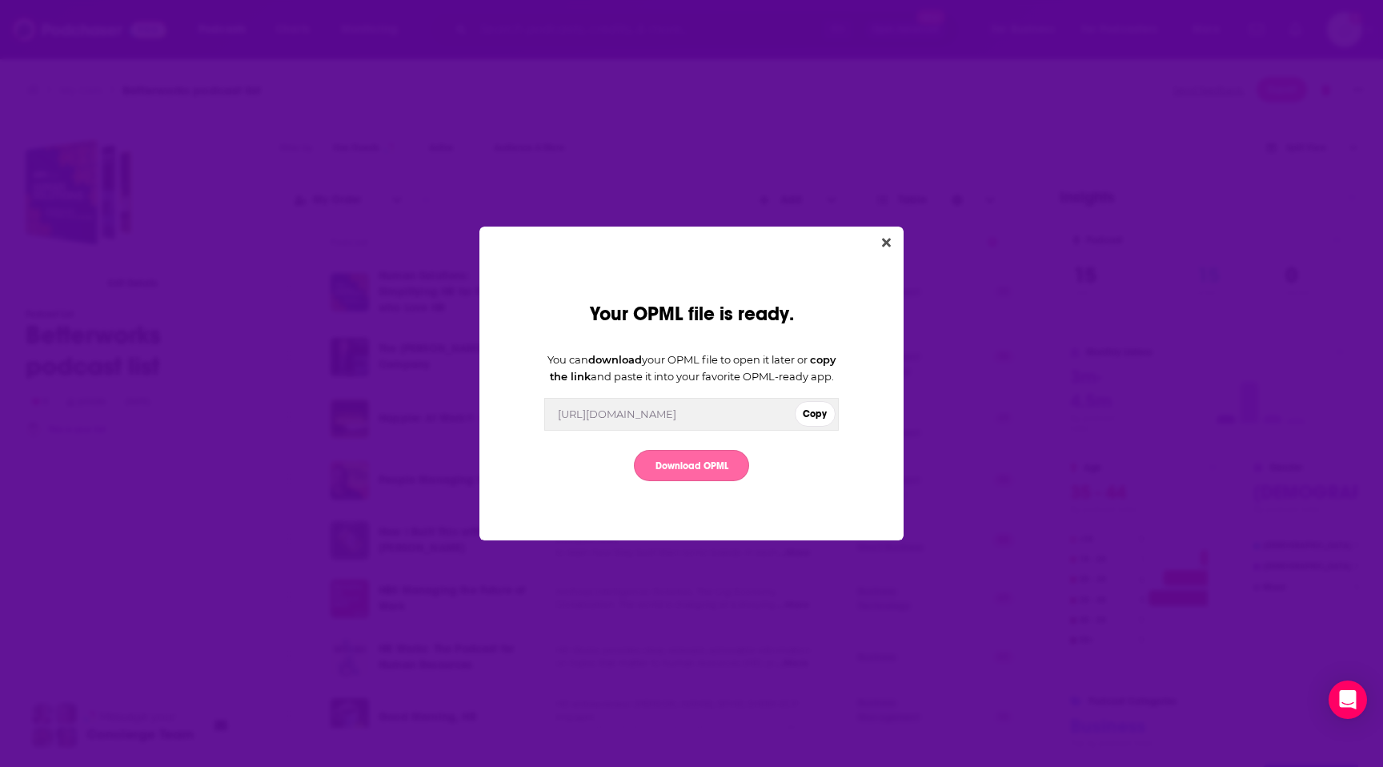
click at [724, 470] on link "Download OPML" at bounding box center [691, 465] width 115 height 31
click at [885, 239] on icon "Close" at bounding box center [886, 243] width 9 height 9
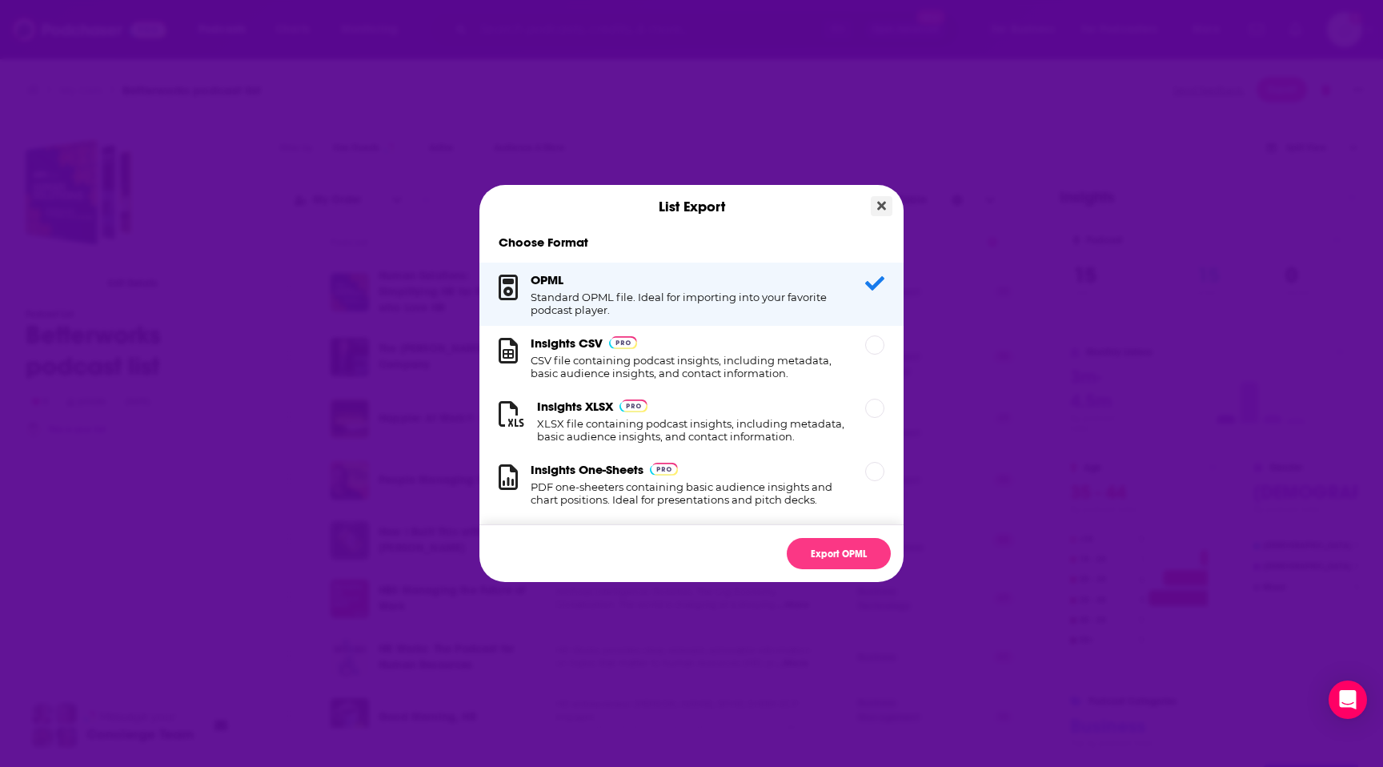
click at [877, 207] on icon "Close" at bounding box center [881, 205] width 9 height 13
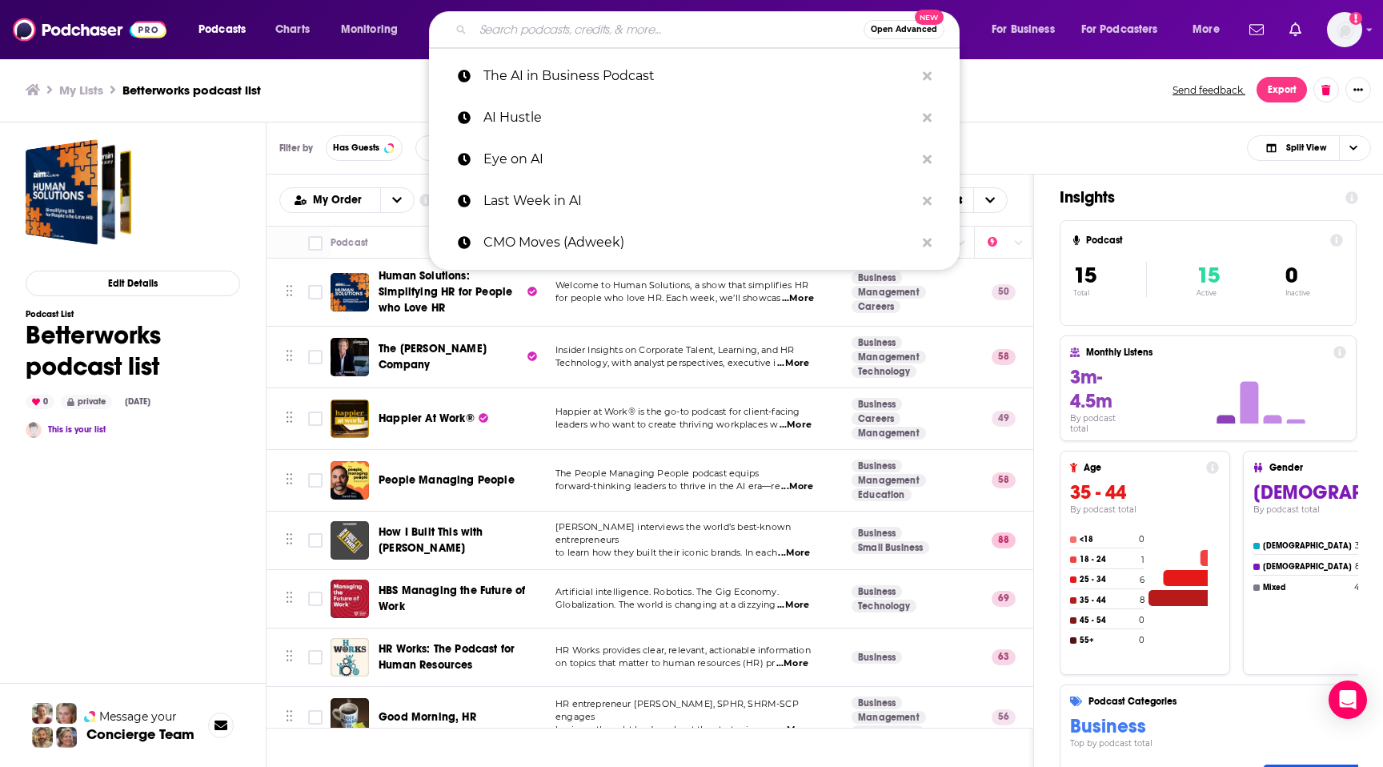
click at [495, 34] on input "Search podcasts, credits, & more..." at bounding box center [668, 30] width 391 height 26
paste input "Inc. The Human Factor"
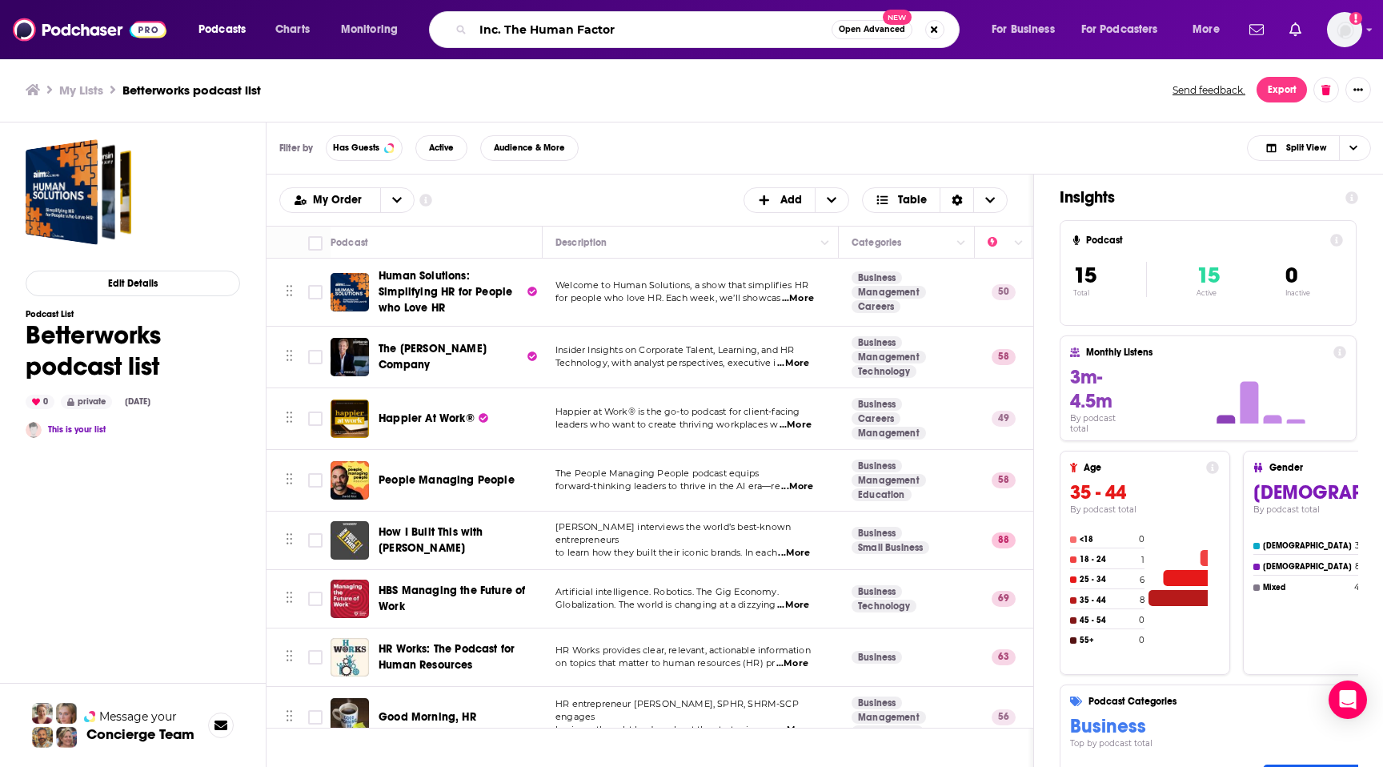
type input "Inc. The Human Factor"
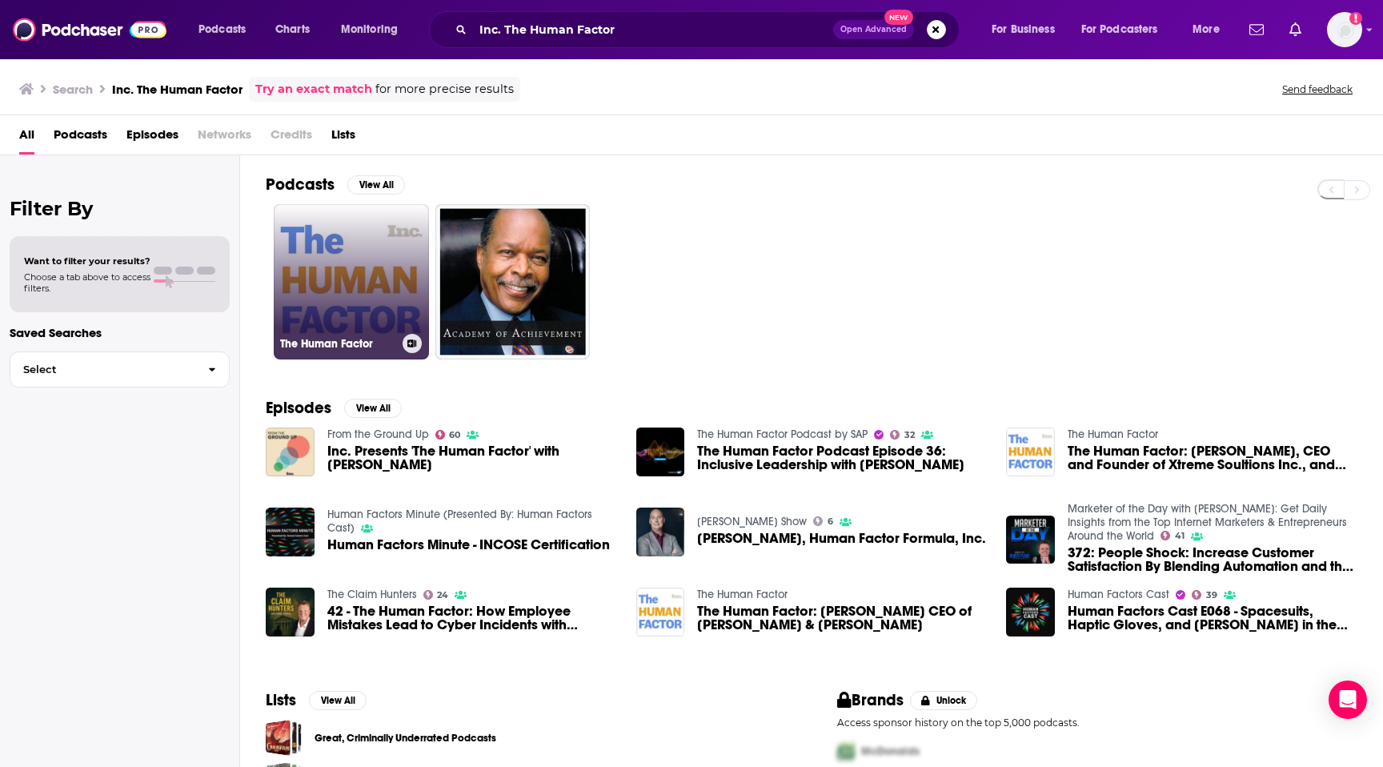
click at [396, 256] on link "The Human Factor" at bounding box center [351, 281] width 155 height 155
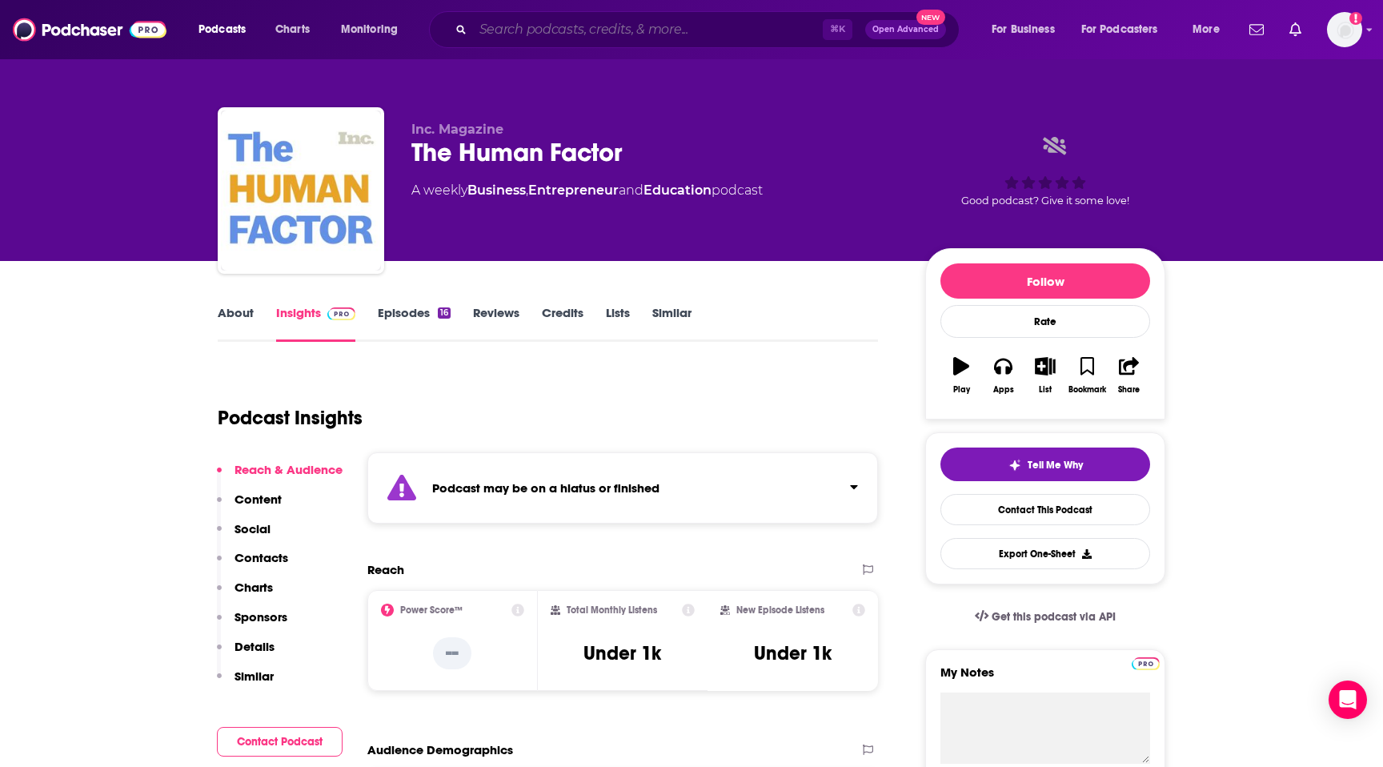
click at [531, 31] on input "Search podcasts, credits, & more..." at bounding box center [648, 30] width 350 height 26
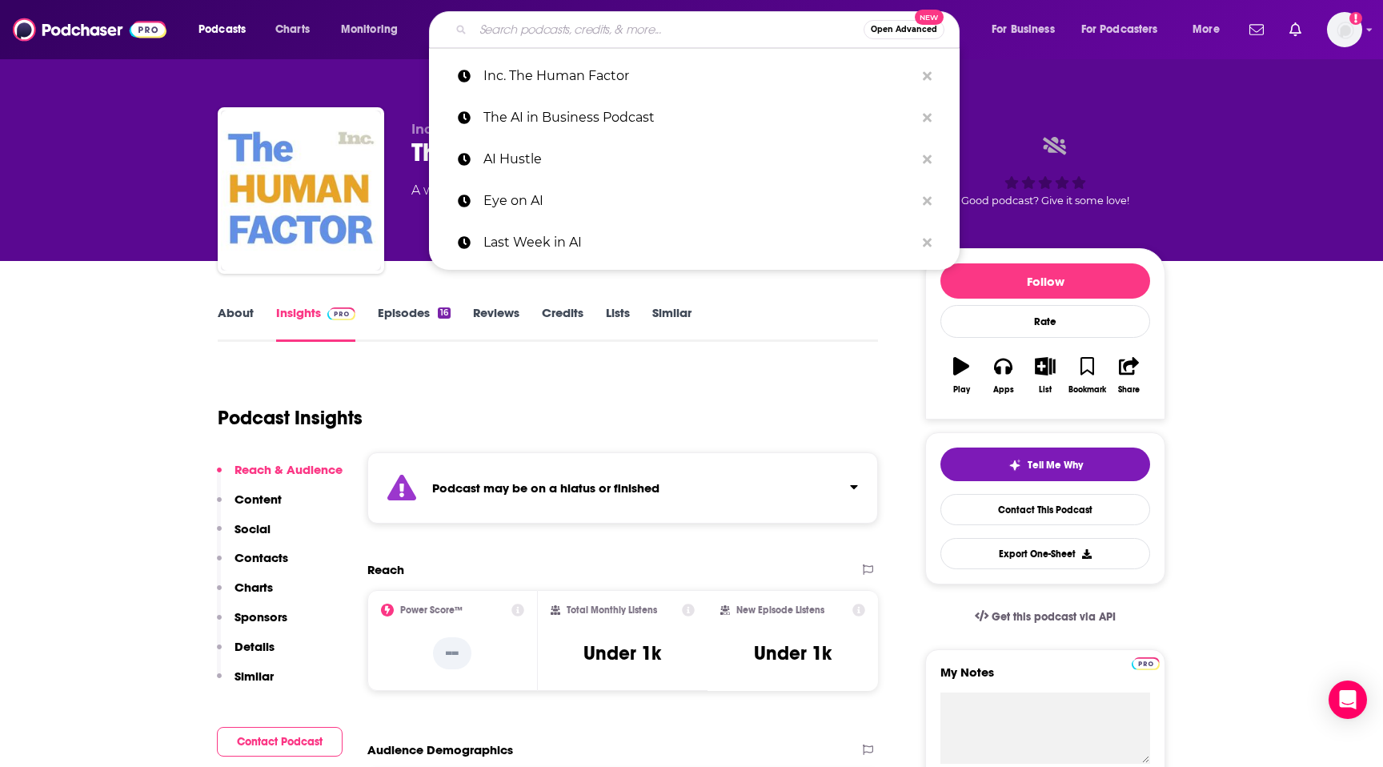
paste input "HBR IdeaCast"
type input "HBR IdeaCast"
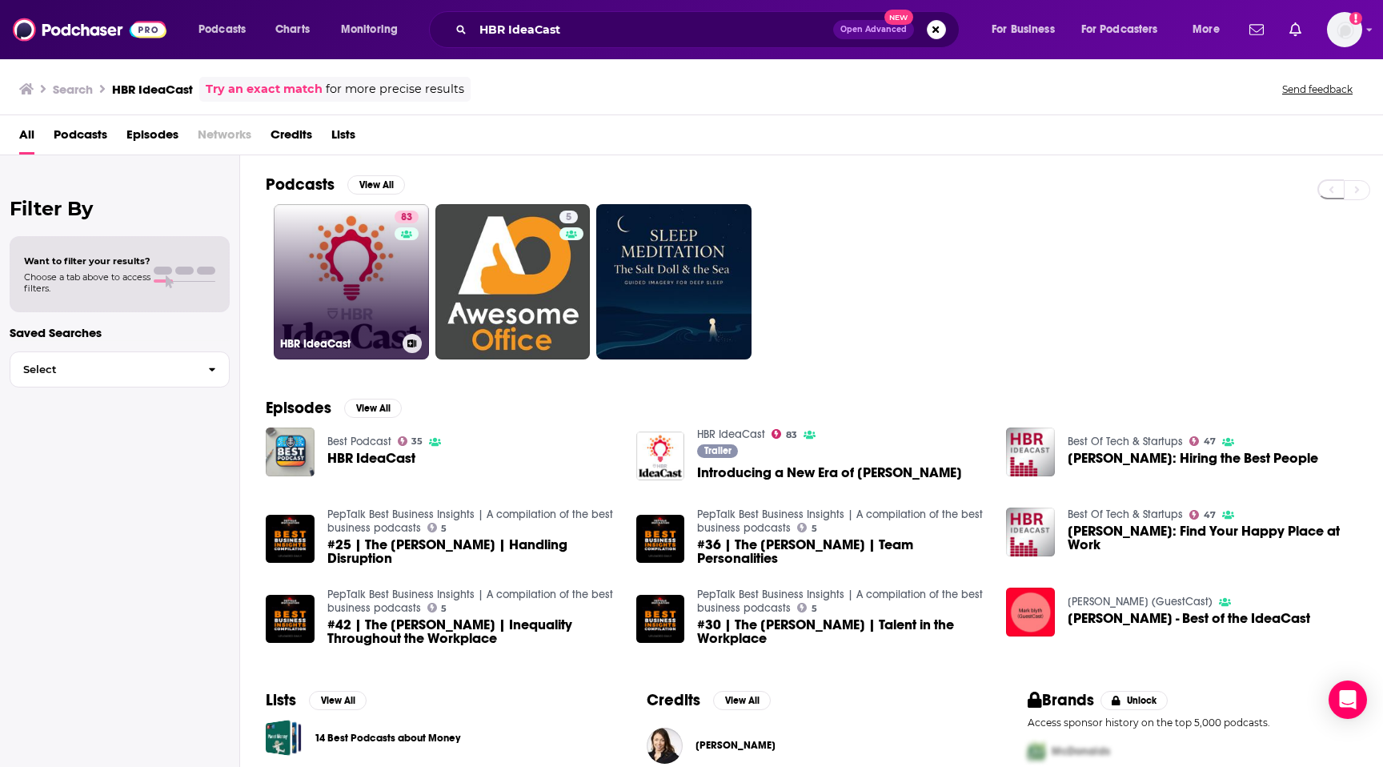
click at [392, 284] on link "83 HBR IdeaCast" at bounding box center [351, 281] width 155 height 155
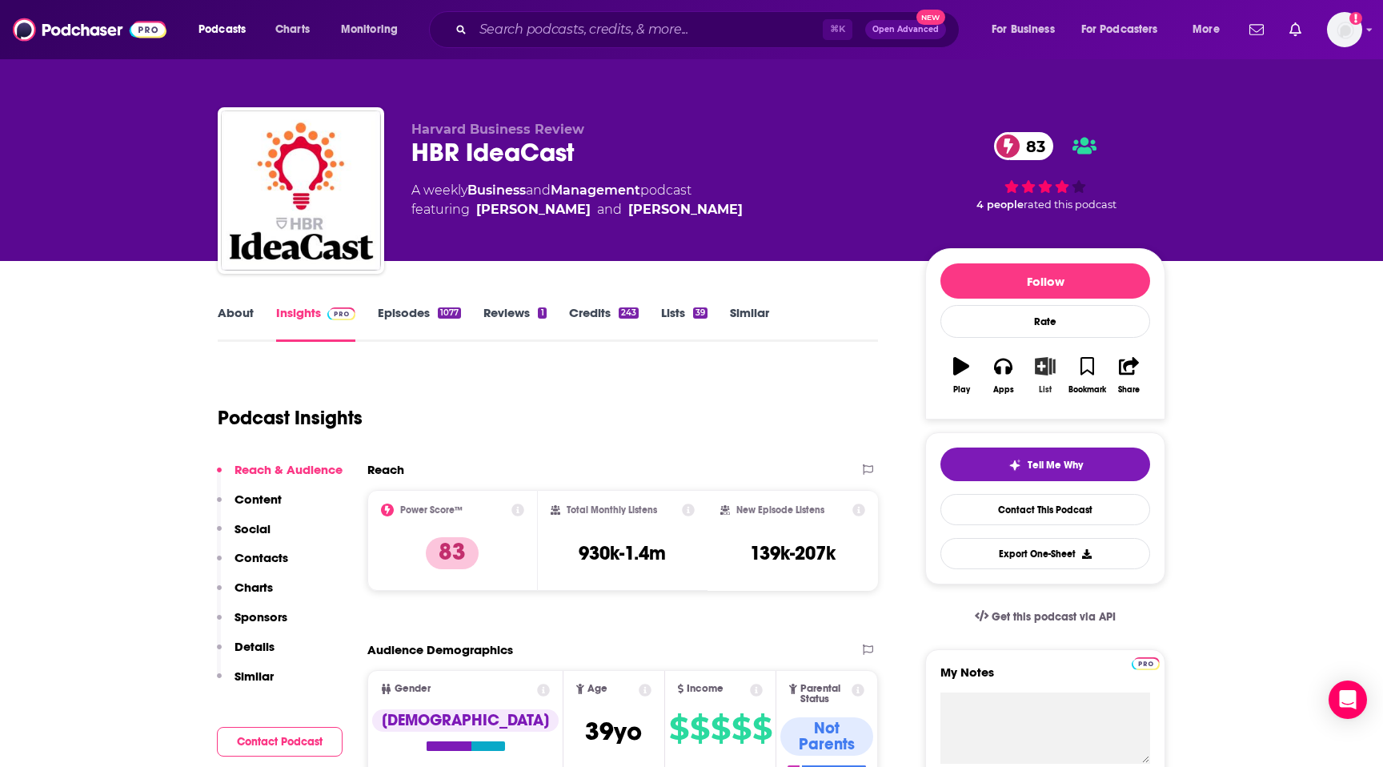
click at [1054, 365] on icon "button" at bounding box center [1046, 366] width 20 height 18
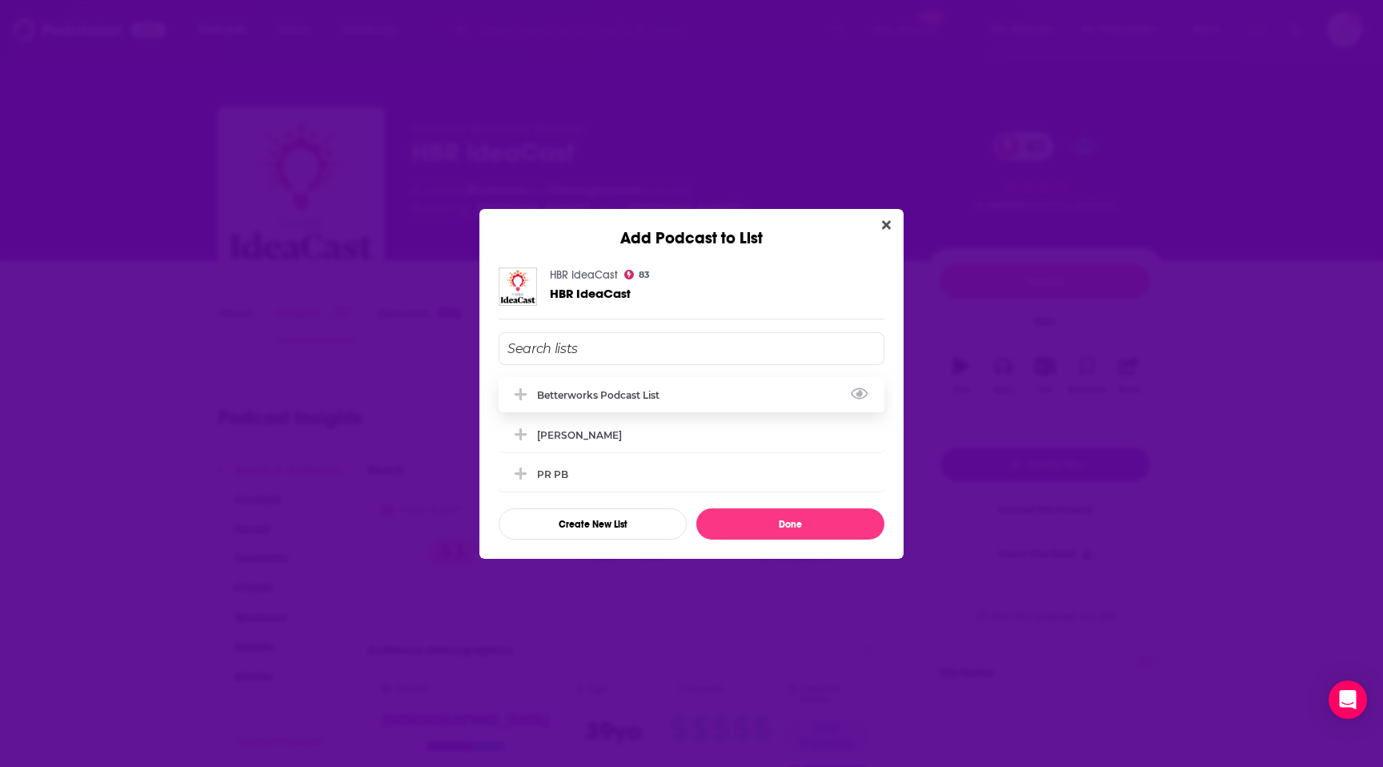
click at [738, 405] on div "Betterworks podcast list" at bounding box center [692, 394] width 386 height 35
click at [760, 518] on button "Done" at bounding box center [790, 523] width 188 height 31
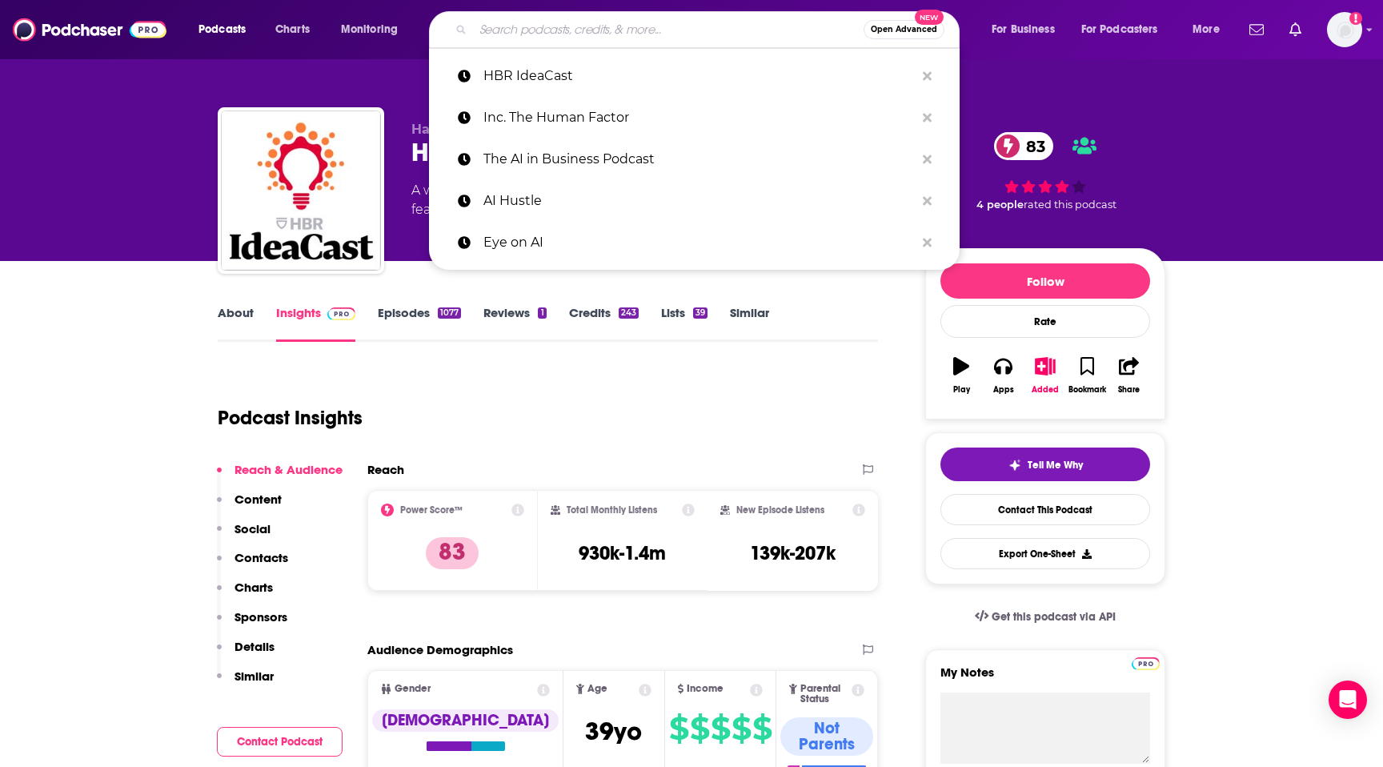
click at [554, 27] on input "Search podcasts, credits, & more..." at bounding box center [668, 30] width 391 height 26
paste input "FT Tech Tonic"
type input "FT Tech Tonic"
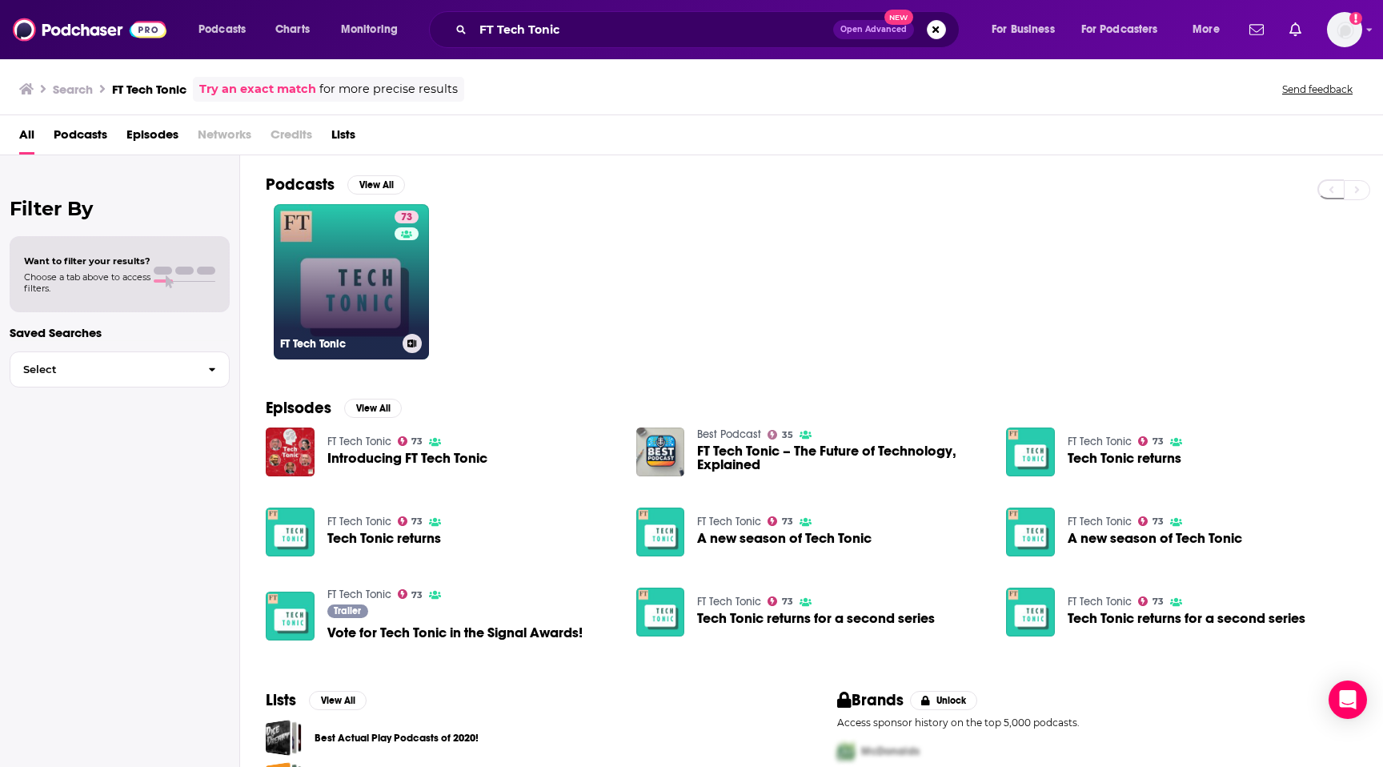
click at [376, 284] on link "73 FT Tech Tonic" at bounding box center [351, 281] width 155 height 155
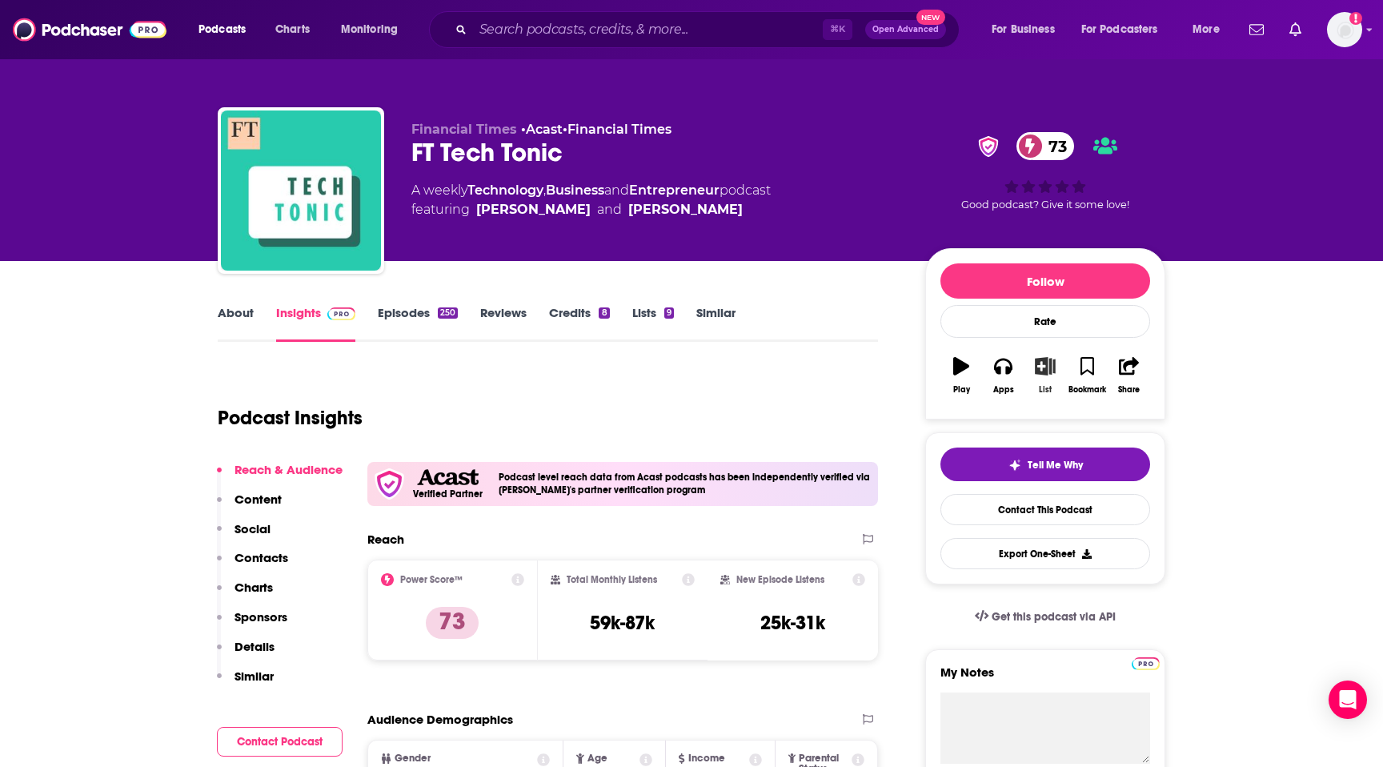
click at [1044, 371] on icon "button" at bounding box center [1046, 366] width 20 height 18
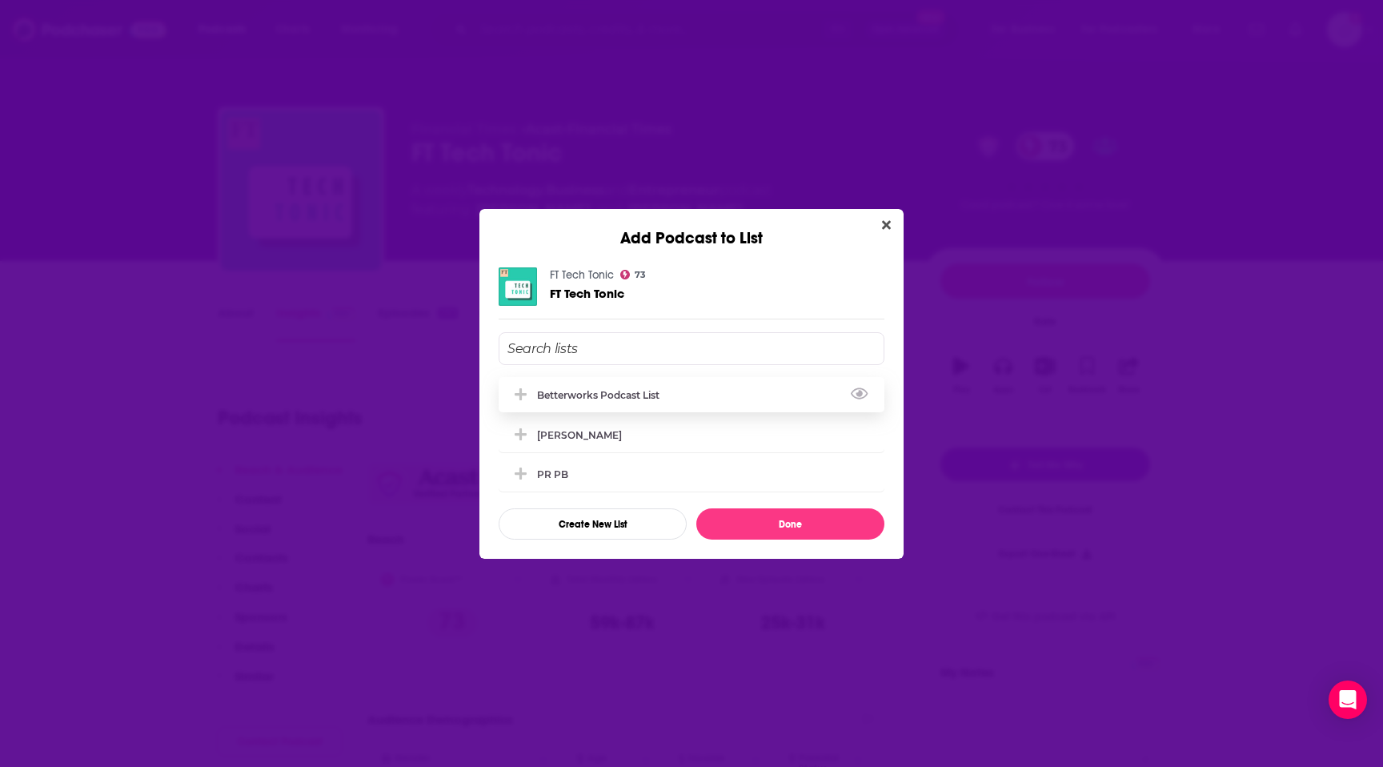
click at [763, 399] on div "Betterworks podcast list" at bounding box center [692, 394] width 386 height 35
click at [765, 528] on button "Done" at bounding box center [790, 523] width 188 height 31
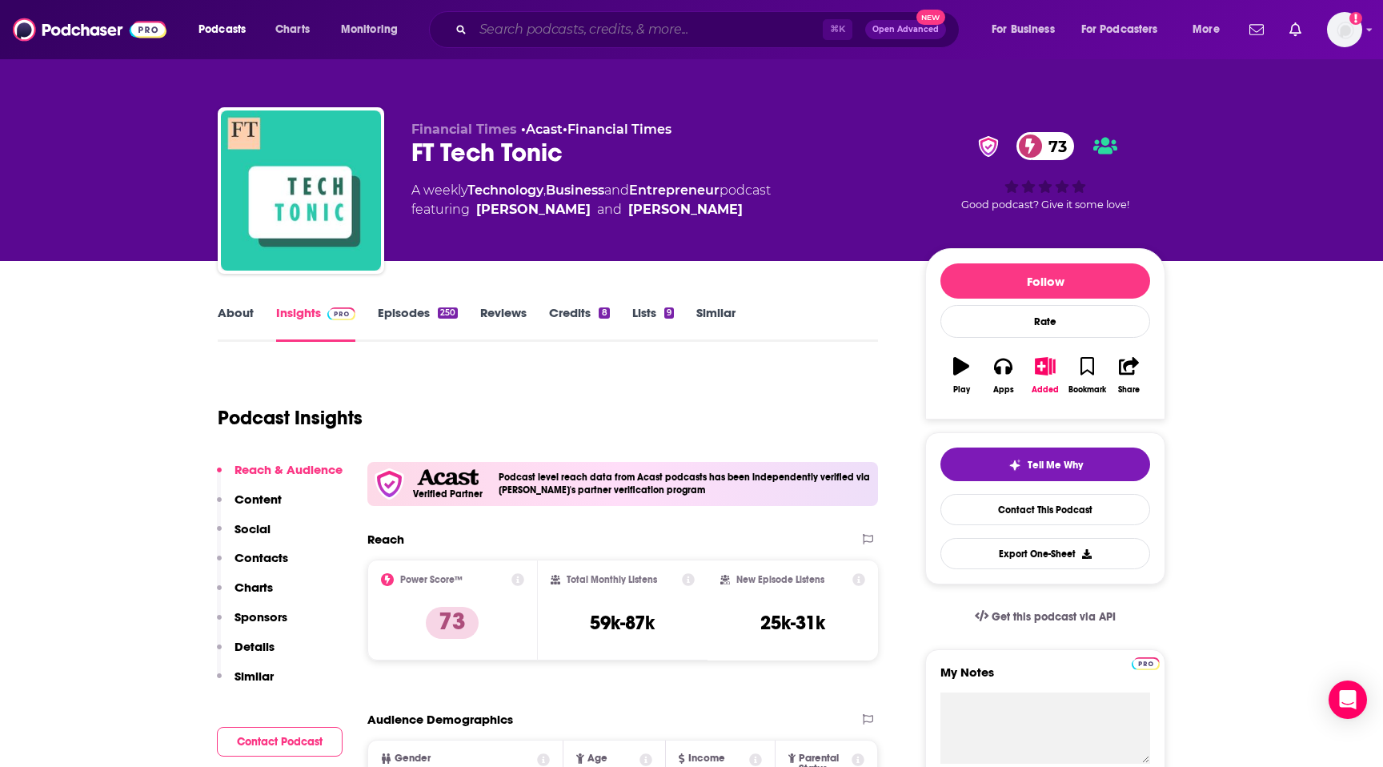
click at [480, 29] on input "Search podcasts, credits, & more..." at bounding box center [648, 30] width 350 height 26
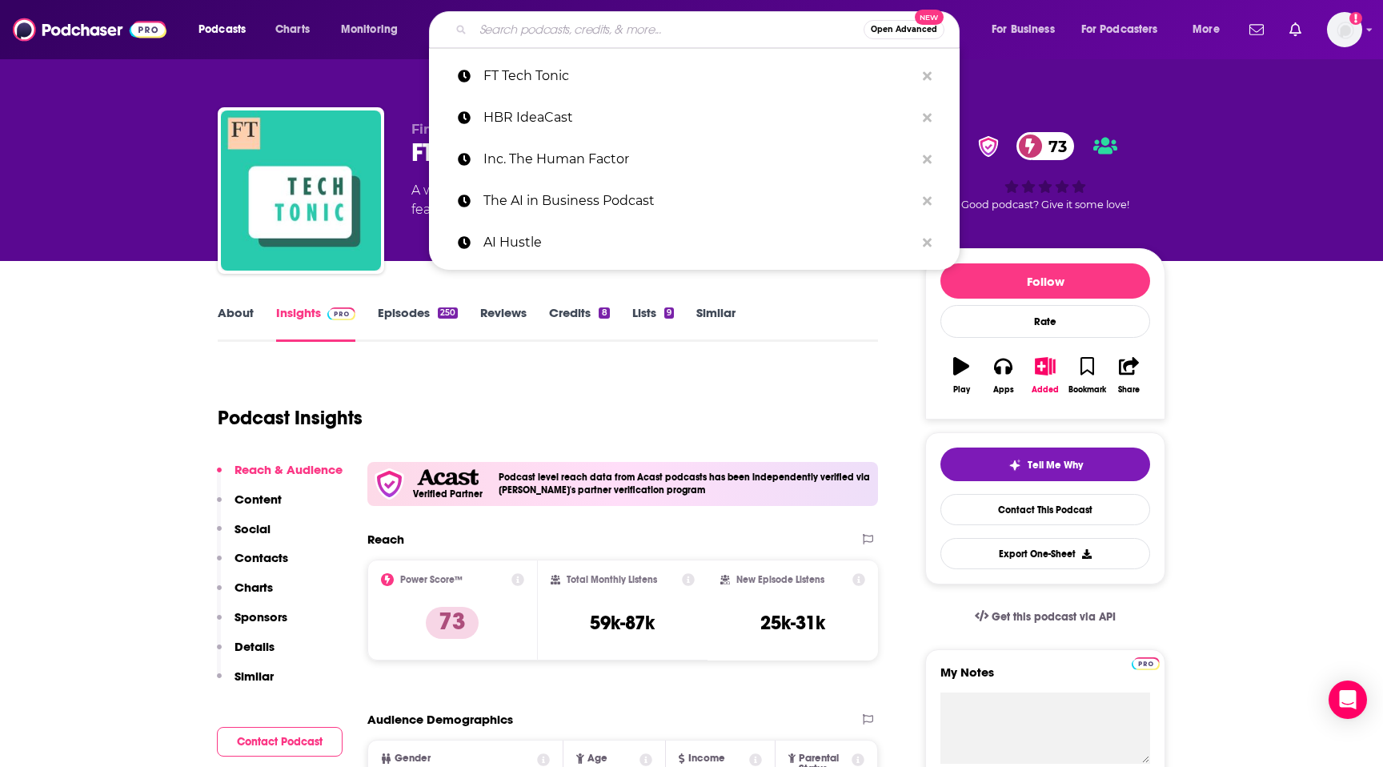
paste input "Great Leadership"
type input "Great Leadership"
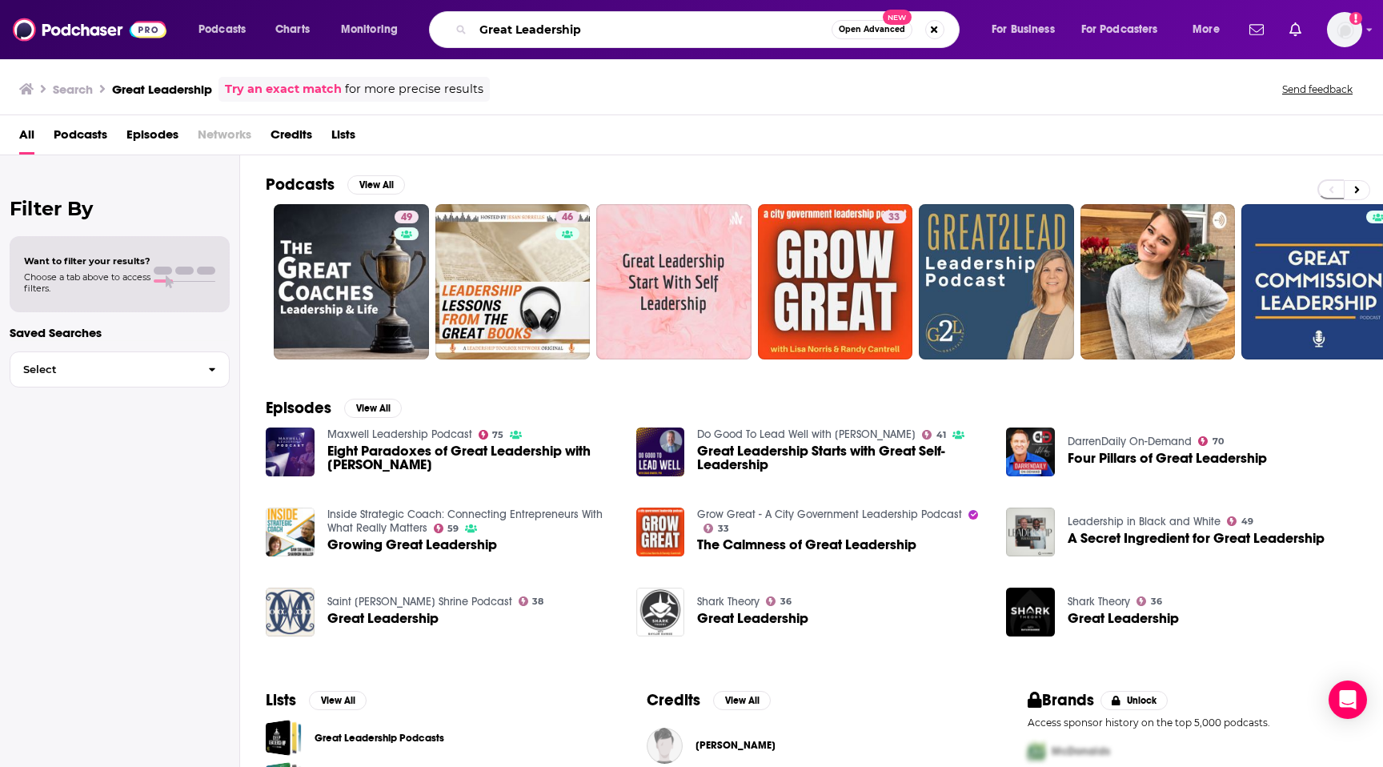
click at [495, 24] on input "Great Leadership" at bounding box center [652, 30] width 359 height 26
paste input "Digital HR Leaders Podcast"
type input "Digital HR Leaders Podcast"
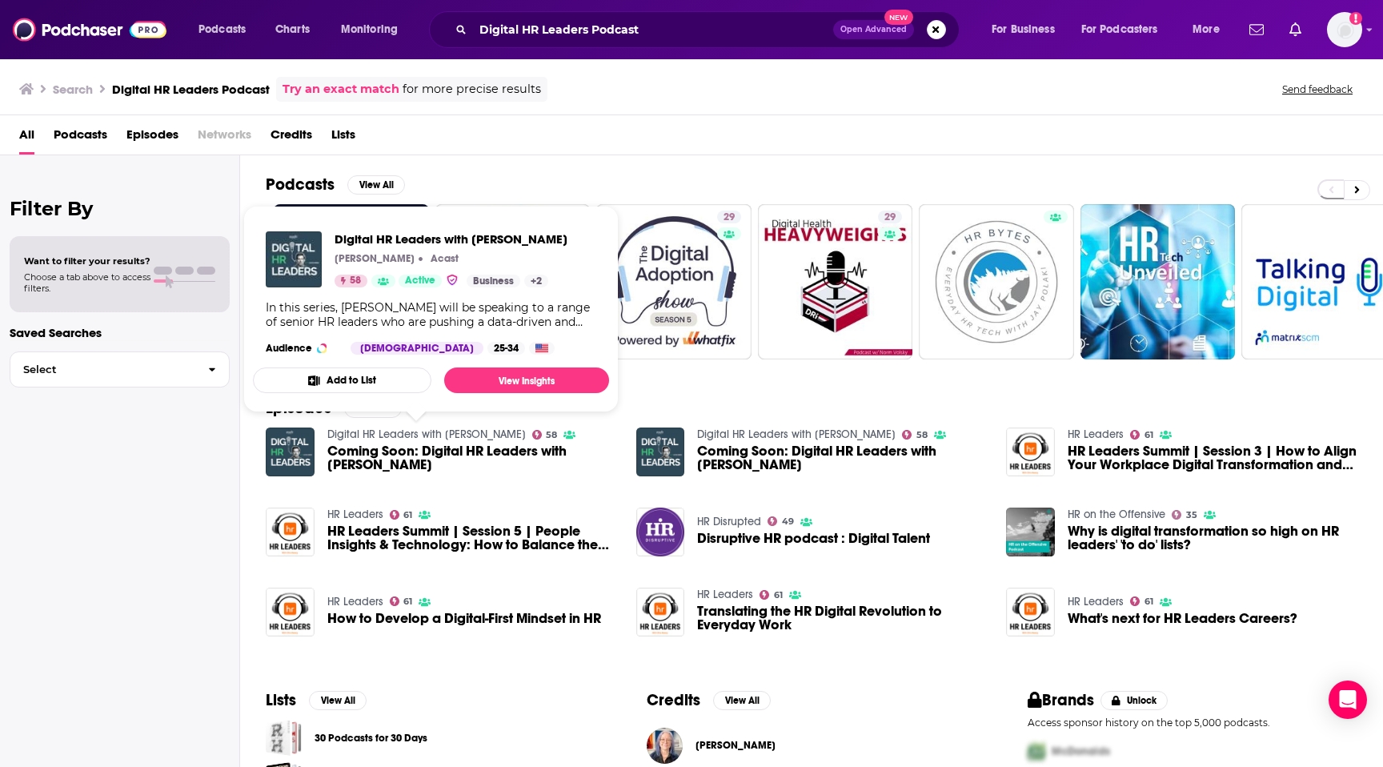
click at [355, 434] on link "Digital HR Leaders with David Green" at bounding box center [426, 434] width 199 height 14
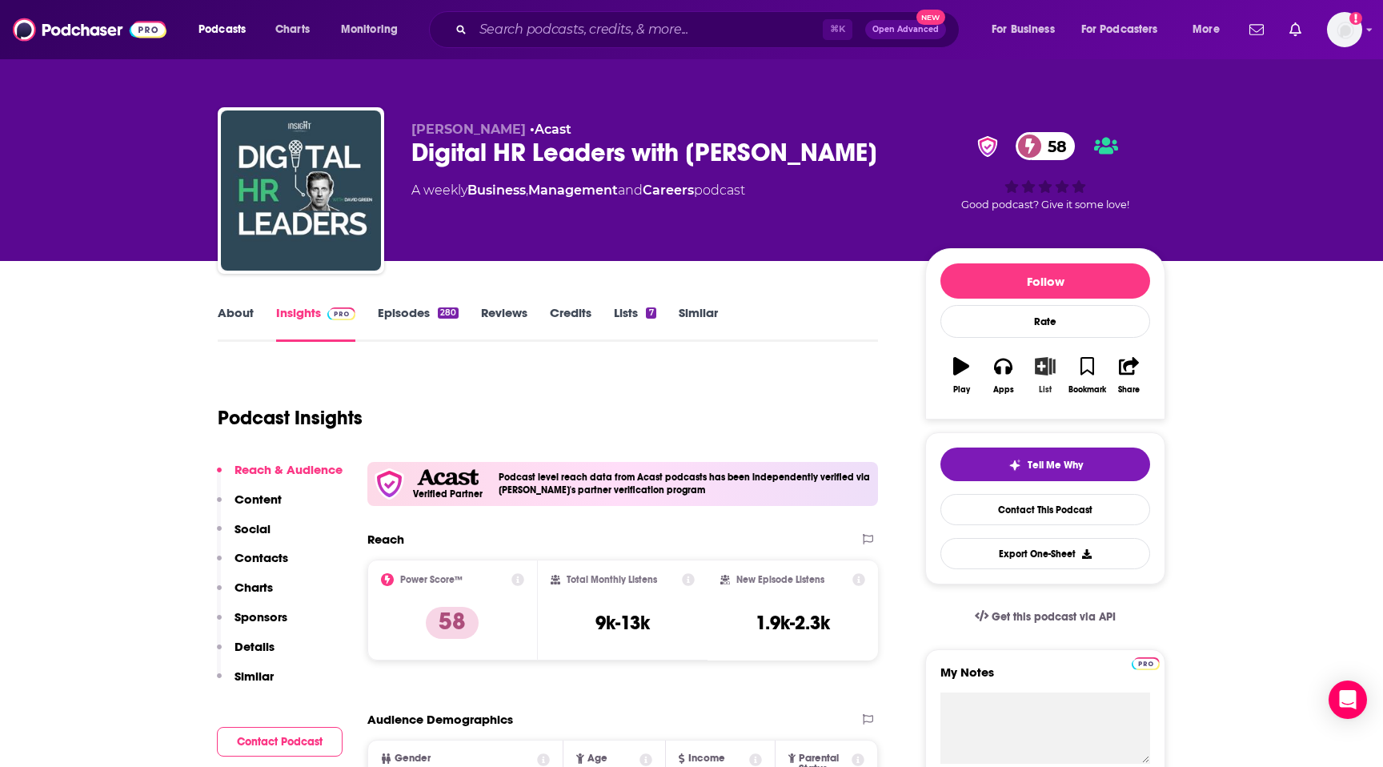
click at [1046, 375] on icon "button" at bounding box center [1046, 366] width 20 height 18
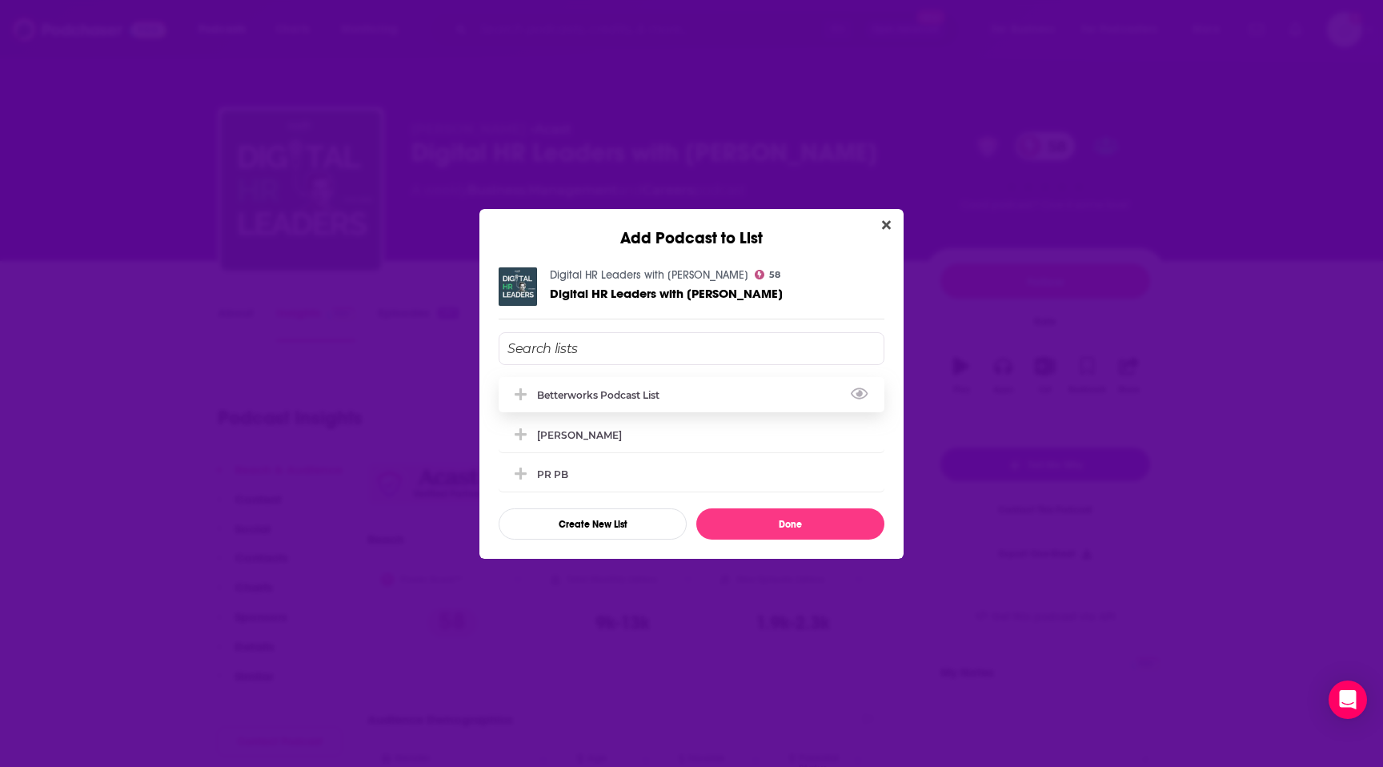
click at [708, 395] on div "Betterworks podcast list" at bounding box center [692, 394] width 386 height 35
click at [737, 533] on button "Done" at bounding box center [790, 523] width 188 height 31
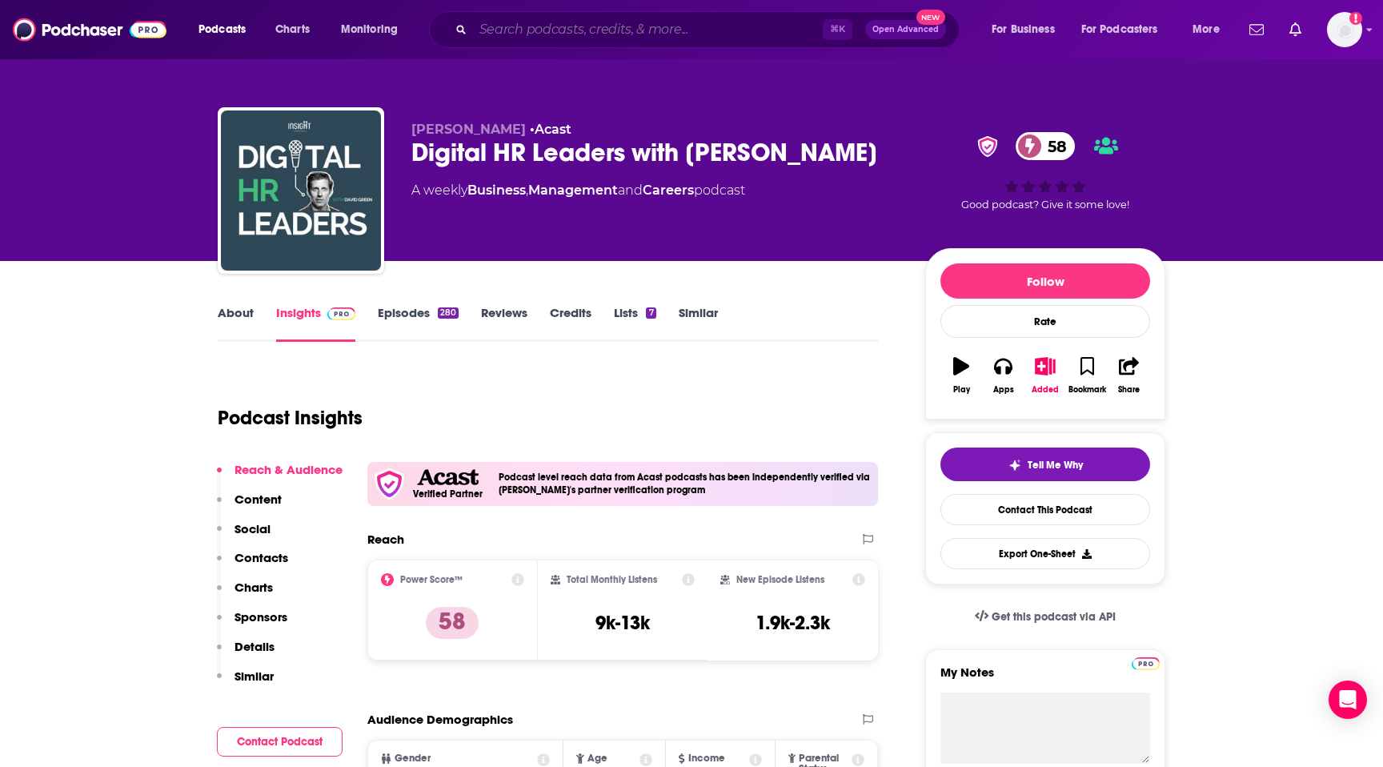
click at [550, 35] on input "Search podcasts, credits, & more..." at bounding box center [648, 30] width 350 height 26
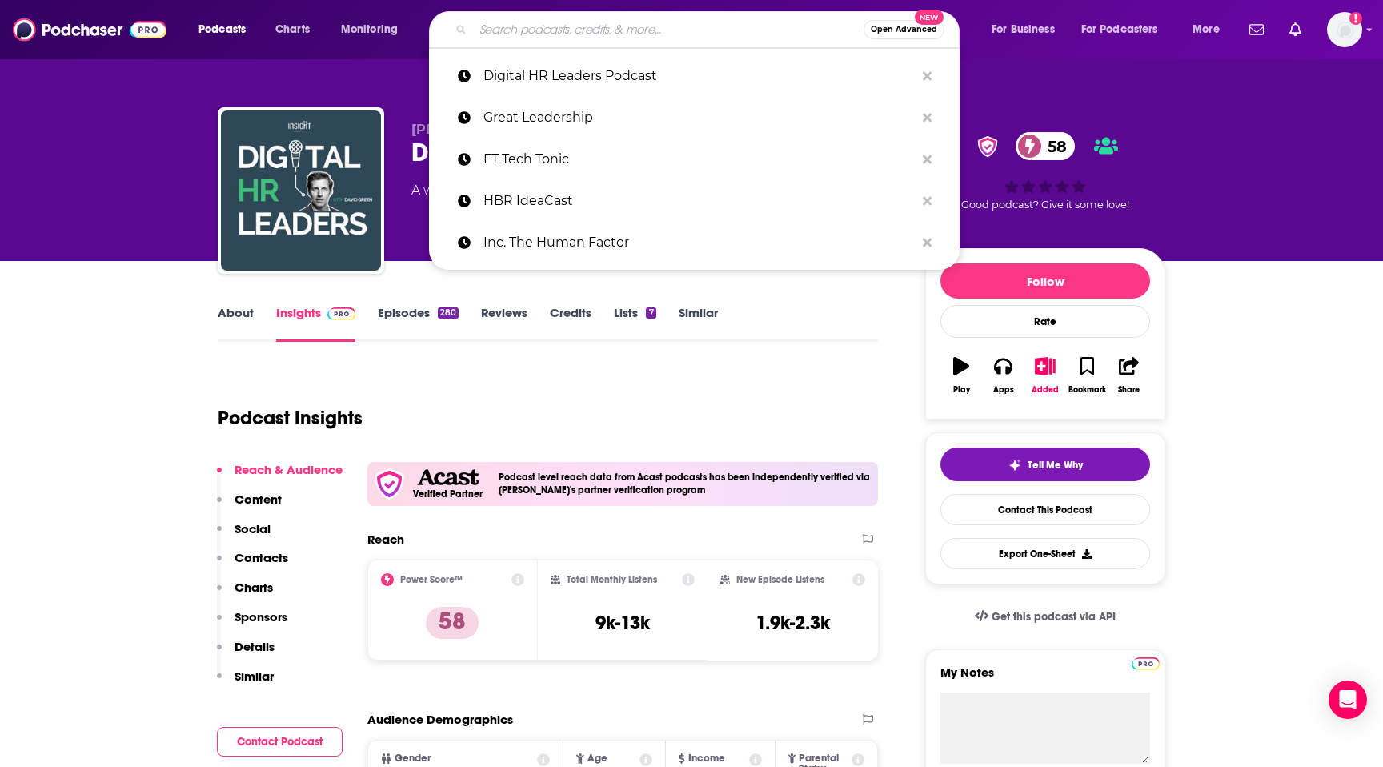
paste input "DriveThruHR"
type input "DriveThruHR"
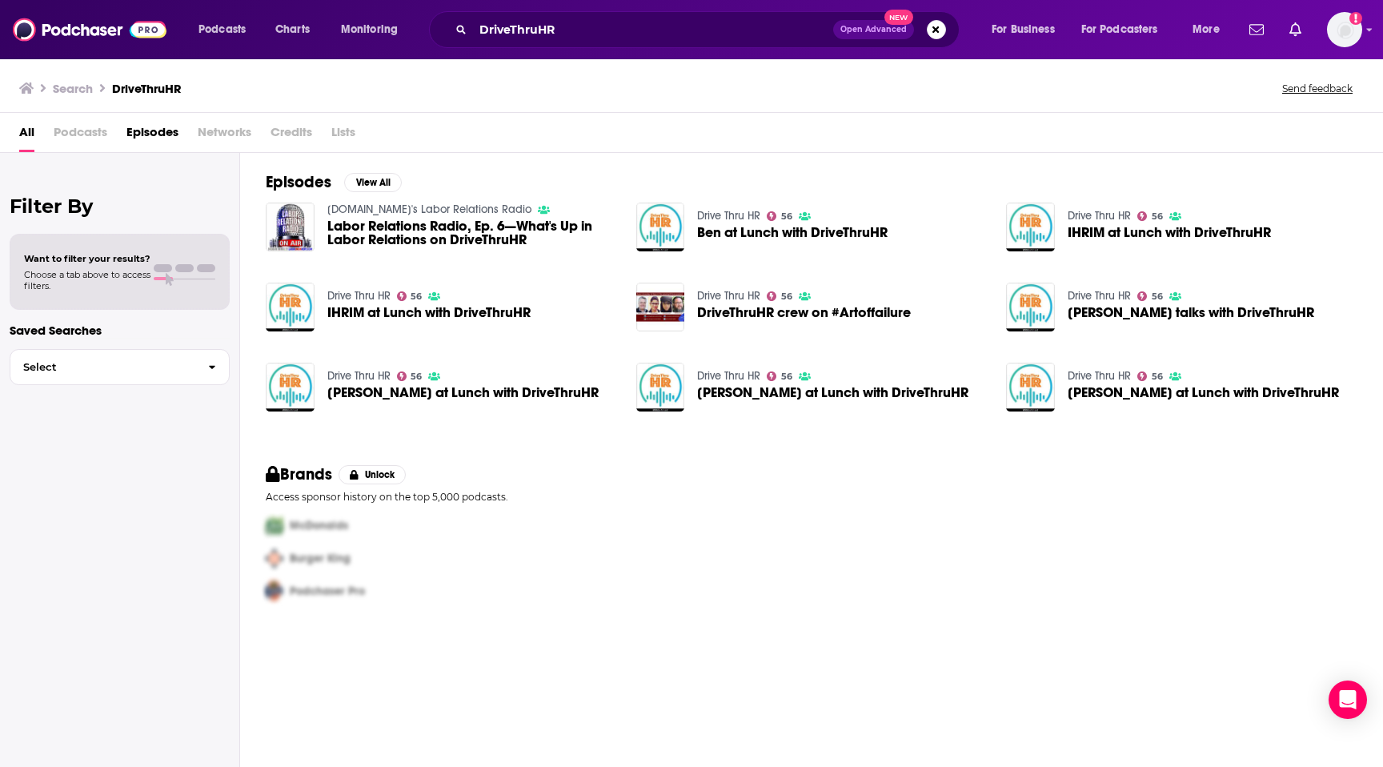
click at [370, 295] on link "Drive Thru HR" at bounding box center [358, 296] width 63 height 14
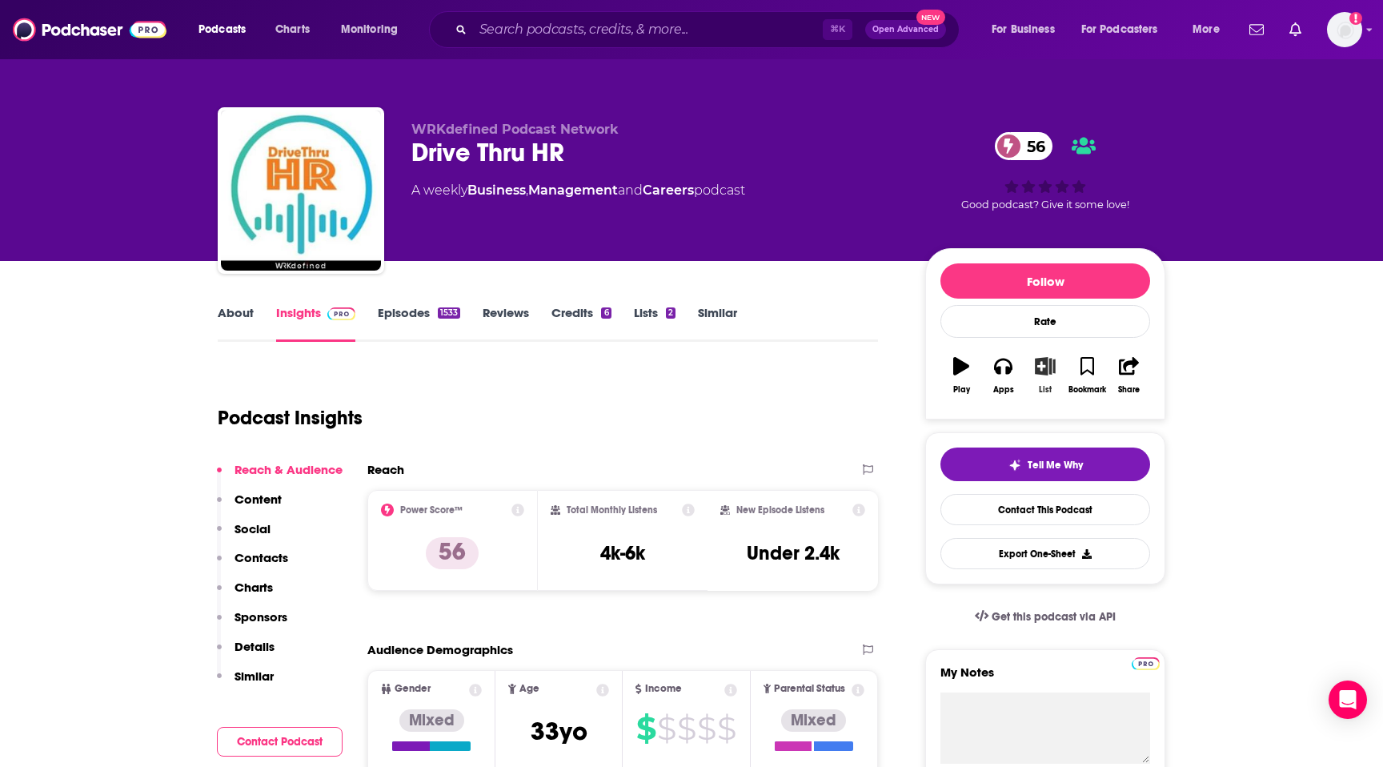
click at [1042, 386] on div "List" at bounding box center [1045, 390] width 13 height 10
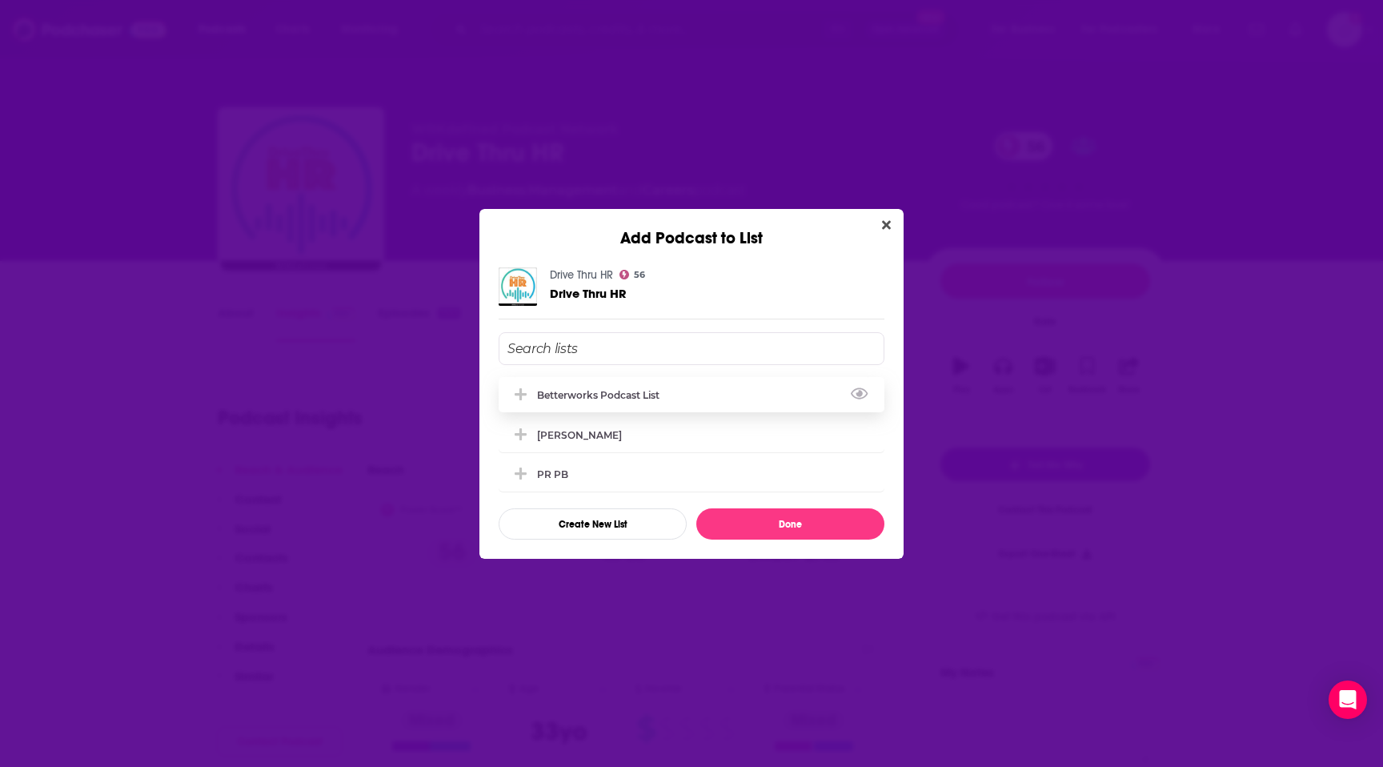
click at [640, 406] on div "Betterworks podcast list" at bounding box center [692, 394] width 386 height 35
click at [768, 523] on button "Done" at bounding box center [790, 523] width 188 height 31
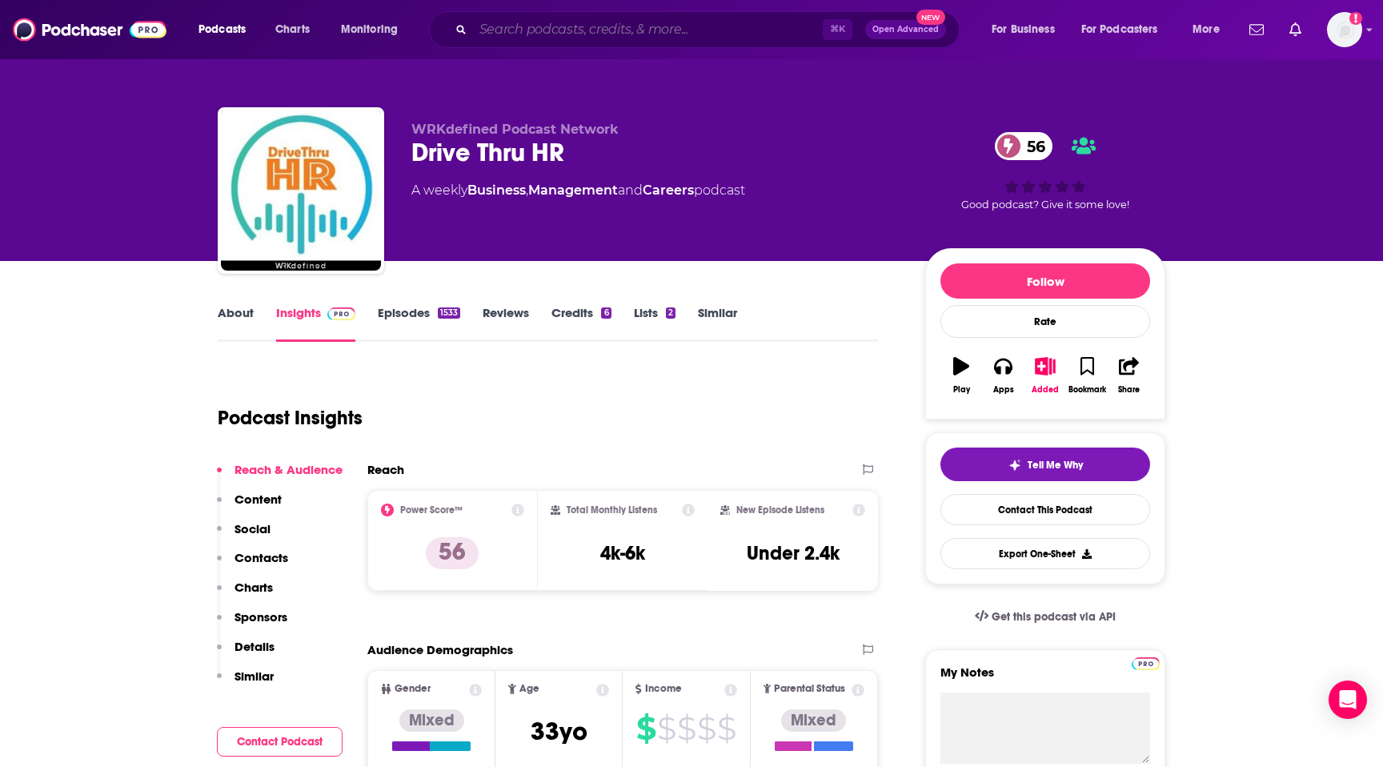
click at [492, 19] on input "Search podcasts, credits, & more..." at bounding box center [648, 30] width 350 height 26
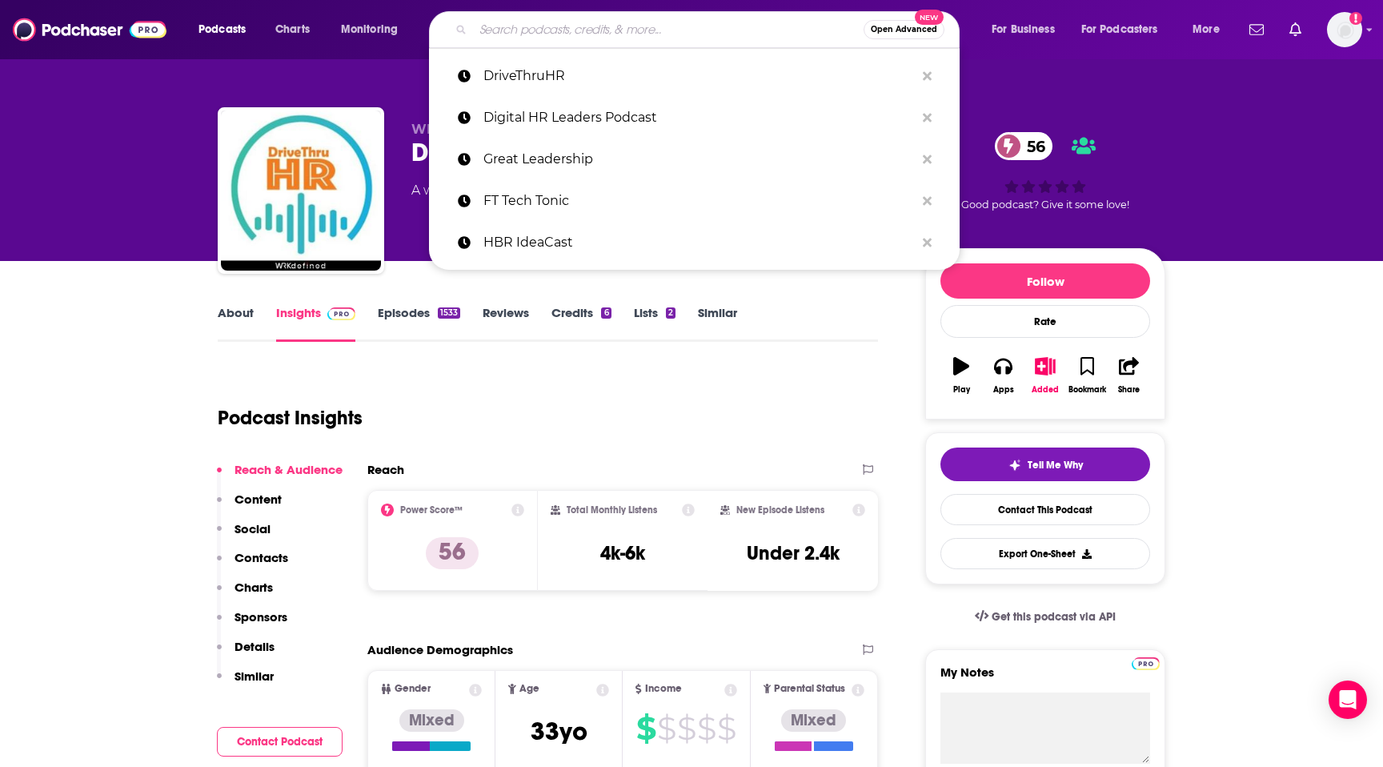
paste input "HR Works: The Podcast for Human Resources"
type input "HR Works: The Podcast for Human Resources"
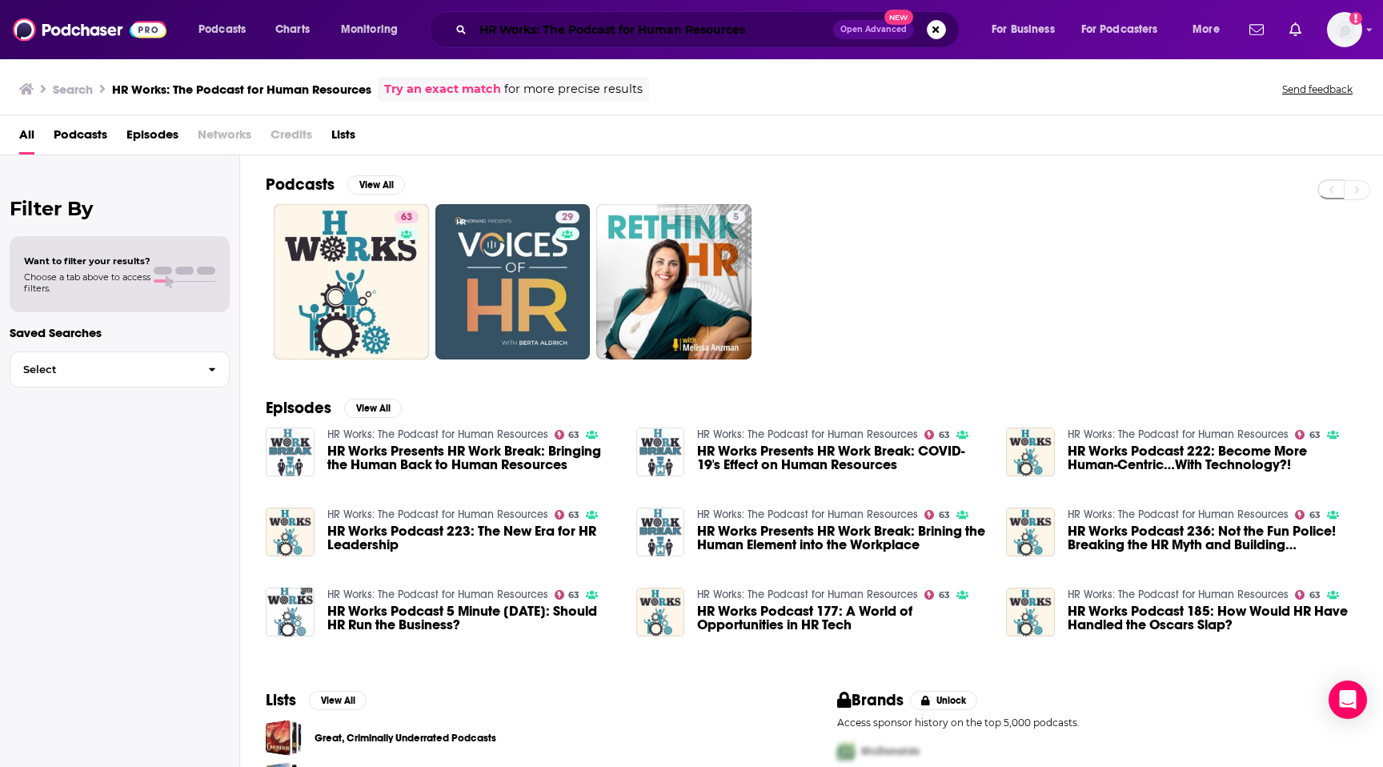
click at [544, 24] on input "HR Works: The Podcast for Human Resources" at bounding box center [653, 30] width 360 height 26
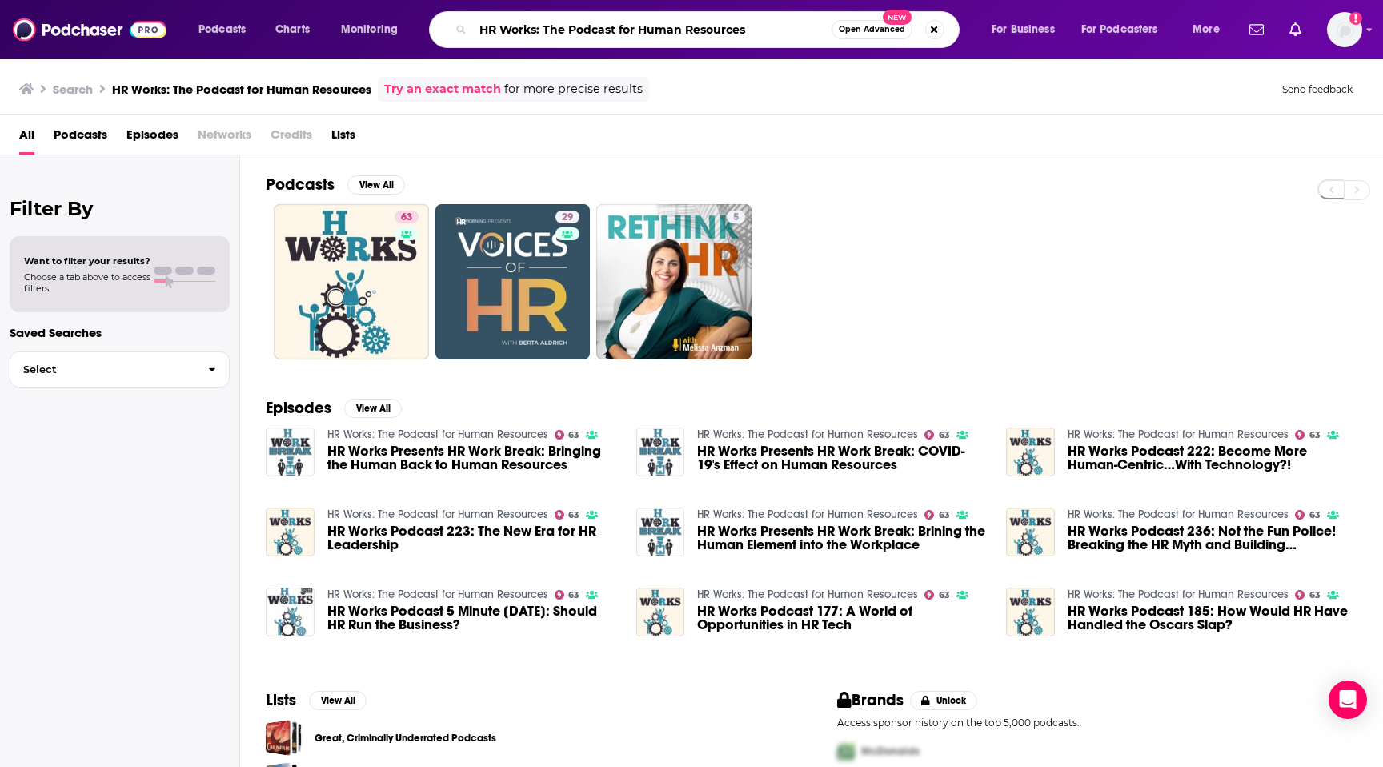
click at [544, 24] on input "HR Works: The Podcast for Human Resources" at bounding box center [652, 30] width 359 height 26
type input "v"
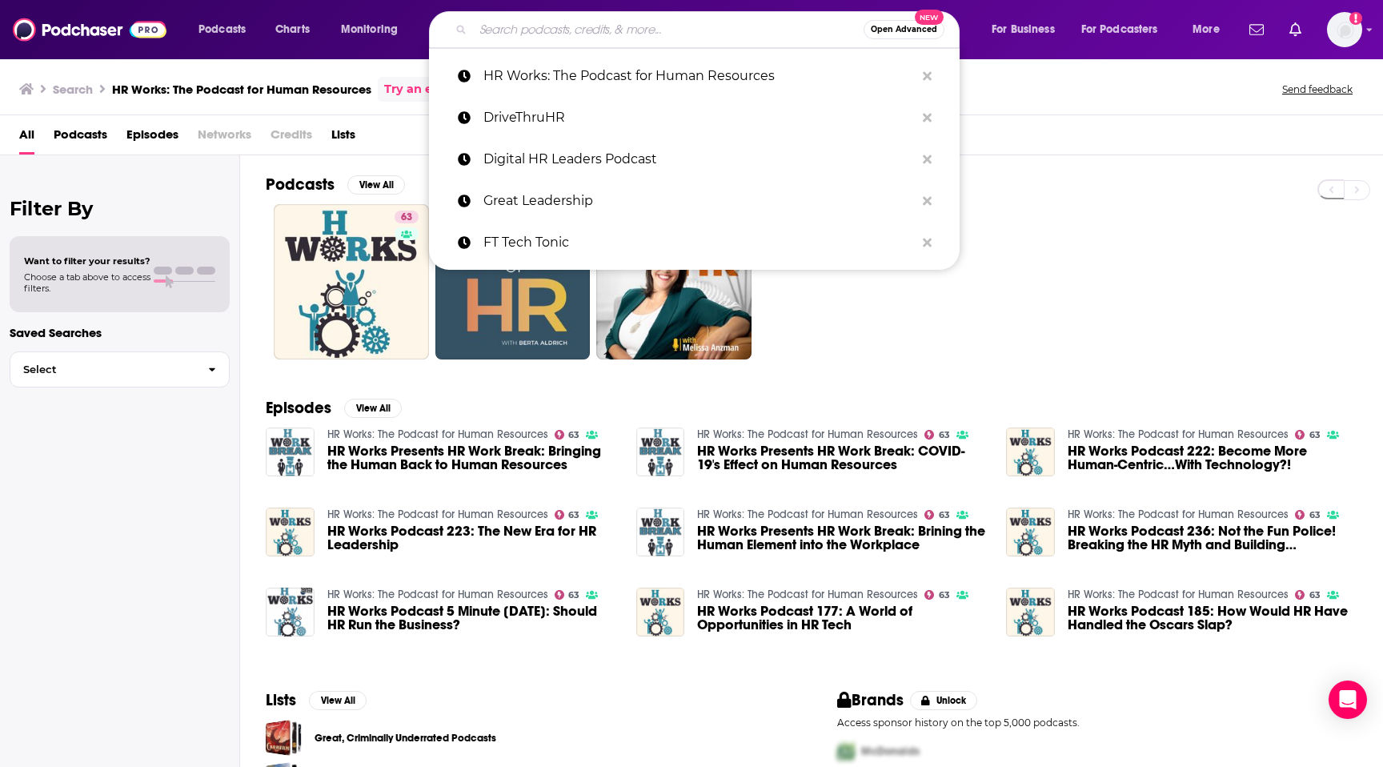
paste input "HR Leaders"
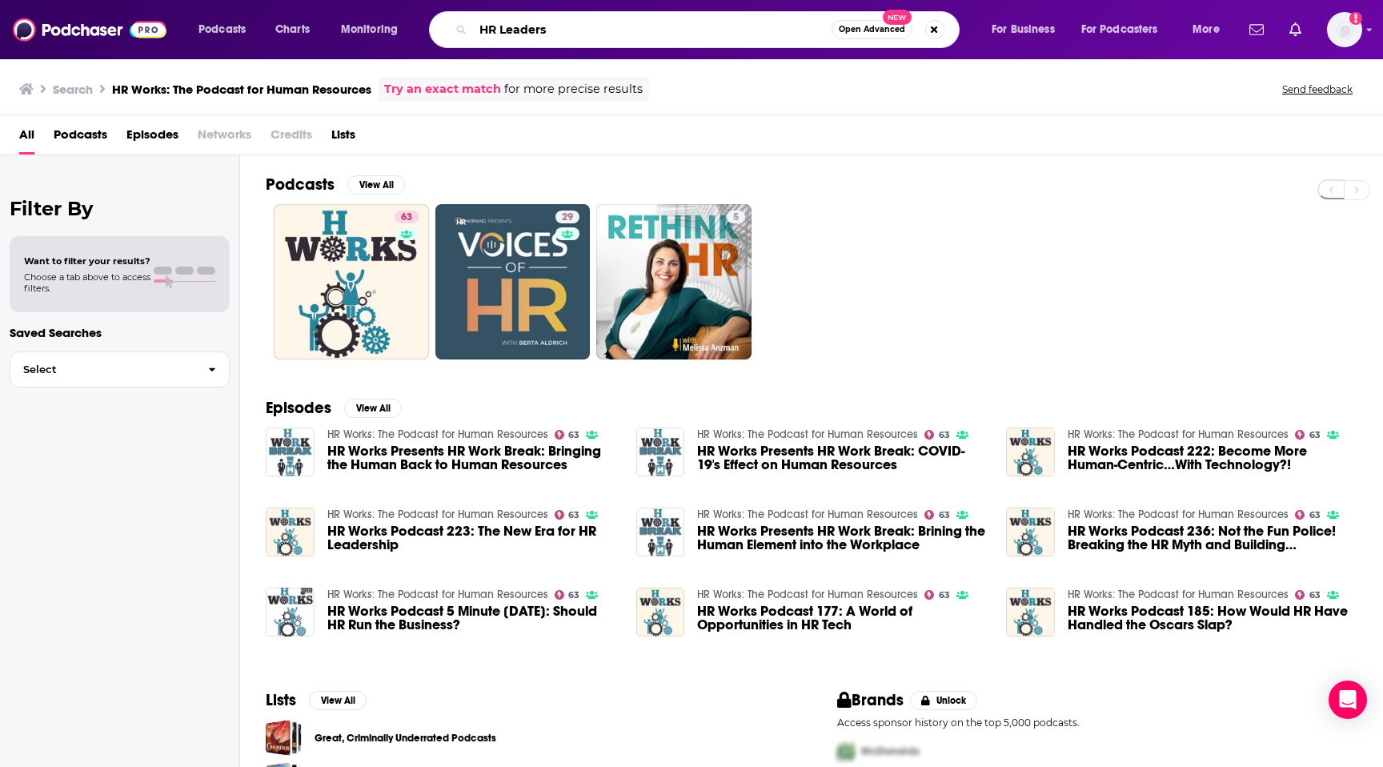
type input "HR Leaders"
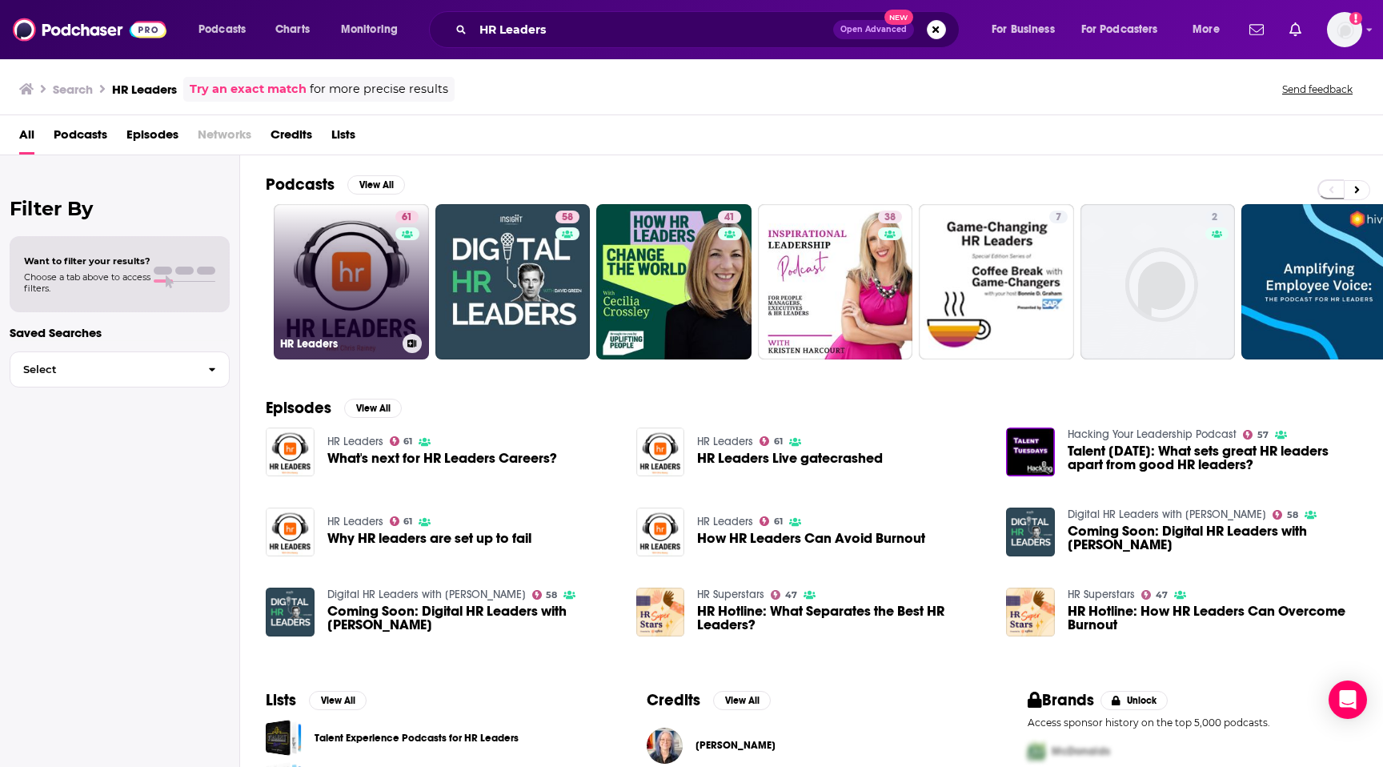
click at [383, 297] on link "61 HR Leaders" at bounding box center [351, 281] width 155 height 155
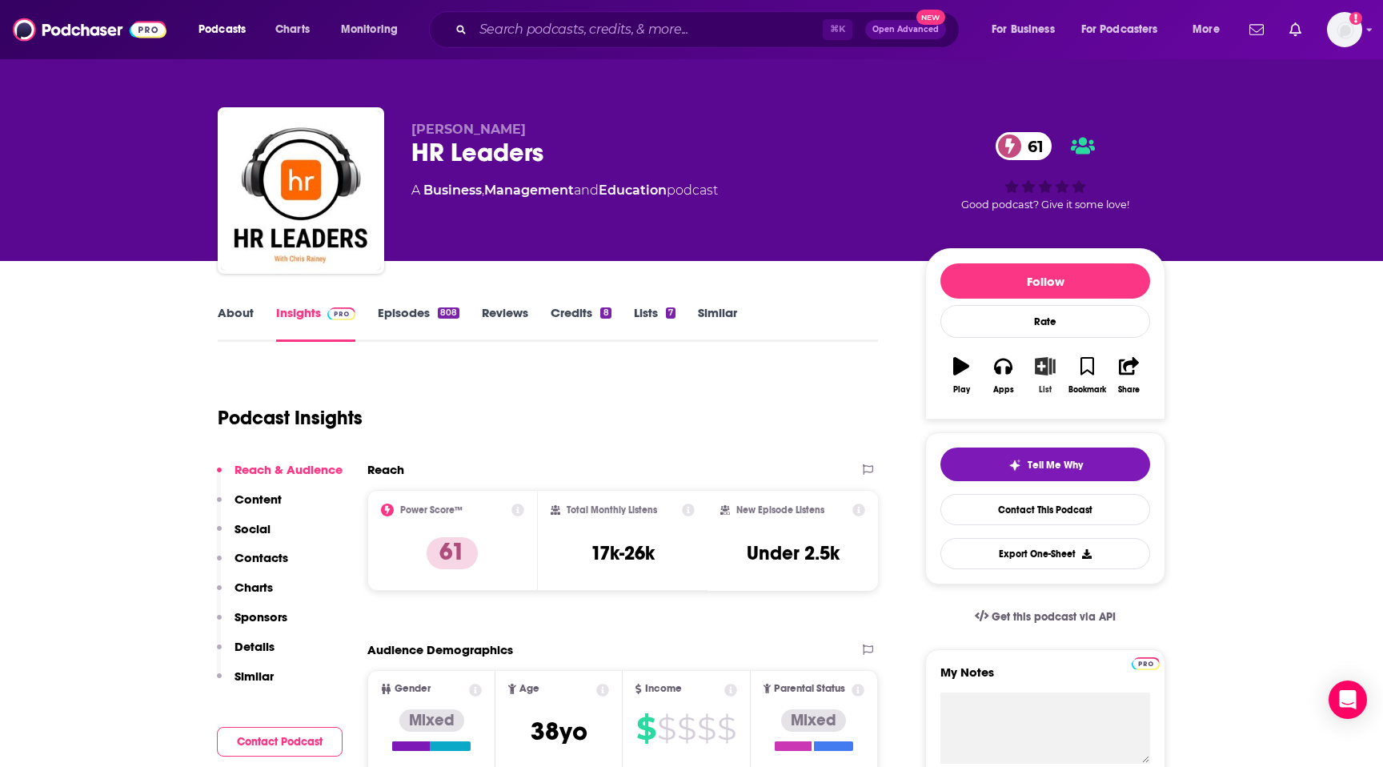
click at [1044, 360] on icon "button" at bounding box center [1046, 366] width 20 height 18
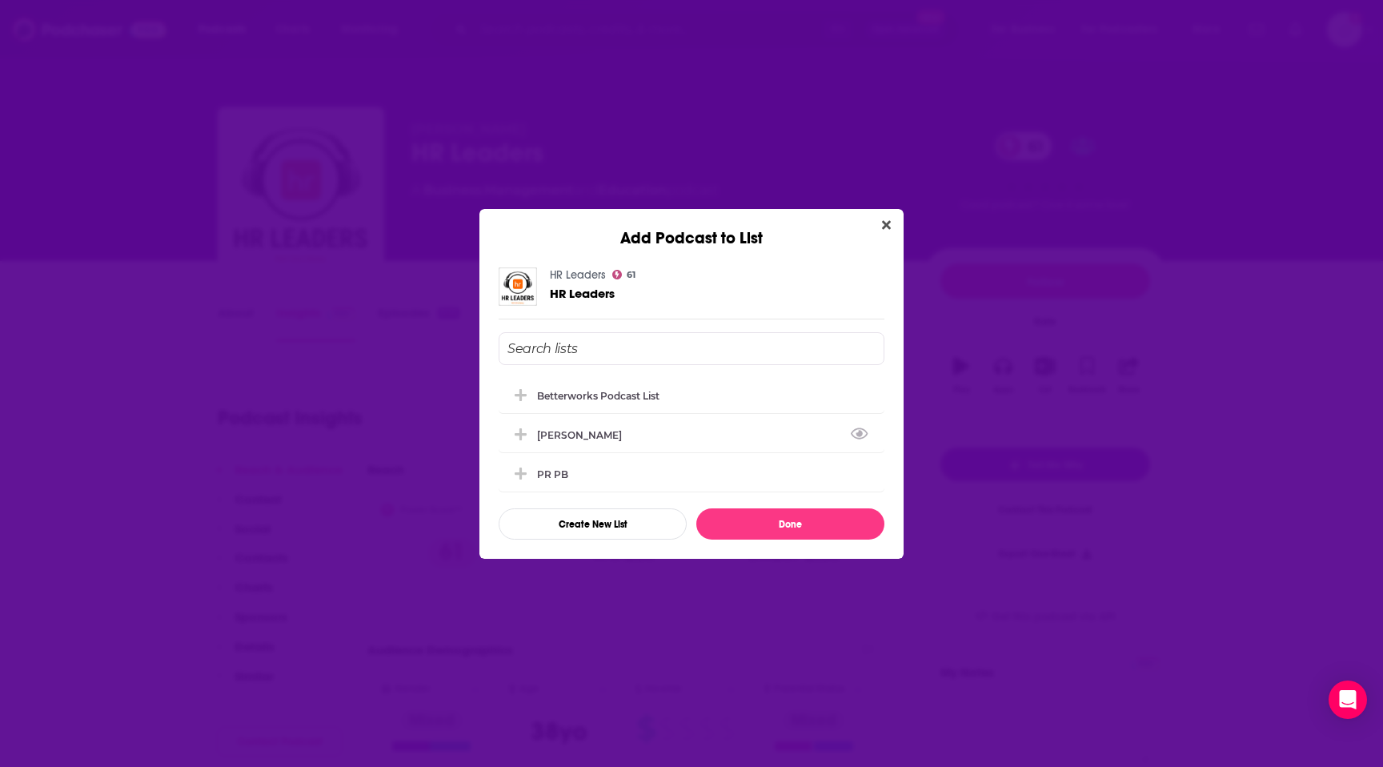
click at [702, 412] on div "Betterworks podcast list Johnathan Walton - Scams PR PB" at bounding box center [692, 437] width 386 height 118
click at [706, 399] on div "Betterworks podcast list" at bounding box center [692, 394] width 386 height 35
click at [768, 524] on button "Done" at bounding box center [790, 523] width 188 height 31
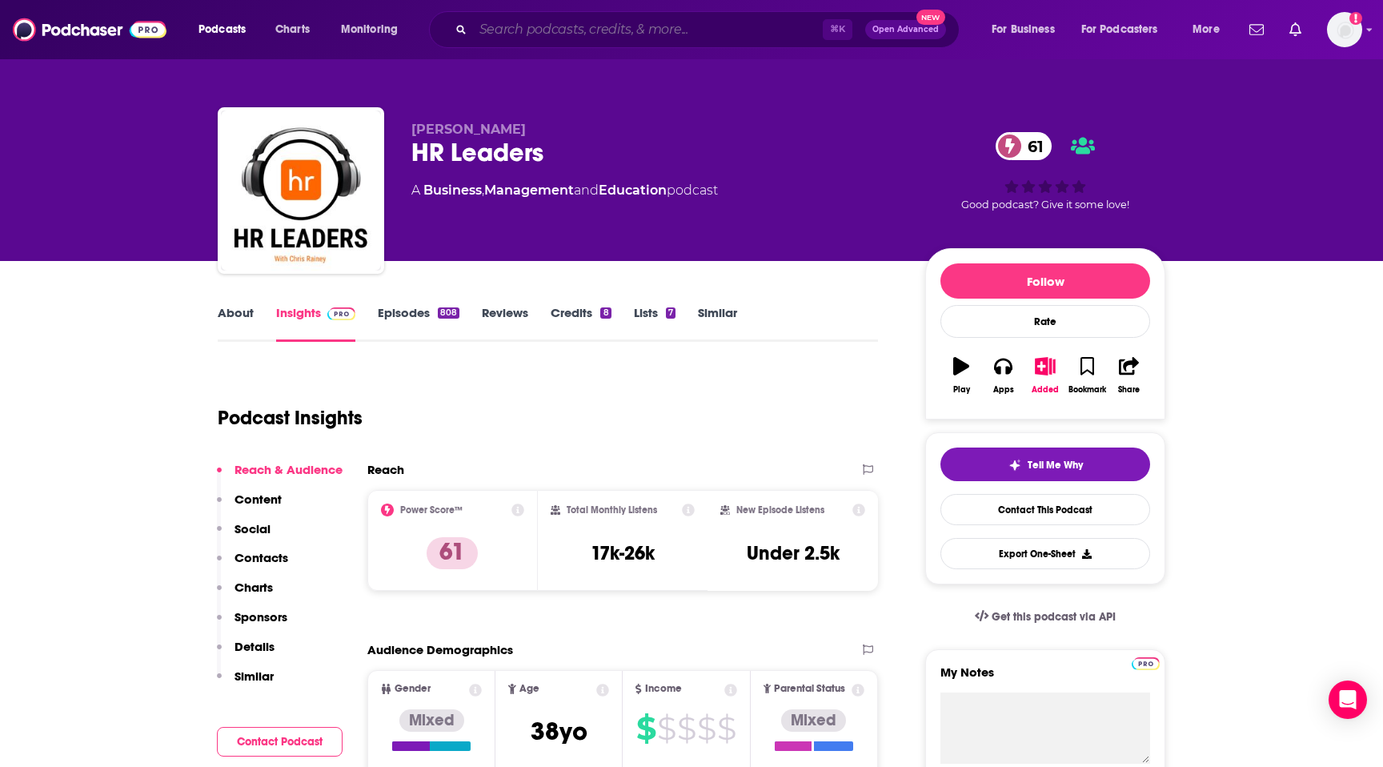
click at [525, 31] on input "Search podcasts, credits, & more..." at bounding box center [648, 30] width 350 height 26
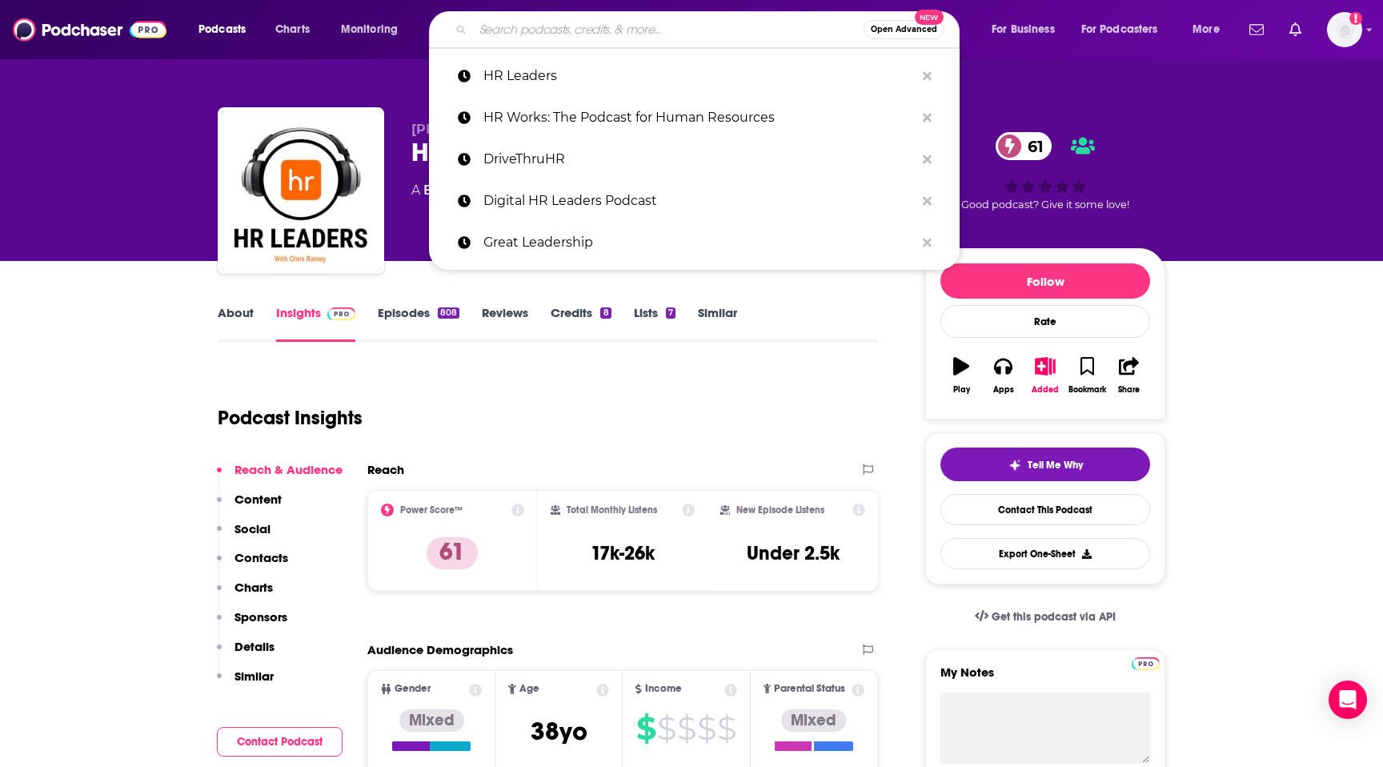
paste input "Inevitable: The Future of Work"
type input "Inevitable: The Future of Work"
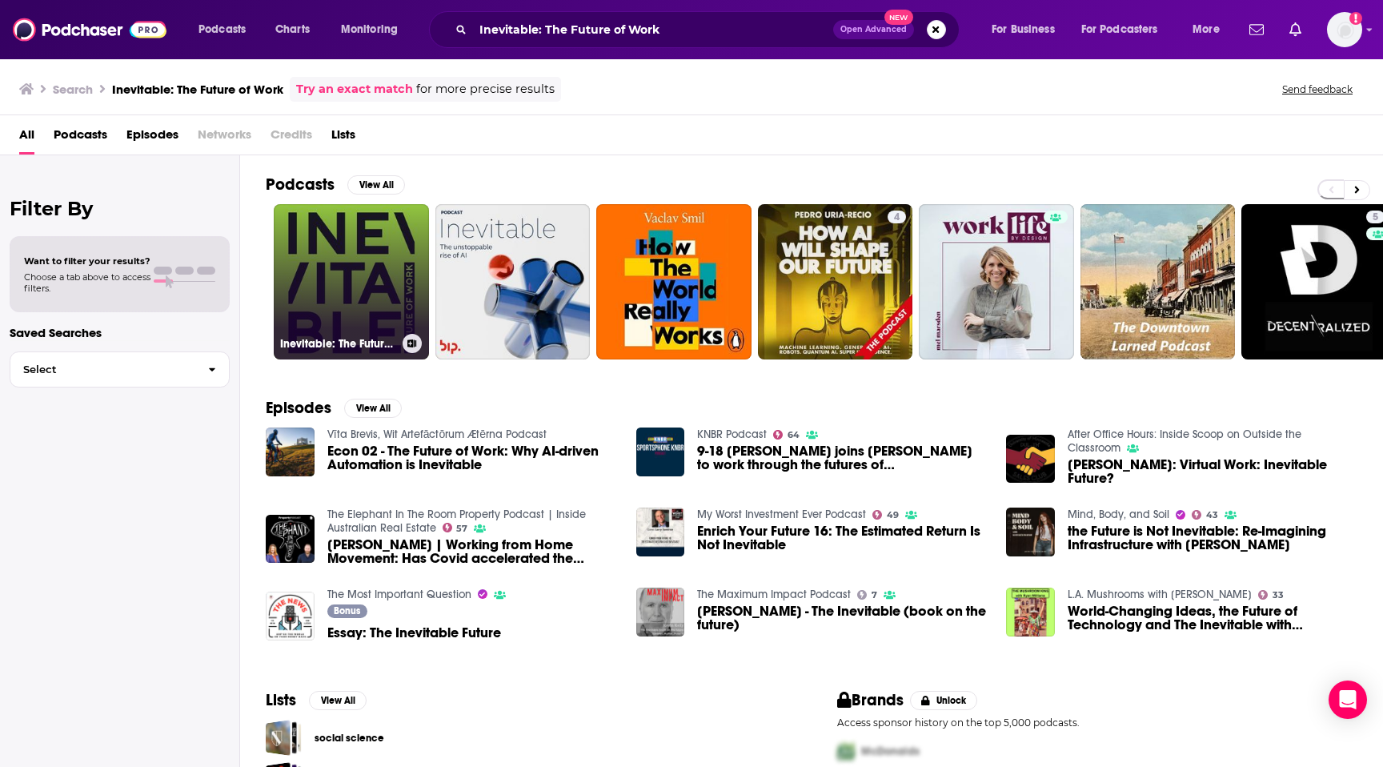
click at [393, 259] on link "Inevitable: The Future of Work" at bounding box center [351, 281] width 155 height 155
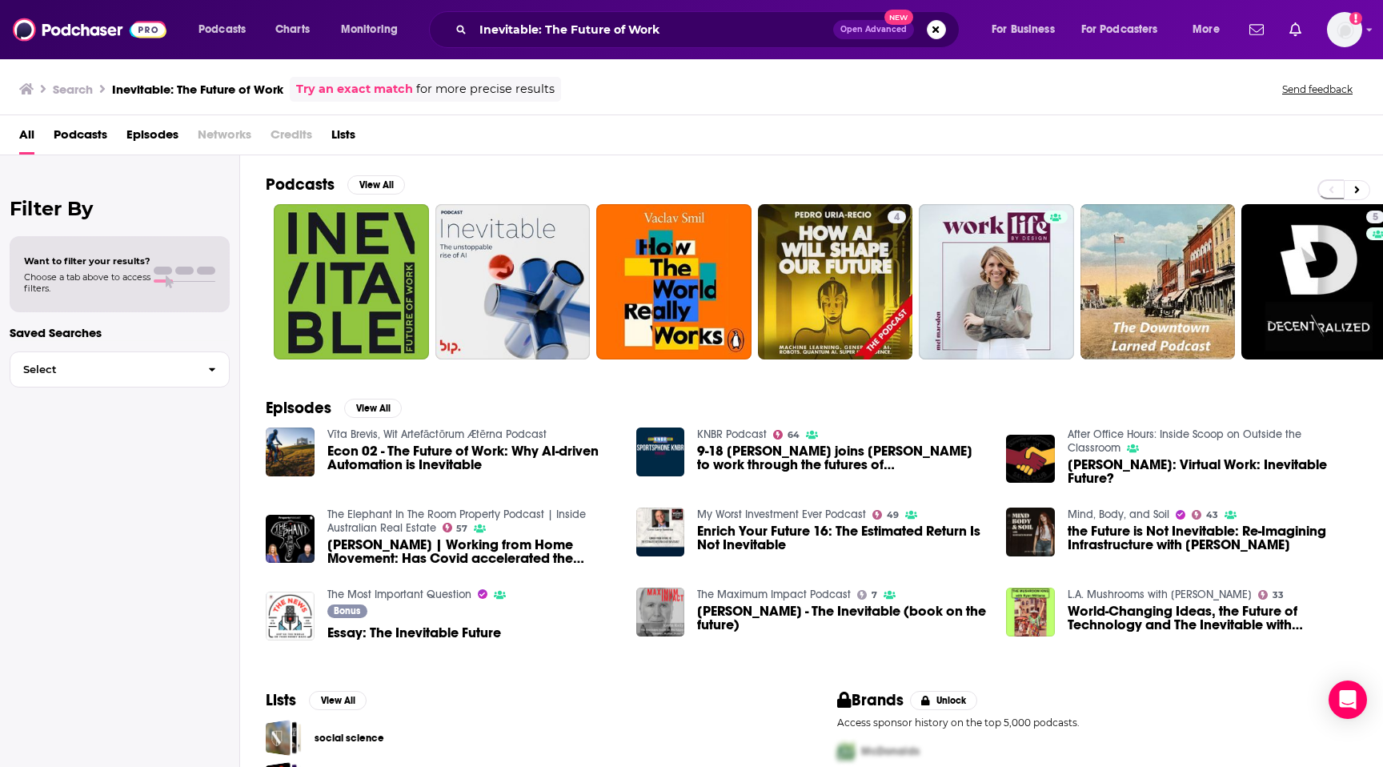
click at [929, 79] on div "Search Inevitable: The Future of Work Try an exact match for more precise resul…" at bounding box center [688, 89] width 1338 height 25
click at [215, 37] on span "Podcasts" at bounding box center [222, 29] width 47 height 22
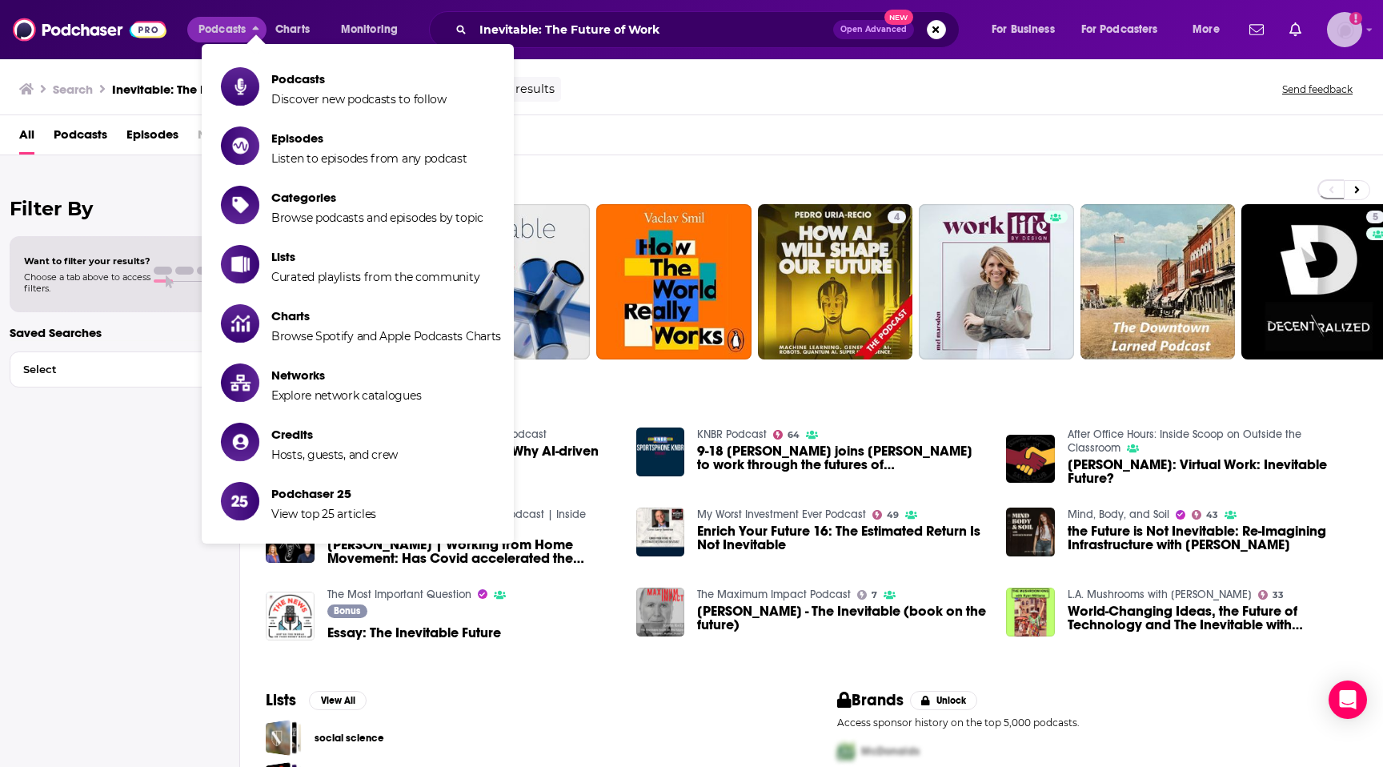
click at [1330, 34] on img "Logged in as patiencebaldacci" at bounding box center [1344, 29] width 35 height 35
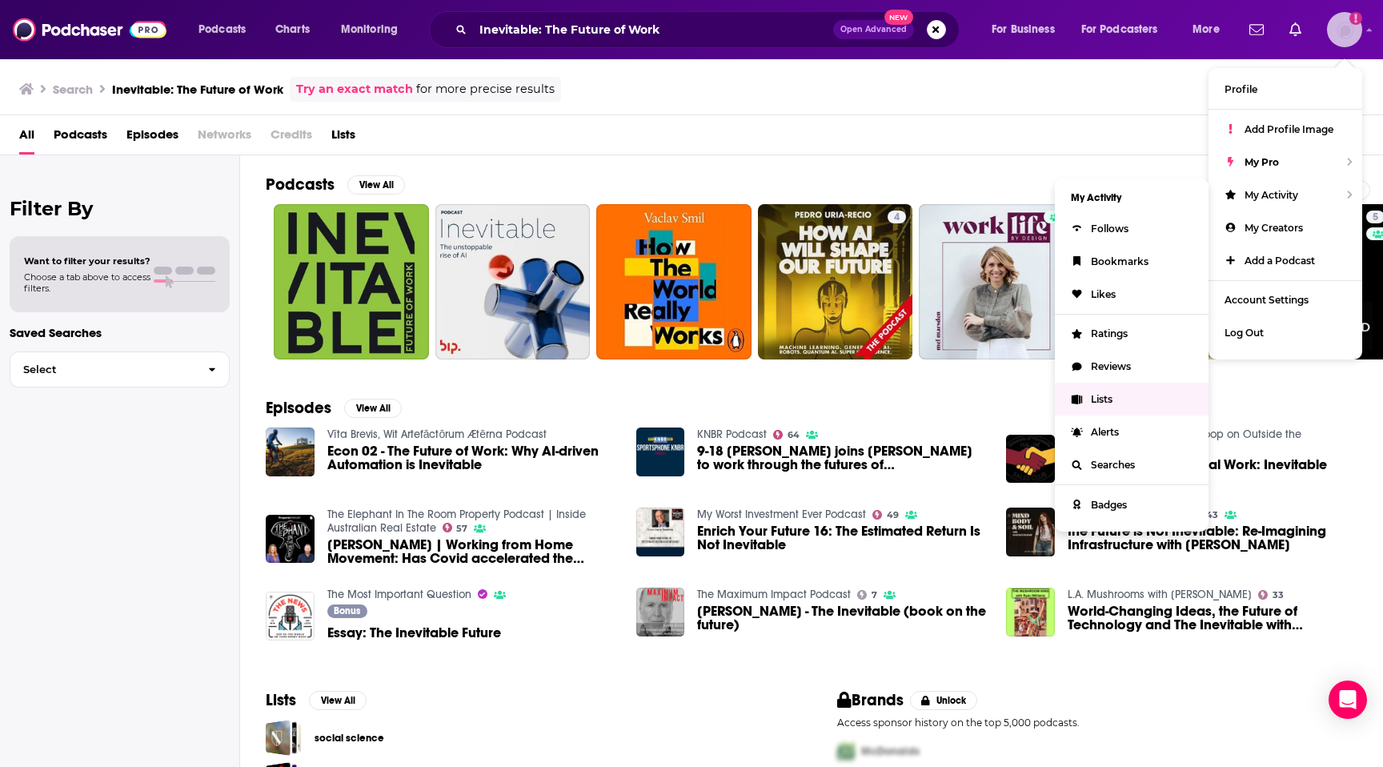
click at [1129, 404] on link "Lists" at bounding box center [1132, 399] width 154 height 33
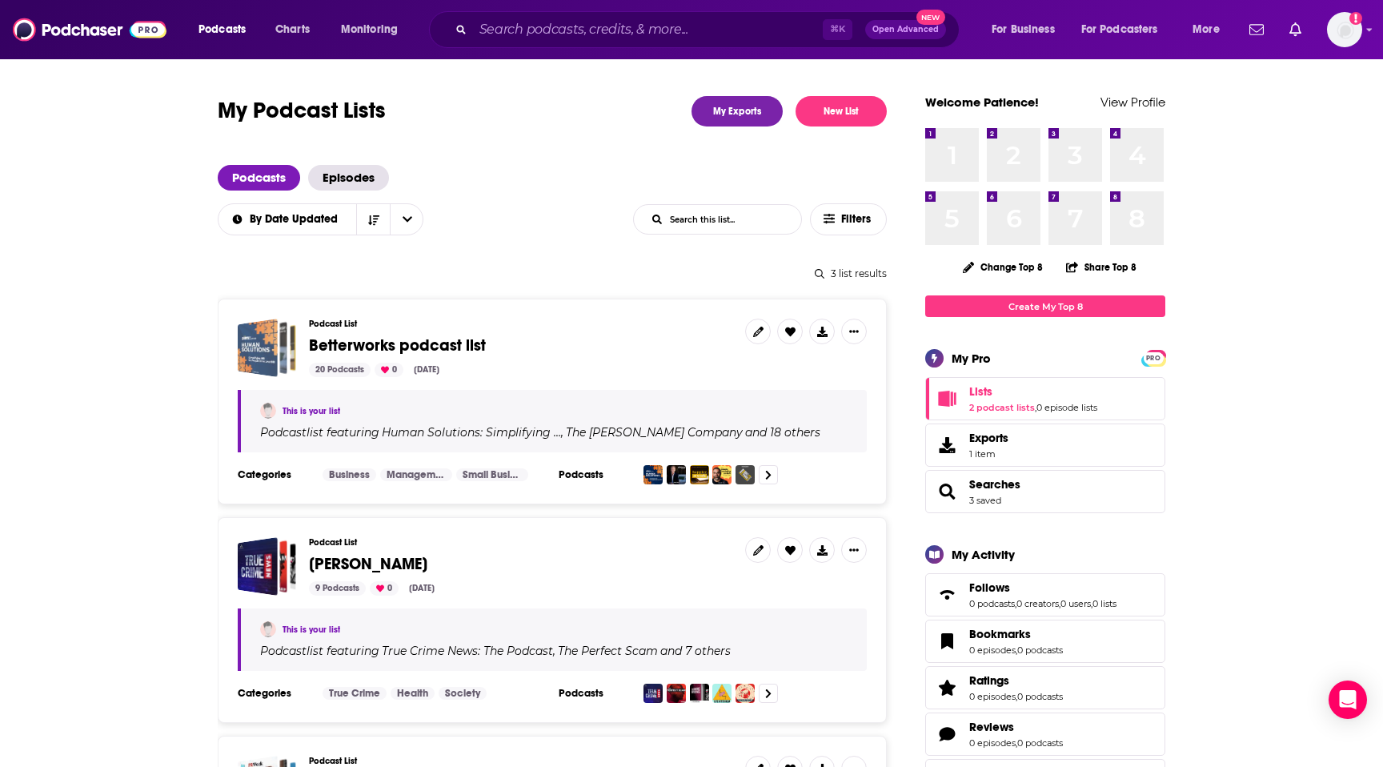
click at [271, 347] on div "Betterworks podcast list" at bounding box center [258, 348] width 40 height 58
click at [821, 330] on icon at bounding box center [822, 332] width 10 height 10
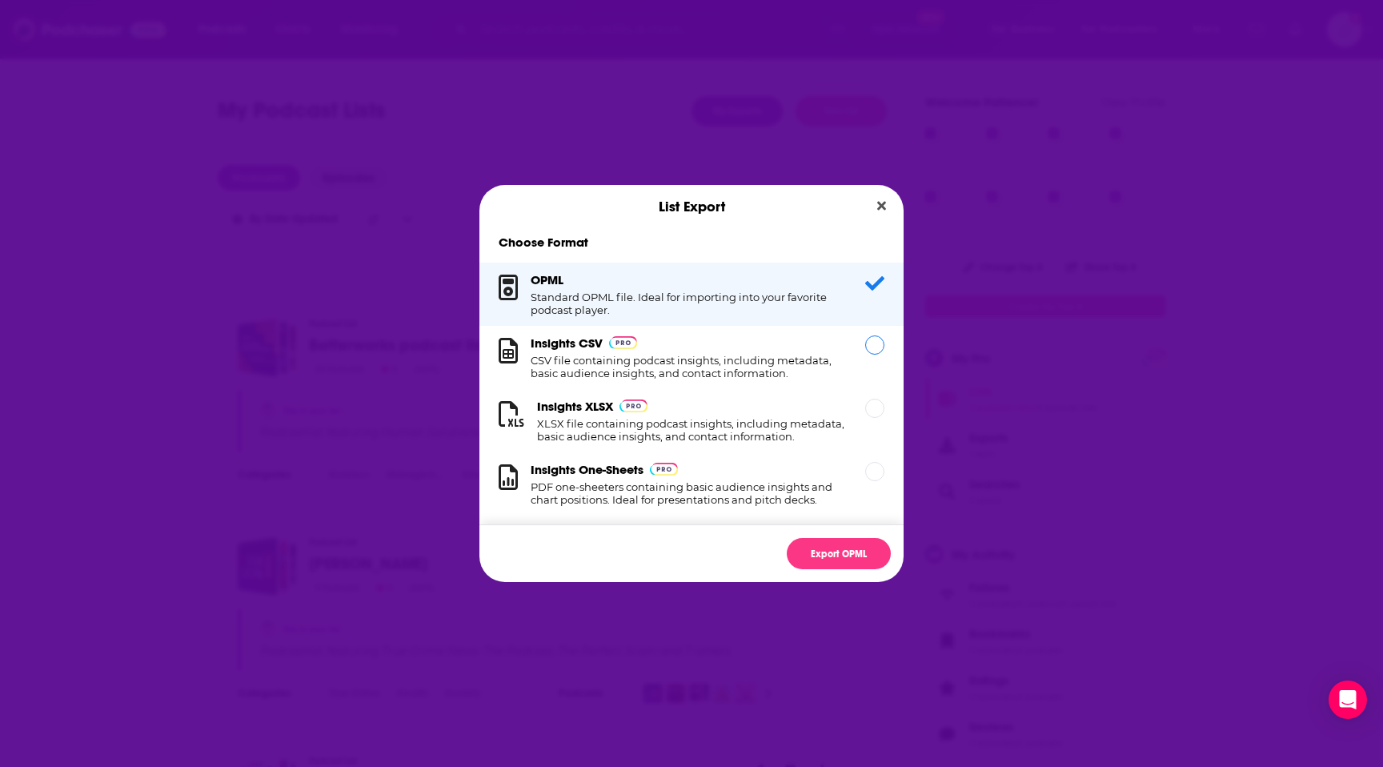
scroll to position [16, 0]
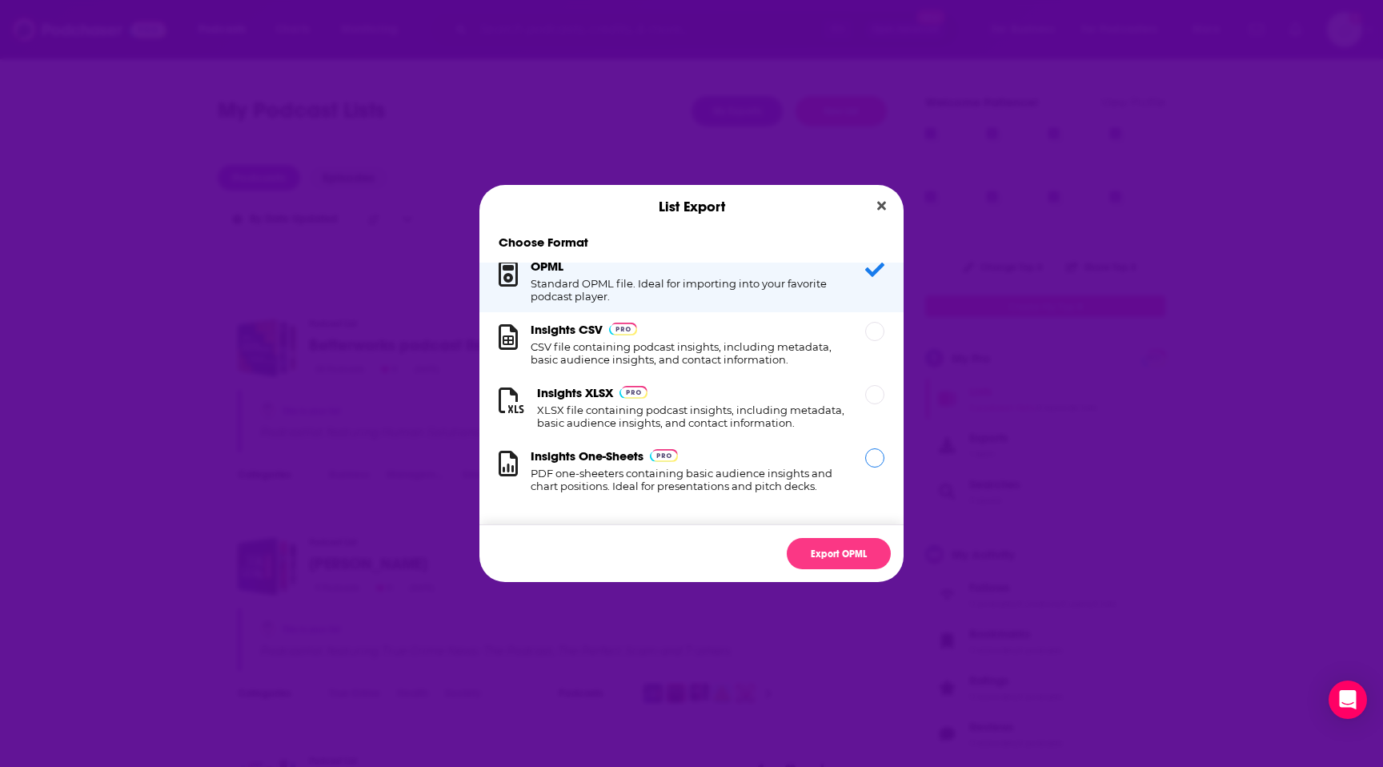
click at [869, 450] on div "Dialog" at bounding box center [874, 457] width 19 height 19
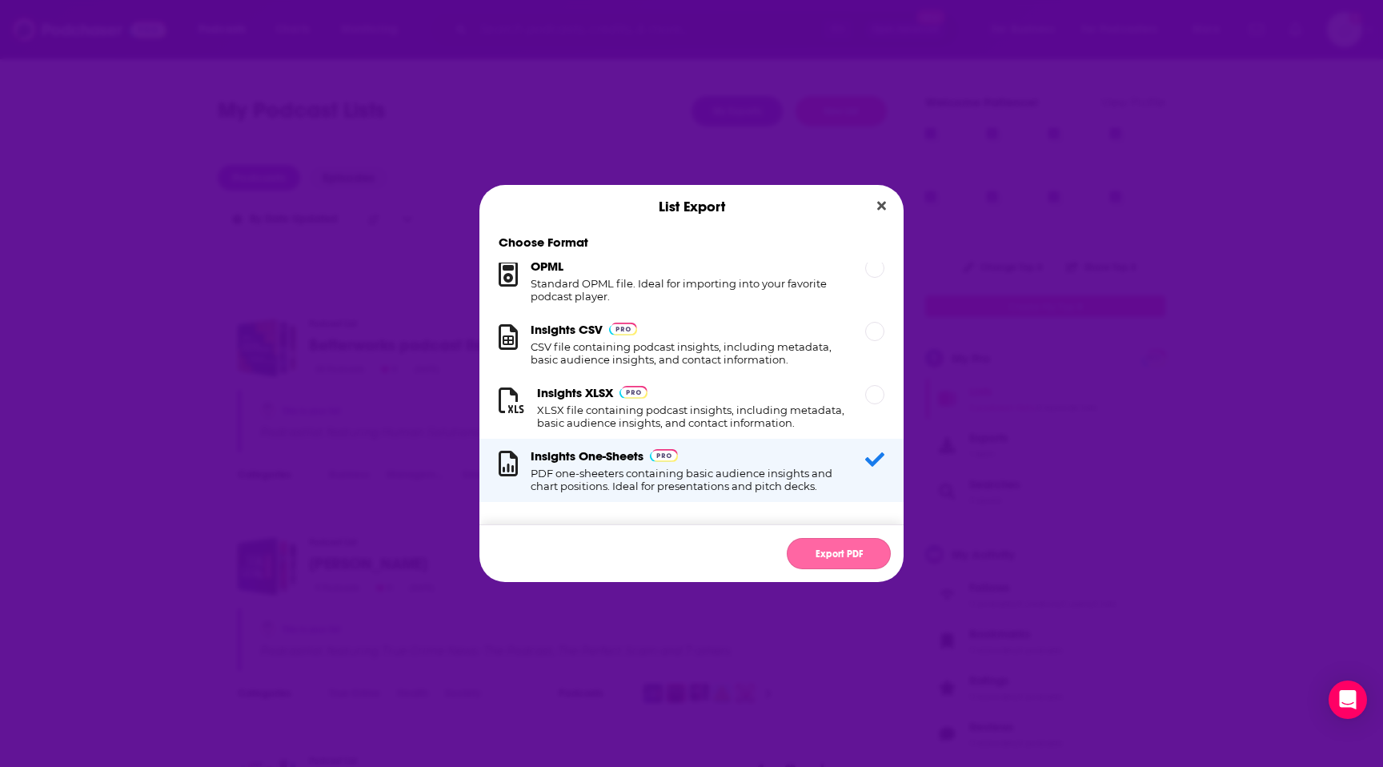
click at [813, 554] on button "Export PDF" at bounding box center [839, 553] width 104 height 31
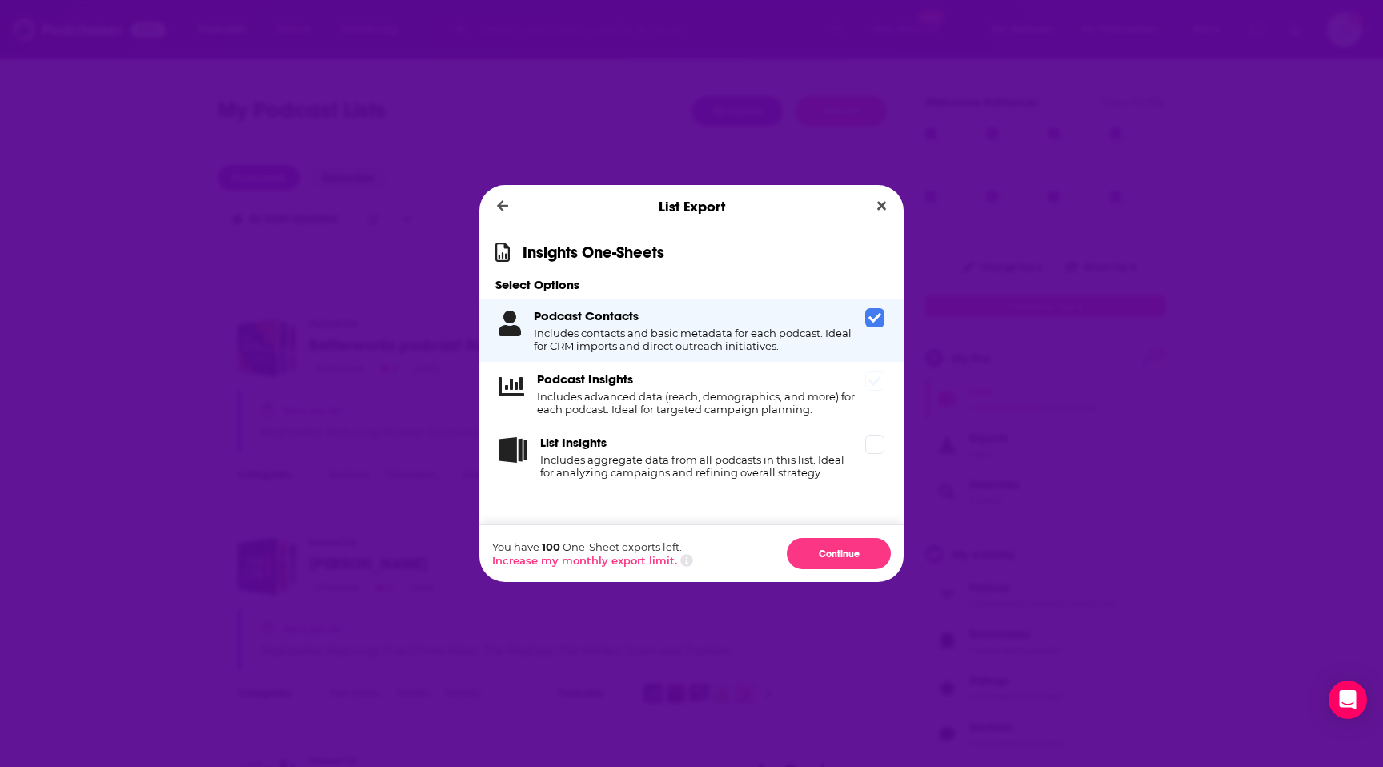
click at [864, 383] on div "Podcast Insights Includes advanced data (reach, demographics, and more) for eac…" at bounding box center [691, 393] width 424 height 63
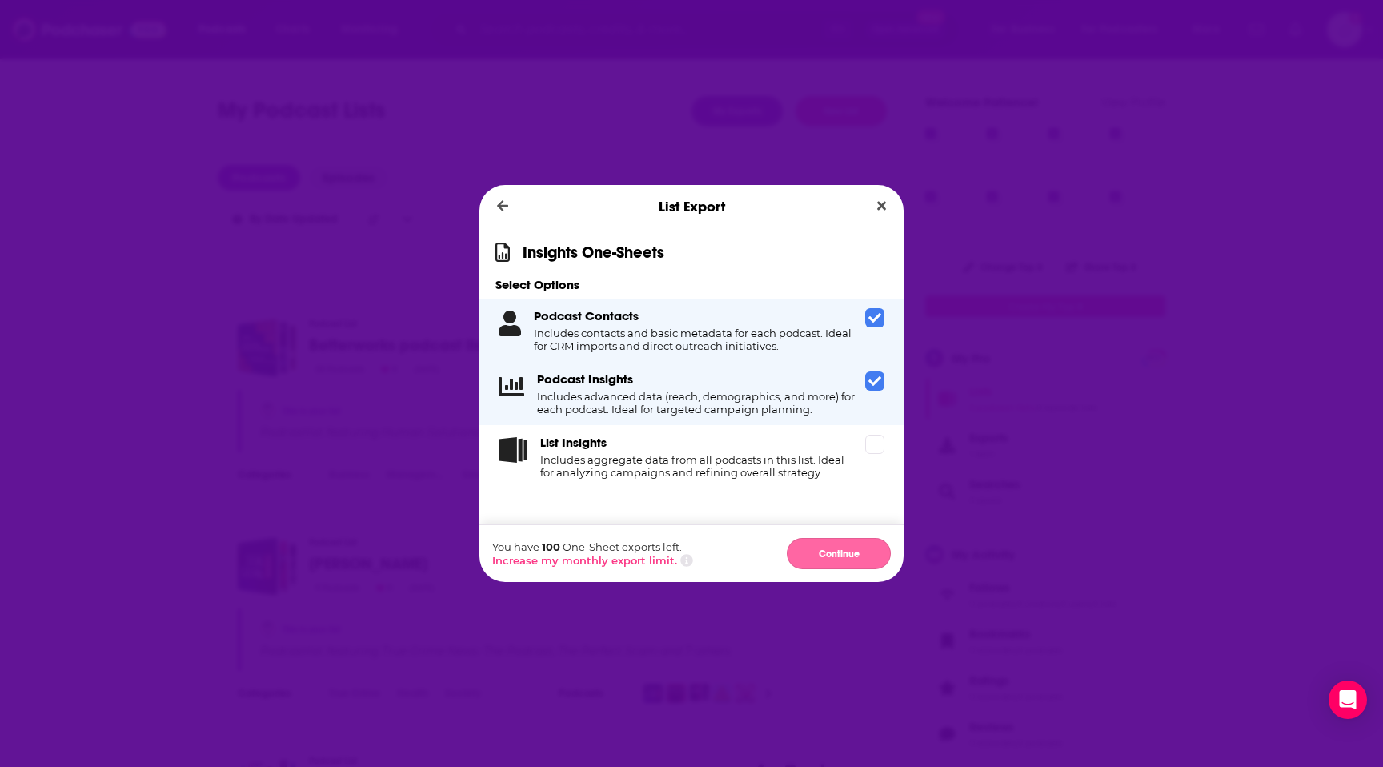
click at [839, 557] on button "Continue" at bounding box center [839, 553] width 104 height 31
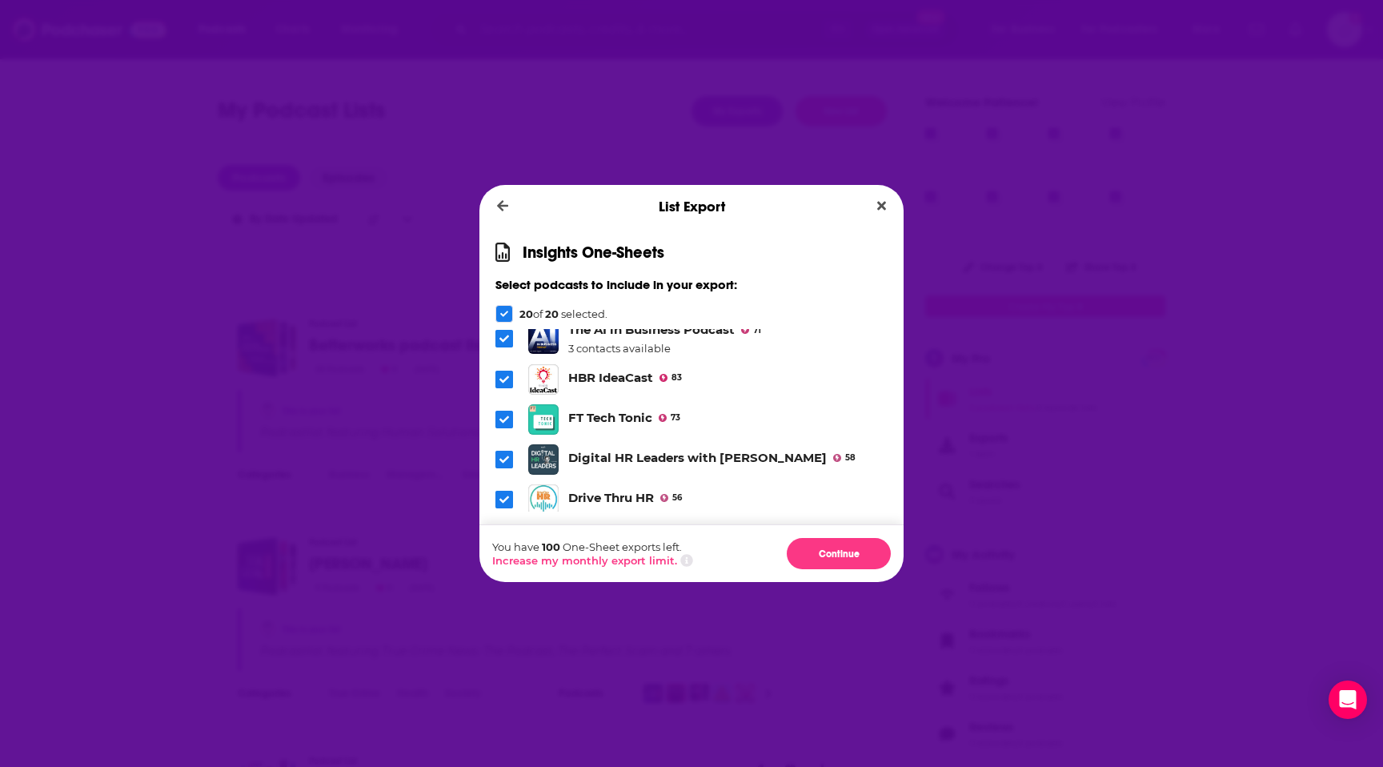
scroll to position [685, 0]
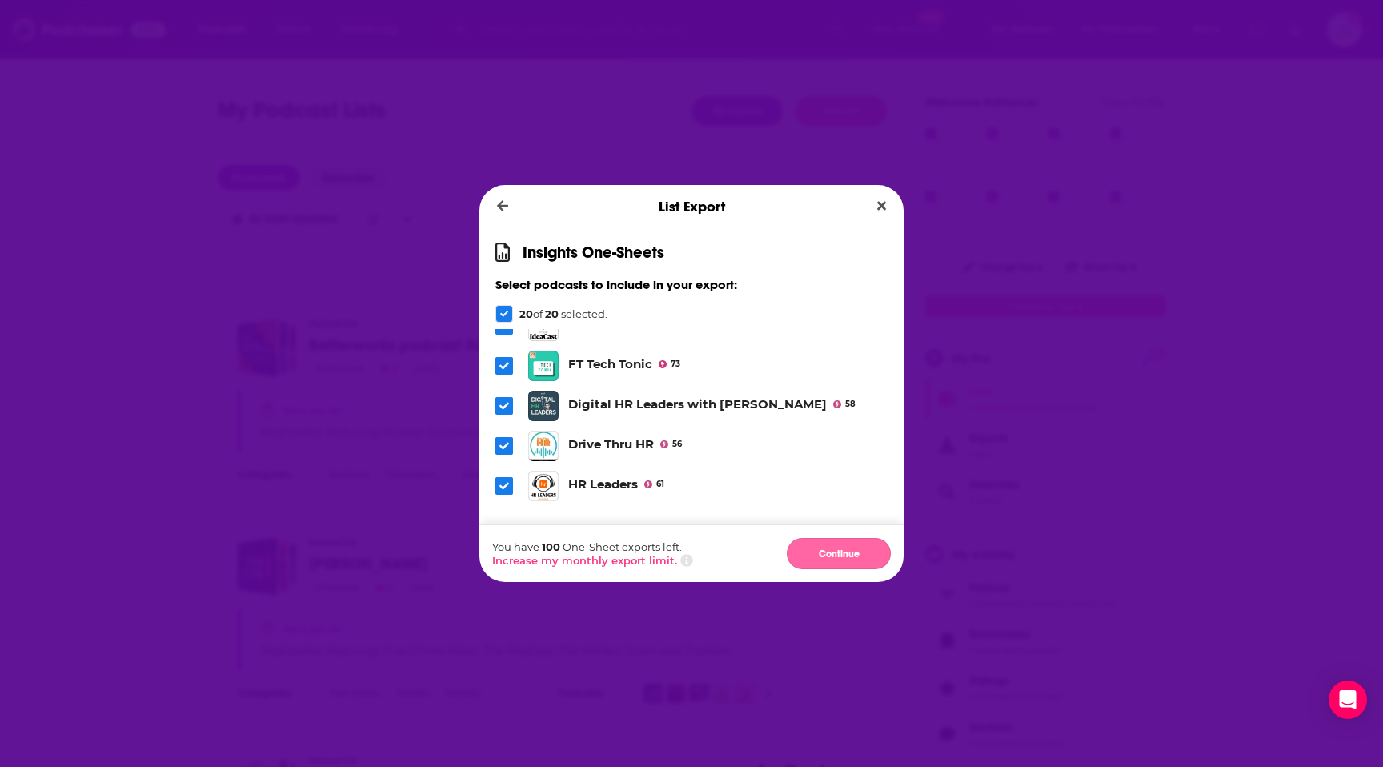
click at [846, 548] on button "Continue" at bounding box center [839, 553] width 104 height 31
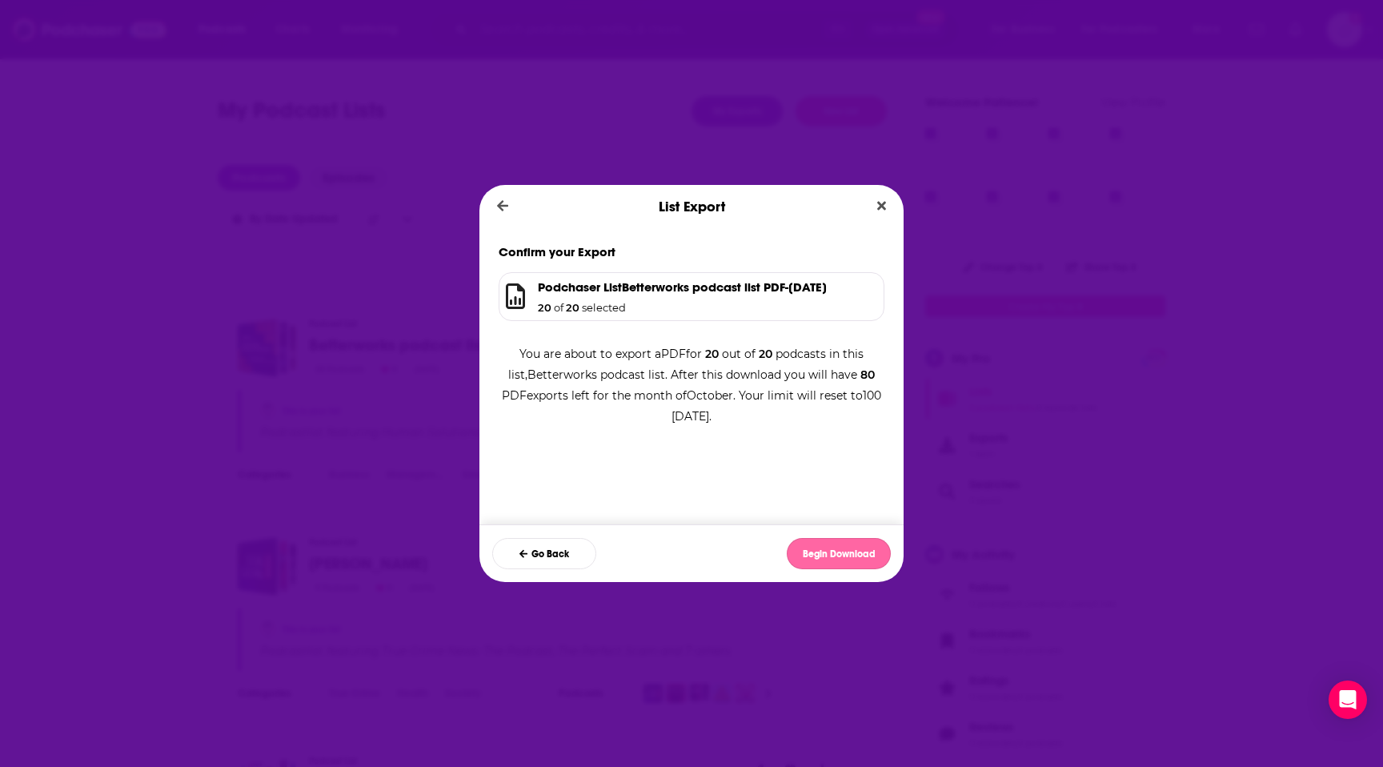
click at [818, 556] on button "Begin Download" at bounding box center [839, 553] width 104 height 31
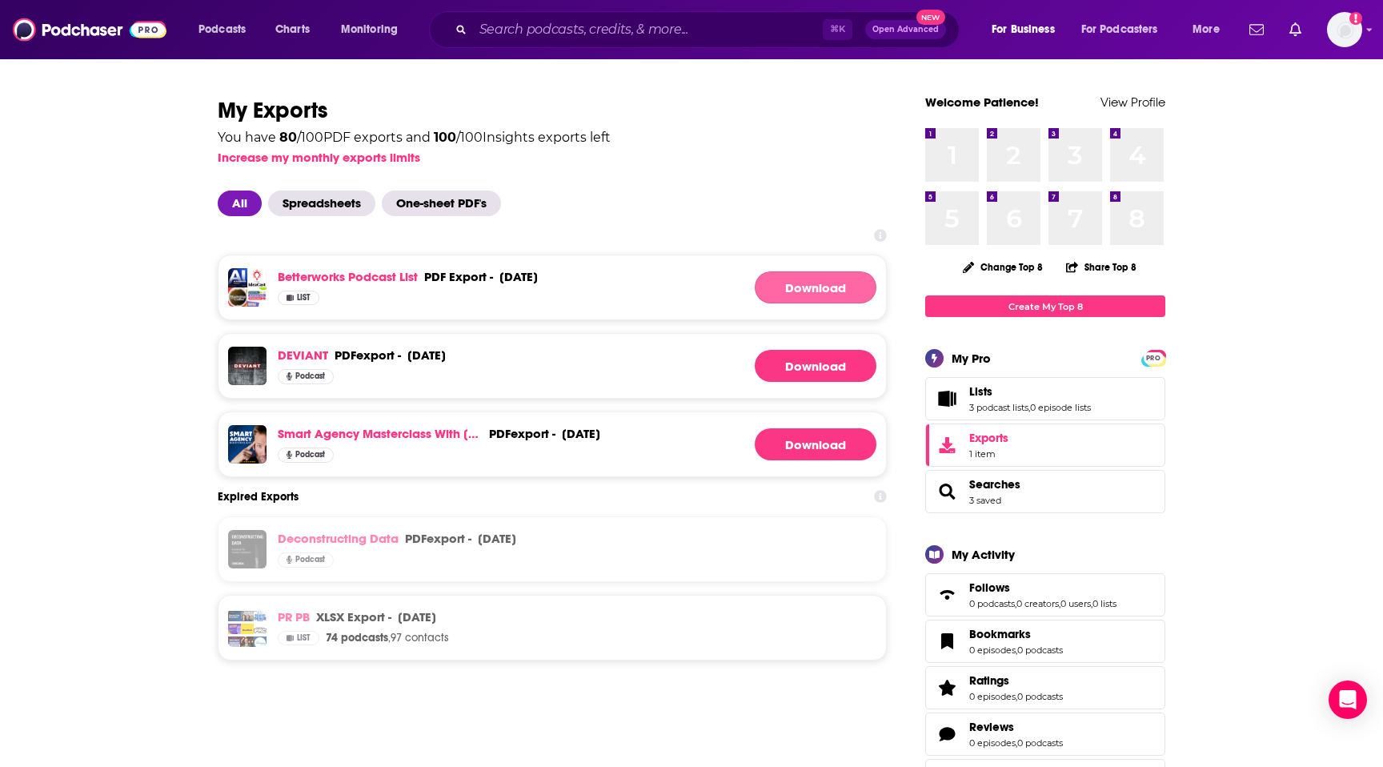
click at [776, 283] on button "Download" at bounding box center [816, 287] width 122 height 32
click at [347, 200] on span "Spreadsheets" at bounding box center [321, 204] width 107 height 26
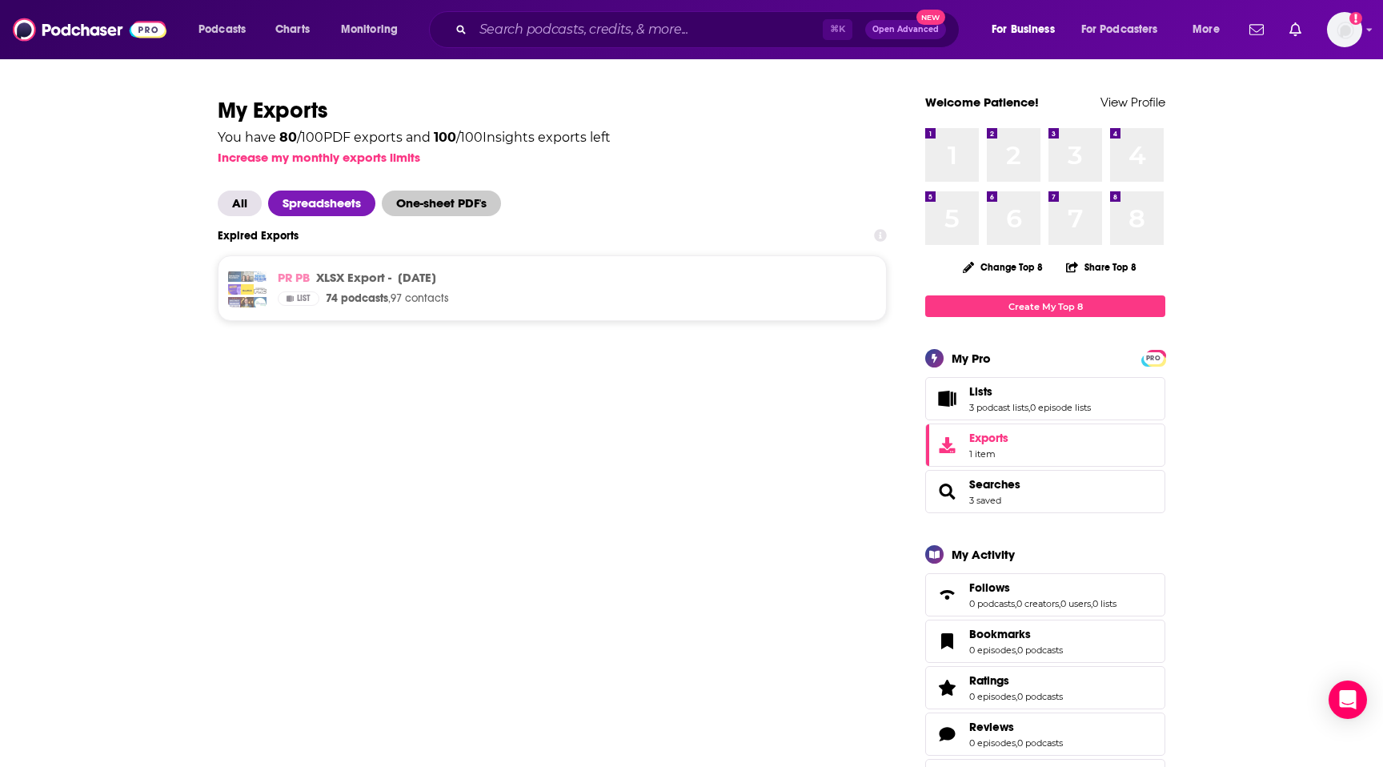
click at [450, 207] on span "One-sheet PDF's" at bounding box center [441, 204] width 119 height 26
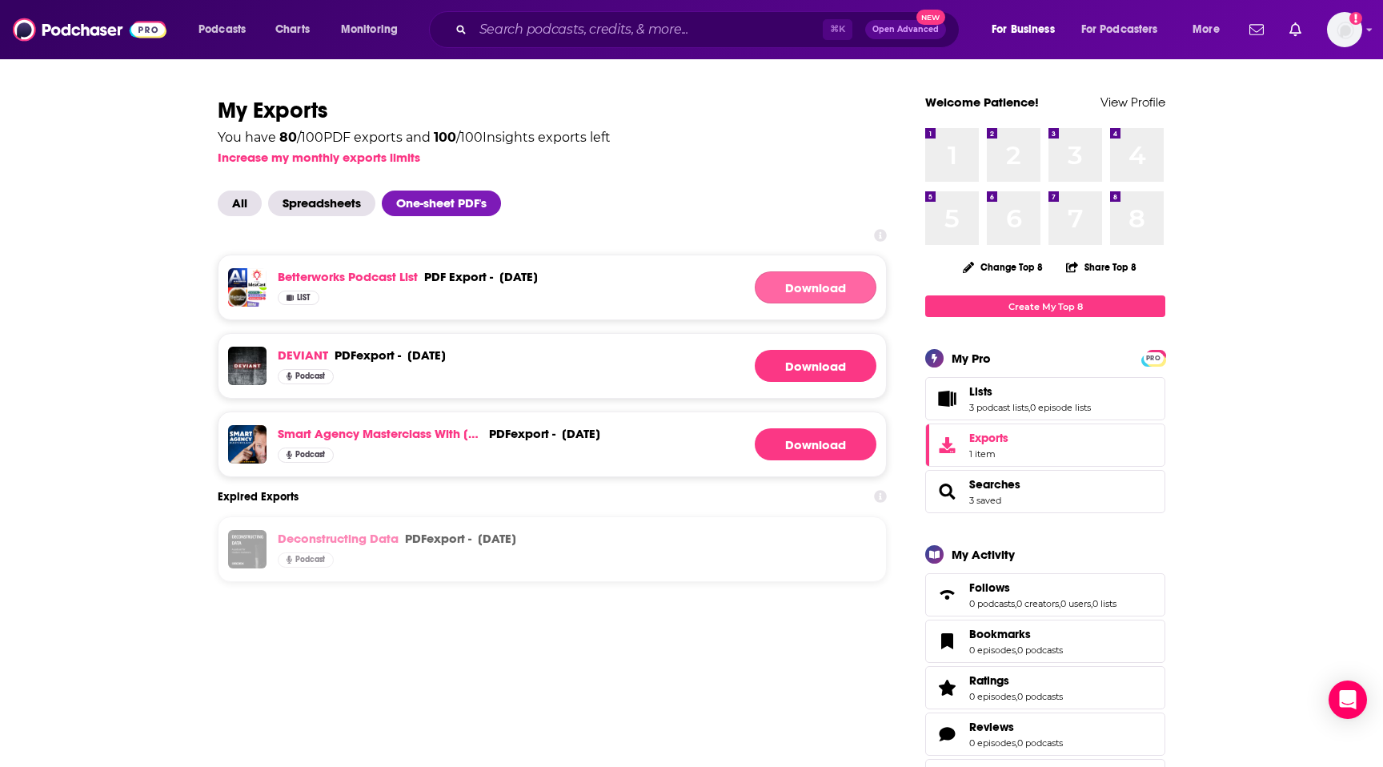
click at [765, 284] on link "Download" at bounding box center [816, 287] width 122 height 32
click at [1335, 18] on img "Logged in as patiencebaldacci" at bounding box center [1344, 29] width 35 height 35
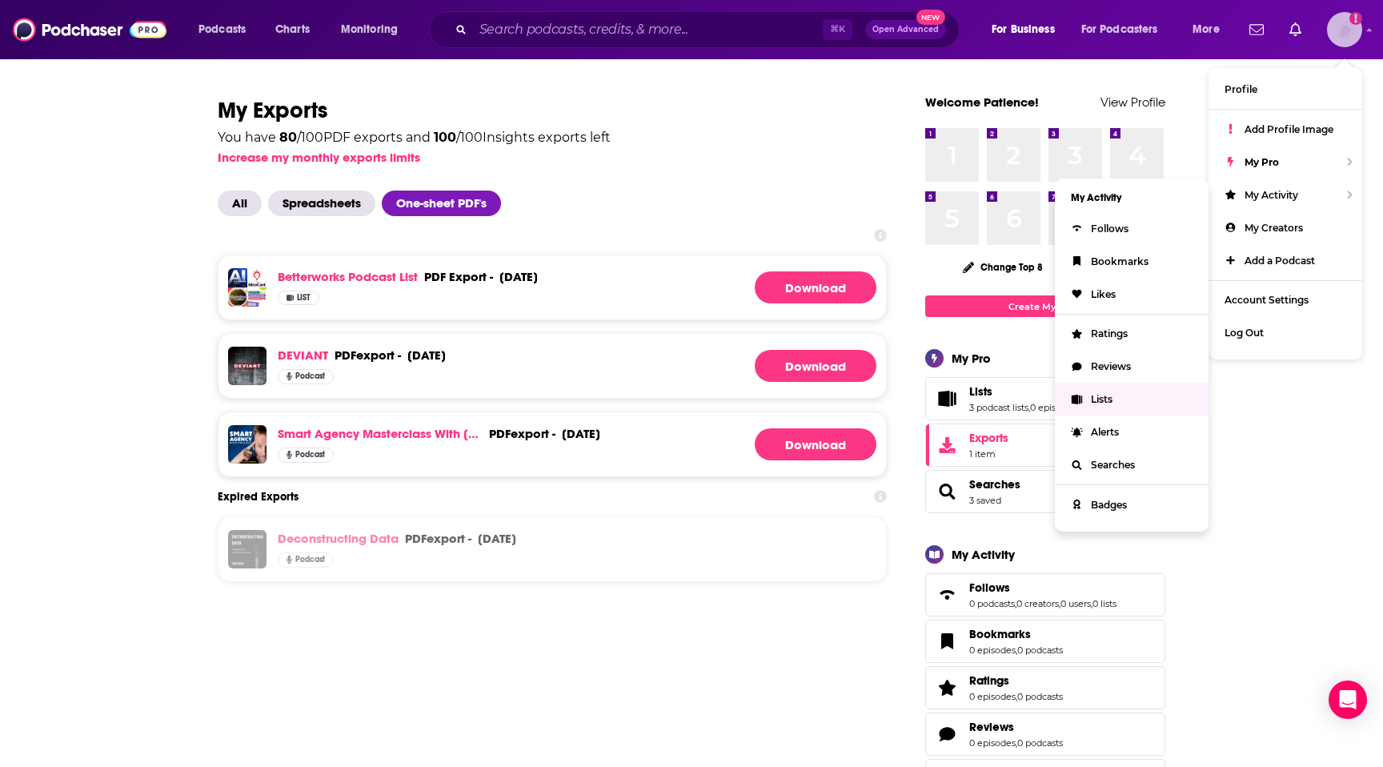
click at [1104, 401] on link "Lists" at bounding box center [1132, 399] width 154 height 33
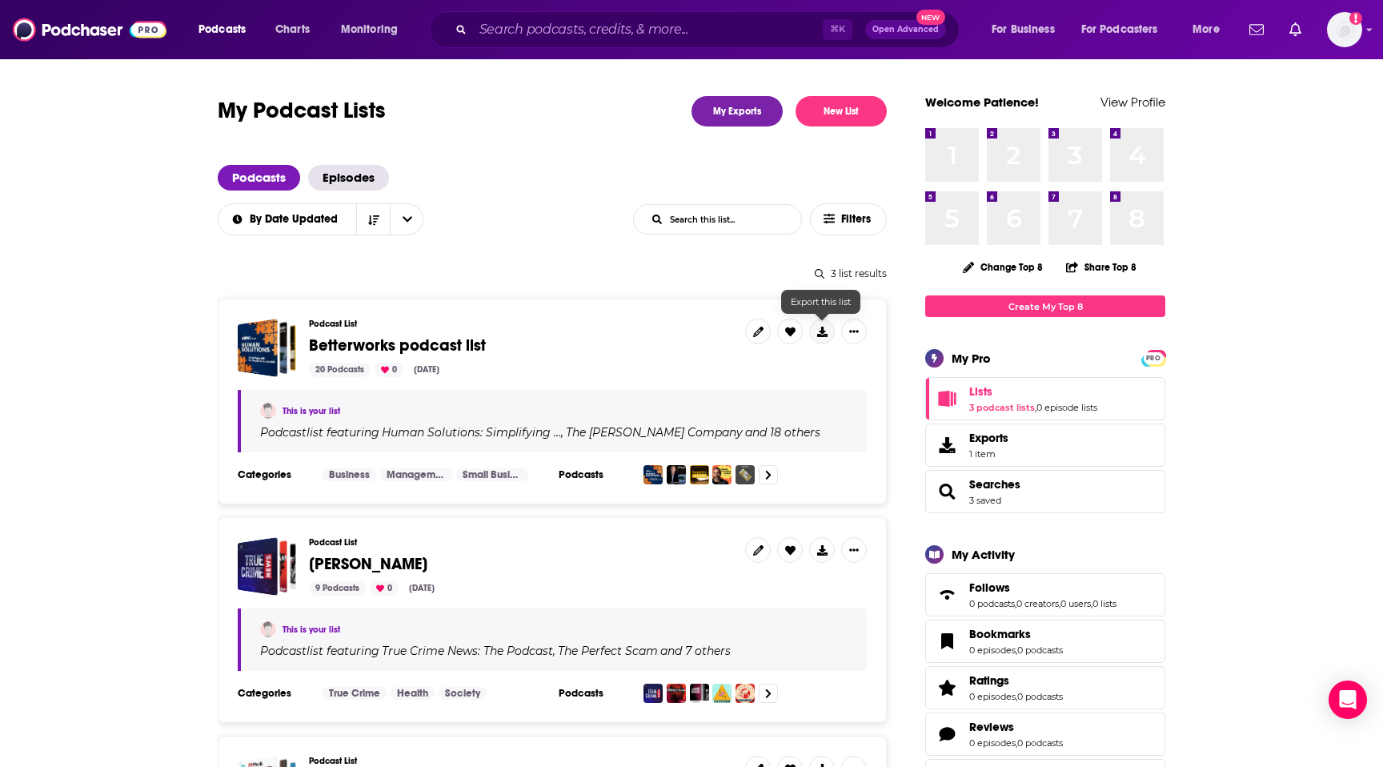
click at [822, 329] on icon at bounding box center [822, 332] width 10 height 10
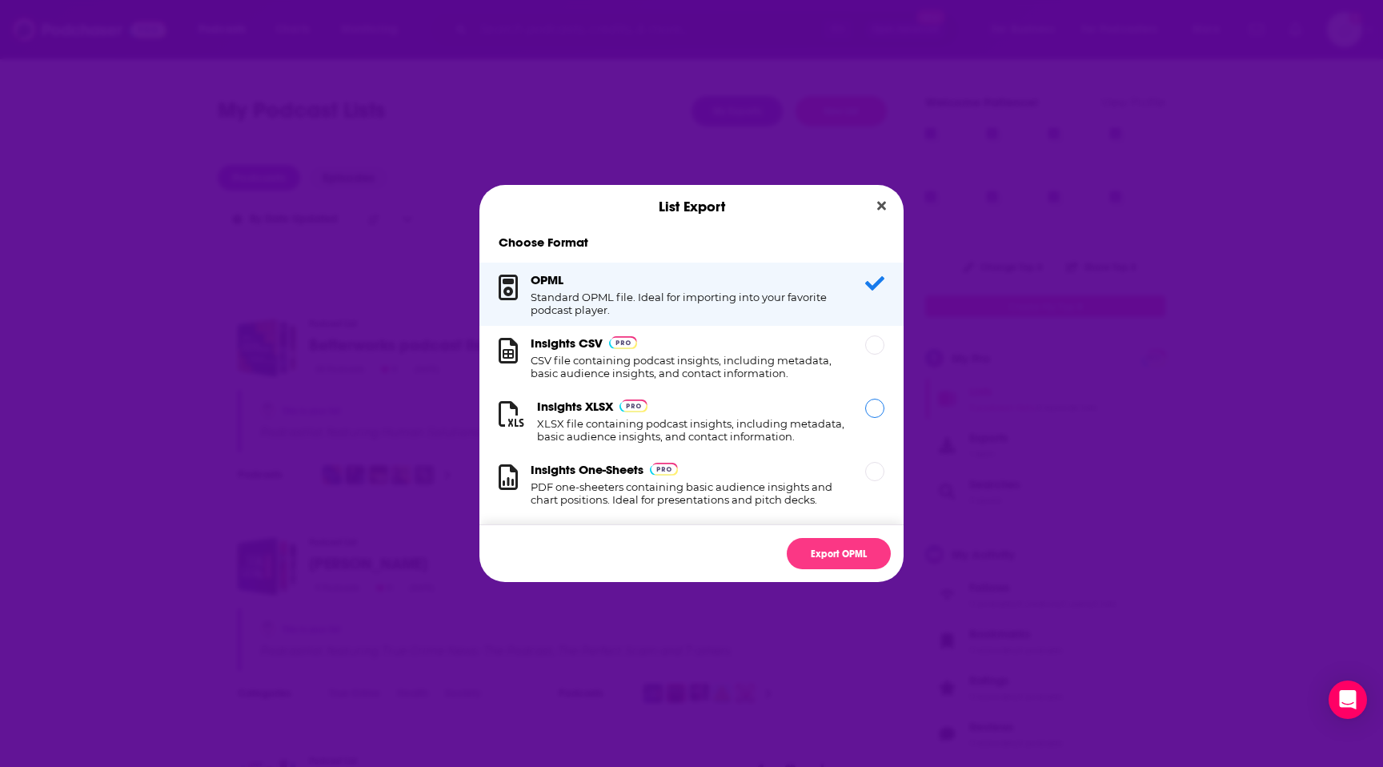
click at [727, 435] on h1 "XLSX file containing podcast insights, including metadata, basic audience insig…" at bounding box center [691, 430] width 309 height 26
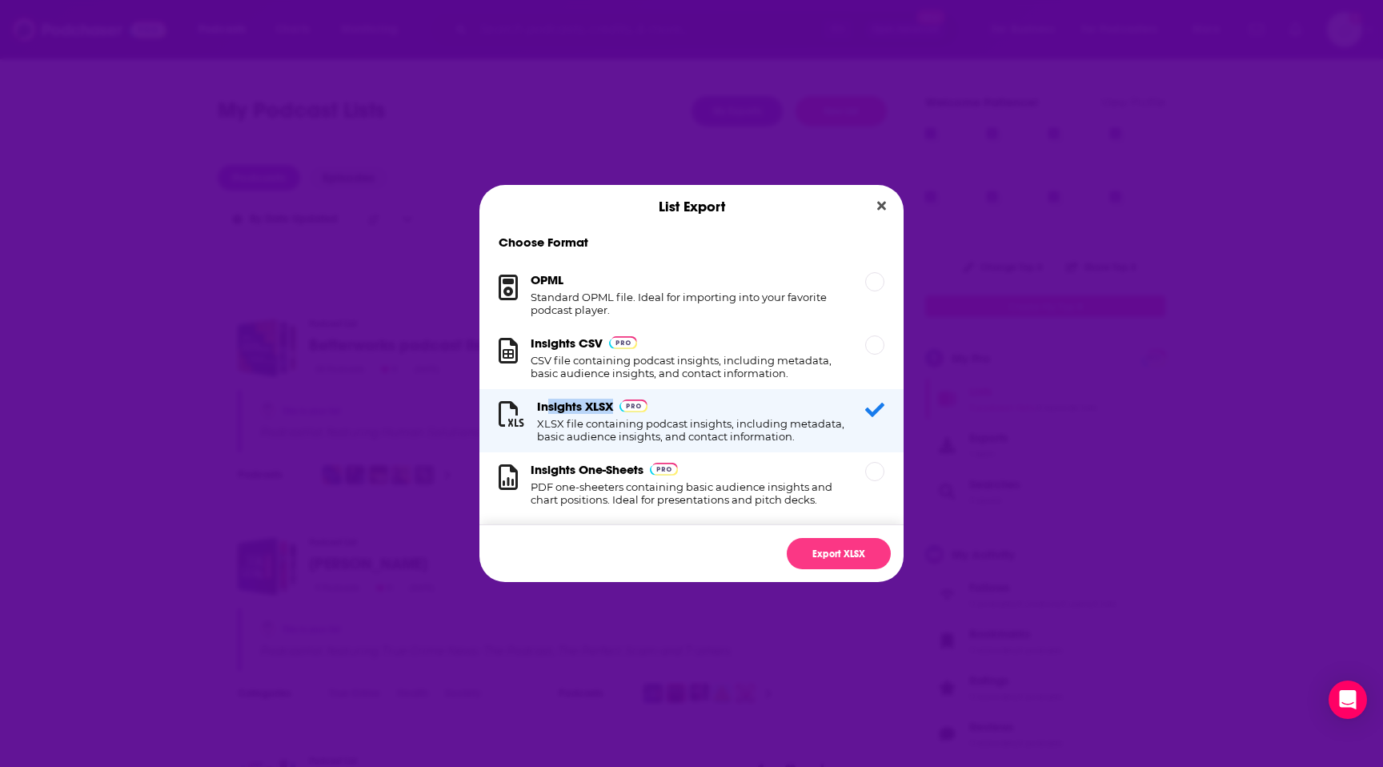
drag, startPoint x: 612, startPoint y: 411, endPoint x: 548, endPoint y: 400, distance: 65.7
click at [548, 400] on h3 "Insights XLSX" at bounding box center [575, 406] width 76 height 15
click at [538, 399] on h3 "Insights XLSX" at bounding box center [575, 406] width 76 height 15
click at [538, 400] on h3 "Insights XLSX" at bounding box center [575, 406] width 76 height 15
drag, startPoint x: 538, startPoint y: 402, endPoint x: 616, endPoint y: 406, distance: 77.7
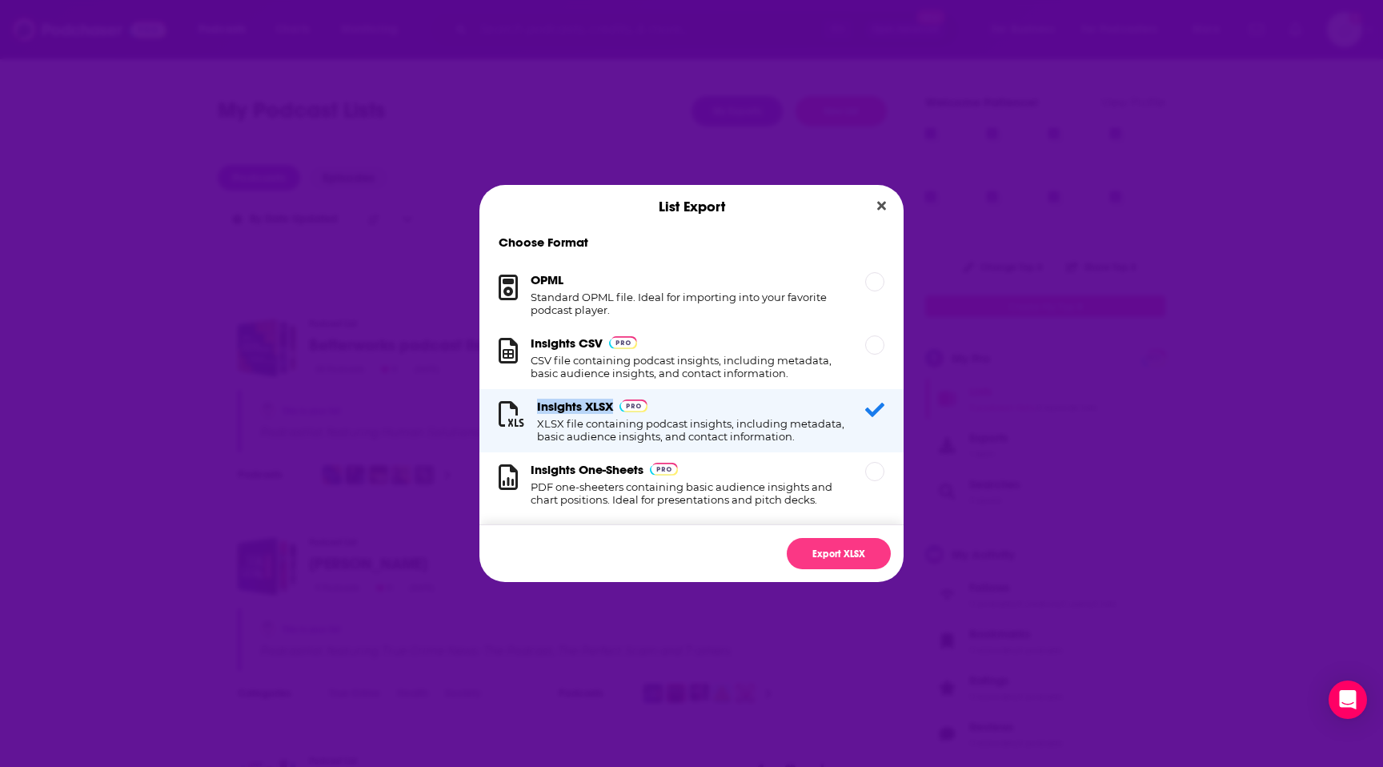
click at [616, 408] on div "Insights XLSX" at bounding box center [592, 406] width 110 height 15
copy h3 "Insights XLSX"
click at [849, 556] on button "Export XLSX" at bounding box center [839, 553] width 104 height 31
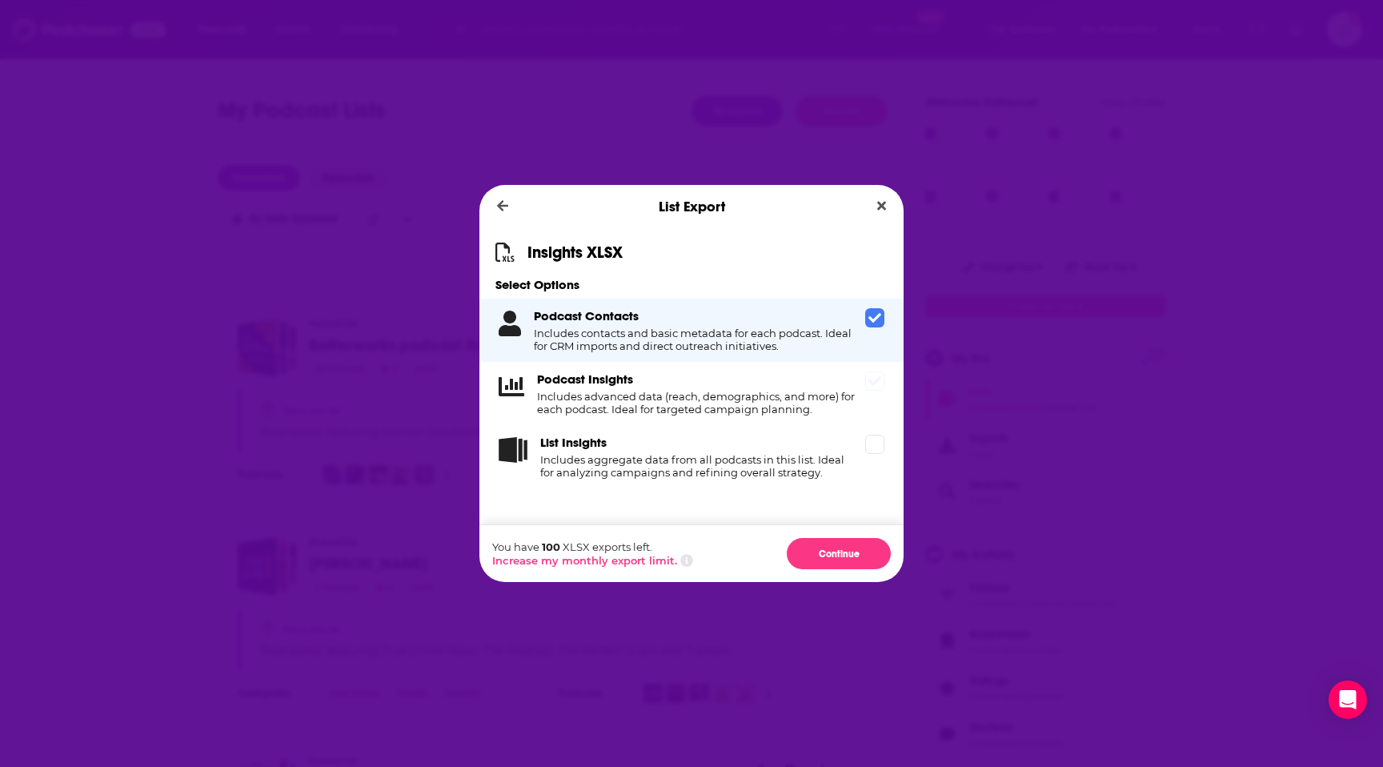
click at [871, 394] on div "Podcast Insights Includes advanced data (reach, demographics, and more) for eac…" at bounding box center [691, 393] width 424 height 63
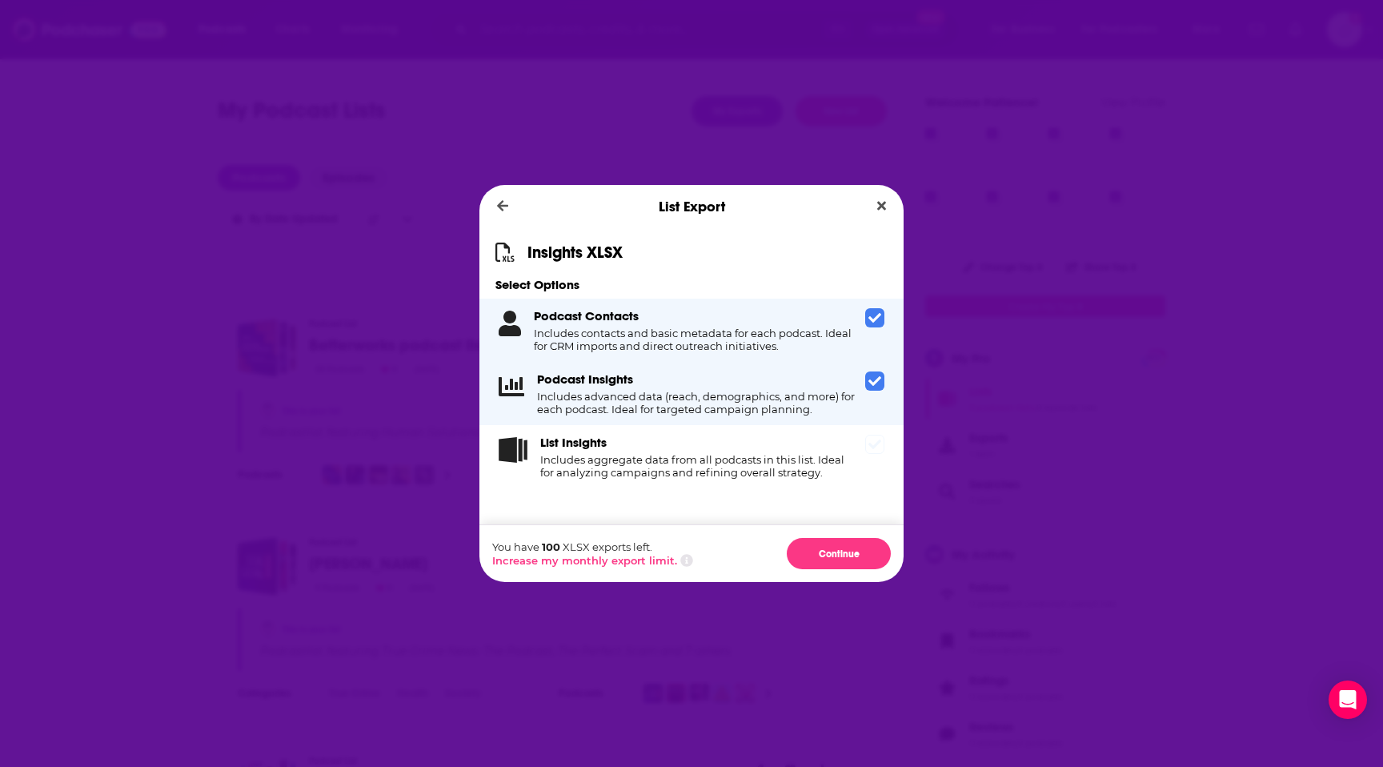
click at [876, 471] on div "List Insights Includes aggregate data from all podcasts in this list. Ideal for…" at bounding box center [691, 456] width 424 height 63
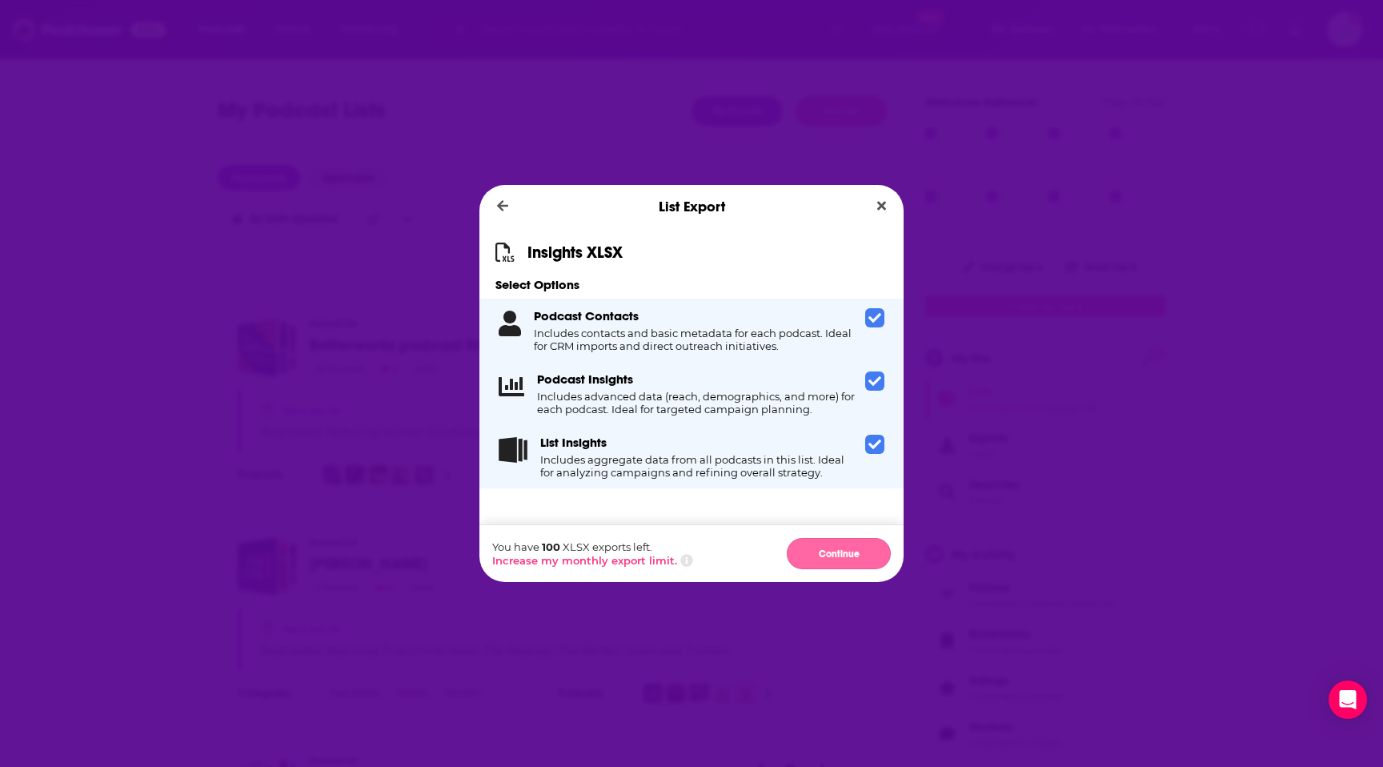
click at [821, 556] on button "Continue" at bounding box center [839, 553] width 104 height 31
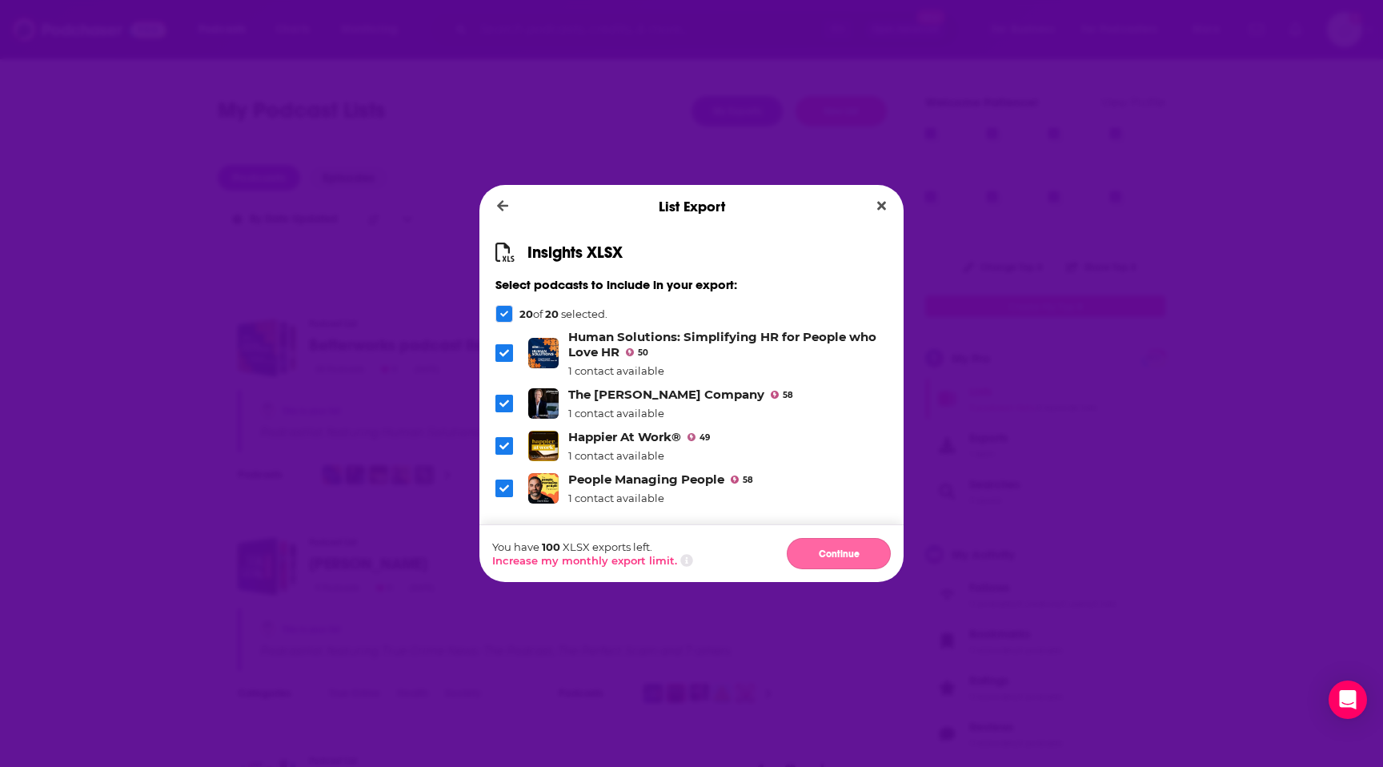
click at [821, 554] on button "Continue" at bounding box center [839, 553] width 104 height 31
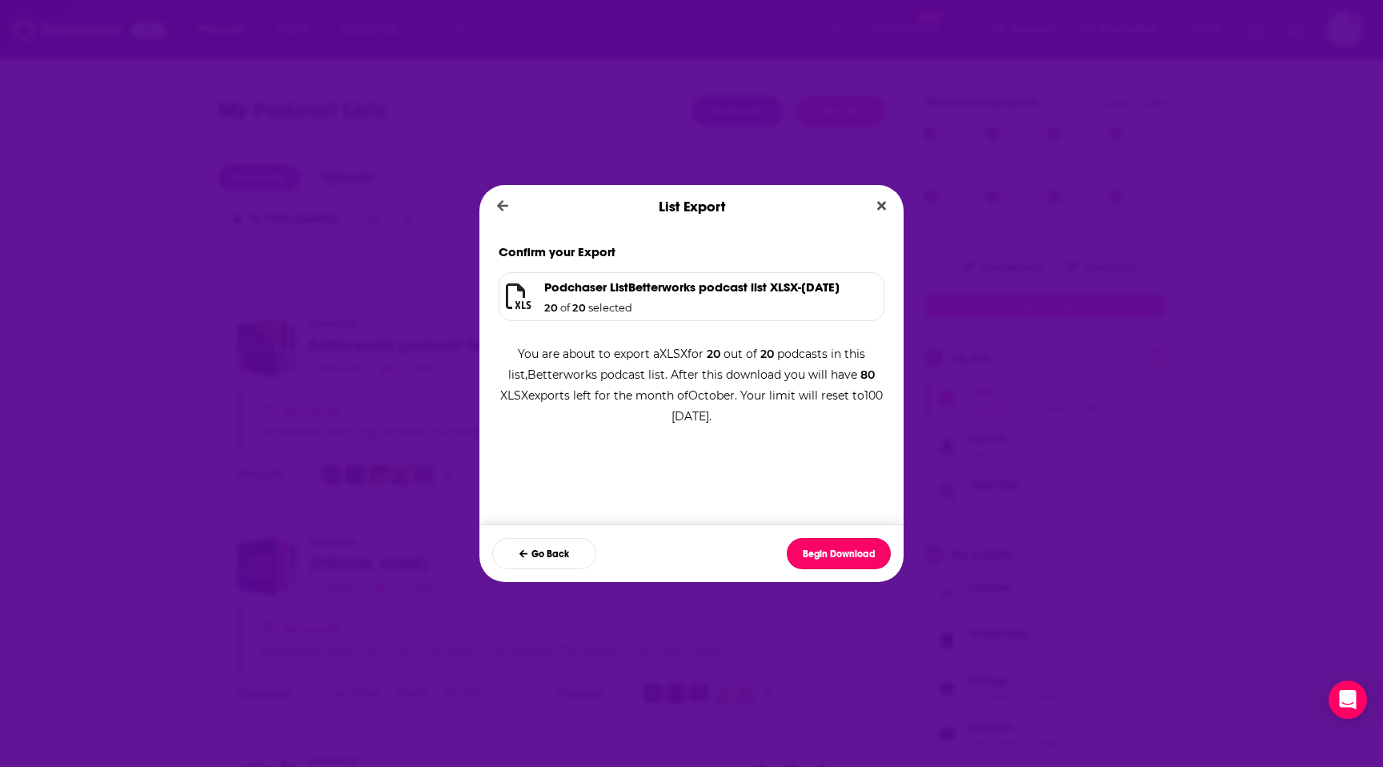
click at [821, 554] on button "Begin Download" at bounding box center [839, 553] width 104 height 31
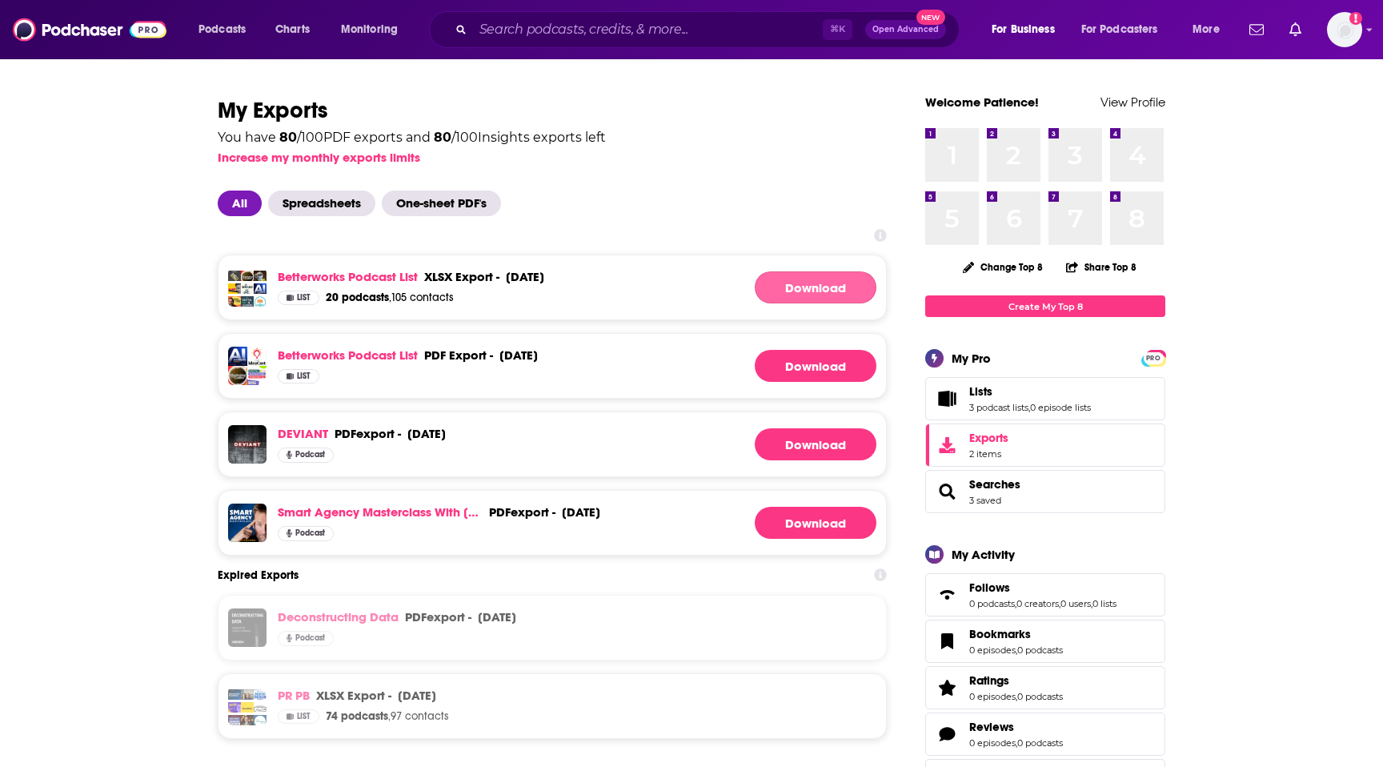
click at [778, 291] on link "Download" at bounding box center [816, 287] width 122 height 32
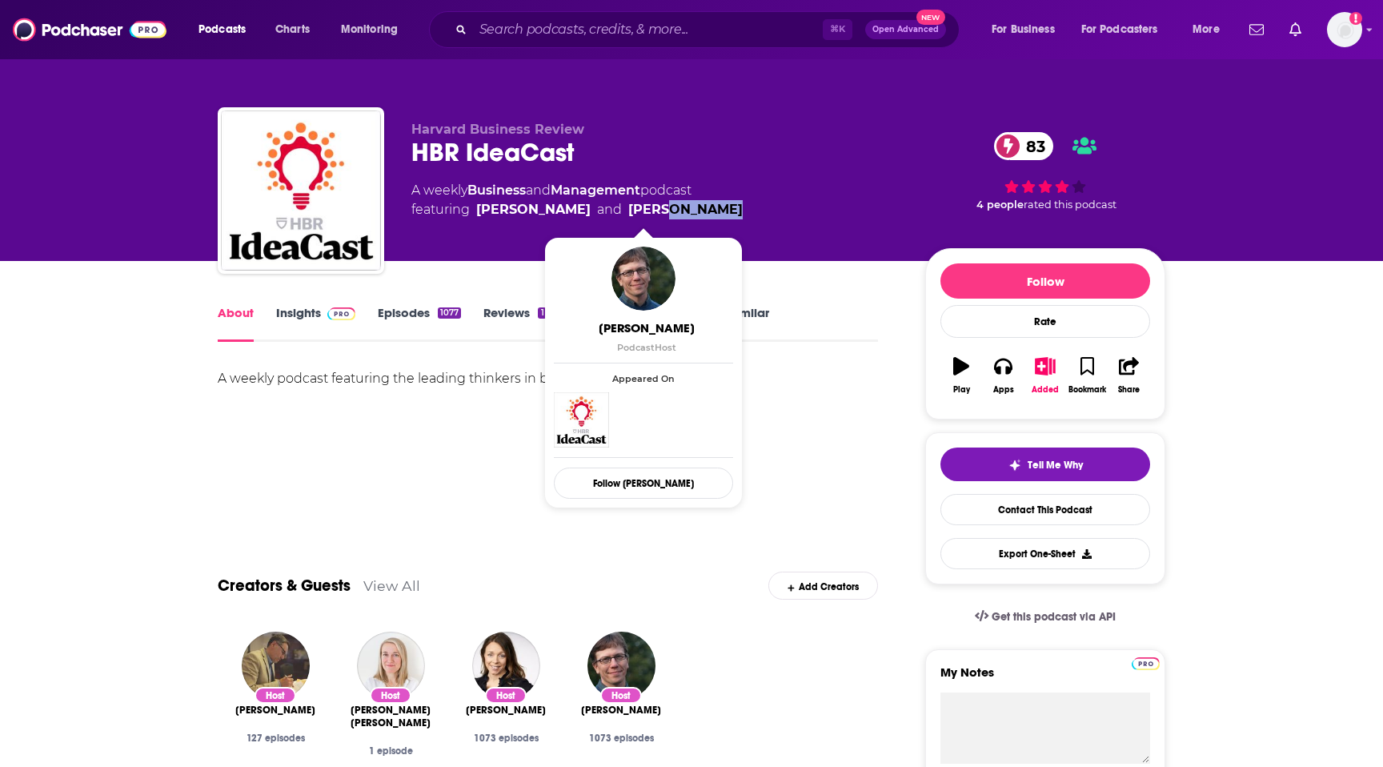
drag, startPoint x: 703, startPoint y: 209, endPoint x: 633, endPoint y: 212, distance: 69.7
click at [633, 213] on span "featuring [PERSON_NAME] and [PERSON_NAME]" at bounding box center [576, 209] width 331 height 19
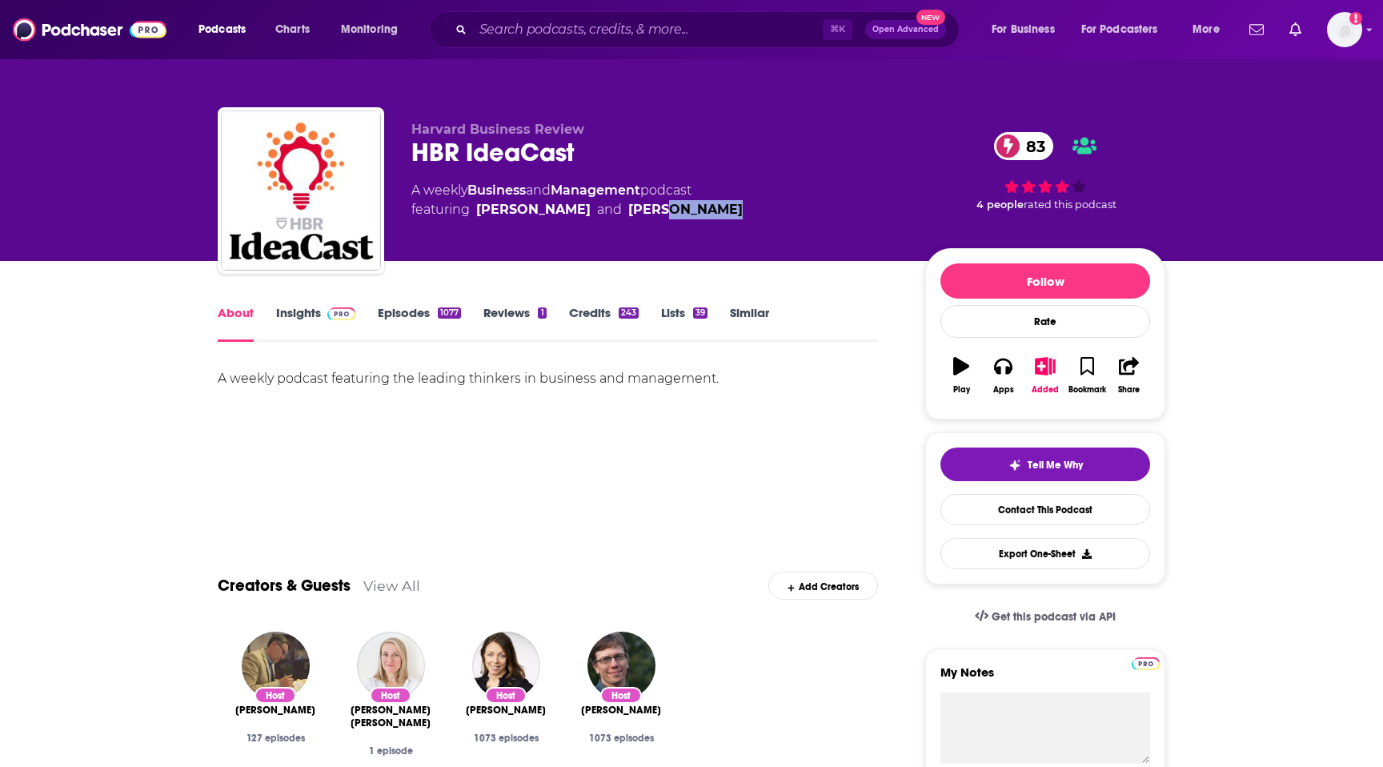
copy link "Nickisch"
